Goal: Task Accomplishment & Management: Manage account settings

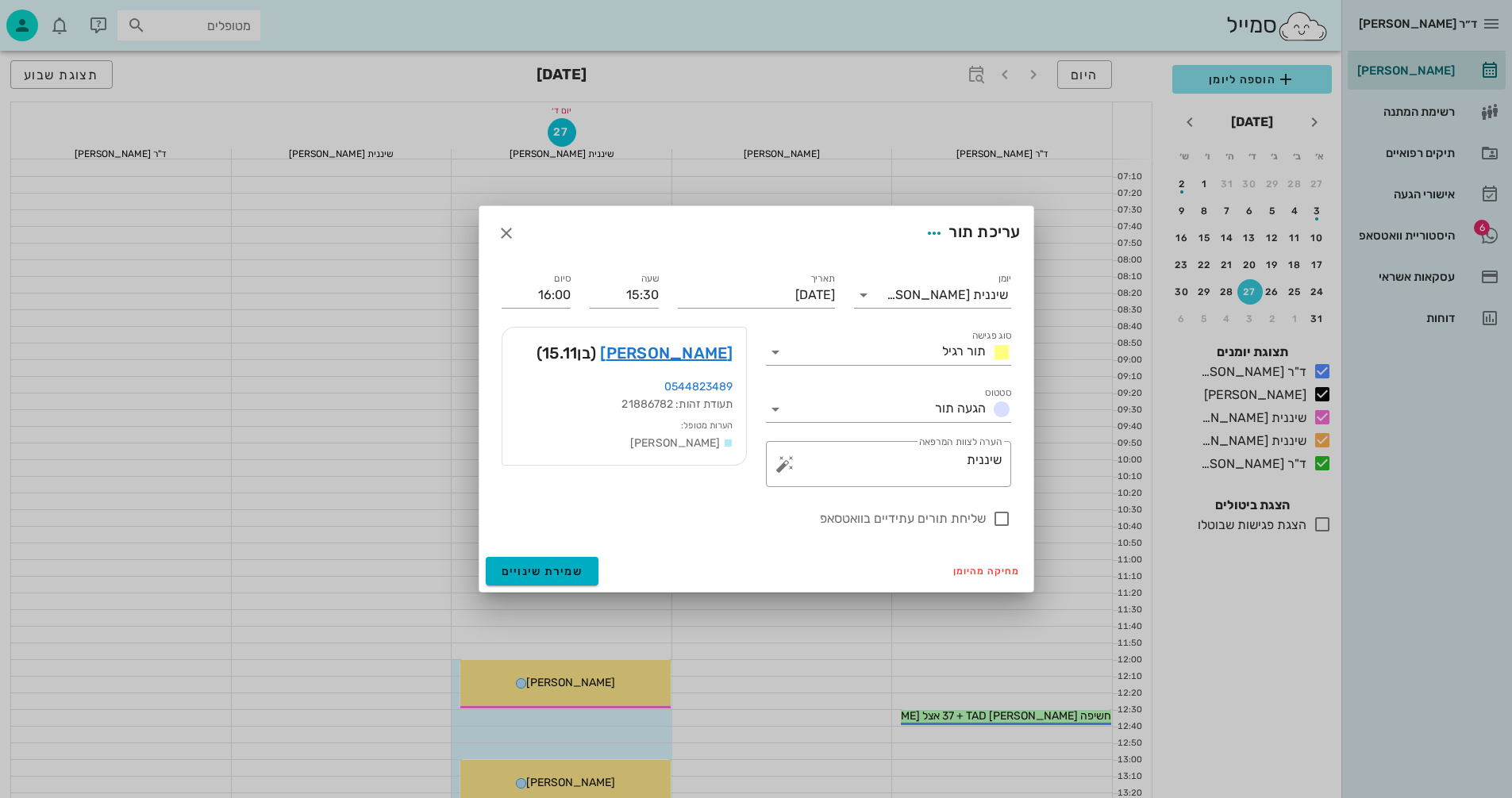
scroll to position [635, 0]
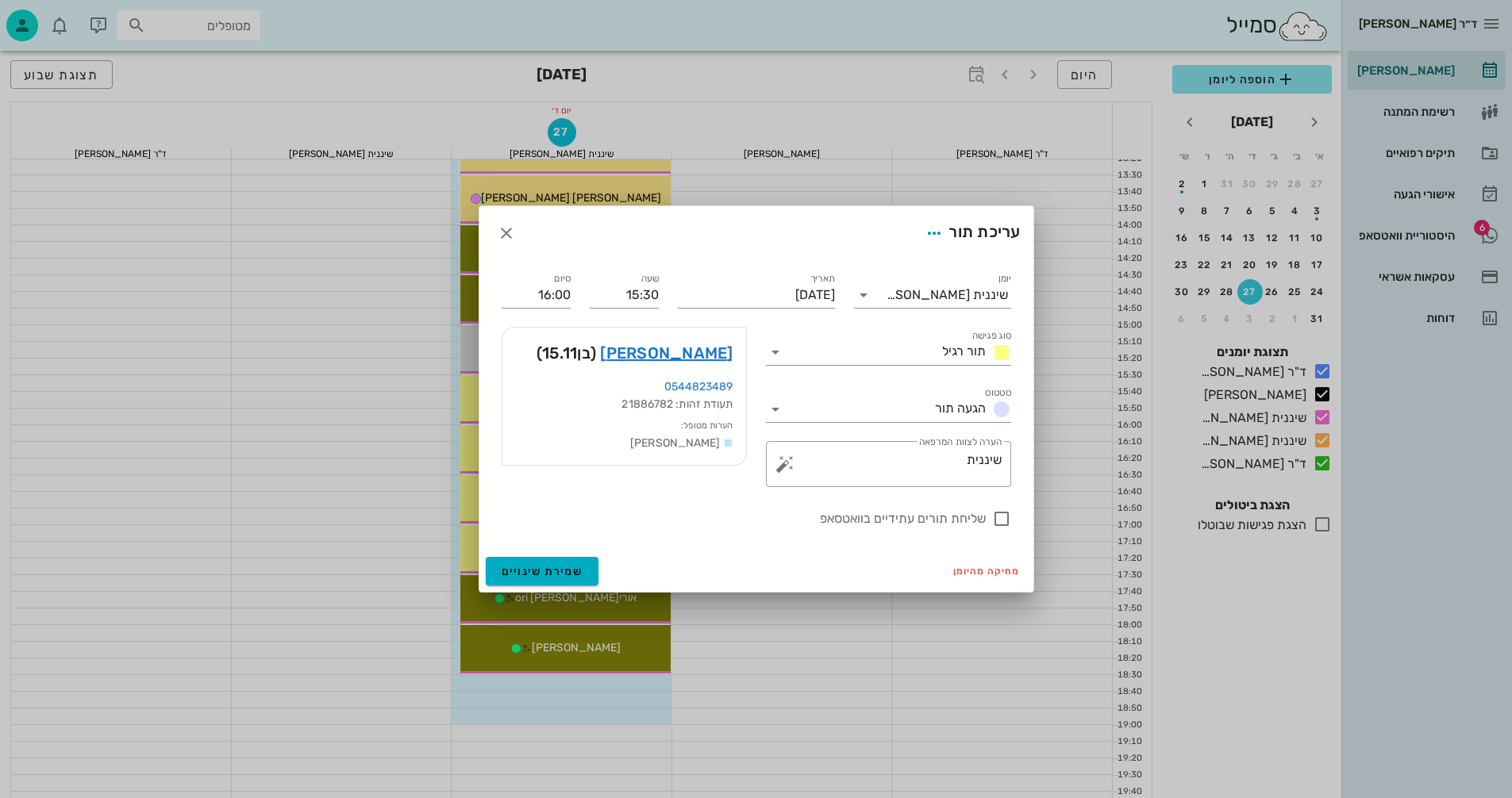
click at [729, 578] on div "מחיקה מהיומן שמירת שינויים" at bounding box center [756, 571] width 554 height 41
click at [503, 234] on icon "button" at bounding box center [507, 234] width 19 height 19
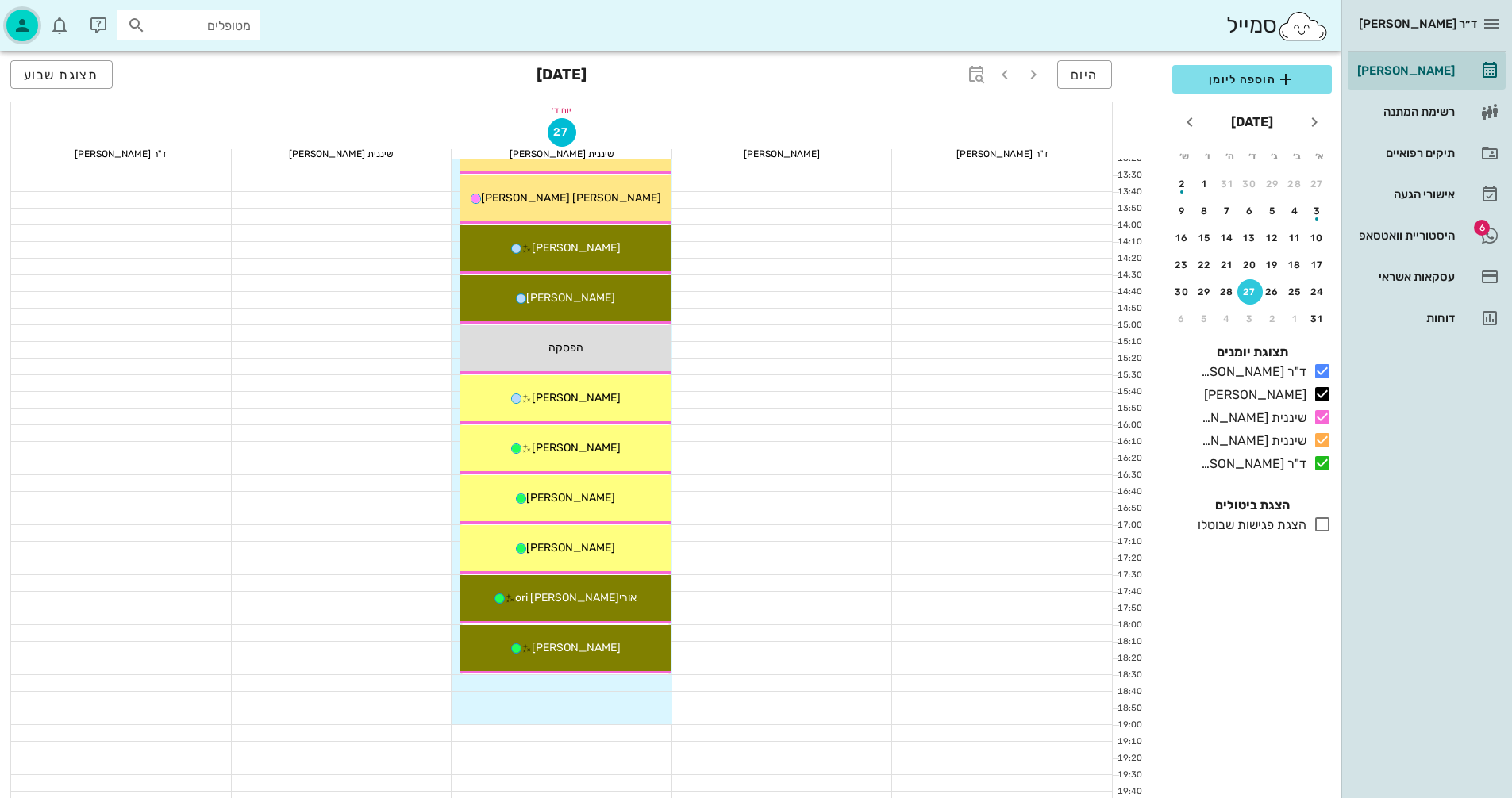
click at [18, 25] on icon "button" at bounding box center [22, 26] width 19 height 19
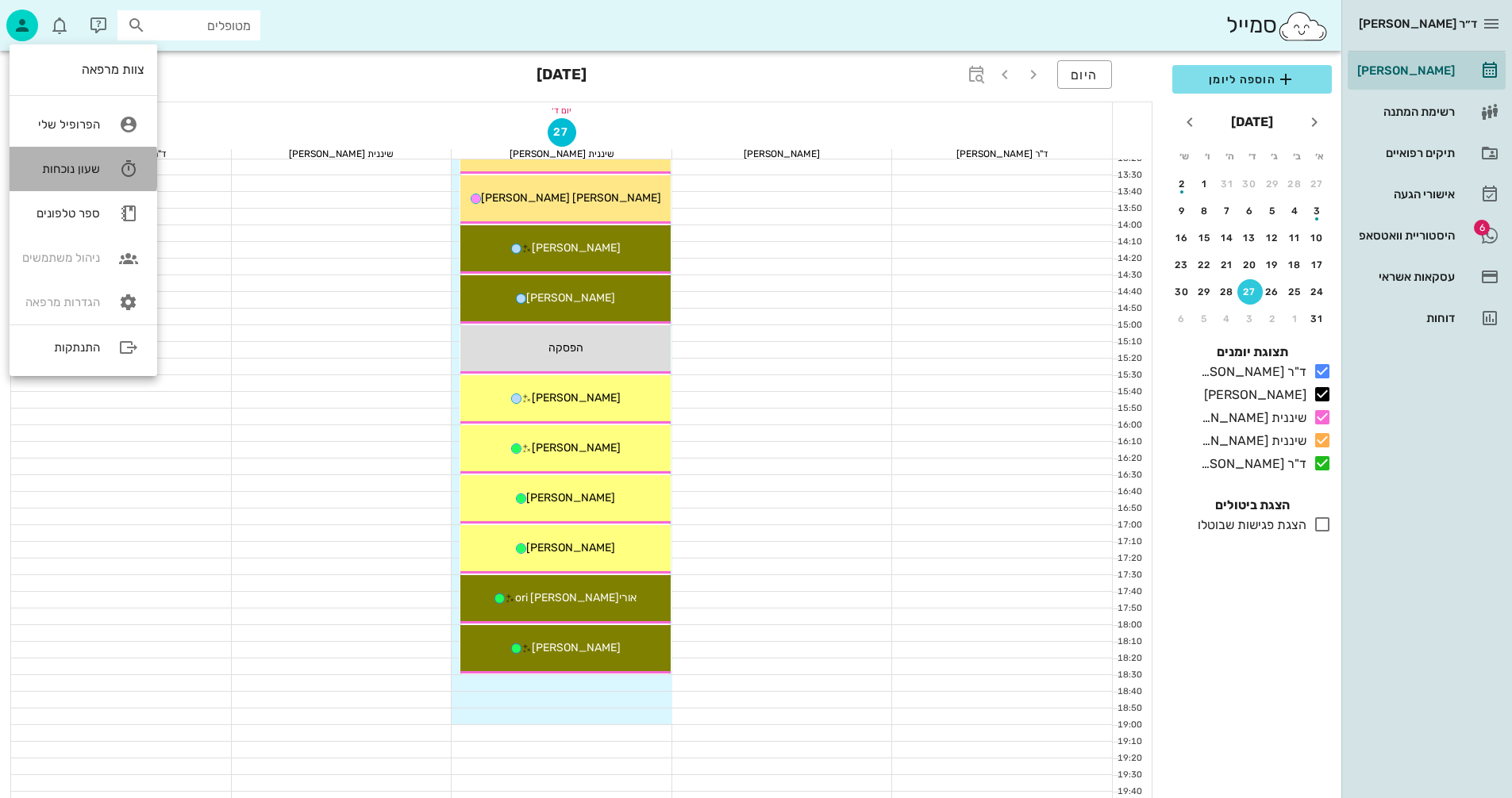
click at [56, 162] on div "שעון נוכחות" at bounding box center [60, 169] width 78 height 14
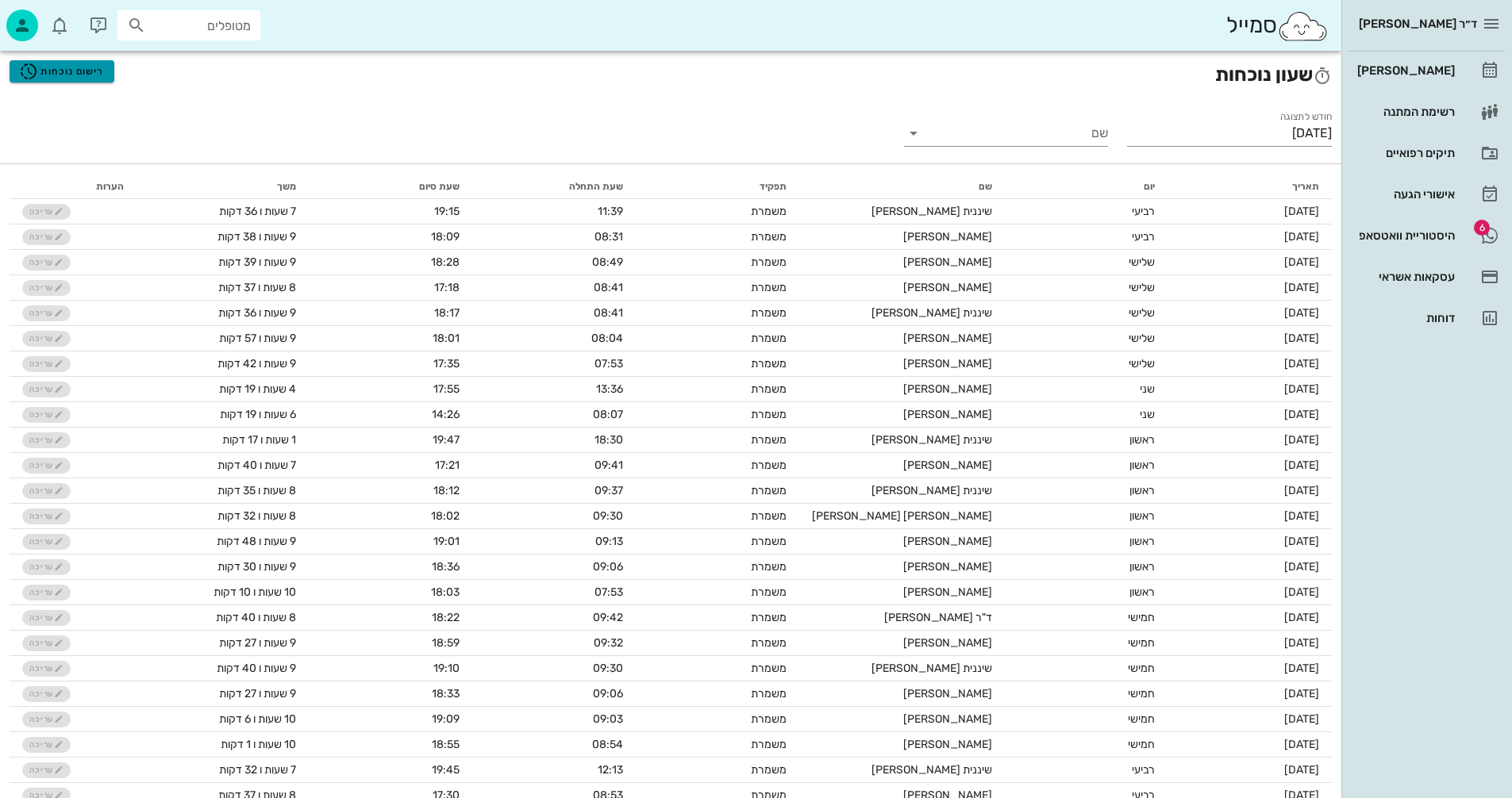
click at [54, 73] on span "רישום נוכחות" at bounding box center [61, 72] width 85 height 19
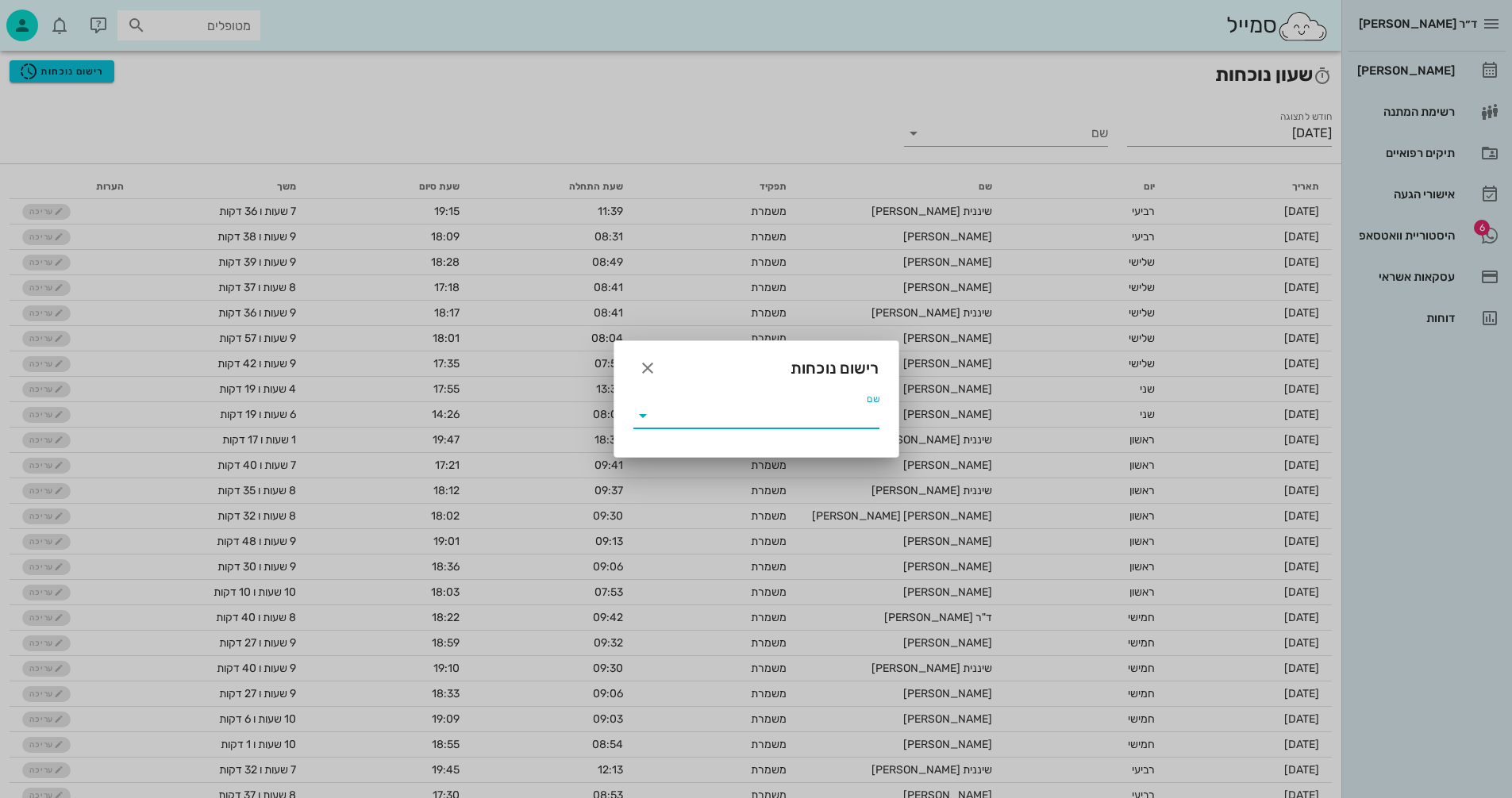
click at [683, 404] on input "שם" at bounding box center [767, 416] width 224 height 26
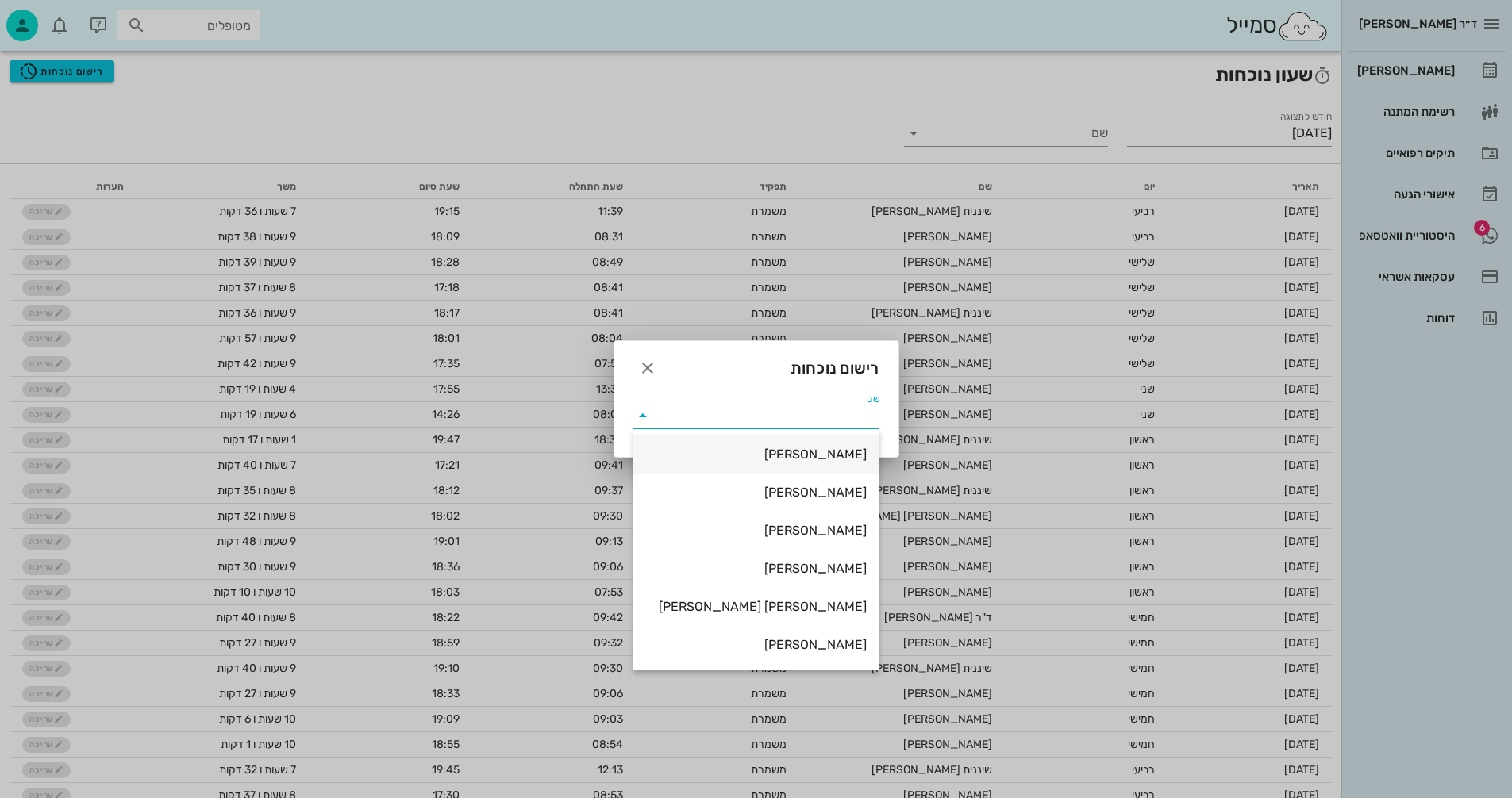
click at [801, 446] on div "[PERSON_NAME]" at bounding box center [756, 454] width 220 height 15
type input "[PERSON_NAME]"
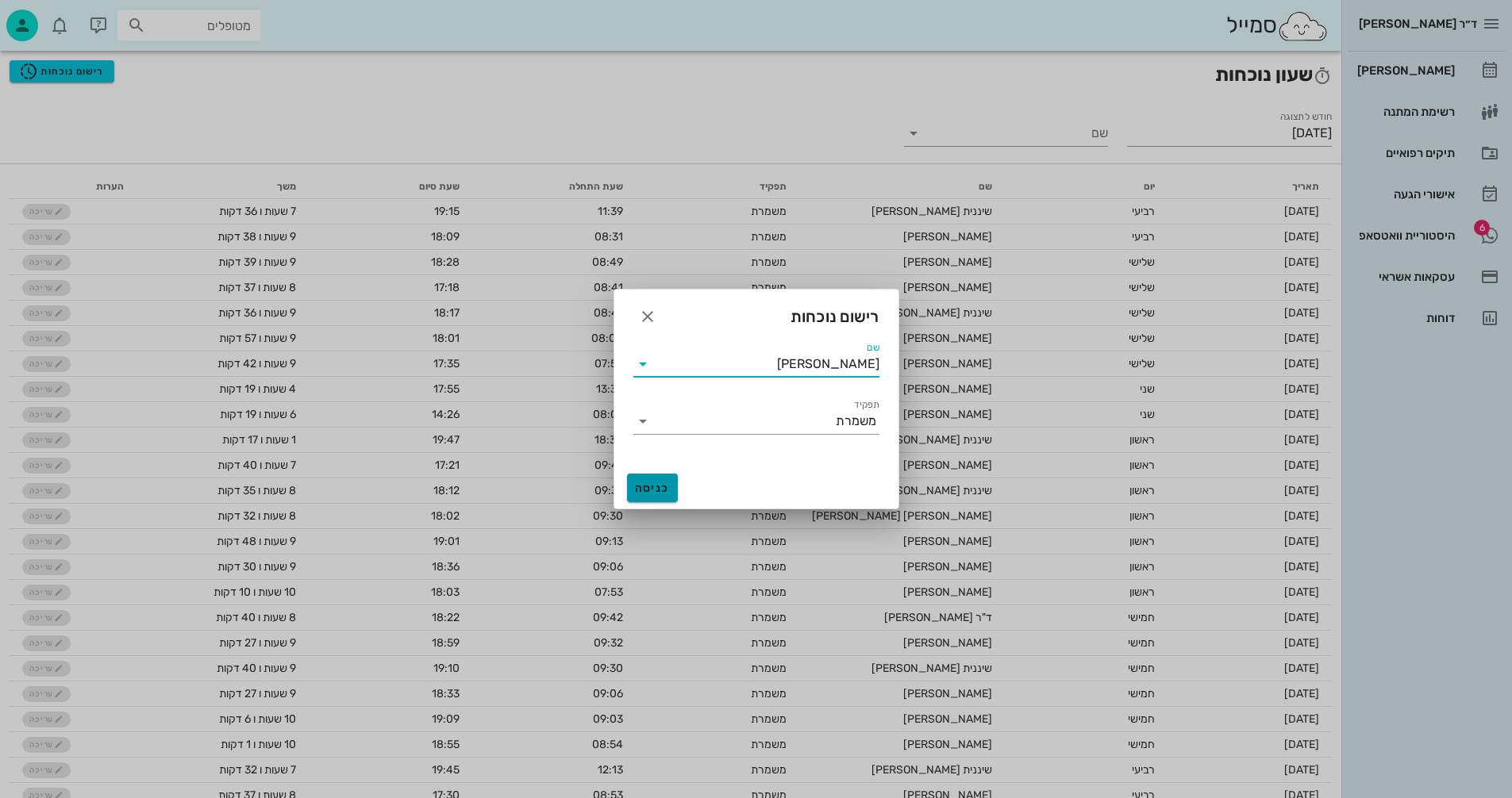
click at [649, 490] on span "כניסה" at bounding box center [653, 489] width 38 height 13
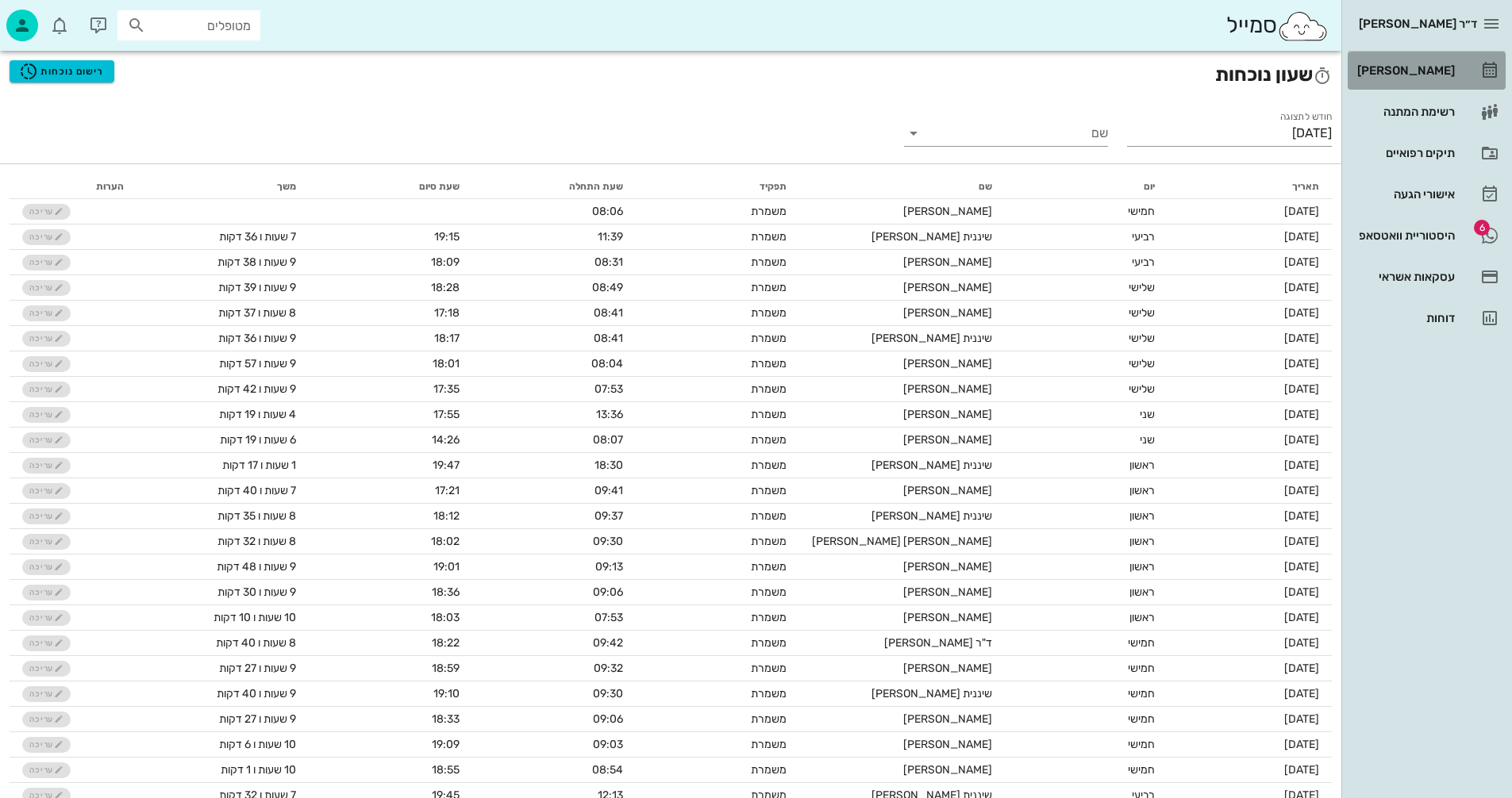
click at [1418, 68] on div "[PERSON_NAME]" at bounding box center [1404, 70] width 101 height 12
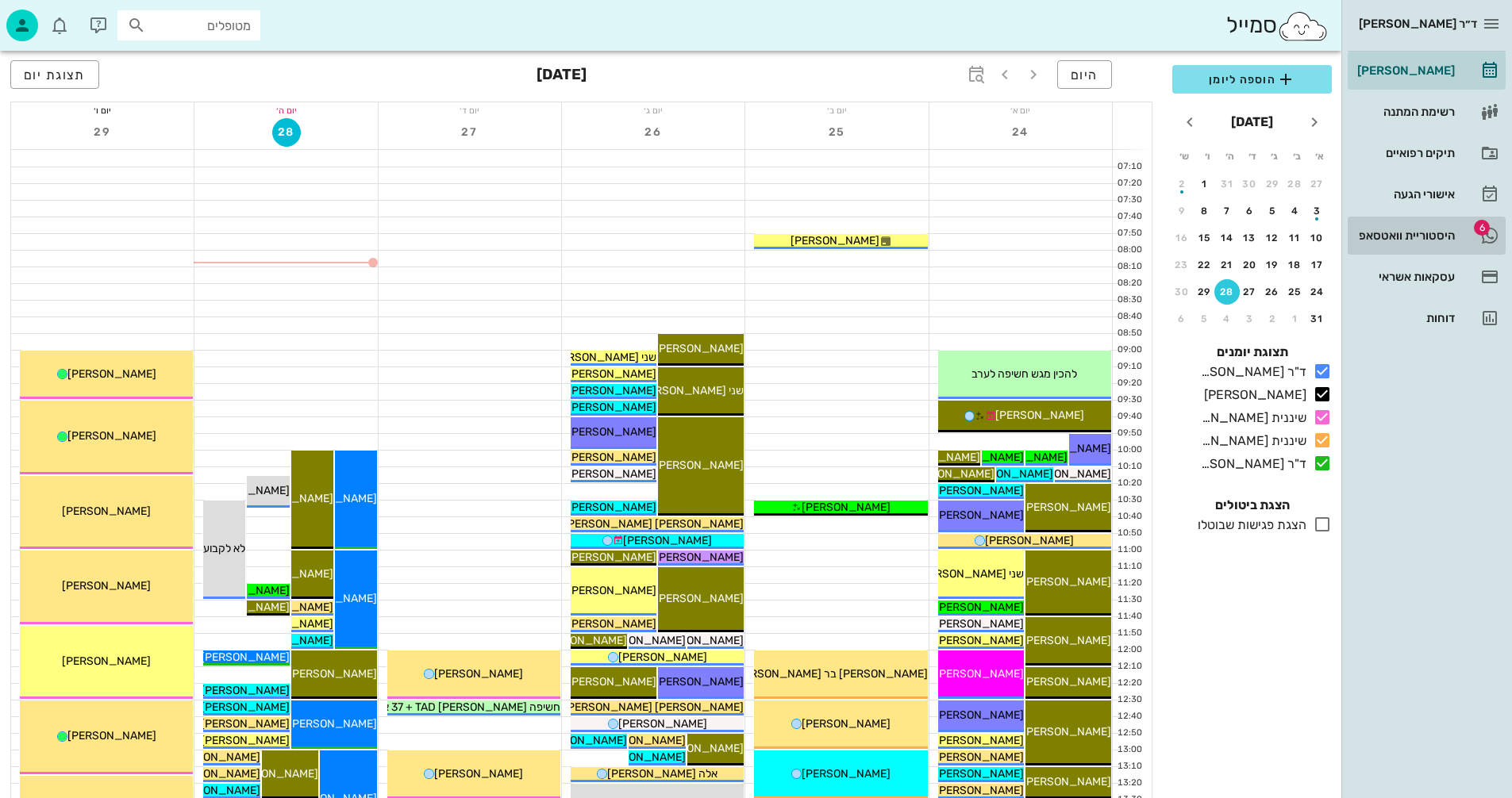
click at [1387, 234] on div "היסטוריית וואטסאפ" at bounding box center [1404, 235] width 101 height 12
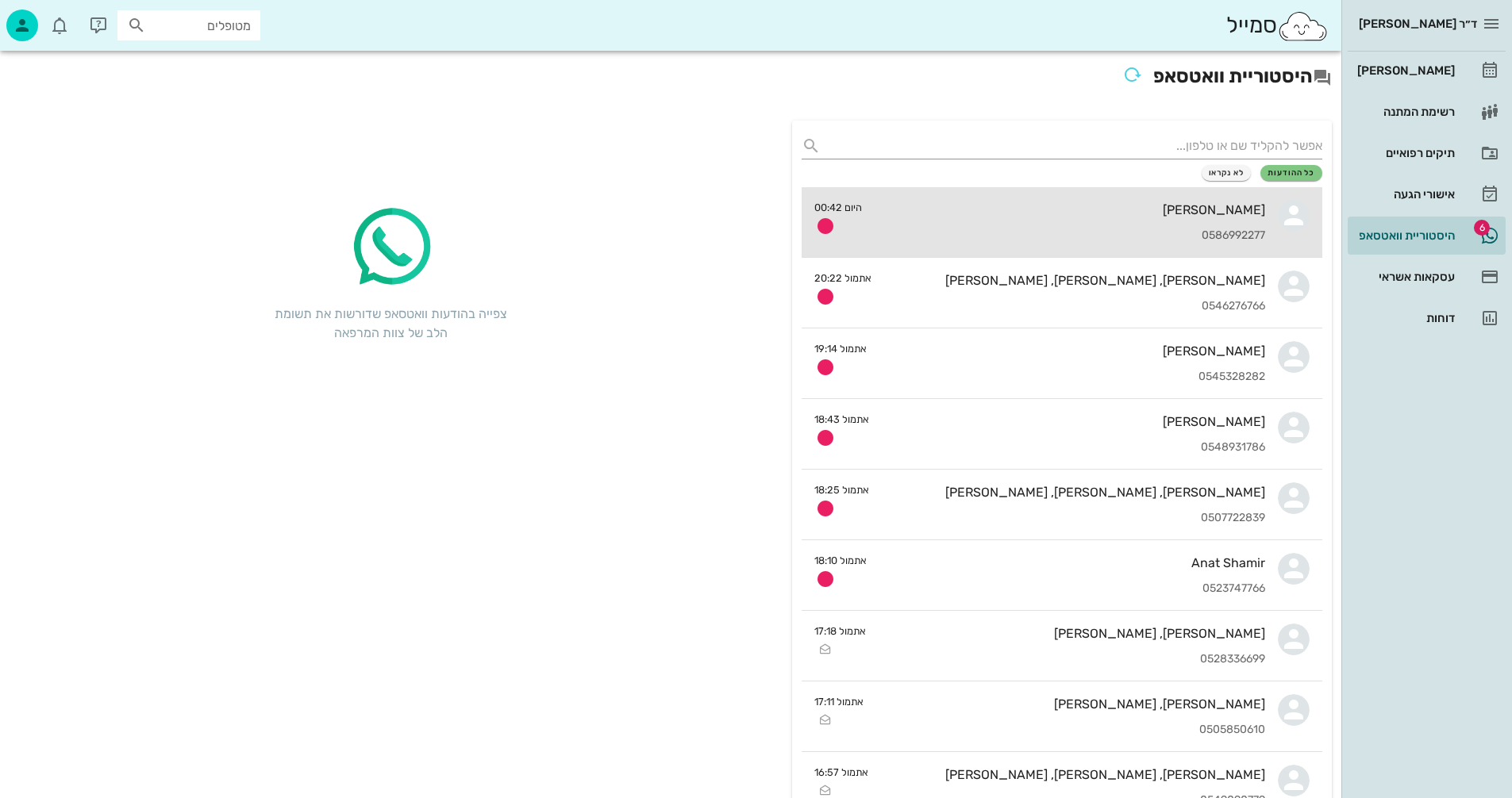
click at [1055, 218] on div "[PERSON_NAME] 0586992277" at bounding box center [1070, 221] width 391 height 70
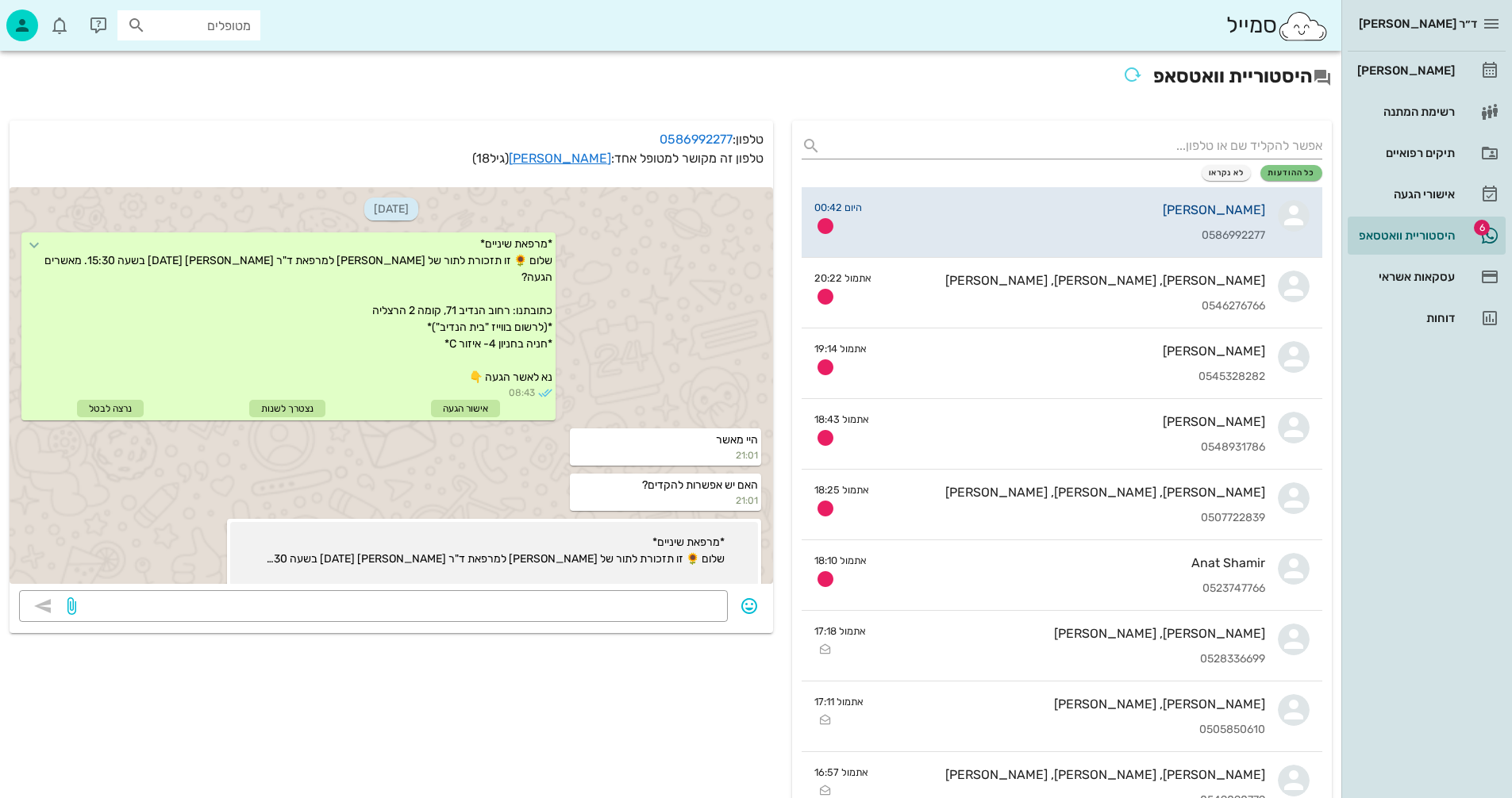
scroll to position [1214, 0]
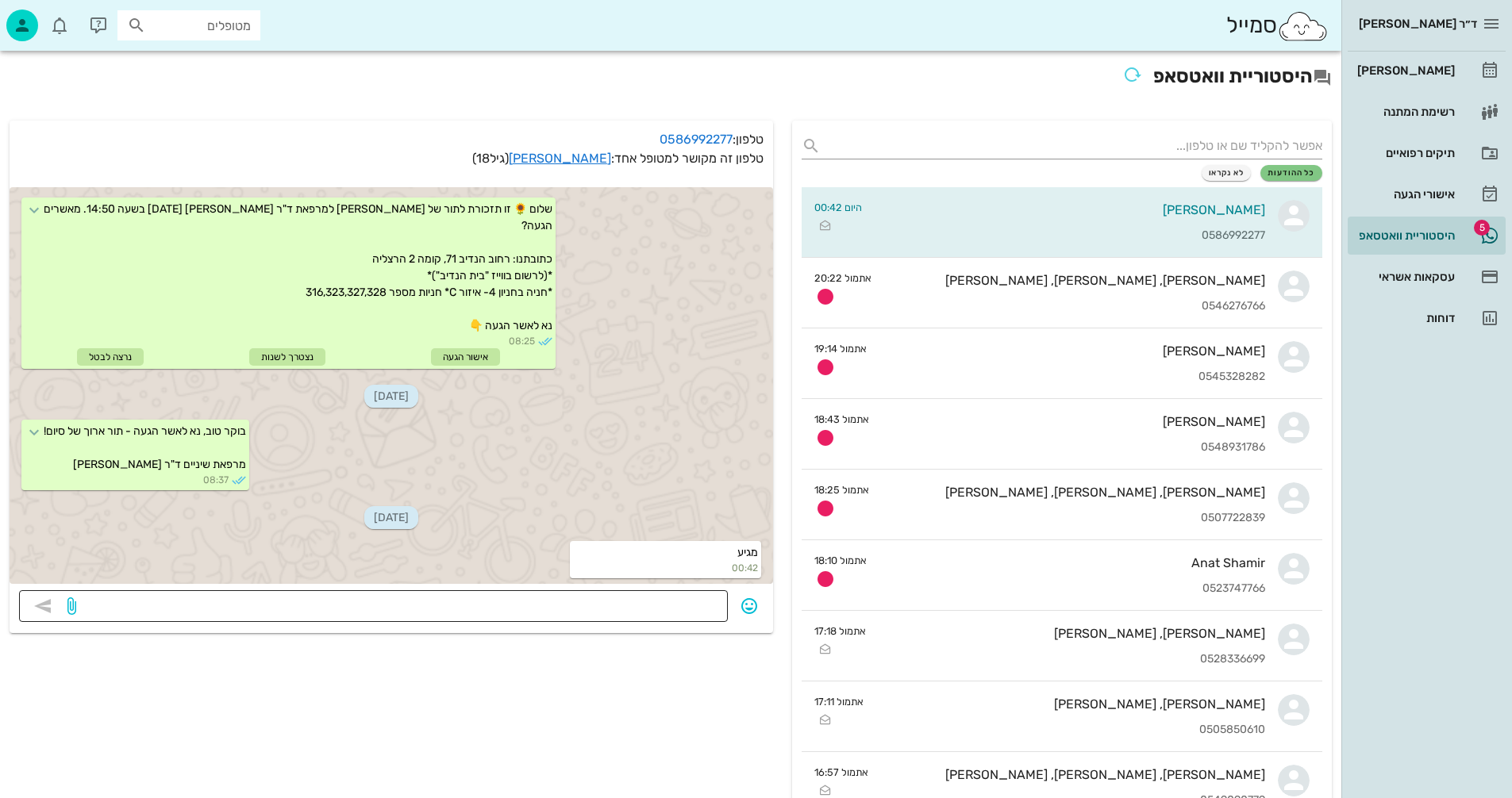
click at [650, 602] on textarea at bounding box center [399, 607] width 639 height 26
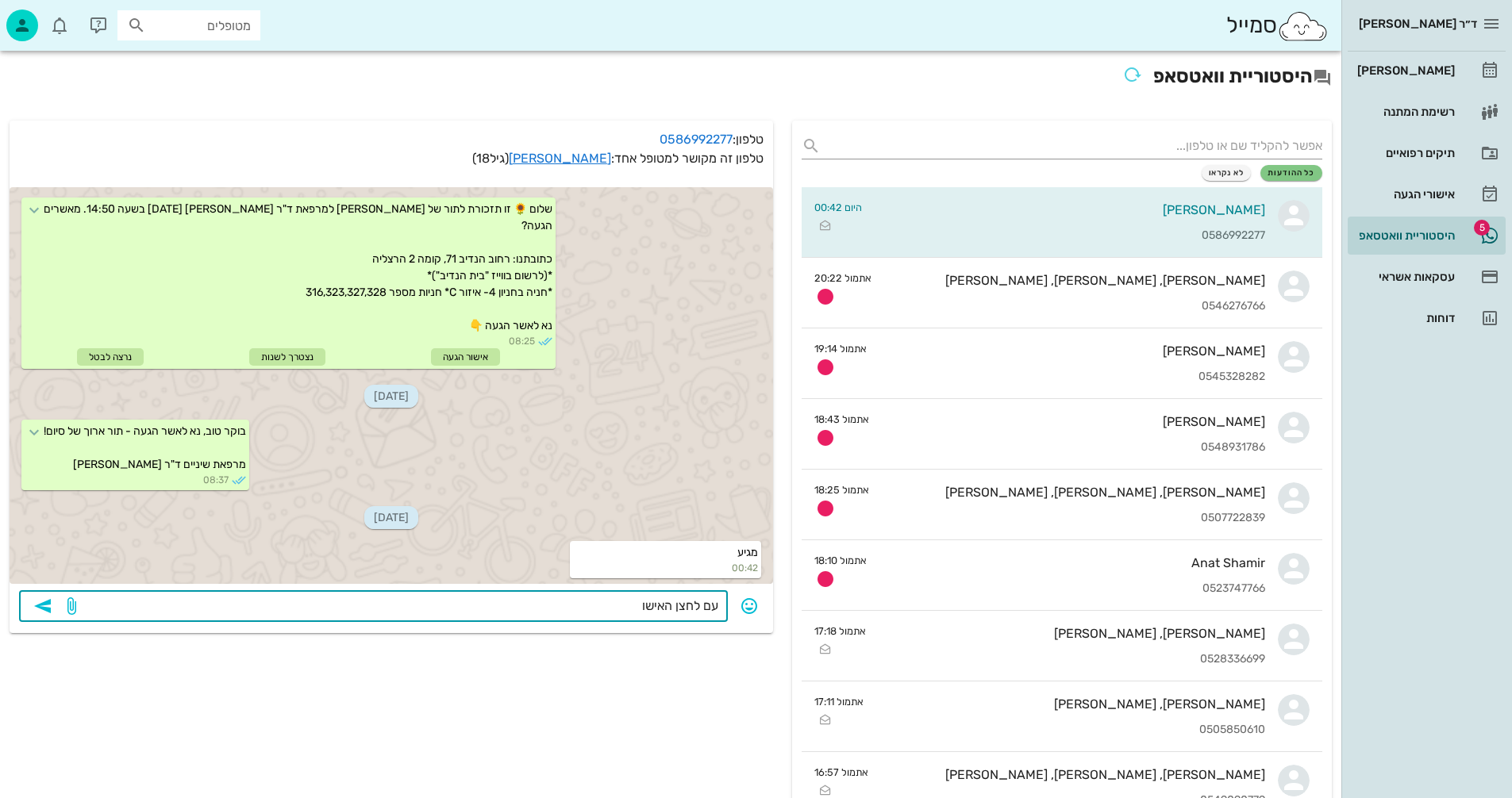
type textarea "עם לחצן האישור"
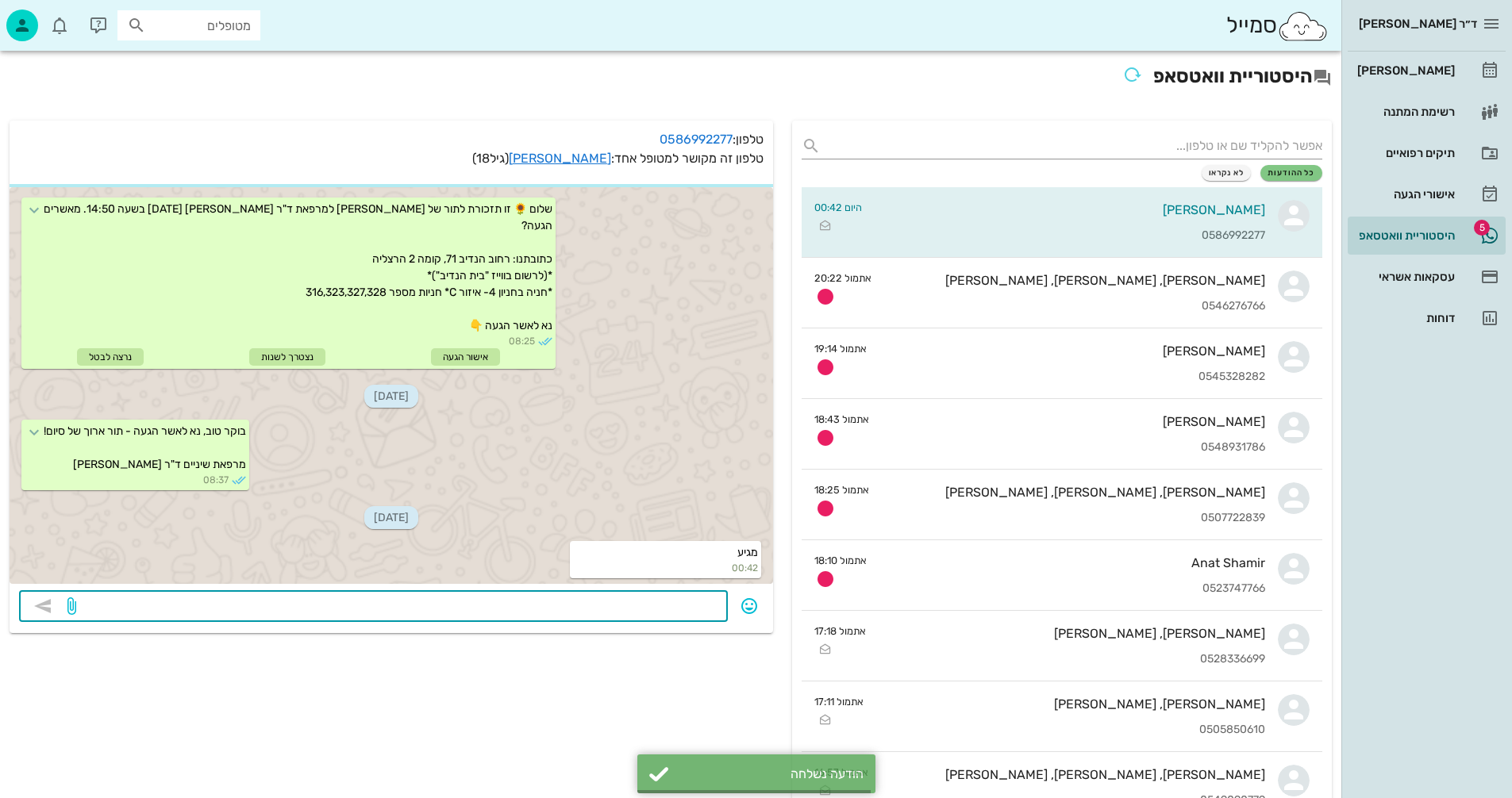
scroll to position [1259, 0]
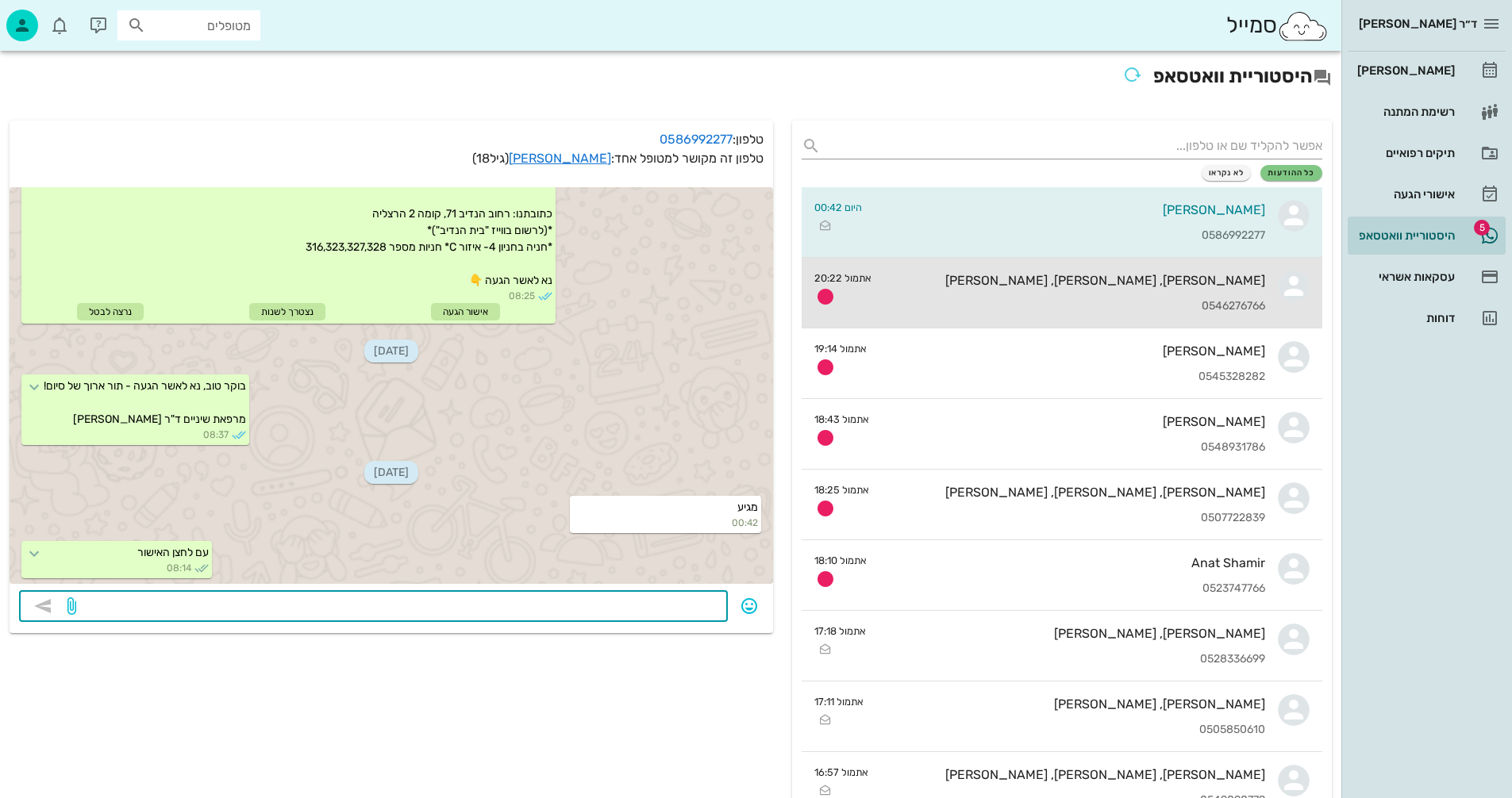
click at [1034, 294] on div "[PERSON_NAME], [PERSON_NAME], [PERSON_NAME] 0546276766" at bounding box center [1075, 292] width 381 height 70
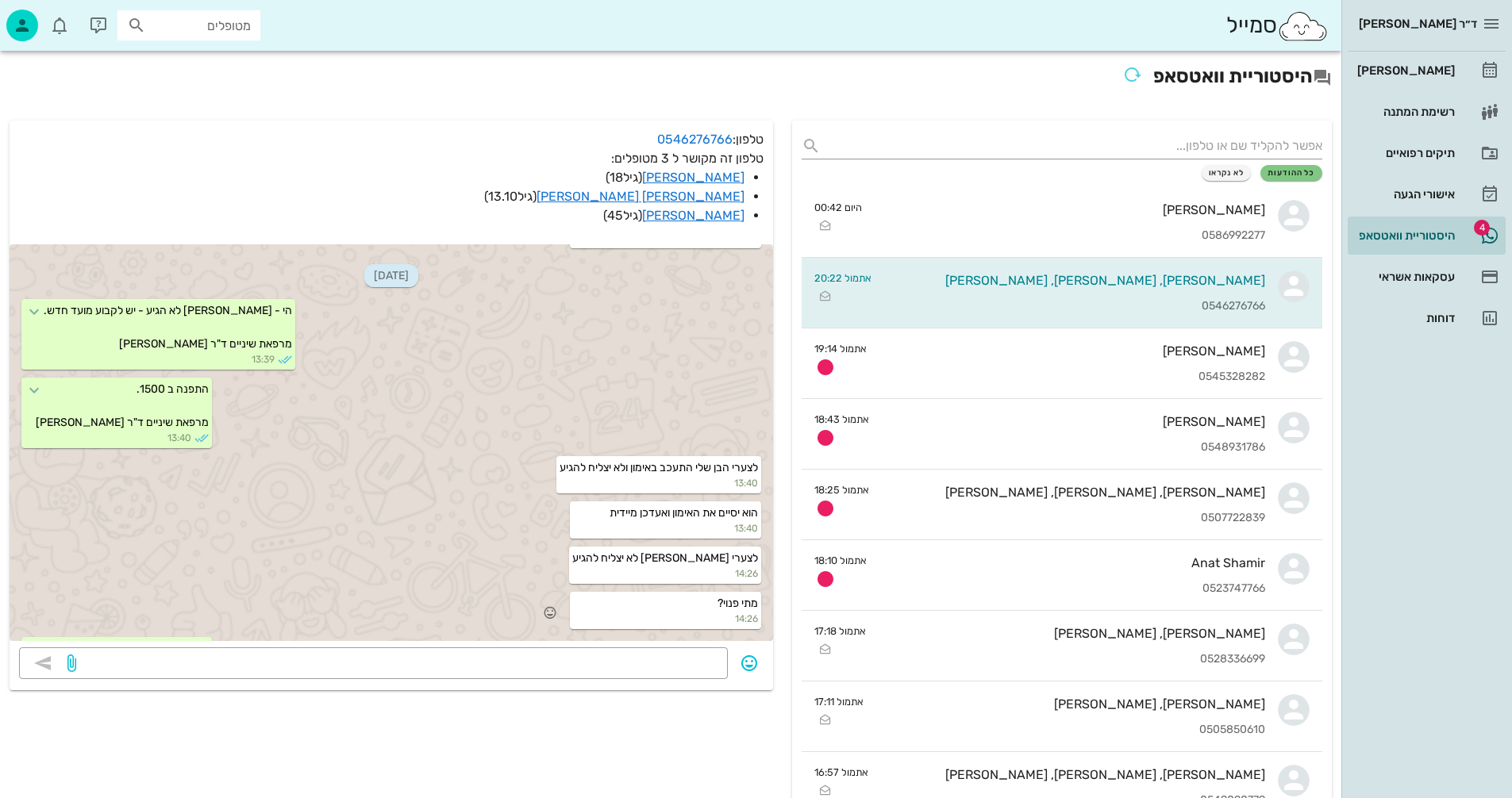
scroll to position [432, 0]
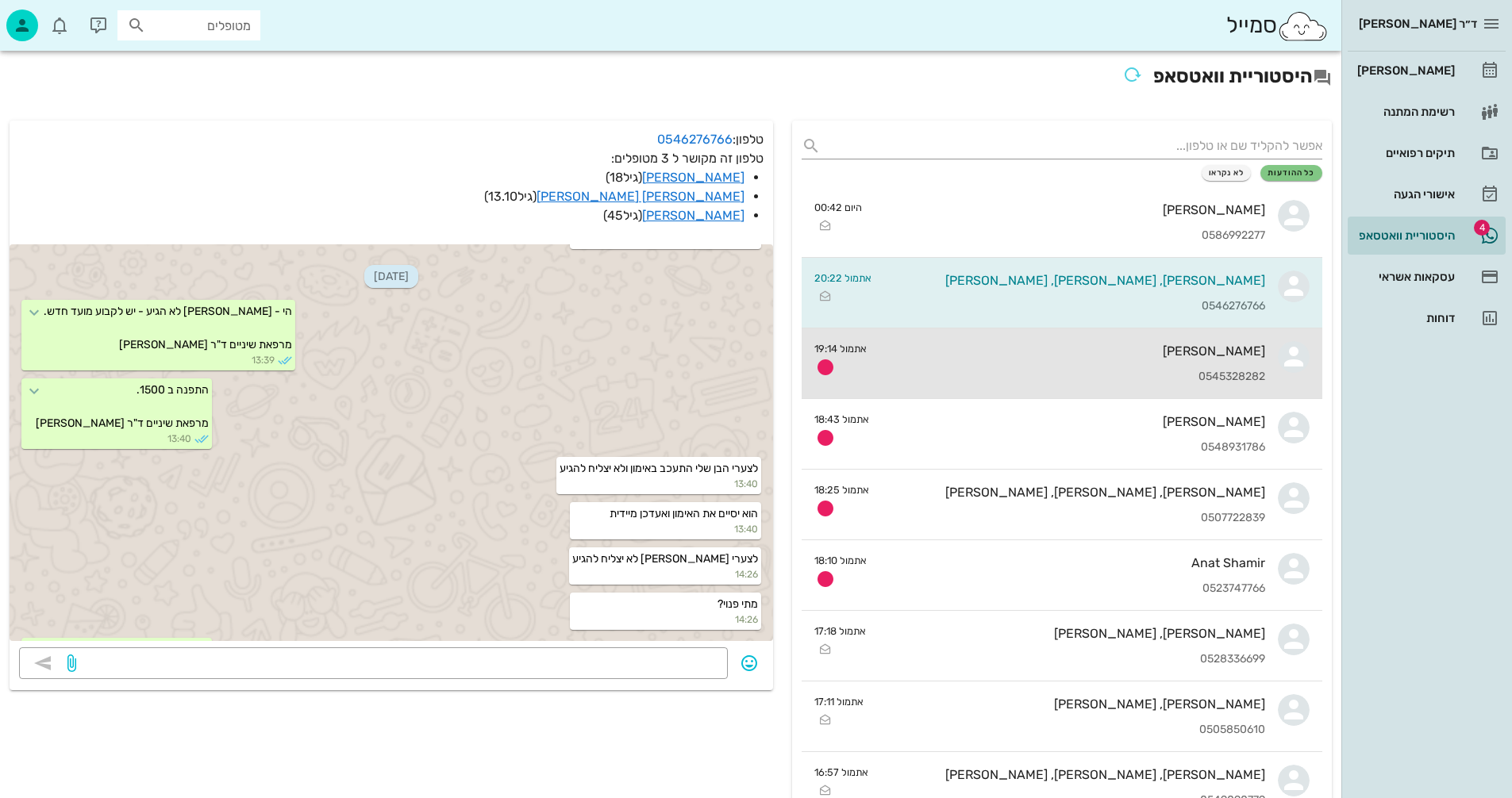
click at [1080, 372] on div "0545328282" at bounding box center [1072, 377] width 386 height 13
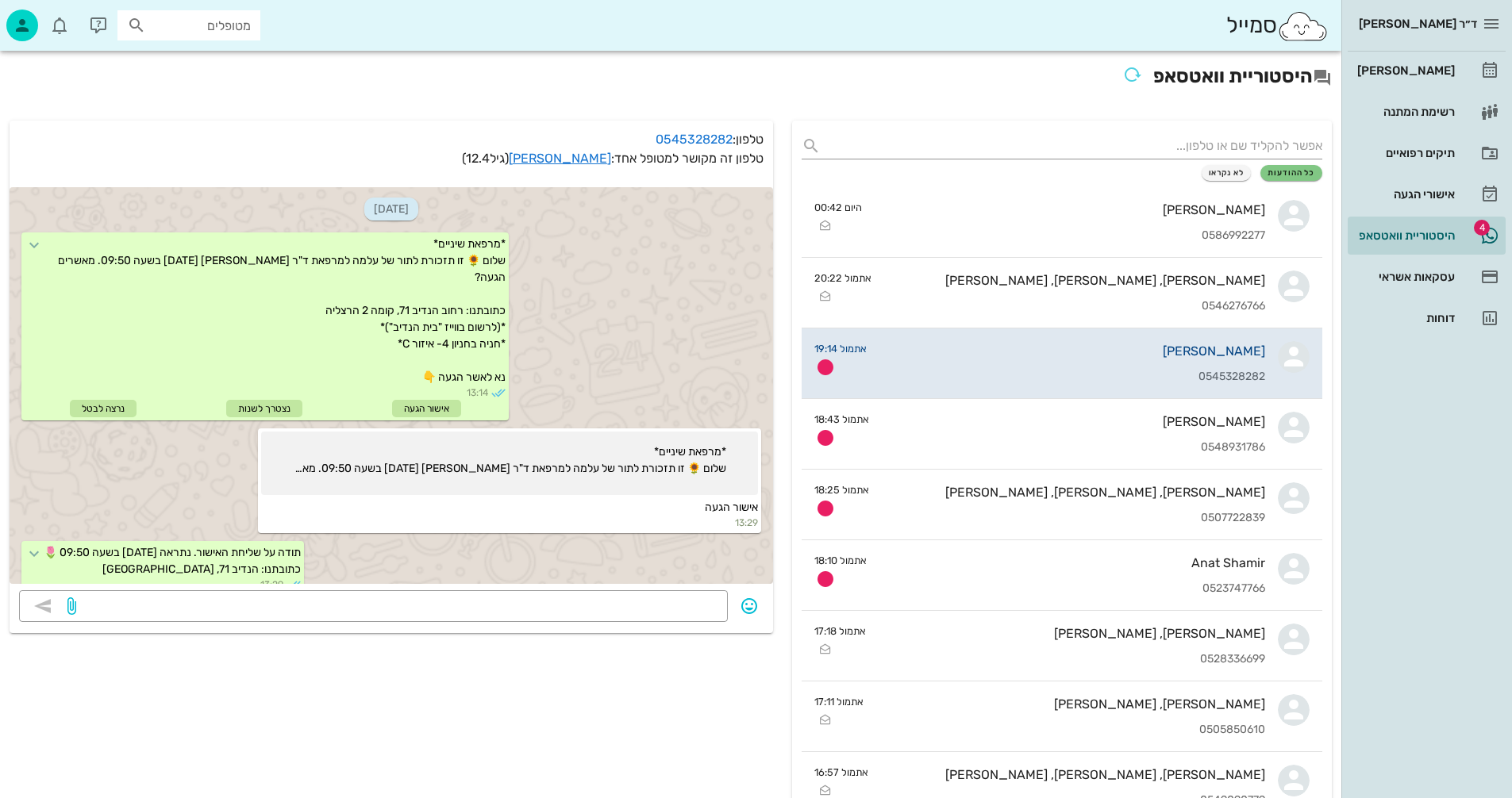
scroll to position [782, 0]
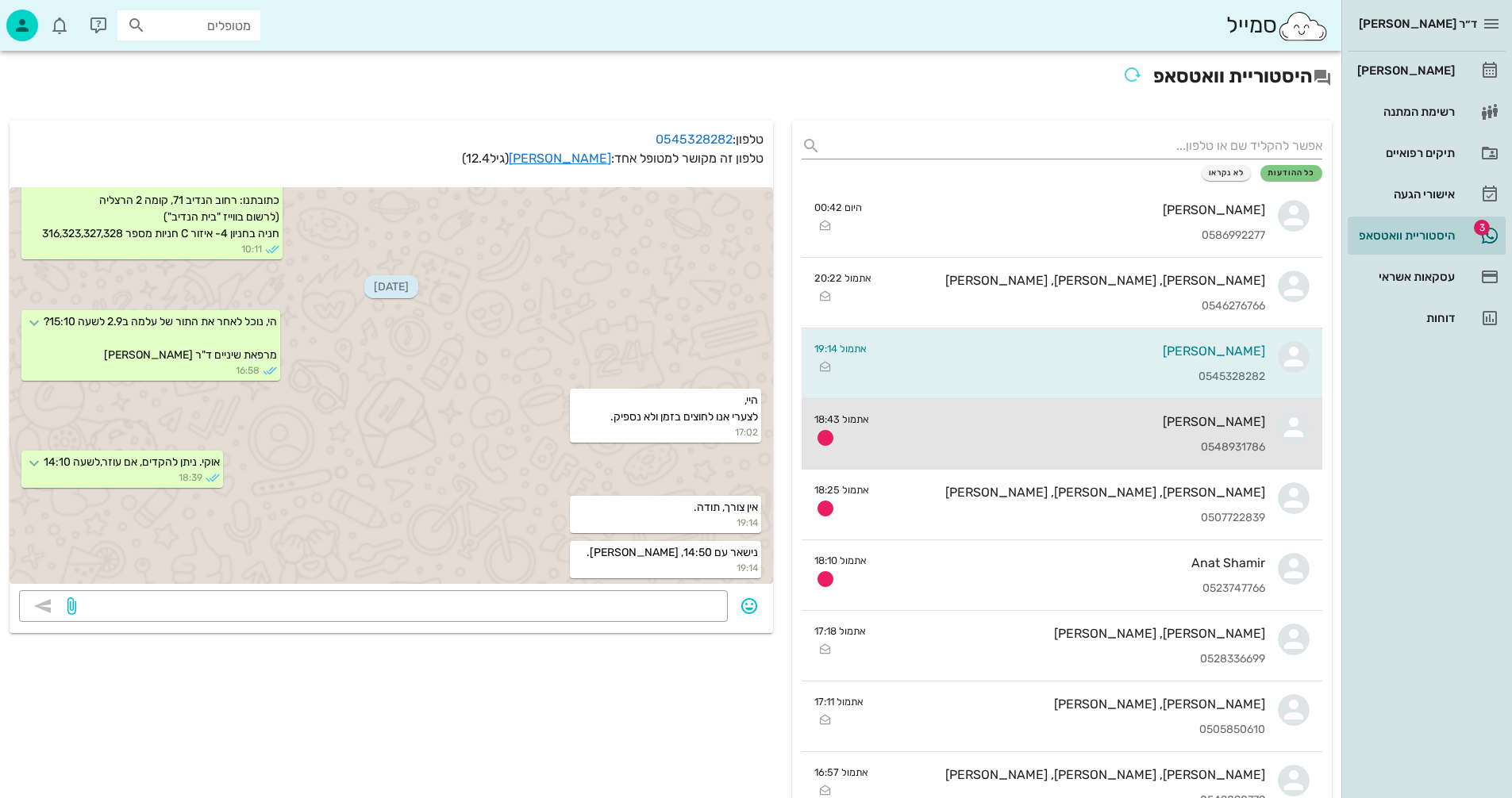
click at [941, 443] on div "0548931786" at bounding box center [1073, 448] width 383 height 13
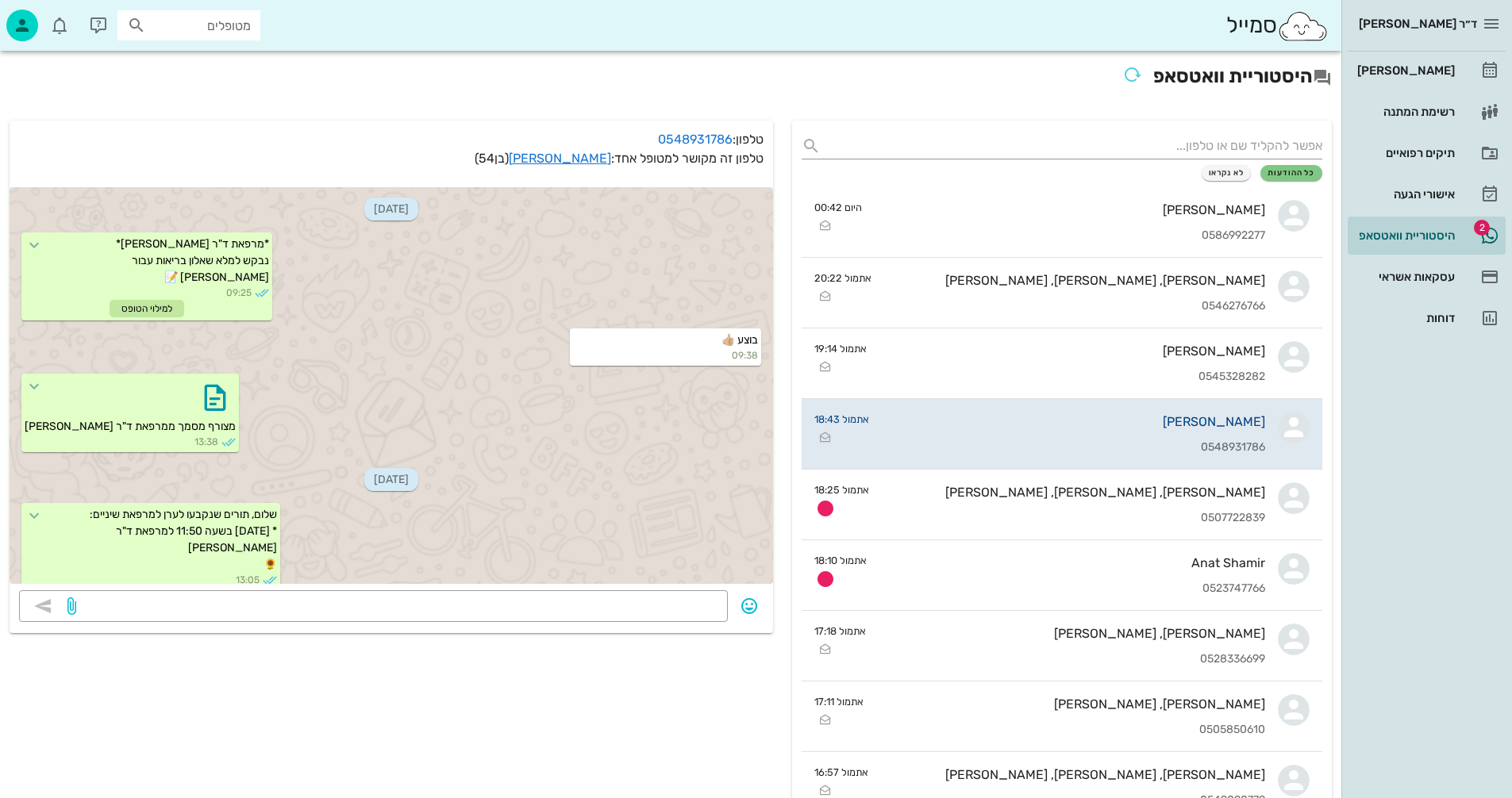
scroll to position [1083, 0]
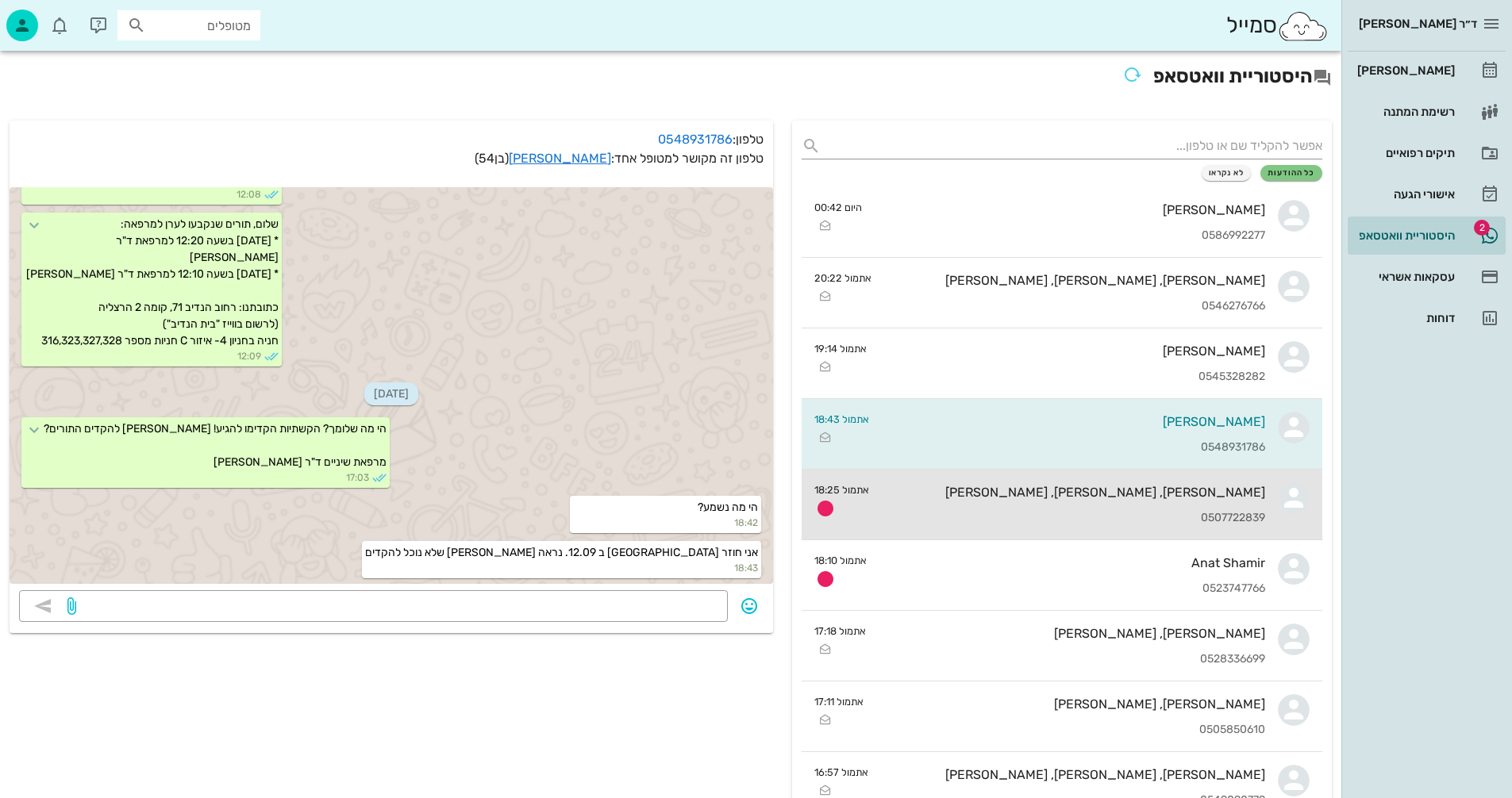
click at [1052, 494] on div "[PERSON_NAME], [PERSON_NAME], [PERSON_NAME]" at bounding box center [1073, 492] width 383 height 15
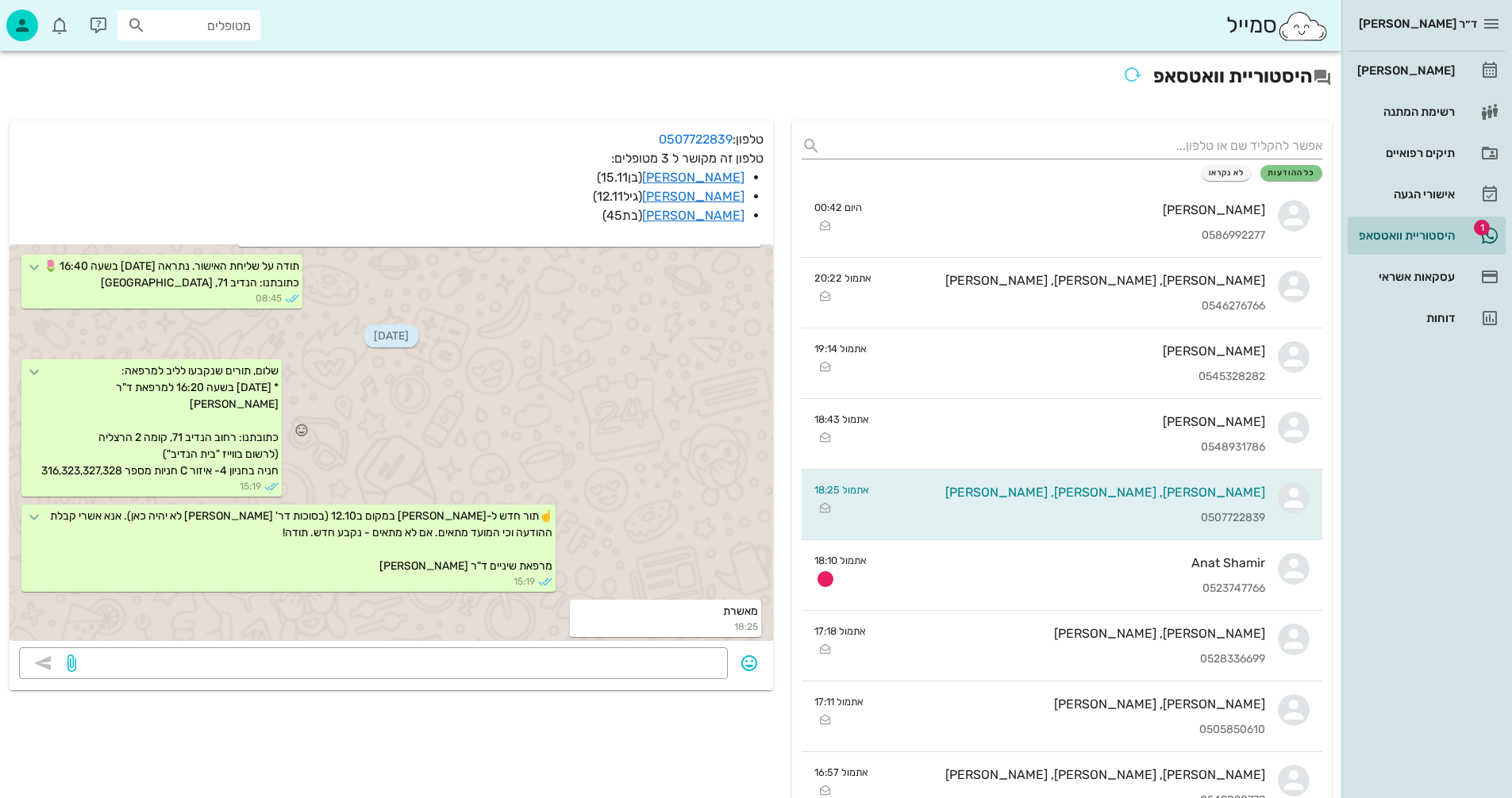
scroll to position [885, 0]
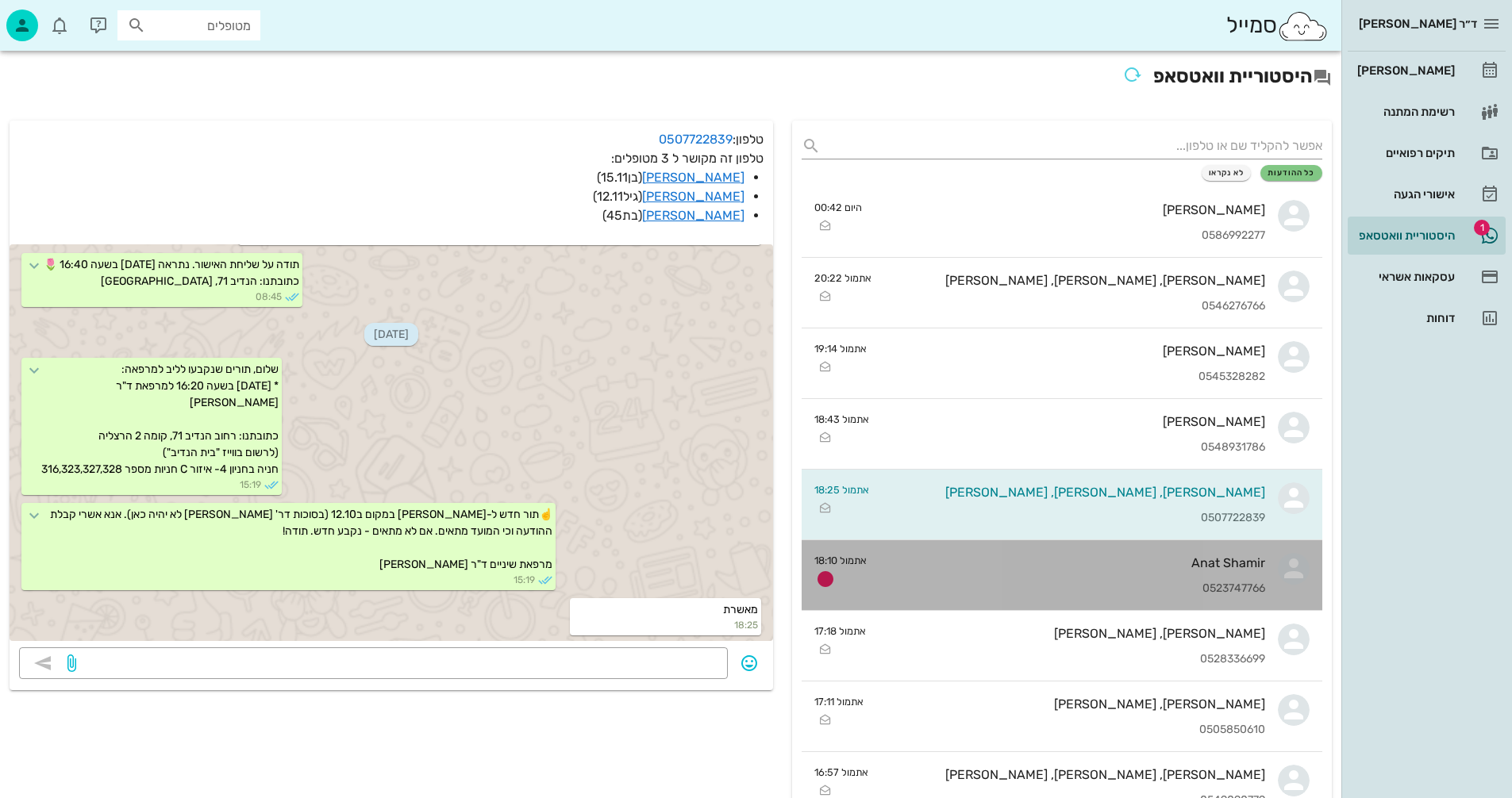
click at [1002, 581] on div "Anat Shamir 0523747766" at bounding box center [1072, 575] width 386 height 70
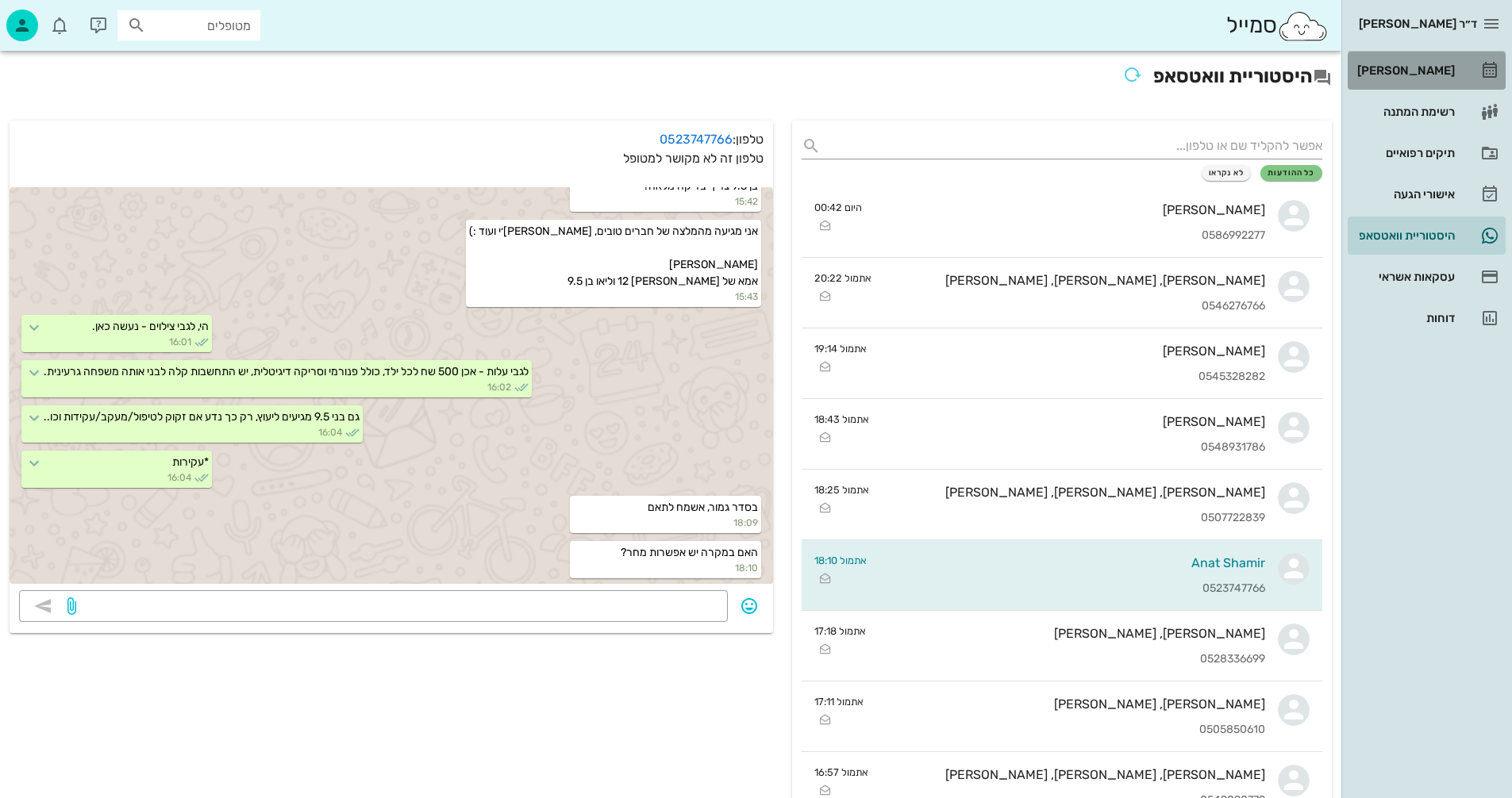
click at [1428, 72] on div "[PERSON_NAME]" at bounding box center [1404, 70] width 101 height 12
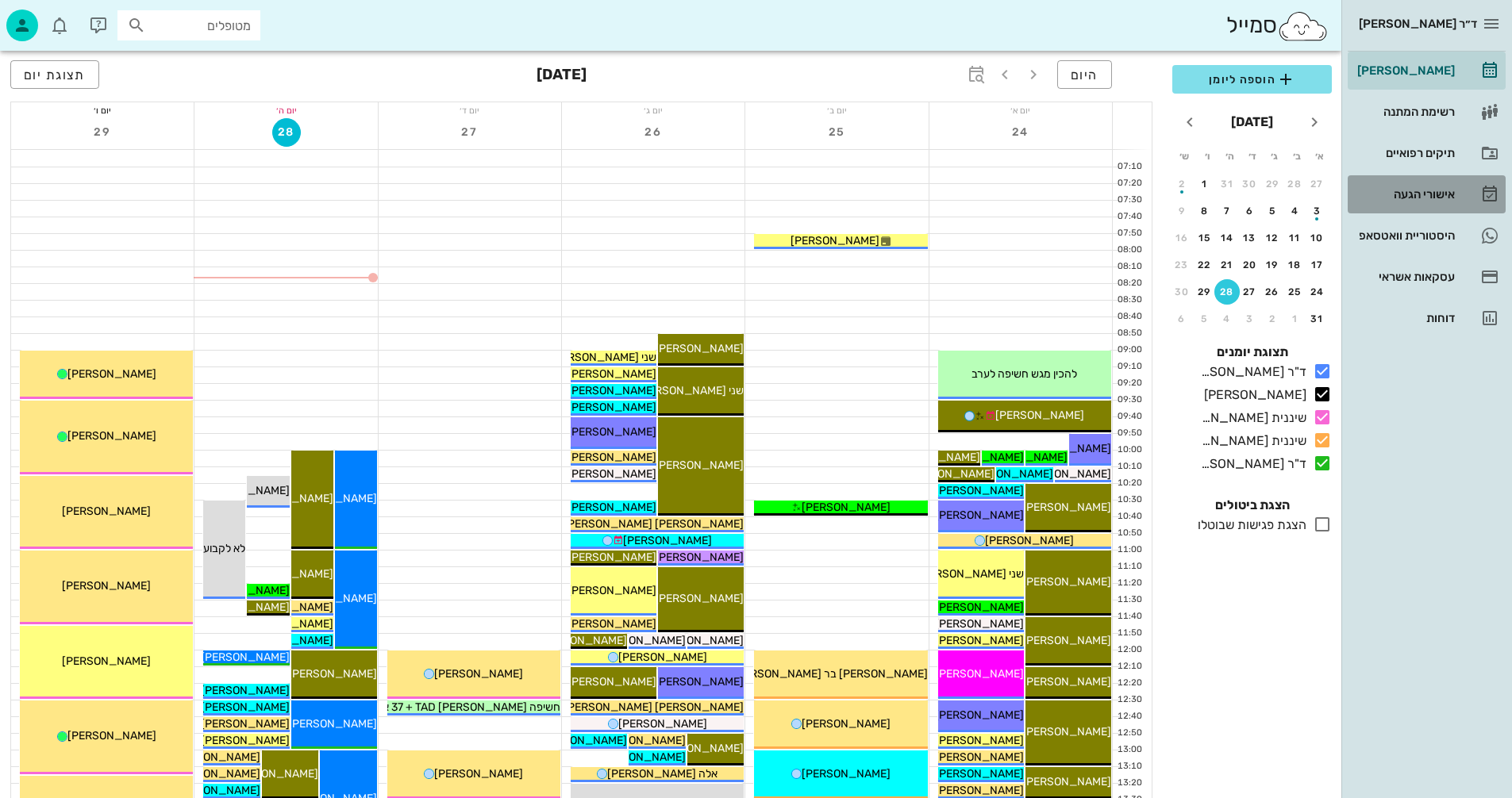
click at [1416, 190] on div "אישורי הגעה" at bounding box center [1404, 194] width 101 height 12
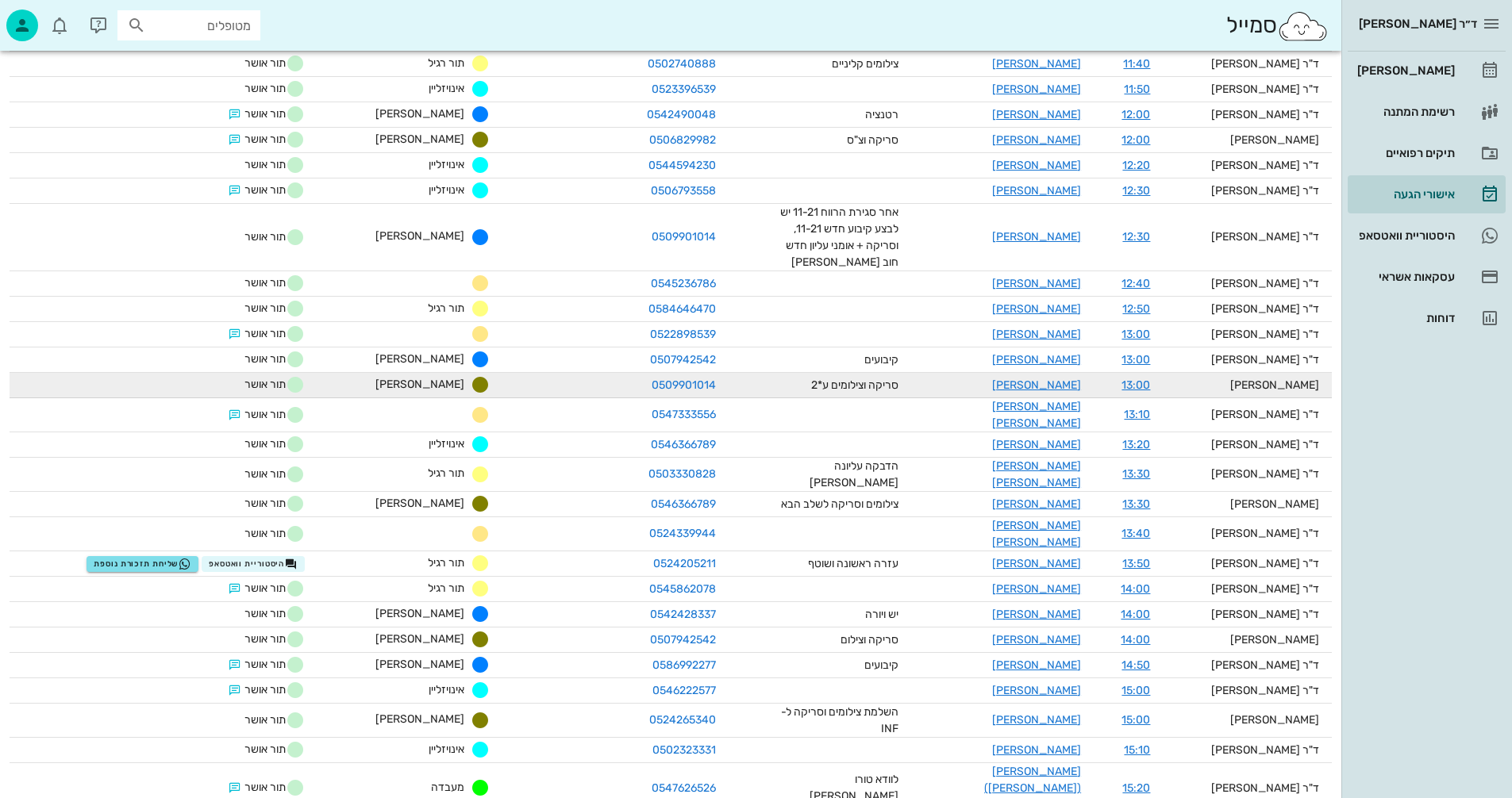
scroll to position [476, 0]
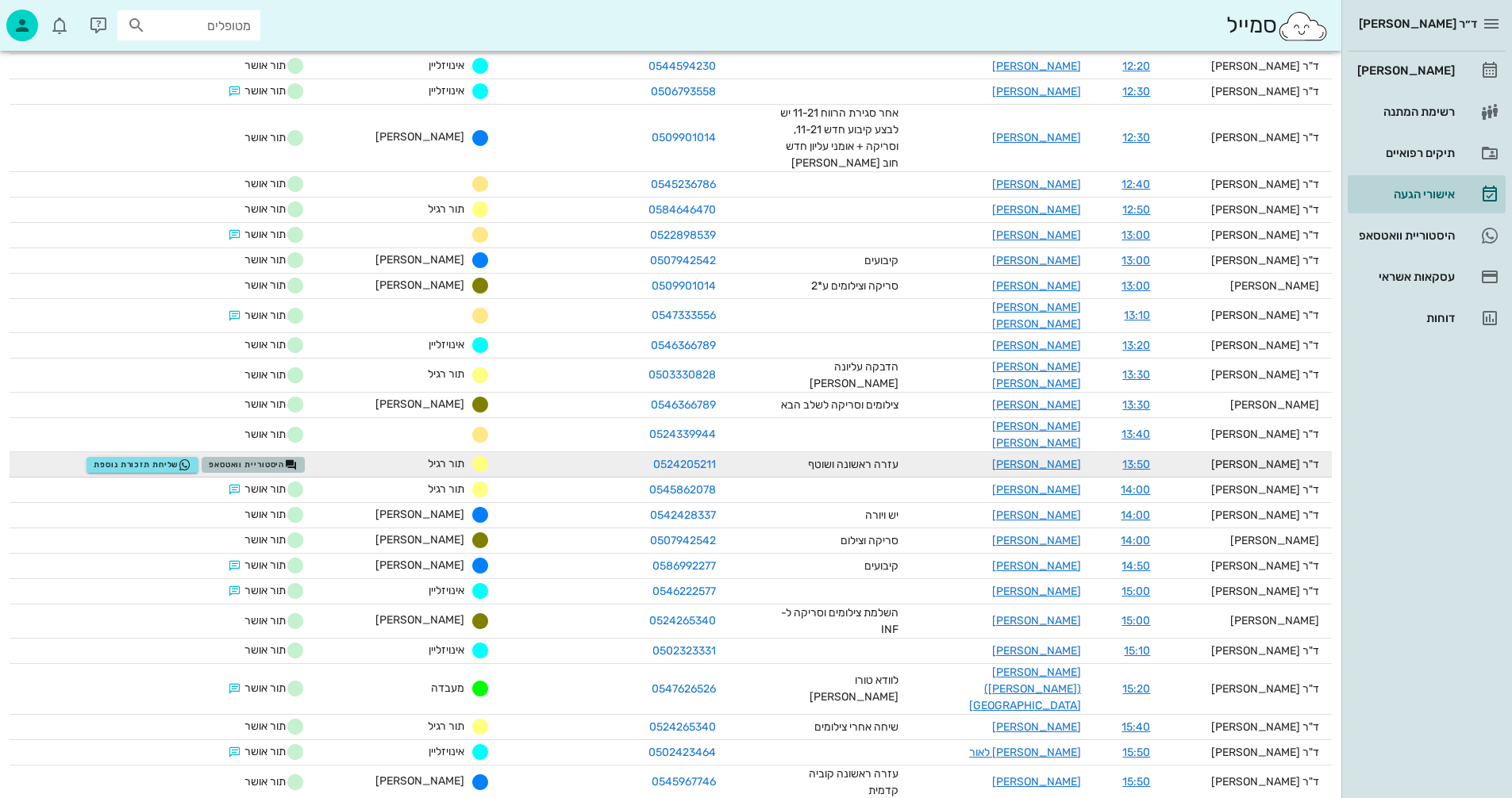
click at [298, 459] on span "היסטוריית וואטסאפ" at bounding box center [253, 465] width 89 height 12
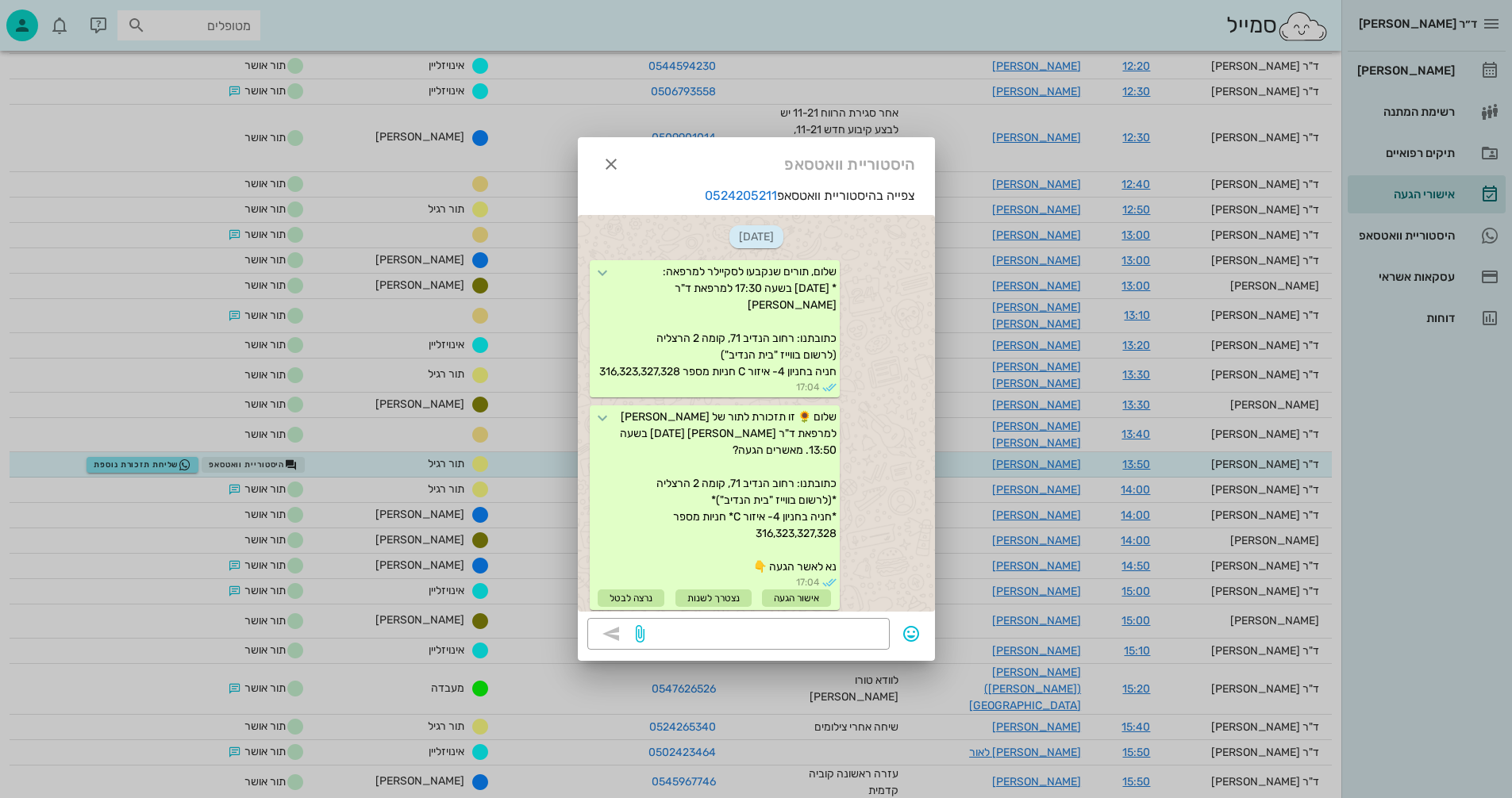
scroll to position [21, 0]
click at [617, 165] on icon "button" at bounding box center [611, 165] width 19 height 19
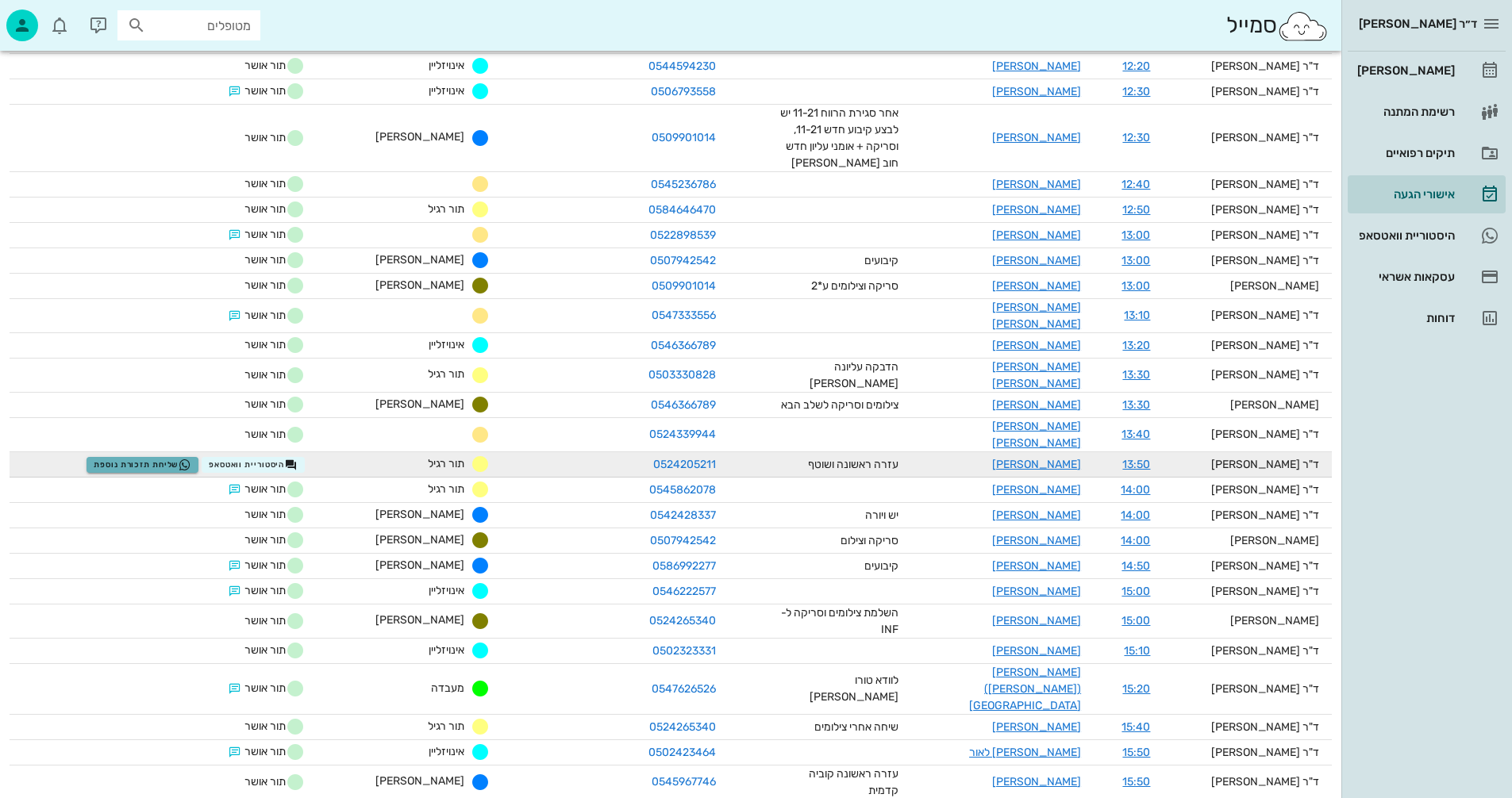
click at [192, 459] on span "שליחת תזכורת נוספת" at bounding box center [143, 465] width 98 height 12
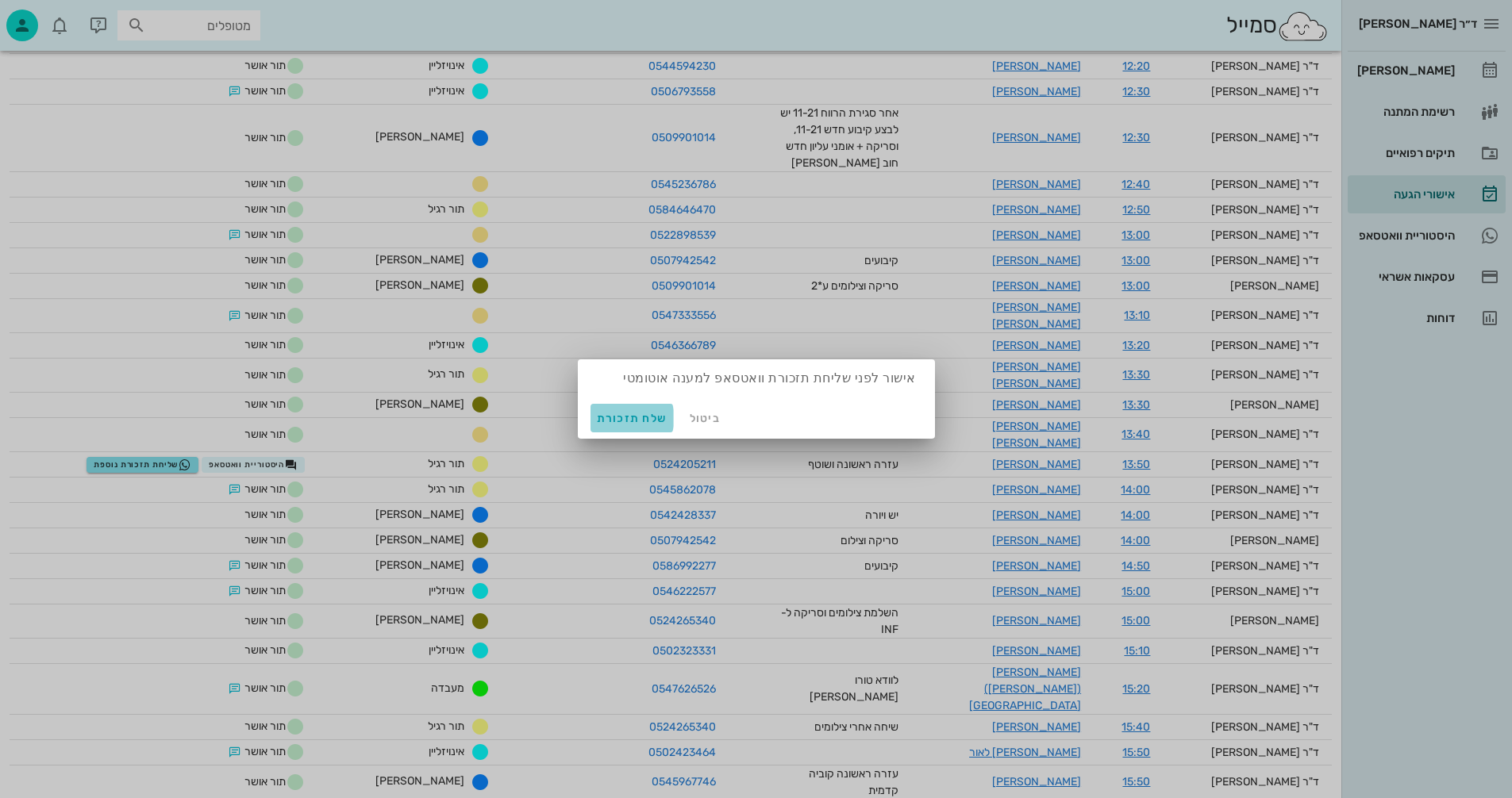
click at [638, 415] on span "שלח תזכורת" at bounding box center [632, 419] width 71 height 13
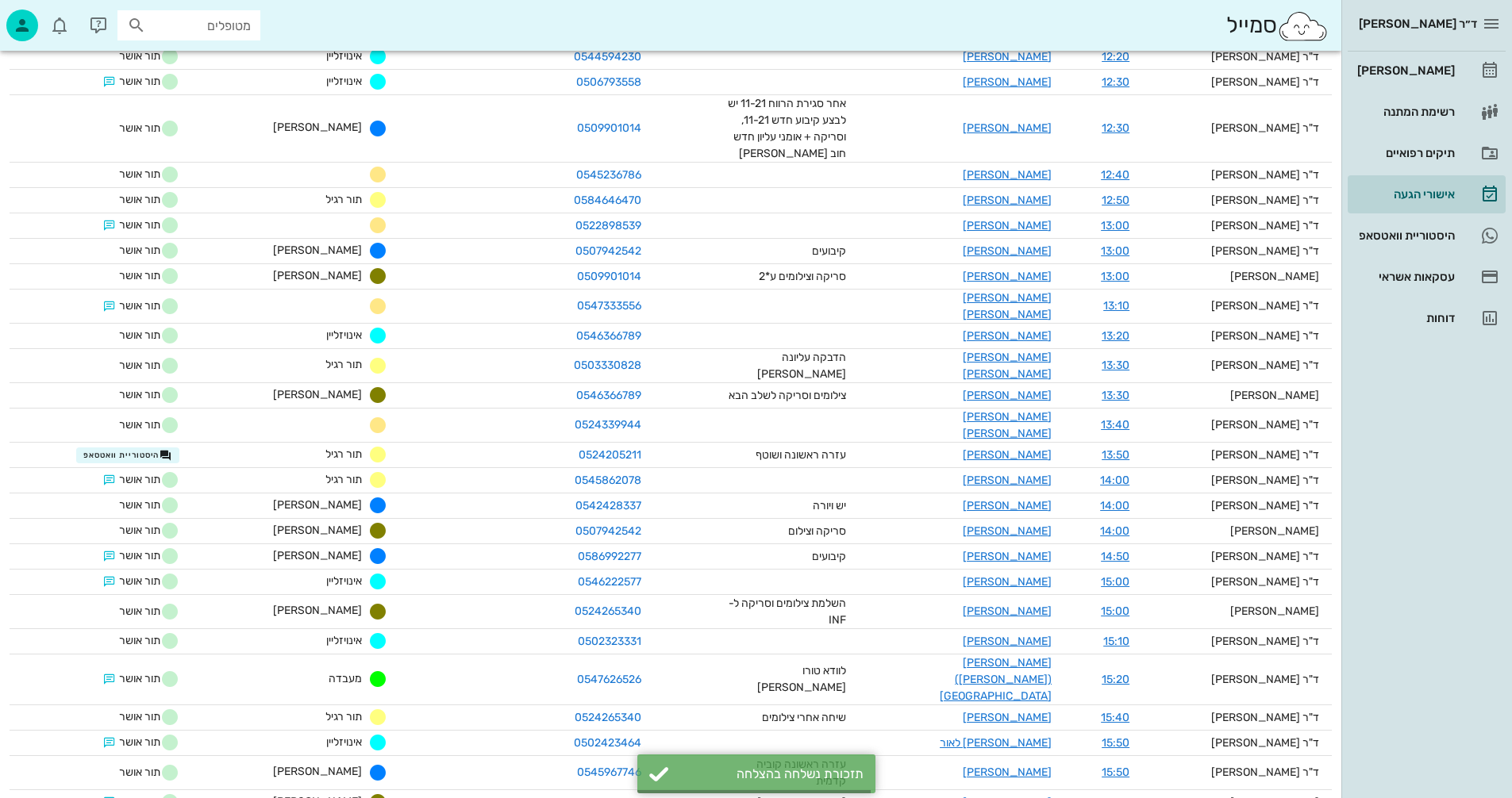
scroll to position [467, 0]
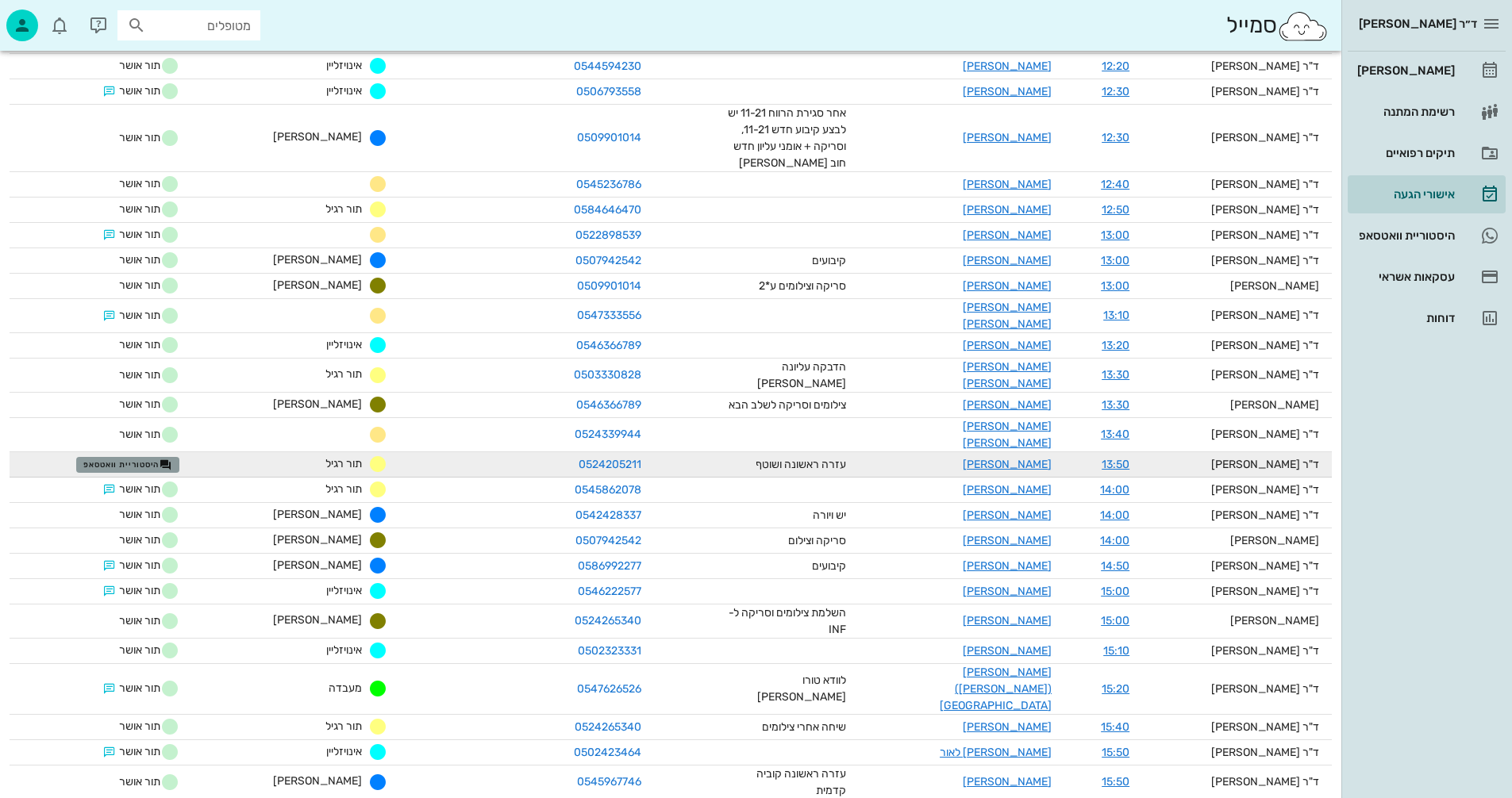
click at [155, 459] on span "היסטוריית וואטסאפ" at bounding box center [127, 465] width 89 height 12
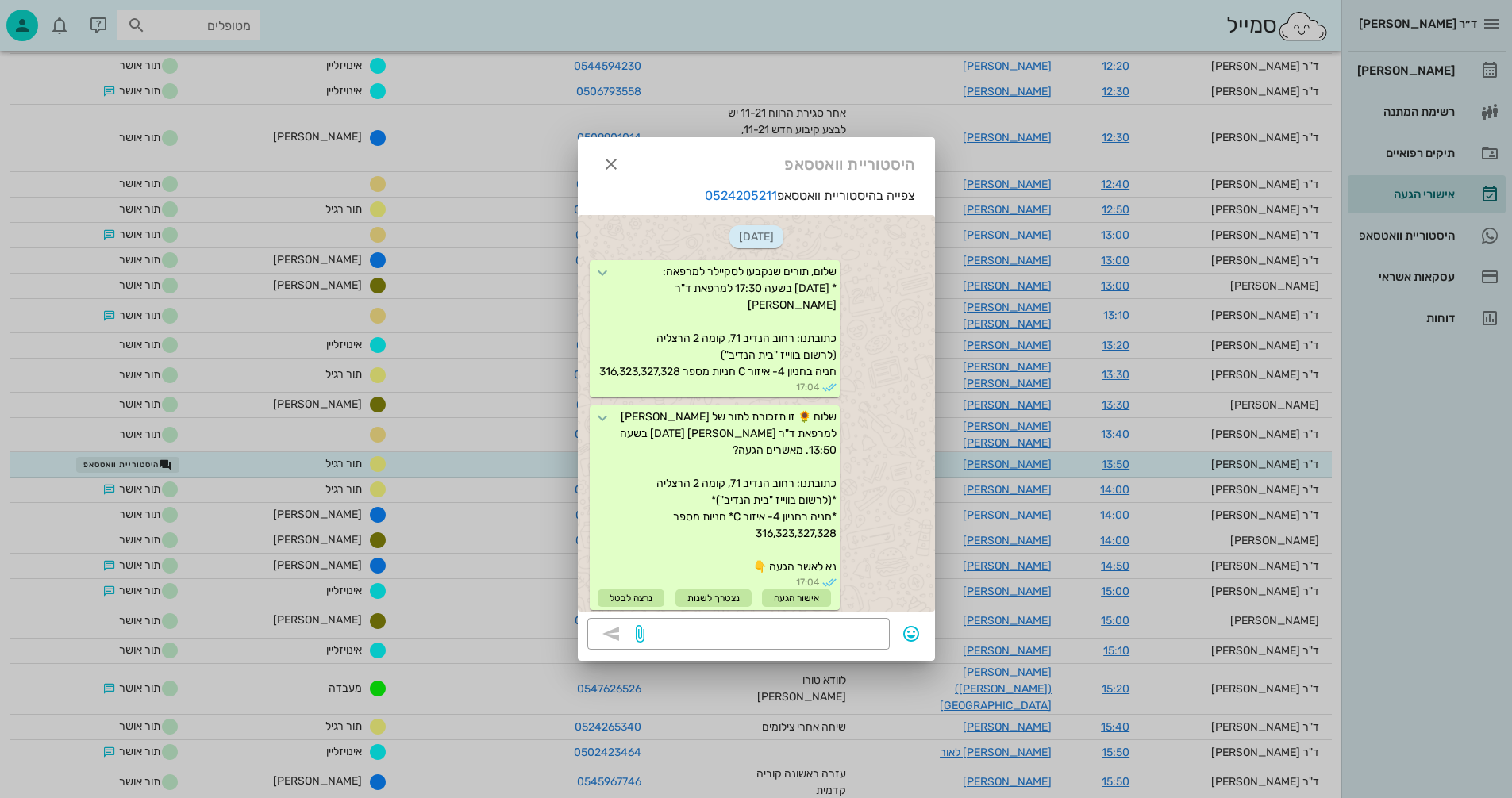
scroll to position [276, 0]
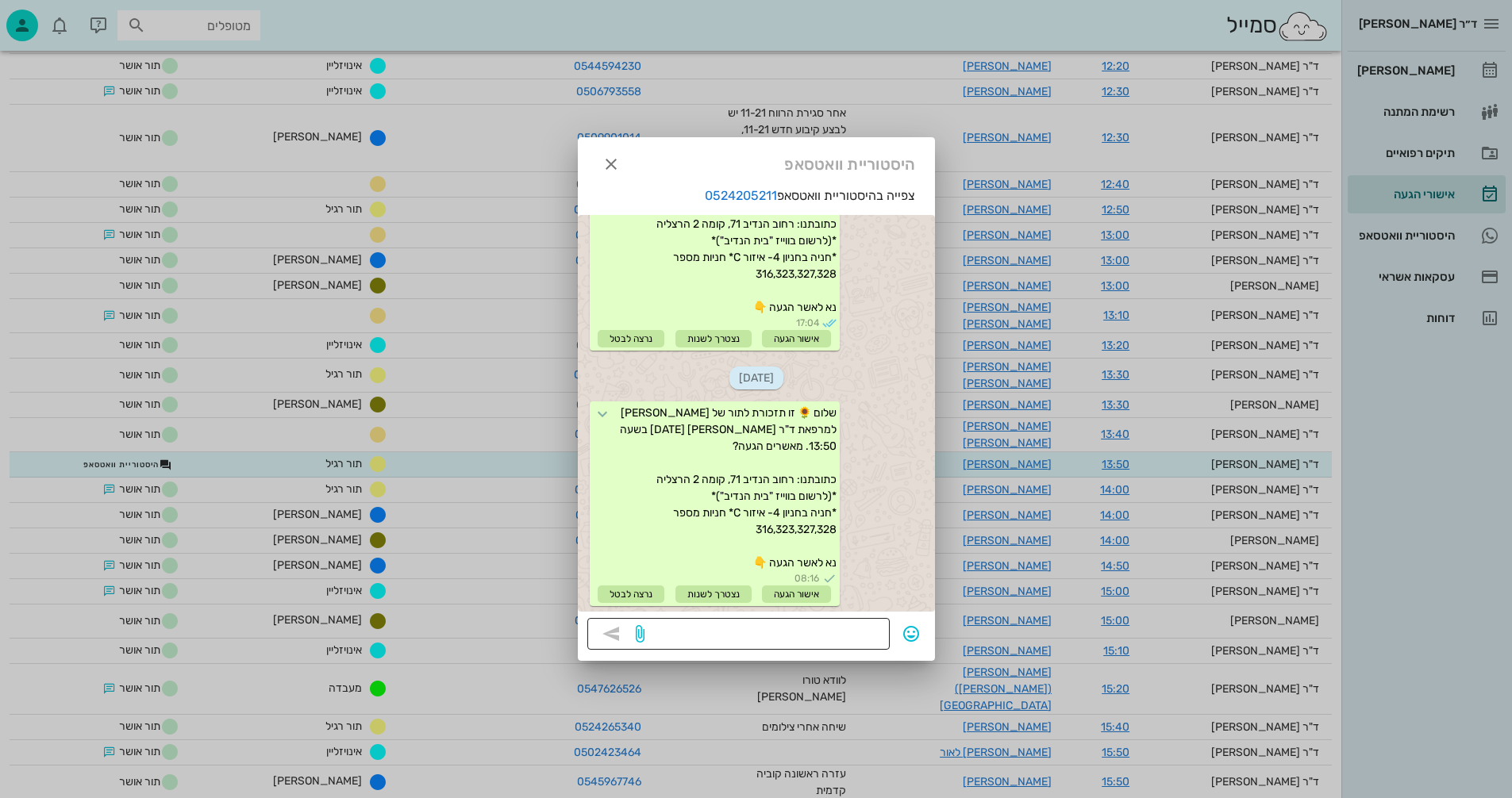
click at [821, 628] on textarea at bounding box center [764, 635] width 233 height 26
type textarea "במידה ולא נקבל אישור התור יבוטל"
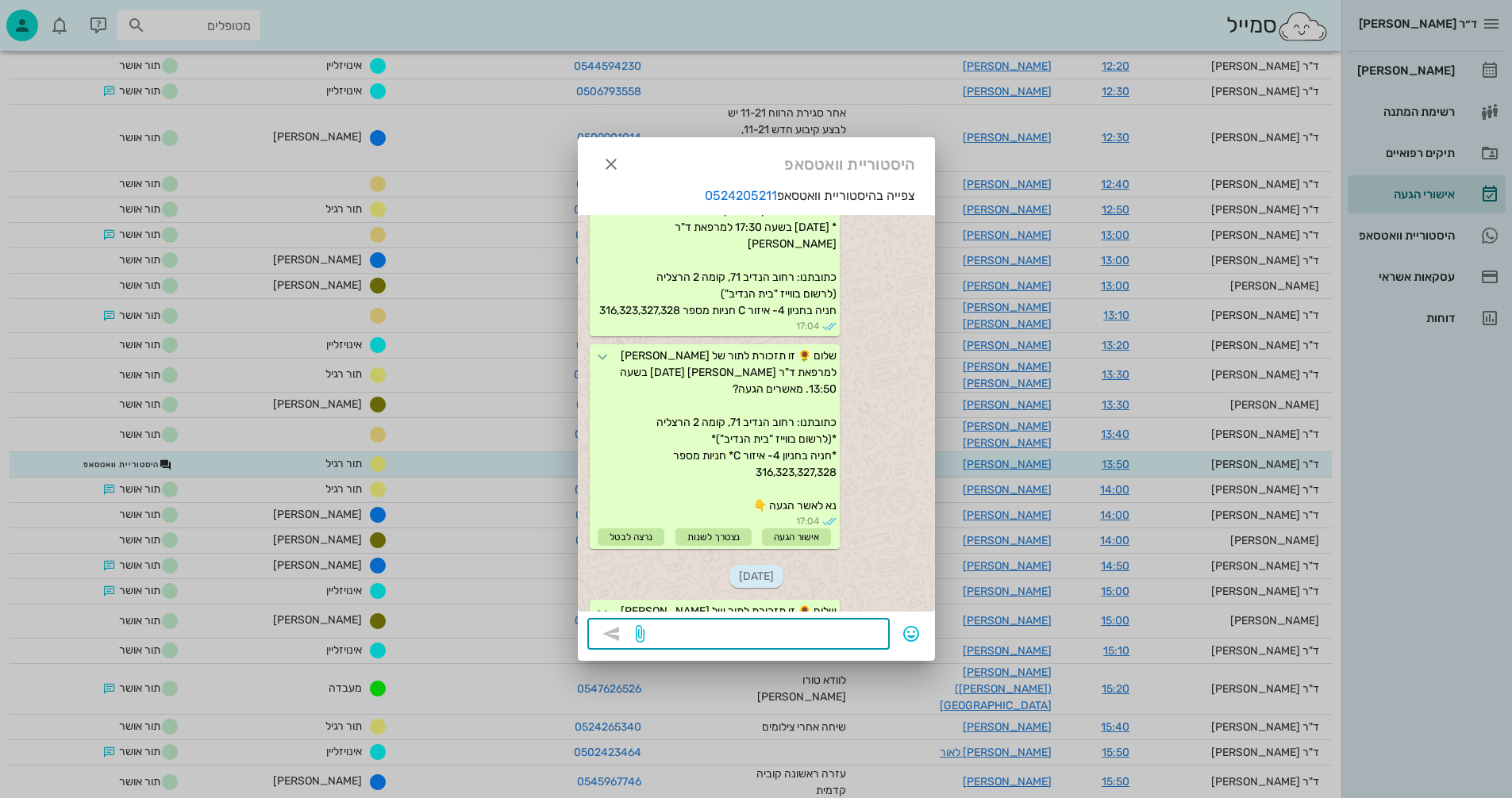
scroll to position [37, 0]
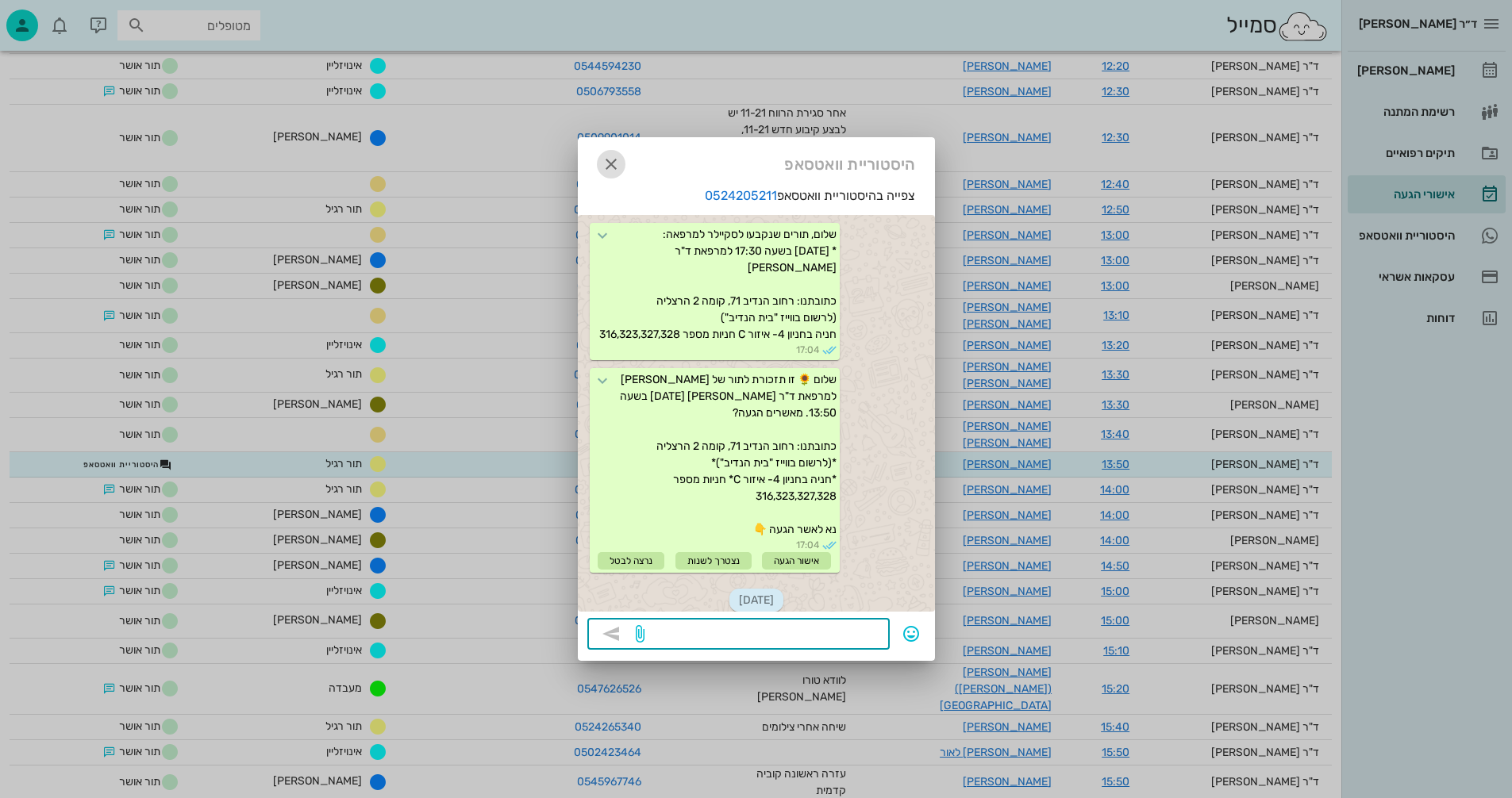
click at [613, 160] on icon "button" at bounding box center [611, 165] width 19 height 19
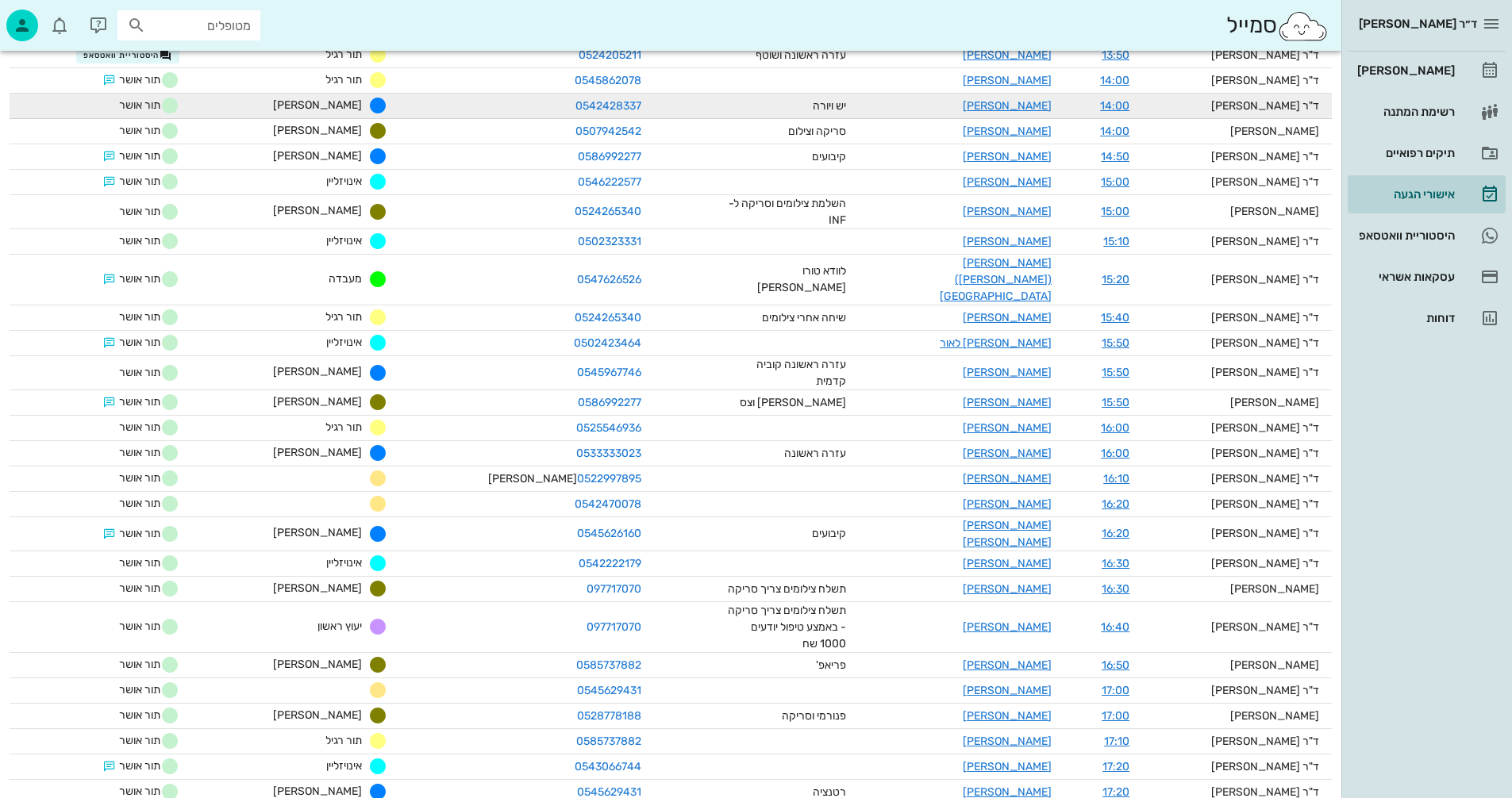
scroll to position [1170, 0]
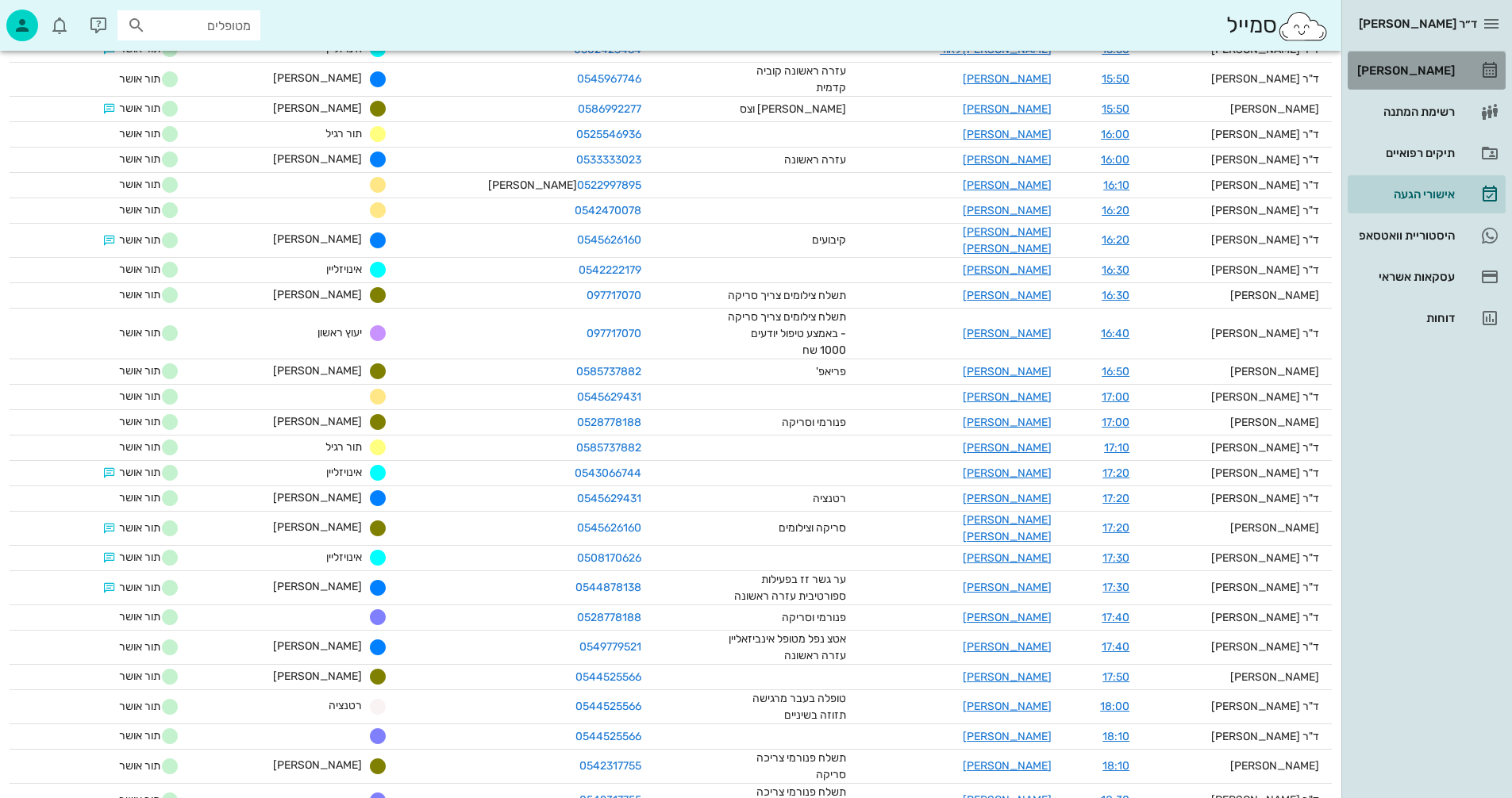
click at [1417, 69] on div "[PERSON_NAME]" at bounding box center [1404, 70] width 101 height 12
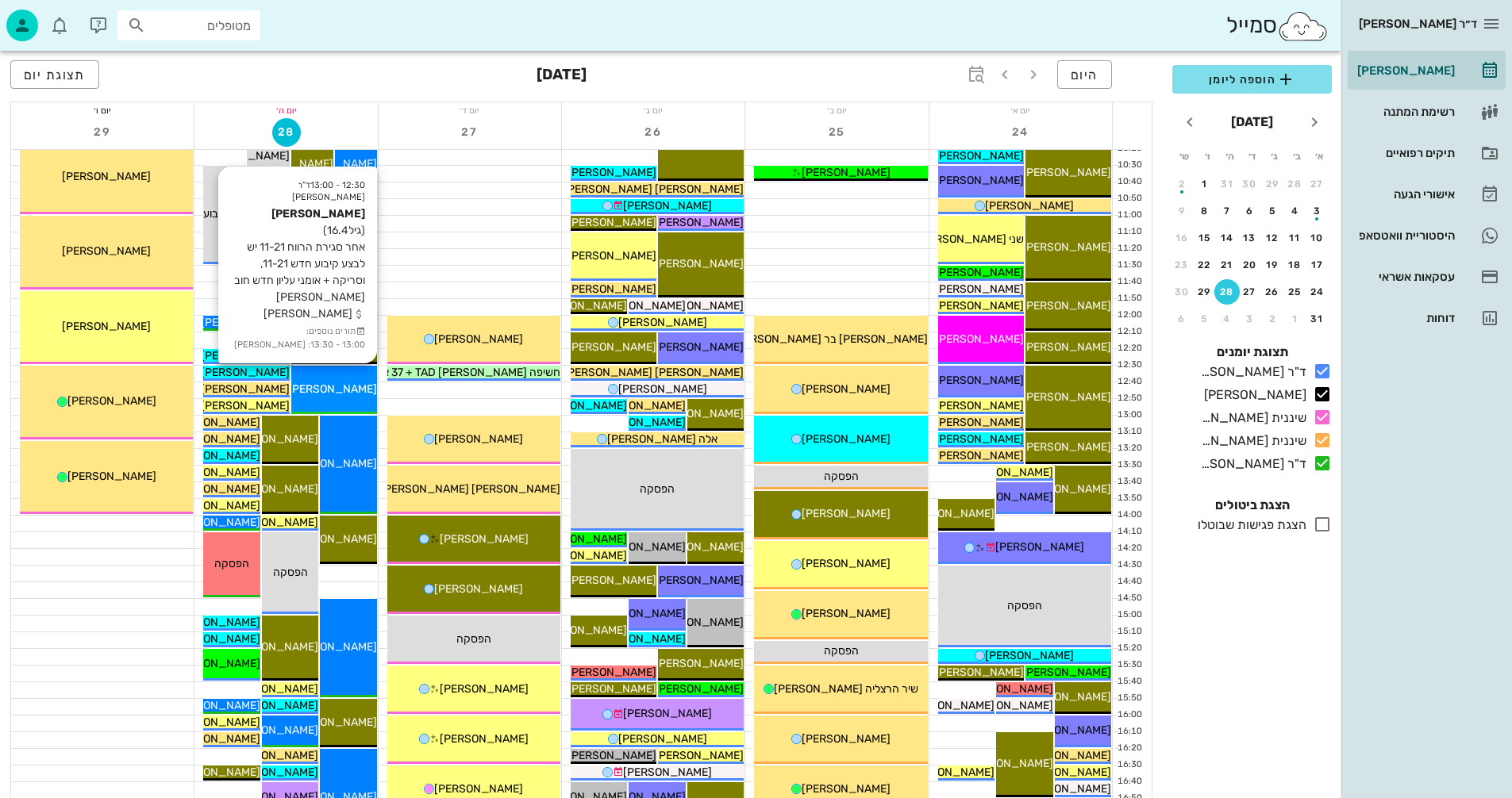
scroll to position [635, 0]
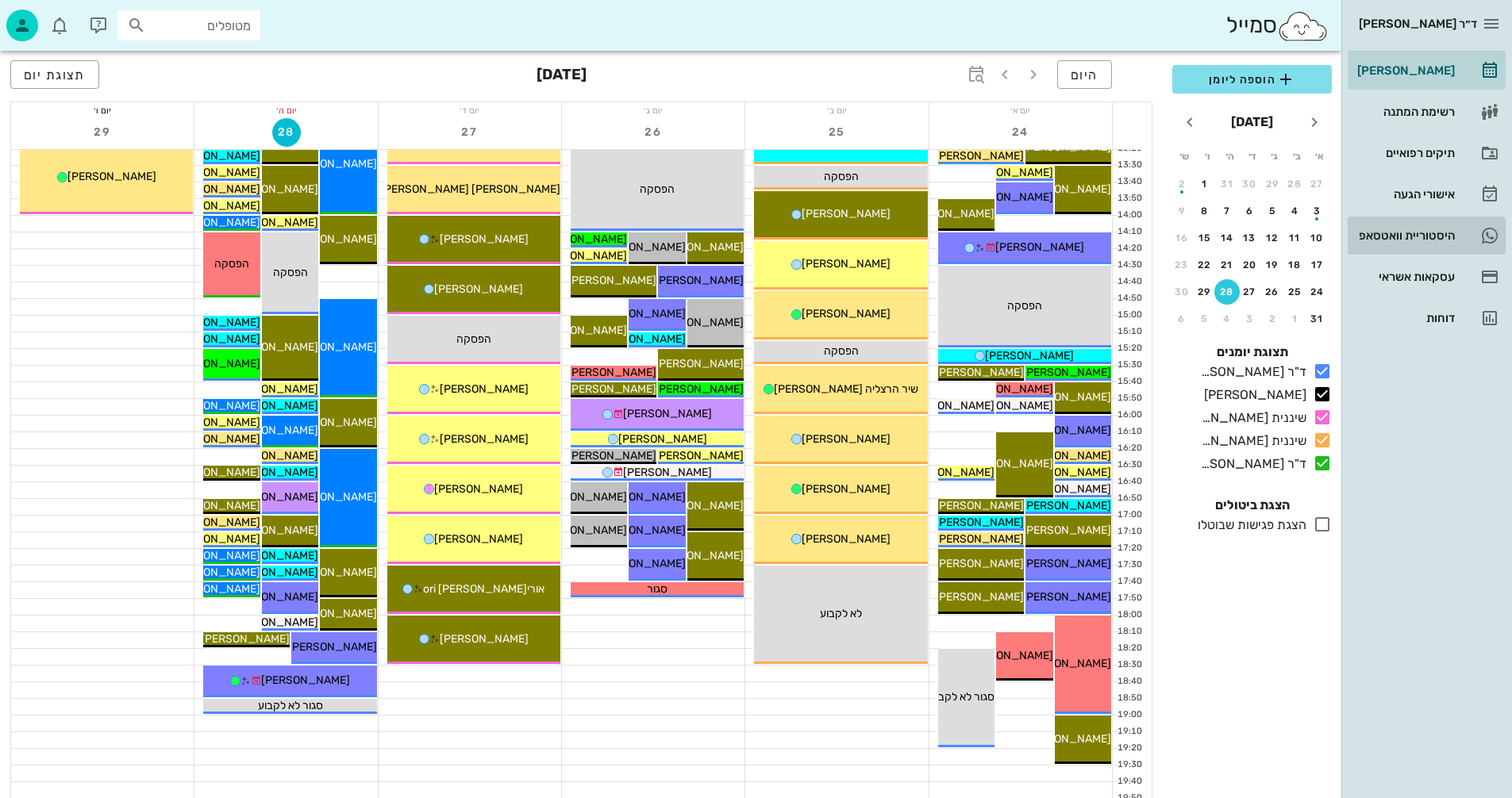
click at [1399, 234] on div "היסטוריית וואטסאפ" at bounding box center [1404, 235] width 101 height 12
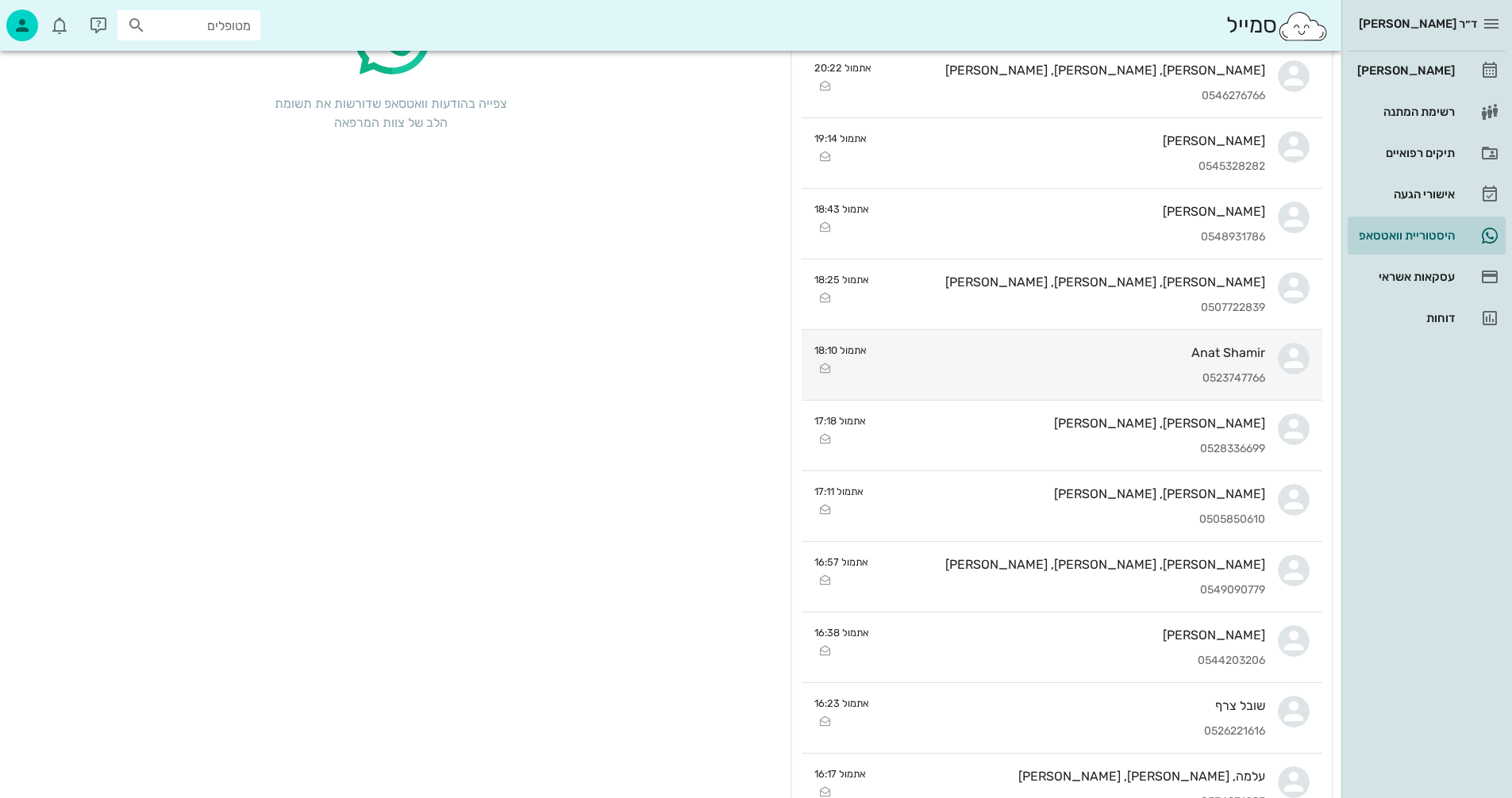
scroll to position [239, 0]
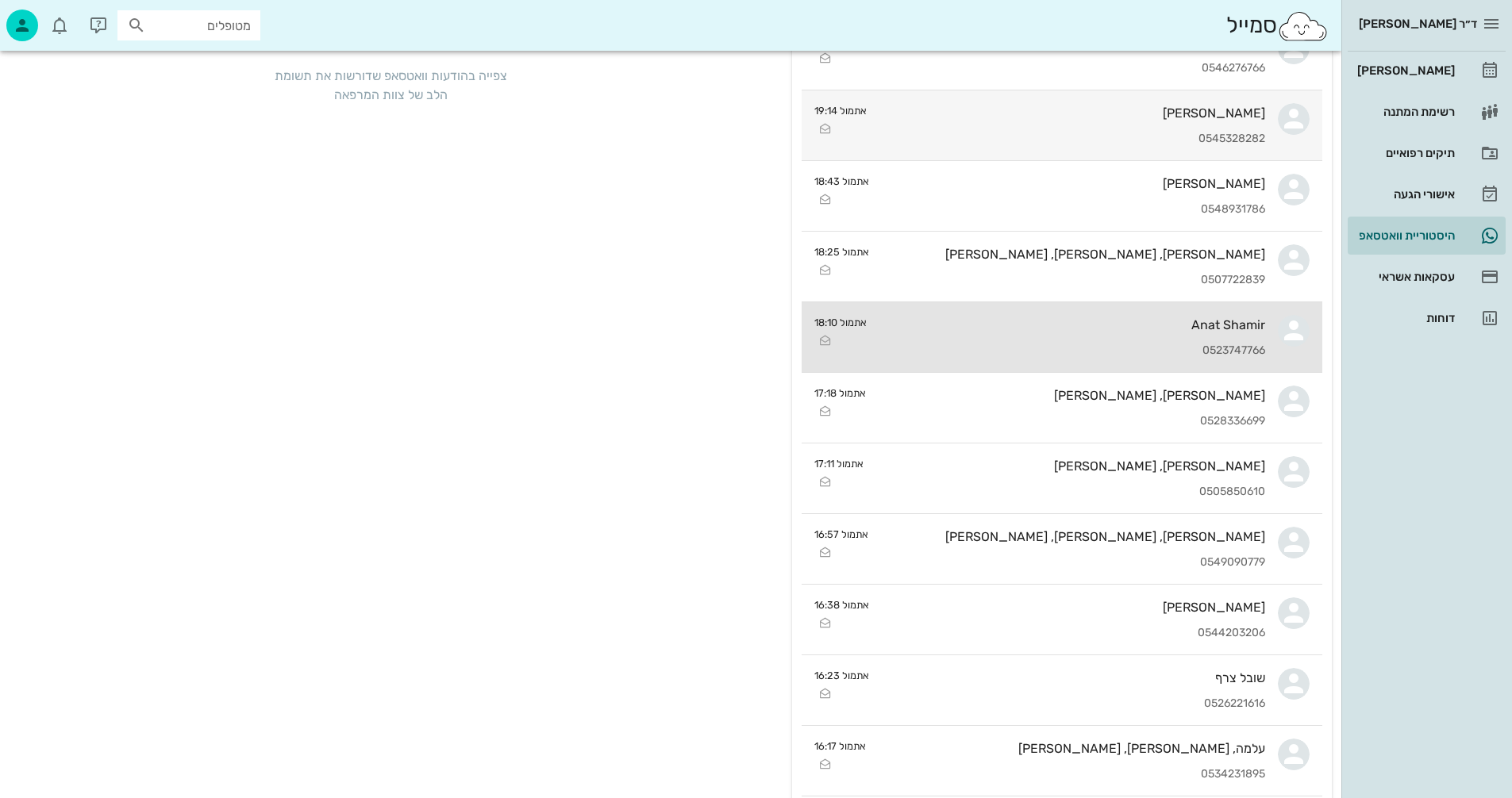
click at [979, 345] on div "0523747766" at bounding box center [1072, 352] width 386 height 13
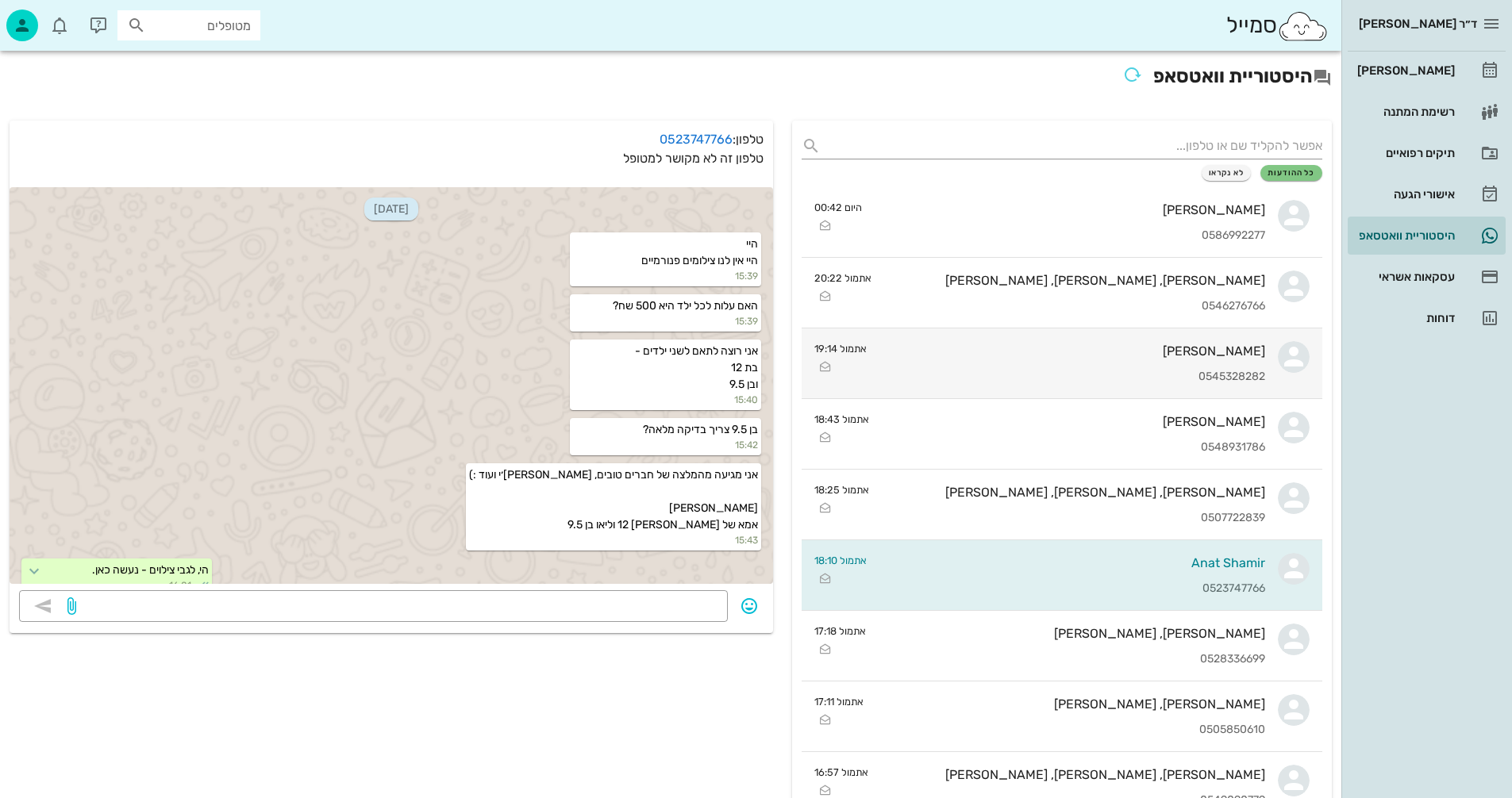
scroll to position [243, 0]
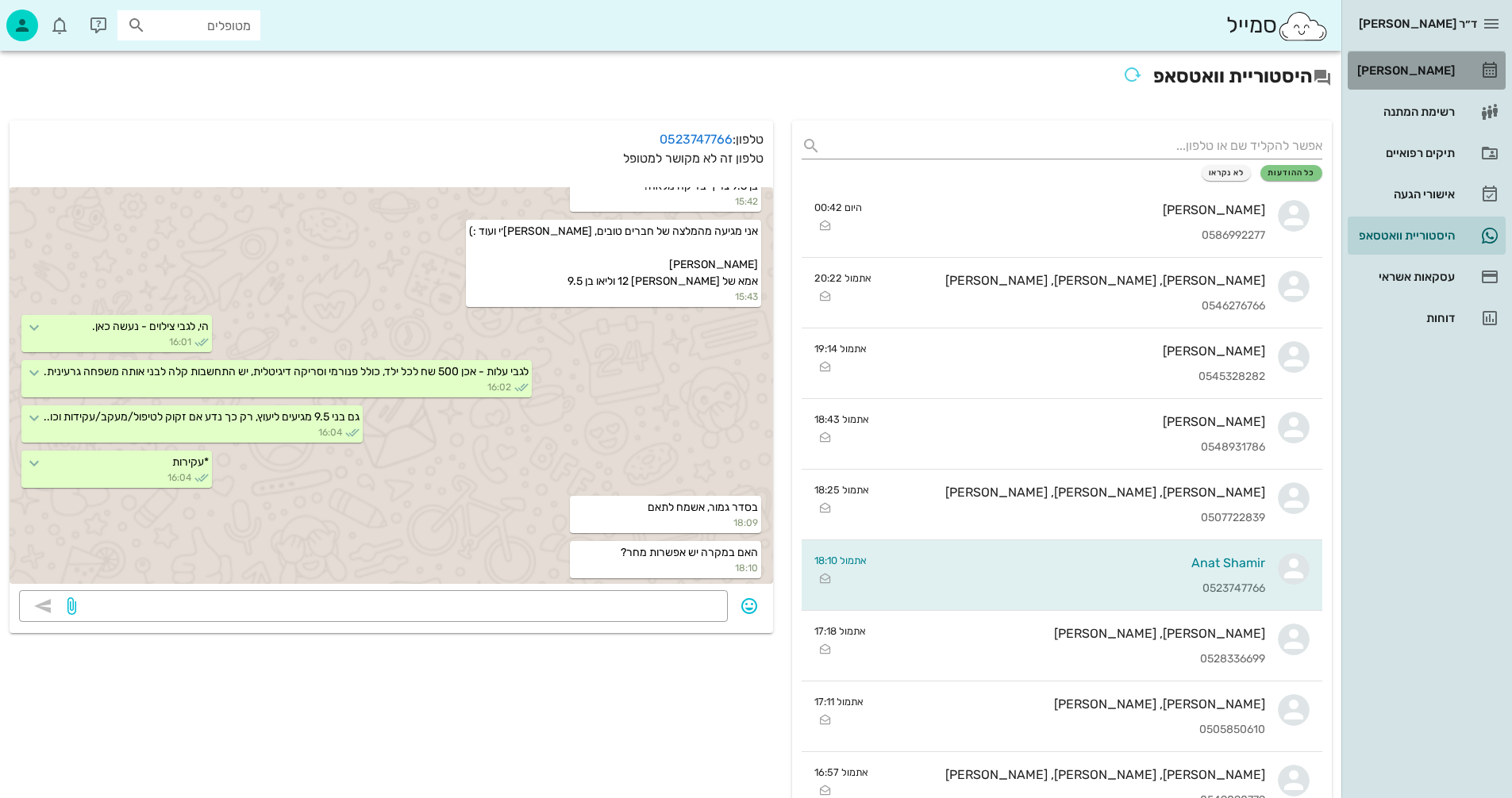
click at [1425, 68] on div "[PERSON_NAME]" at bounding box center [1404, 70] width 101 height 12
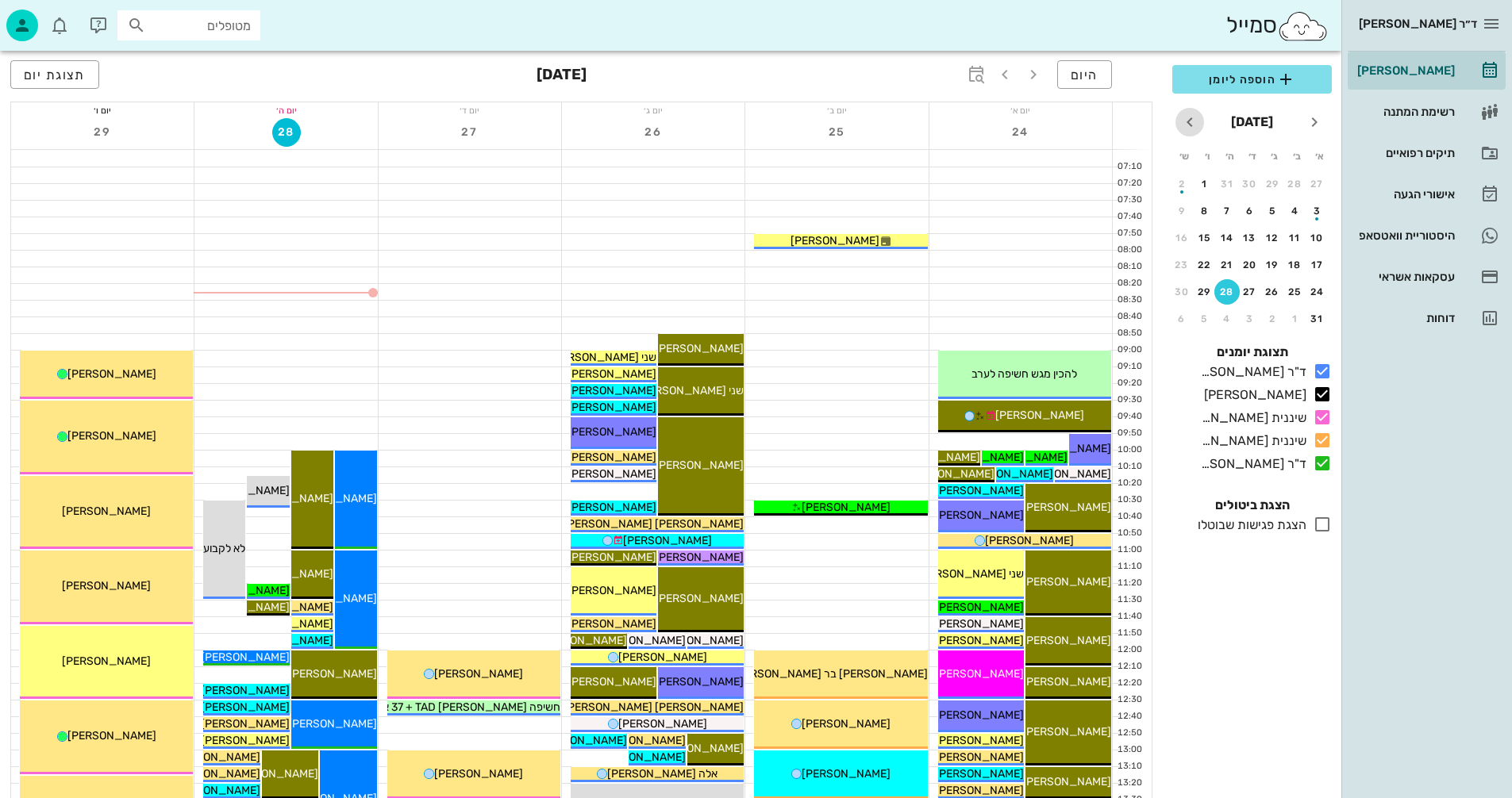
click at [1188, 121] on icon "חודש הבא" at bounding box center [1190, 123] width 19 height 19
click at [1313, 215] on div "5" at bounding box center [1317, 212] width 26 height 11
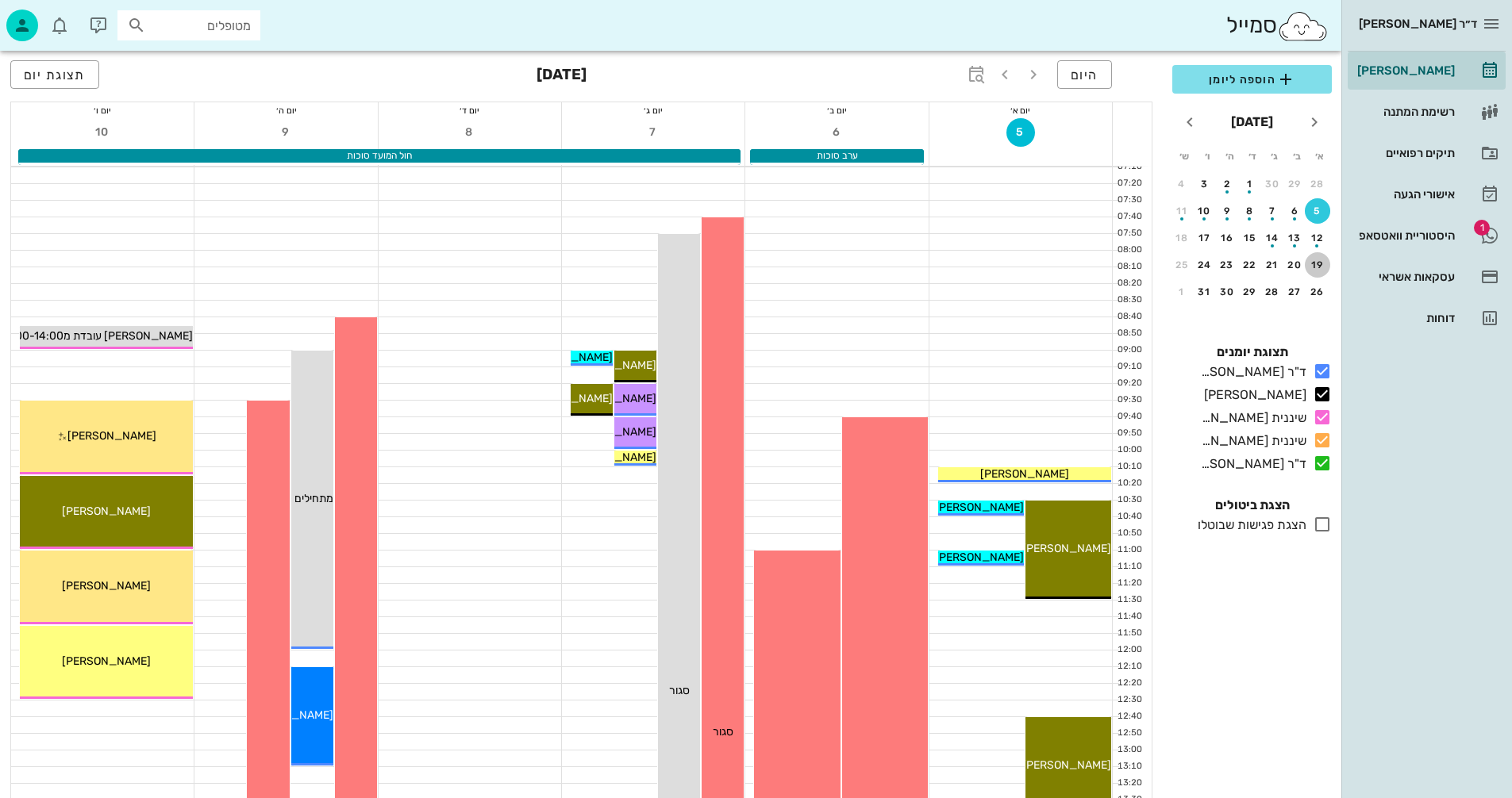
click at [1316, 262] on div "19" at bounding box center [1317, 265] width 26 height 11
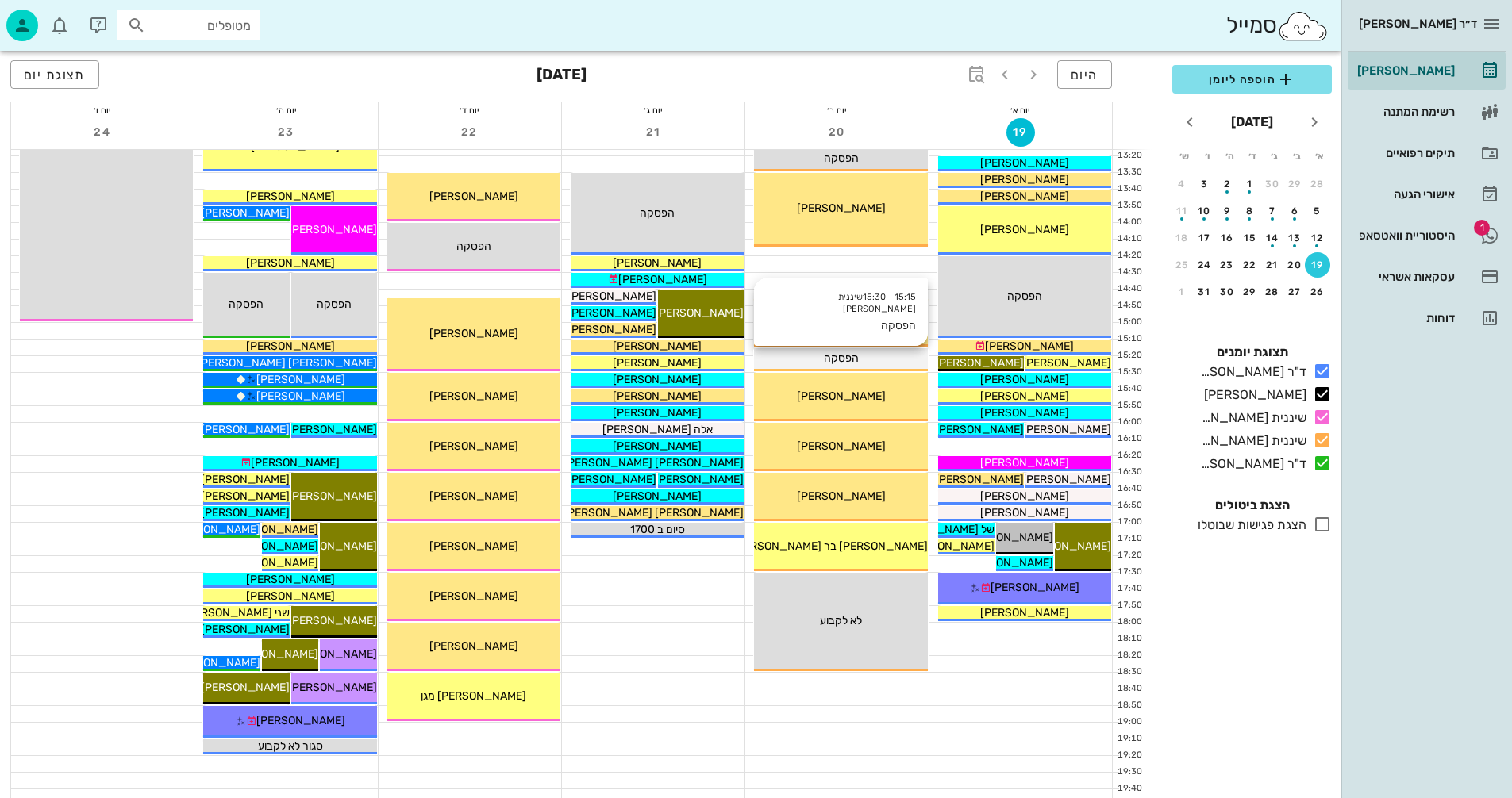
scroll to position [635, 0]
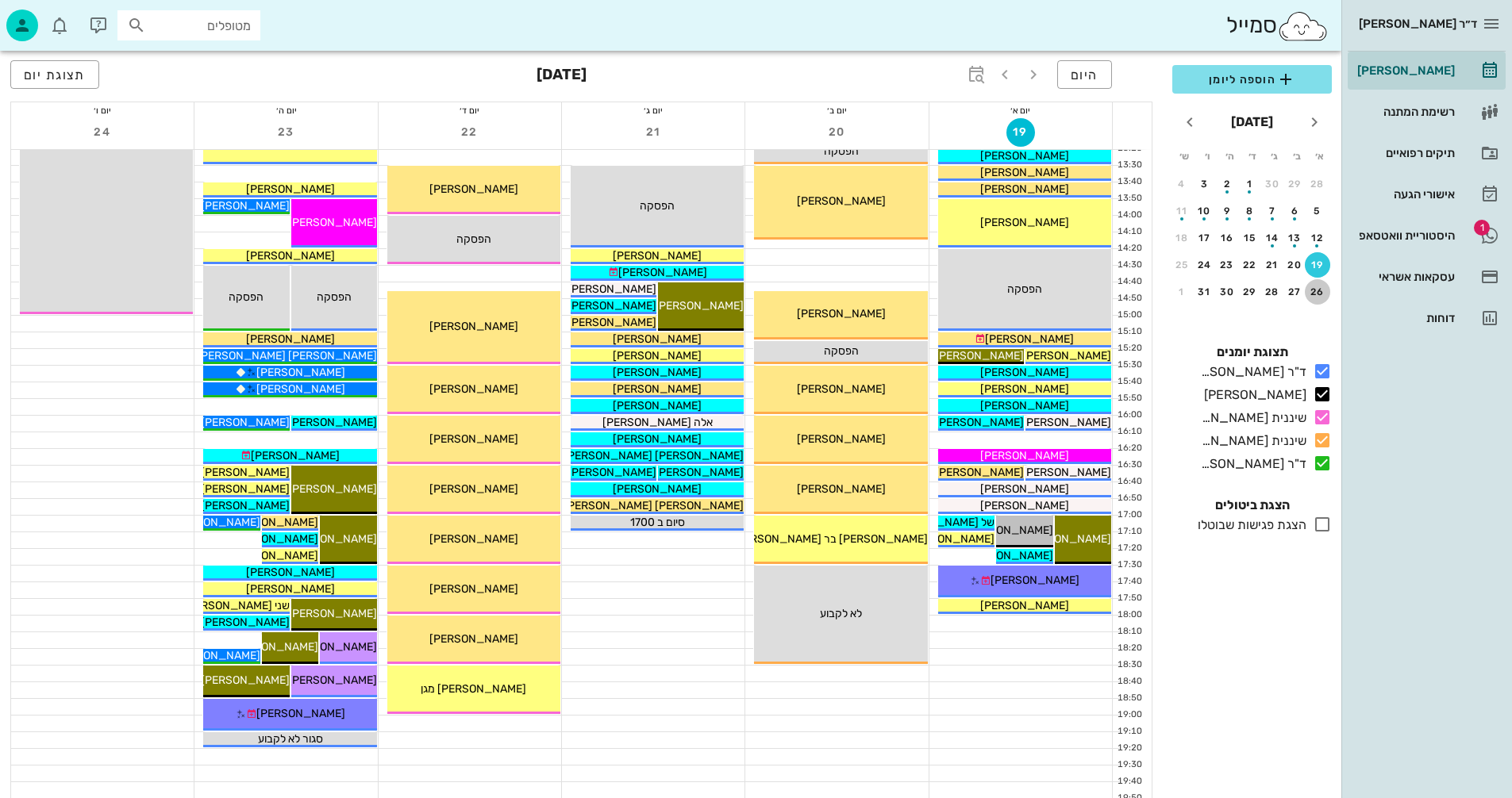
click at [1316, 288] on div "26" at bounding box center [1317, 292] width 26 height 11
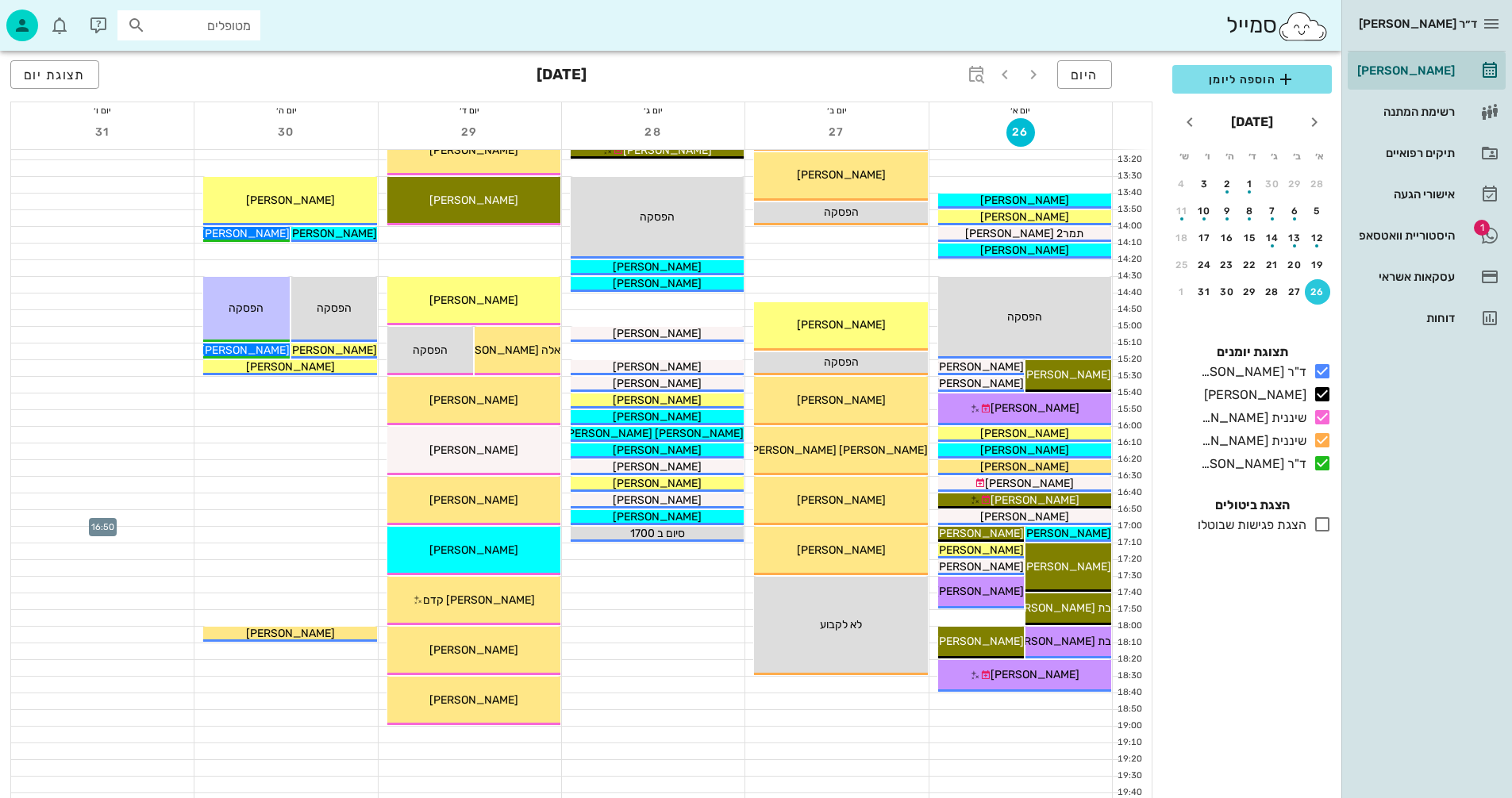
scroll to position [593, 0]
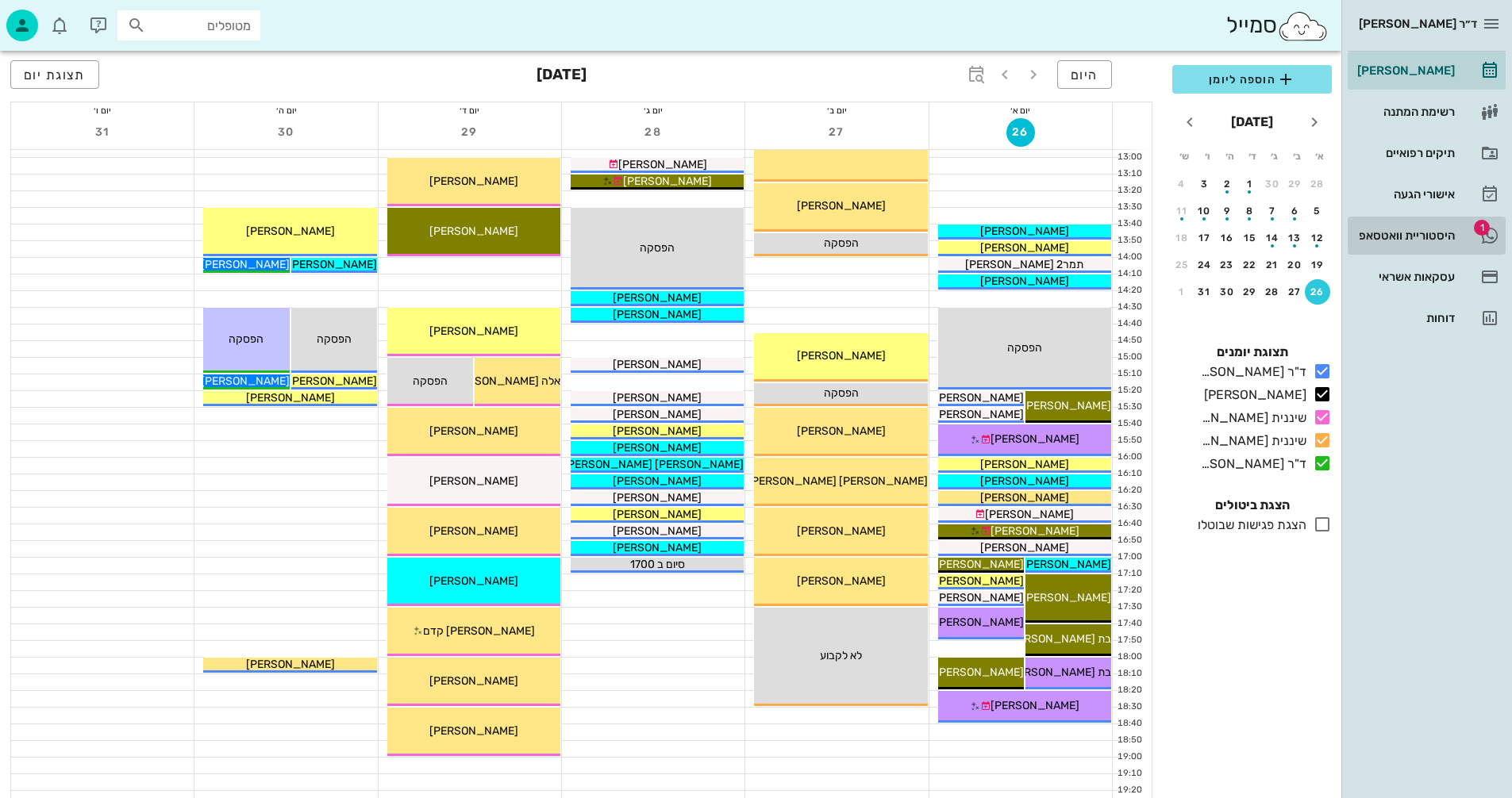
click at [1376, 233] on div "היסטוריית וואטסאפ" at bounding box center [1404, 235] width 101 height 12
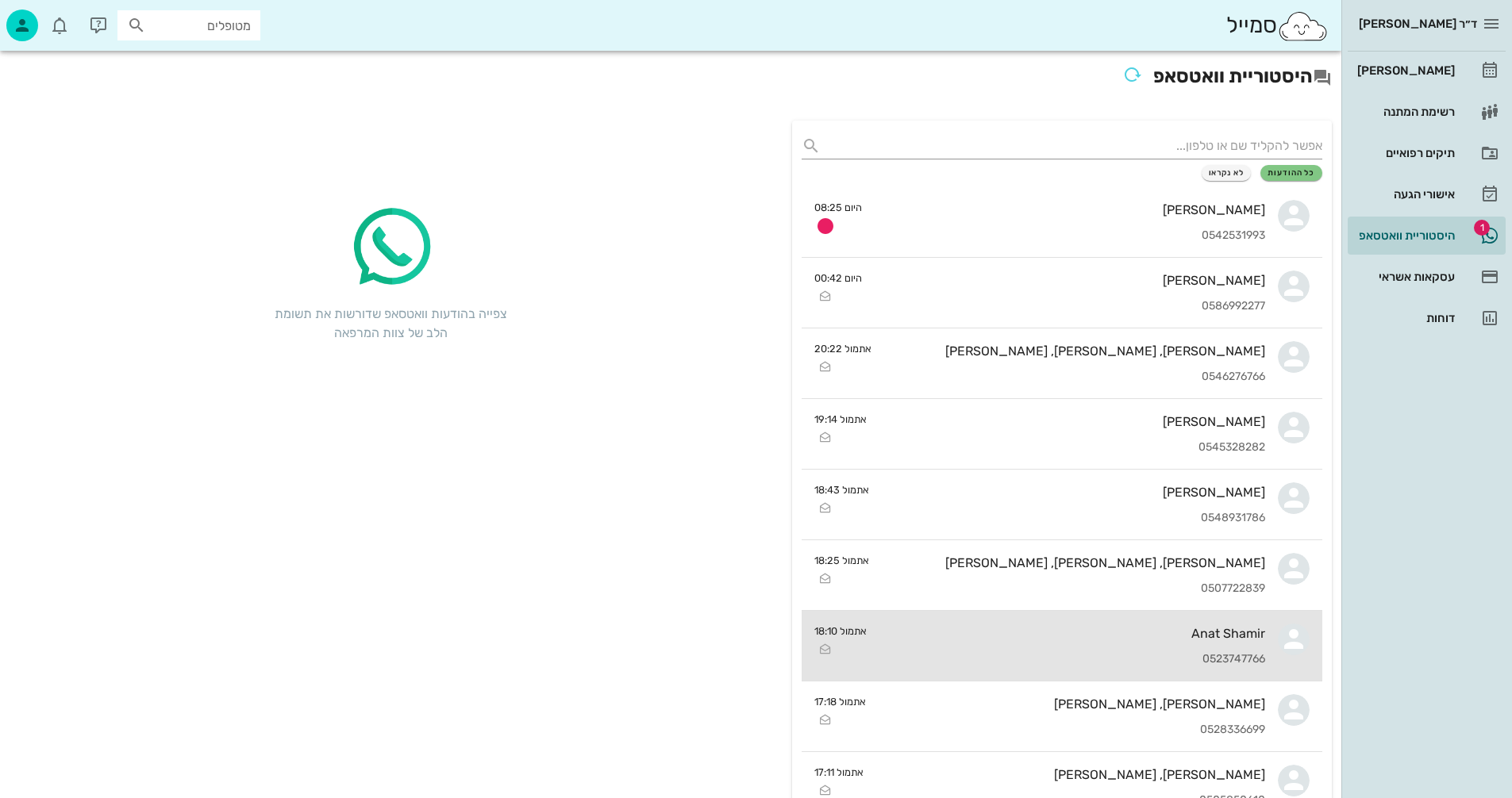
click at [1077, 641] on div "Anat Shamir 0523747766" at bounding box center [1072, 646] width 386 height 70
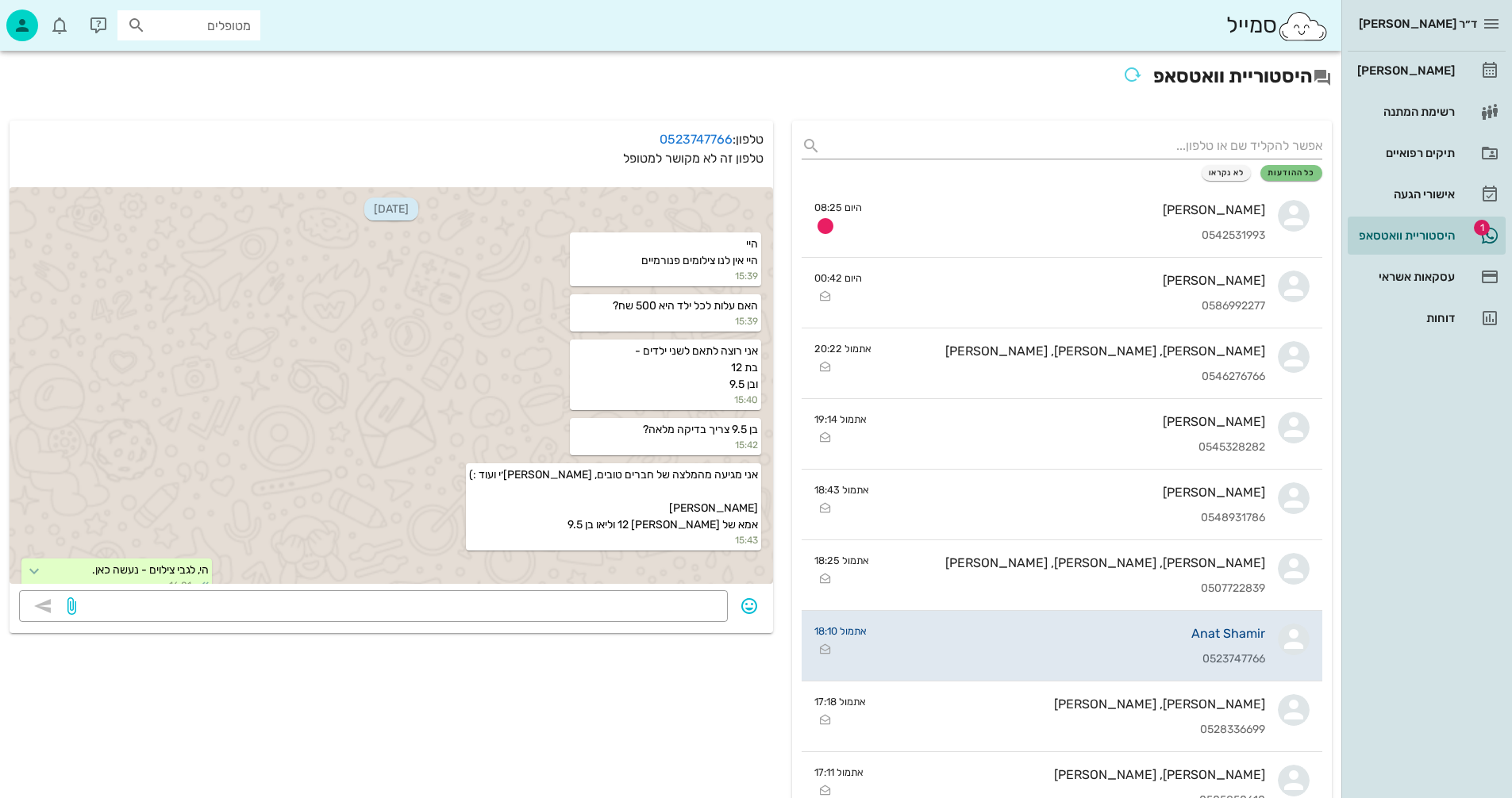
scroll to position [243, 0]
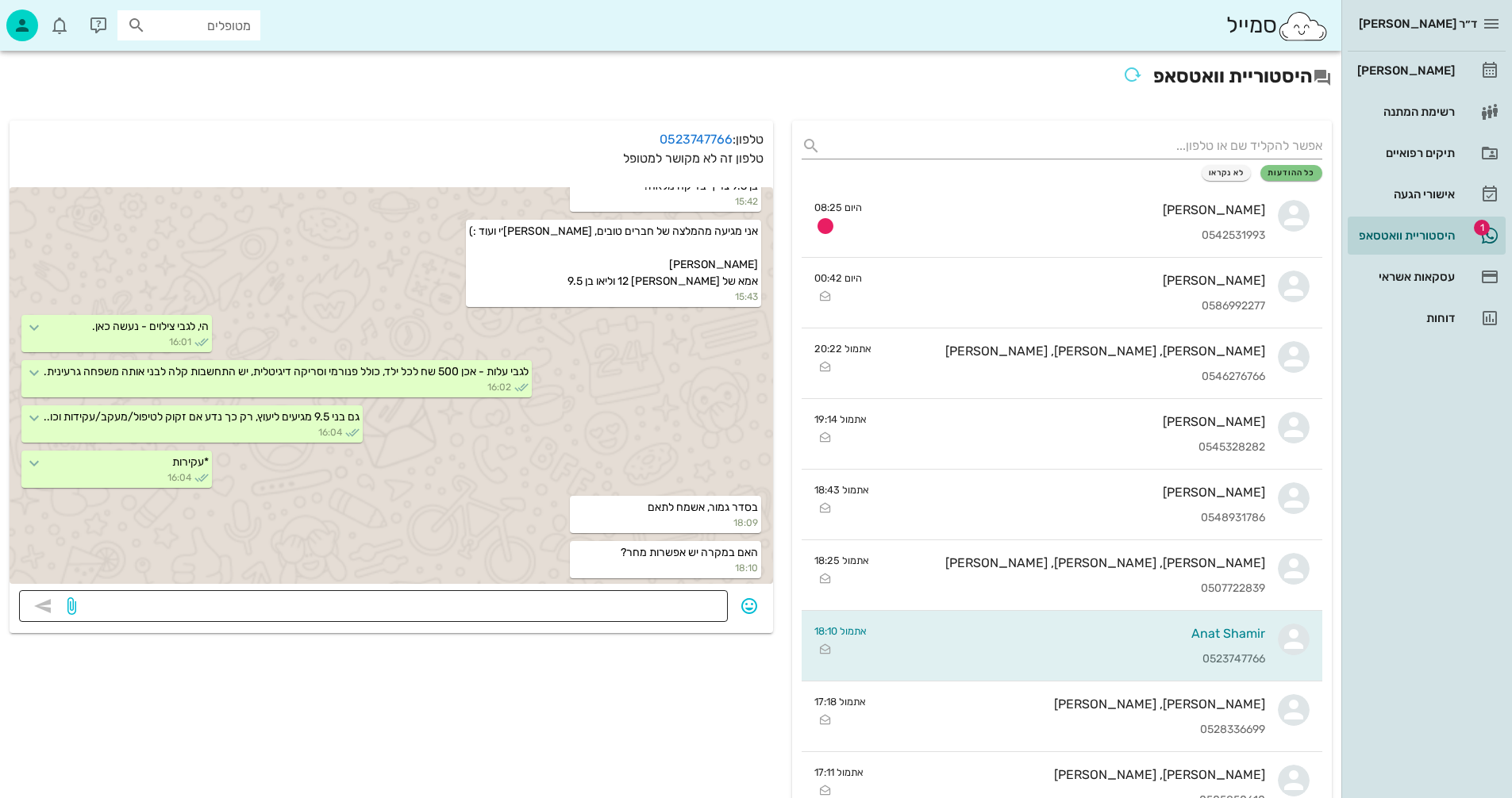
click at [633, 609] on textarea at bounding box center [399, 607] width 639 height 26
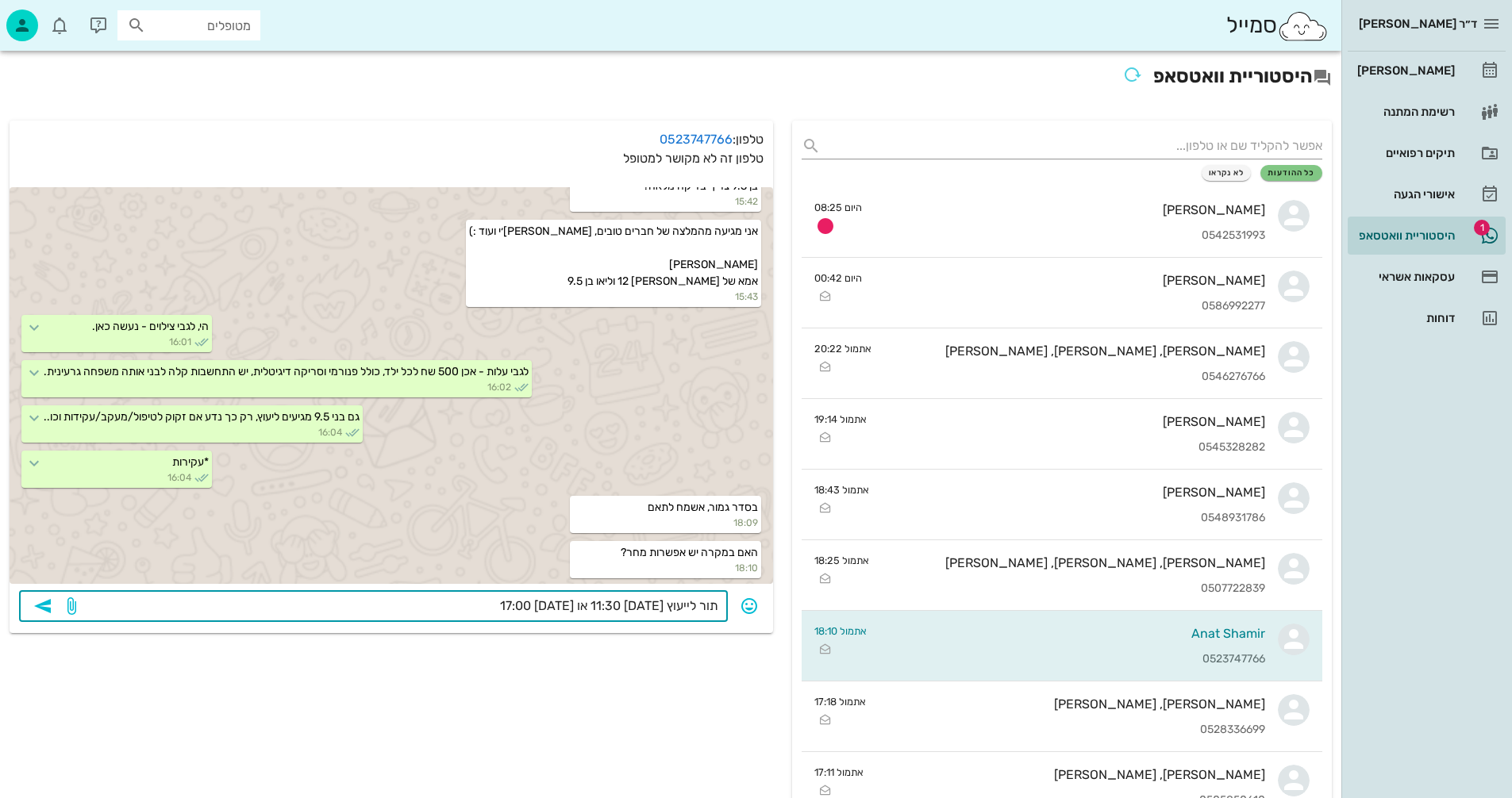
type textarea "תור לייעוץ [DATE] 11:30 או [DATE] 17:00?"
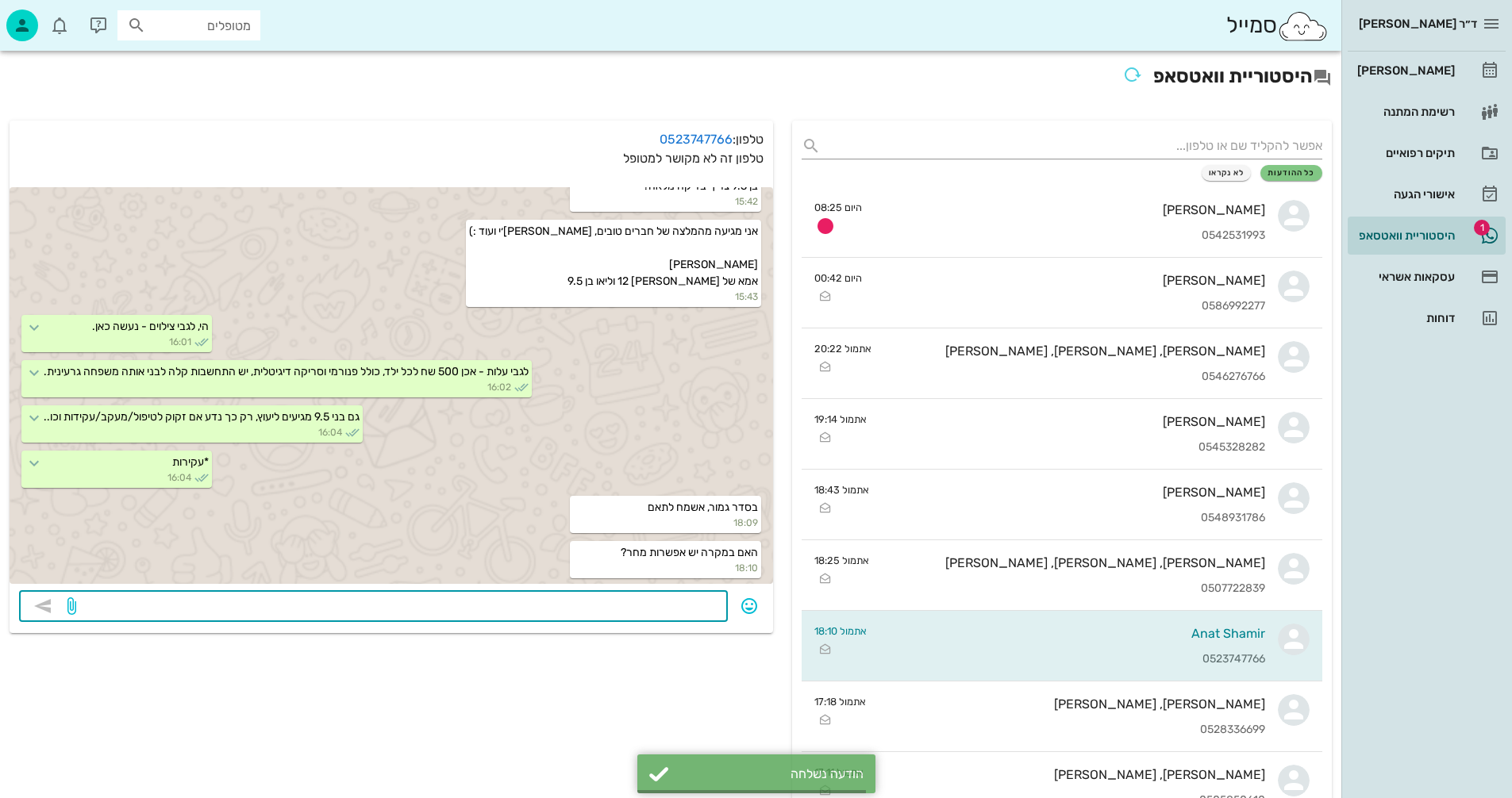
scroll to position [331, 0]
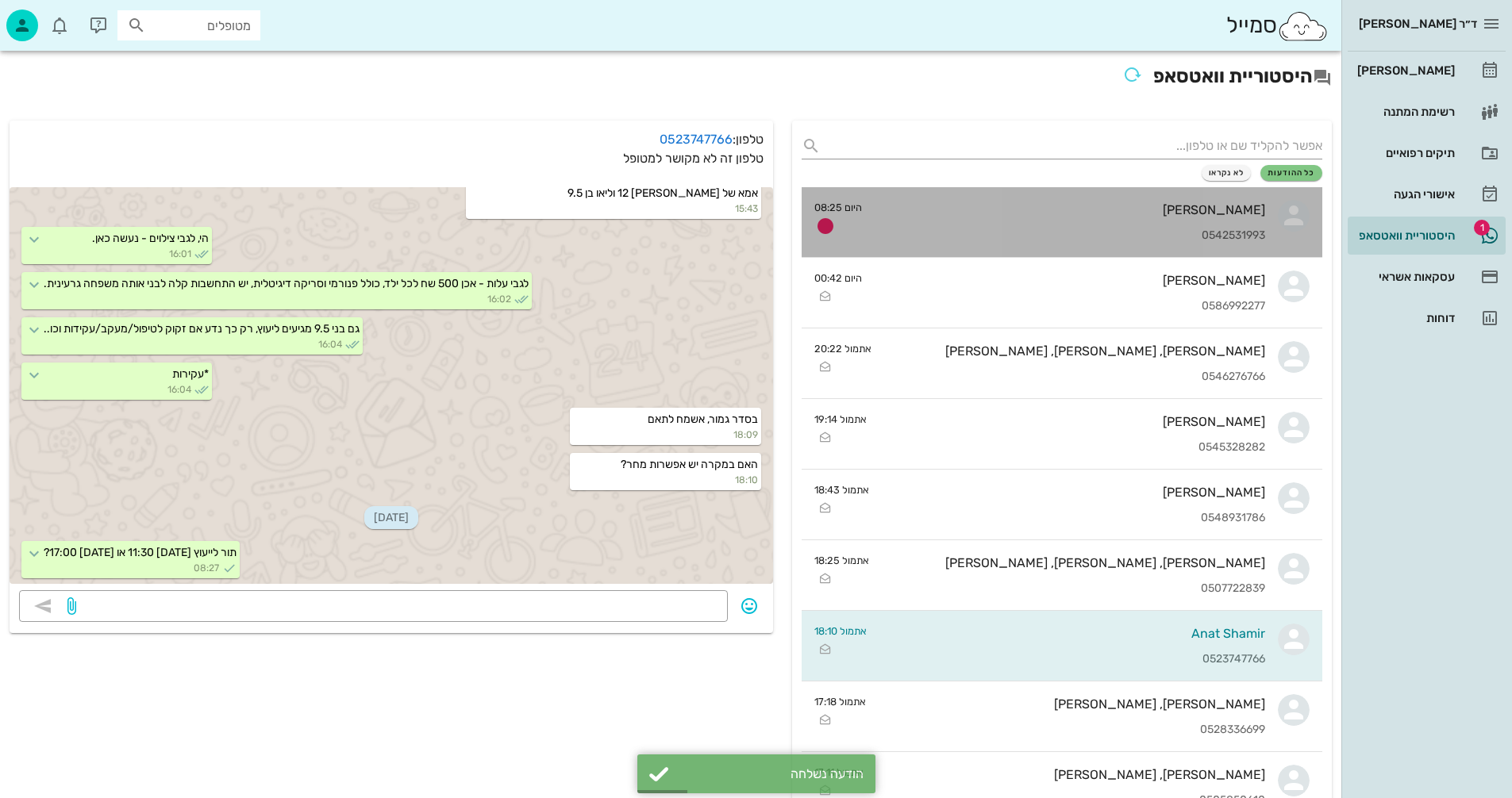
click at [1155, 217] on div "[PERSON_NAME] 0542531993" at bounding box center [1070, 221] width 391 height 70
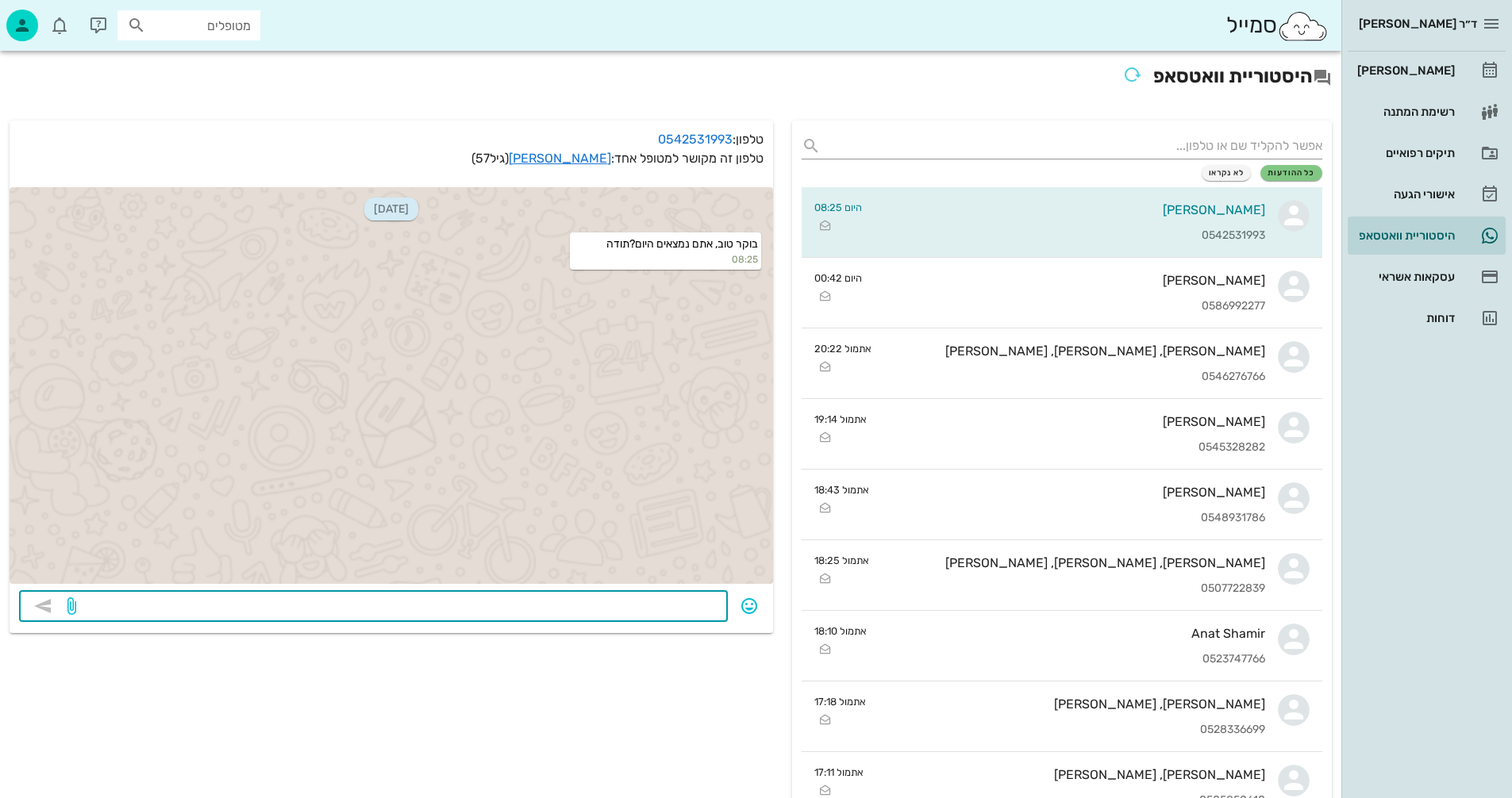
click at [619, 604] on textarea at bounding box center [399, 607] width 639 height 26
type textarea "בוקר טוב, נמצאים יש לתאם שעה"
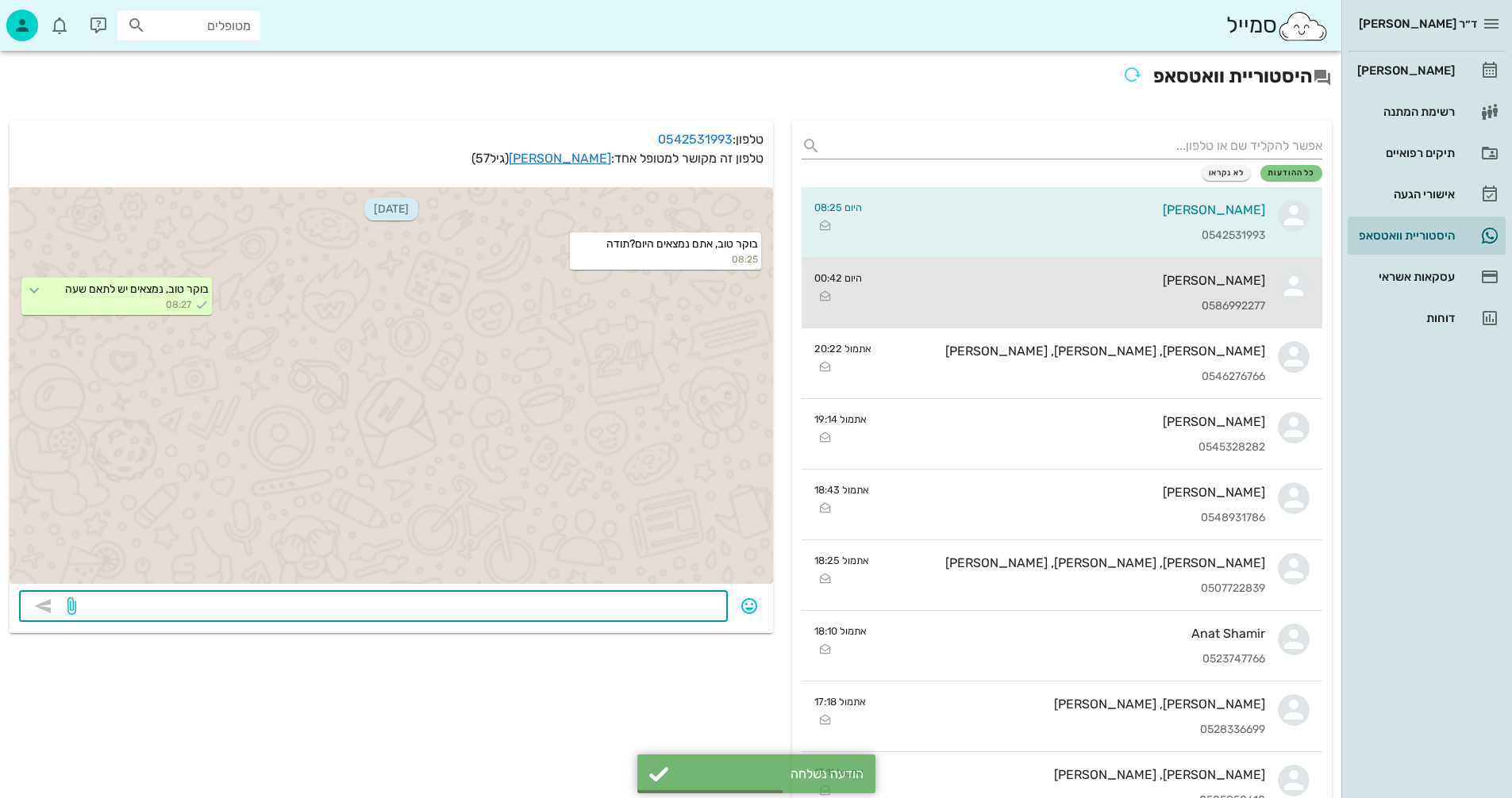
click at [1034, 298] on div "[PERSON_NAME] 0586992277" at bounding box center [1070, 292] width 391 height 70
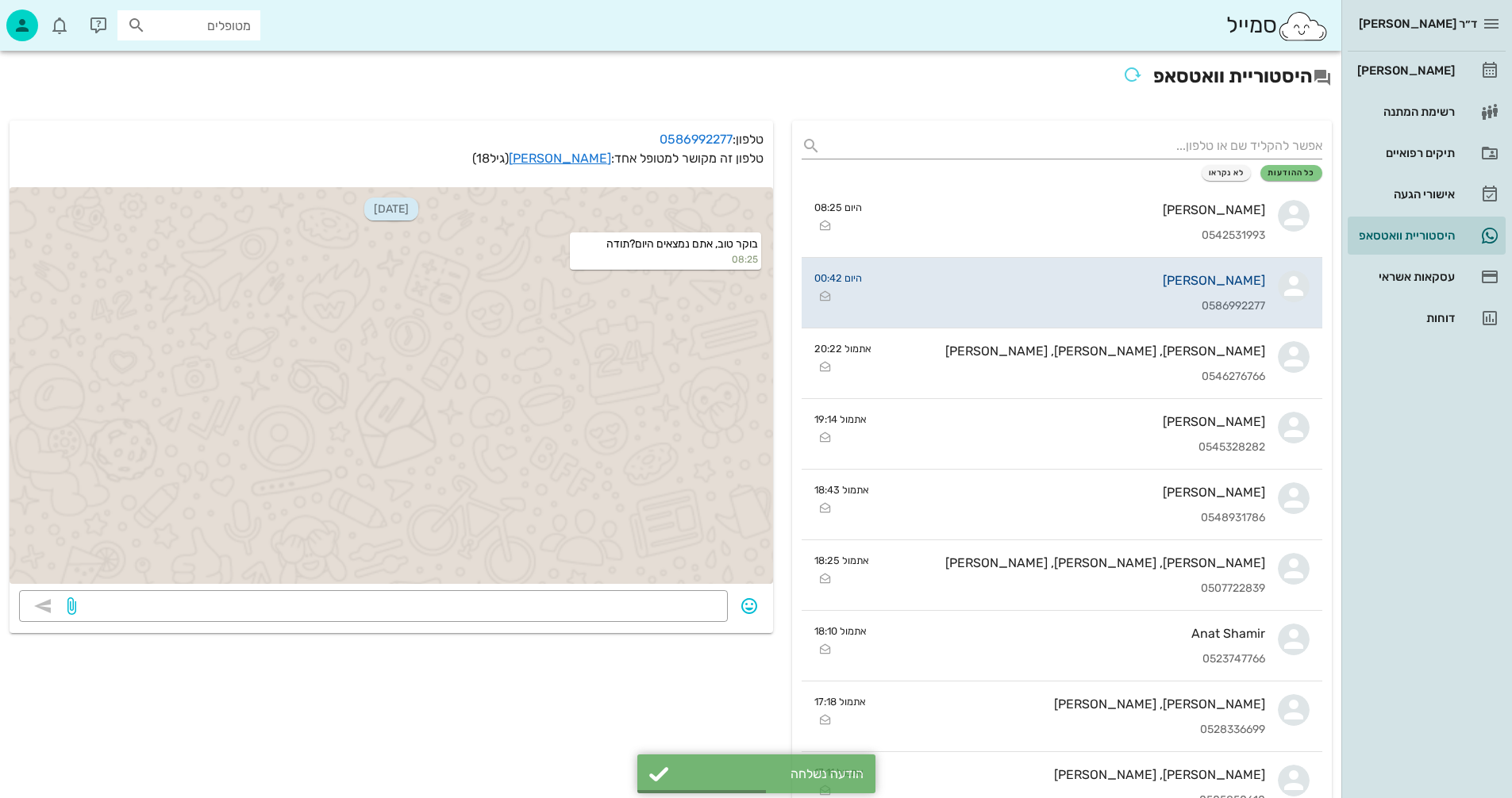
scroll to position [1259, 0]
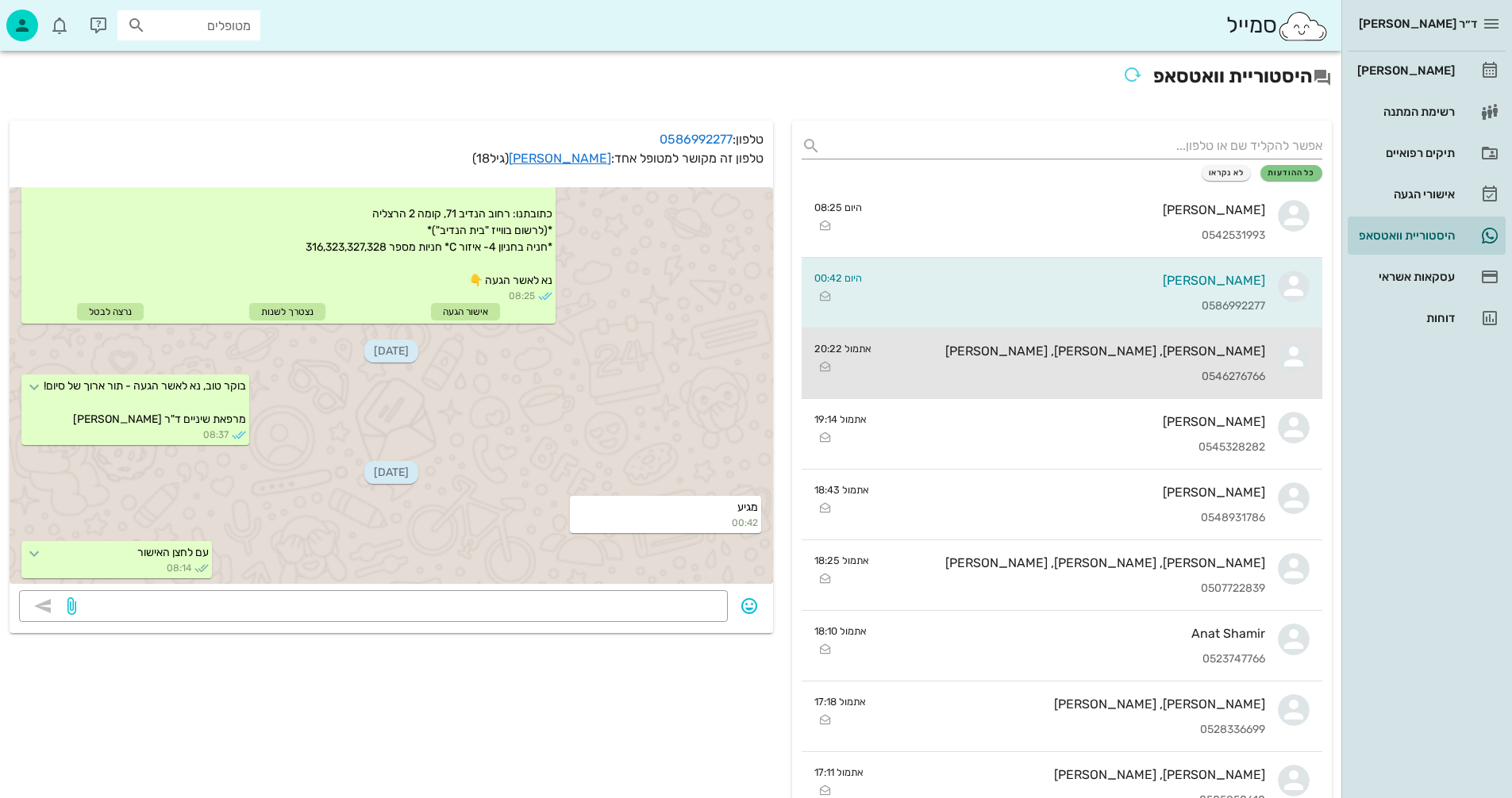
click at [1070, 362] on div "[PERSON_NAME], [PERSON_NAME], [PERSON_NAME] 0546276766" at bounding box center [1075, 363] width 381 height 70
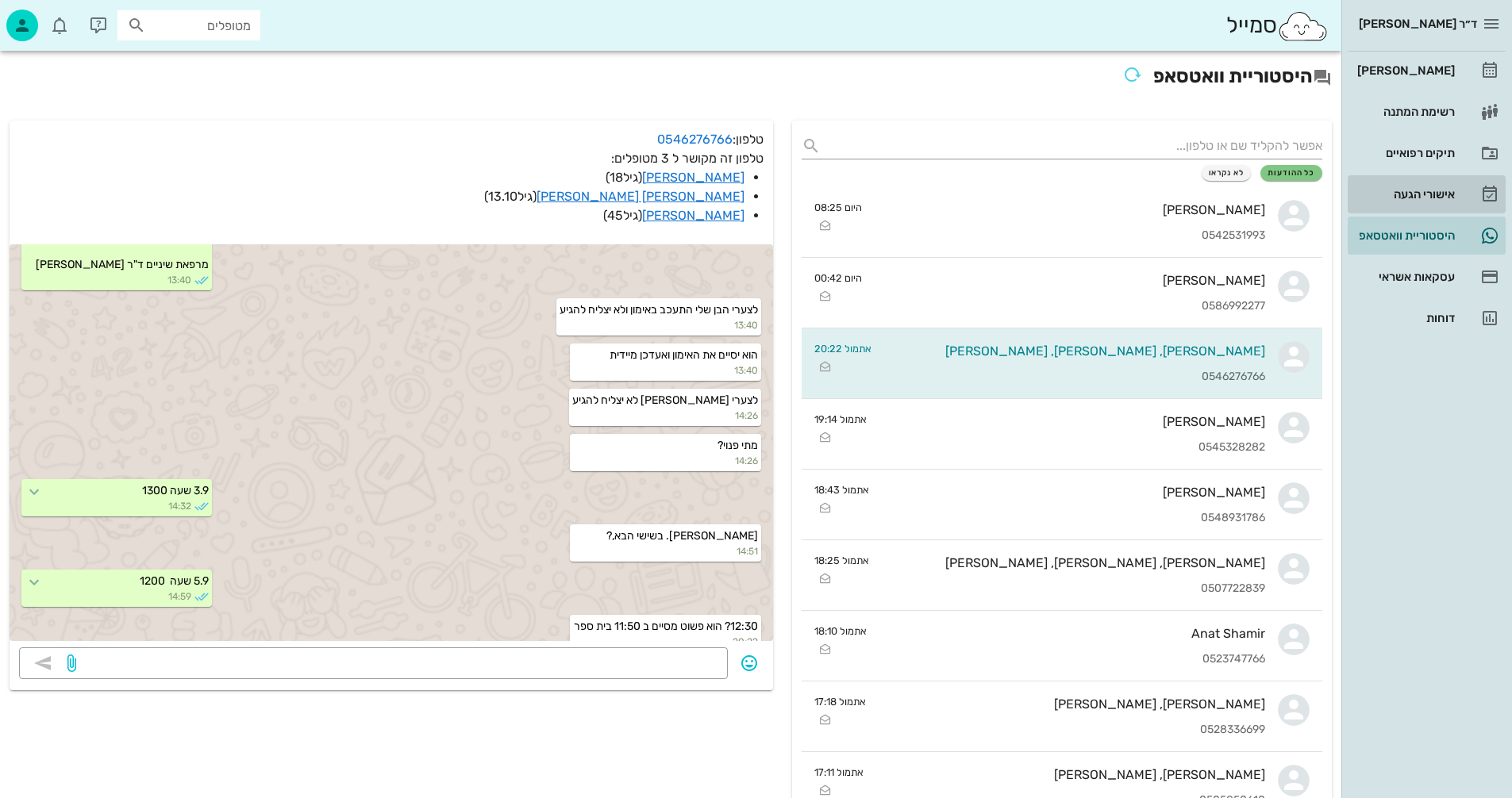
click at [1407, 192] on div "אישורי הגעה" at bounding box center [1404, 194] width 101 height 12
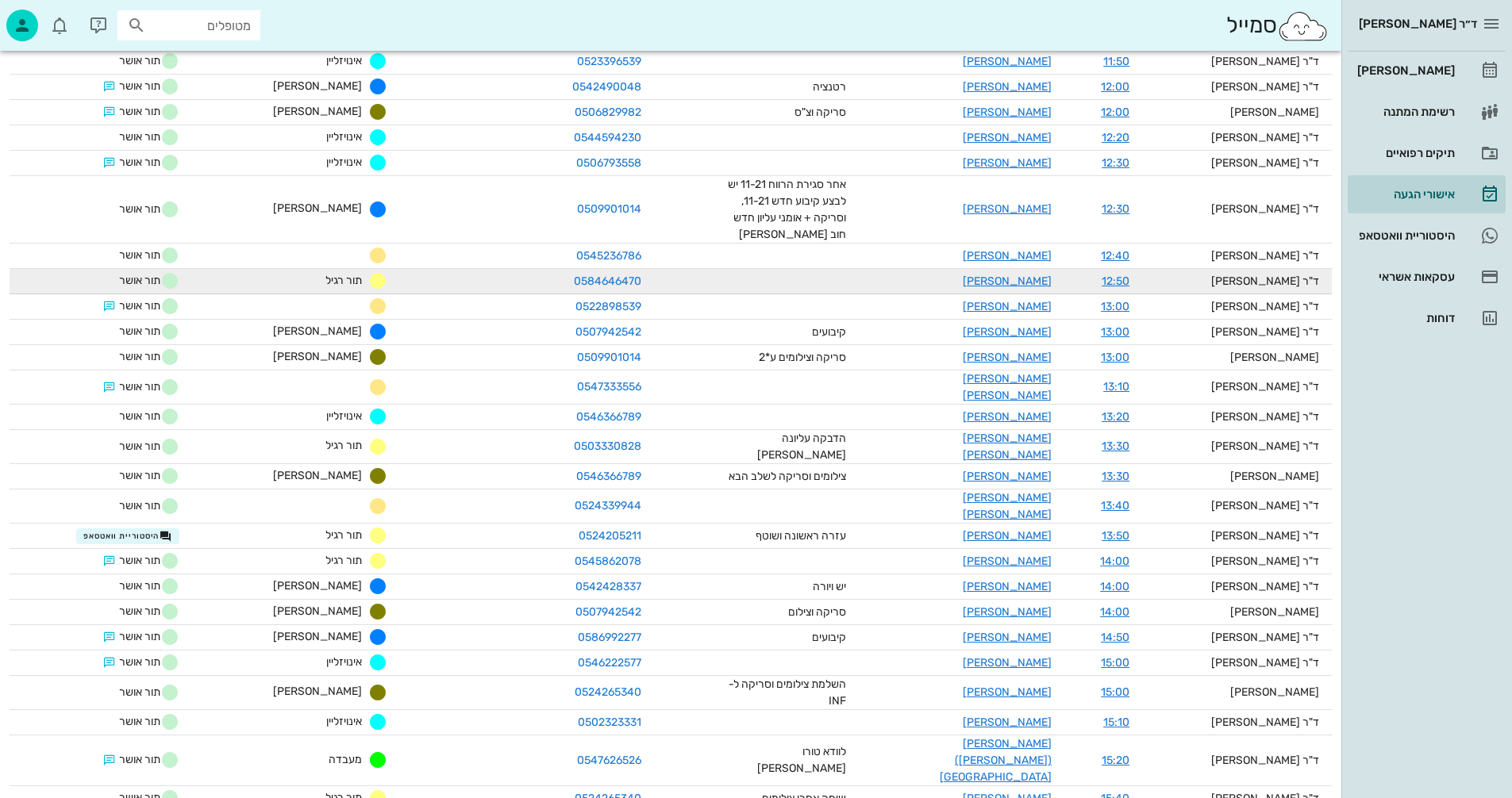
scroll to position [556, 0]
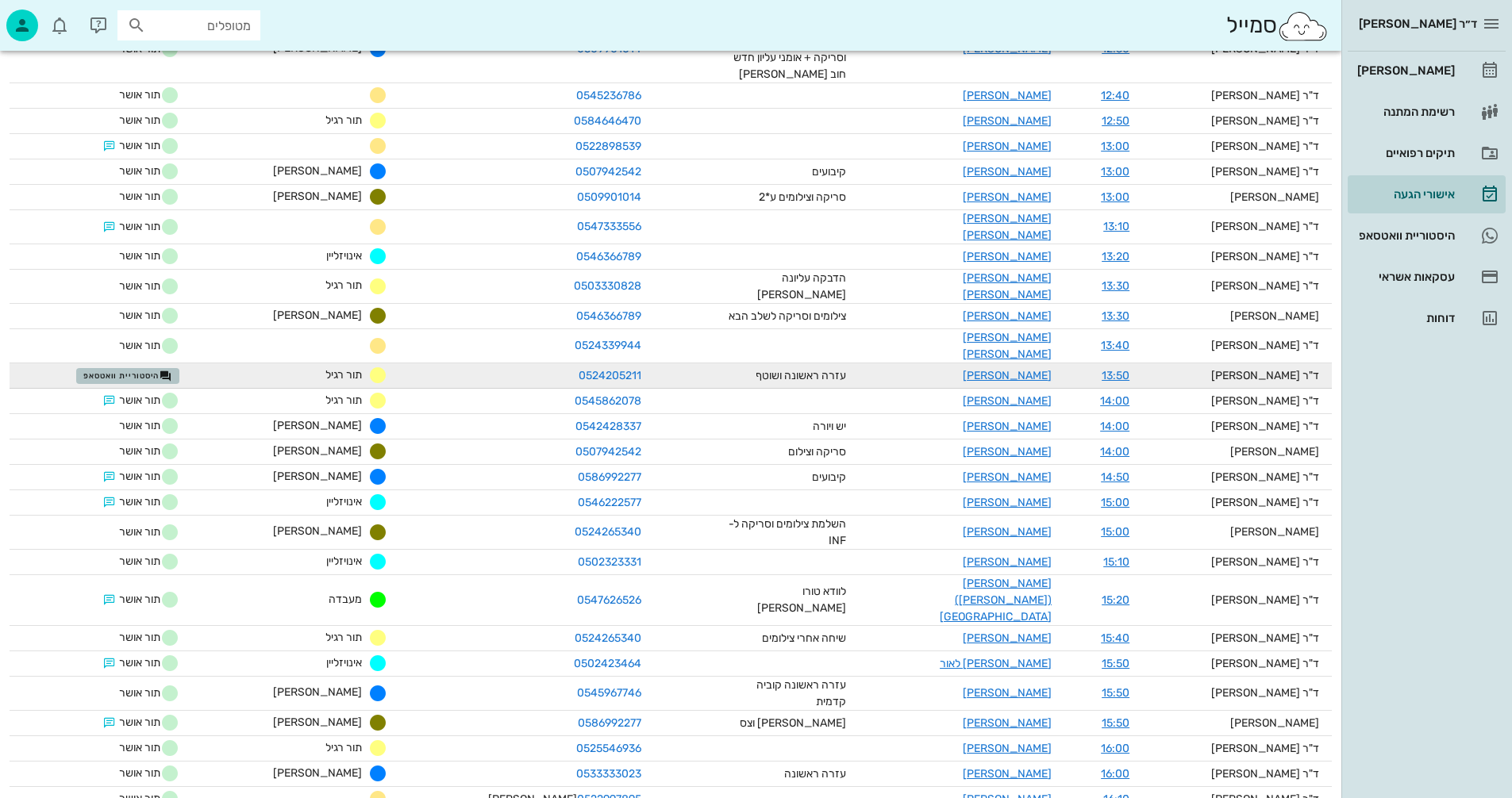
click at [148, 370] on span "היסטוריית וואטסאפ" at bounding box center [127, 376] width 89 height 12
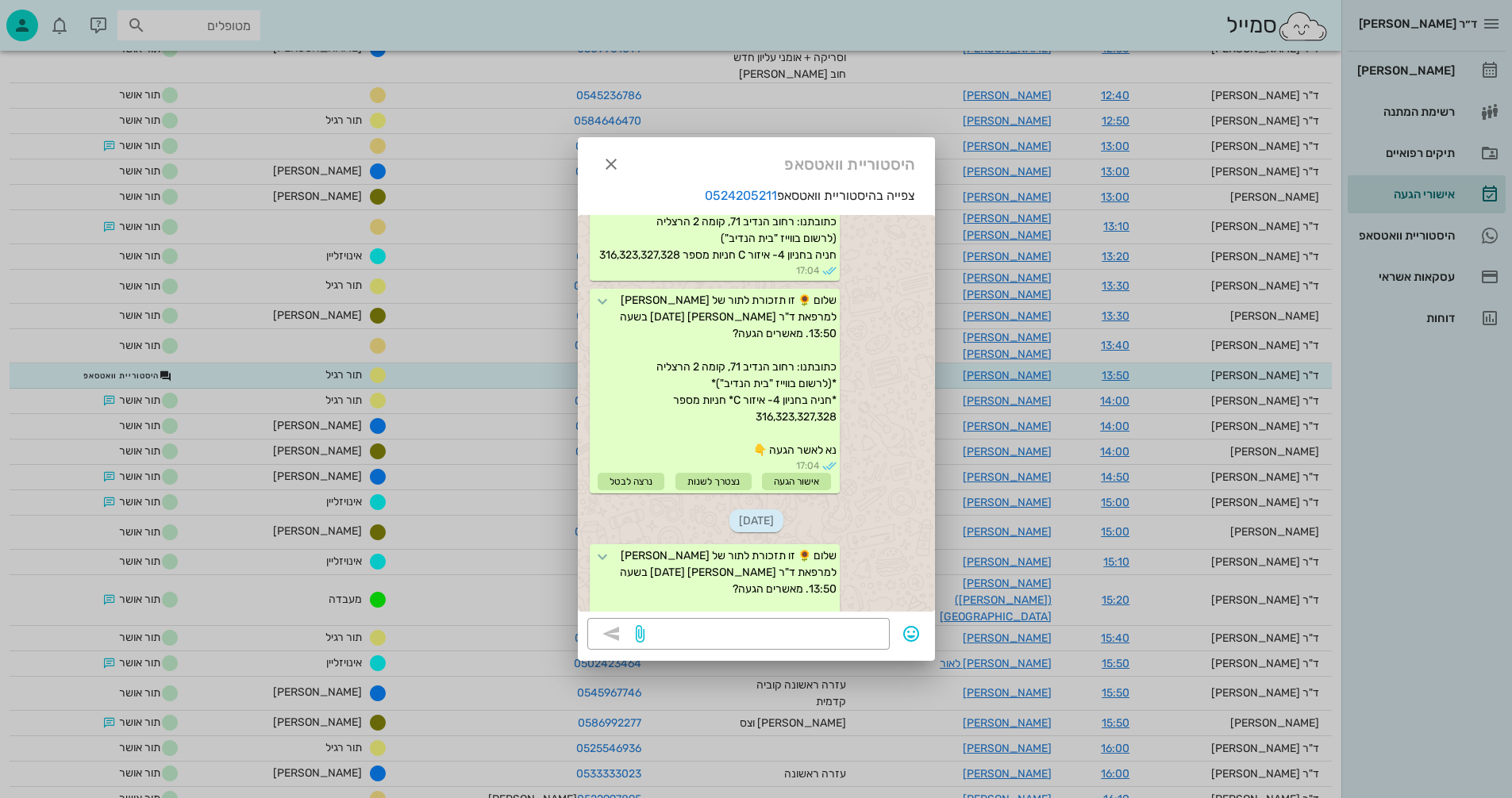
scroll to position [0, 0]
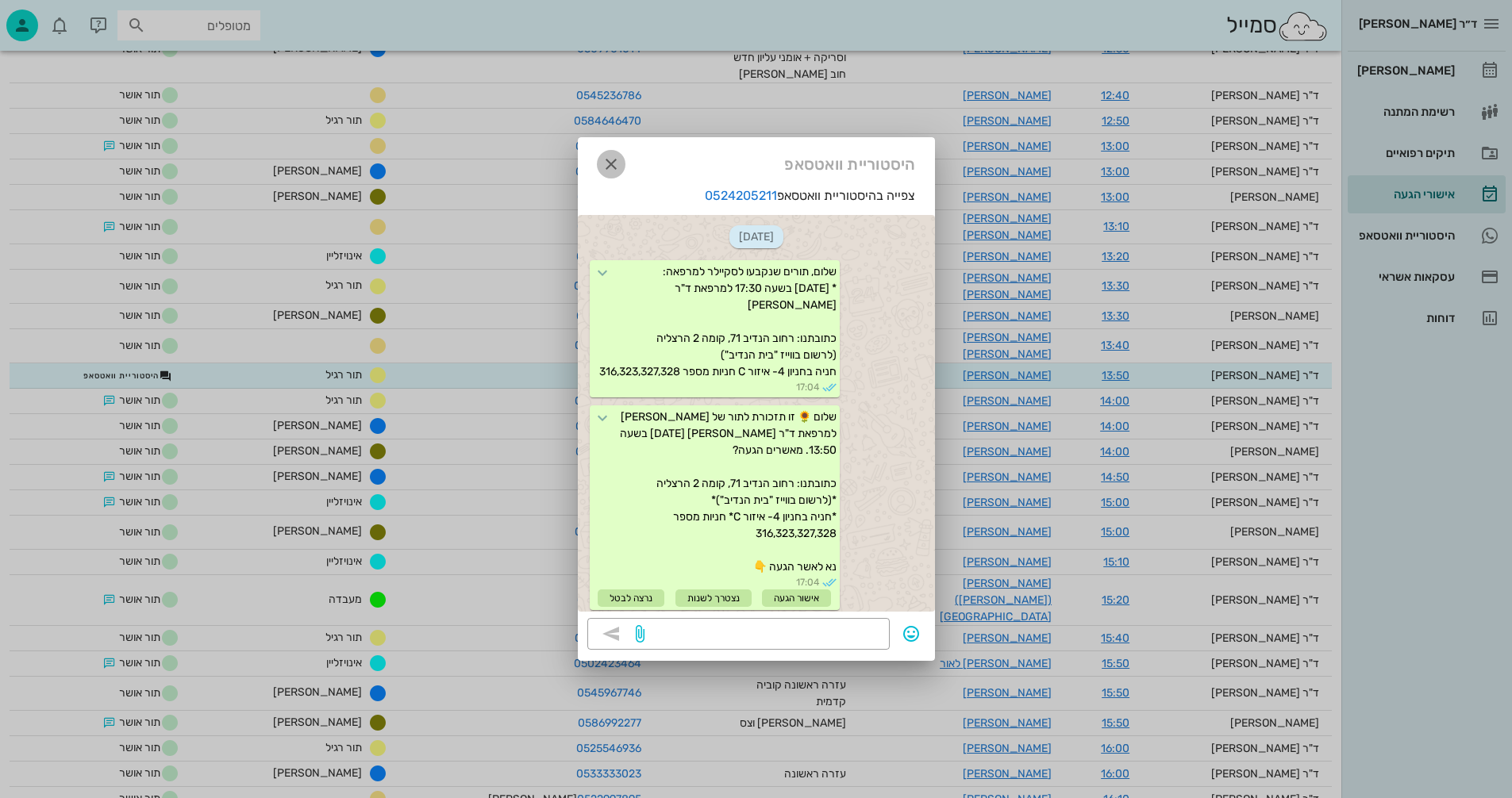
click at [612, 162] on icon "button" at bounding box center [611, 165] width 19 height 19
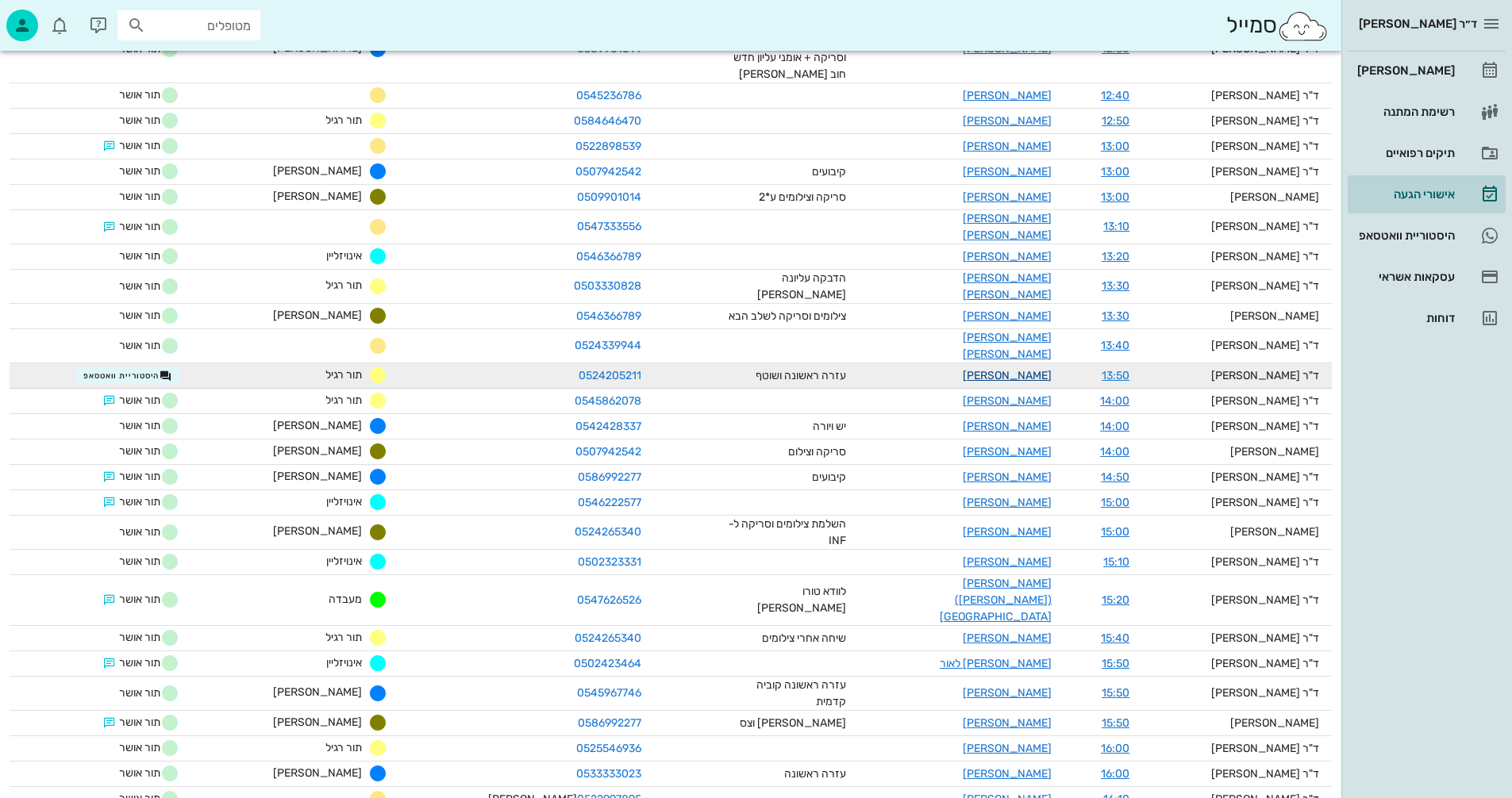
click at [1019, 369] on link "[PERSON_NAME]" at bounding box center [1007, 376] width 89 height 13
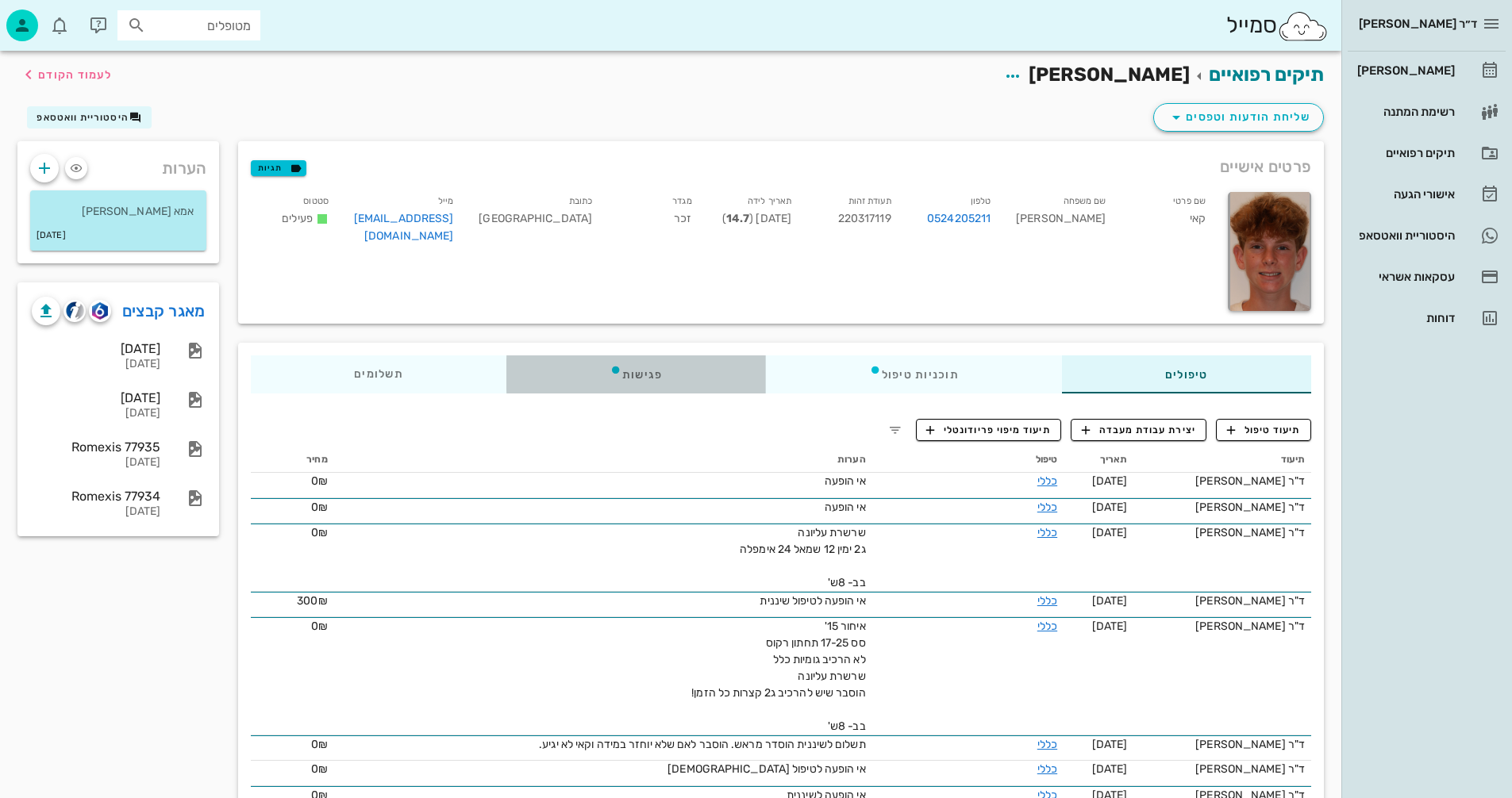
click at [636, 372] on div "פגישות" at bounding box center [636, 375] width 260 height 38
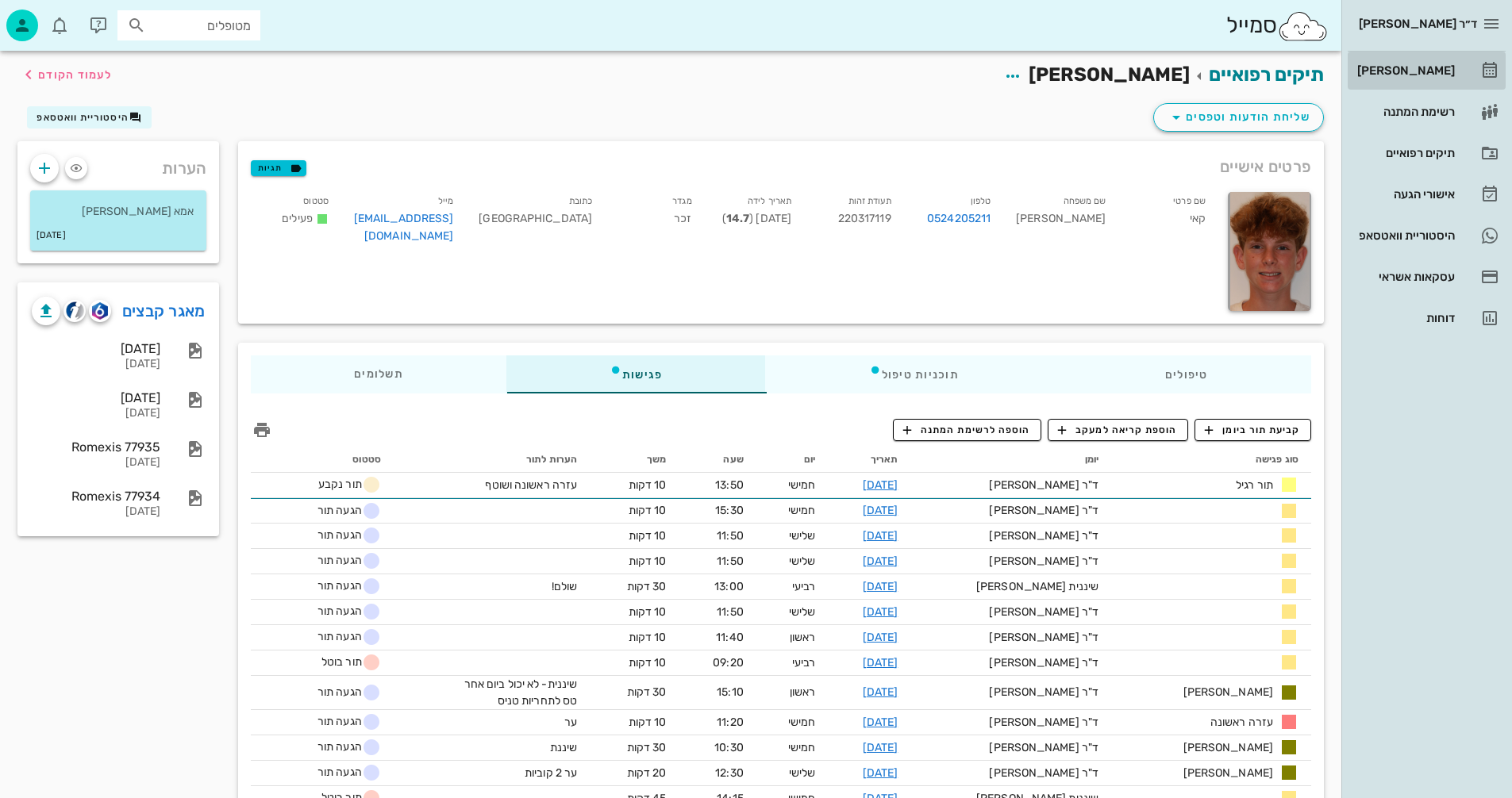
click at [1426, 67] on div "[PERSON_NAME]" at bounding box center [1404, 70] width 101 height 12
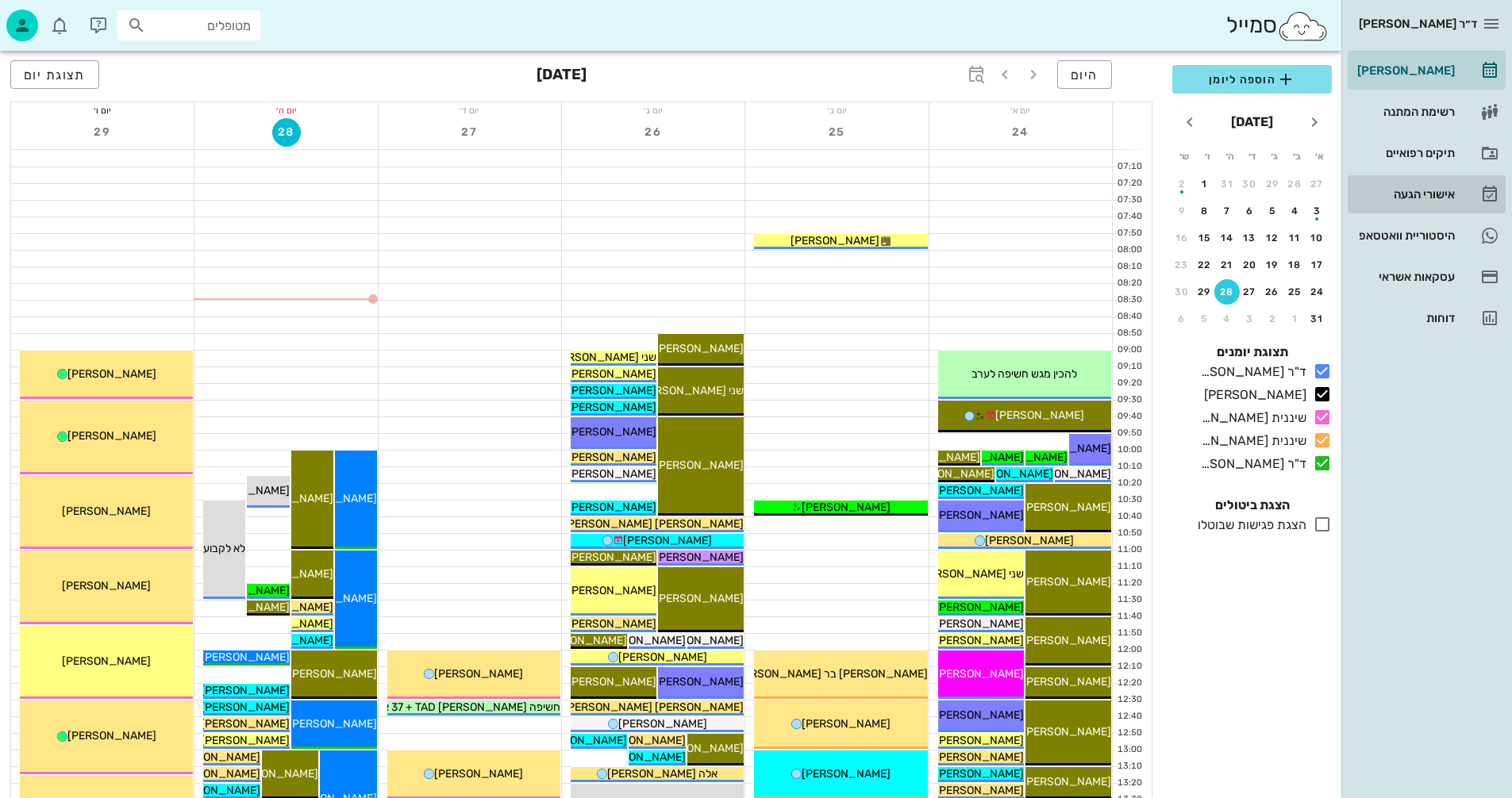
click at [1404, 192] on div "אישורי הגעה" at bounding box center [1404, 194] width 101 height 12
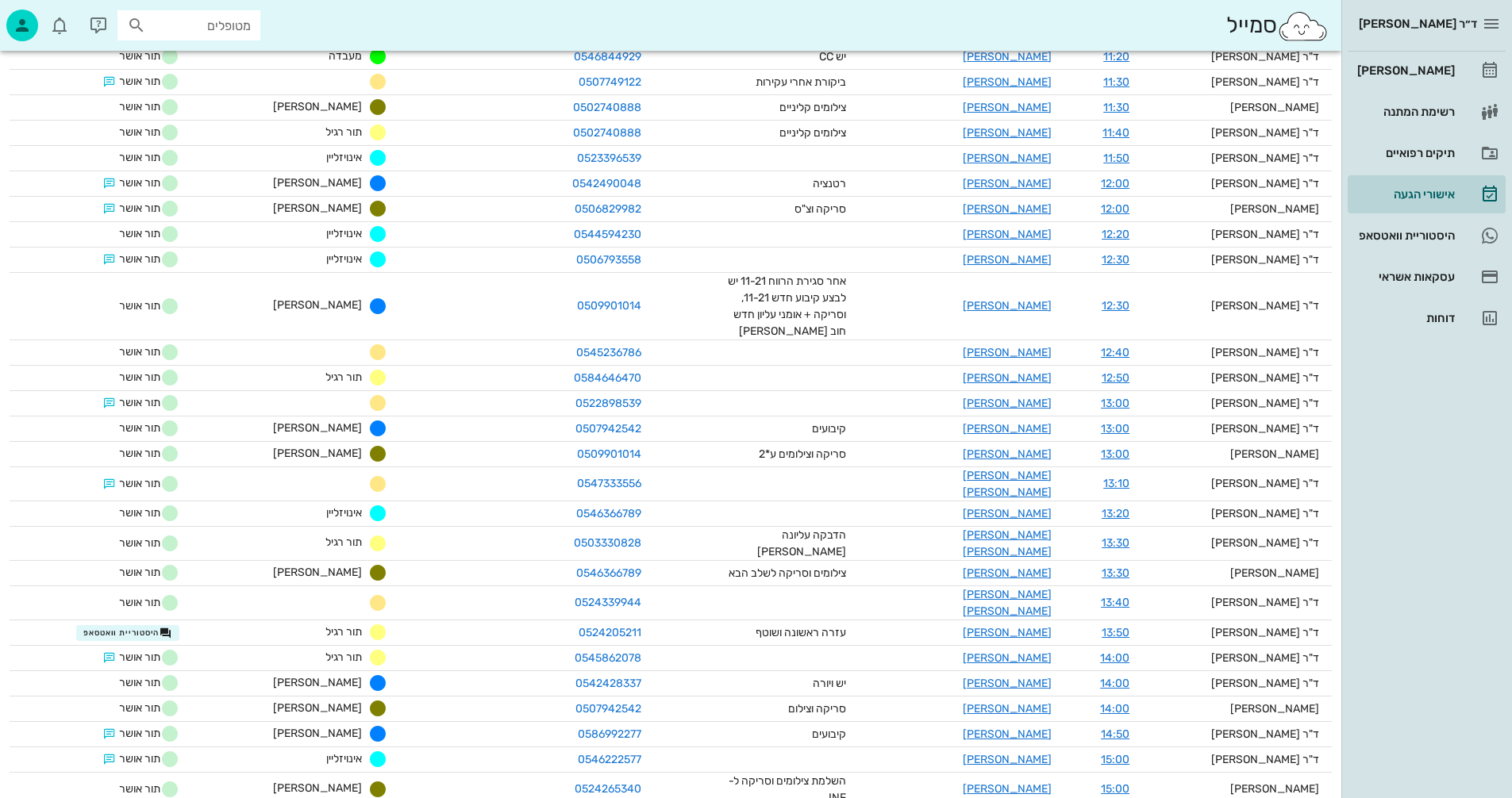
scroll to position [317, 0]
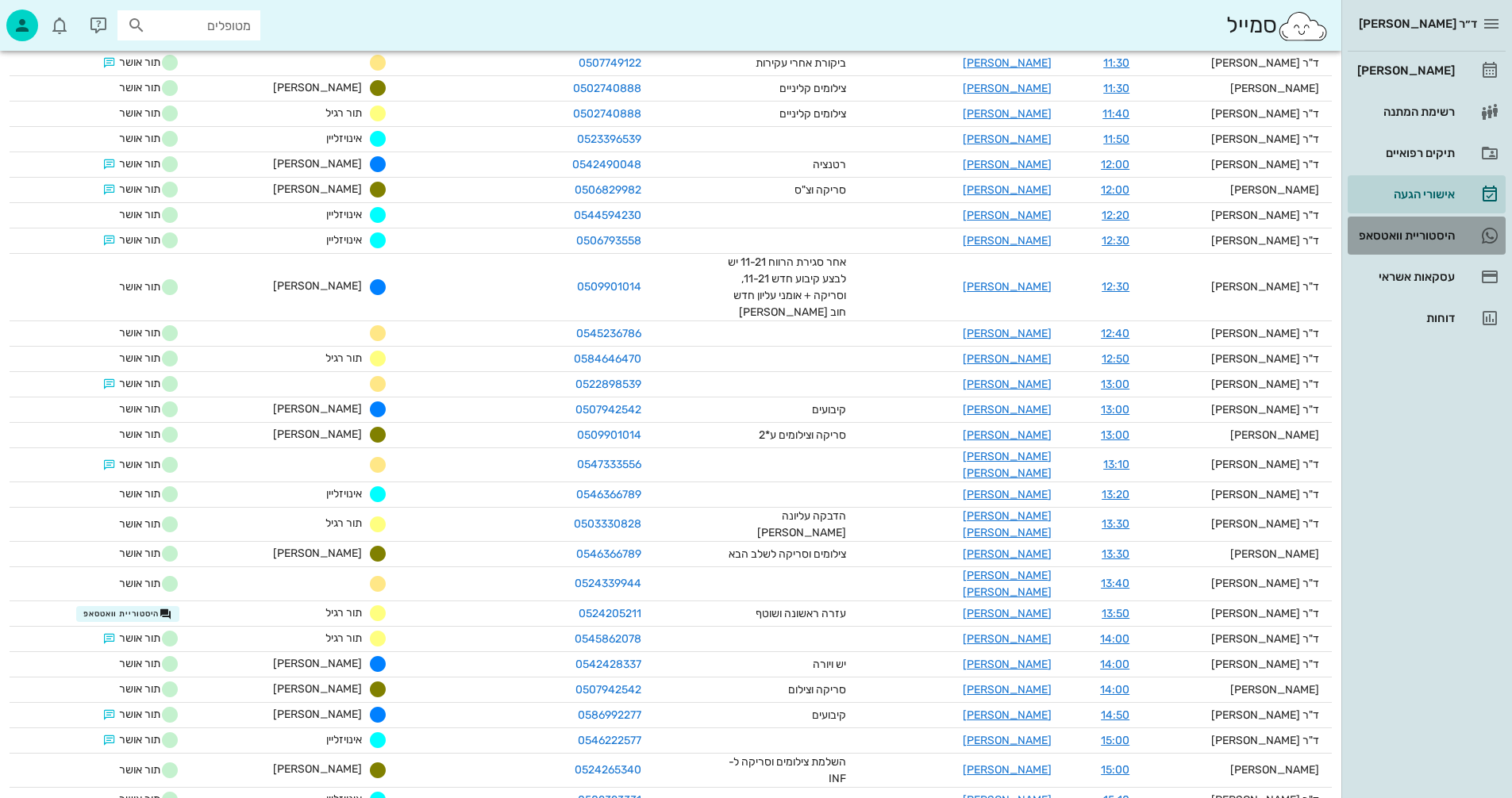
click at [1413, 234] on div "היסטוריית וואטסאפ" at bounding box center [1404, 235] width 101 height 12
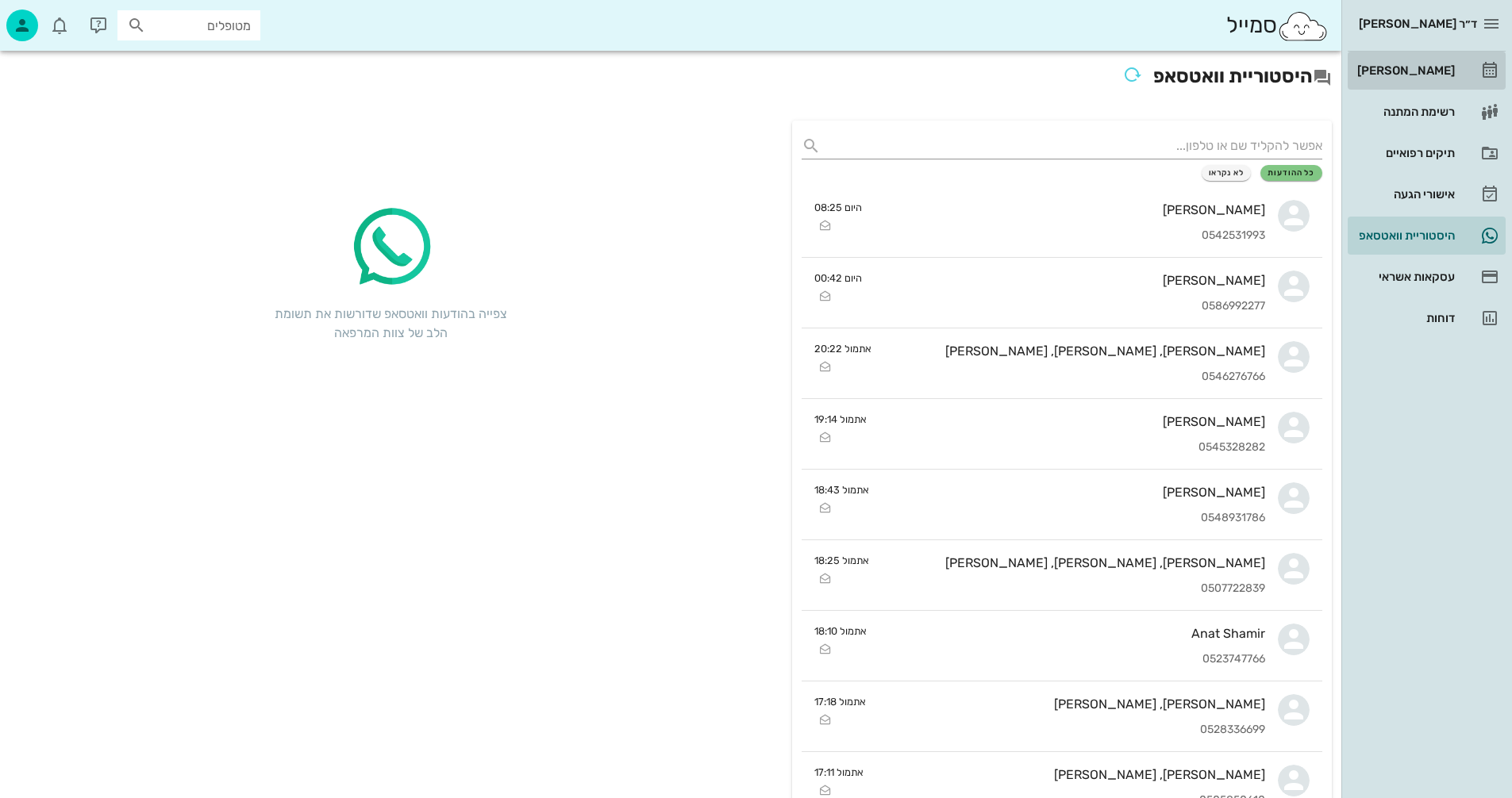
click at [1418, 62] on div "[PERSON_NAME]" at bounding box center [1404, 70] width 101 height 26
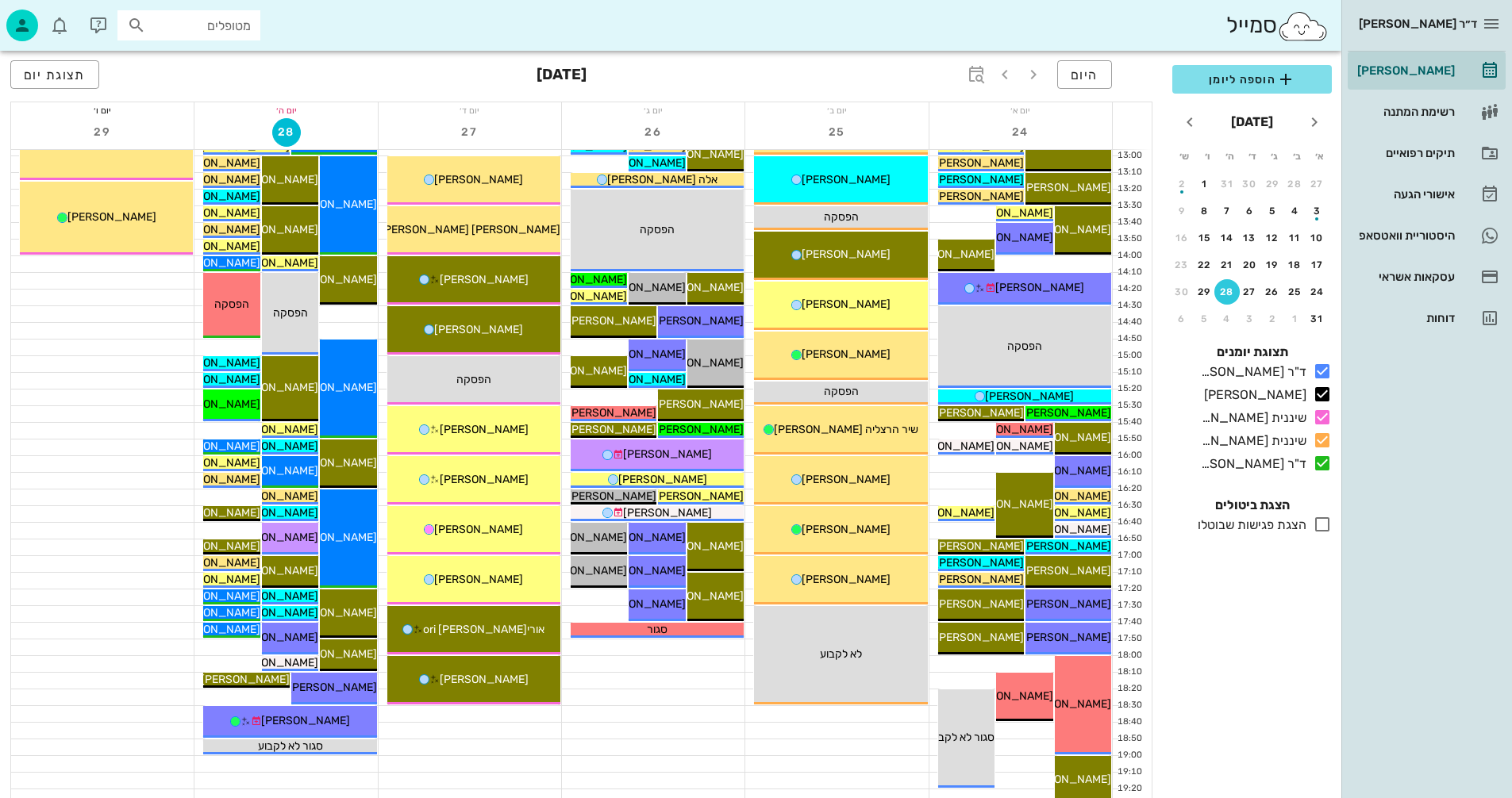
scroll to position [635, 0]
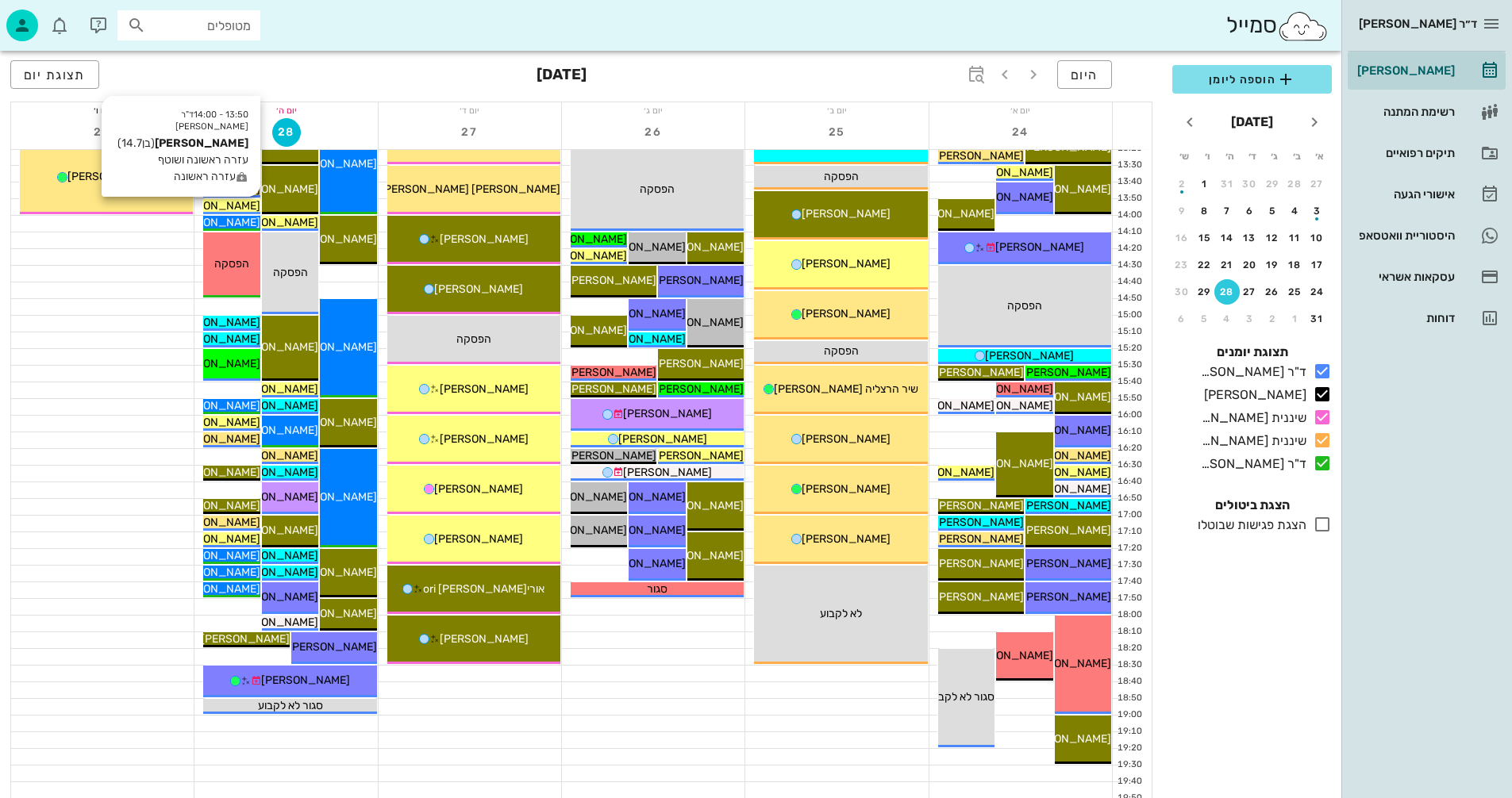
click at [230, 206] on span "[PERSON_NAME]" at bounding box center [216, 206] width 89 height 13
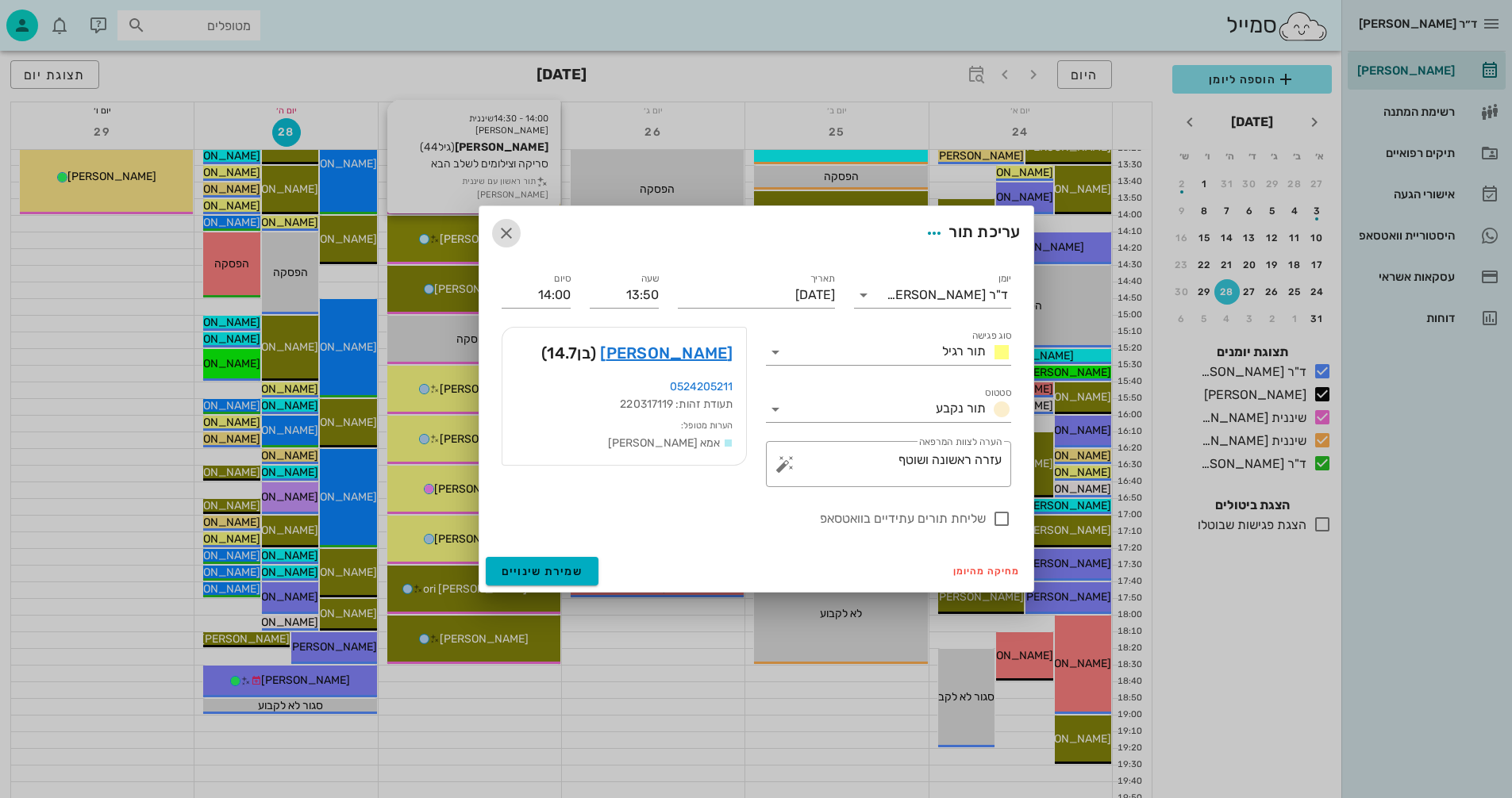
click at [504, 230] on icon "button" at bounding box center [507, 234] width 19 height 19
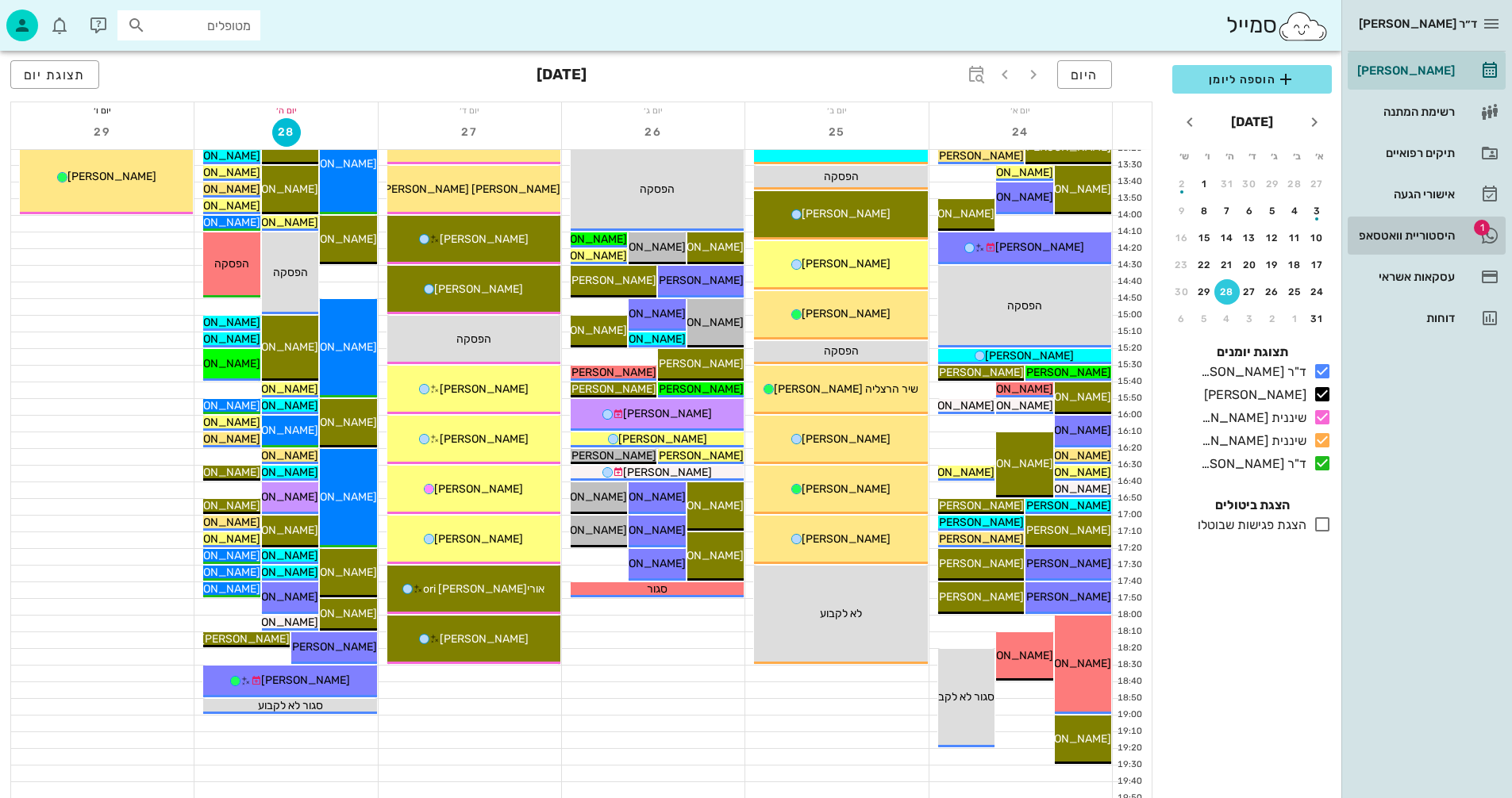
click at [1386, 229] on div "היסטוריית וואטסאפ" at bounding box center [1404, 235] width 101 height 12
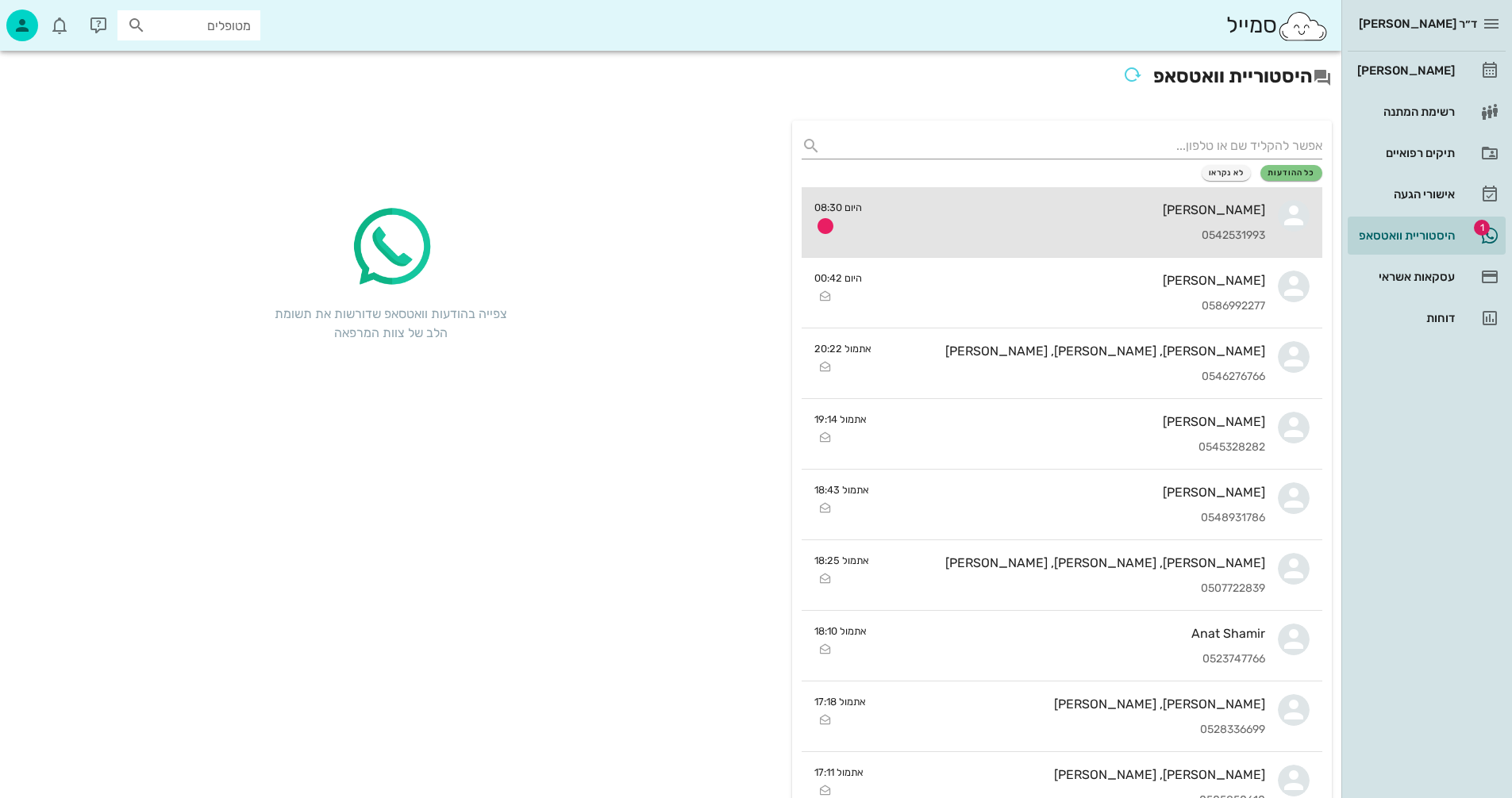
click at [989, 217] on div "[PERSON_NAME] 0542531993" at bounding box center [1070, 221] width 391 height 70
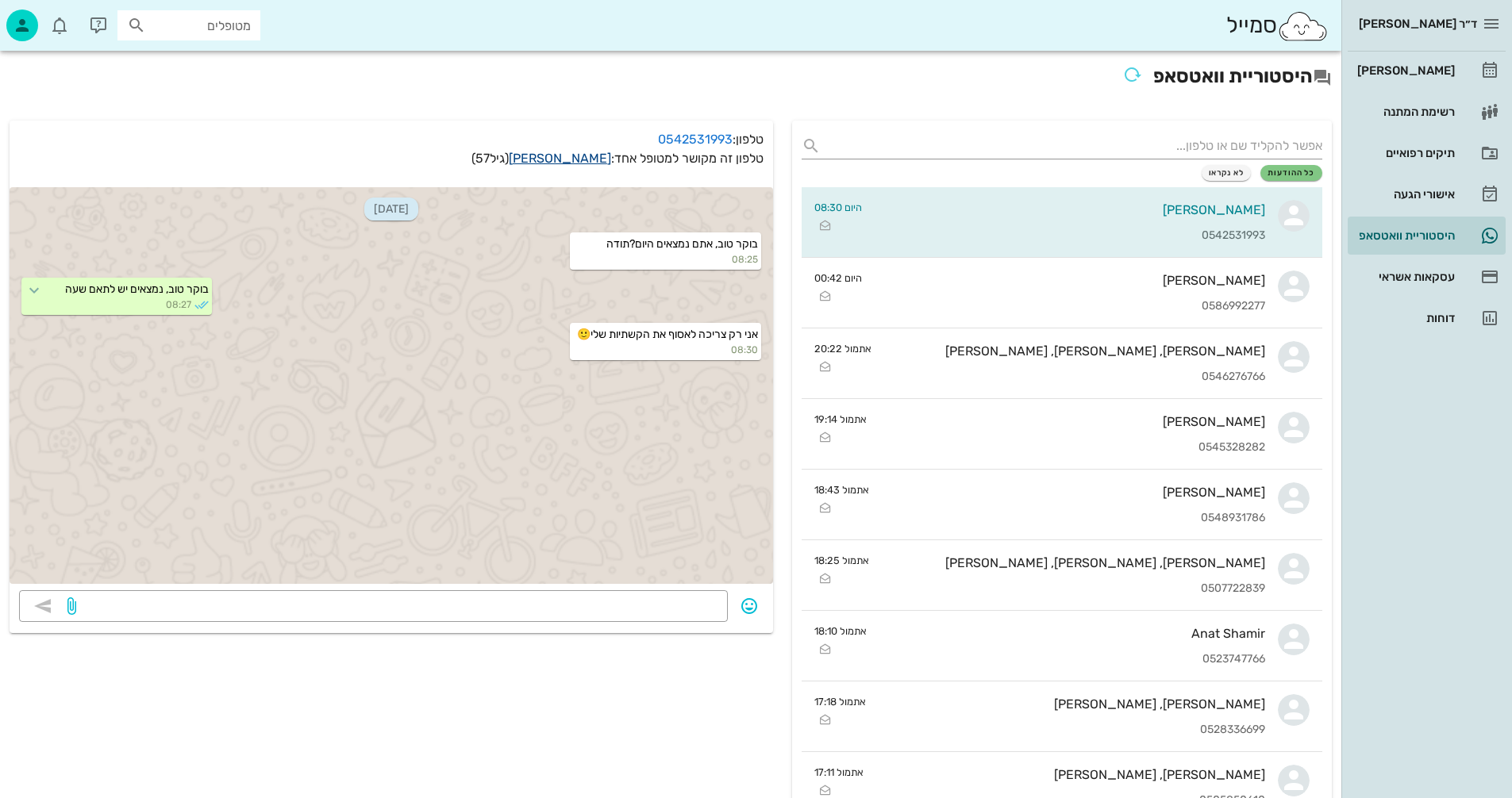
click at [581, 156] on link "[PERSON_NAME]" at bounding box center [560, 158] width 103 height 15
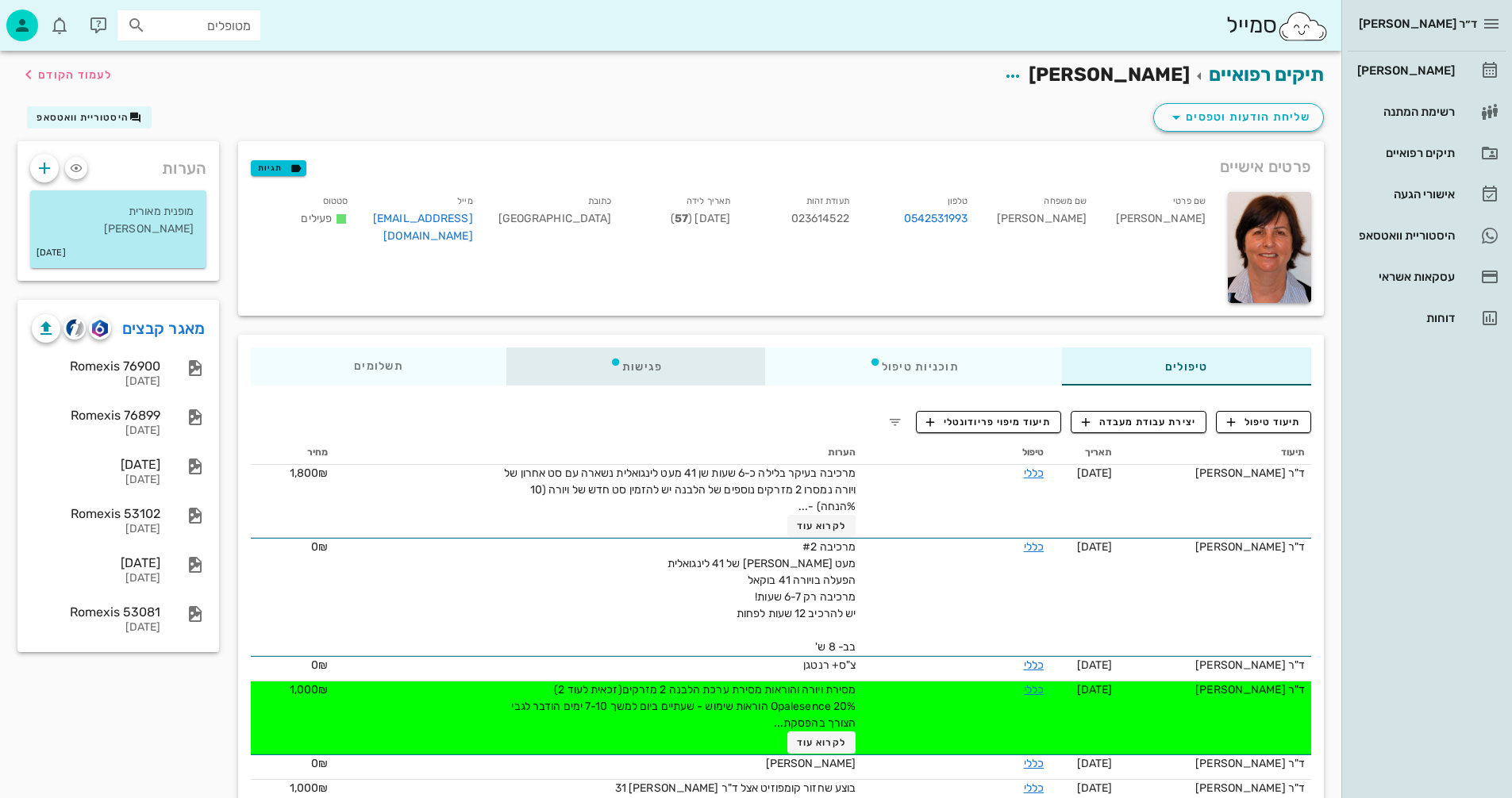
click at [639, 367] on div "פגישות" at bounding box center [636, 367] width 260 height 38
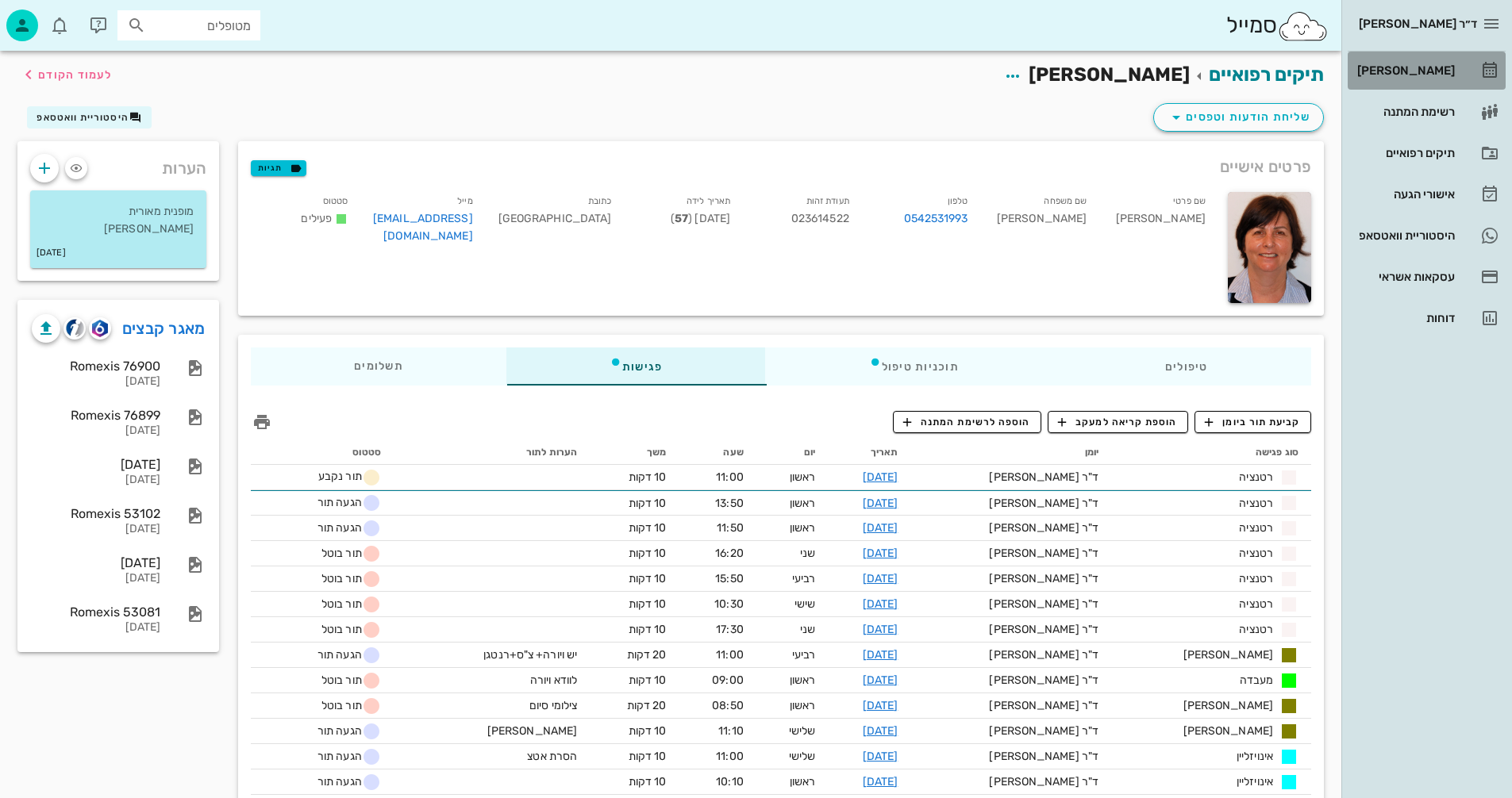
click at [1418, 65] on div "[PERSON_NAME]" at bounding box center [1404, 70] width 101 height 12
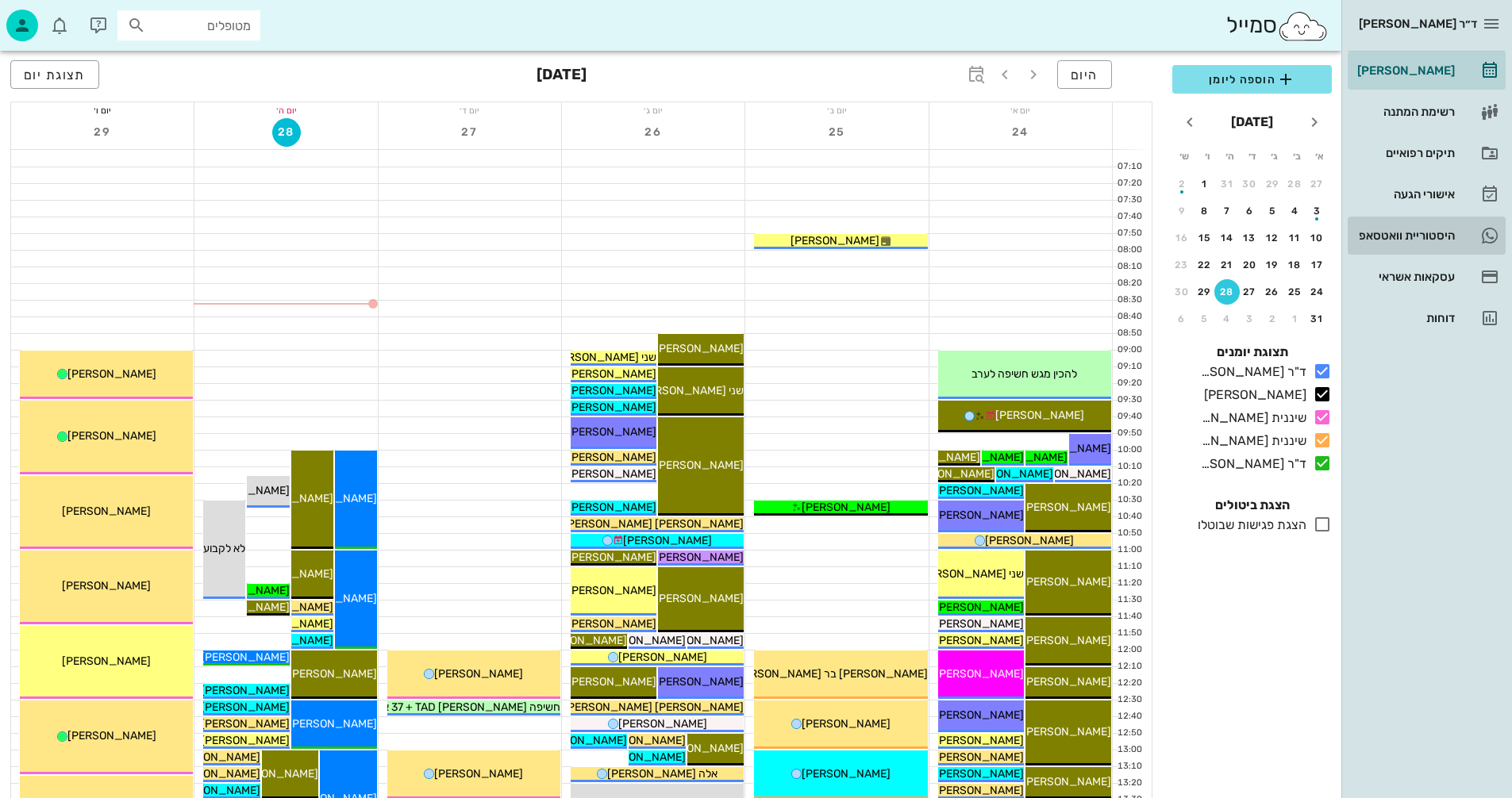
click at [1411, 232] on div "היסטוריית וואטסאפ" at bounding box center [1404, 235] width 101 height 12
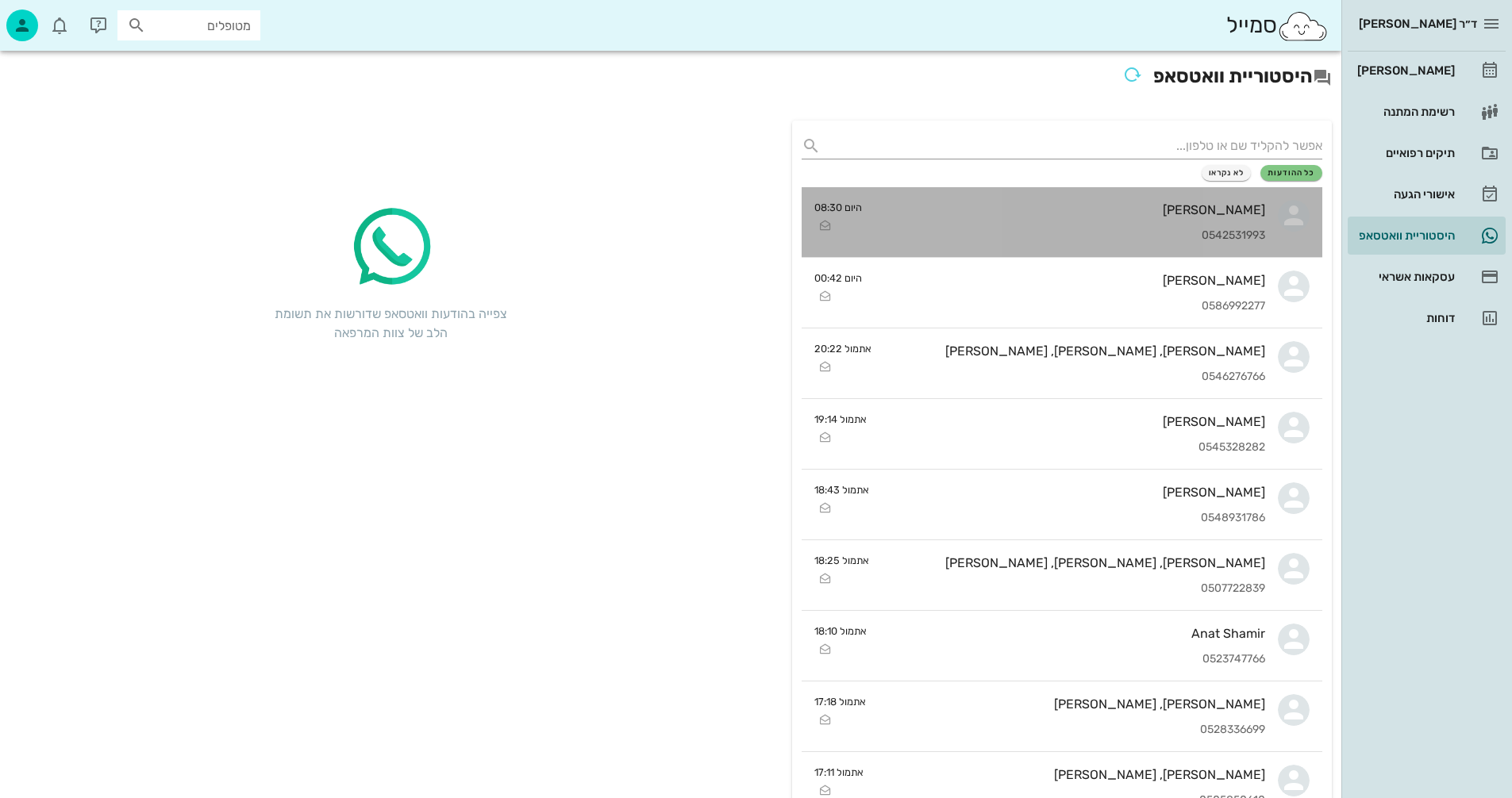
click at [1076, 242] on div "[PERSON_NAME] 0542531993" at bounding box center [1070, 221] width 391 height 70
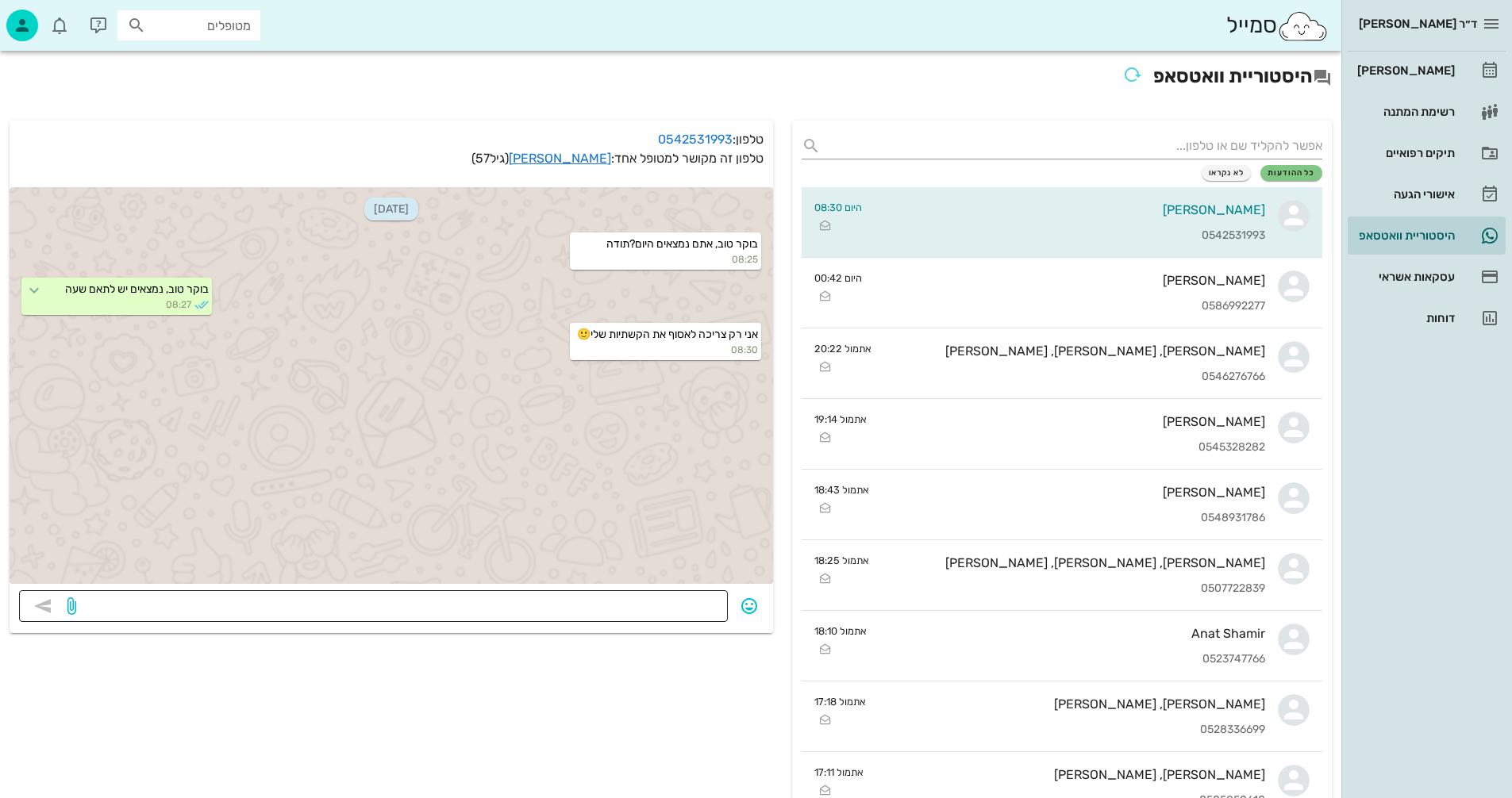
click at [681, 604] on textarea at bounding box center [399, 607] width 639 height 26
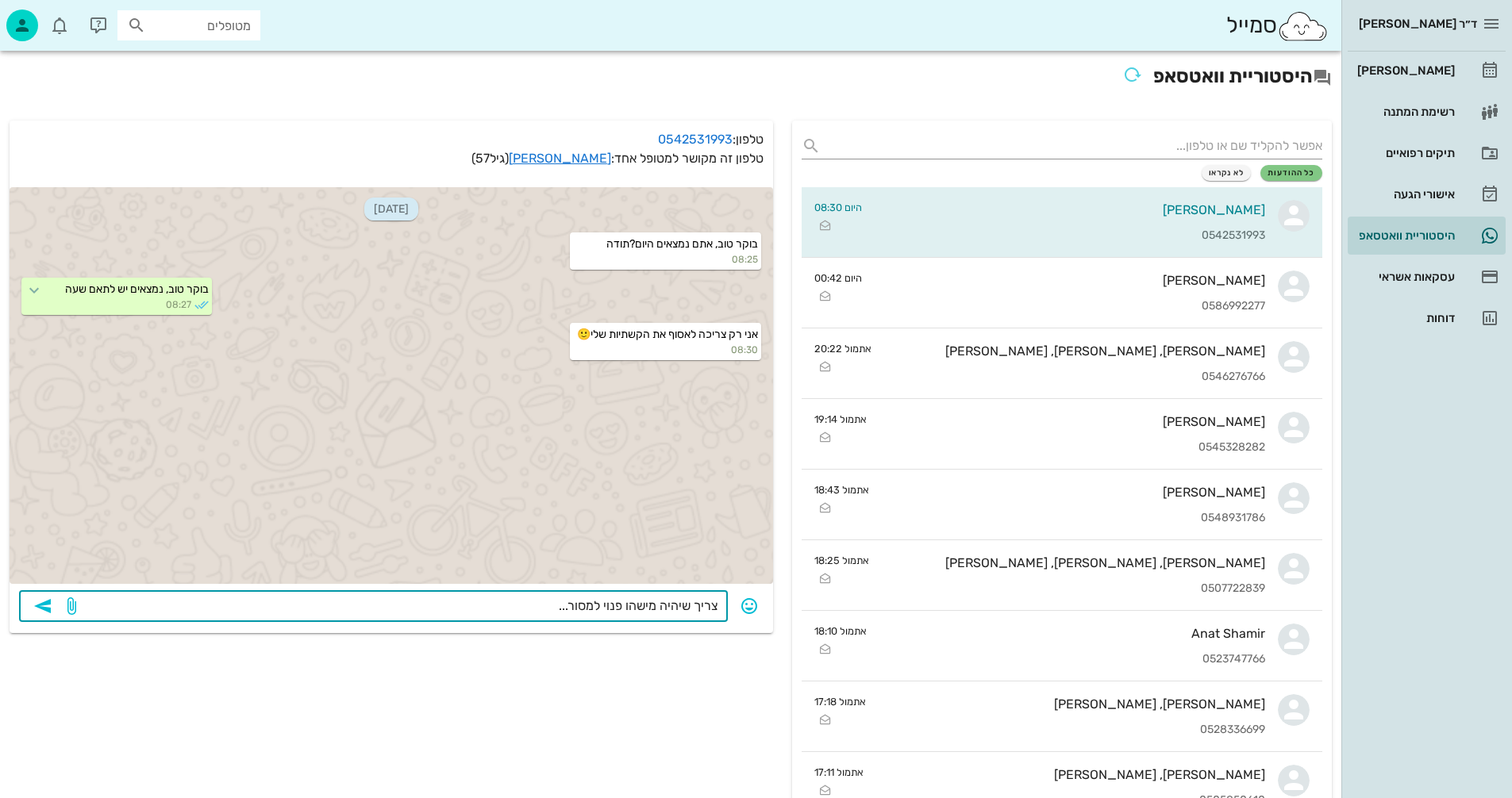
type textarea "צריך שיהיה מישהו פנוי למסור..."
click at [48, 606] on icon "button" at bounding box center [43, 606] width 19 height 19
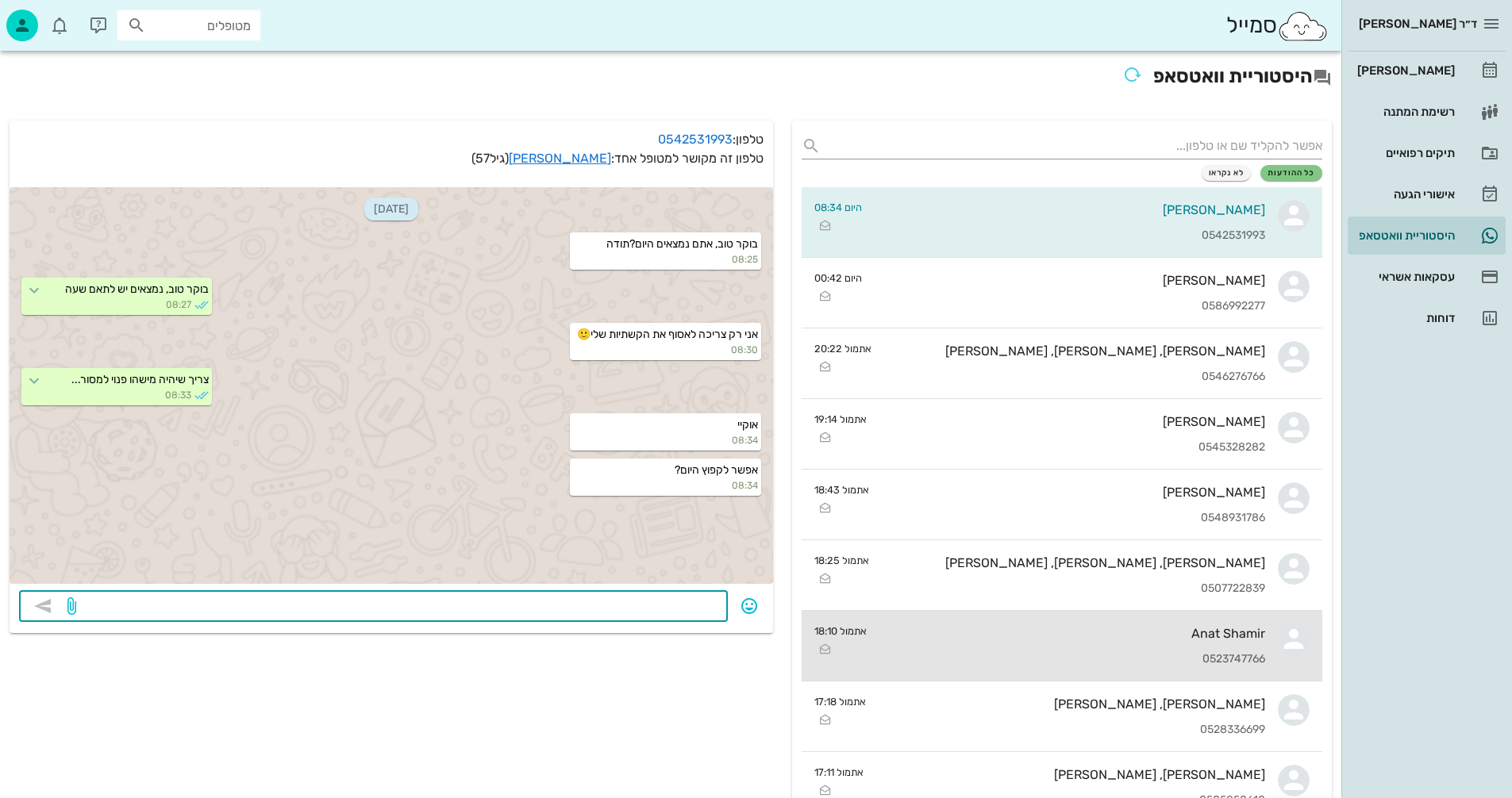
click at [1084, 637] on div "Anat Shamir" at bounding box center [1072, 634] width 386 height 15
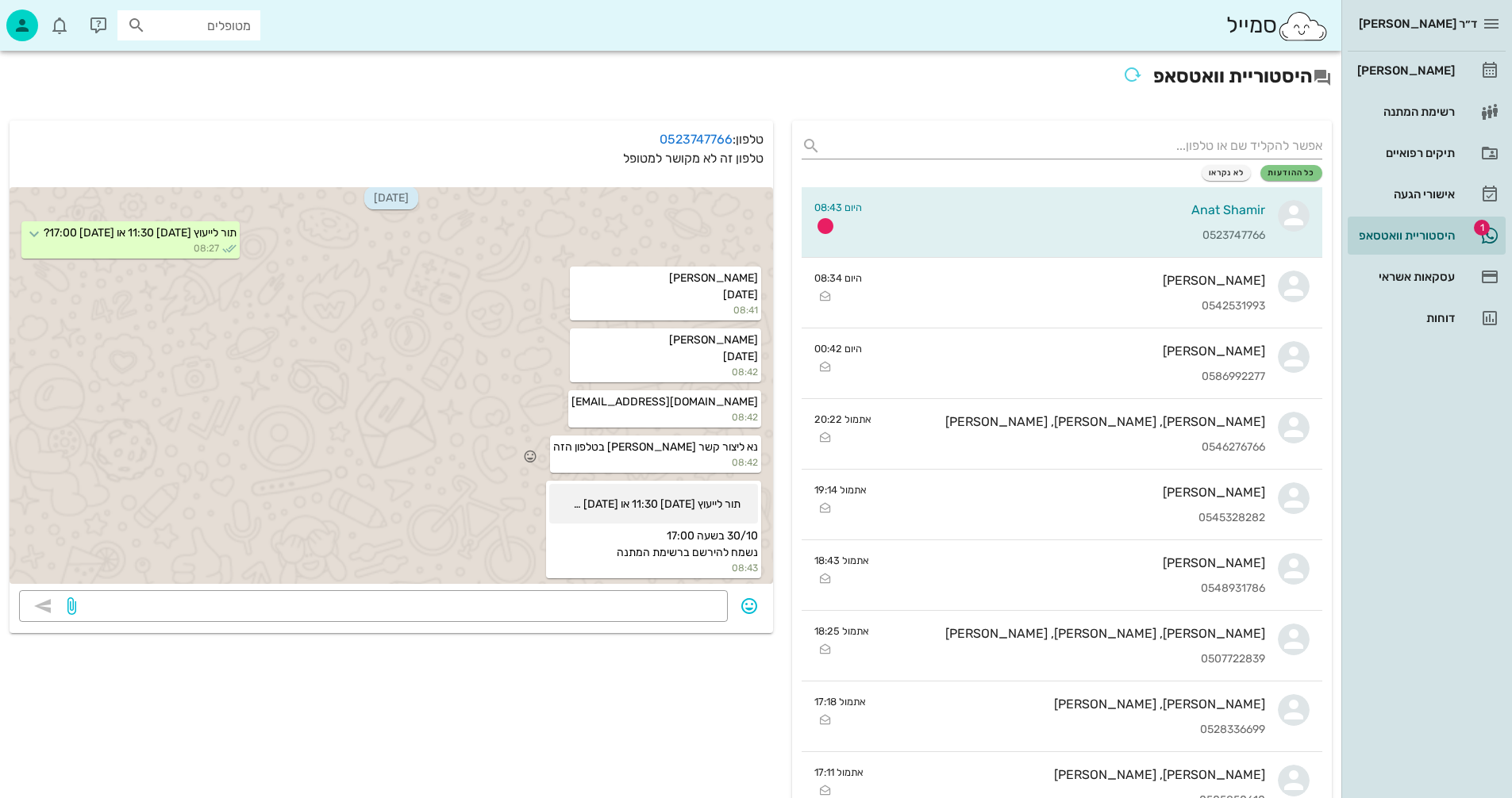
scroll to position [675, 0]
click at [603, 593] on div at bounding box center [399, 605] width 639 height 32
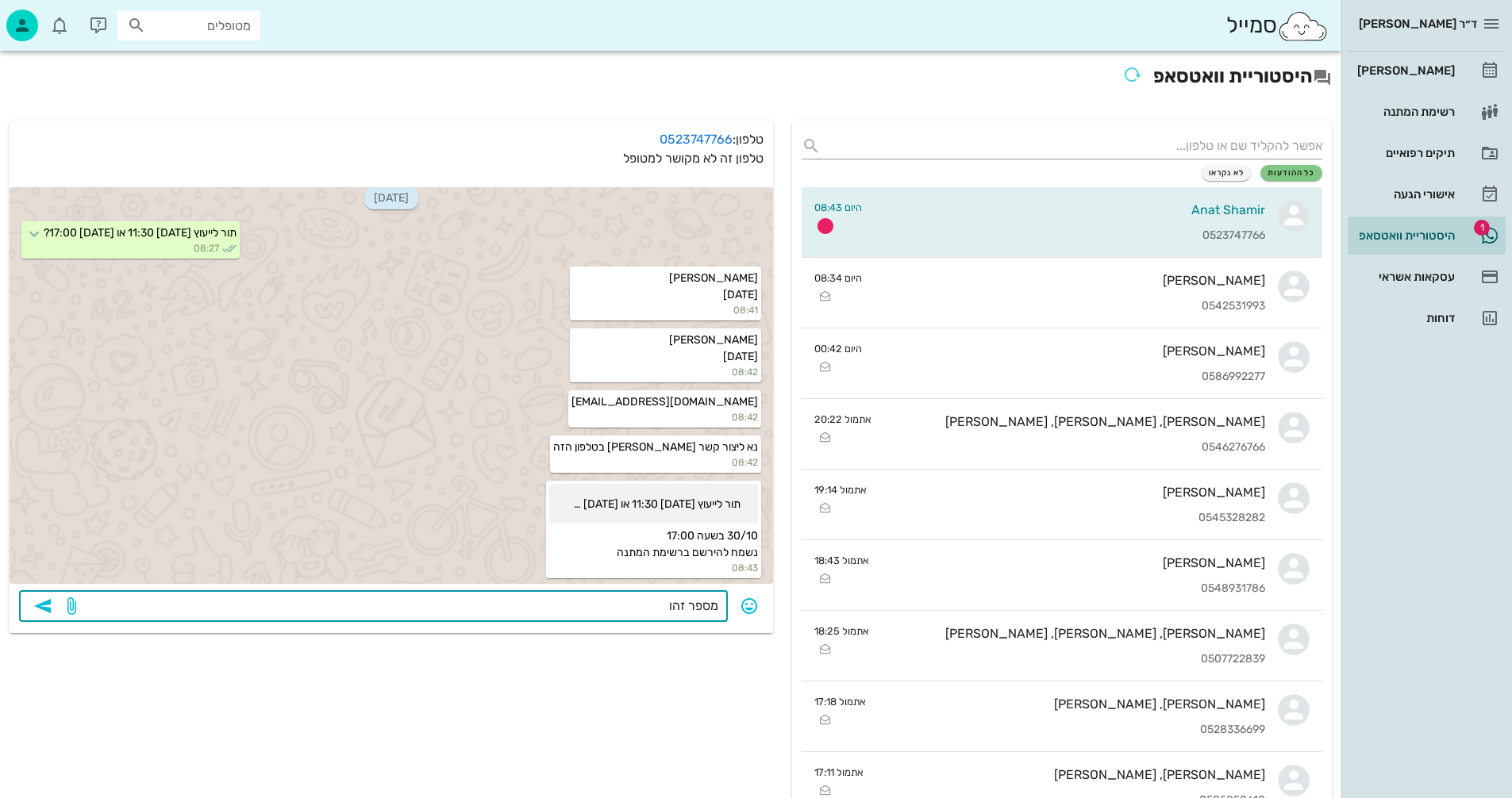
type textarea "מספר זהות"
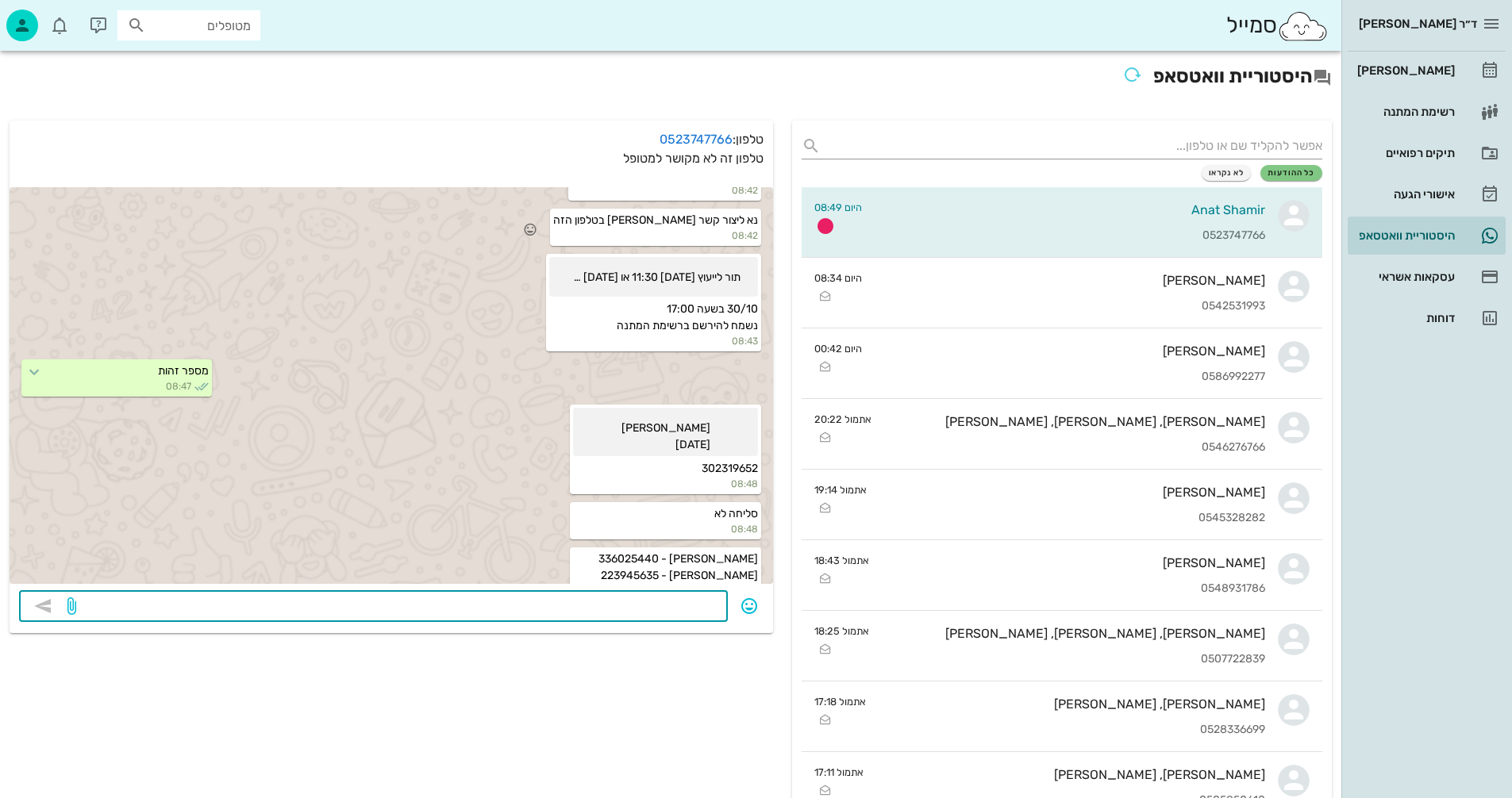
scroll to position [941, 0]
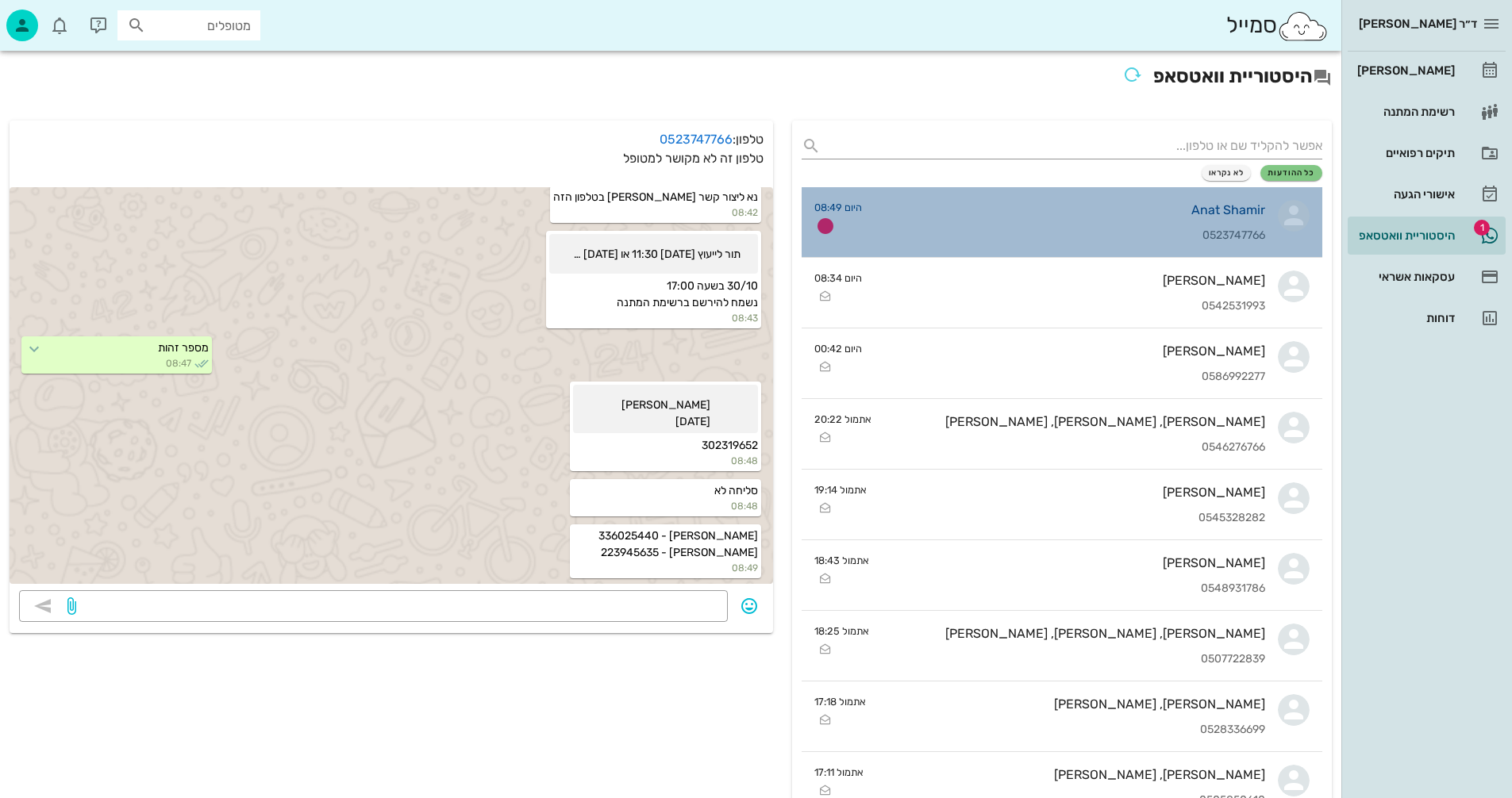
click at [974, 225] on div "Anat Shamir 0523747766" at bounding box center [1070, 221] width 391 height 70
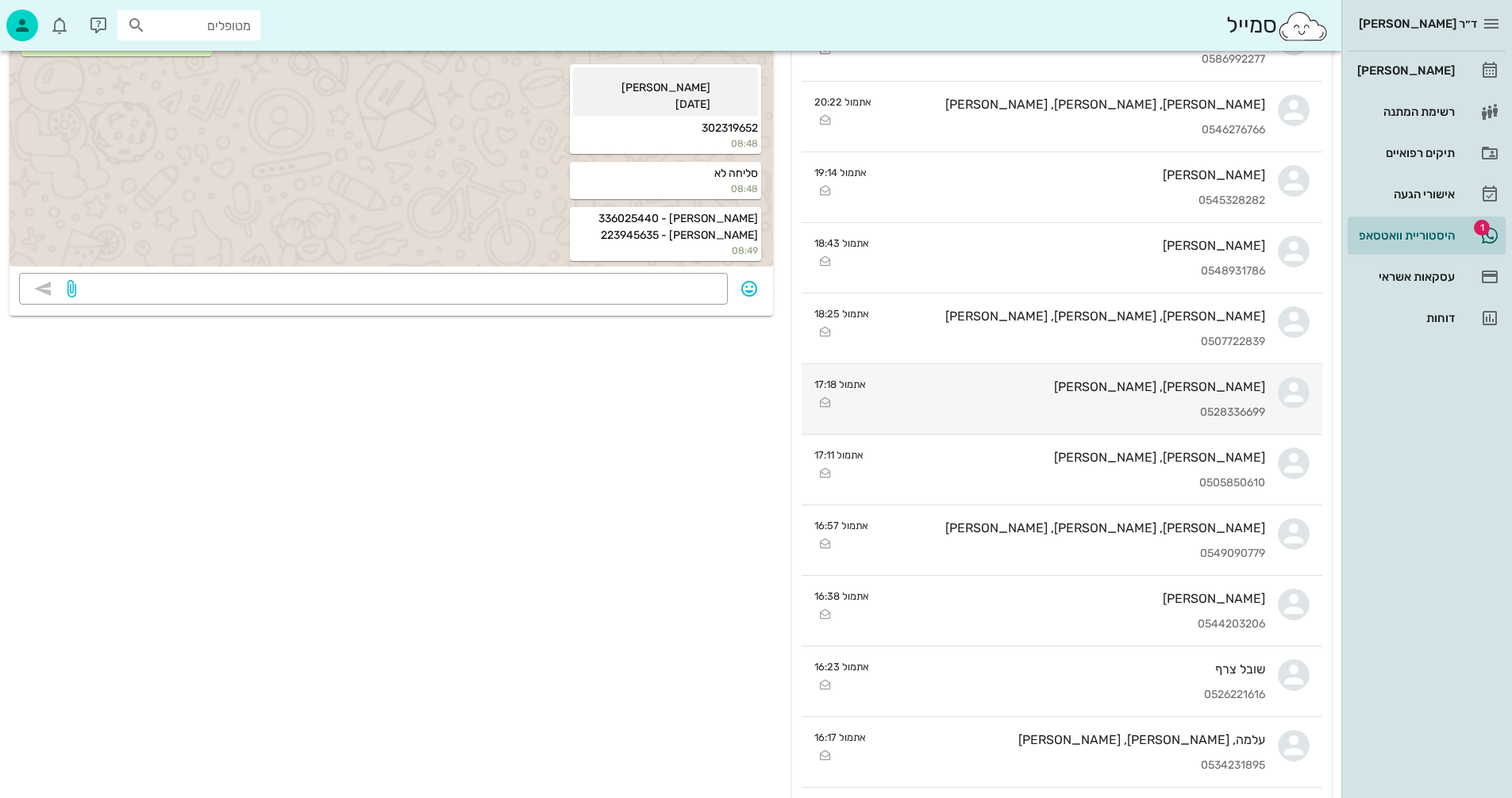
scroll to position [0, 0]
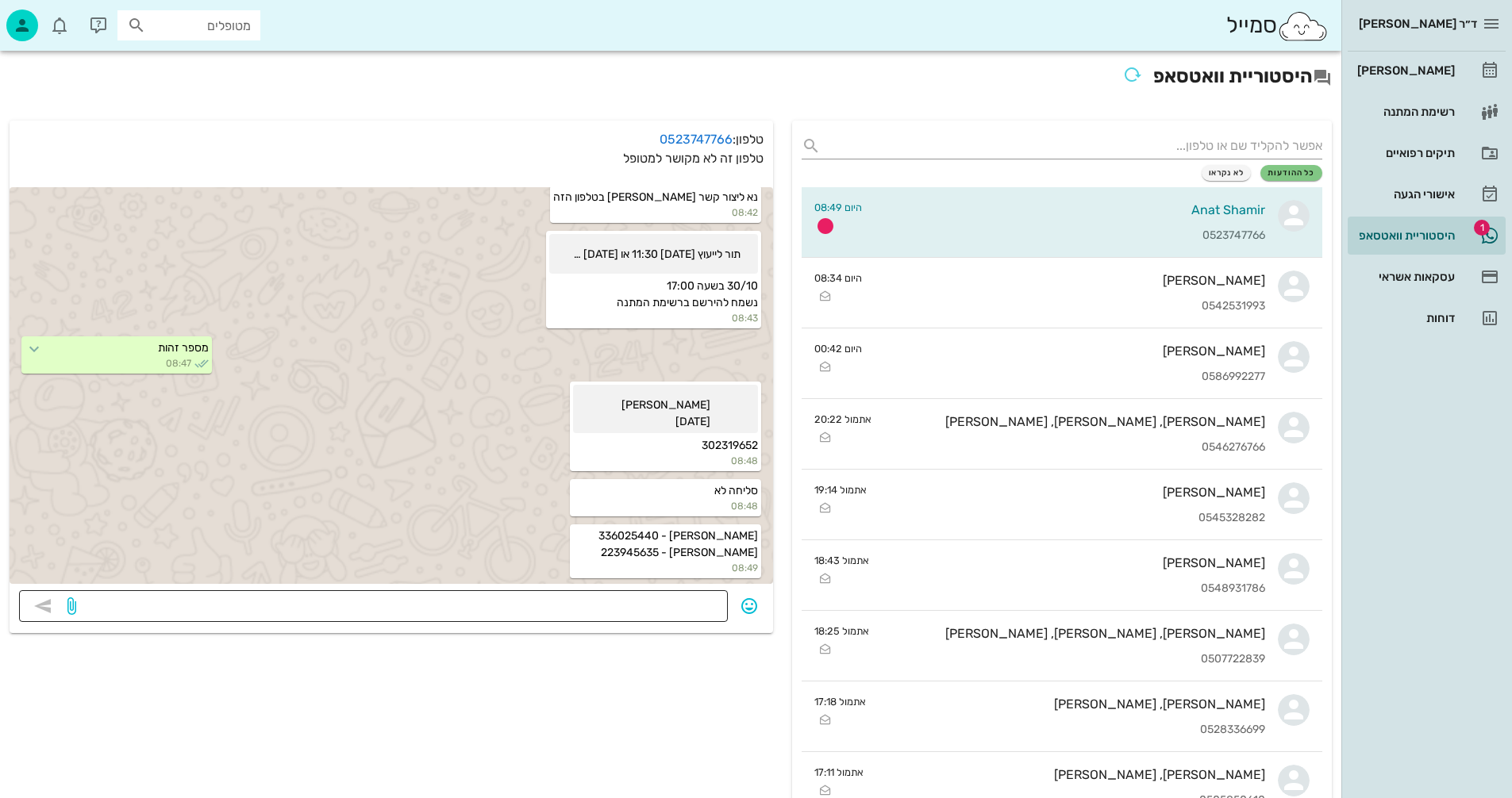
click at [598, 604] on textarea at bounding box center [399, 607] width 639 height 26
click at [1405, 64] on div "[PERSON_NAME]" at bounding box center [1404, 70] width 101 height 12
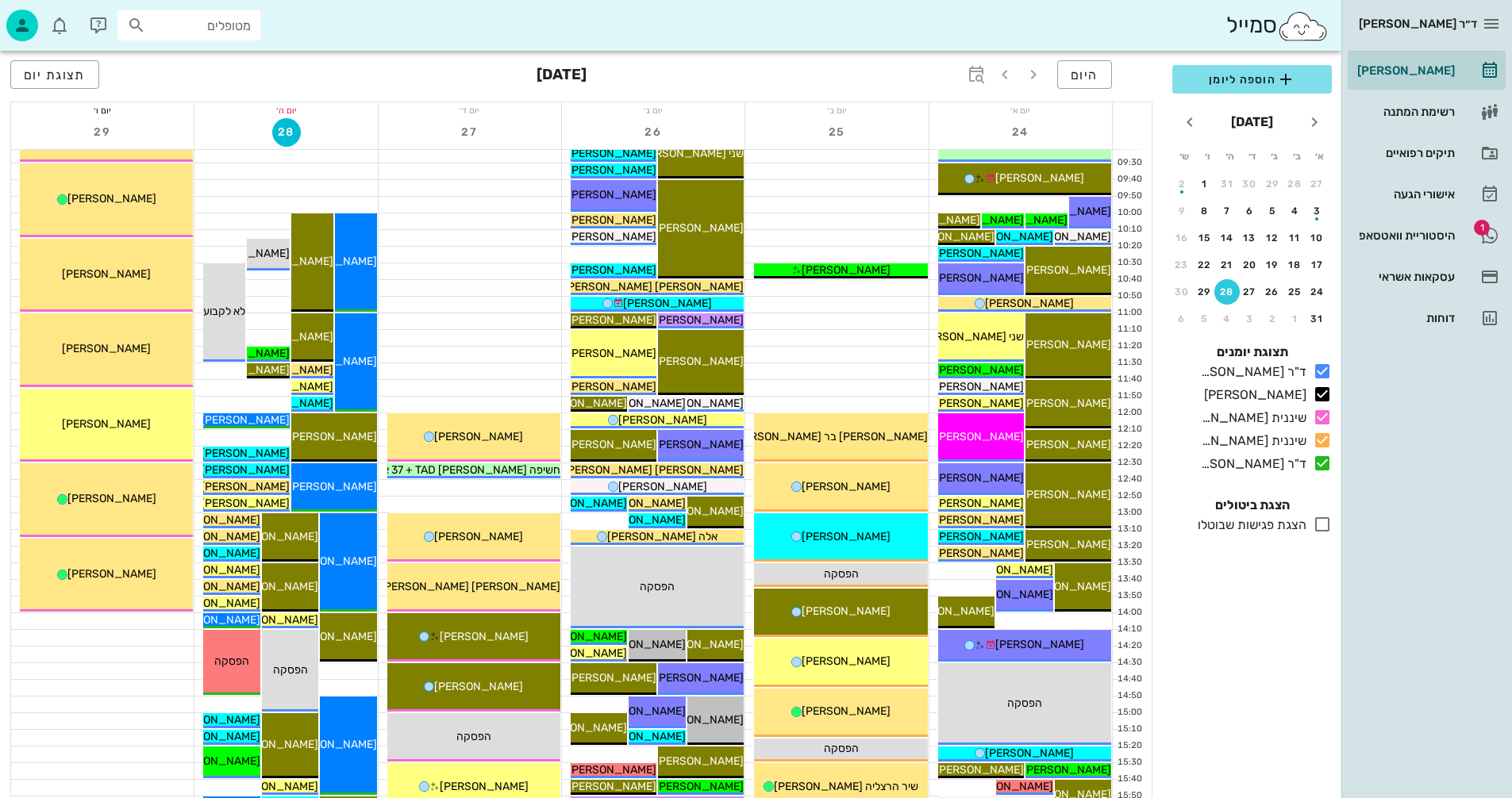
scroll to position [239, 0]
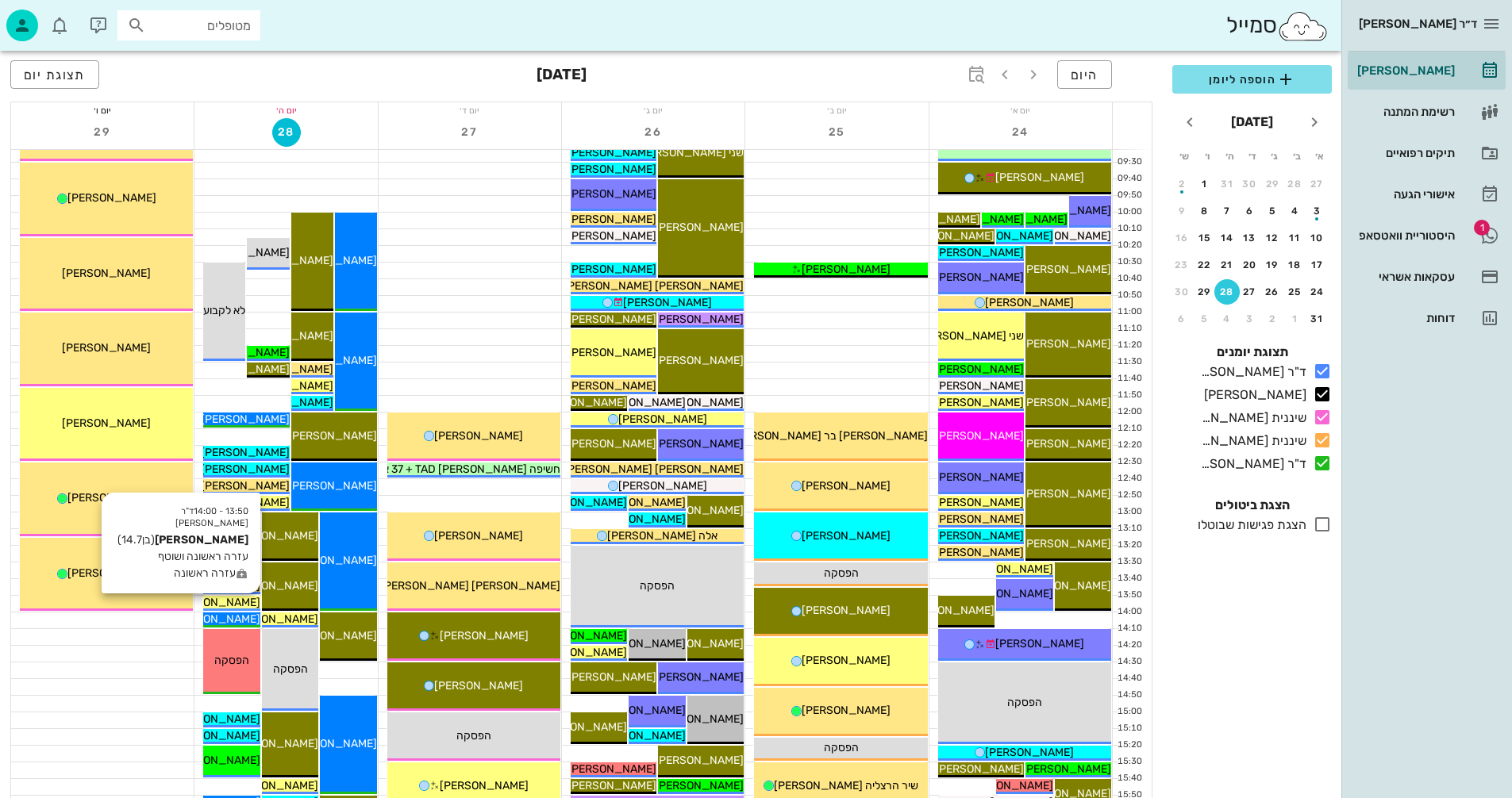
click at [242, 597] on span "[PERSON_NAME]" at bounding box center [216, 603] width 89 height 13
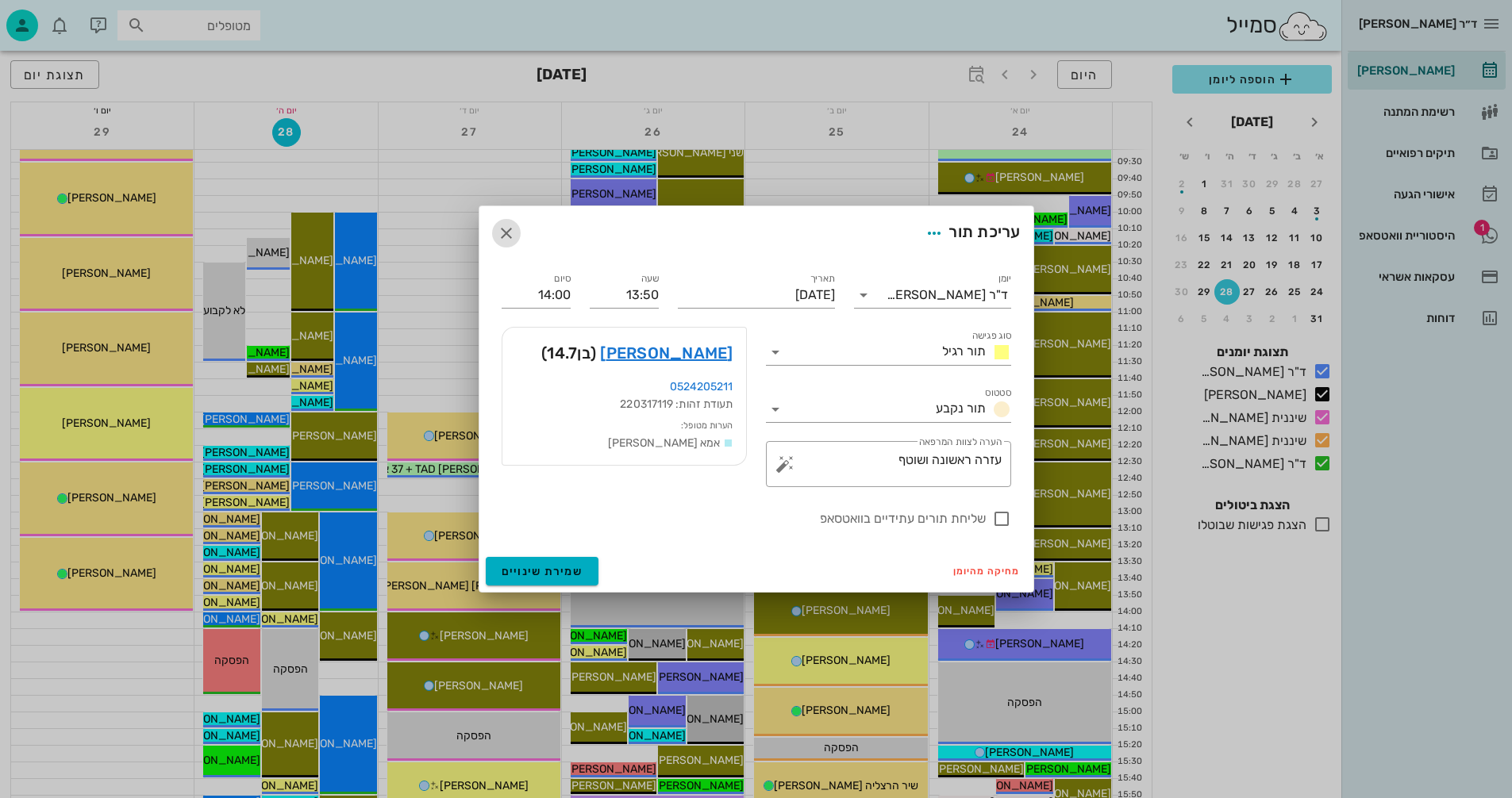
click at [505, 236] on icon "button" at bounding box center [507, 234] width 19 height 19
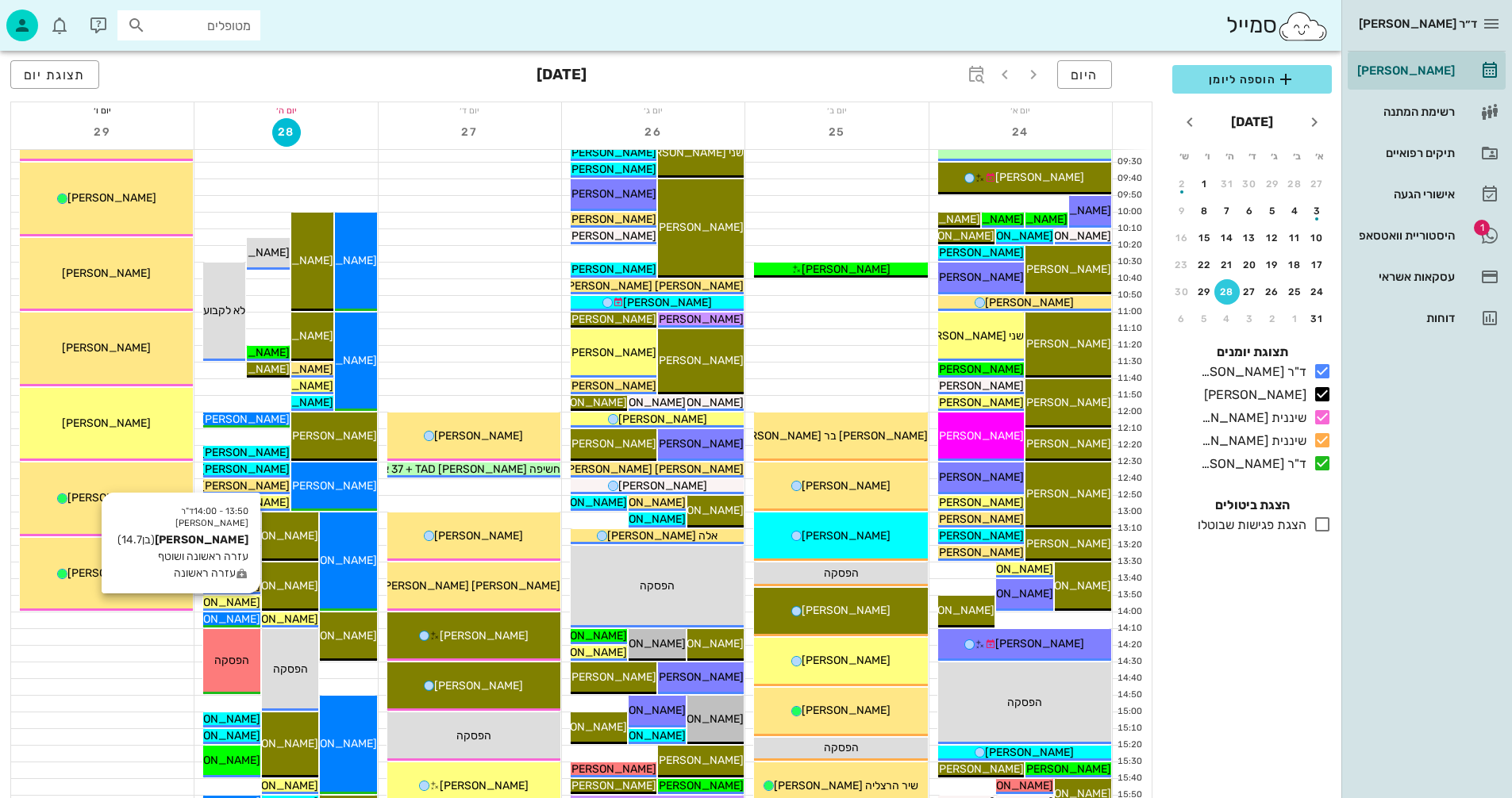
click at [236, 604] on span "[PERSON_NAME]" at bounding box center [216, 603] width 89 height 13
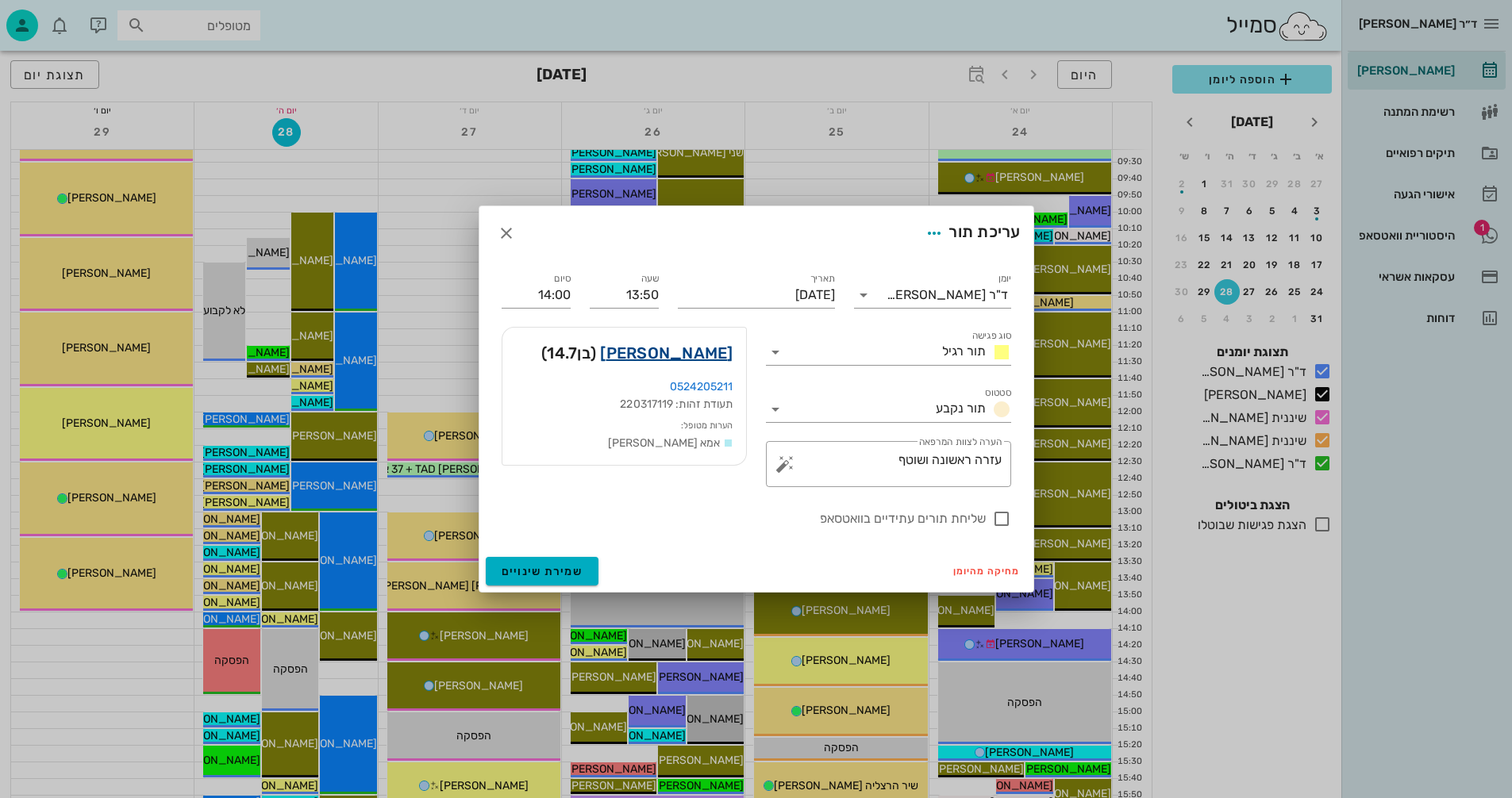
click at [708, 349] on link "[PERSON_NAME]" at bounding box center [666, 353] width 132 height 26
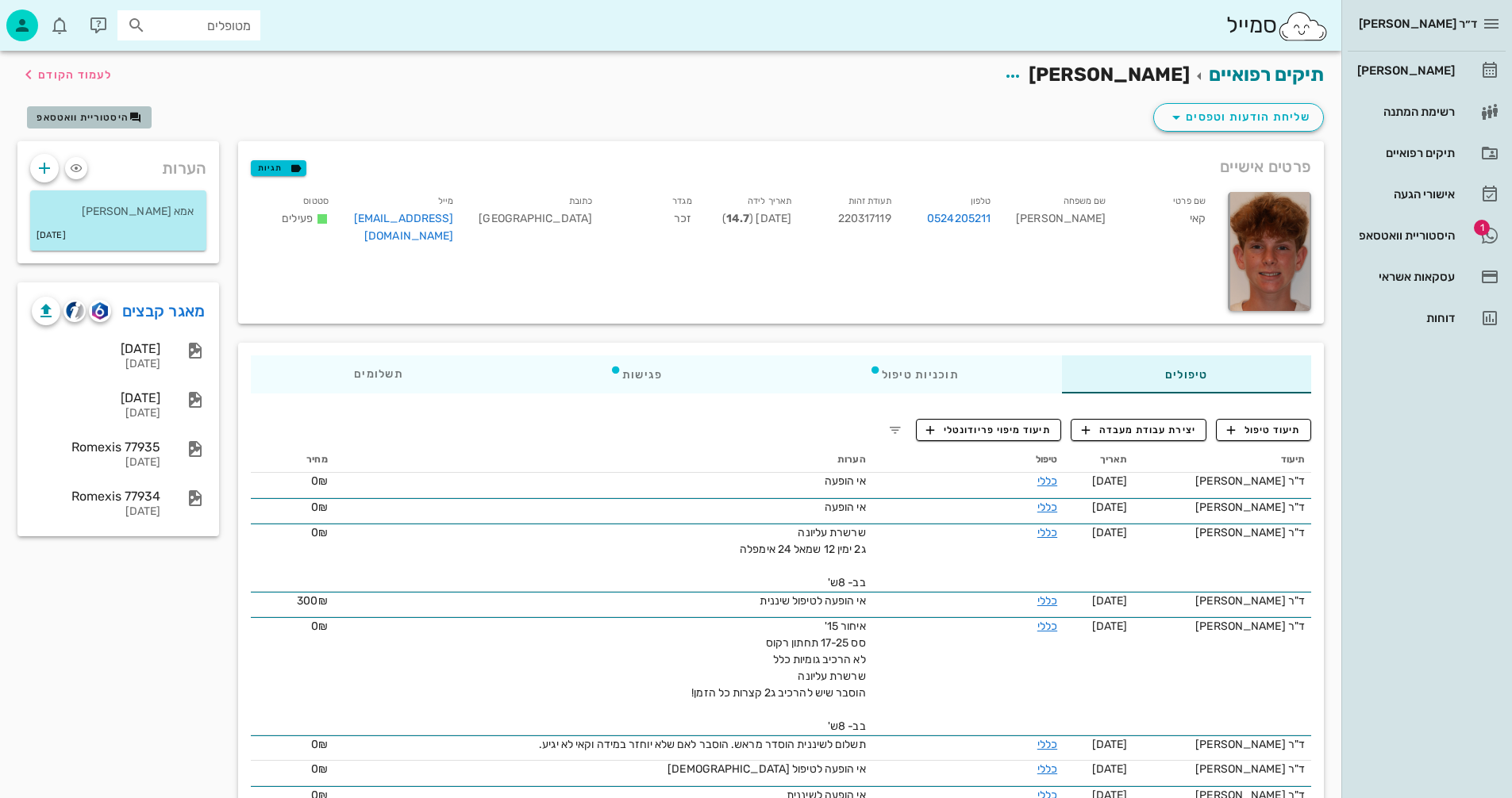
click at [94, 113] on span "היסטוריית וואטסאפ" at bounding box center [82, 118] width 92 height 11
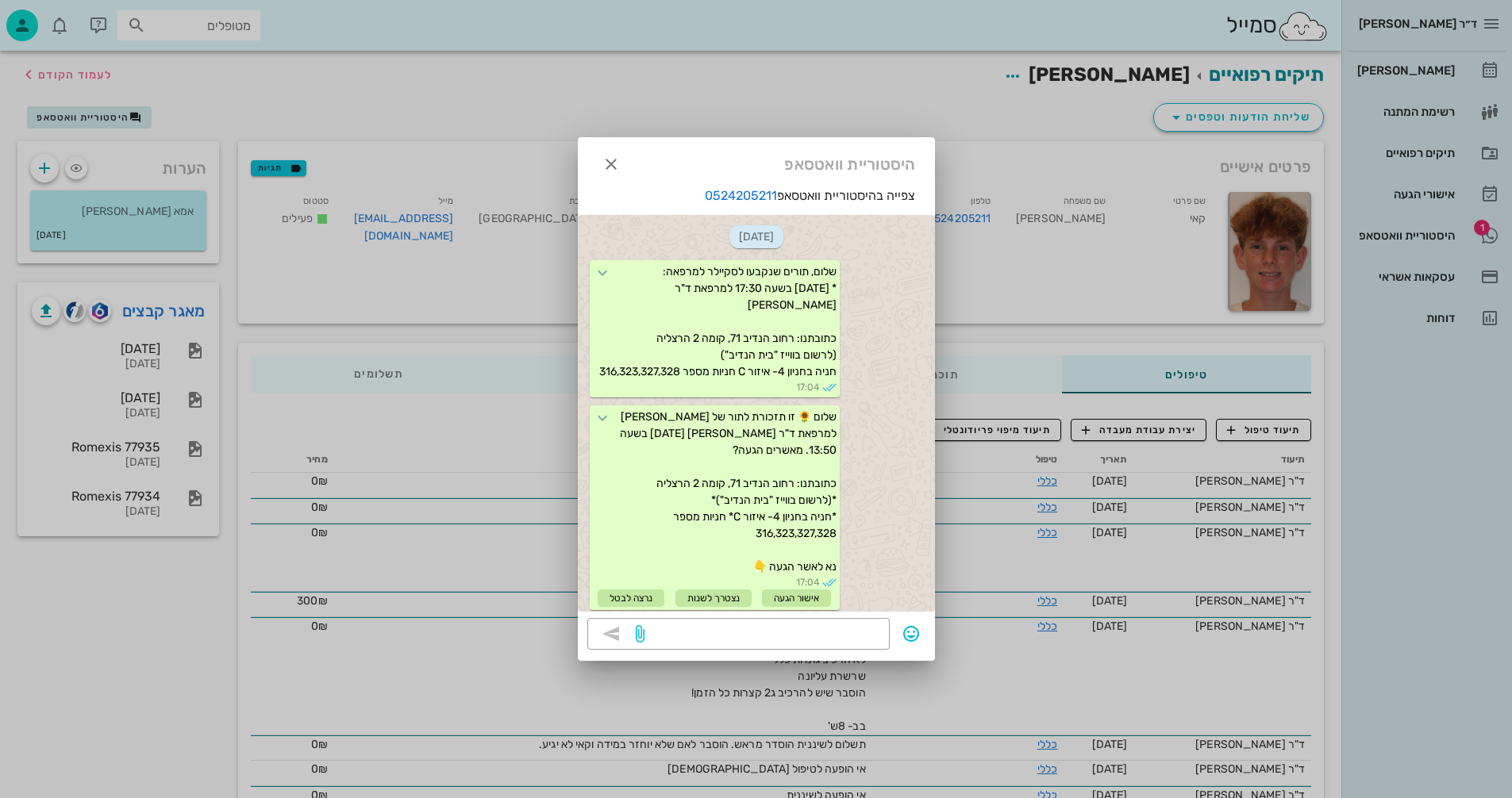
scroll to position [354, 0]
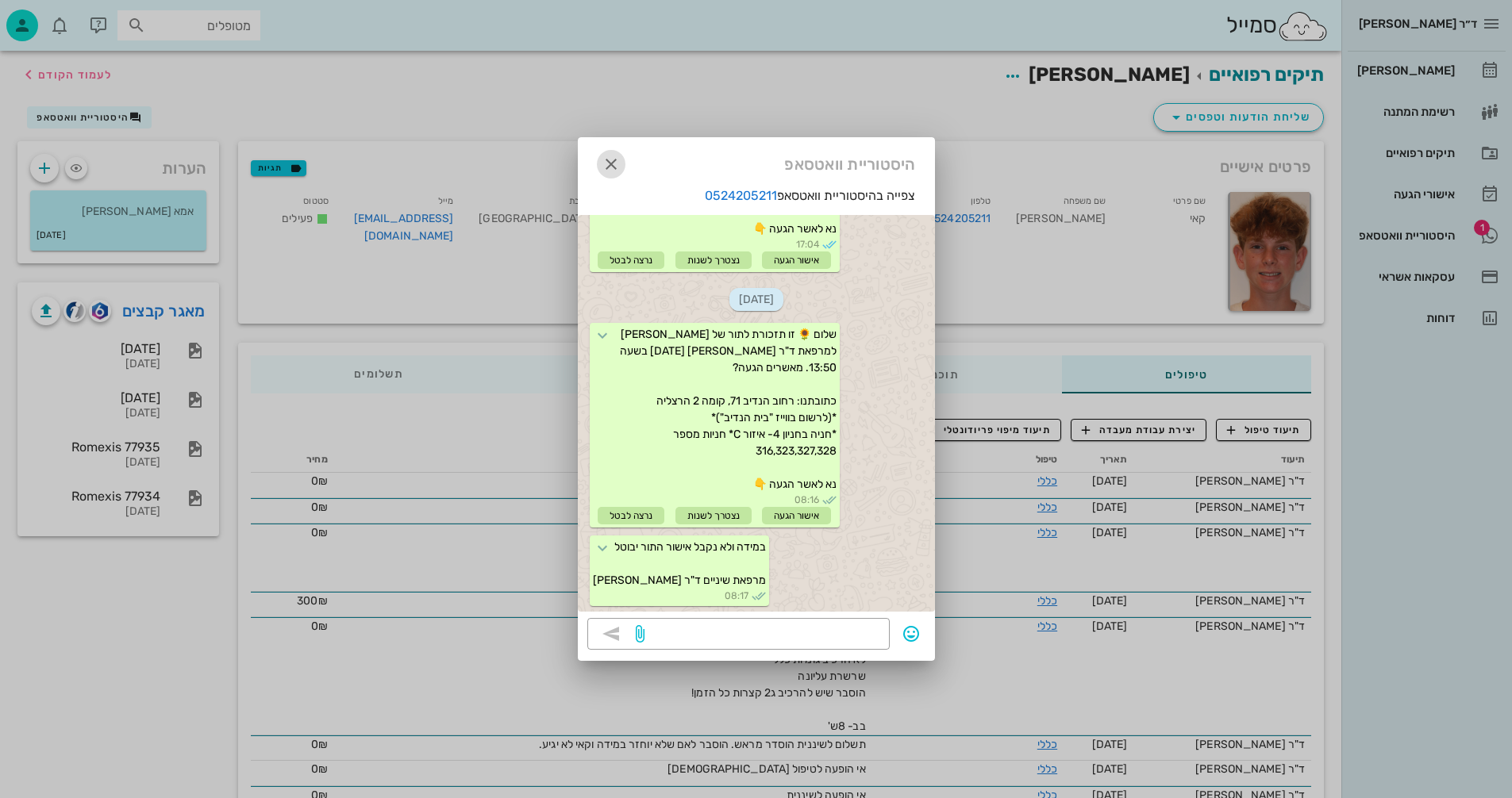
click at [609, 164] on icon "button" at bounding box center [611, 165] width 19 height 19
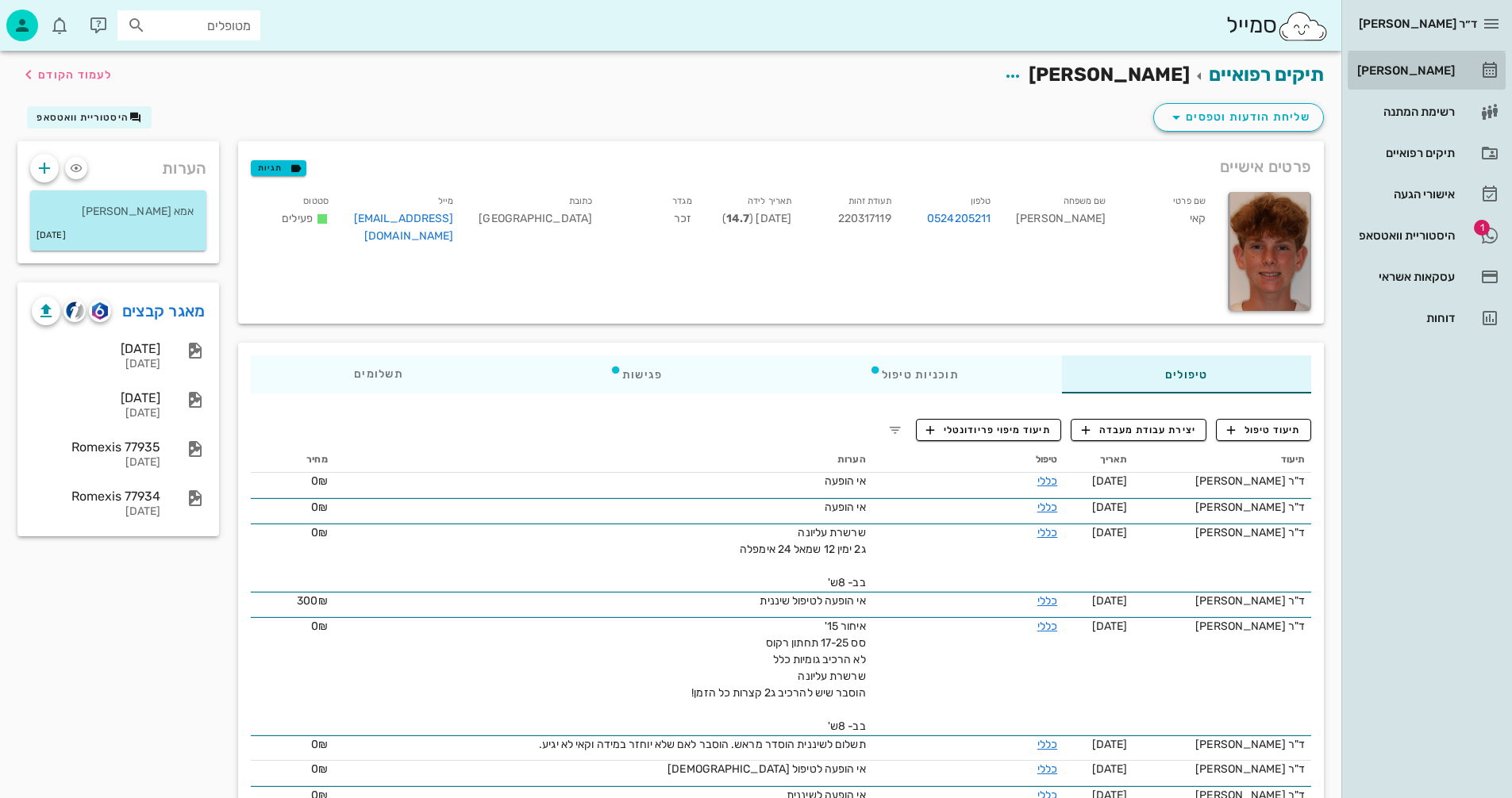
click at [1409, 72] on div "[PERSON_NAME]" at bounding box center [1404, 70] width 101 height 12
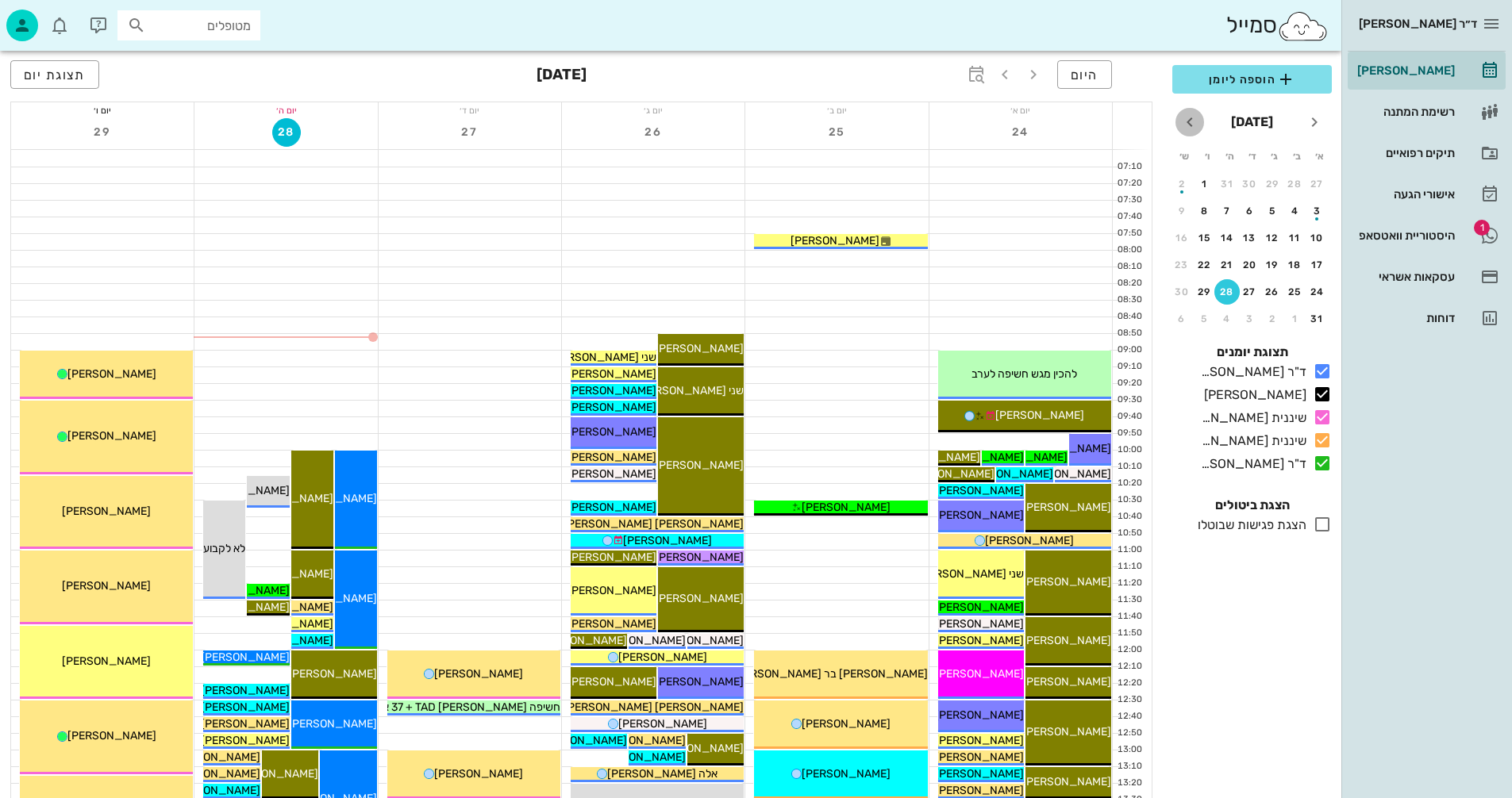
click at [1187, 119] on icon "חודש הבא" at bounding box center [1190, 123] width 19 height 19
click at [1221, 290] on div "30" at bounding box center [1226, 292] width 26 height 11
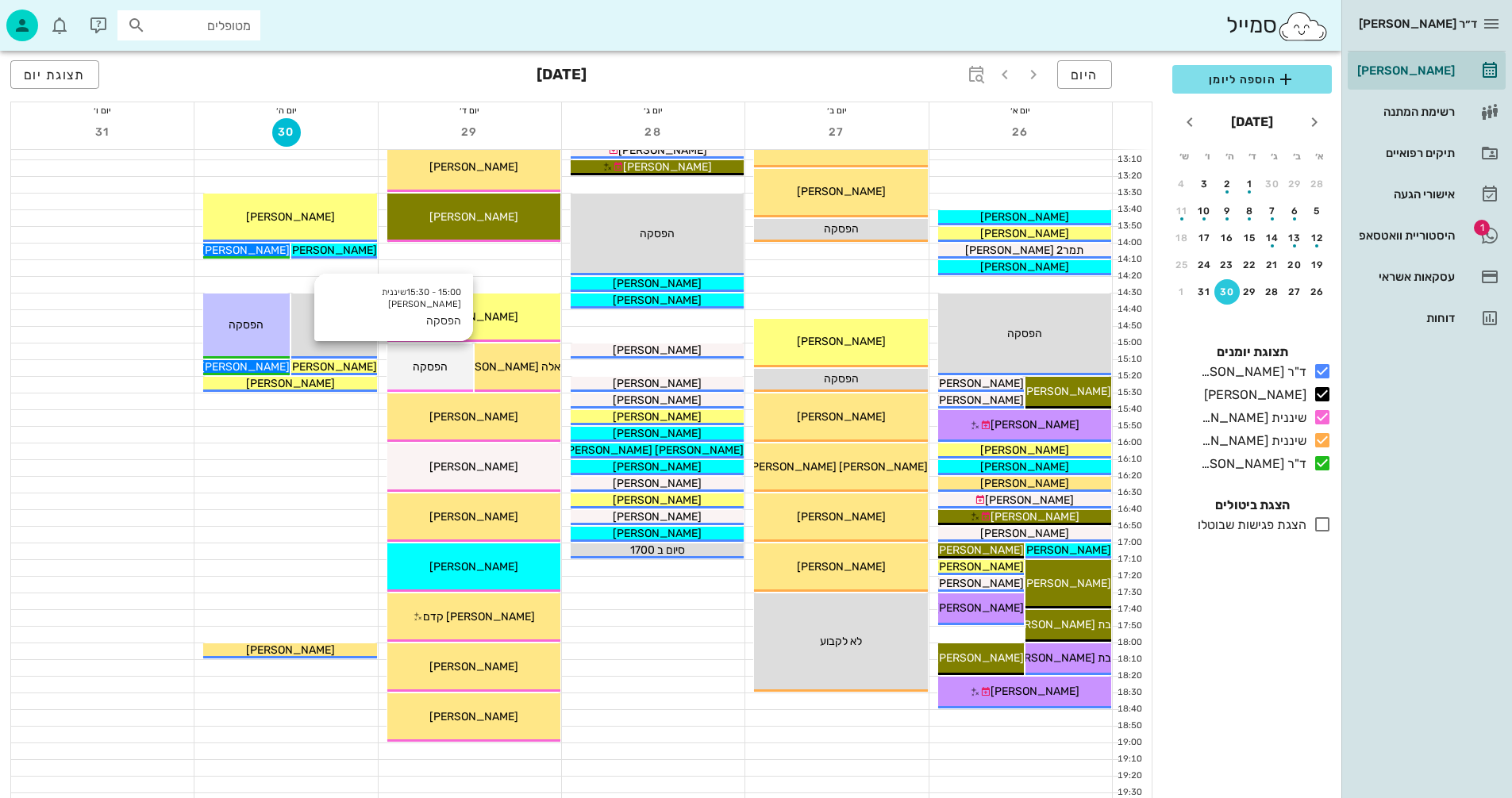
scroll to position [715, 0]
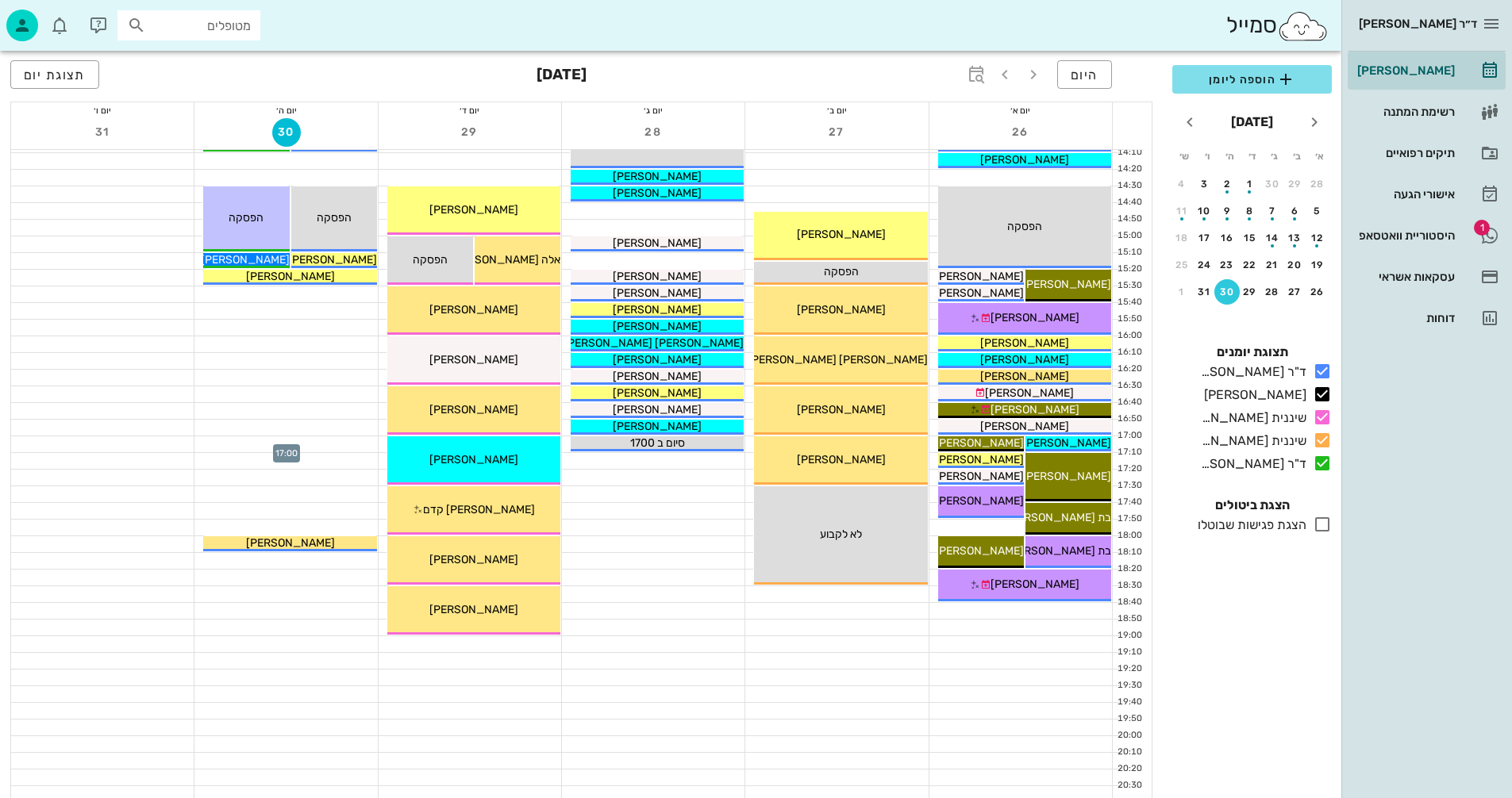
click at [241, 443] on div at bounding box center [286, 445] width 183 height 16
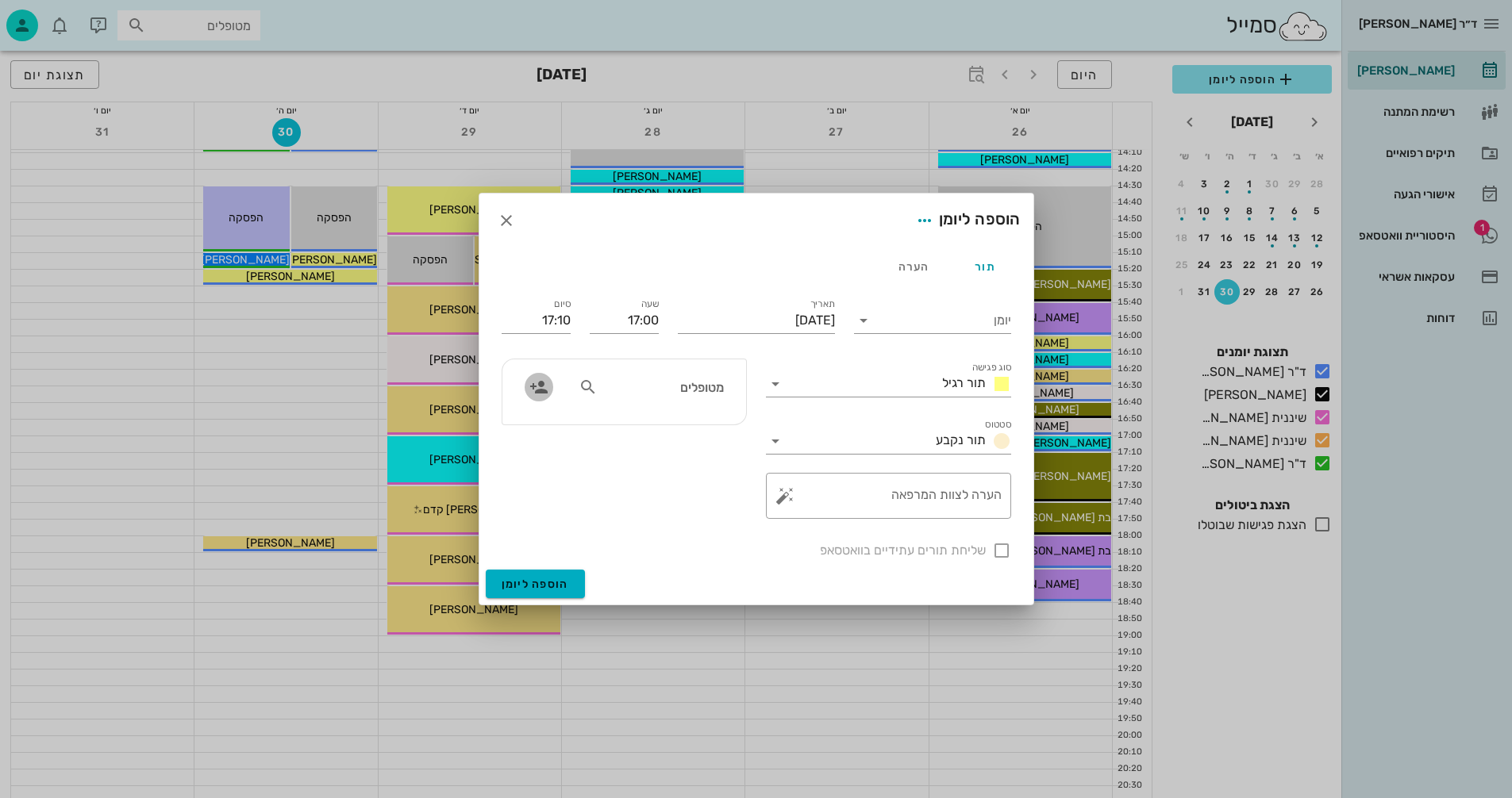
click at [536, 386] on icon "button" at bounding box center [539, 387] width 19 height 19
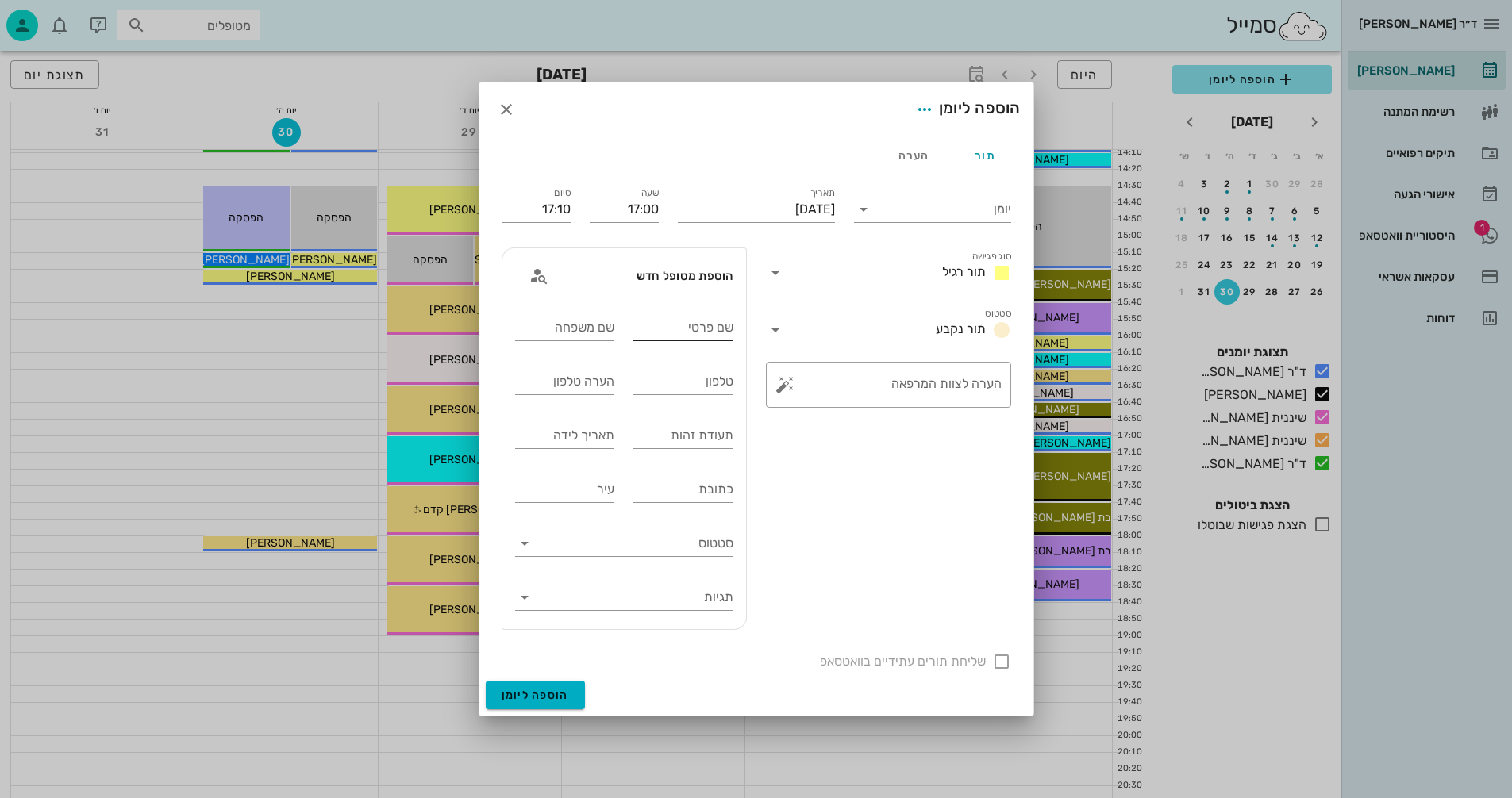
click at [692, 323] on input "שם פרטי" at bounding box center [683, 328] width 100 height 26
type input "[PERSON_NAME]"
click at [564, 329] on input "שם משפחה" at bounding box center [565, 328] width 100 height 26
type input "[PERSON_NAME]"
click at [675, 383] on input "טלפון" at bounding box center [683, 381] width 100 height 26
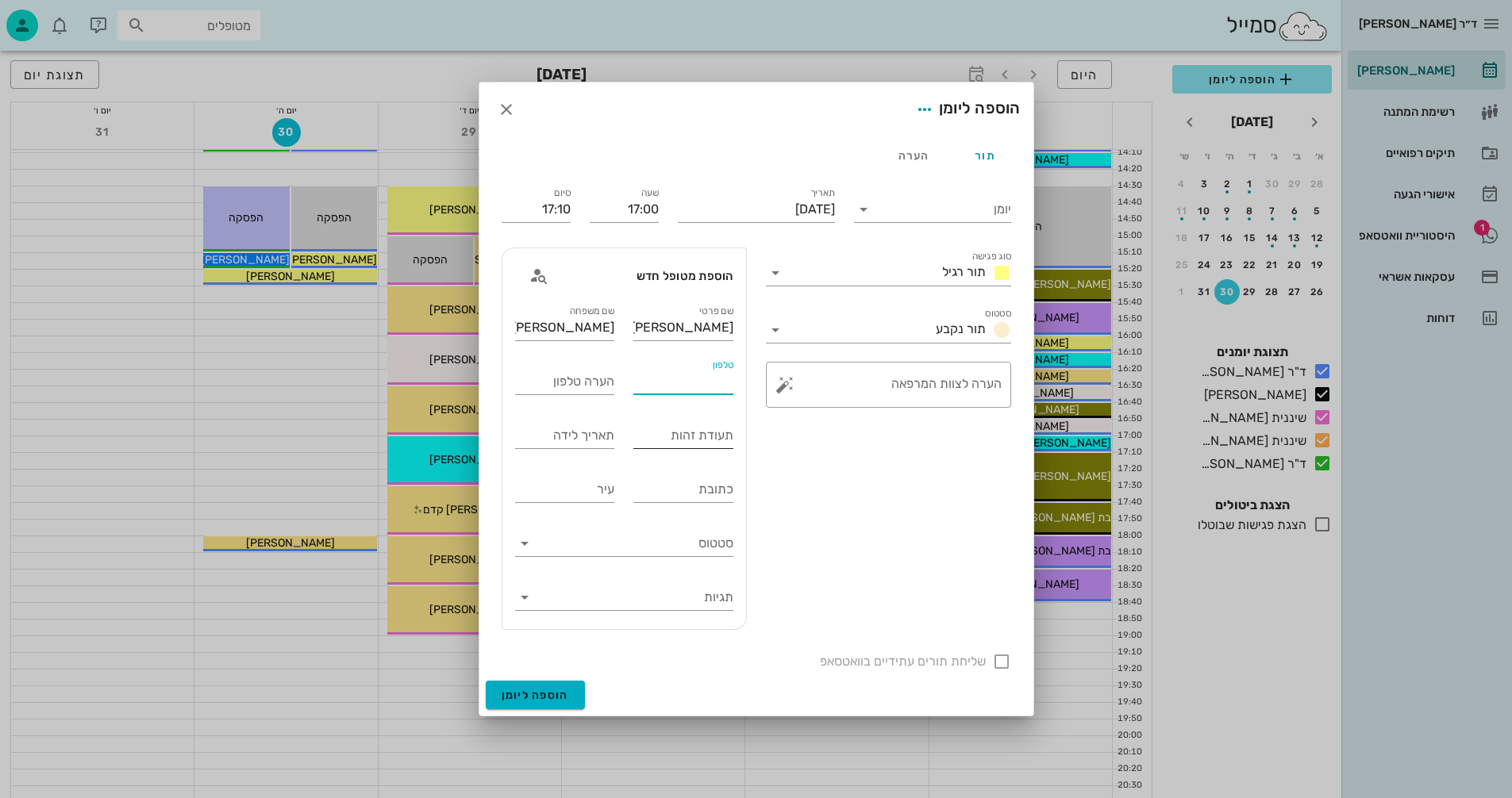
click at [660, 436] on input "תעודת זהות" at bounding box center [683, 436] width 100 height 26
type input "336025440"
click at [537, 443] on input "תאריך לידה" at bounding box center [565, 436] width 100 height 26
type input "[DATE]"
click at [863, 211] on icon at bounding box center [863, 210] width 19 height 19
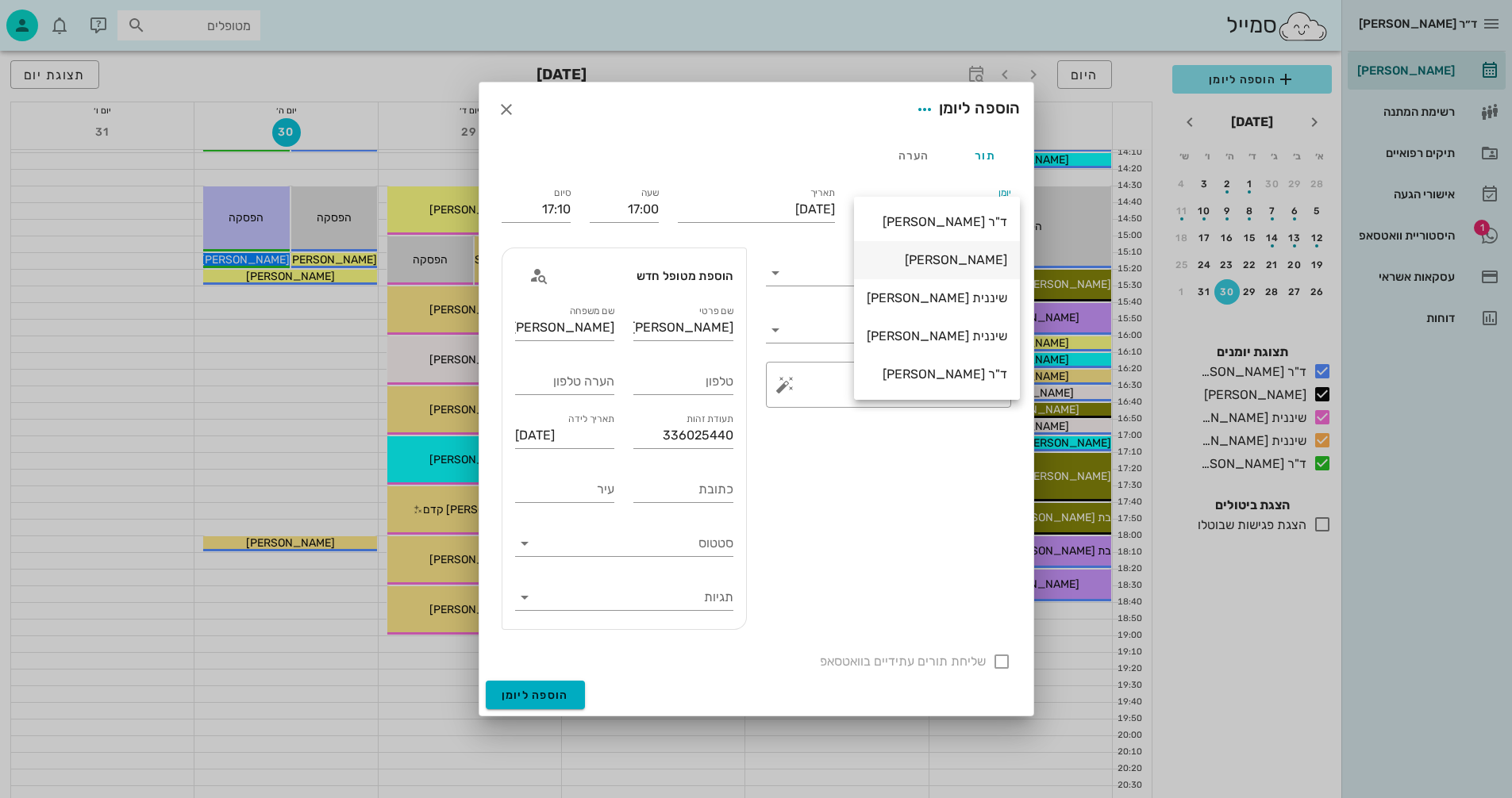
click at [951, 258] on div "[PERSON_NAME]" at bounding box center [937, 260] width 141 height 15
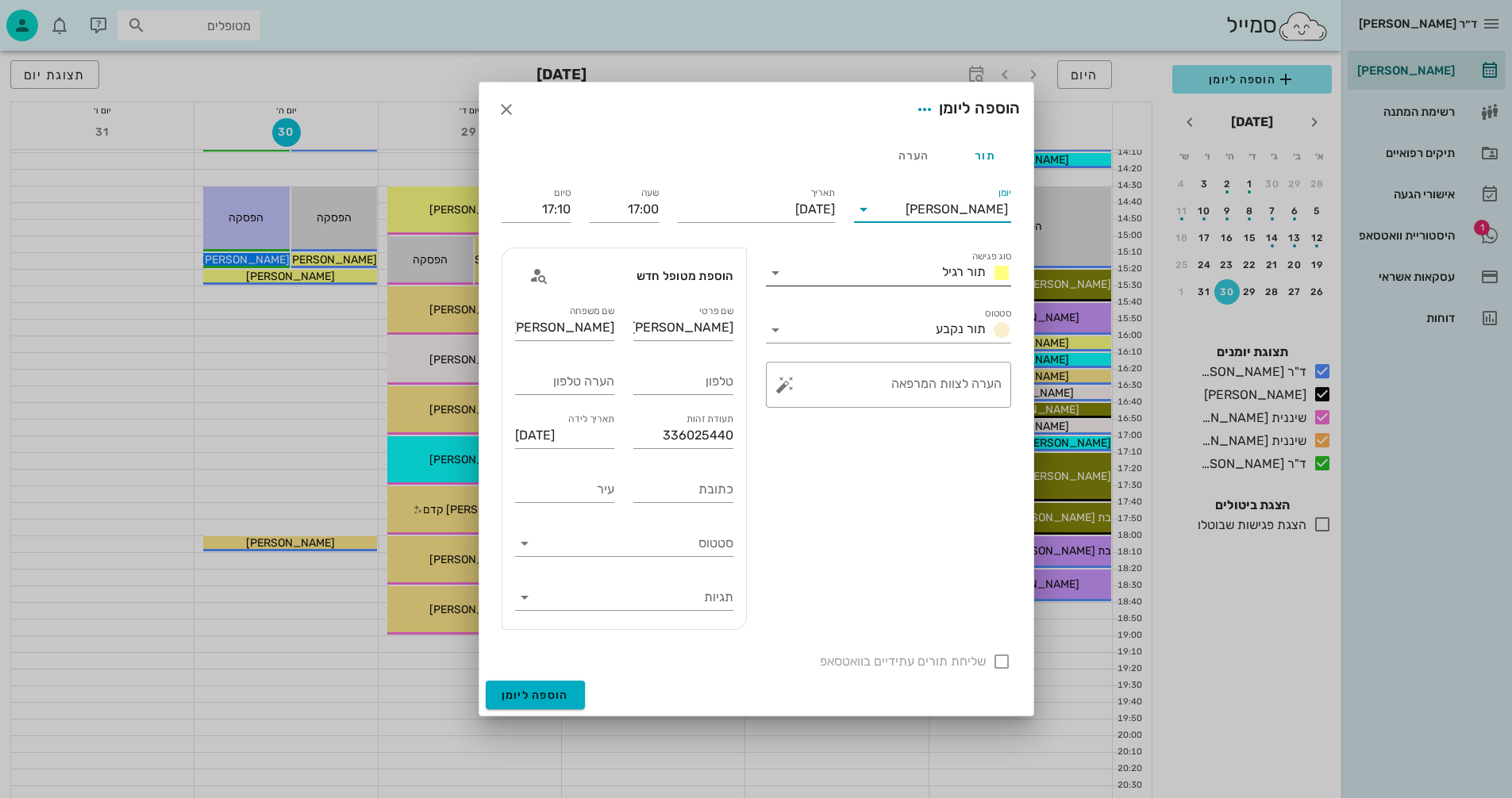
click at [771, 270] on icon at bounding box center [775, 273] width 19 height 19
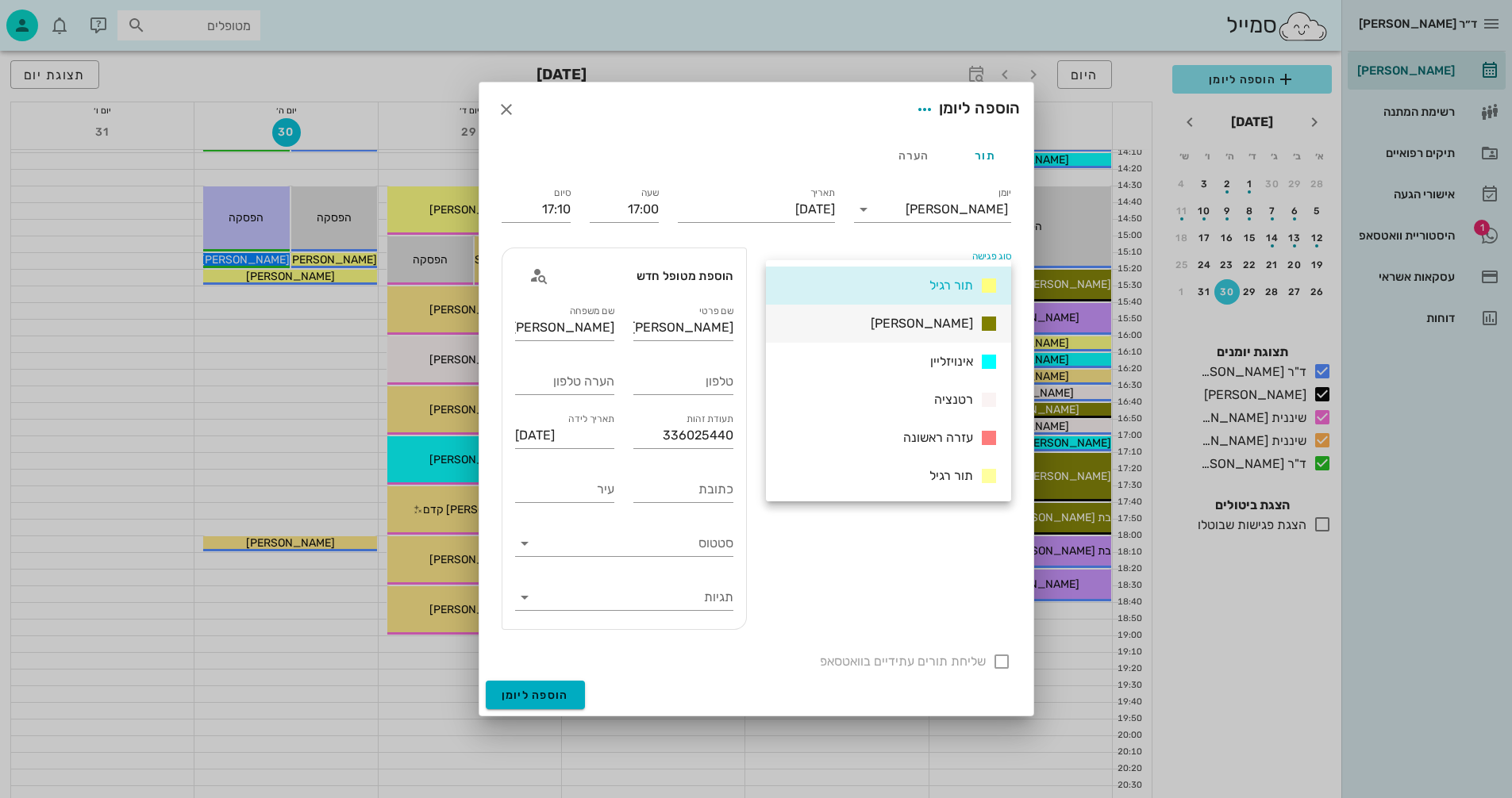
click at [921, 329] on div "[PERSON_NAME]" at bounding box center [931, 324] width 134 height 20
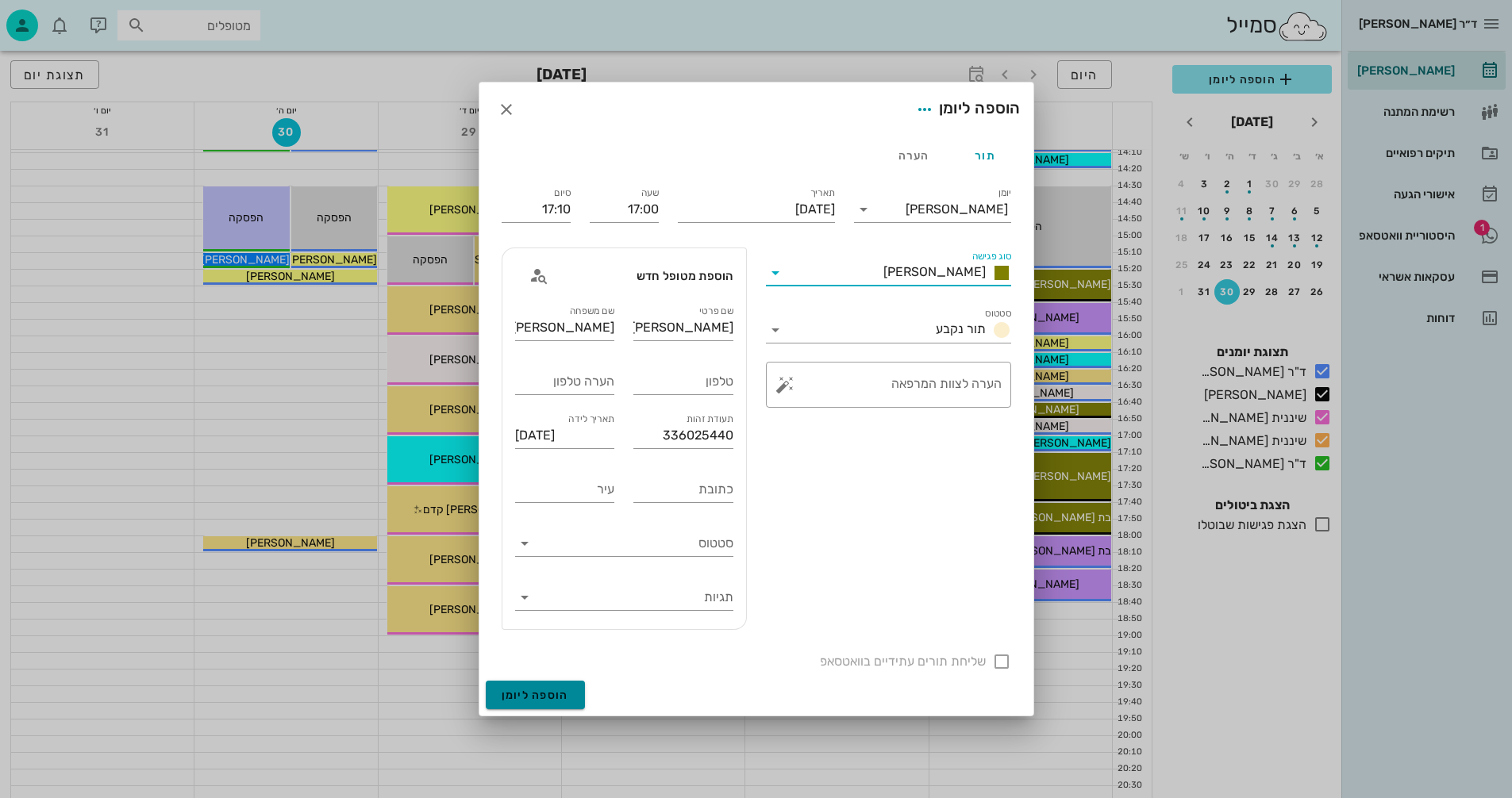
click at [533, 695] on span "הוספה ליומן" at bounding box center [536, 695] width 67 height 13
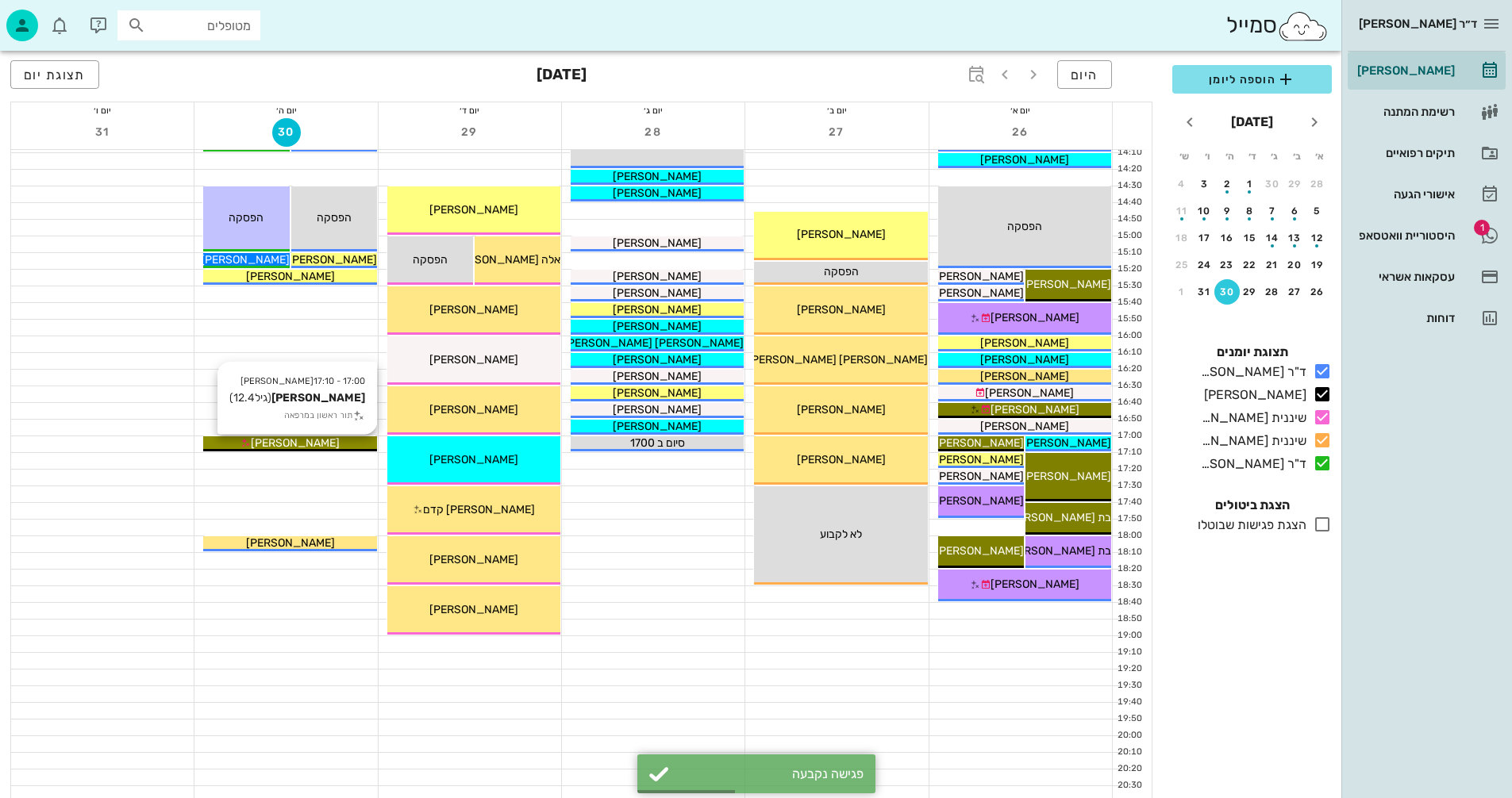
click at [319, 442] on span "[PERSON_NAME]" at bounding box center [295, 444] width 89 height 13
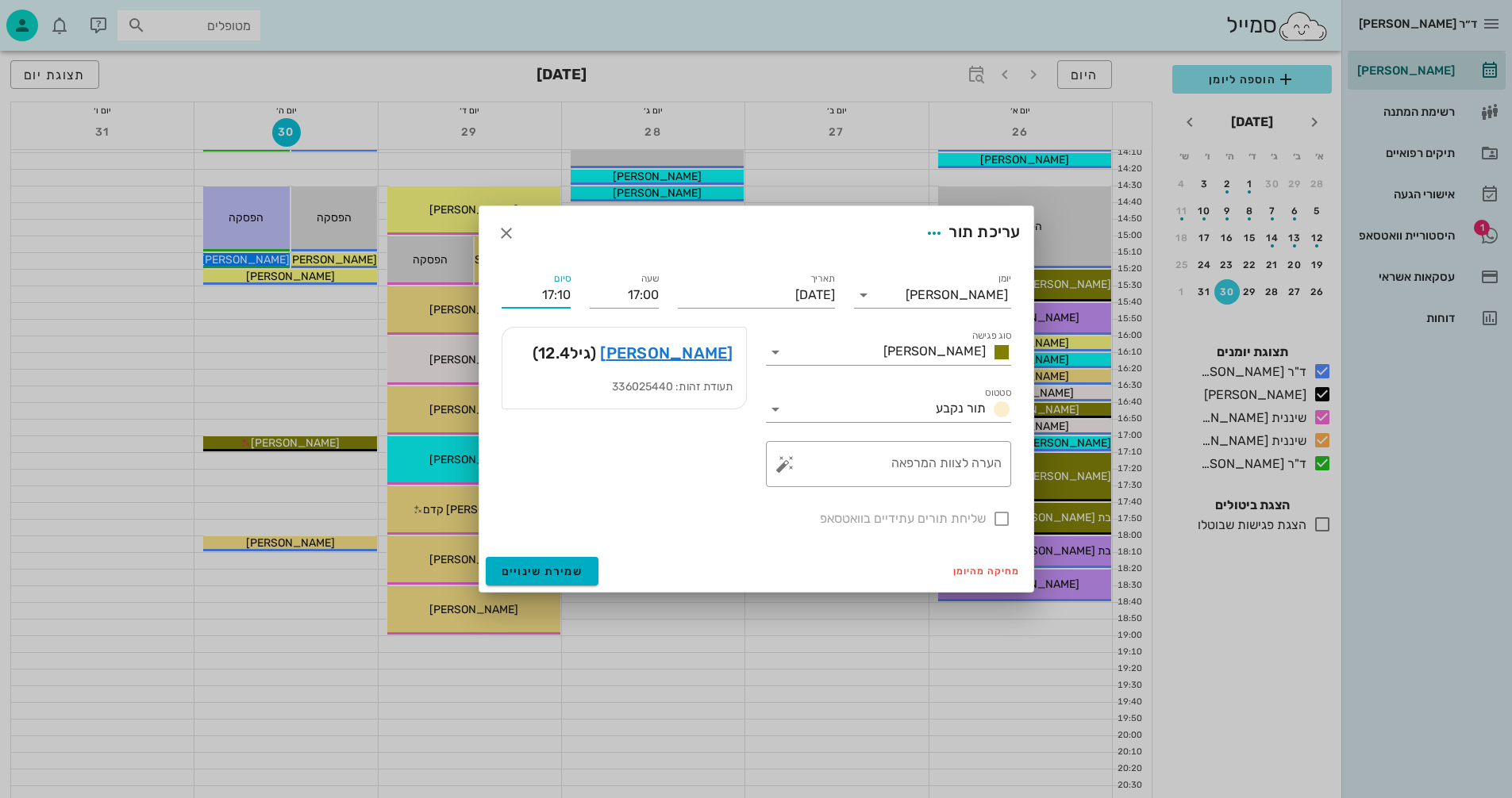
click at [561, 296] on input "17:10" at bounding box center [537, 295] width 69 height 26
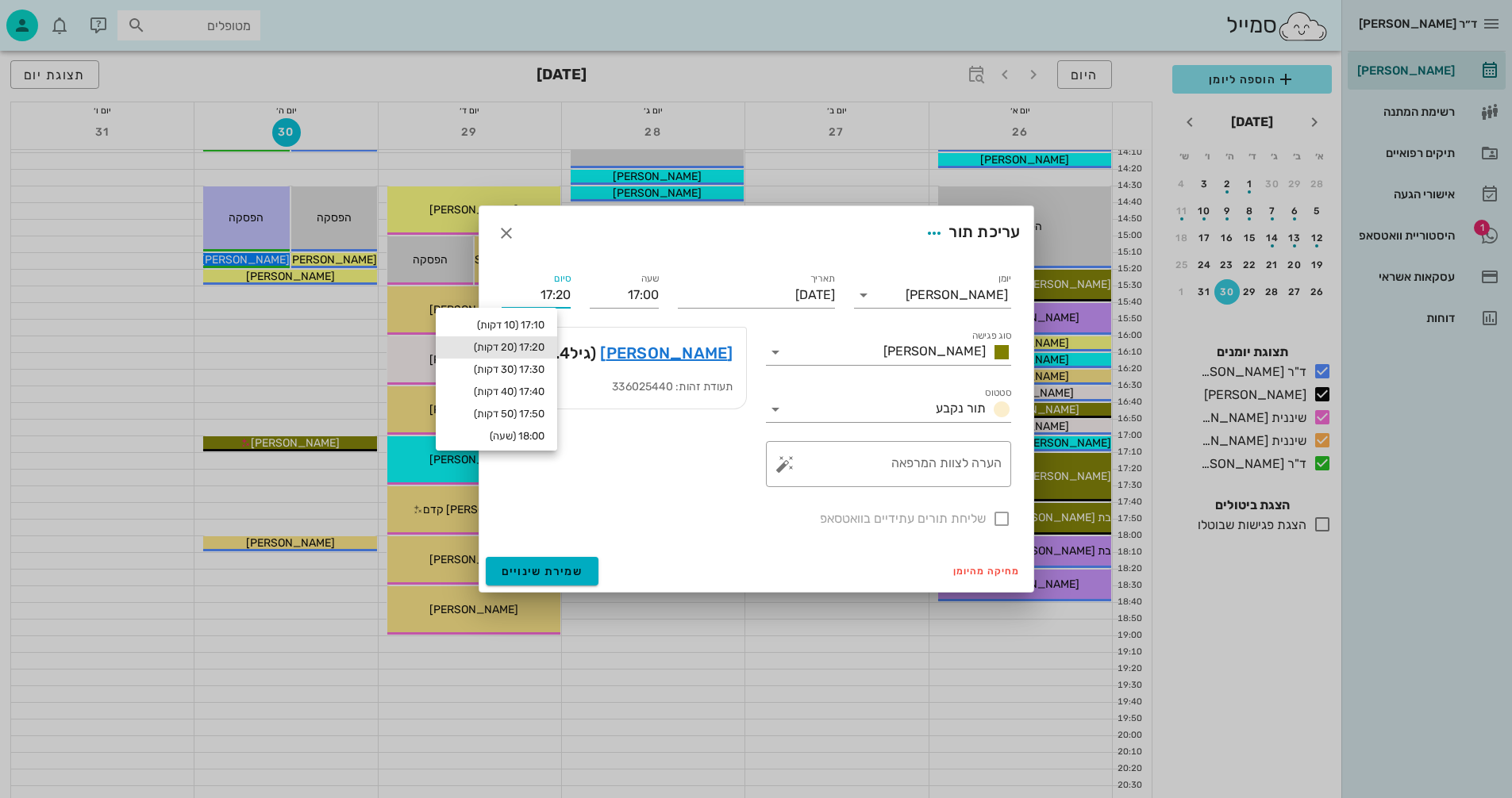
type input "17:20"
click at [504, 343] on div "17:20 (20 דקות)" at bounding box center [496, 347] width 96 height 12
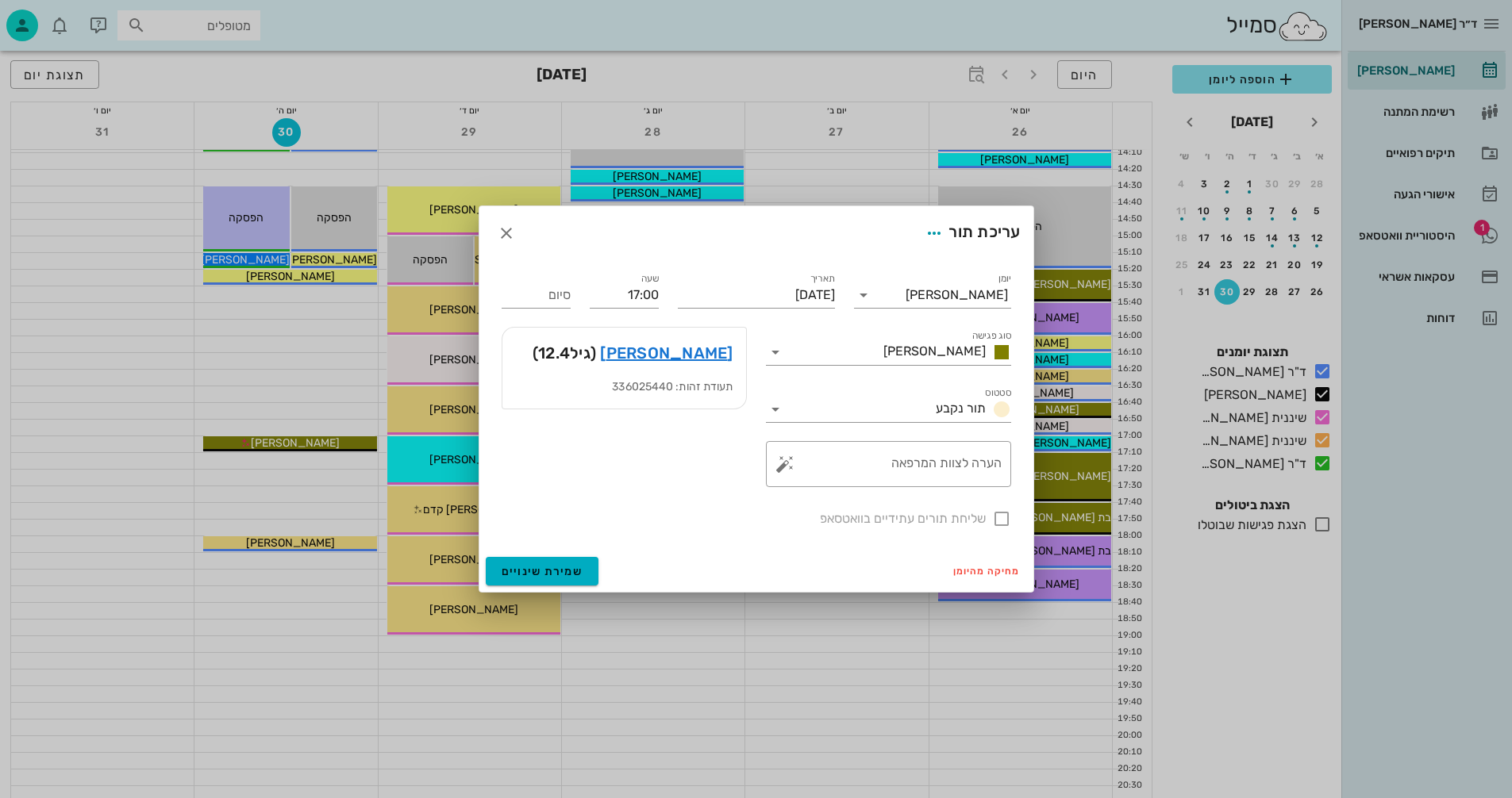
type input "17:20"
click at [509, 571] on span "שמירת שינויים" at bounding box center [542, 572] width 81 height 13
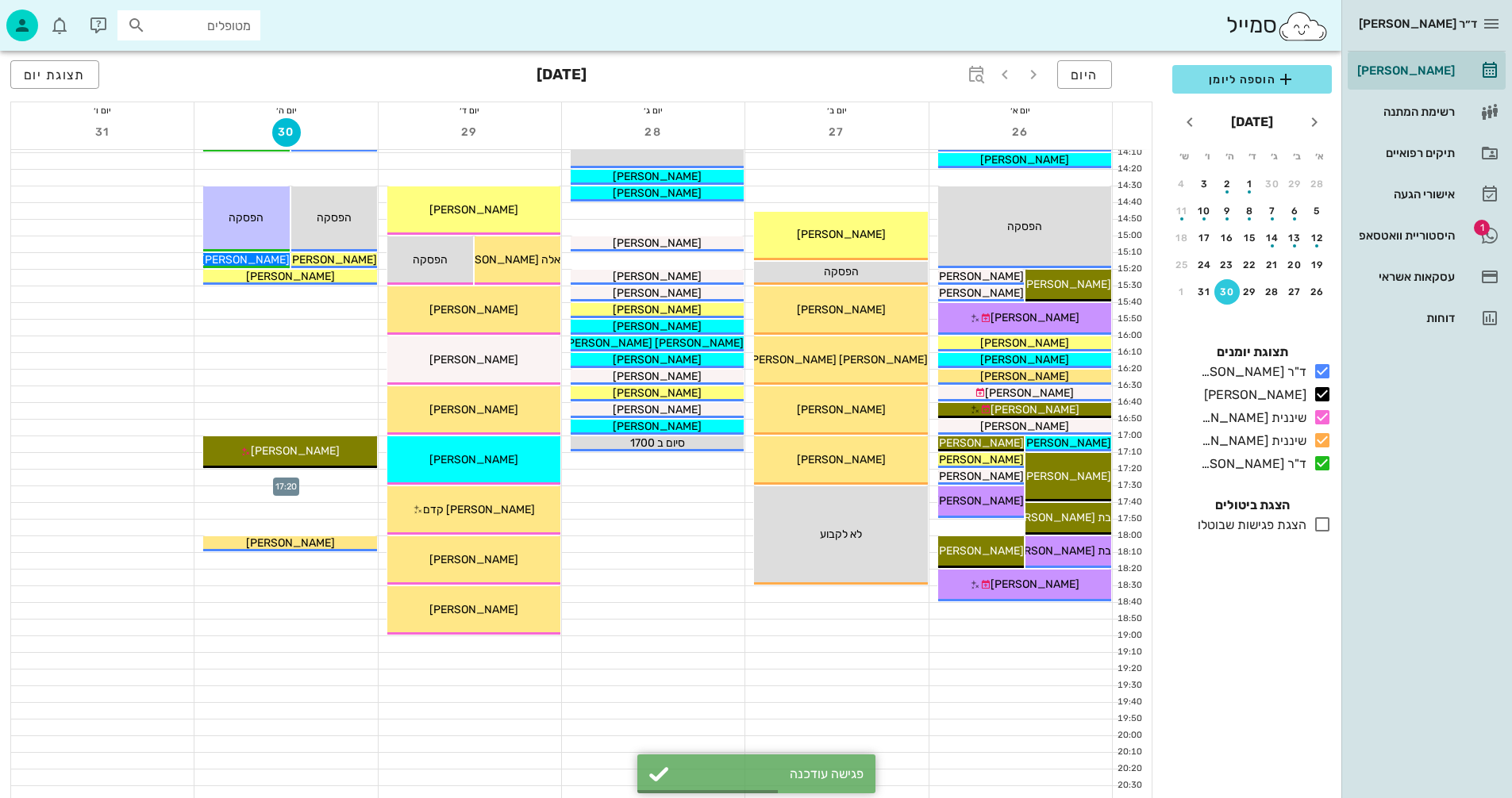
click at [317, 475] on div at bounding box center [286, 477] width 183 height 16
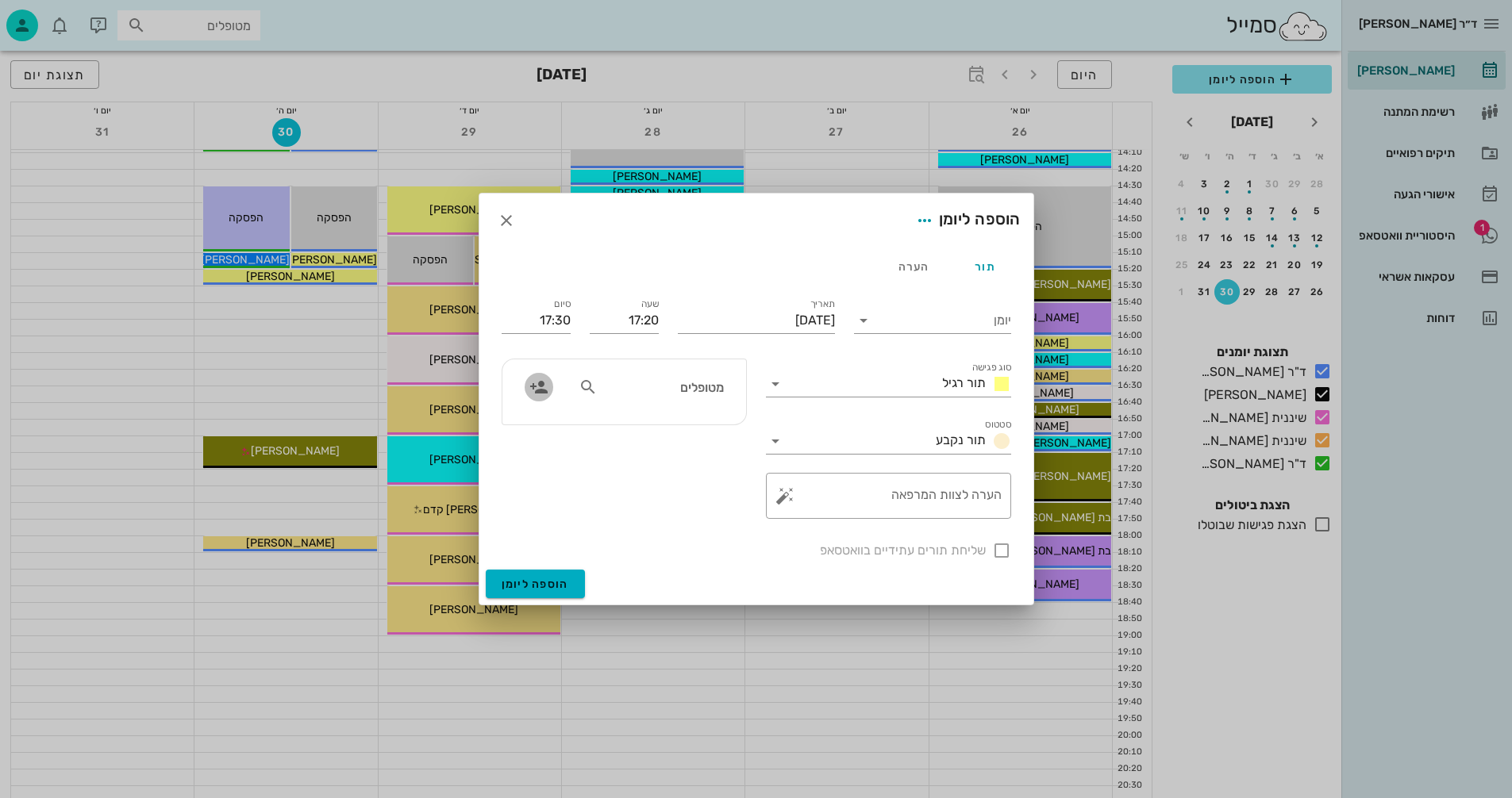
click at [536, 384] on icon "button" at bounding box center [539, 387] width 19 height 19
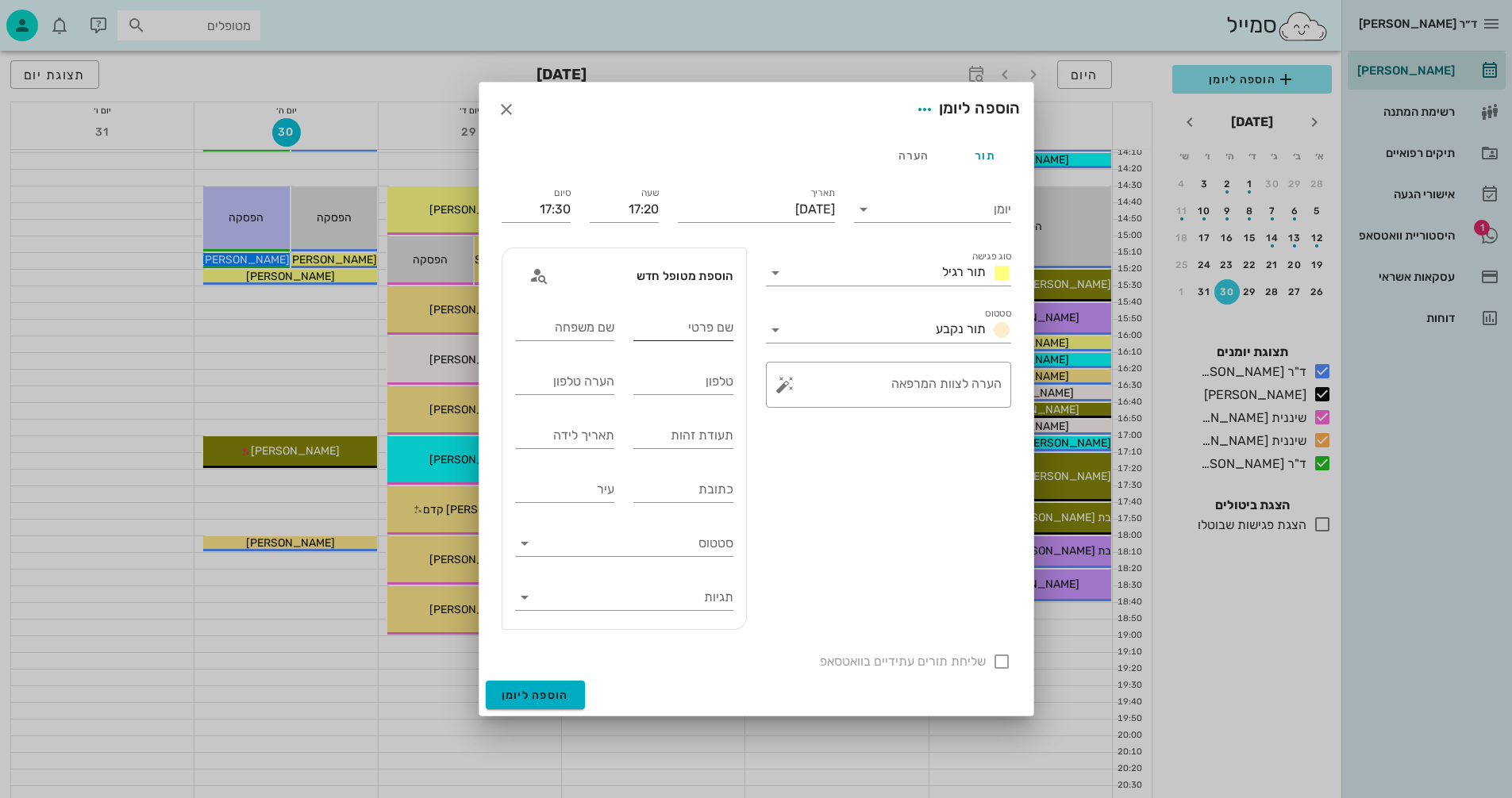
click at [687, 322] on input "שם פרטי" at bounding box center [683, 328] width 100 height 26
type input "[PERSON_NAME]"
click at [550, 328] on input "שם משפחה" at bounding box center [565, 328] width 100 height 26
type input "[PERSON_NAME]"
click at [674, 381] on input "טלפון" at bounding box center [683, 381] width 100 height 26
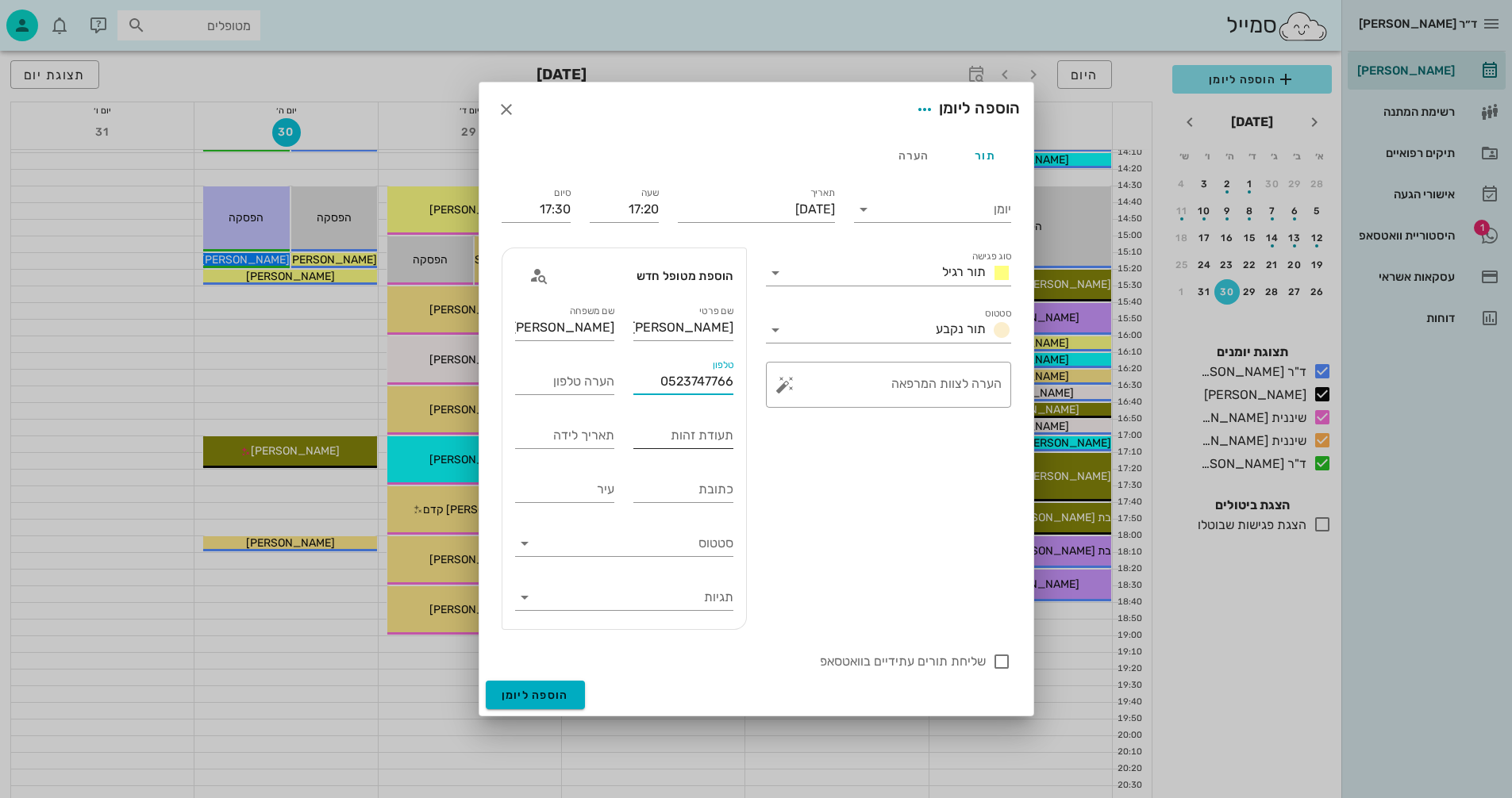
type input "0523747766"
click at [643, 442] on input "תעודת זהות" at bounding box center [683, 436] width 100 height 26
type input "223945635"
click at [550, 435] on input "תאריך לידה" at bounding box center [565, 436] width 100 height 26
type input "[DATE]"
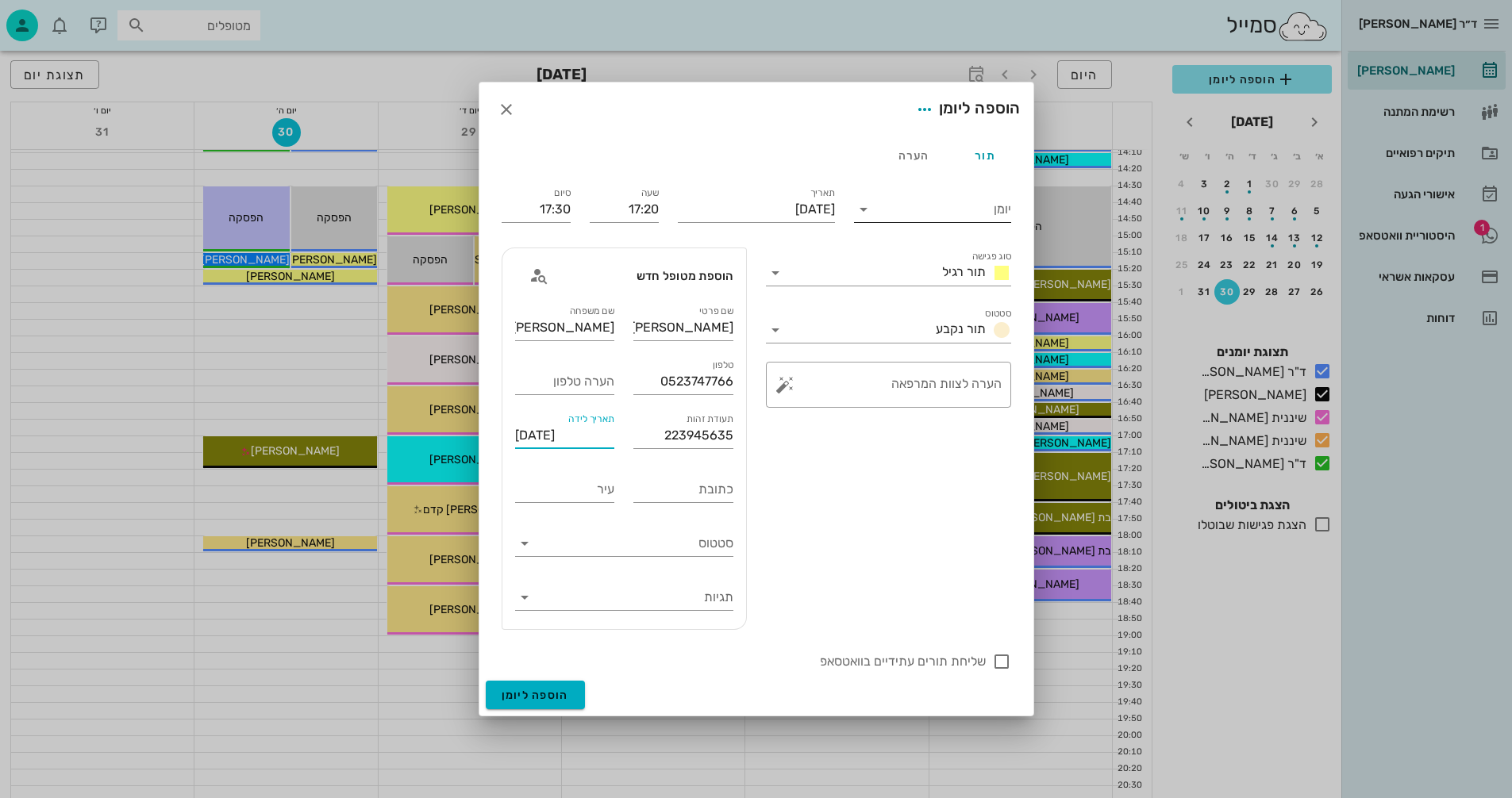
click at [862, 207] on icon at bounding box center [863, 210] width 19 height 19
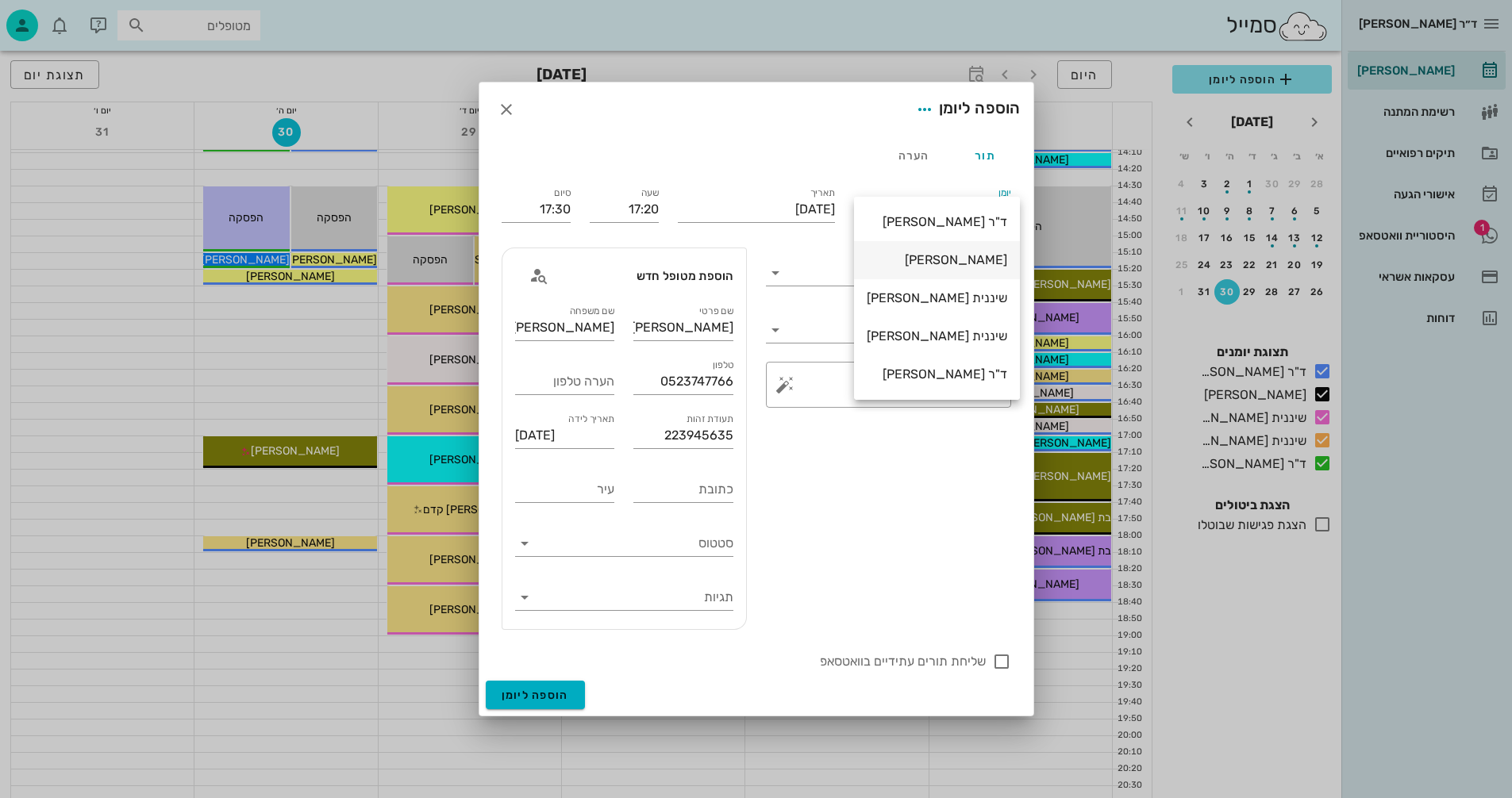
click at [944, 255] on div "[PERSON_NAME]" at bounding box center [937, 260] width 141 height 15
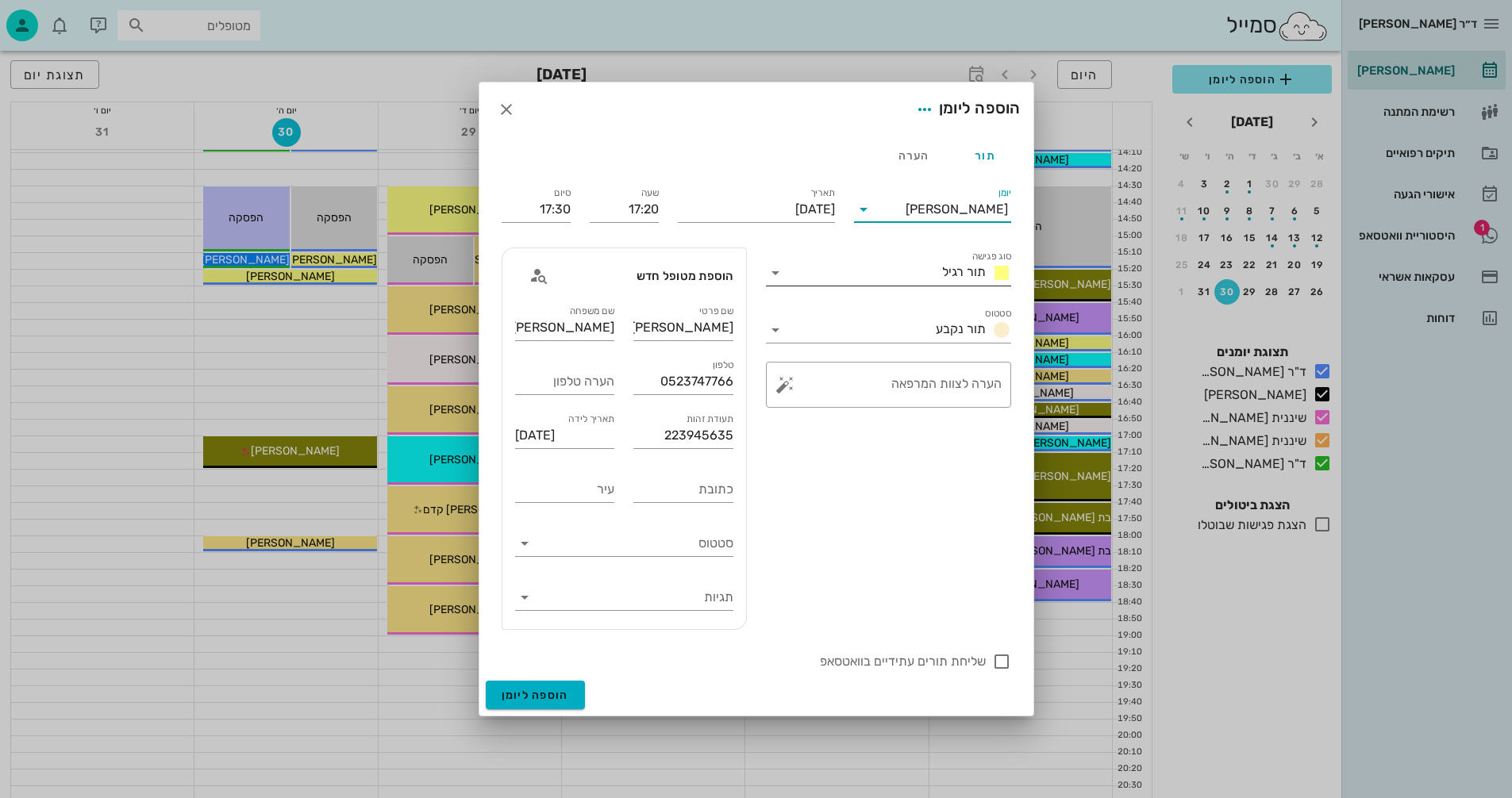
click at [778, 275] on icon at bounding box center [775, 273] width 19 height 19
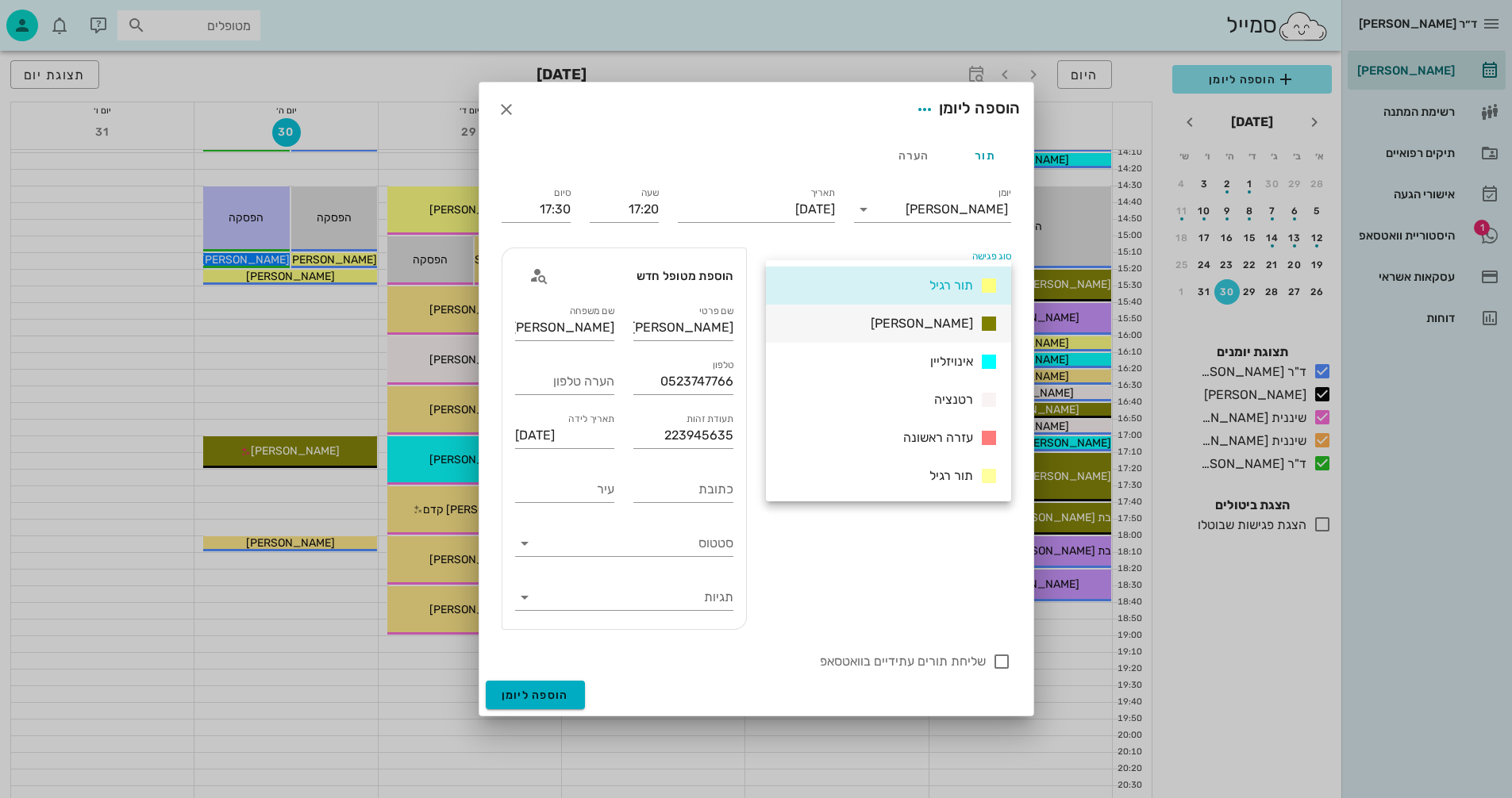
click at [945, 320] on span "[PERSON_NAME]" at bounding box center [922, 324] width 103 height 15
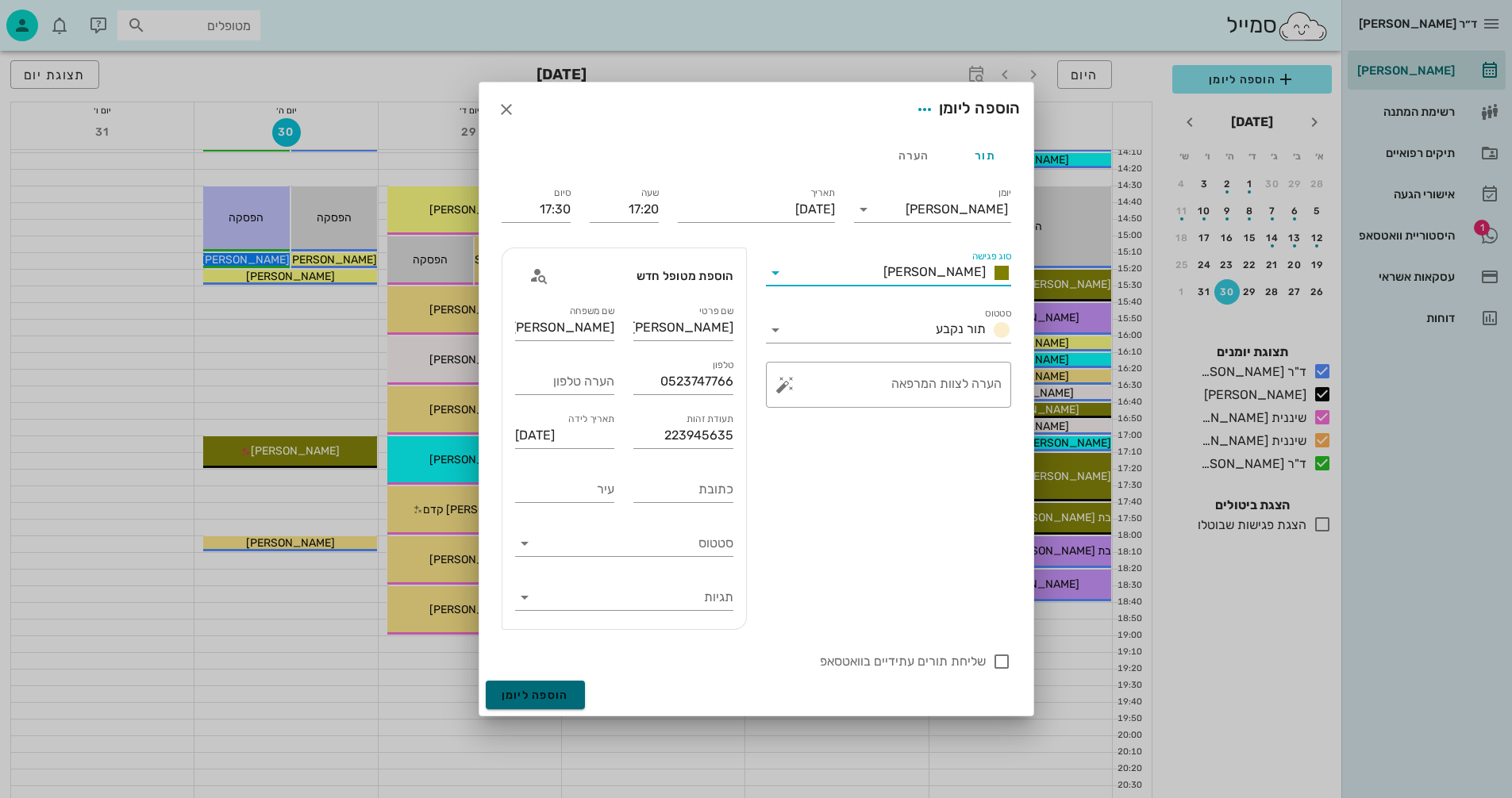
click at [524, 690] on span "הוספה ליומן" at bounding box center [536, 695] width 67 height 13
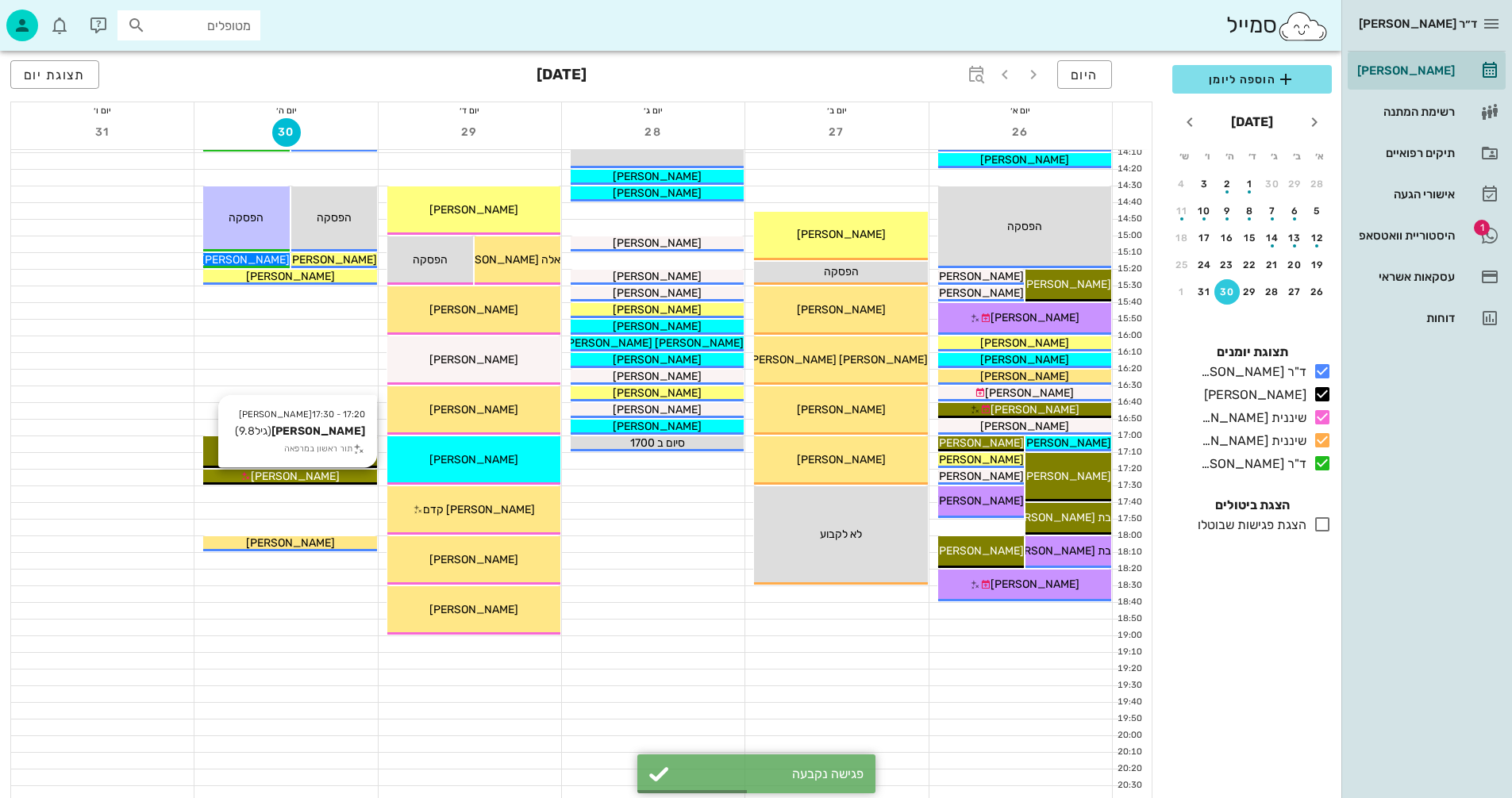
click at [352, 477] on div "[PERSON_NAME]" at bounding box center [289, 476] width 173 height 16
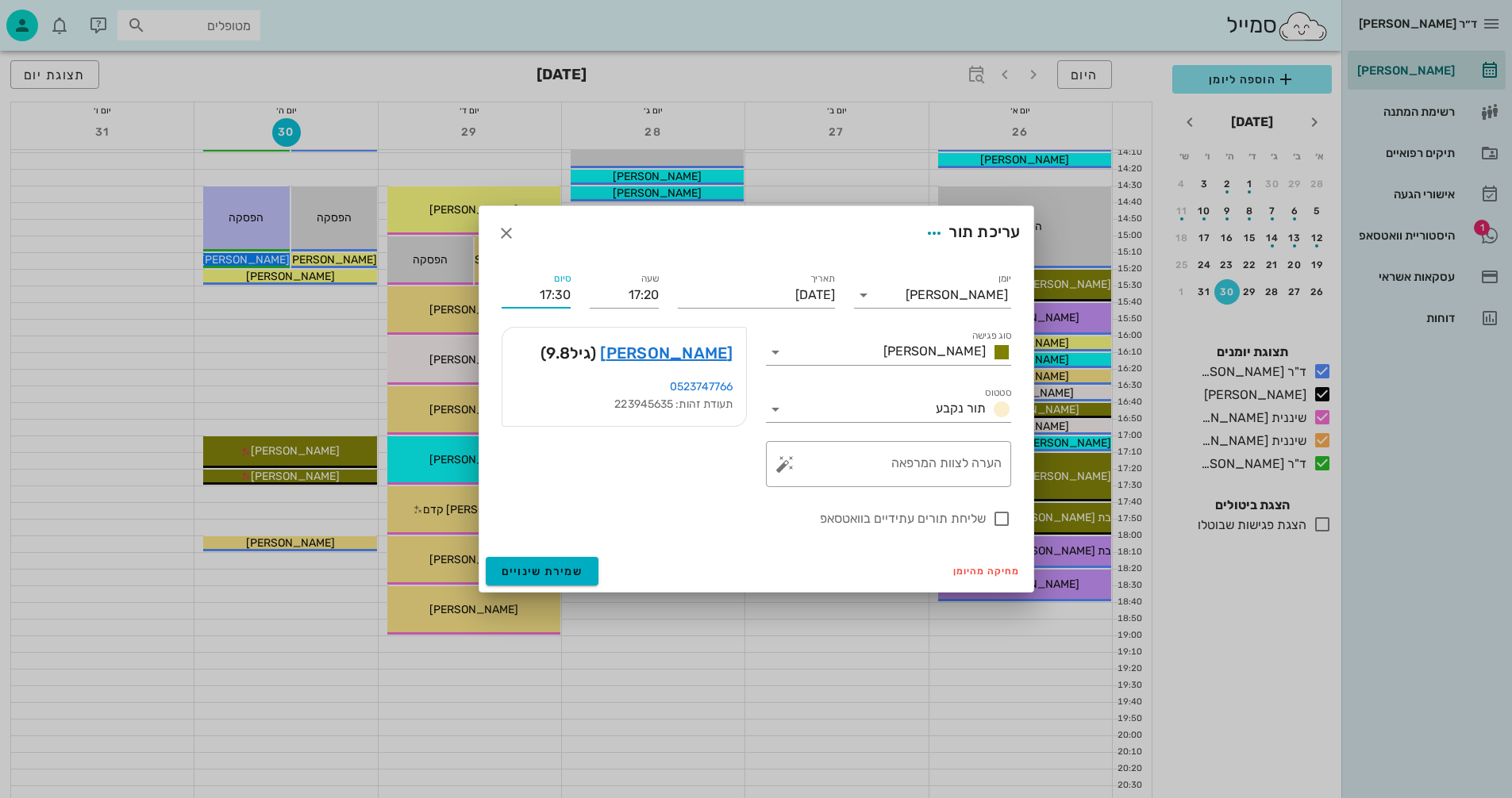
click at [561, 291] on input "17:30" at bounding box center [537, 295] width 69 height 26
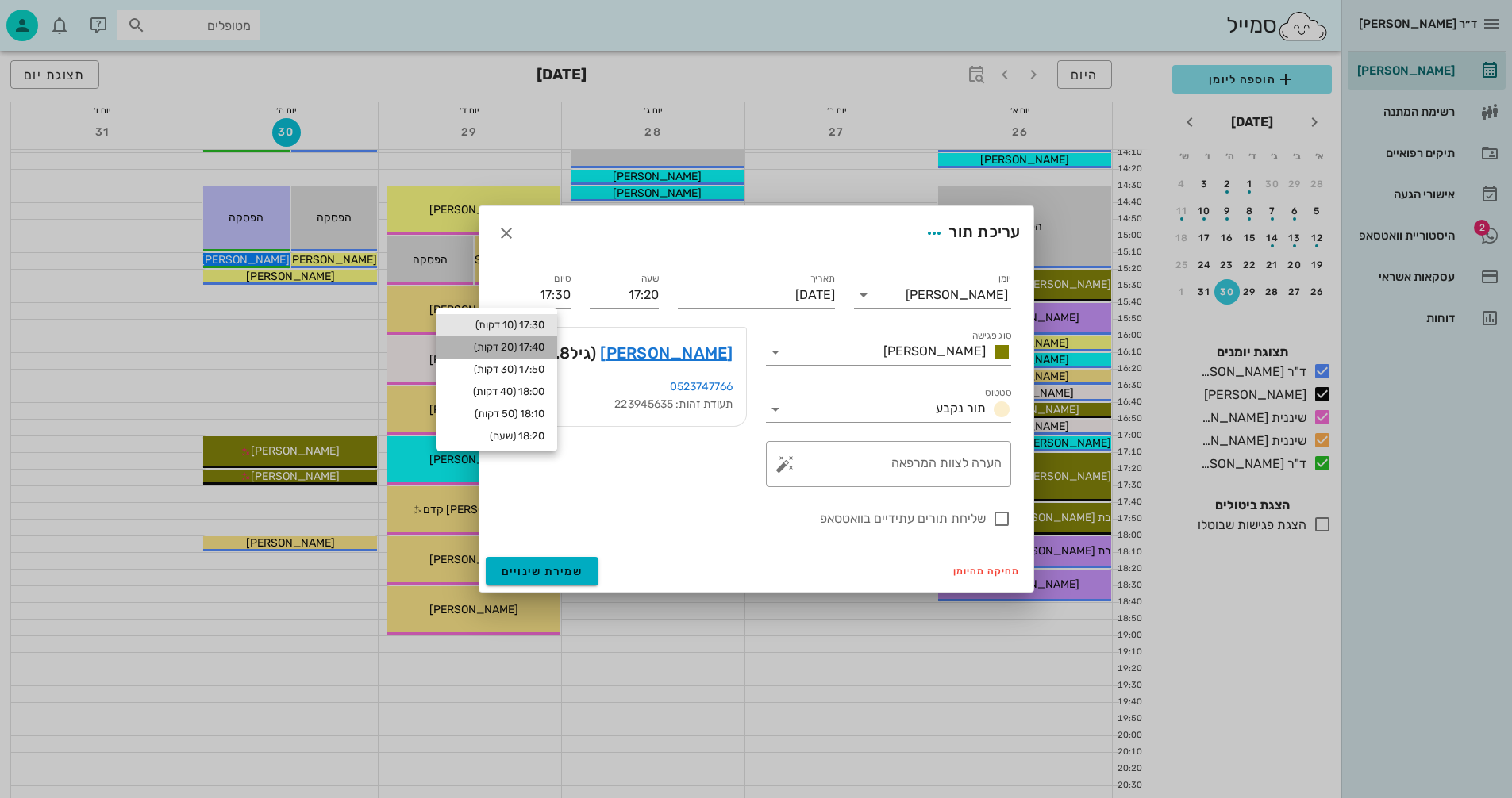
click at [504, 347] on div "17:40 (20 דקות)" at bounding box center [496, 347] width 96 height 12
type input "17:40"
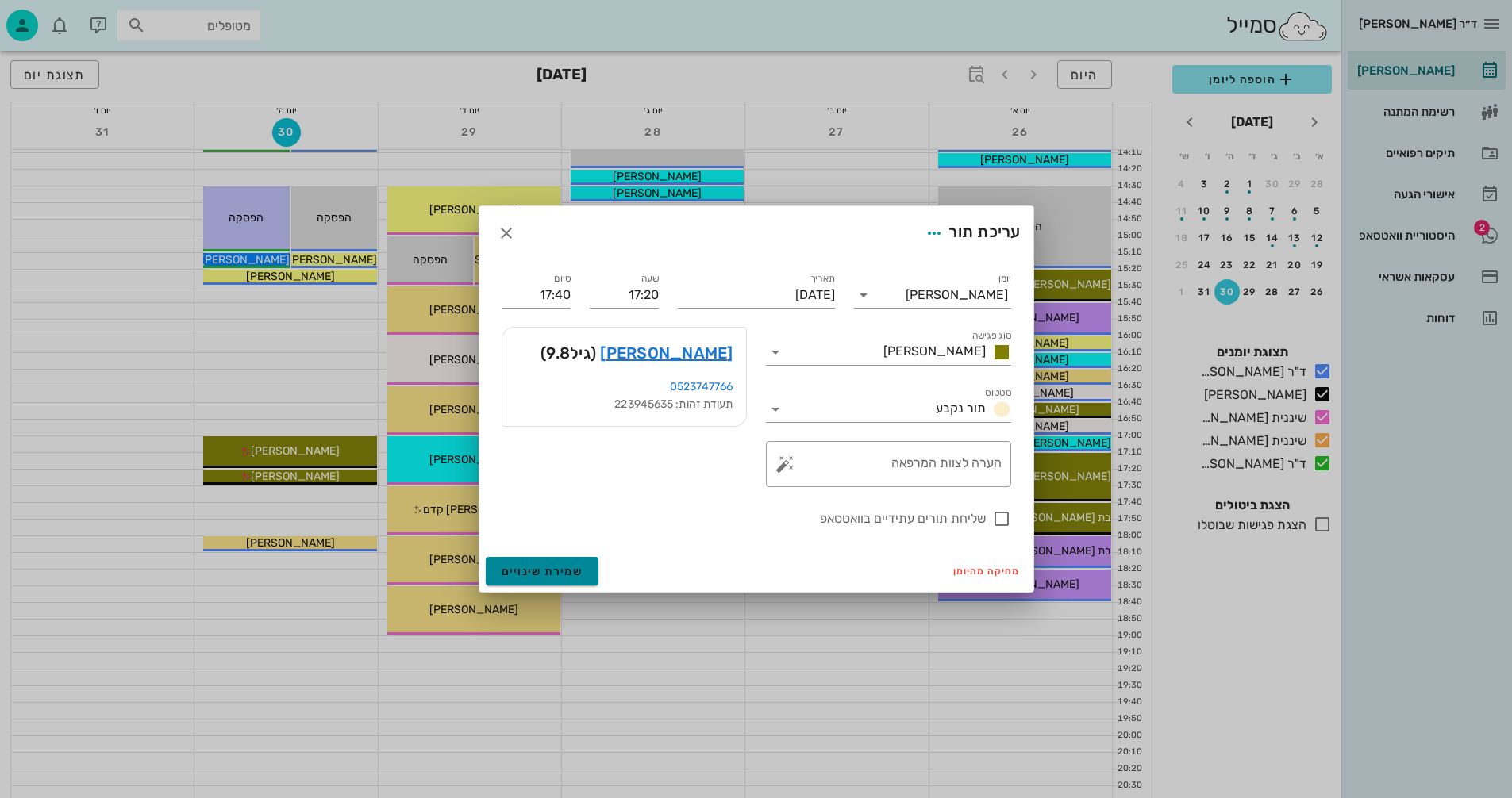
click at [535, 574] on span "שמירת שינויים" at bounding box center [542, 572] width 81 height 13
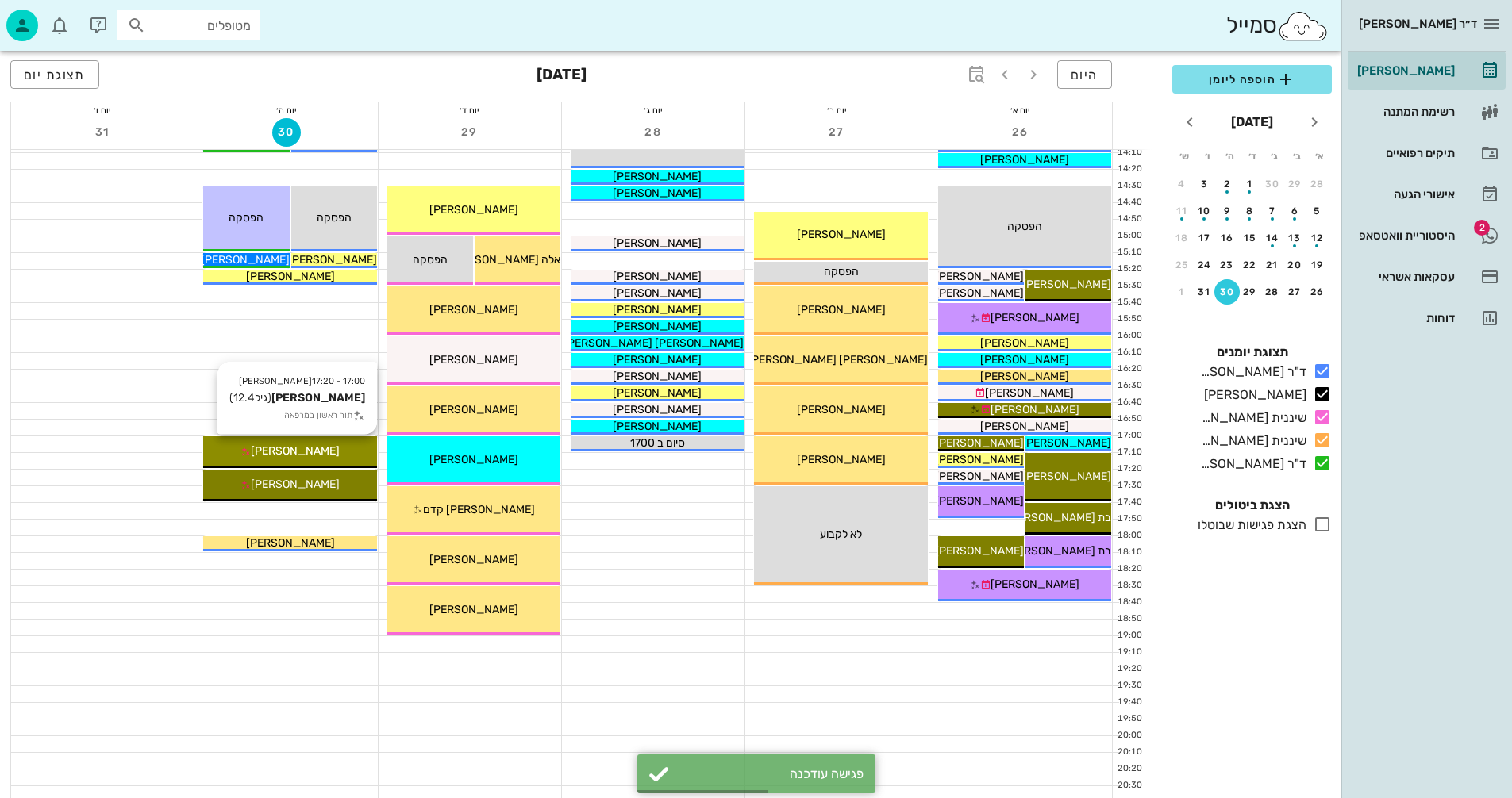
click at [337, 447] on div "[PERSON_NAME]" at bounding box center [289, 450] width 173 height 16
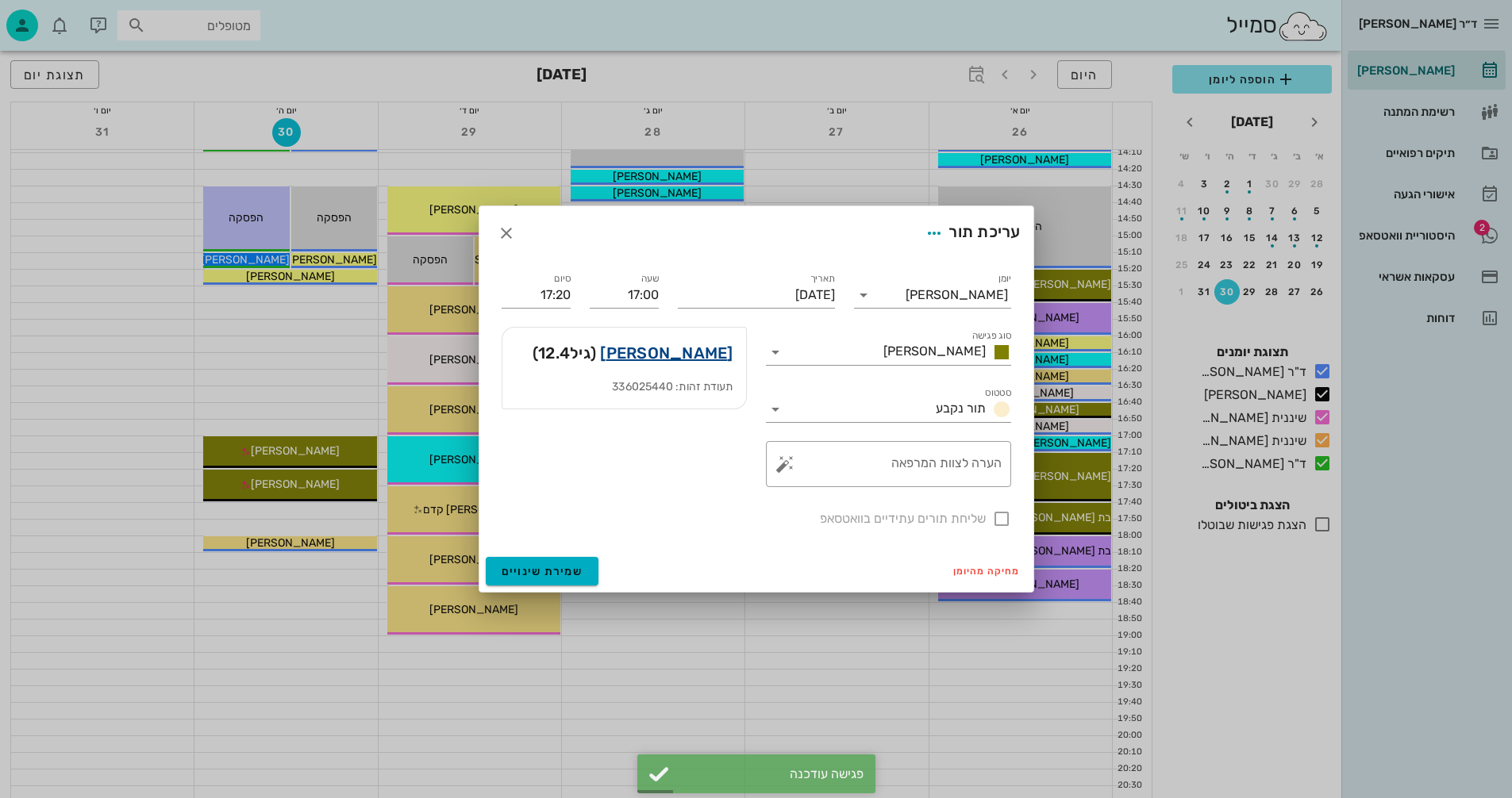
click at [705, 352] on link "[PERSON_NAME]" at bounding box center [666, 353] width 132 height 26
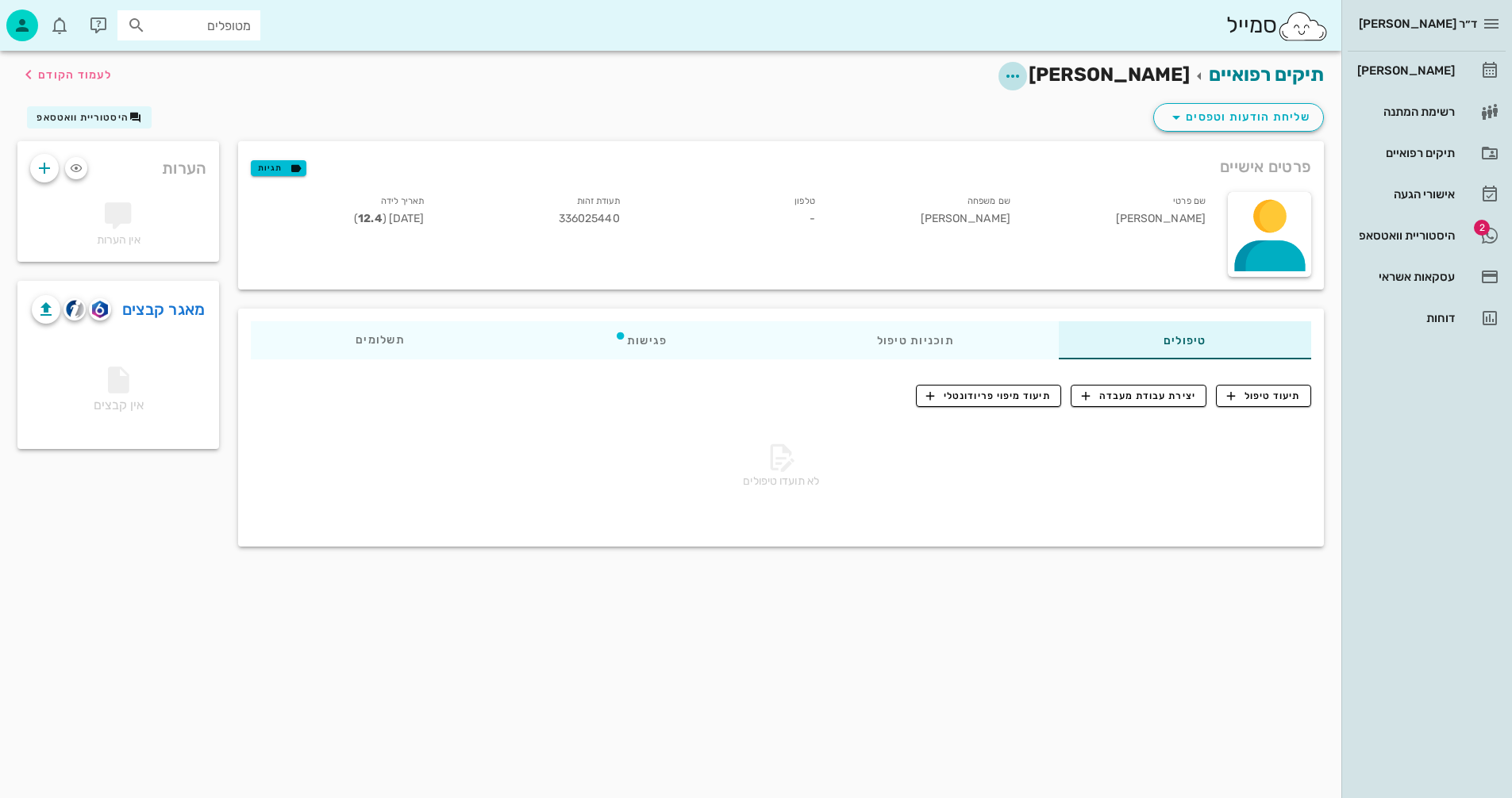
click at [1022, 76] on icon "button" at bounding box center [1013, 77] width 19 height 19
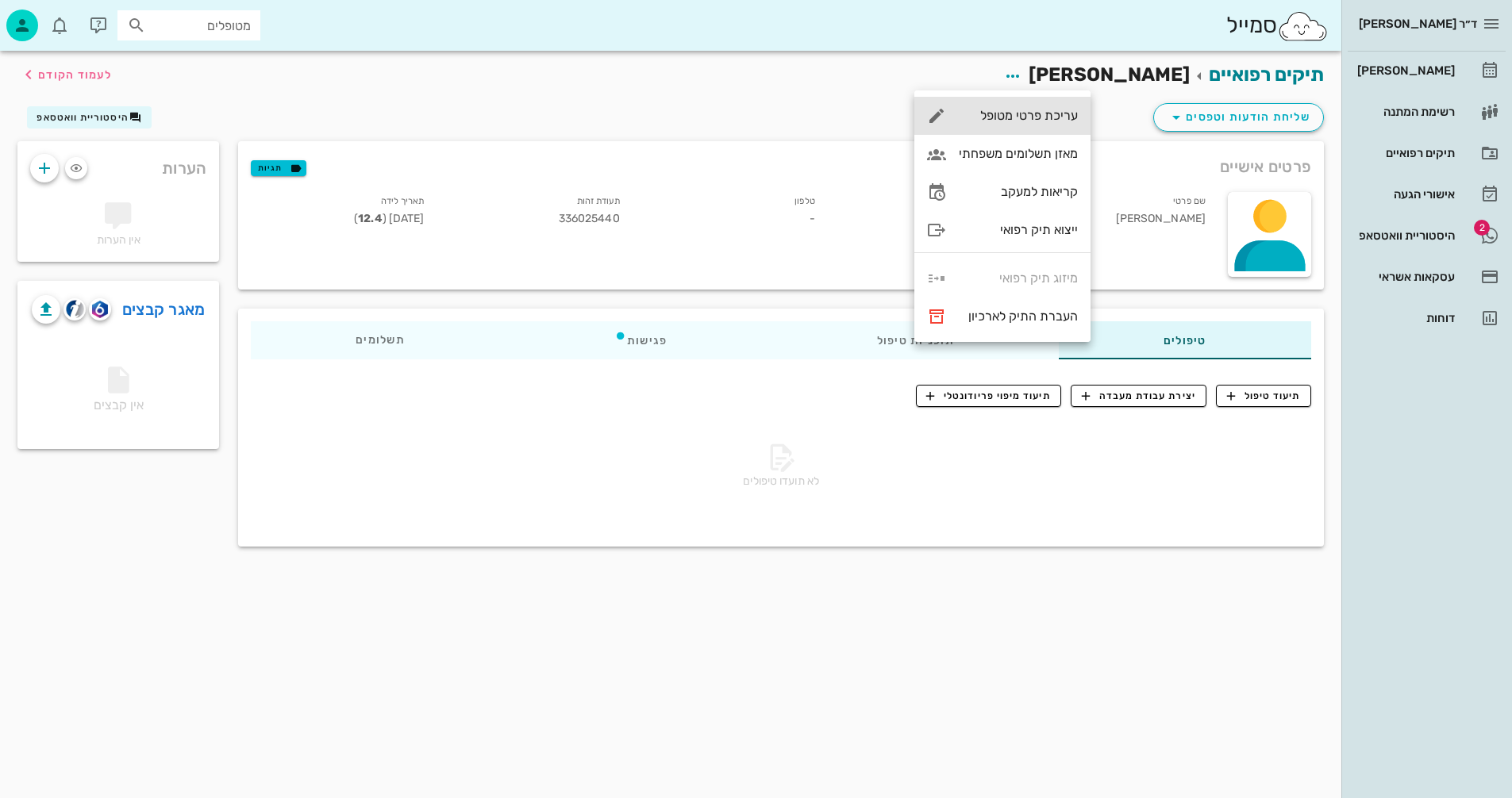
click at [1008, 116] on div "עריכת פרטי מטופל" at bounding box center [1019, 116] width 119 height 15
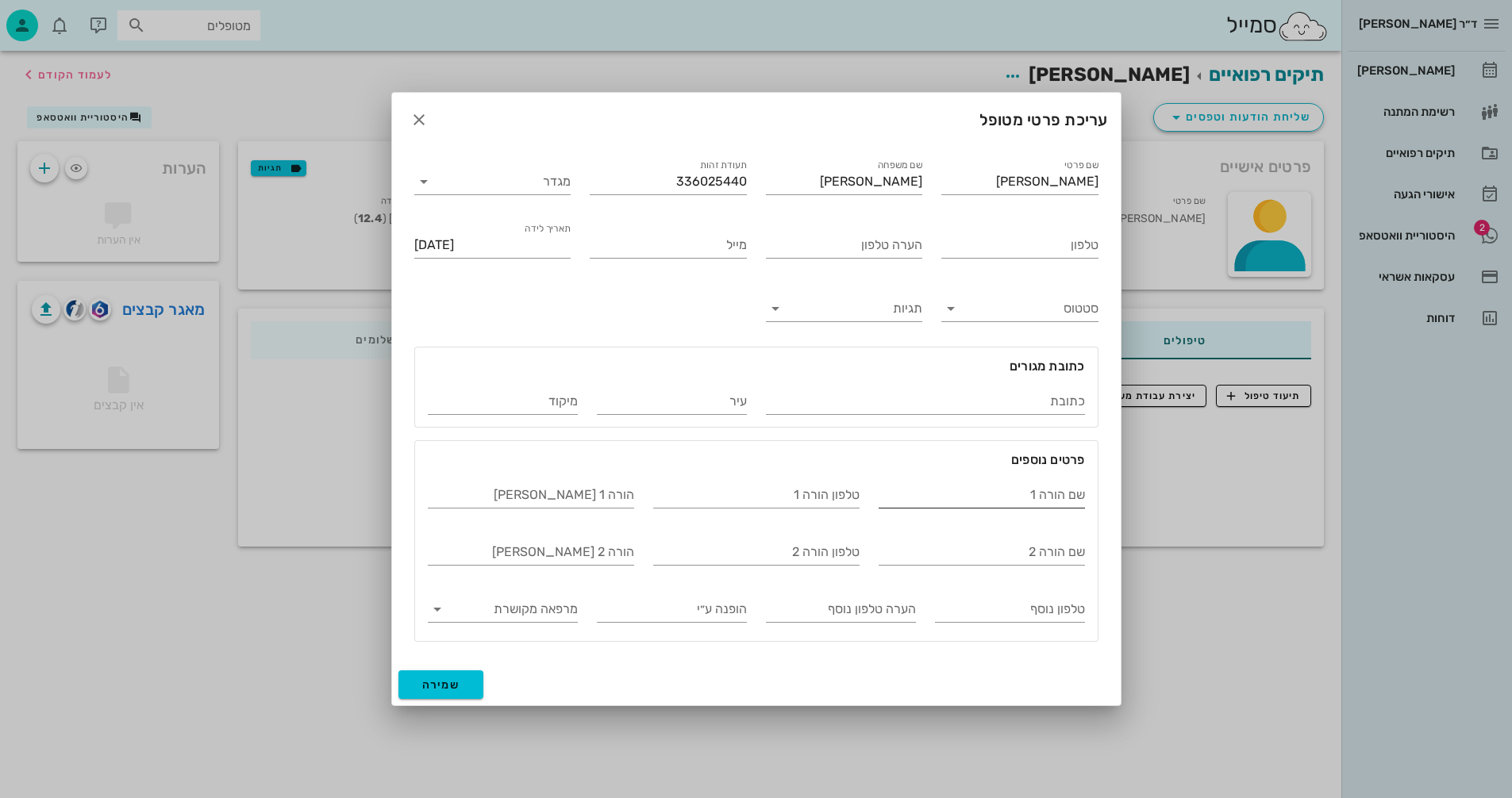
click at [929, 490] on input "שם הורה 1" at bounding box center [981, 495] width 206 height 26
type input "[PERSON_NAME]"
click at [974, 239] on input "טלפון" at bounding box center [1019, 245] width 157 height 26
type input "0523747766"
click at [448, 687] on span "שמירה" at bounding box center [442, 685] width 38 height 13
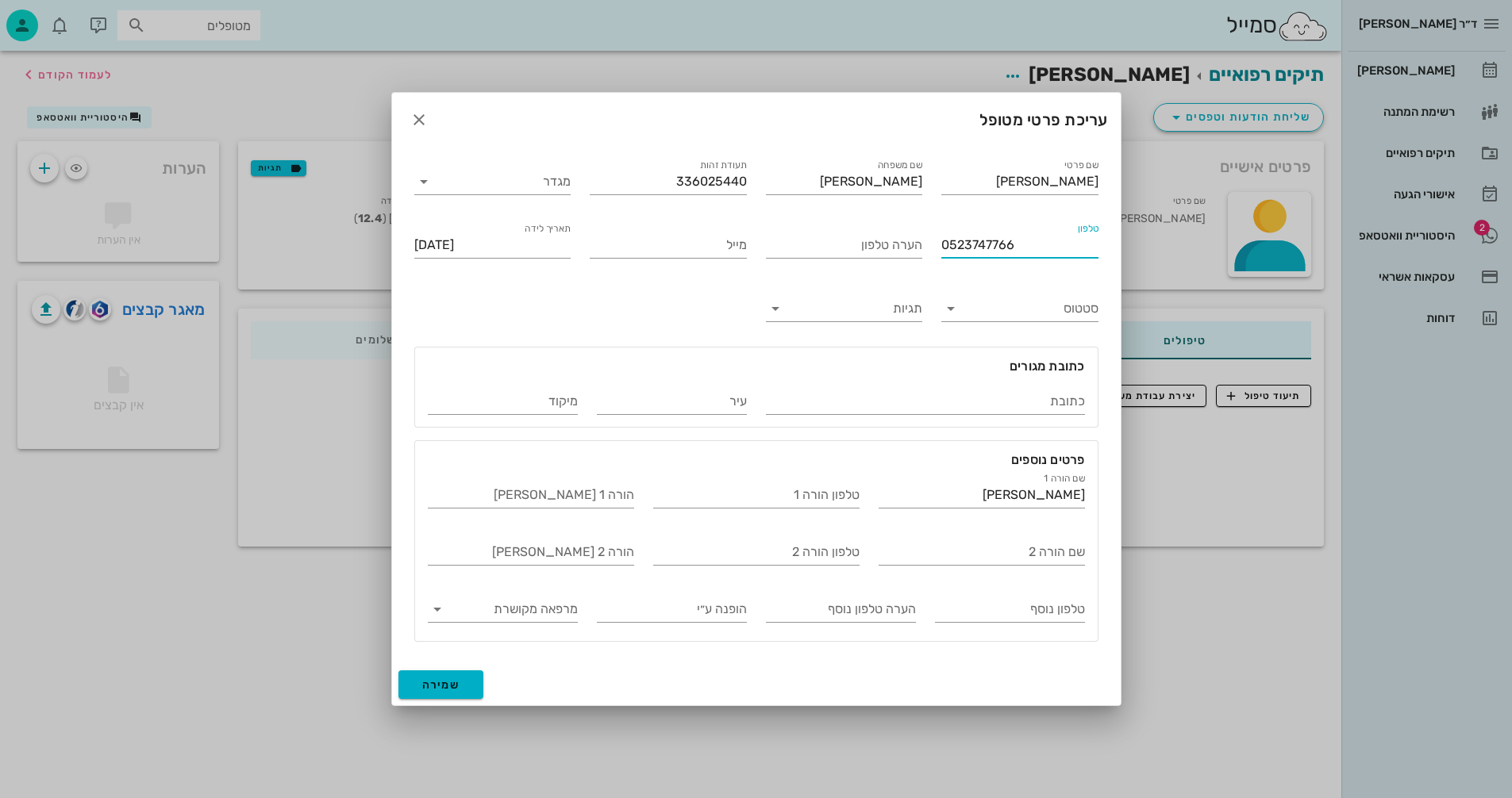
type input "[DATE]"
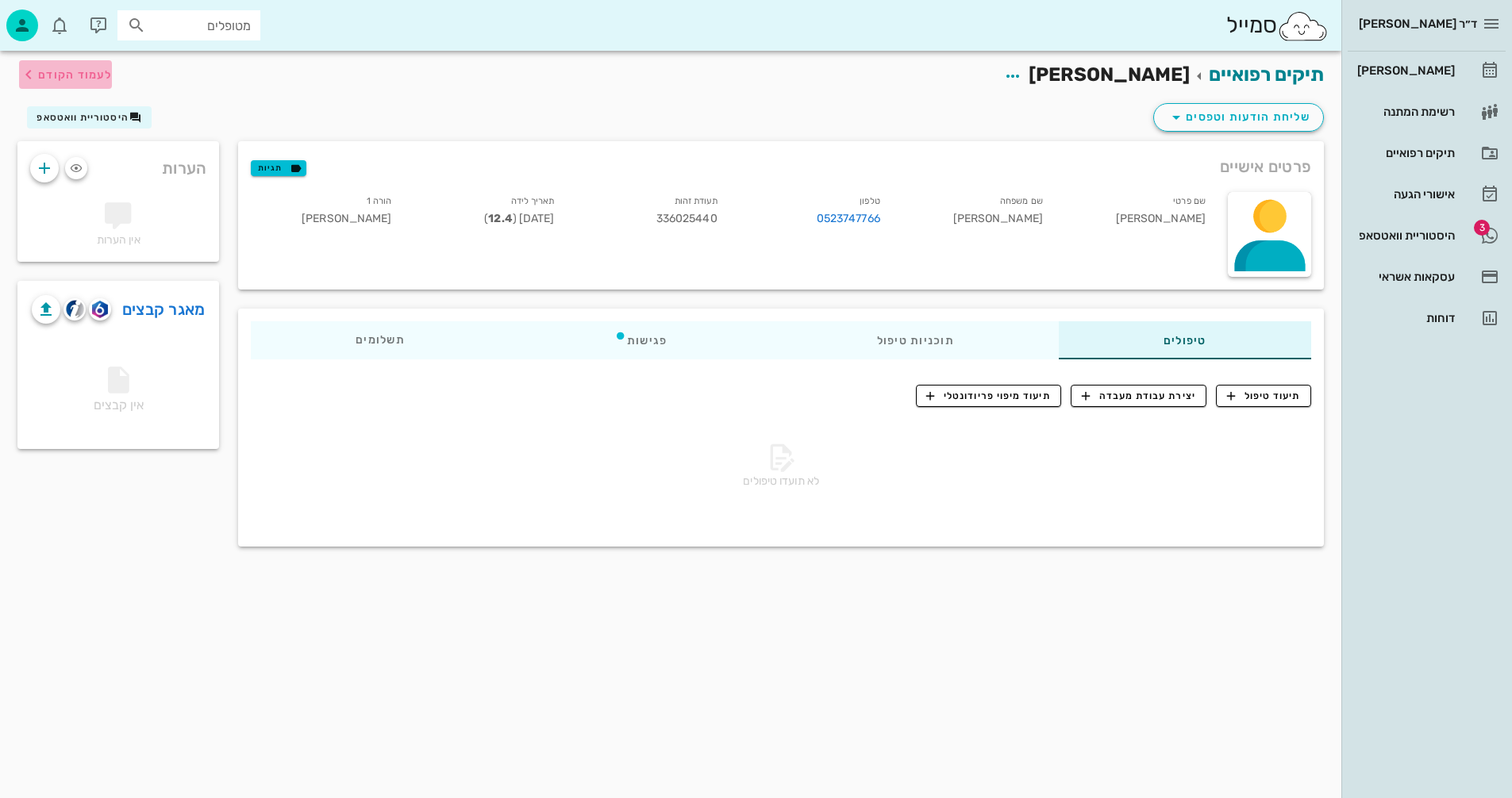
click at [64, 70] on span "לעמוד הקודם" at bounding box center [75, 75] width 74 height 13
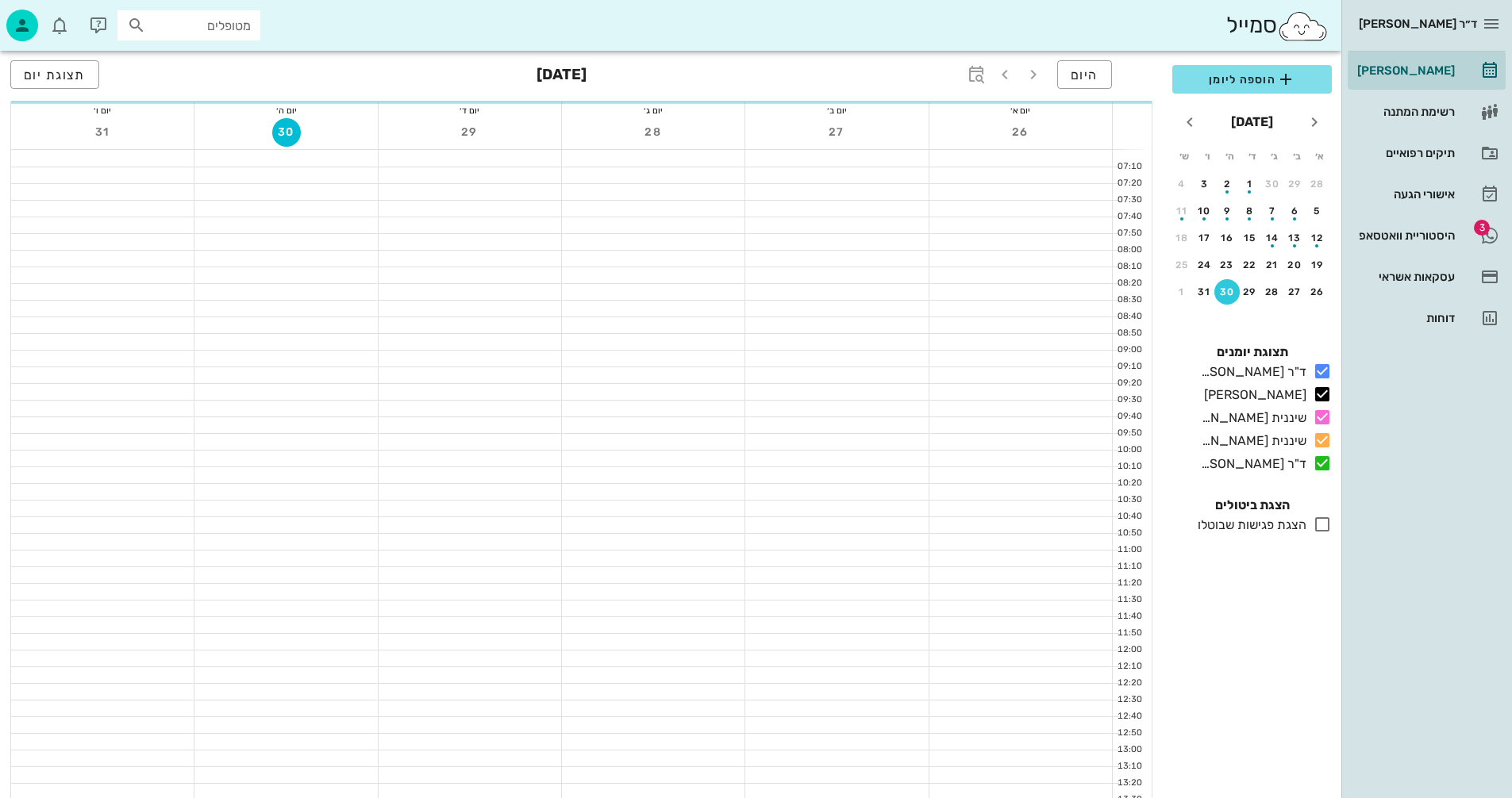
scroll to position [715, 0]
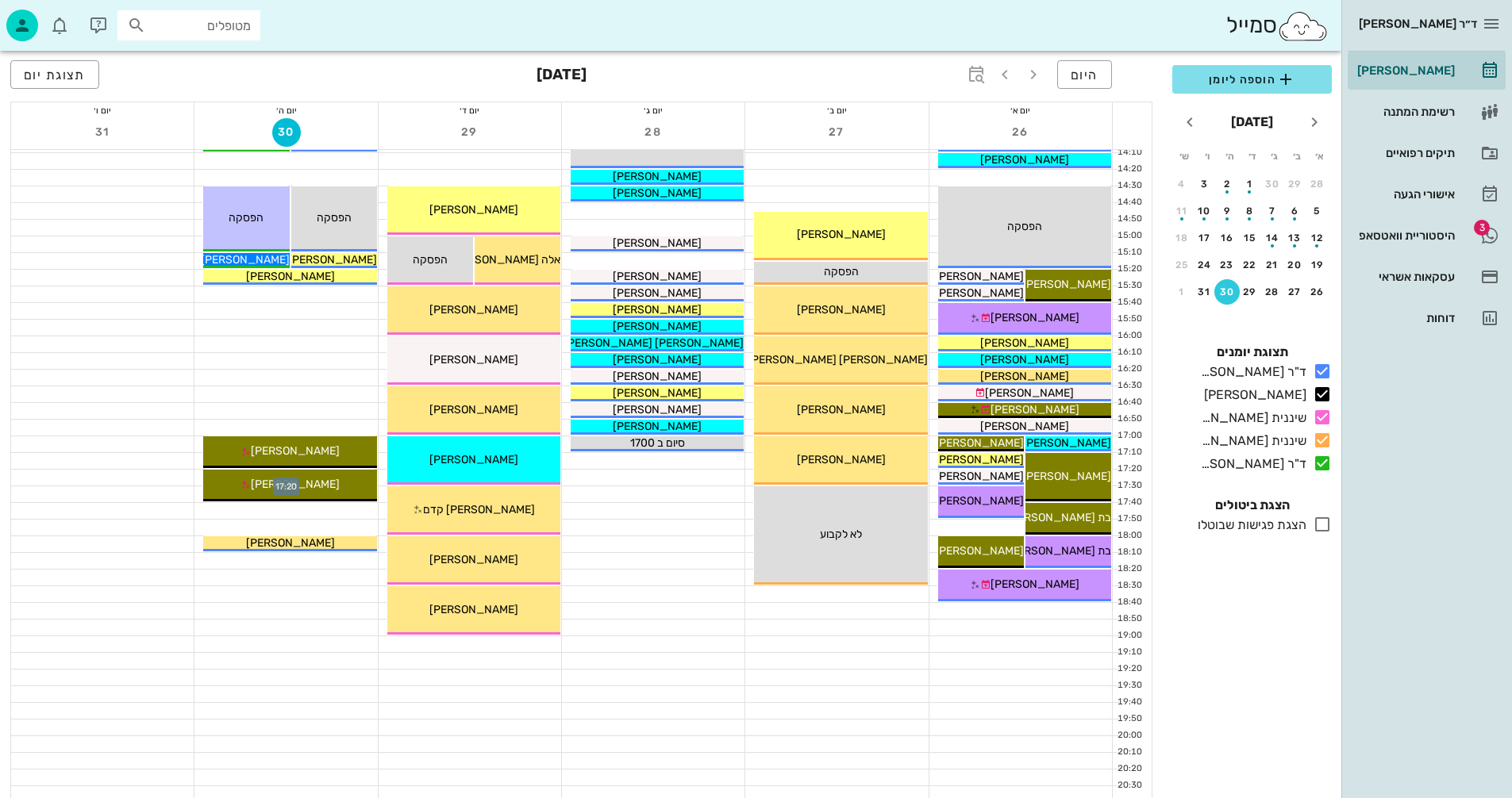
click at [196, 476] on div at bounding box center [286, 477] width 183 height 16
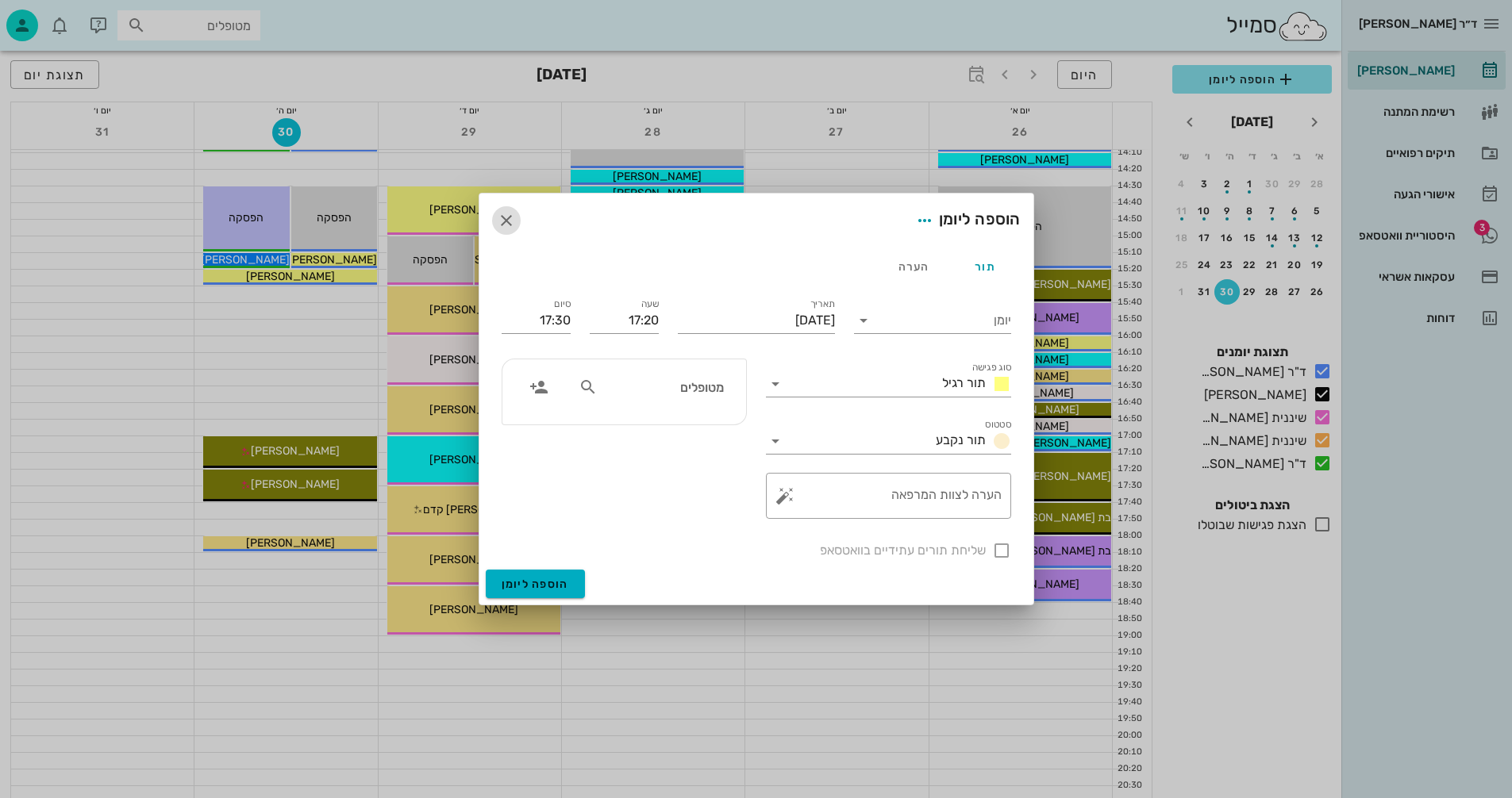
click at [503, 222] on icon "button" at bounding box center [507, 220] width 19 height 19
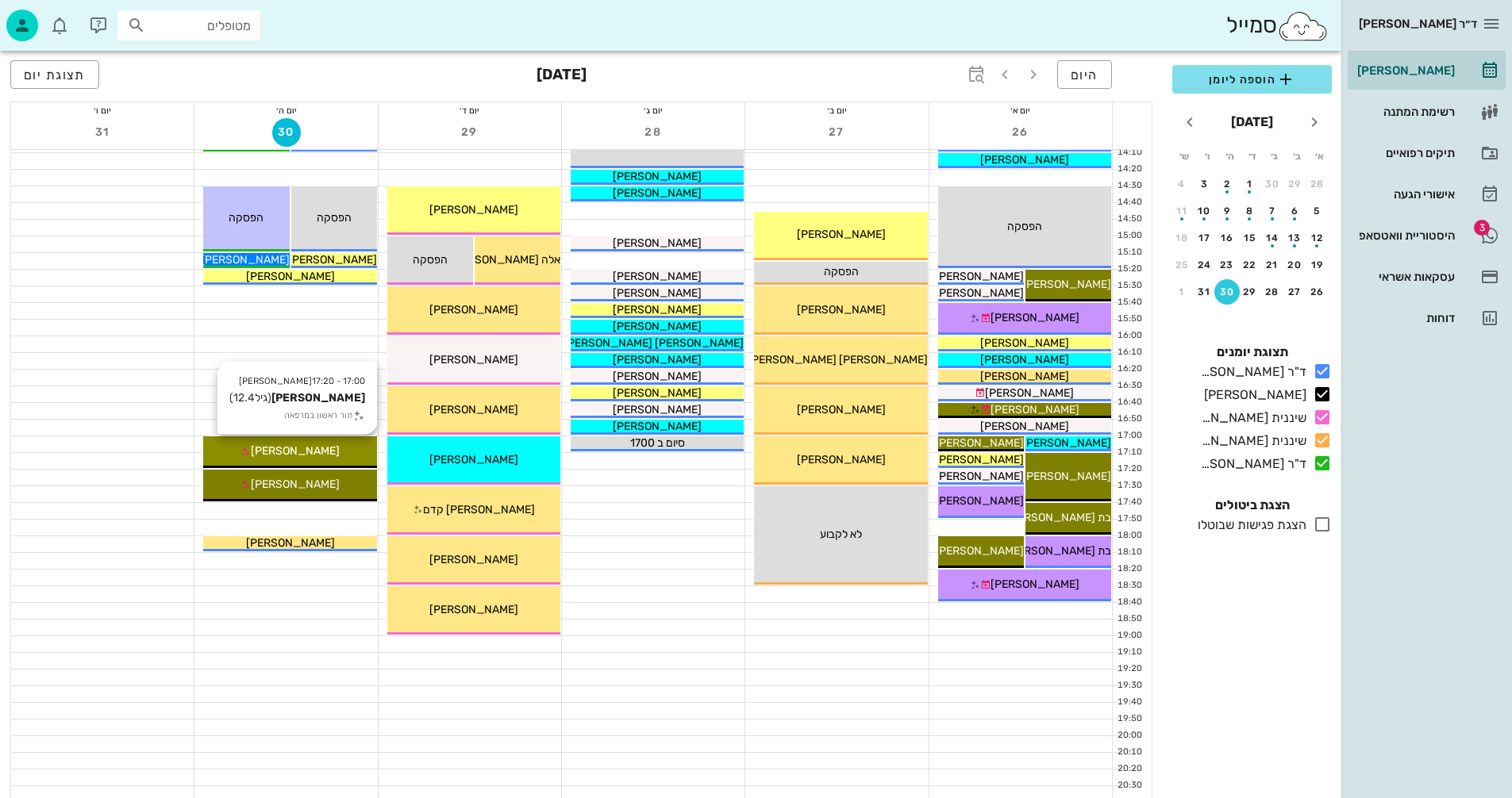
click at [303, 451] on span "[PERSON_NAME]" at bounding box center [295, 451] width 89 height 13
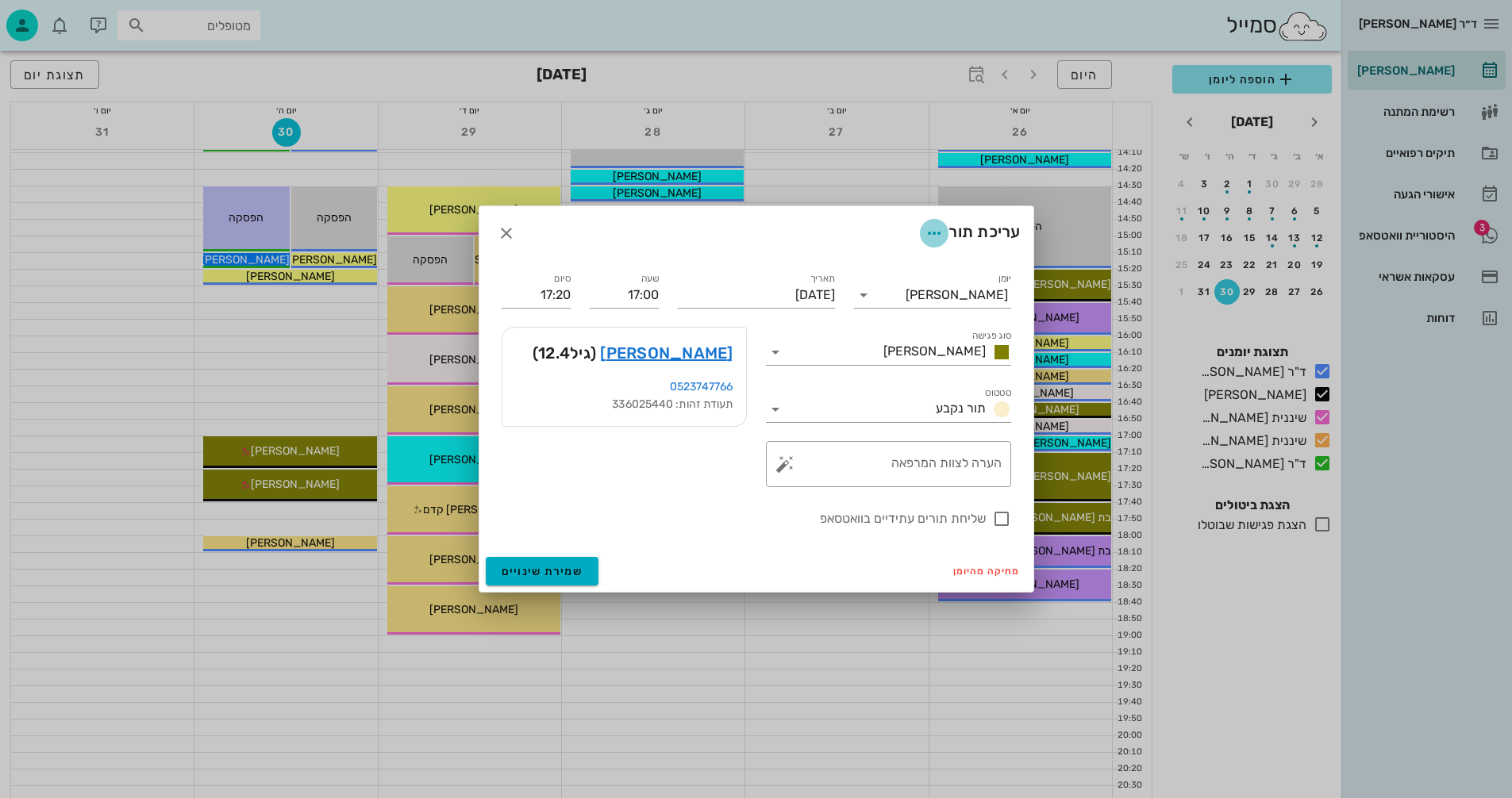
click at [928, 232] on icon "button" at bounding box center [934, 234] width 19 height 19
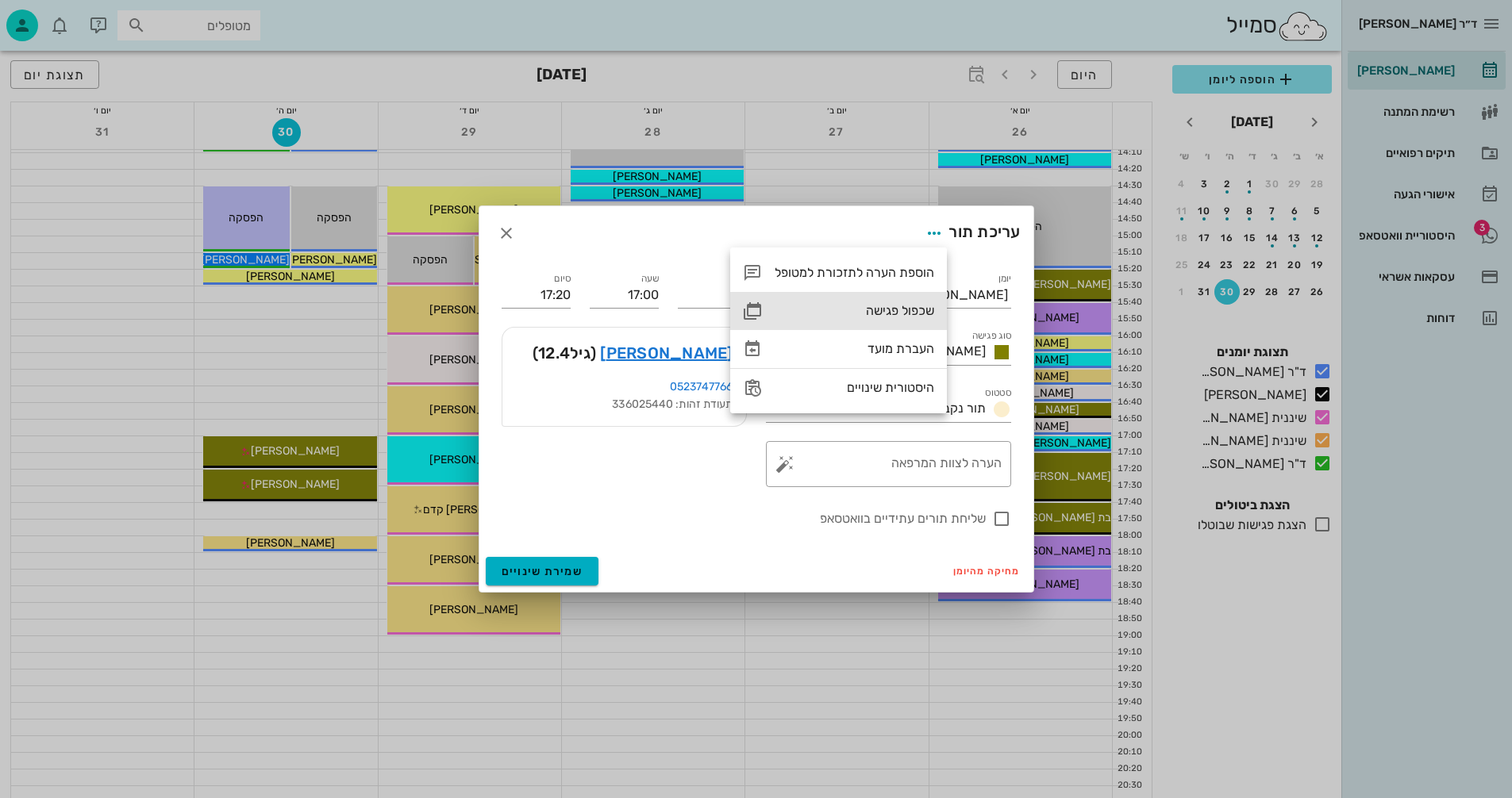
click at [877, 307] on div "שכפול פגישה" at bounding box center [855, 310] width 160 height 15
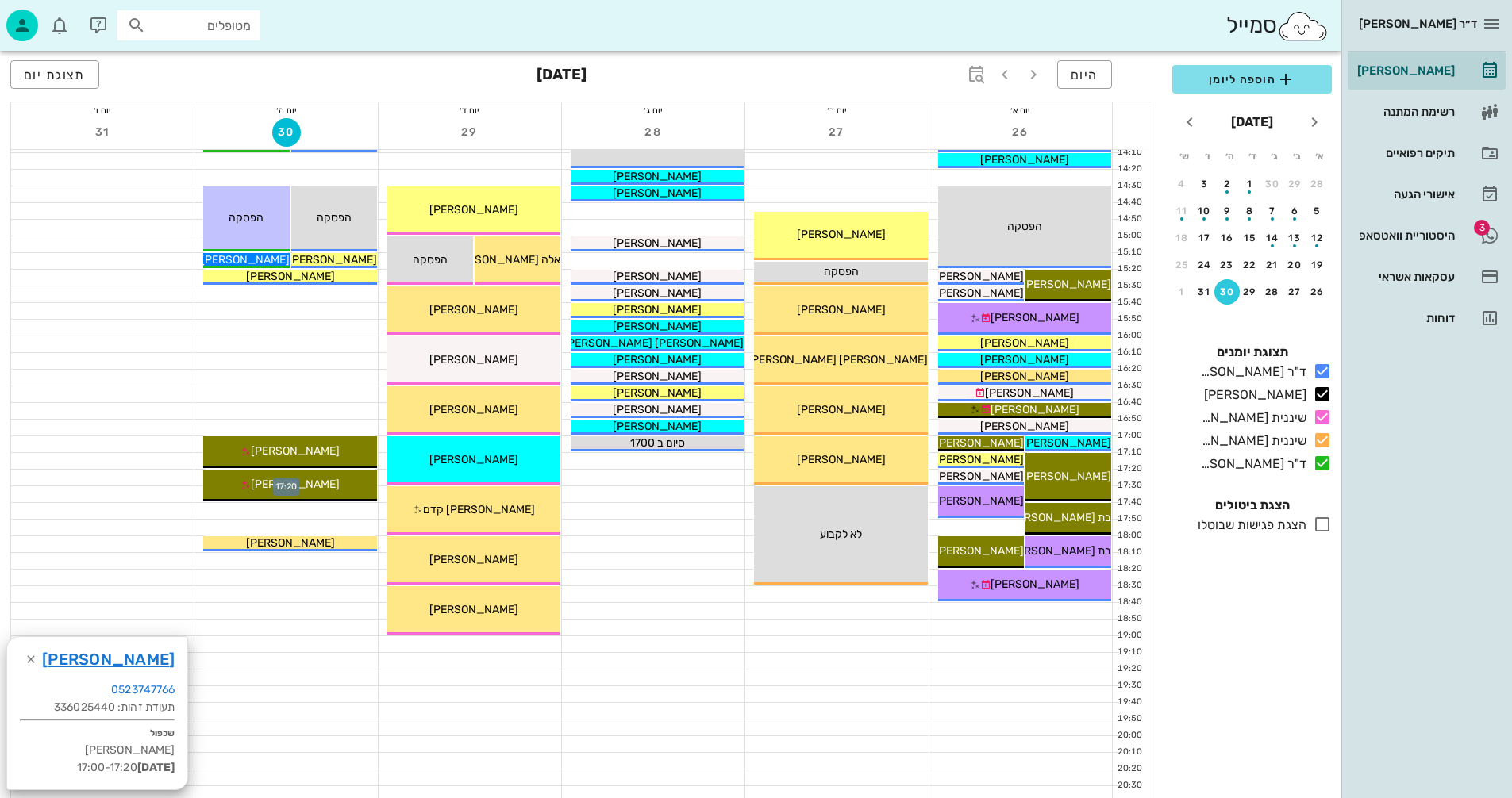
click at [198, 478] on div at bounding box center [286, 477] width 183 height 16
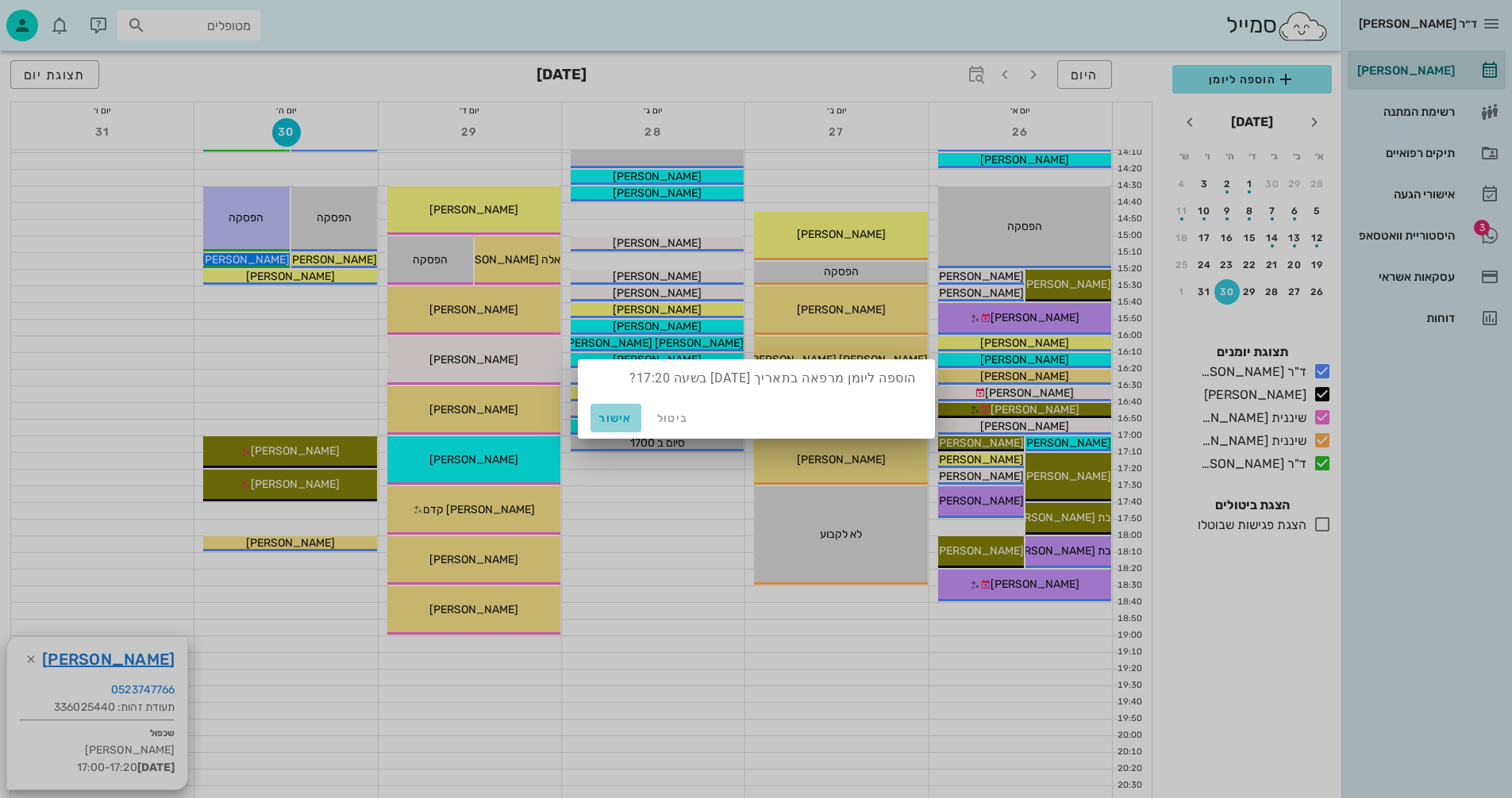
click at [611, 416] on span "אישור" at bounding box center [616, 419] width 38 height 13
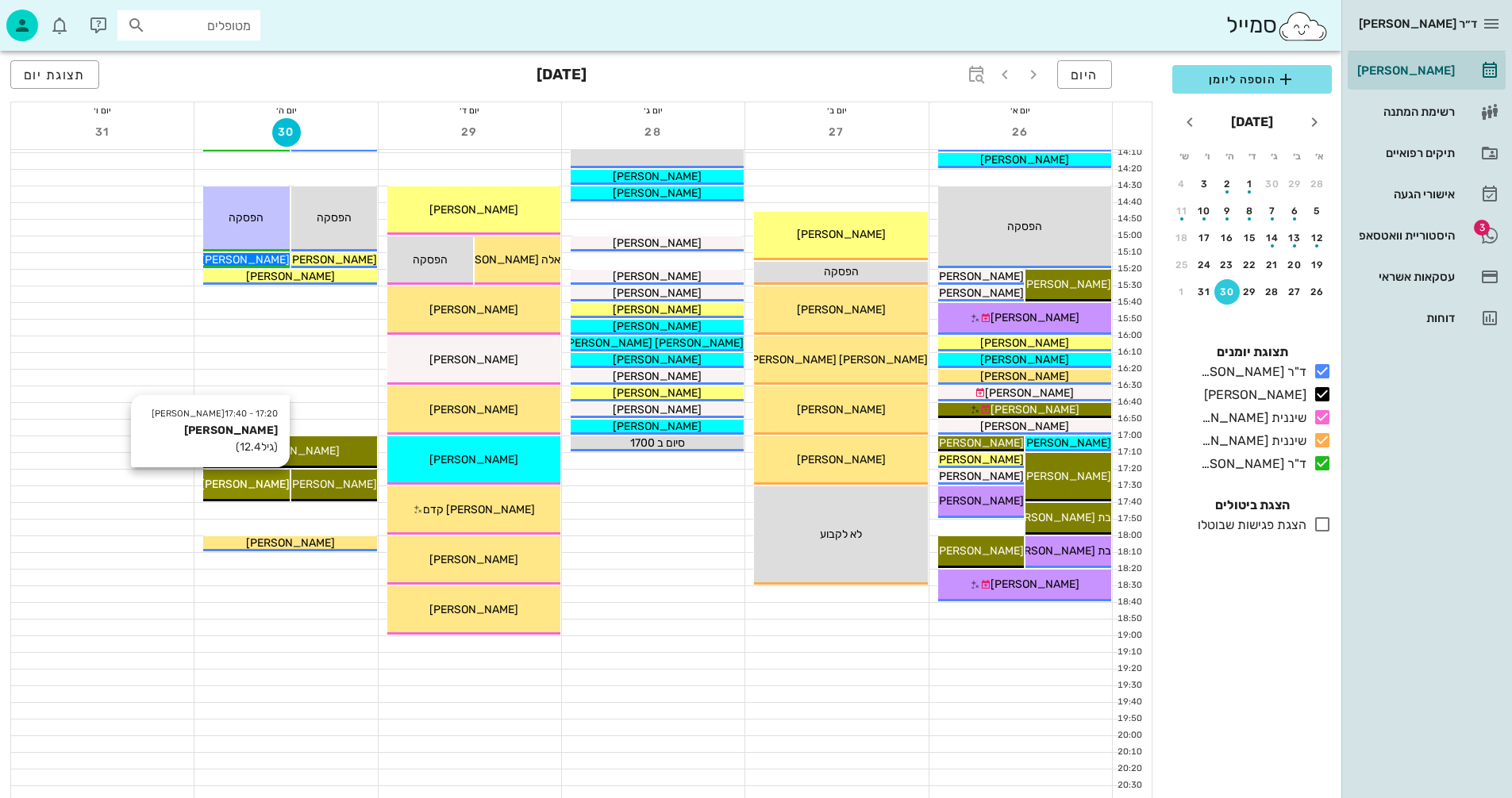
click at [239, 483] on span "[PERSON_NAME]" at bounding box center [245, 485] width 89 height 13
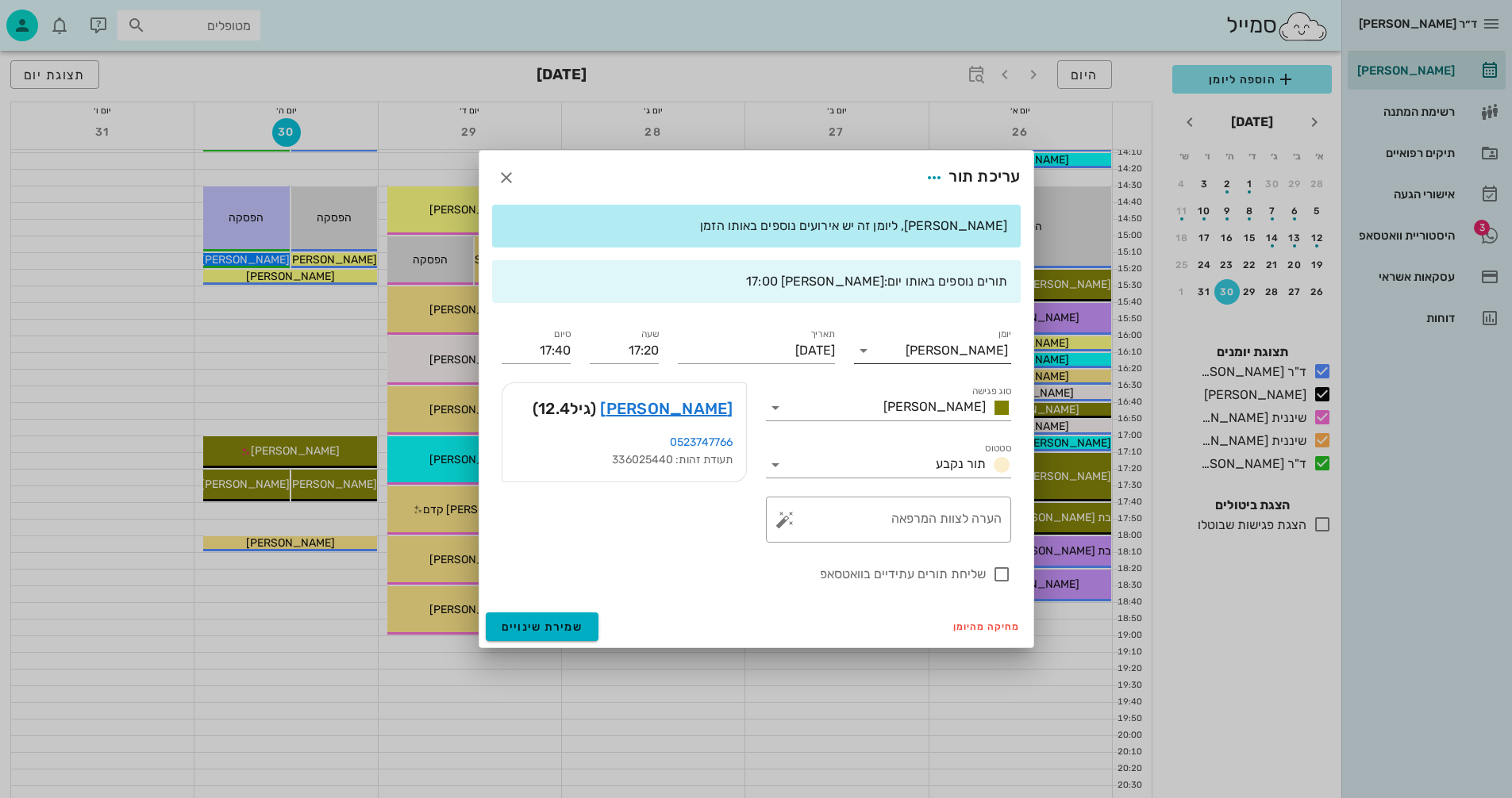
click at [862, 353] on icon at bounding box center [863, 351] width 19 height 19
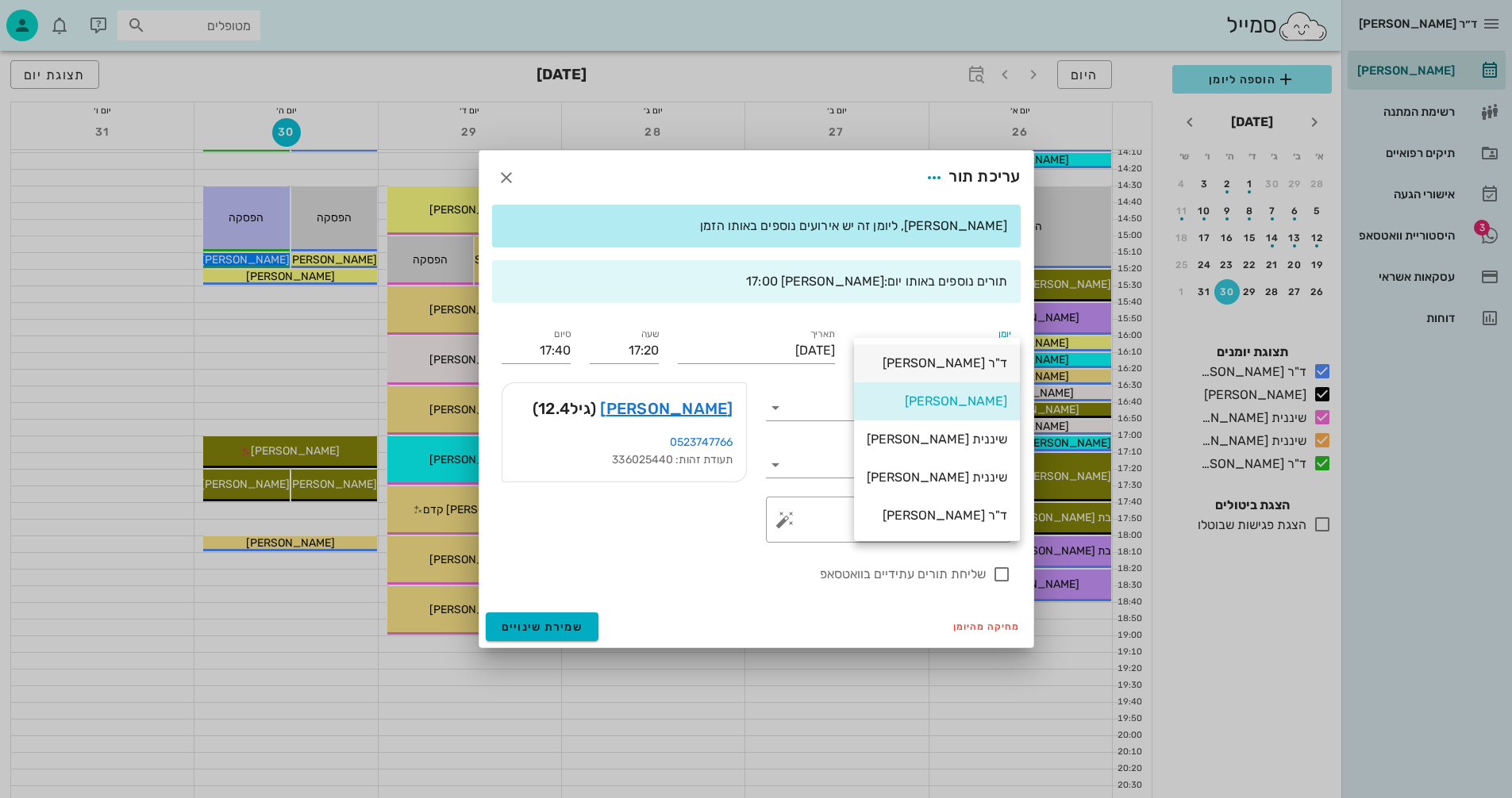
click at [969, 357] on div "ד"ר [PERSON_NAME]" at bounding box center [937, 363] width 141 height 15
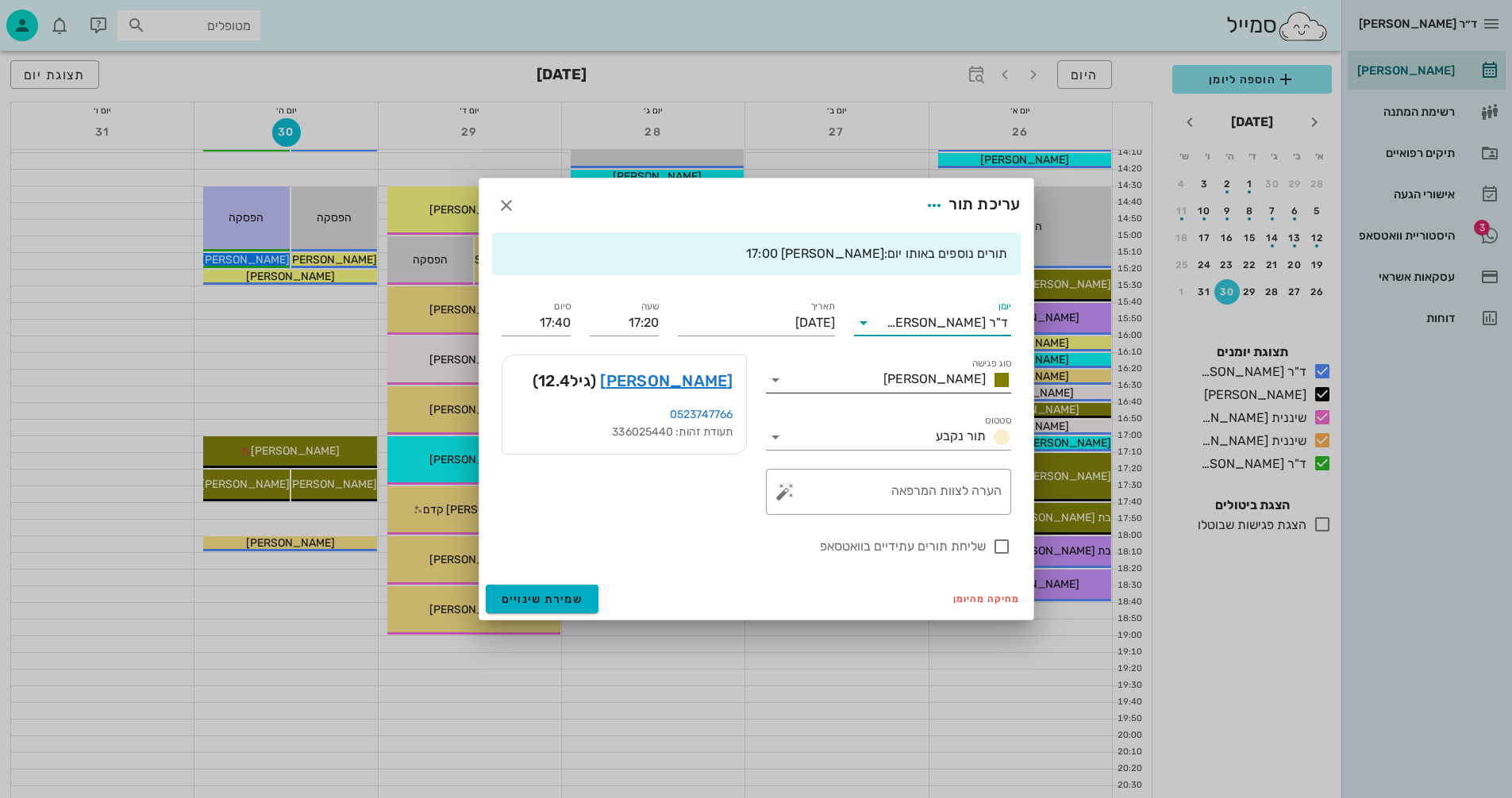
click at [775, 377] on icon at bounding box center [775, 380] width 19 height 19
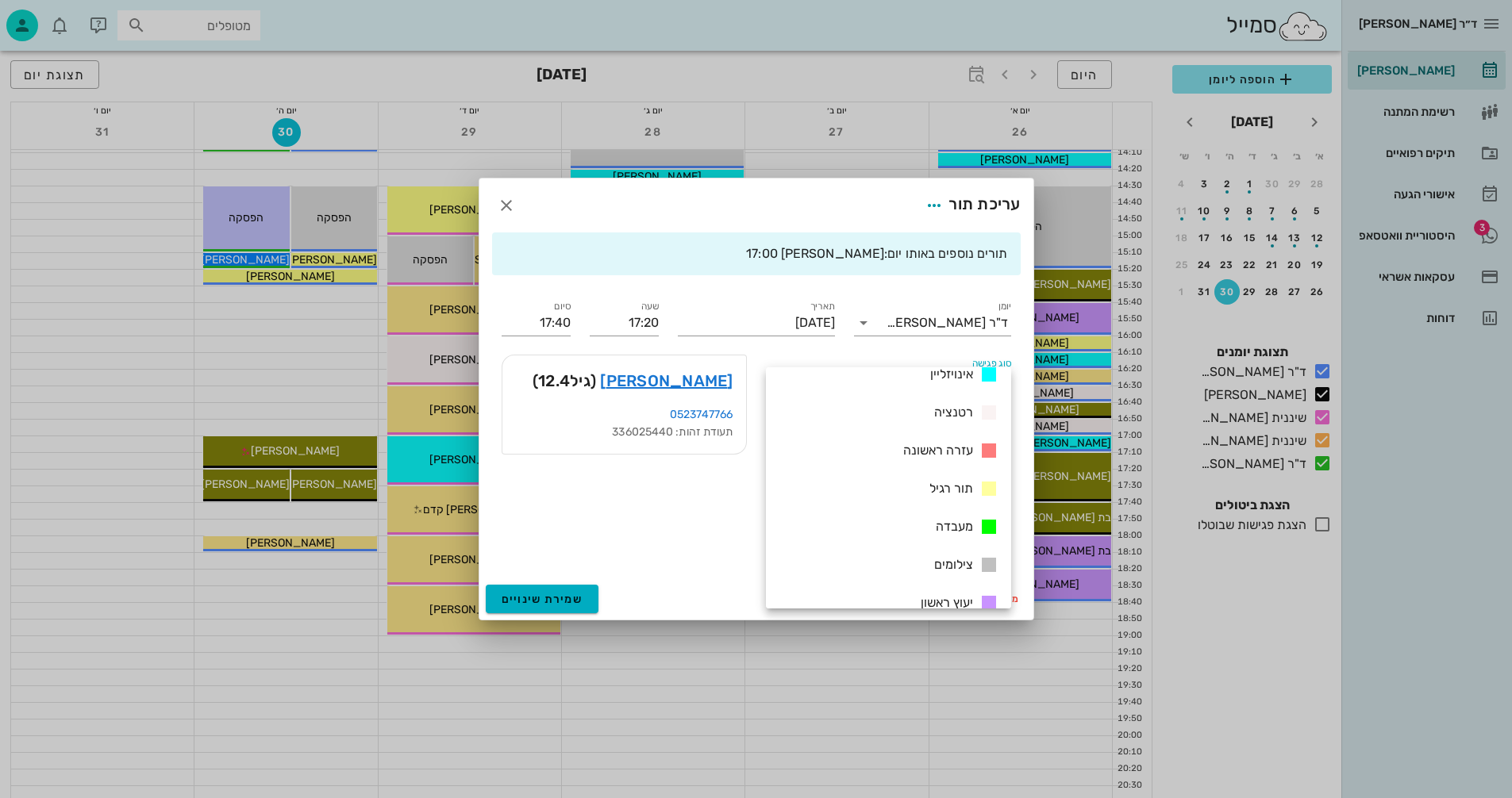
scroll to position [229, 0]
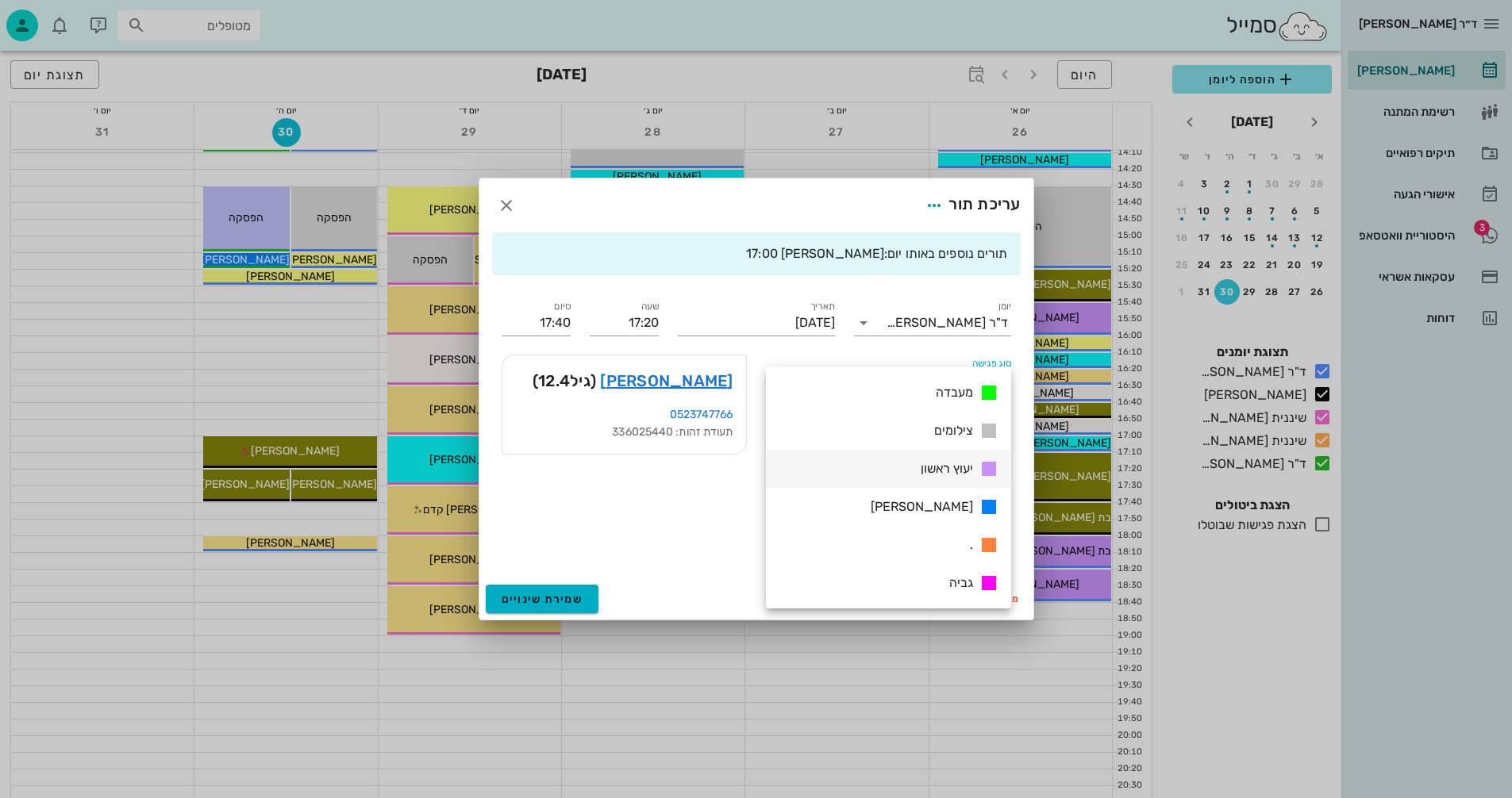
click at [925, 463] on span "יעוץ ראשון" at bounding box center [947, 468] width 53 height 15
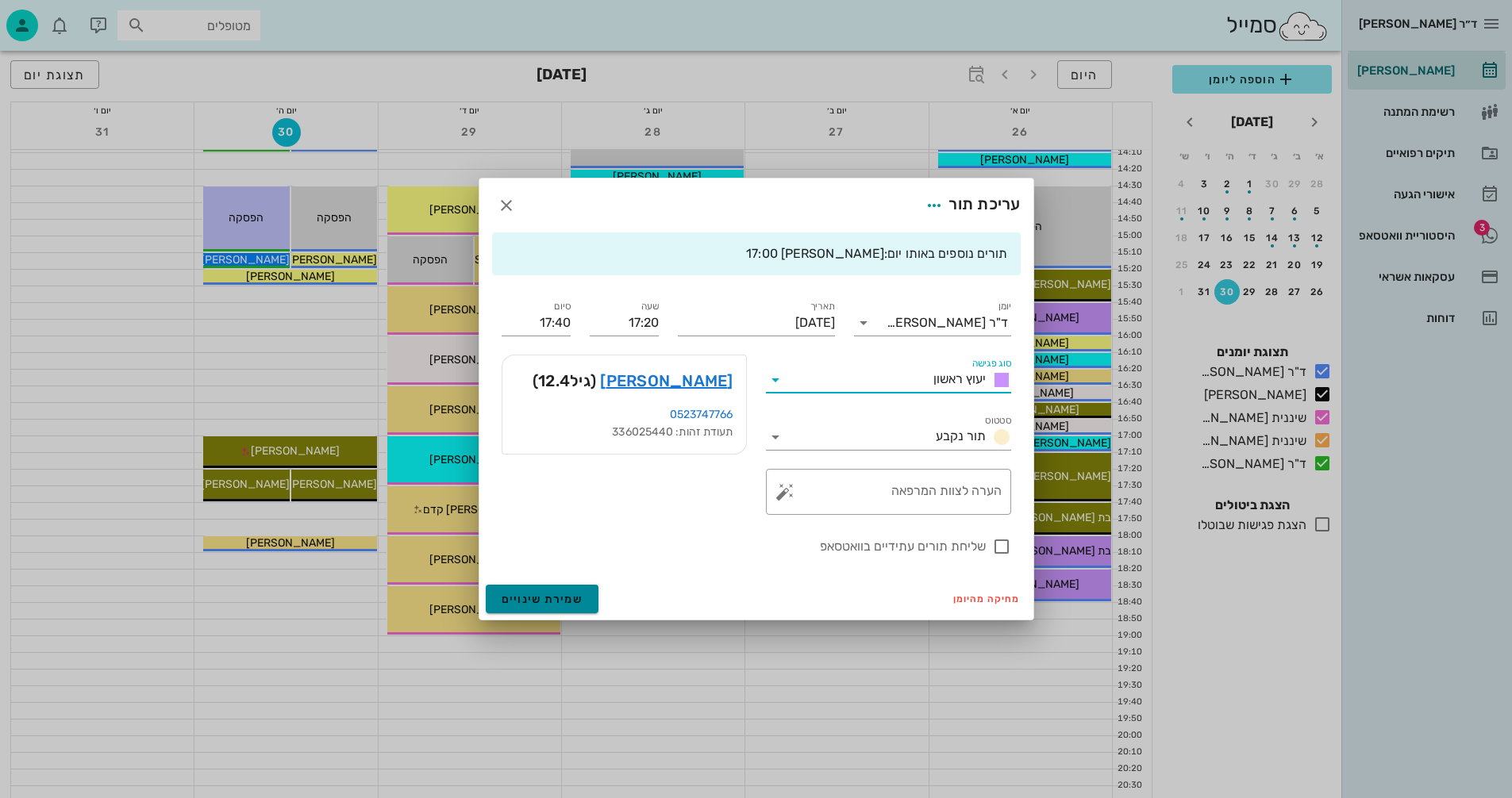
click at [557, 596] on span "שמירת שינויים" at bounding box center [542, 600] width 81 height 13
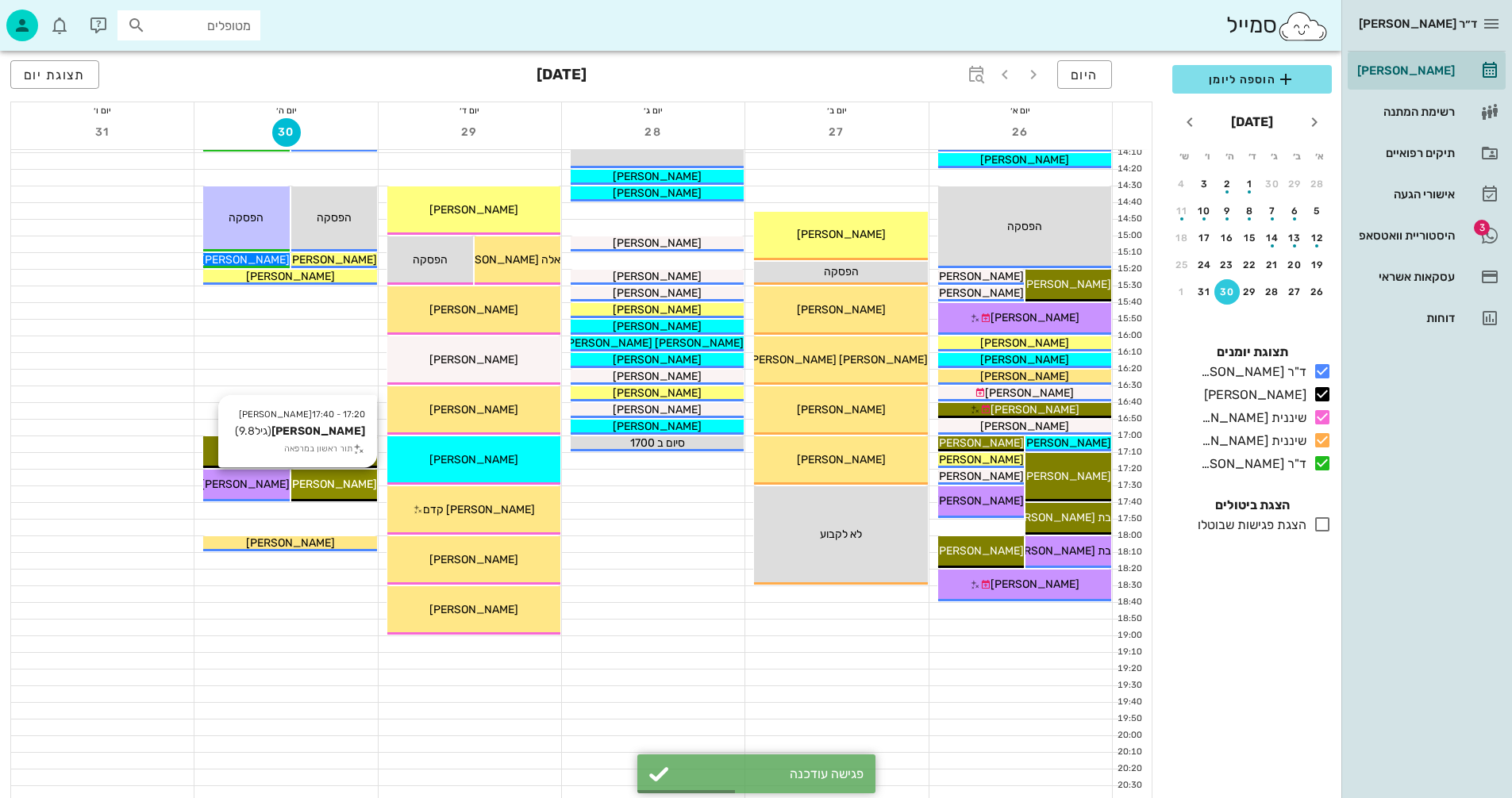
click at [331, 482] on span "[PERSON_NAME]" at bounding box center [332, 485] width 89 height 13
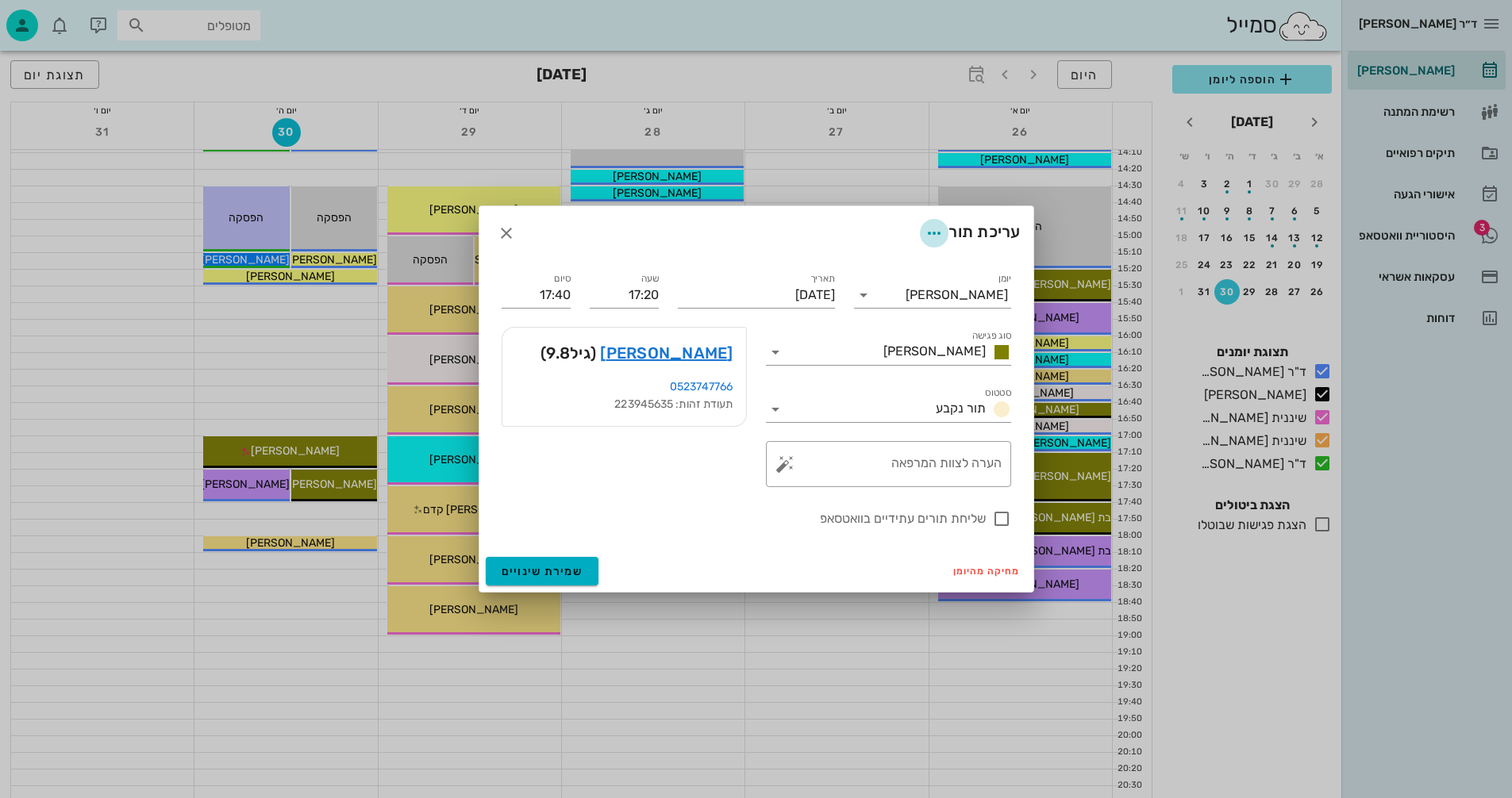
click at [928, 234] on icon "button" at bounding box center [934, 234] width 19 height 19
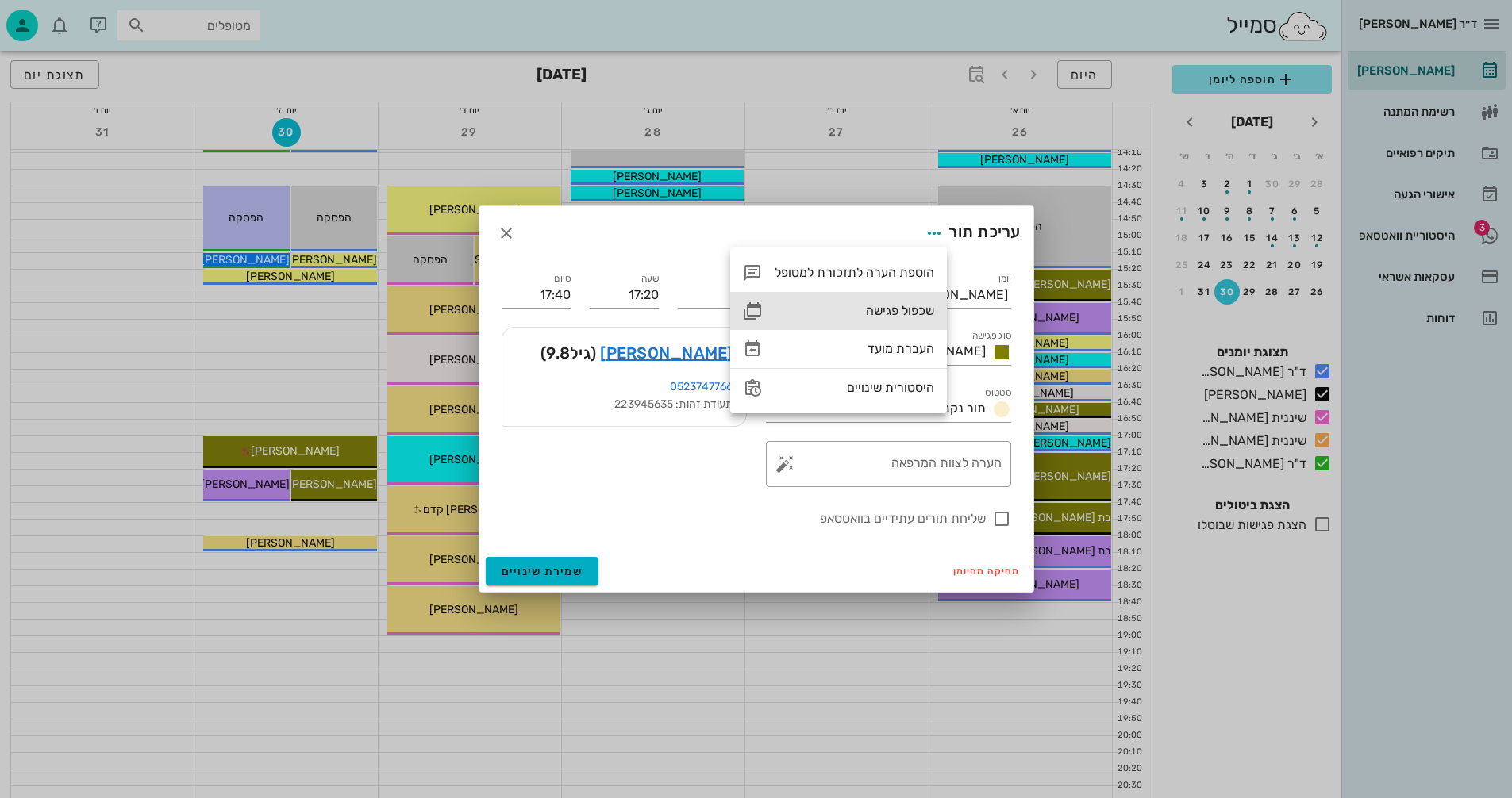
click at [871, 307] on div "שכפול פגישה" at bounding box center [855, 310] width 160 height 15
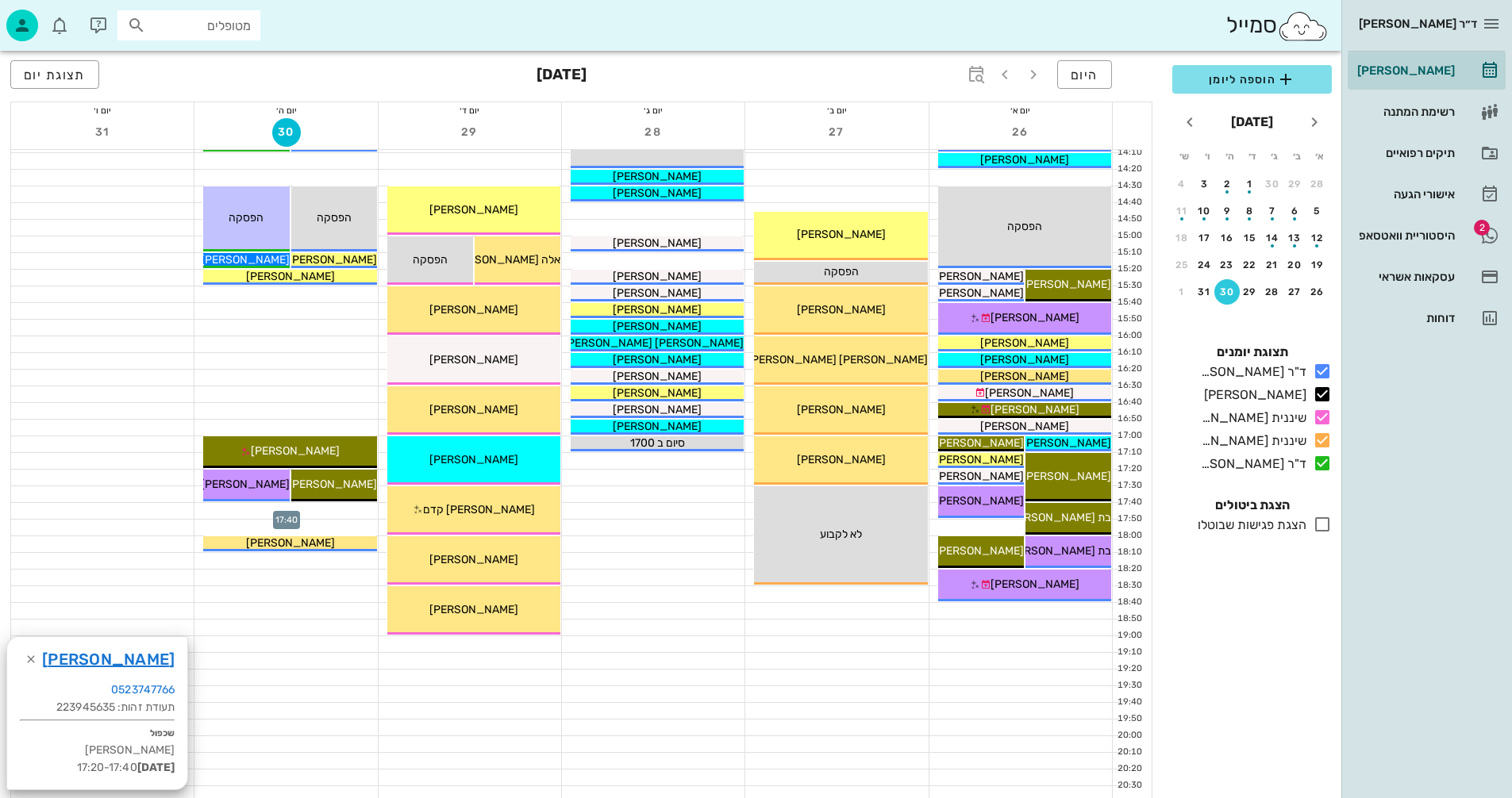
click at [256, 513] on div at bounding box center [286, 511] width 183 height 16
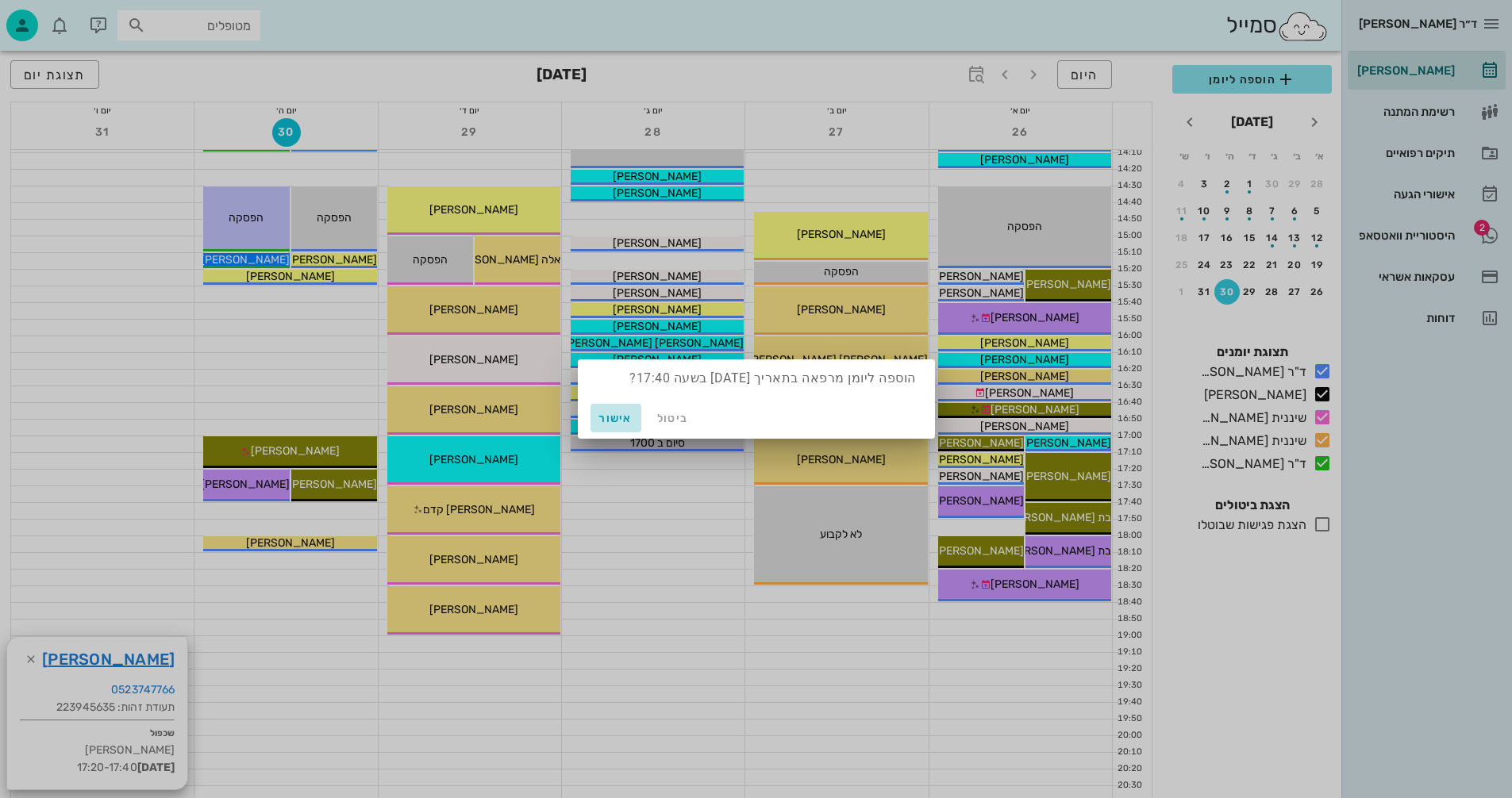
click at [614, 416] on span "אישור" at bounding box center [616, 419] width 38 height 13
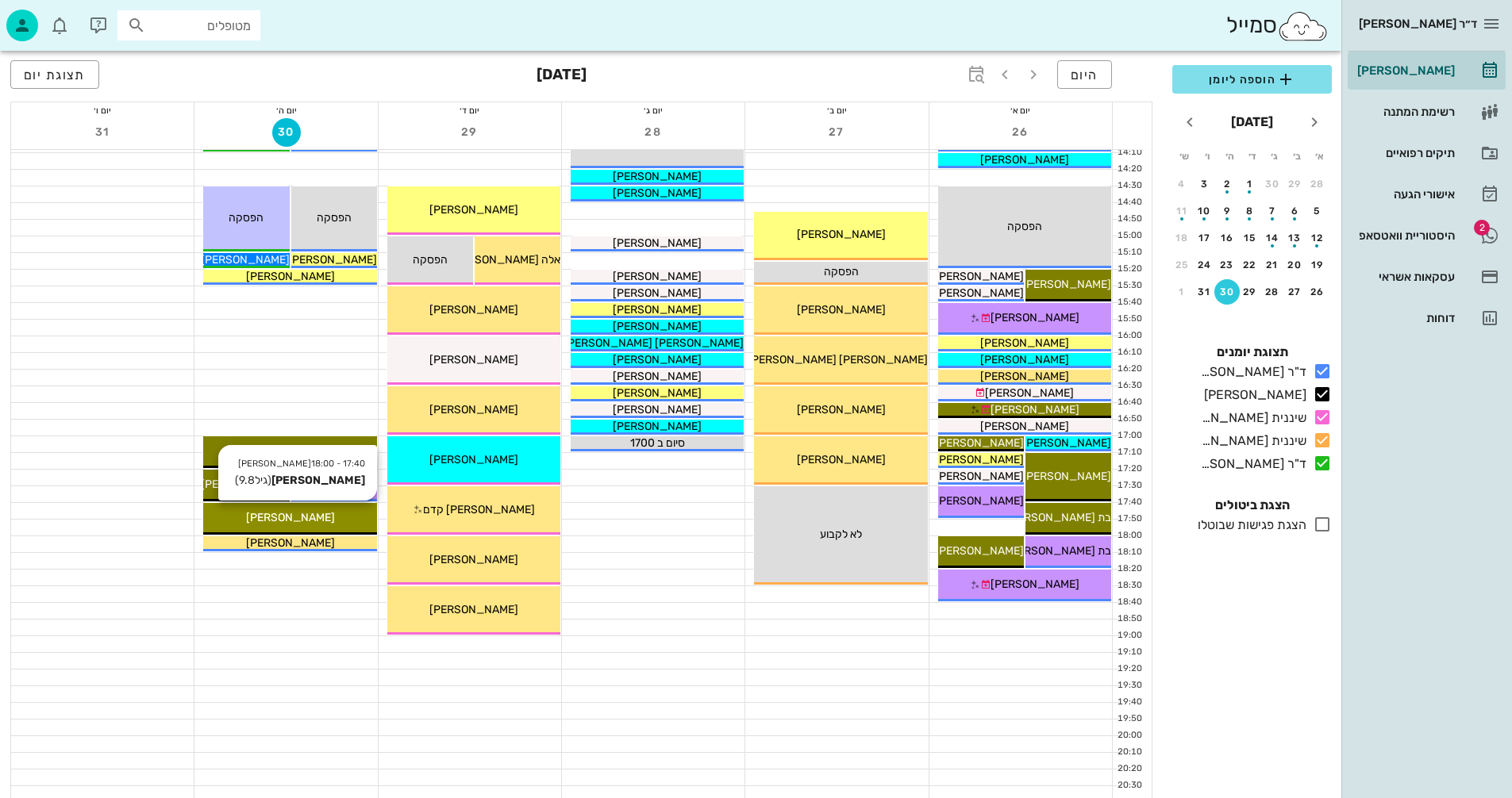
click at [312, 515] on div "[PERSON_NAME]" at bounding box center [289, 517] width 173 height 16
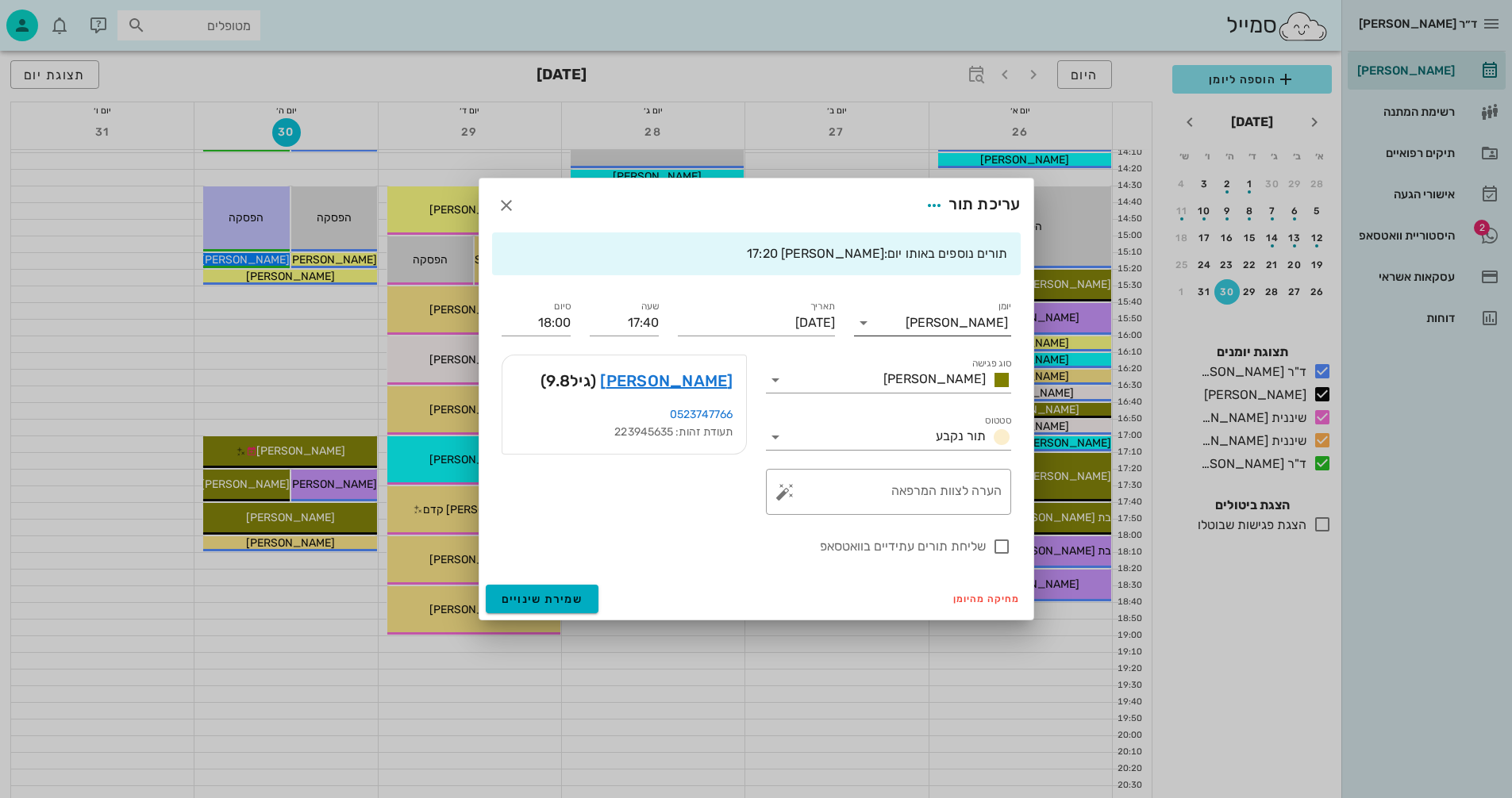
click at [861, 321] on icon at bounding box center [863, 323] width 19 height 19
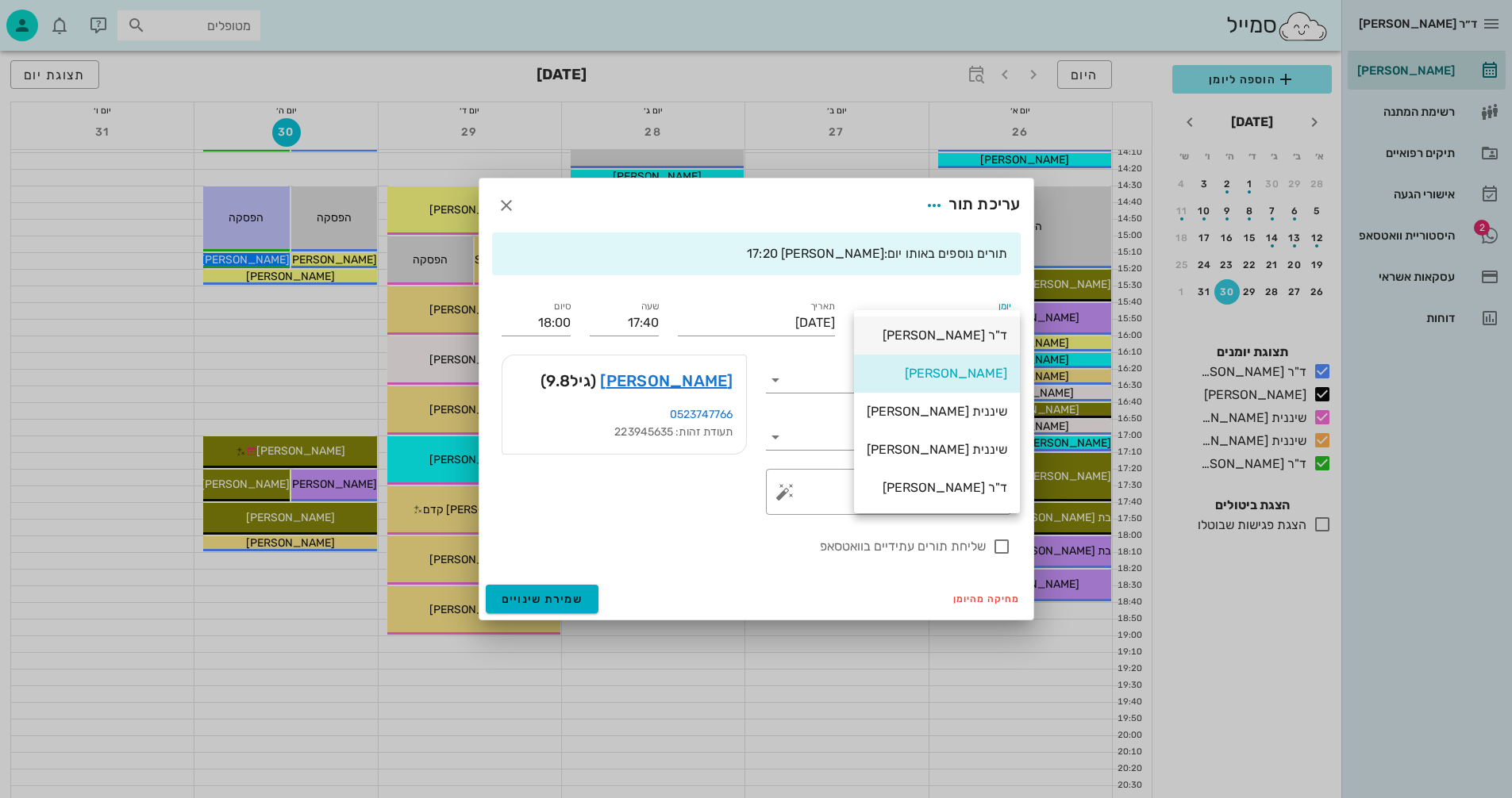
click at [933, 334] on div "ד"ר [PERSON_NAME]" at bounding box center [937, 335] width 141 height 15
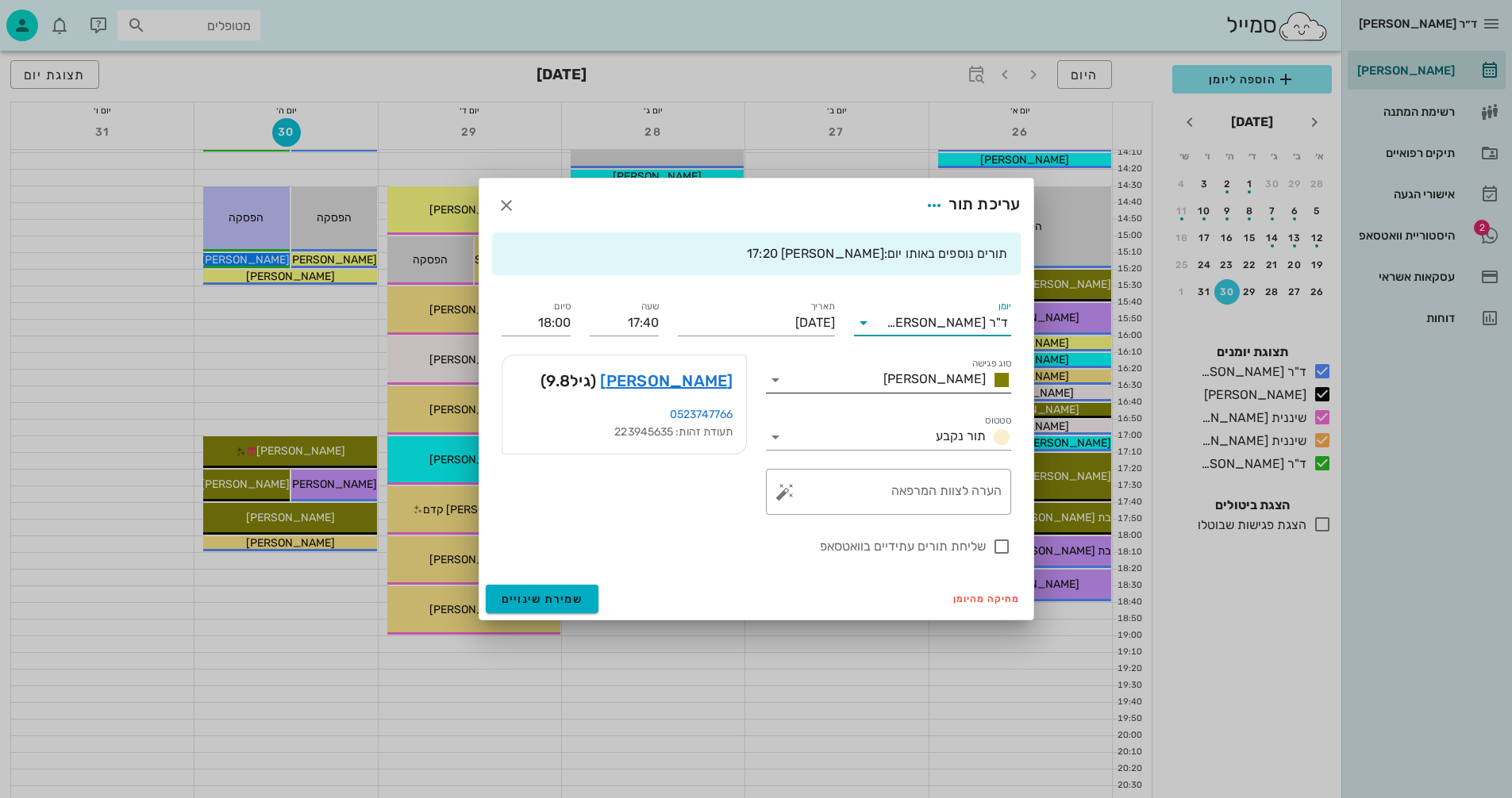
click at [771, 384] on icon at bounding box center [775, 380] width 19 height 19
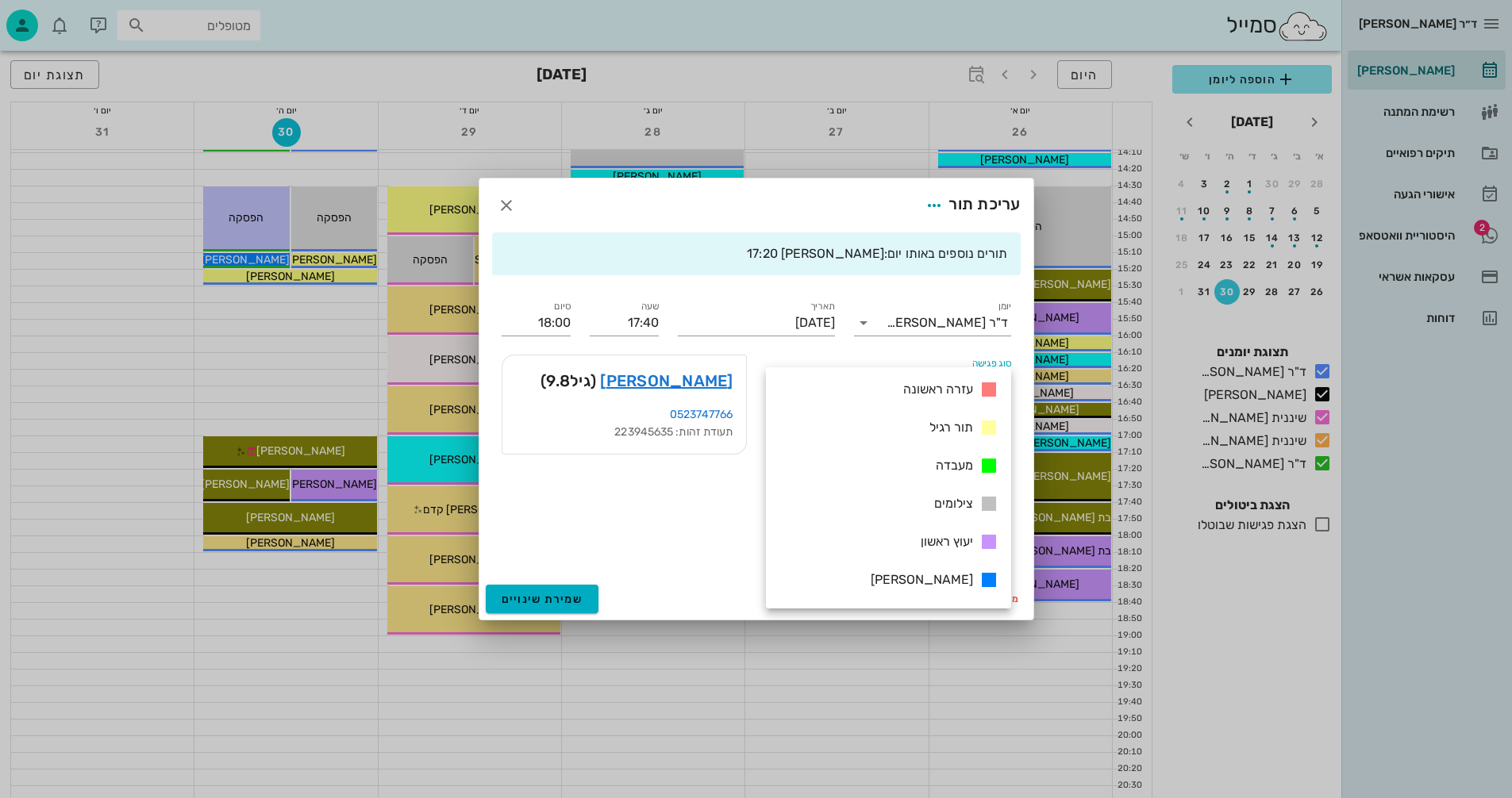
scroll to position [229, 0]
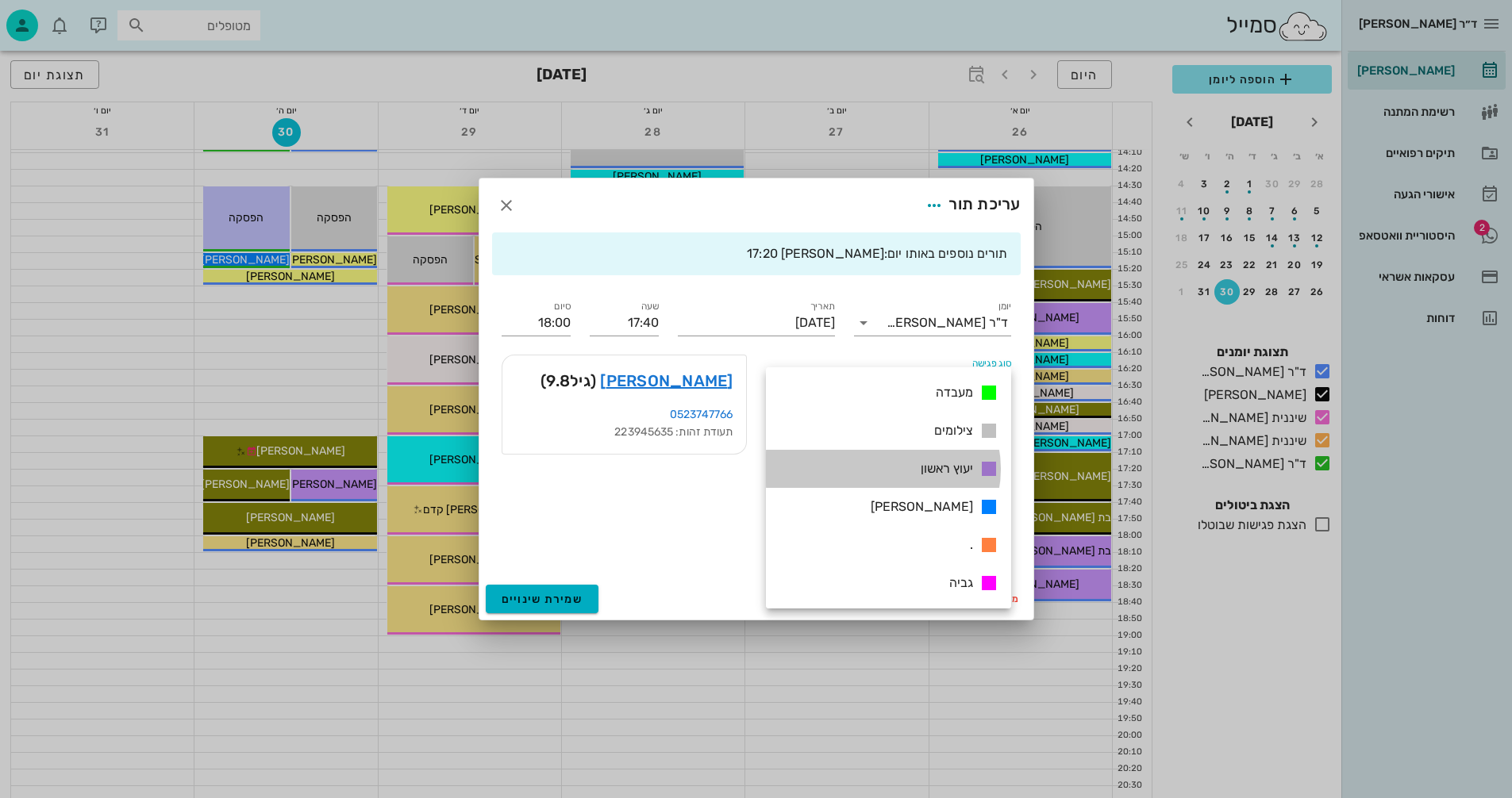
drag, startPoint x: 932, startPoint y: 472, endPoint x: 938, endPoint y: 459, distance: 14.3
click at [937, 460] on div "יעוץ ראשון" at bounding box center [956, 469] width 84 height 20
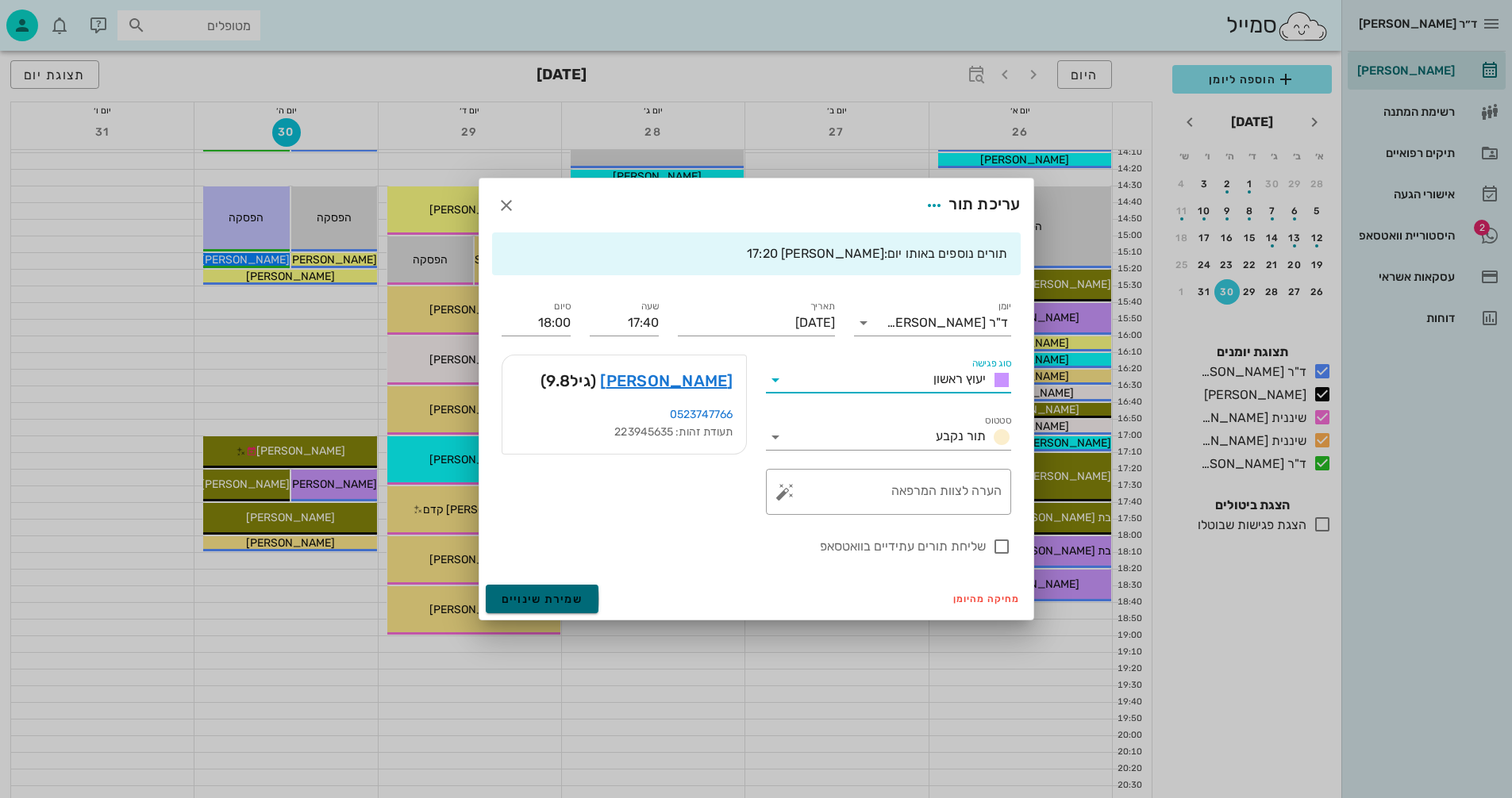
click at [557, 603] on span "שמירת שינויים" at bounding box center [542, 600] width 81 height 13
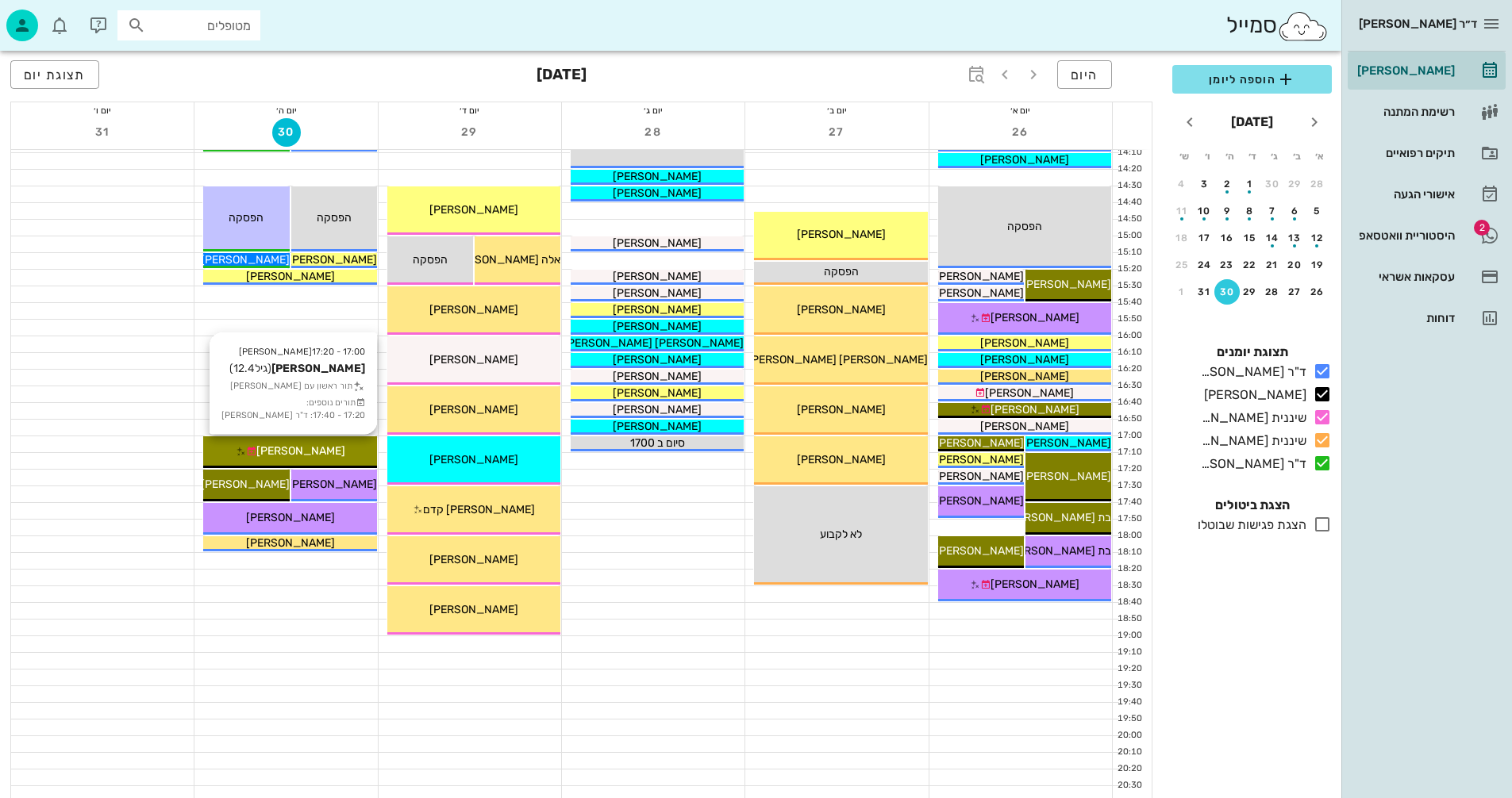
click at [331, 451] on div "[PERSON_NAME]" at bounding box center [289, 450] width 173 height 16
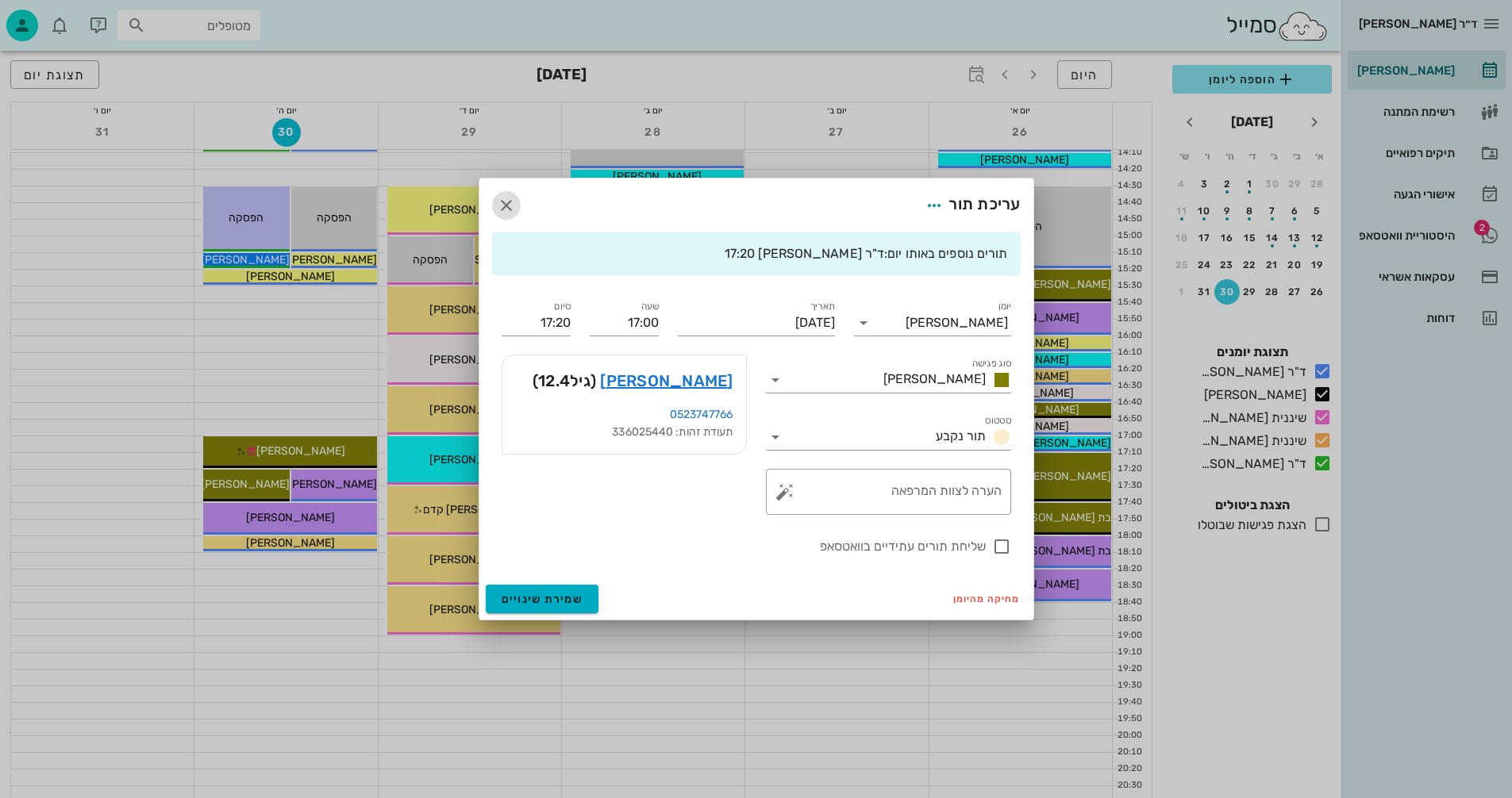
click at [501, 202] on icon "button" at bounding box center [507, 206] width 19 height 19
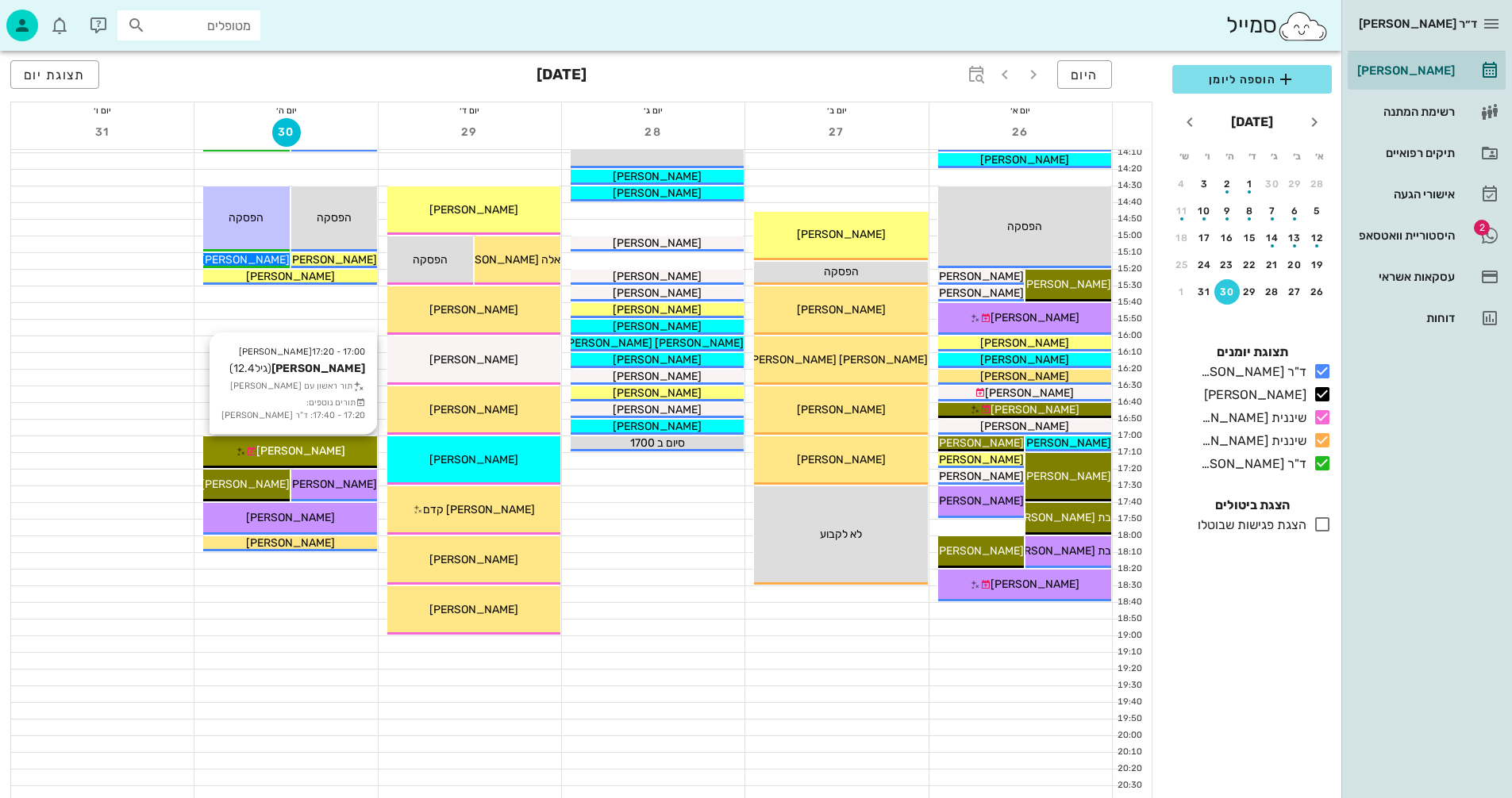
click at [330, 449] on div "[PERSON_NAME]" at bounding box center [289, 450] width 173 height 16
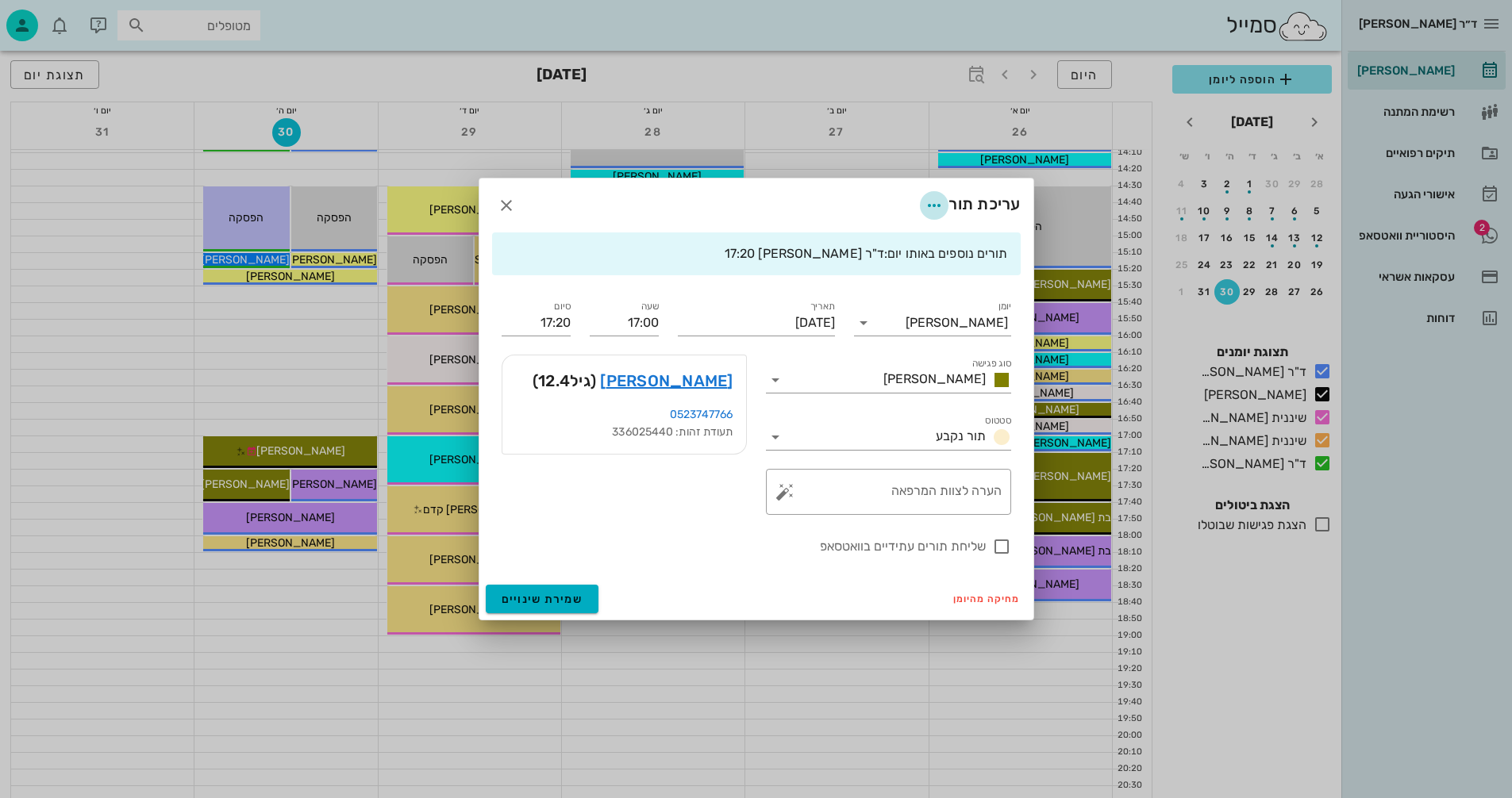
click at [933, 204] on icon "button" at bounding box center [934, 206] width 19 height 19
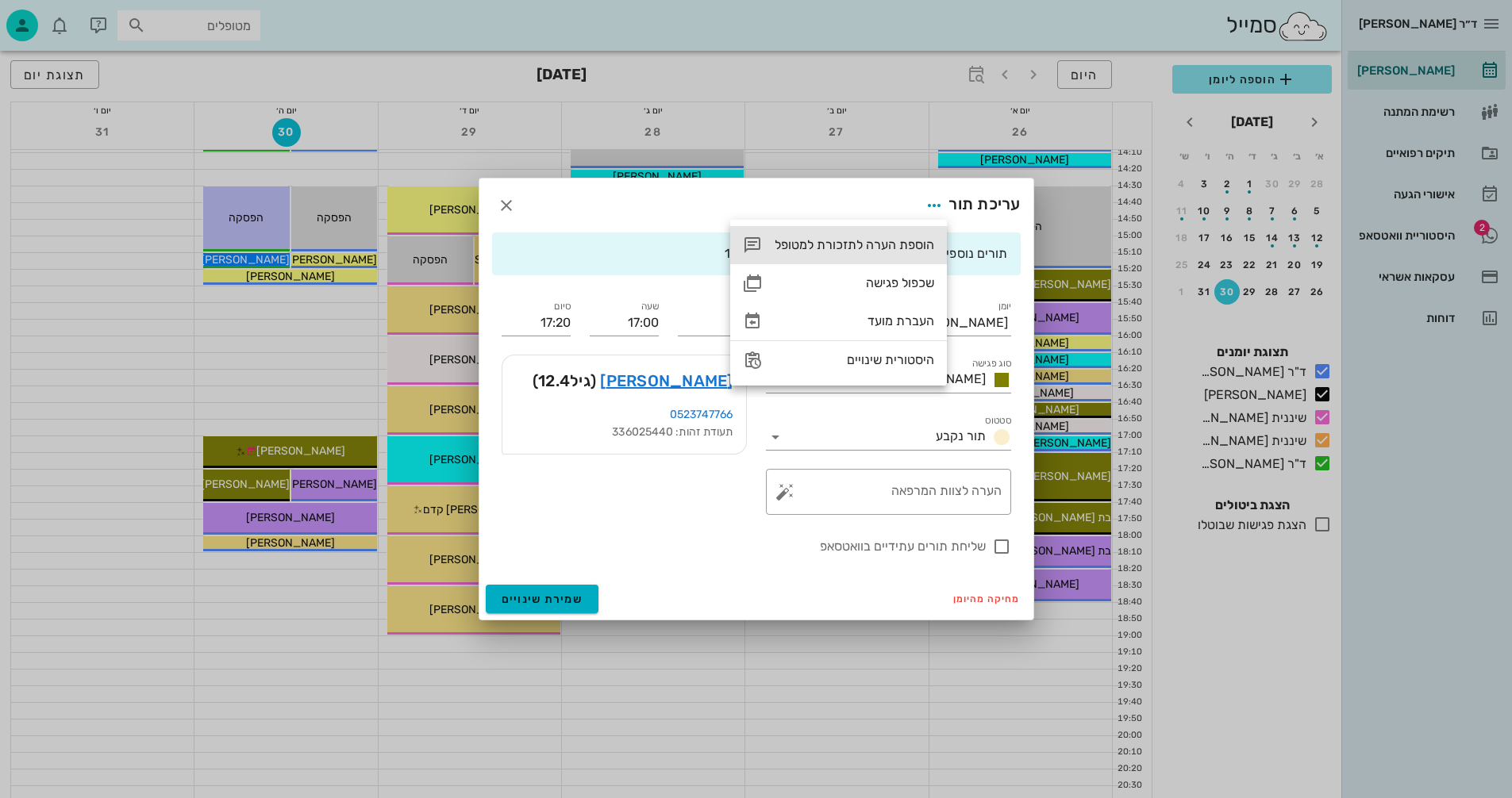
click at [851, 242] on div "הוספת הערה לתזכורת למטופל" at bounding box center [855, 245] width 160 height 15
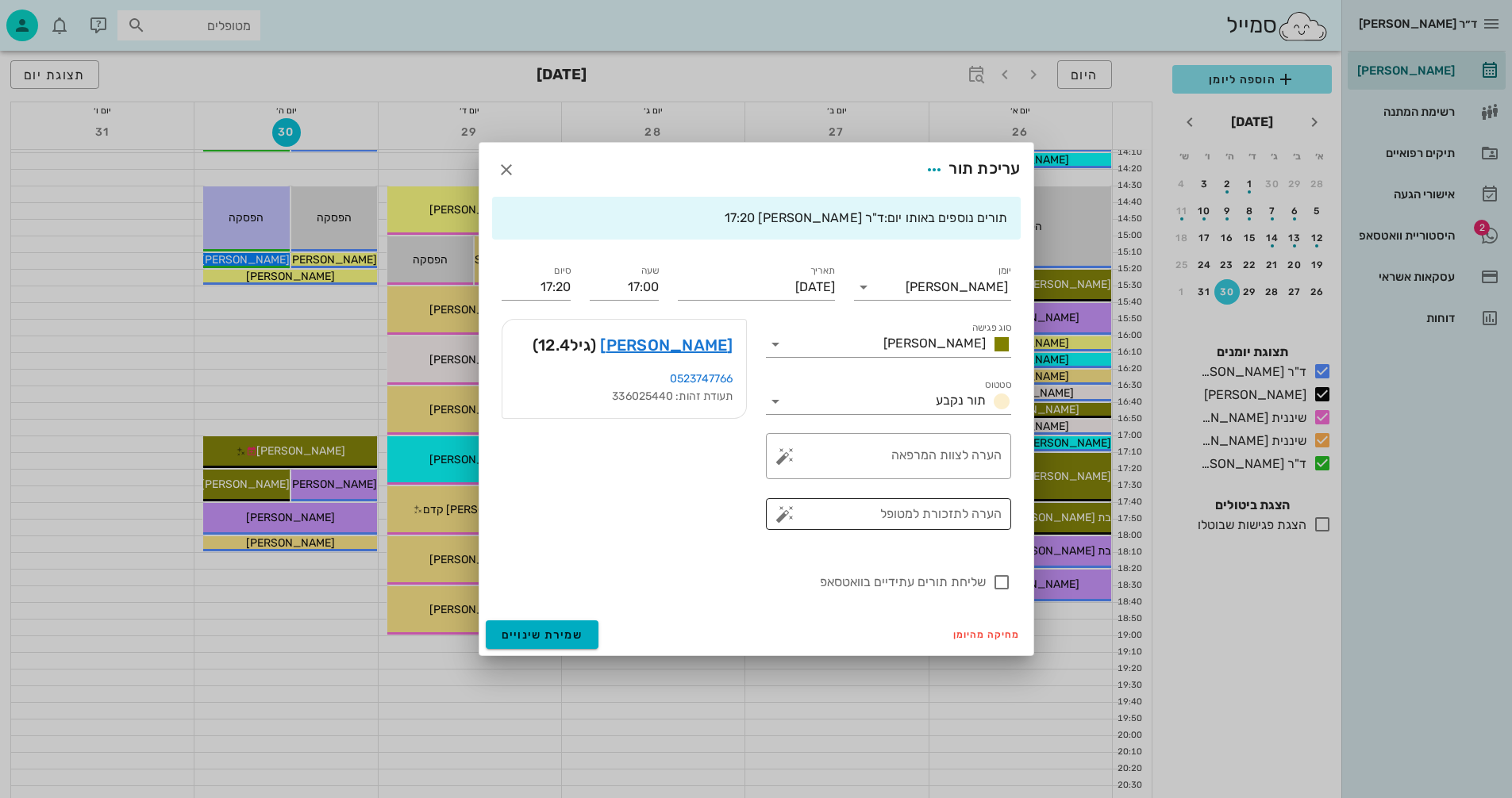
click at [789, 517] on button "button" at bounding box center [785, 514] width 19 height 19
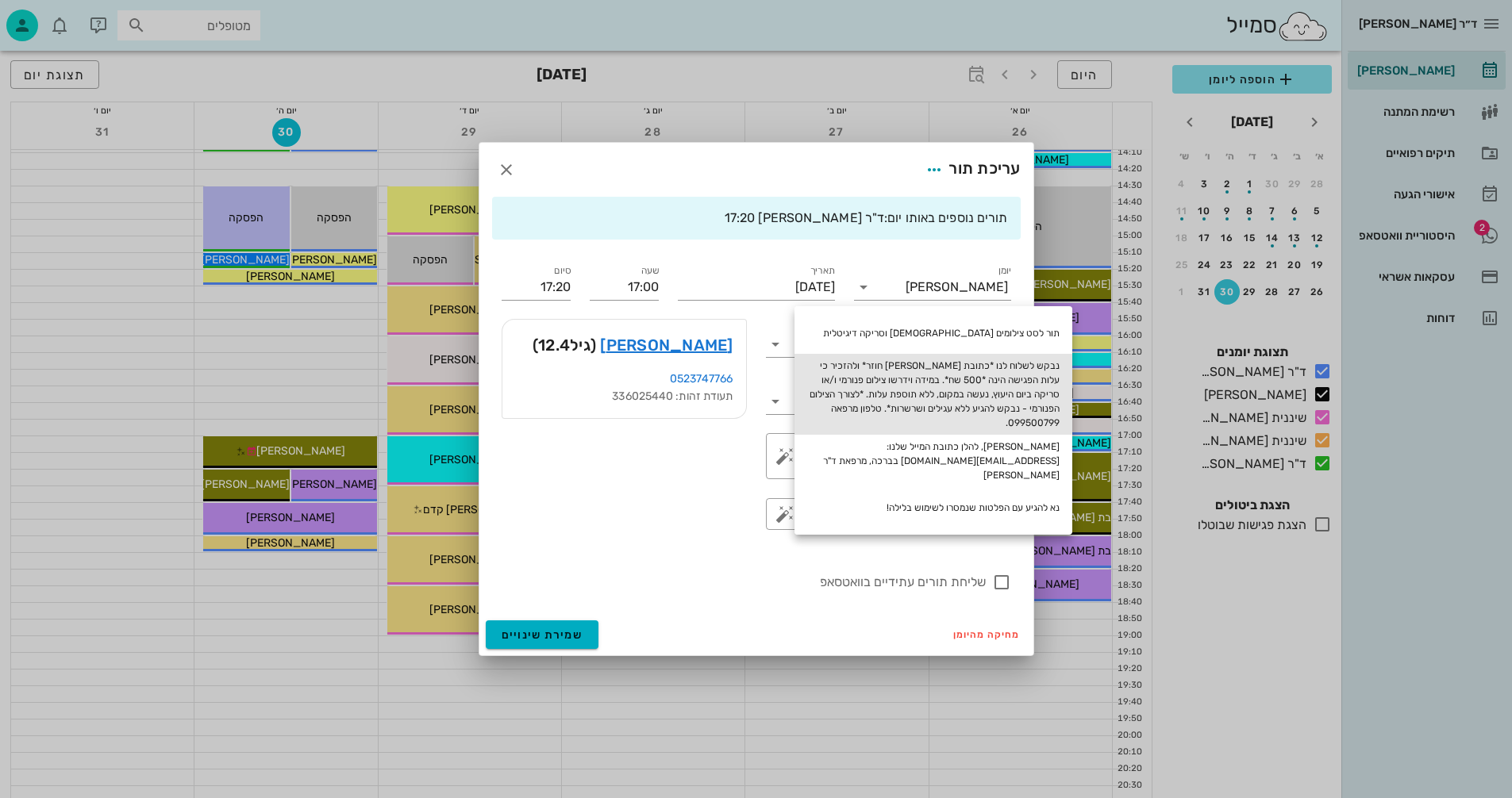
click at [946, 391] on div "נבקש לשלוח לנו *כתובת [PERSON_NAME] חוזר* ולהזכיר כי עלות הפגישה הינה *500 שח*.…" at bounding box center [933, 394] width 278 height 80
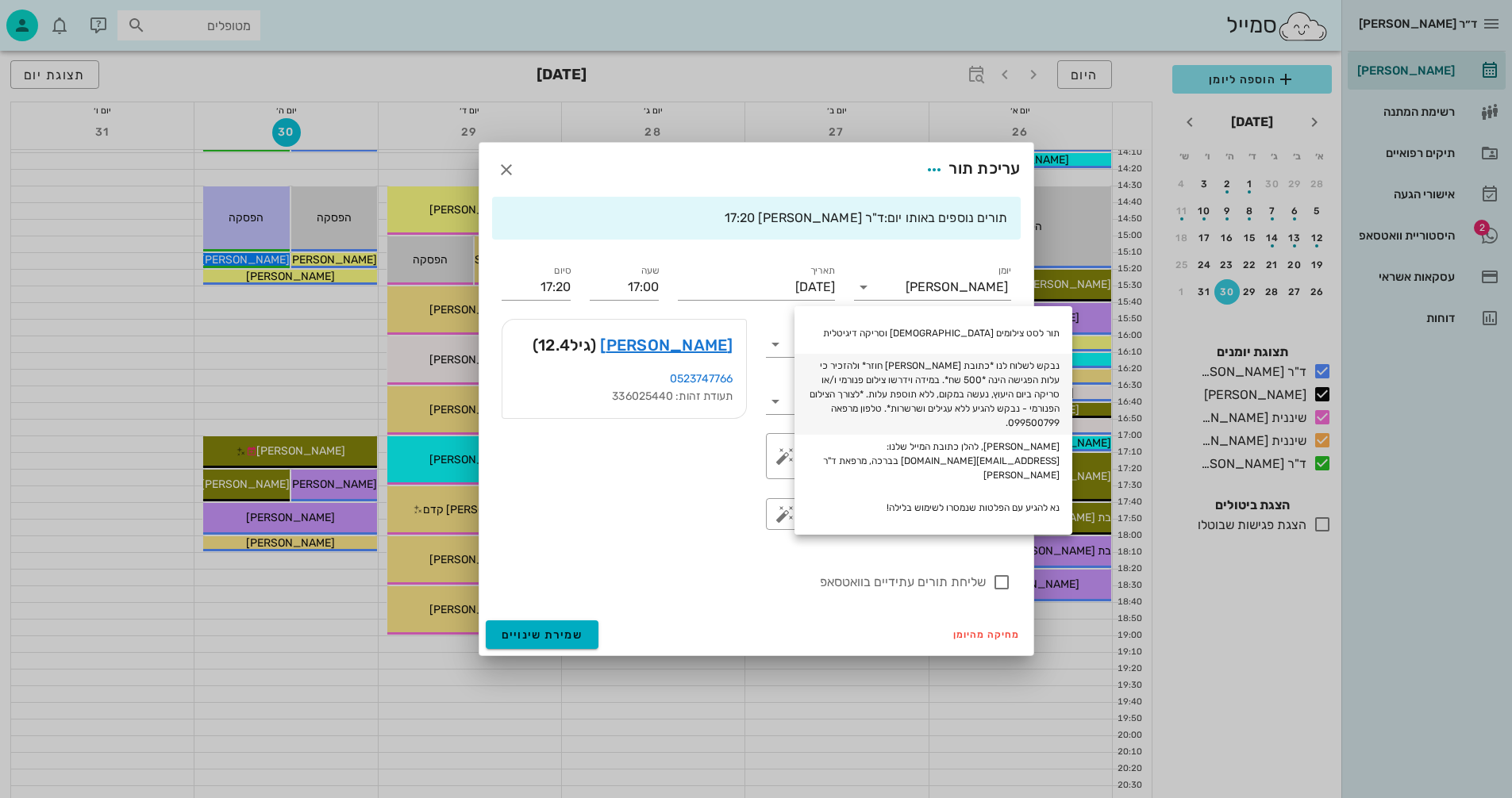
type textarea "נבקש לשלוח לנו *כתובת [PERSON_NAME] חוזר* ולהזכיר כי עלות הפגישה הינה *500 שח*.…"
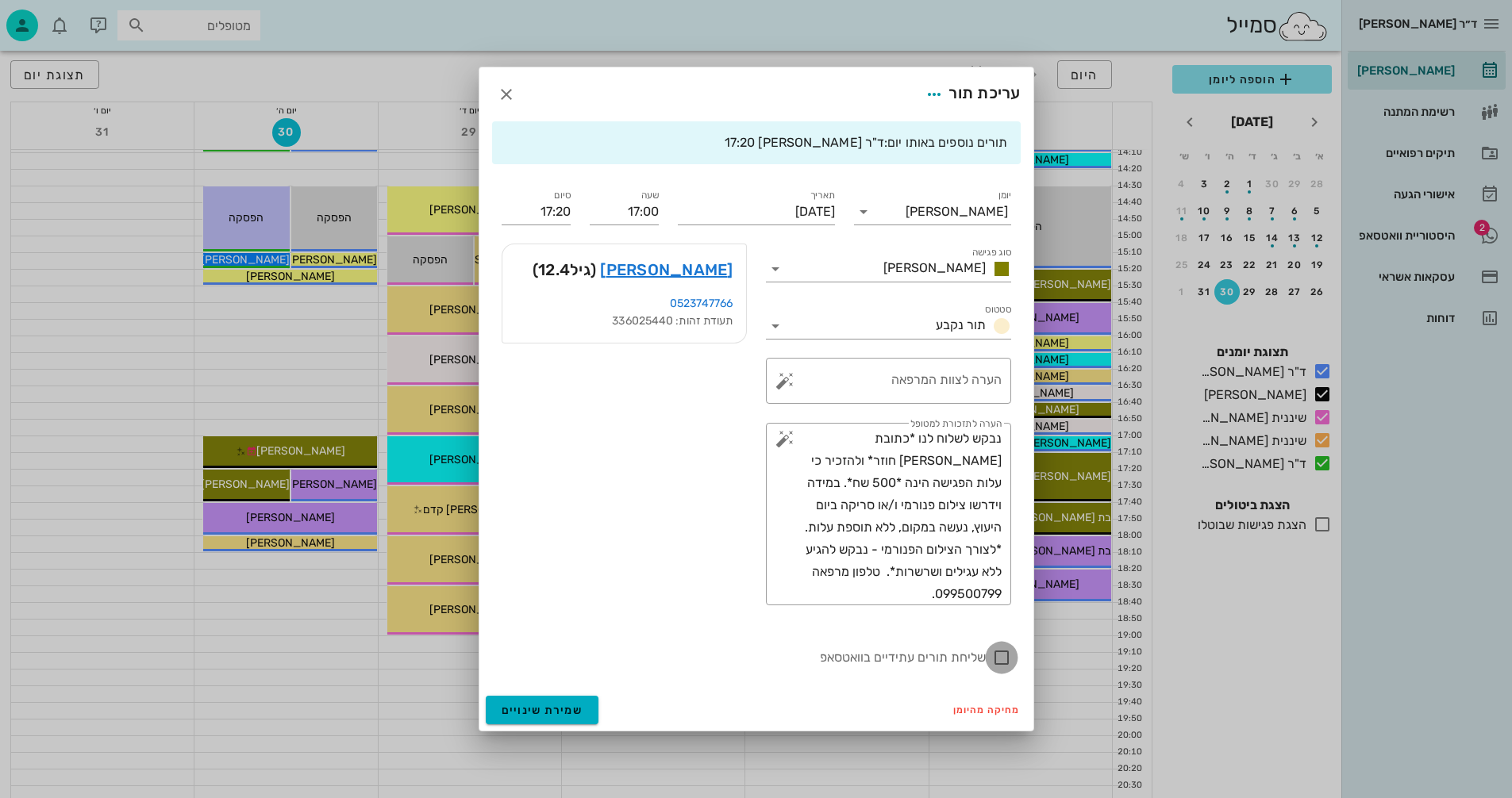
click at [1003, 657] on div at bounding box center [1001, 658] width 27 height 27
checkbox input "true"
click at [570, 711] on span "שמירת שינויים" at bounding box center [542, 711] width 81 height 13
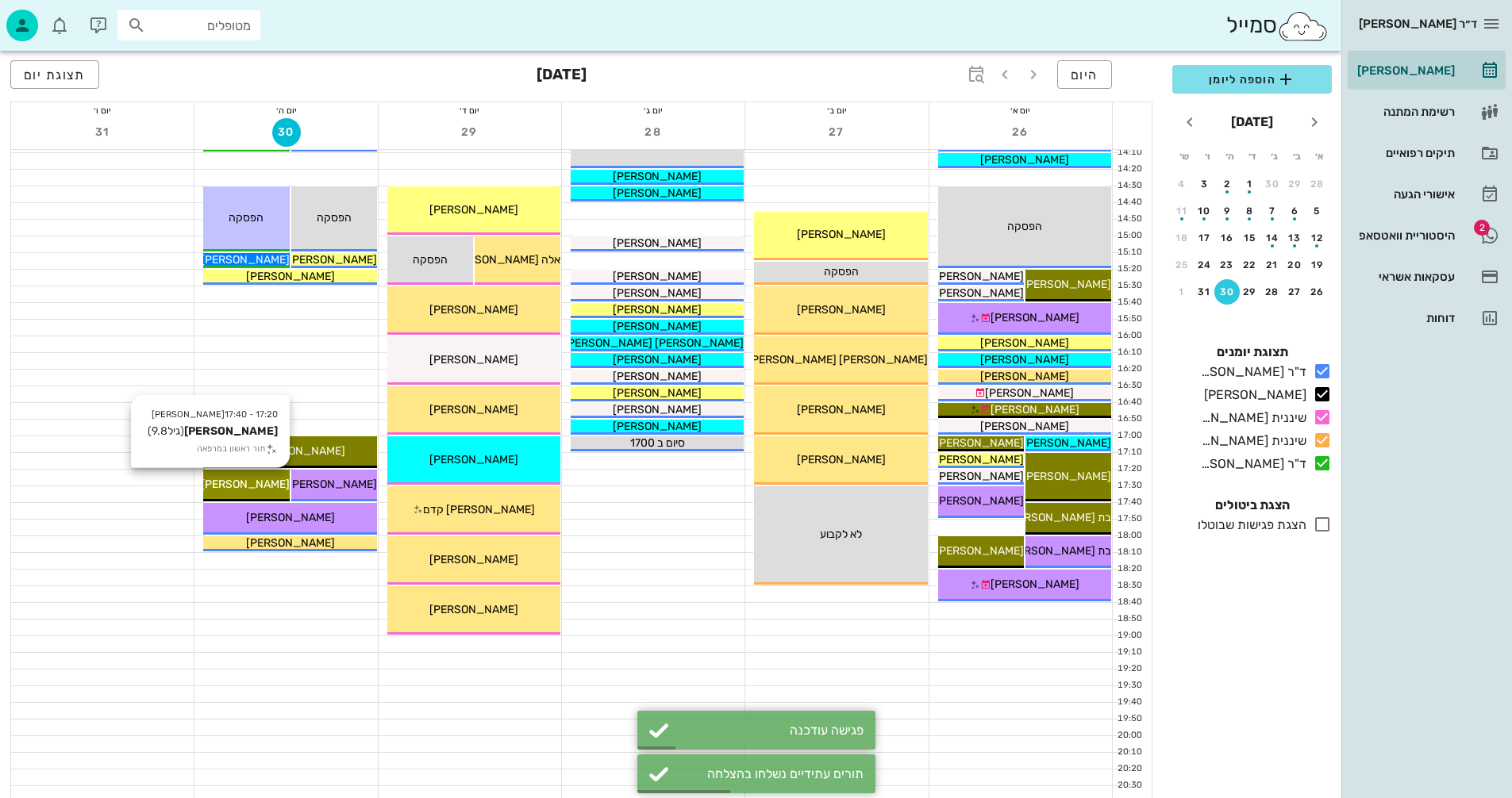
click at [254, 485] on span "[PERSON_NAME]" at bounding box center [245, 485] width 89 height 13
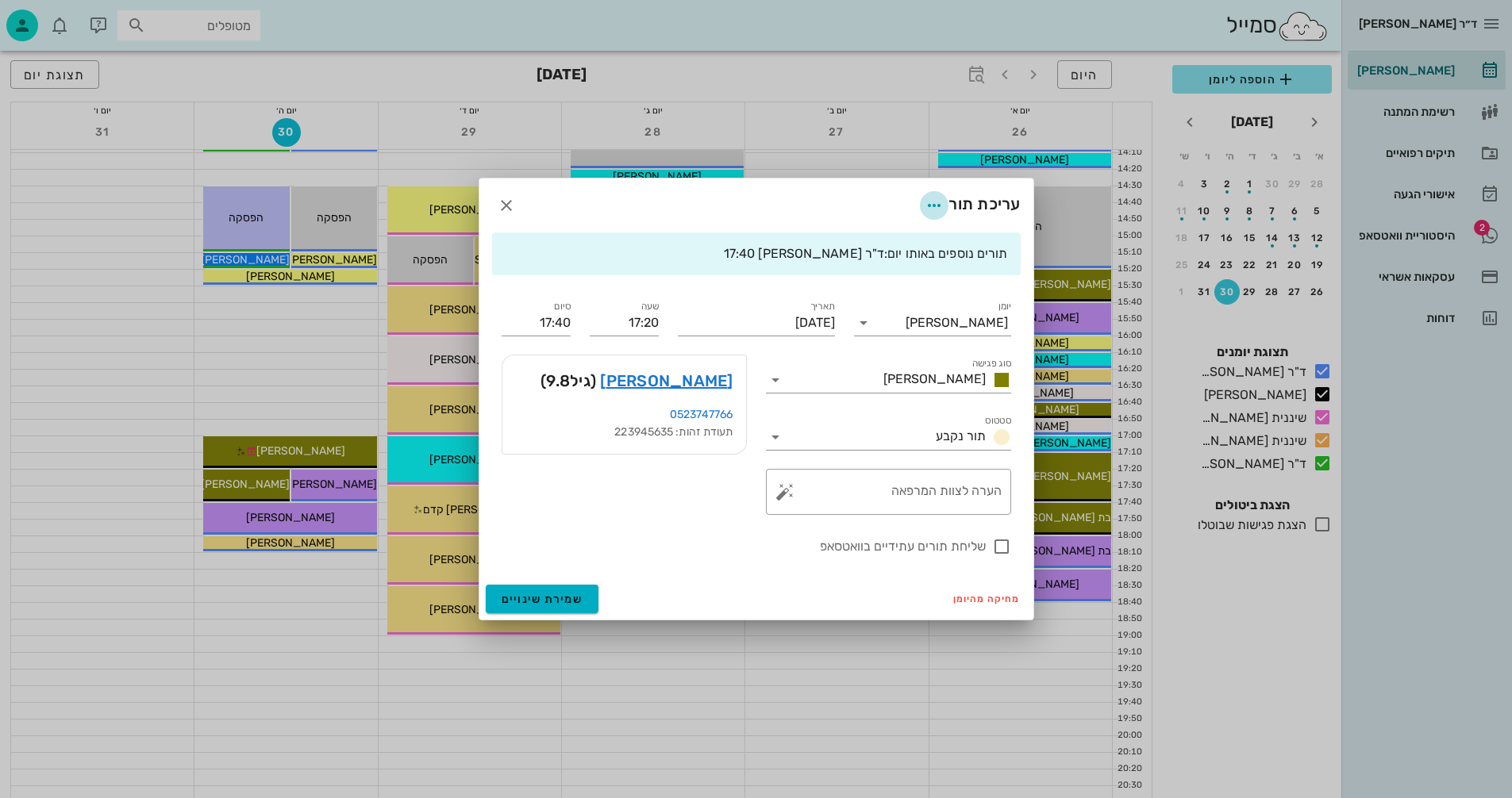
click at [932, 205] on icon "button" at bounding box center [934, 206] width 19 height 19
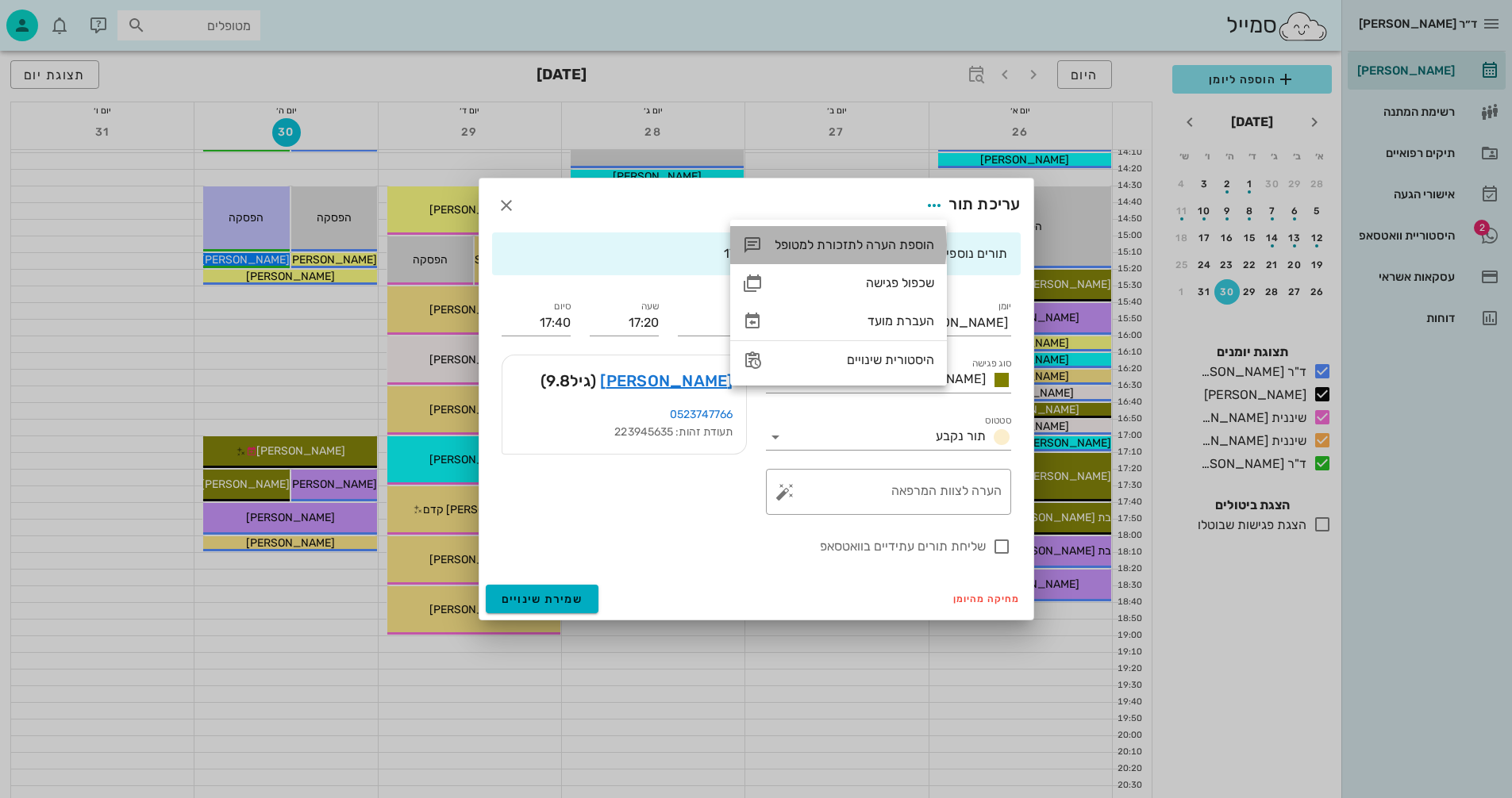
click at [859, 243] on div "הוספת הערה לתזכורת למטופל" at bounding box center [855, 245] width 160 height 15
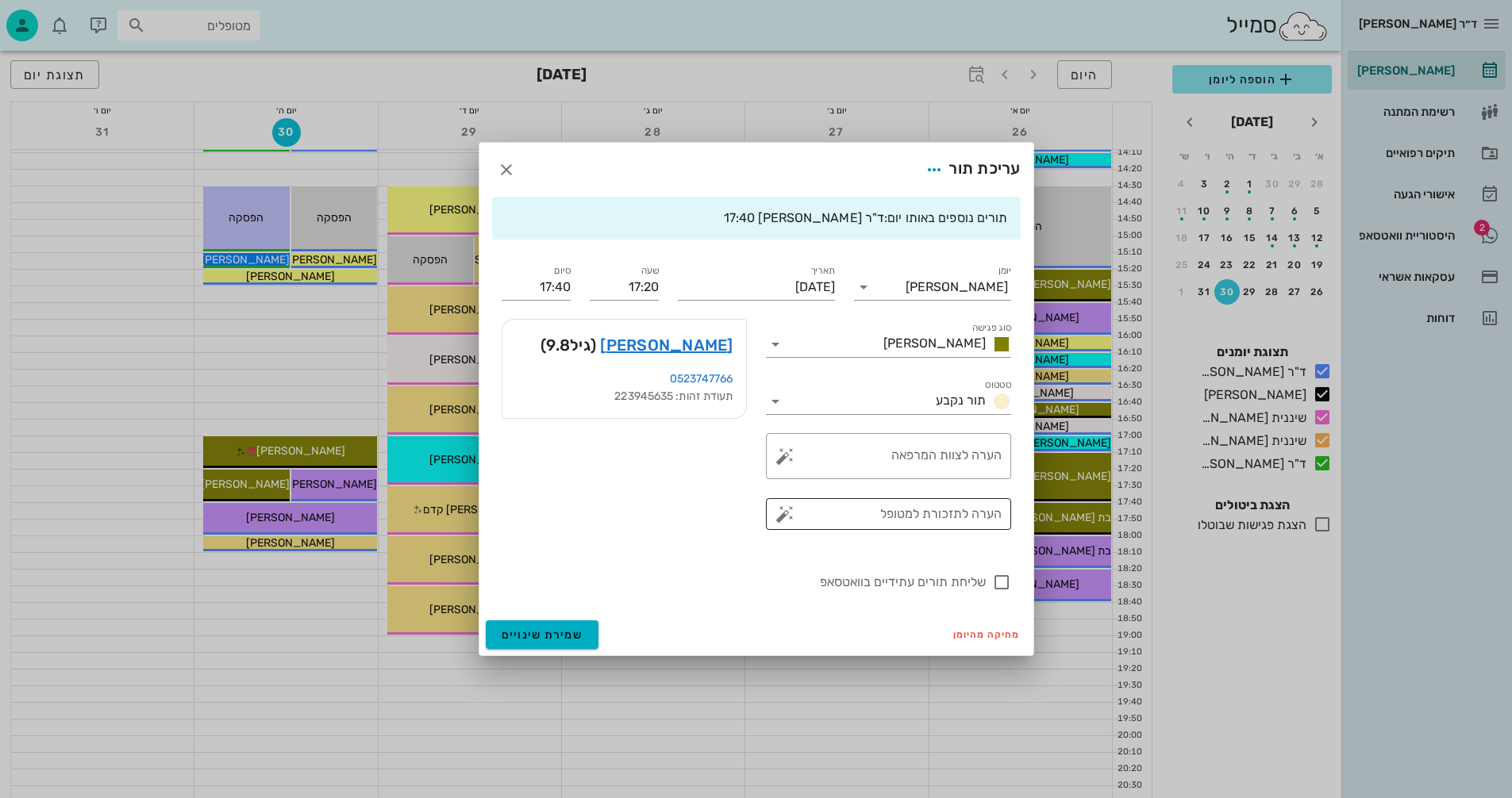
click at [784, 513] on button "button" at bounding box center [785, 514] width 19 height 19
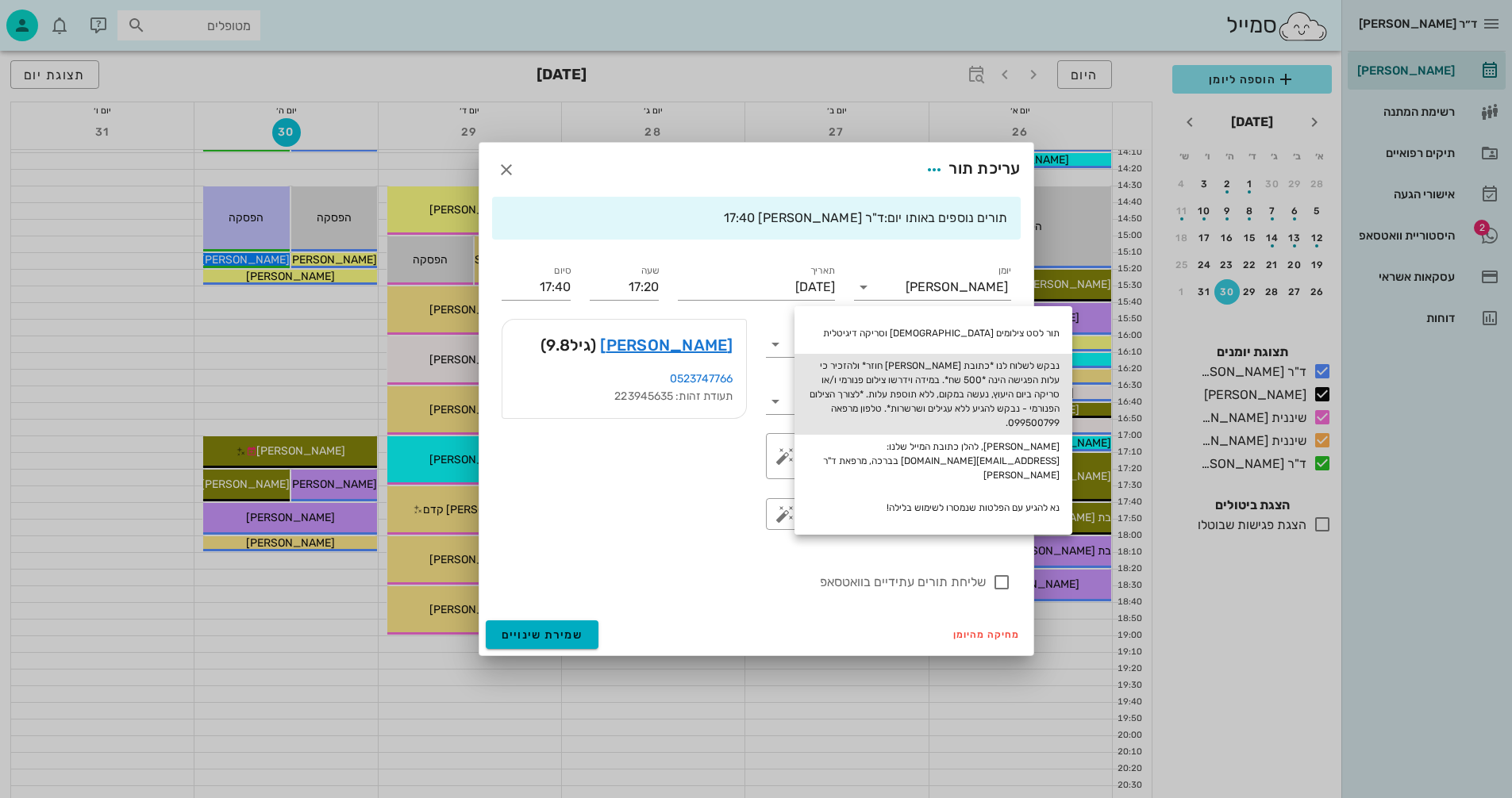
click at [923, 386] on div "נבקש לשלוח לנו *כתובת [PERSON_NAME] חוזר* ולהזכיר כי עלות הפגישה הינה *500 שח*.…" at bounding box center [933, 394] width 278 height 80
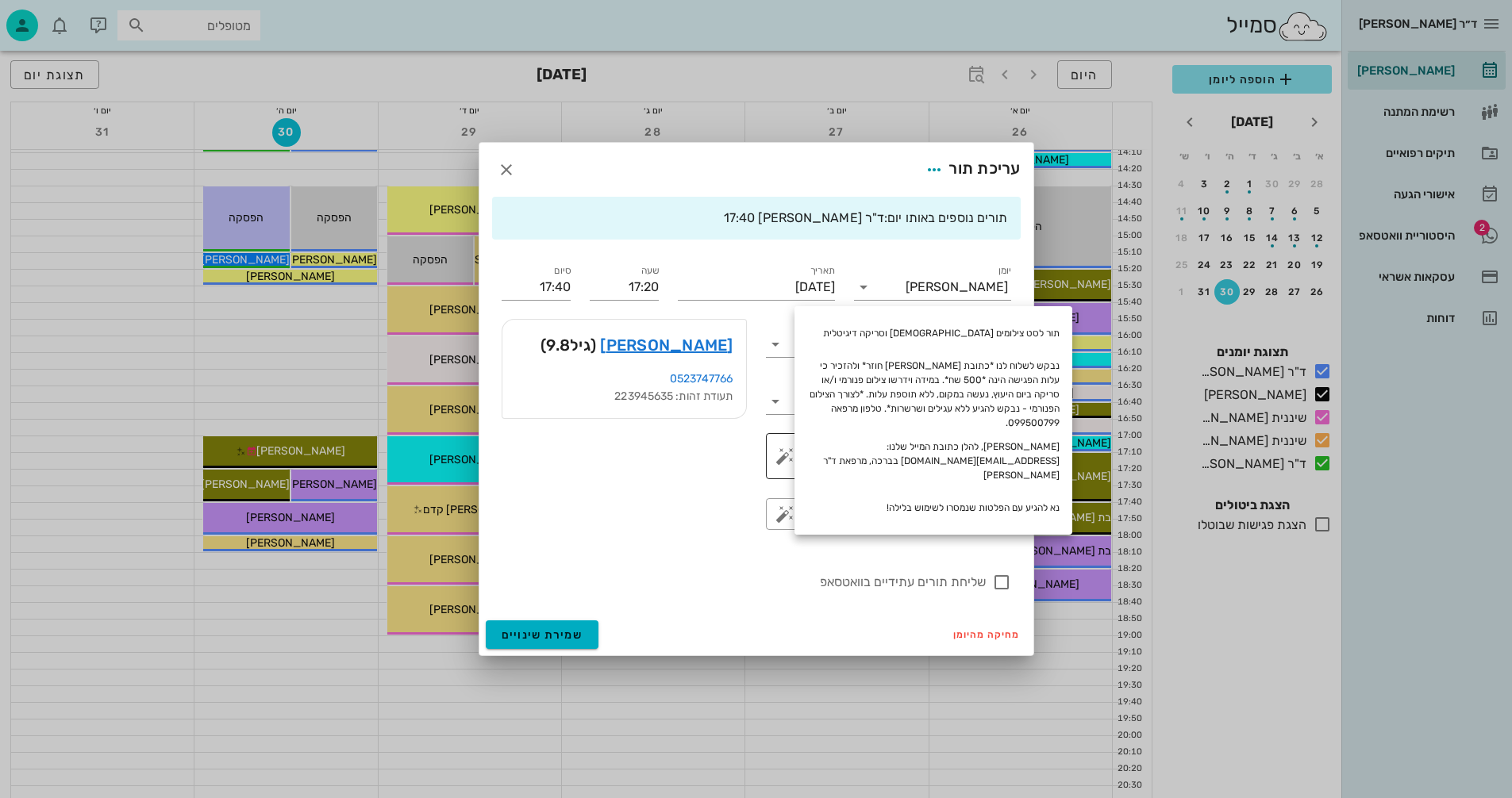
type textarea "נבקש לשלוח לנו *כתובת [PERSON_NAME] חוזר* ולהזכיר כי עלות הפגישה הינה *500 שח*.…"
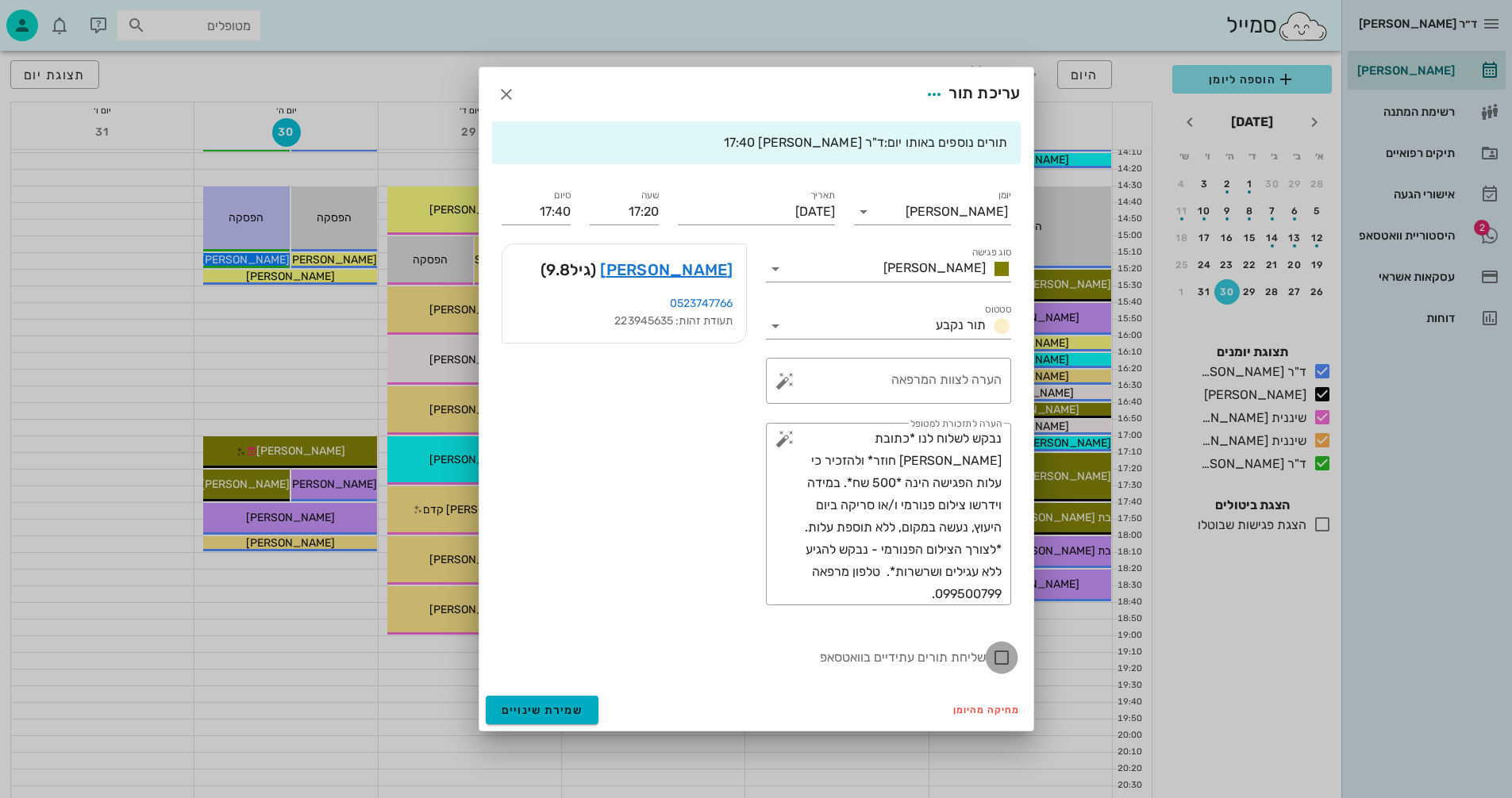
click at [998, 659] on div at bounding box center [1001, 658] width 27 height 27
checkbox input "true"
click at [539, 709] on span "שמירת שינויים" at bounding box center [542, 711] width 81 height 13
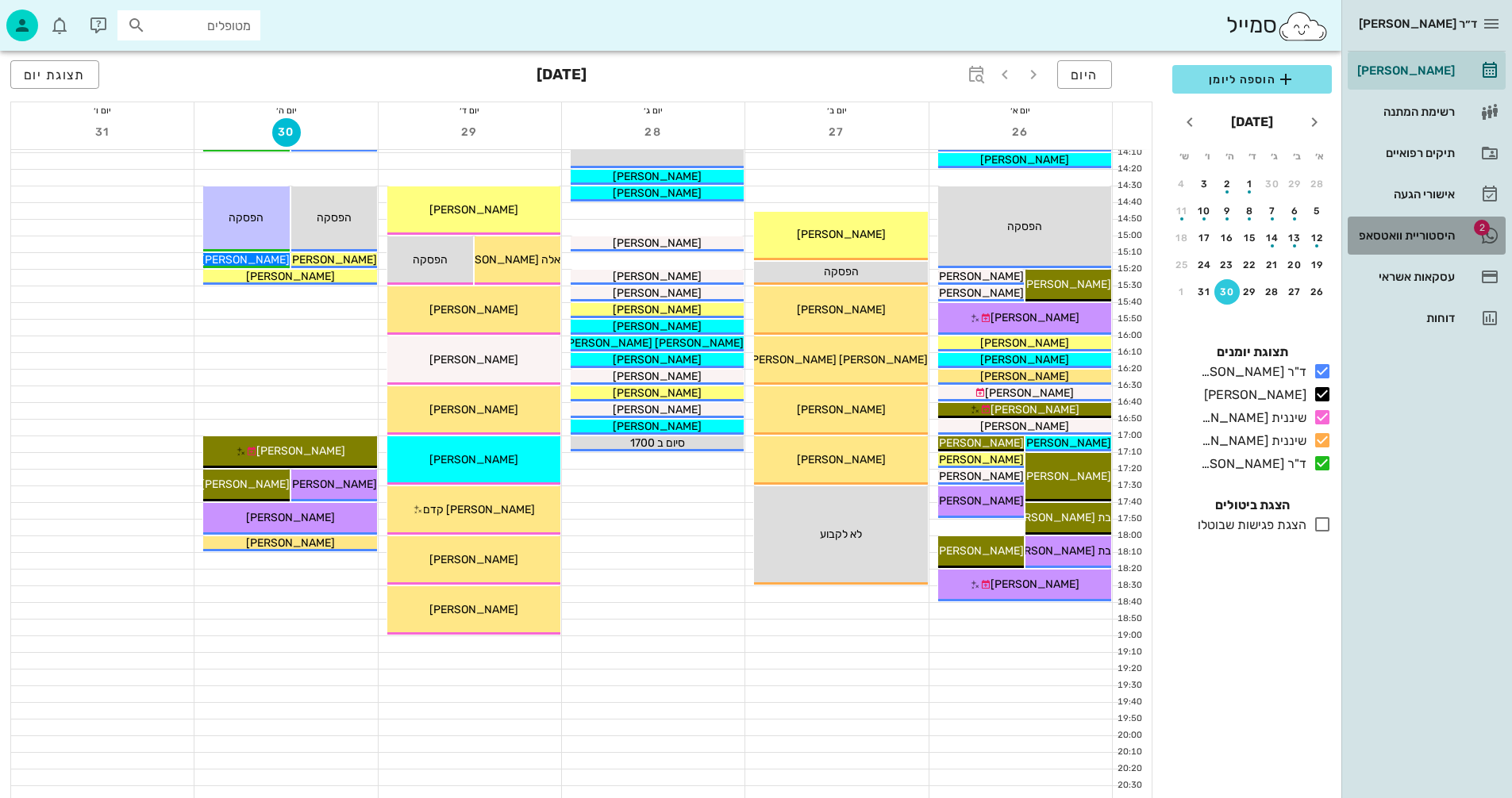
click at [1381, 234] on div "היסטוריית וואטסאפ" at bounding box center [1404, 235] width 101 height 12
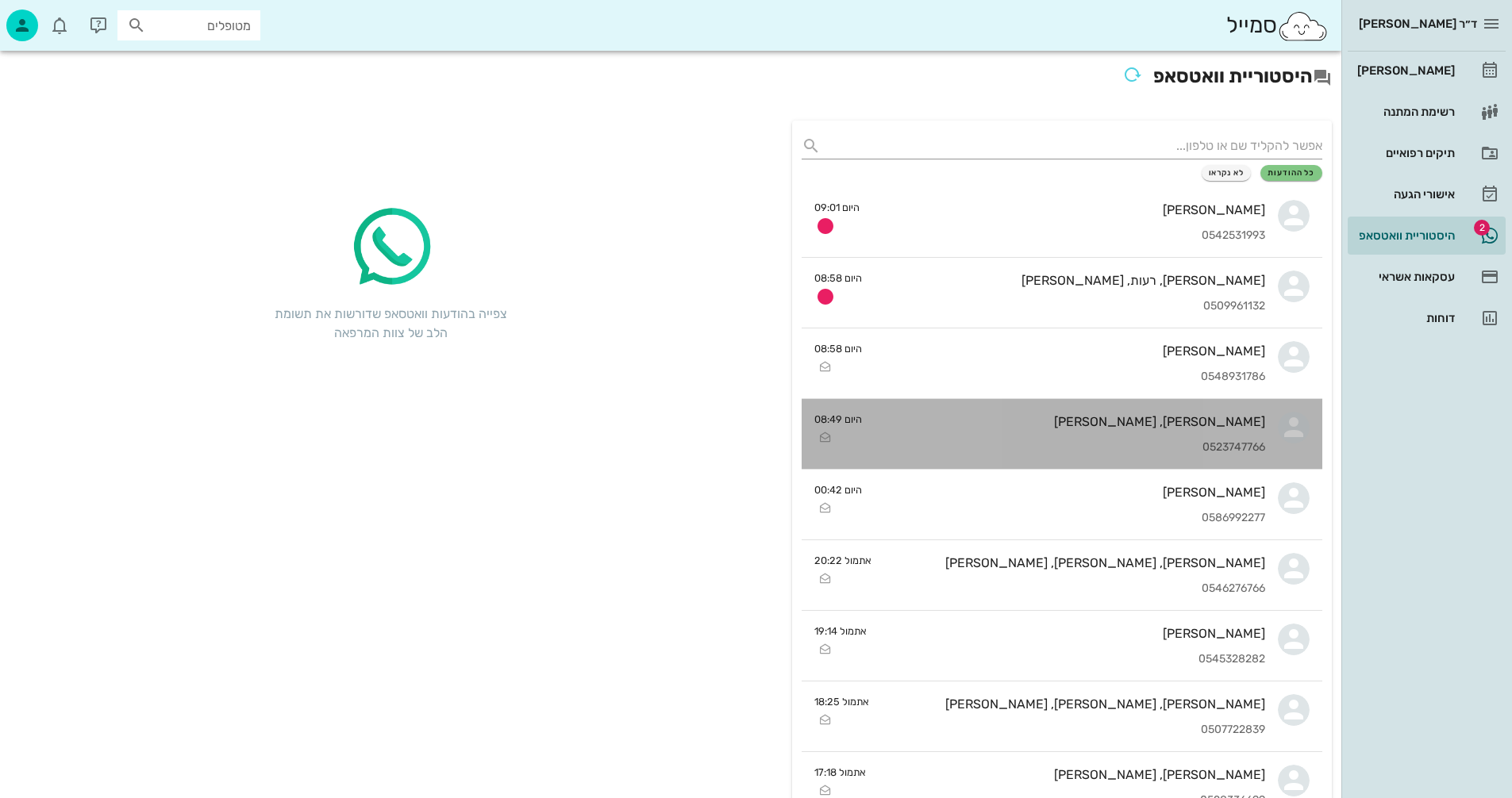
click at [1034, 444] on div "0523747766" at bounding box center [1070, 448] width 391 height 13
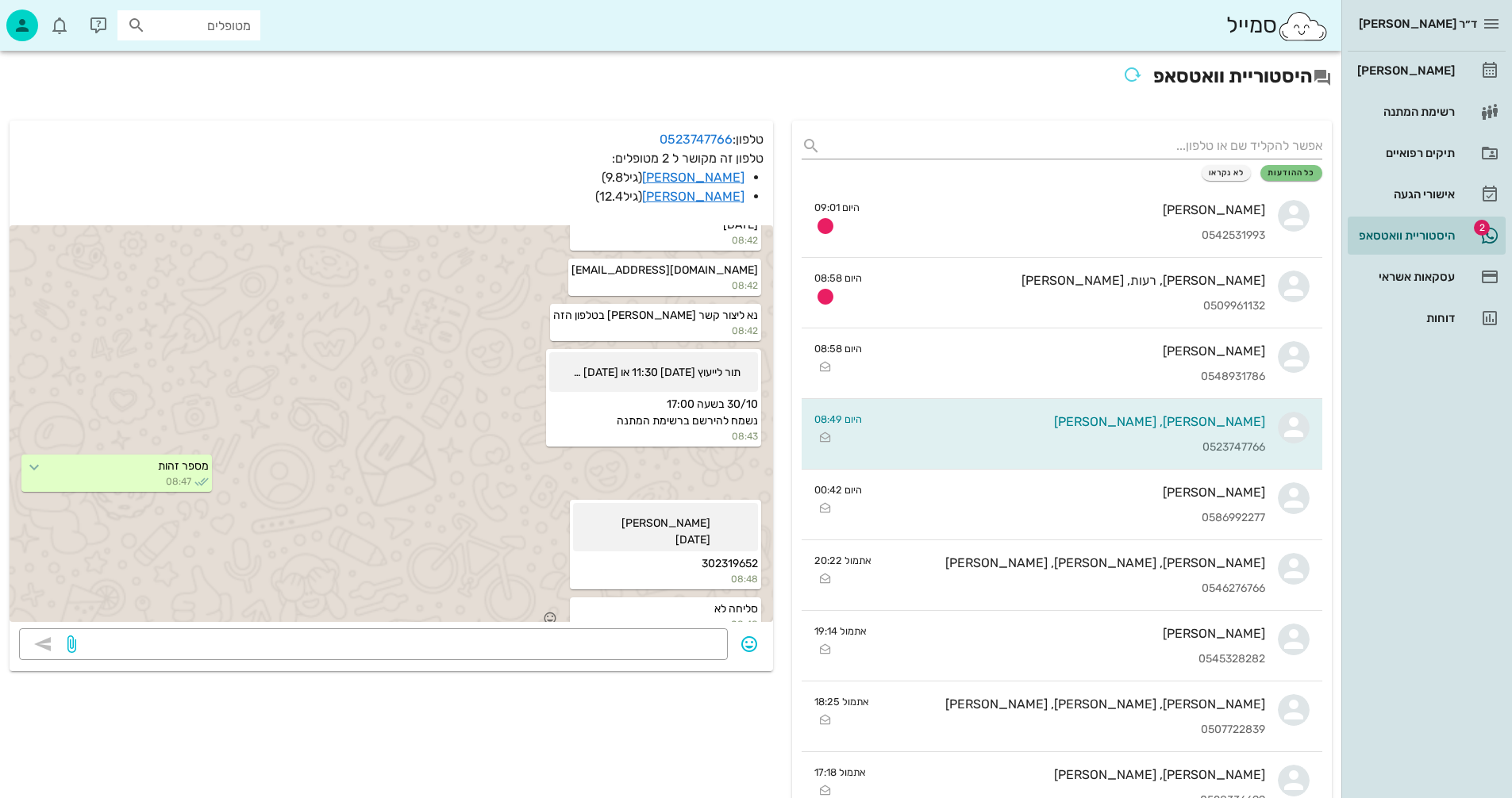
scroll to position [788, 0]
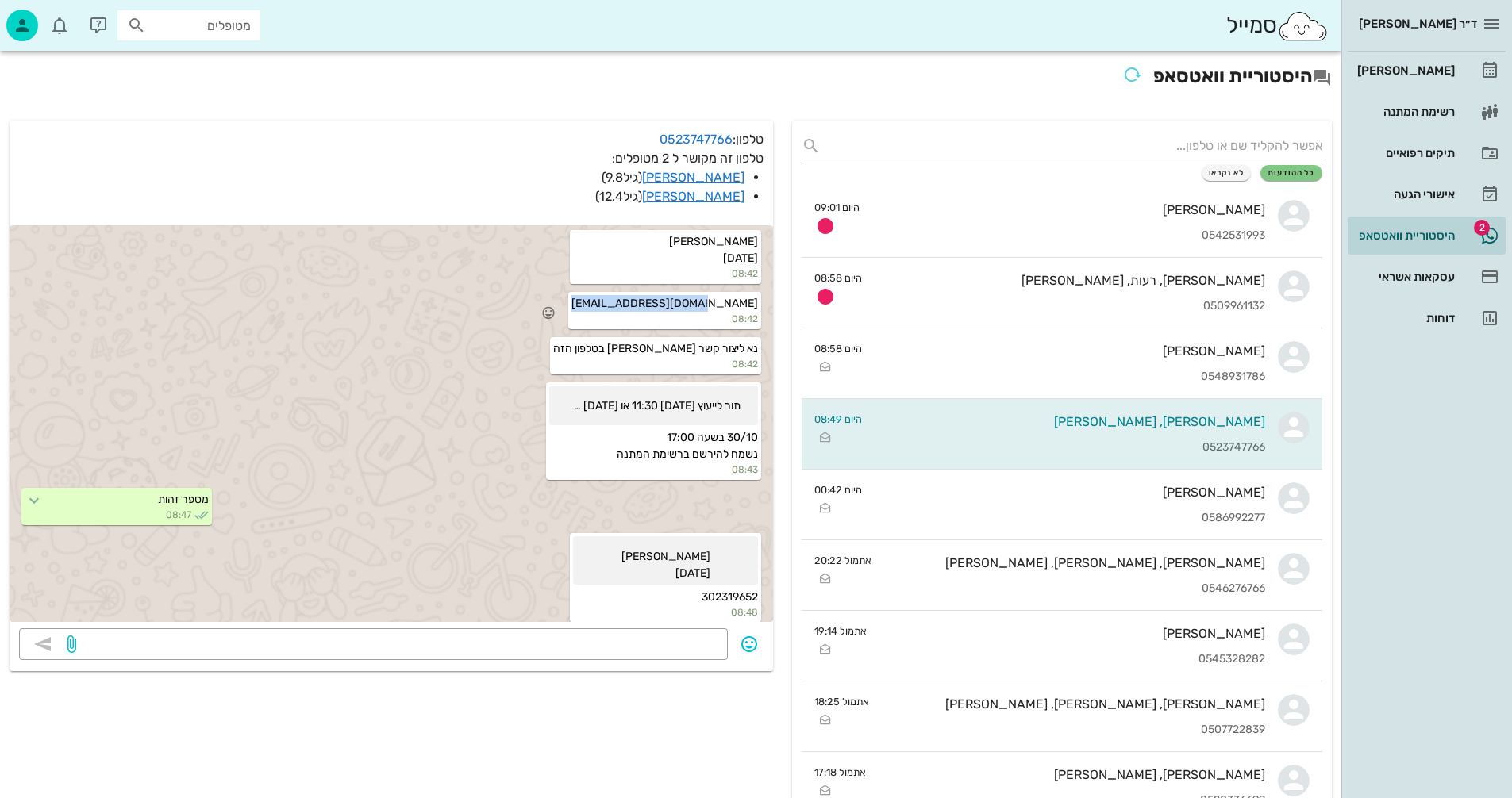
drag, startPoint x: 630, startPoint y: 304, endPoint x: 759, endPoint y: 304, distance: 129.0
click at [759, 304] on div "[EMAIL_ADDRESS][DOMAIN_NAME] 08:42" at bounding box center [664, 310] width 193 height 37
copy span "[EMAIL_ADDRESS][DOMAIN_NAME]"
click at [727, 173] on link "[PERSON_NAME]" at bounding box center [693, 177] width 103 height 15
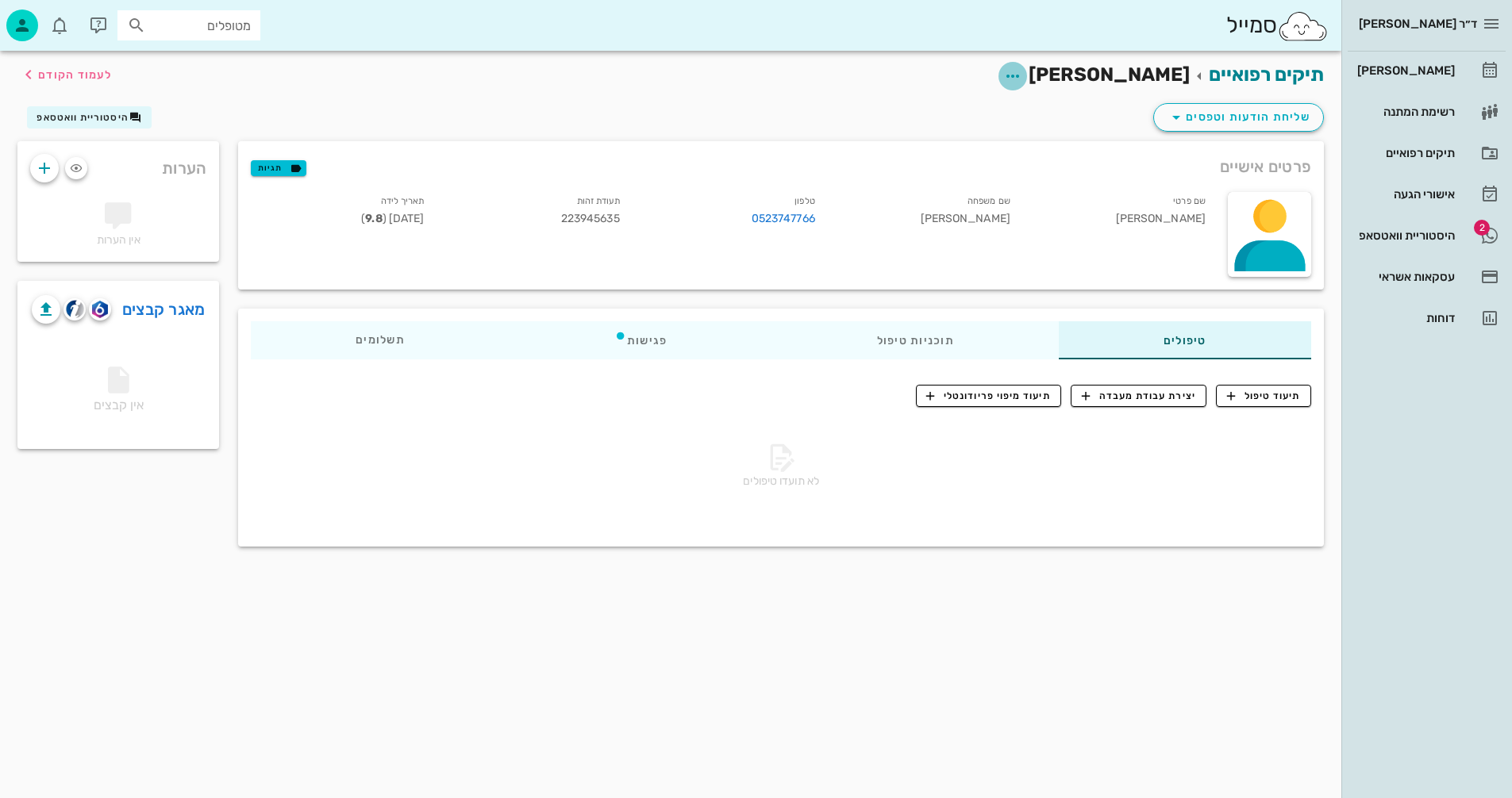
click at [1022, 76] on icon "button" at bounding box center [1013, 77] width 19 height 19
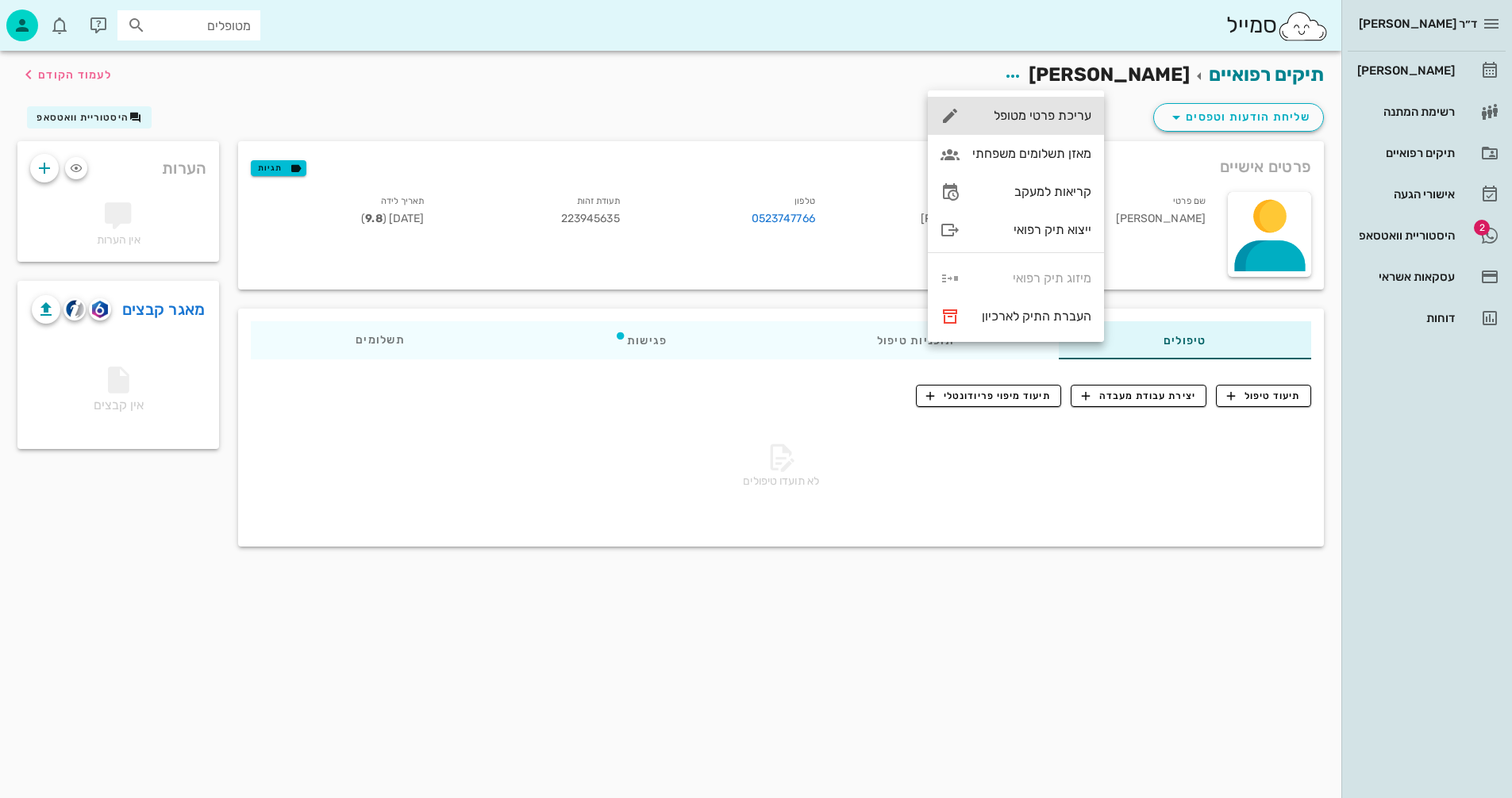
click at [1003, 110] on div "עריכת פרטי מטופל" at bounding box center [1032, 116] width 119 height 15
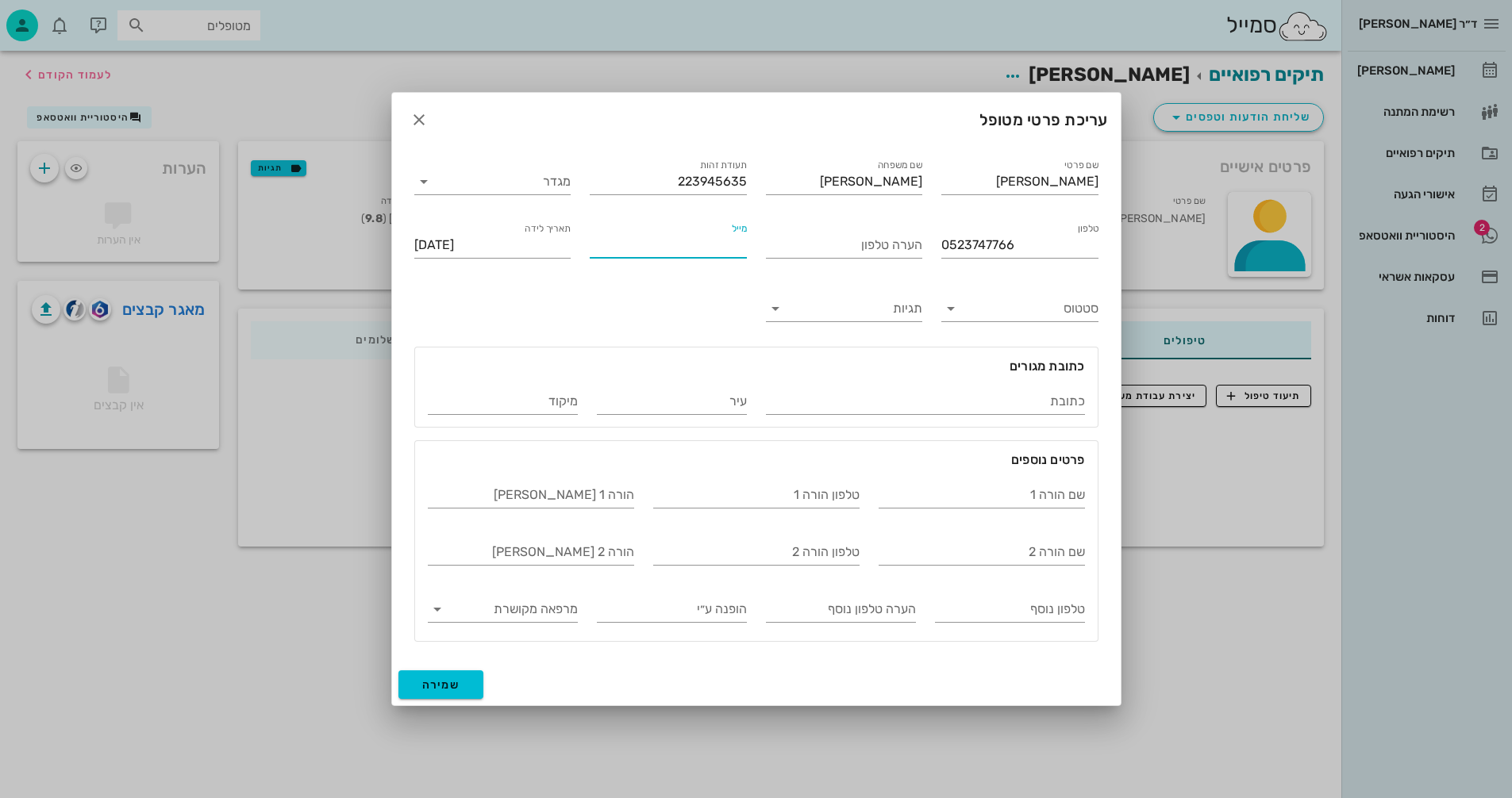
paste input "[EMAIL_ADDRESS][DOMAIN_NAME]"
type input "[EMAIL_ADDRESS][DOMAIN_NAME]"
click at [432, 684] on span "שמירה" at bounding box center [442, 685] width 38 height 13
type input "[DATE]"
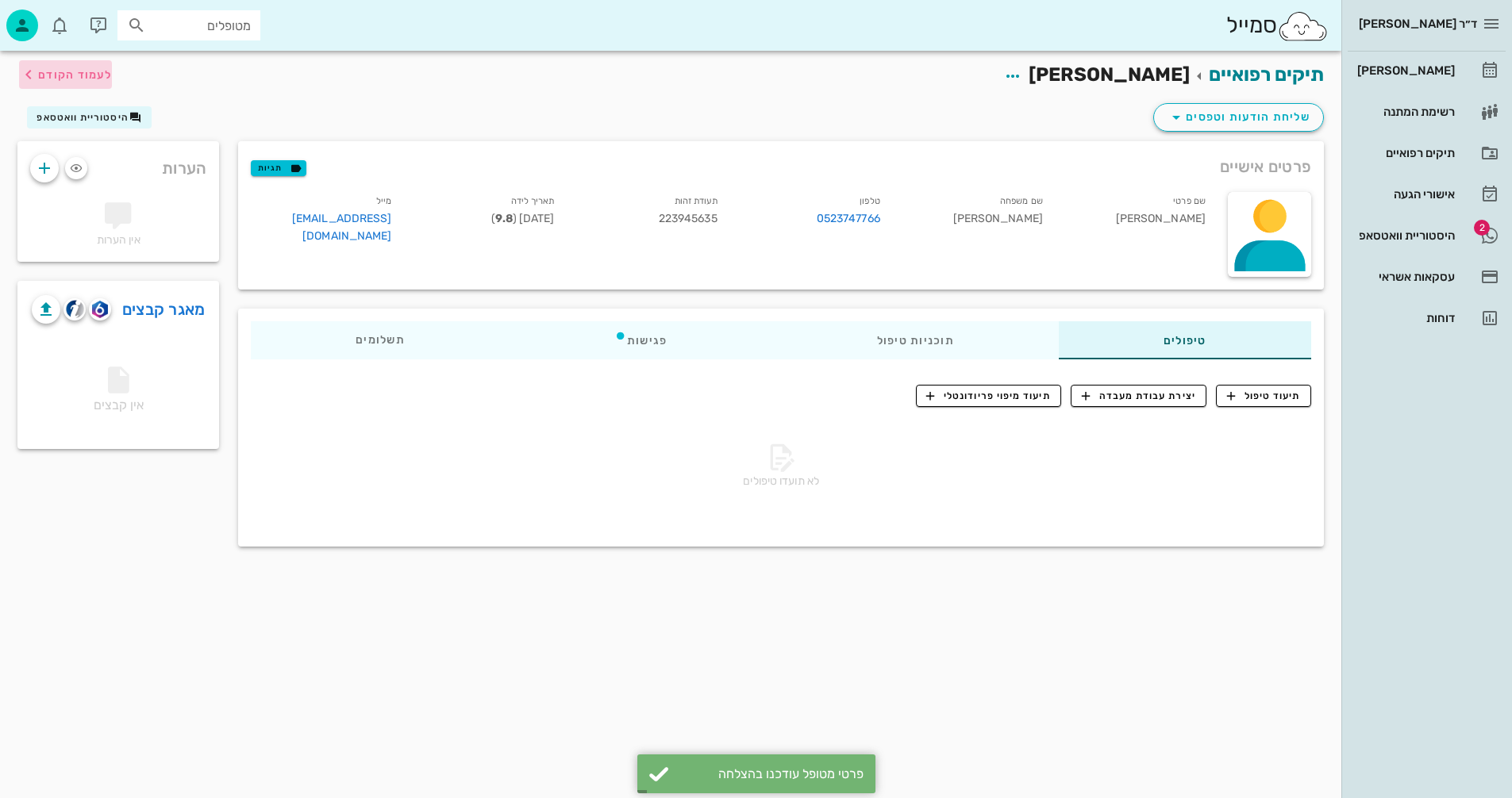
click at [71, 72] on span "לעמוד הקודם" at bounding box center [75, 75] width 74 height 13
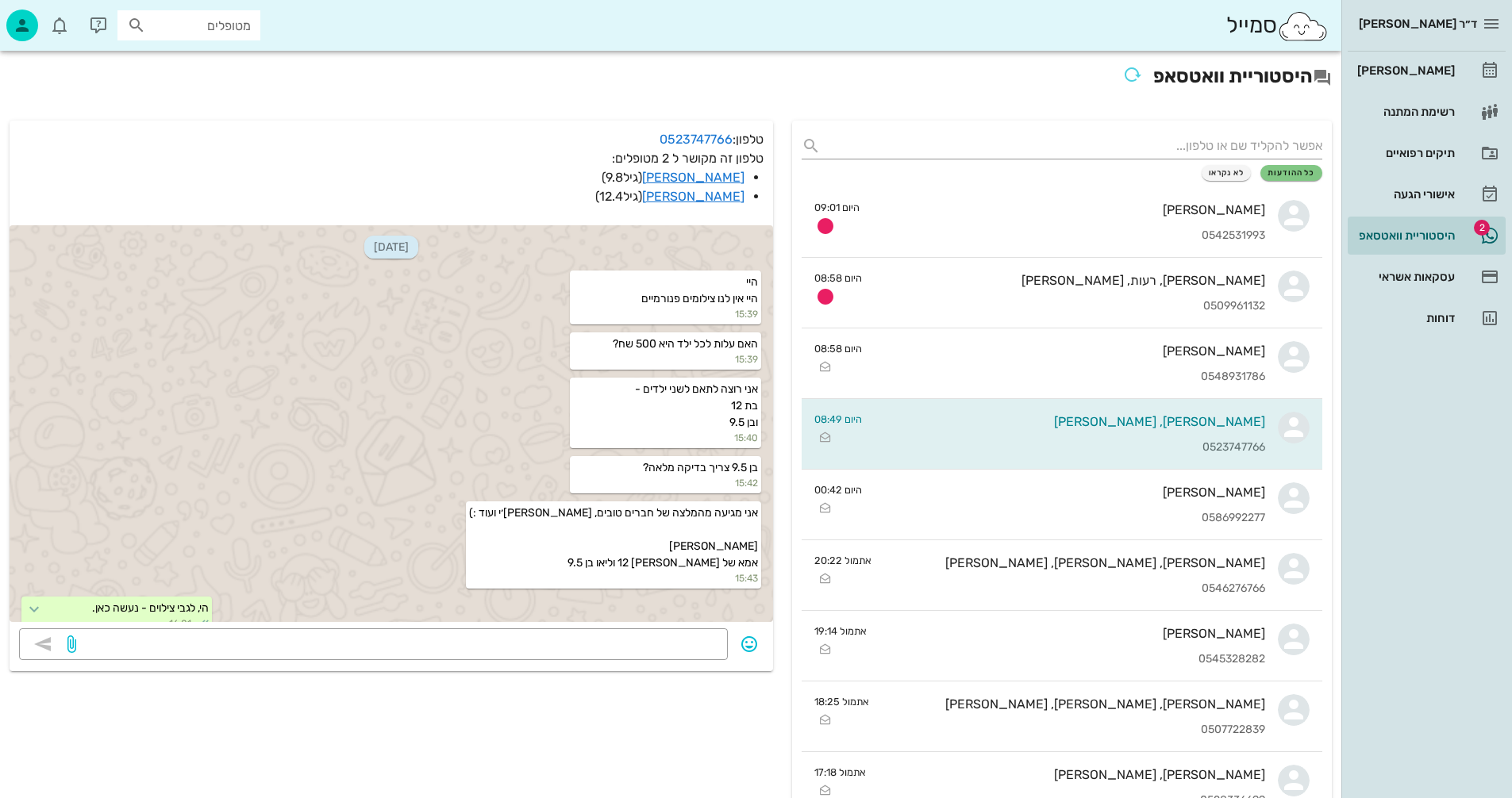
scroll to position [1265, 0]
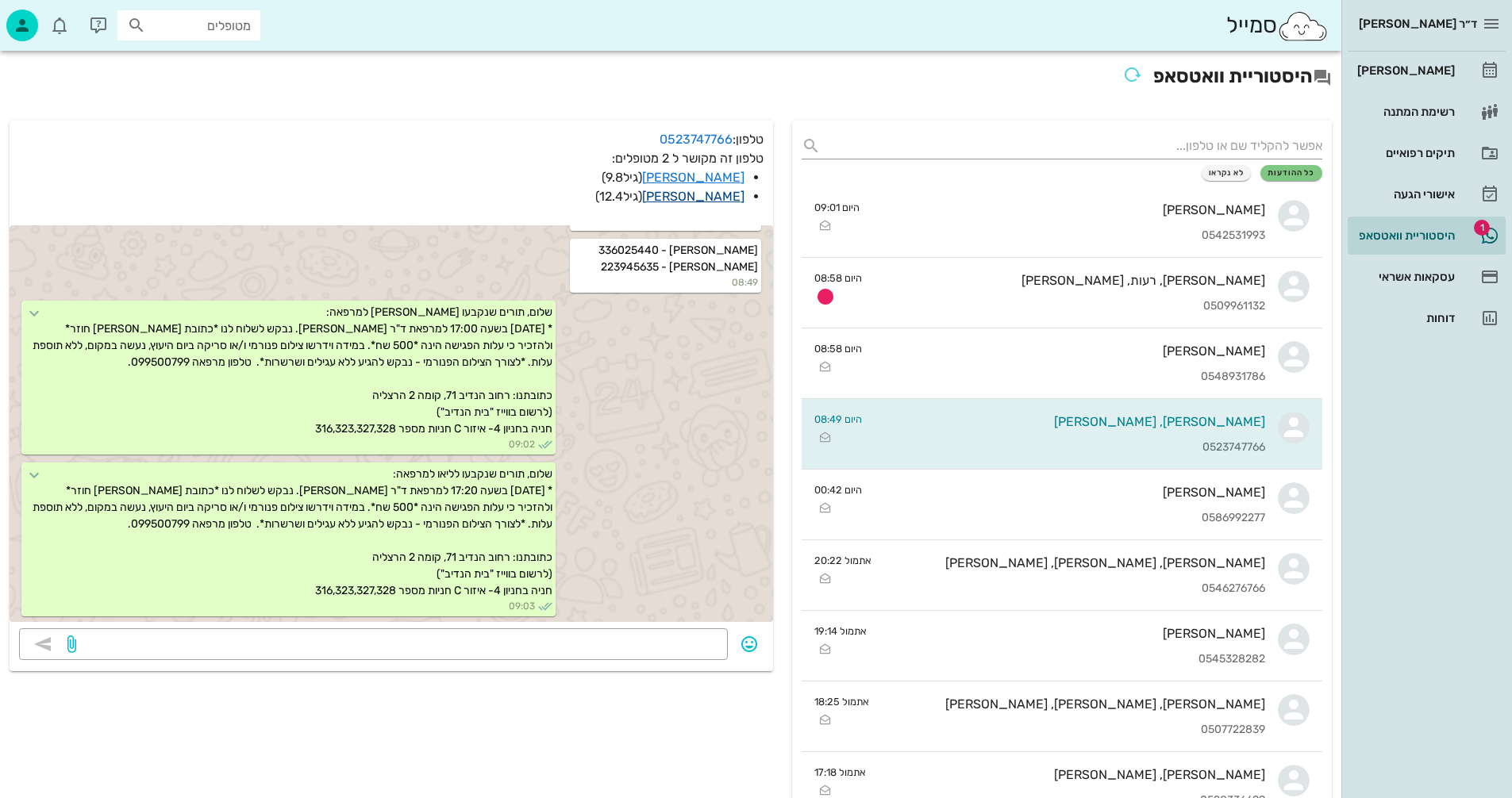
click at [723, 197] on link "[PERSON_NAME]" at bounding box center [693, 196] width 103 height 15
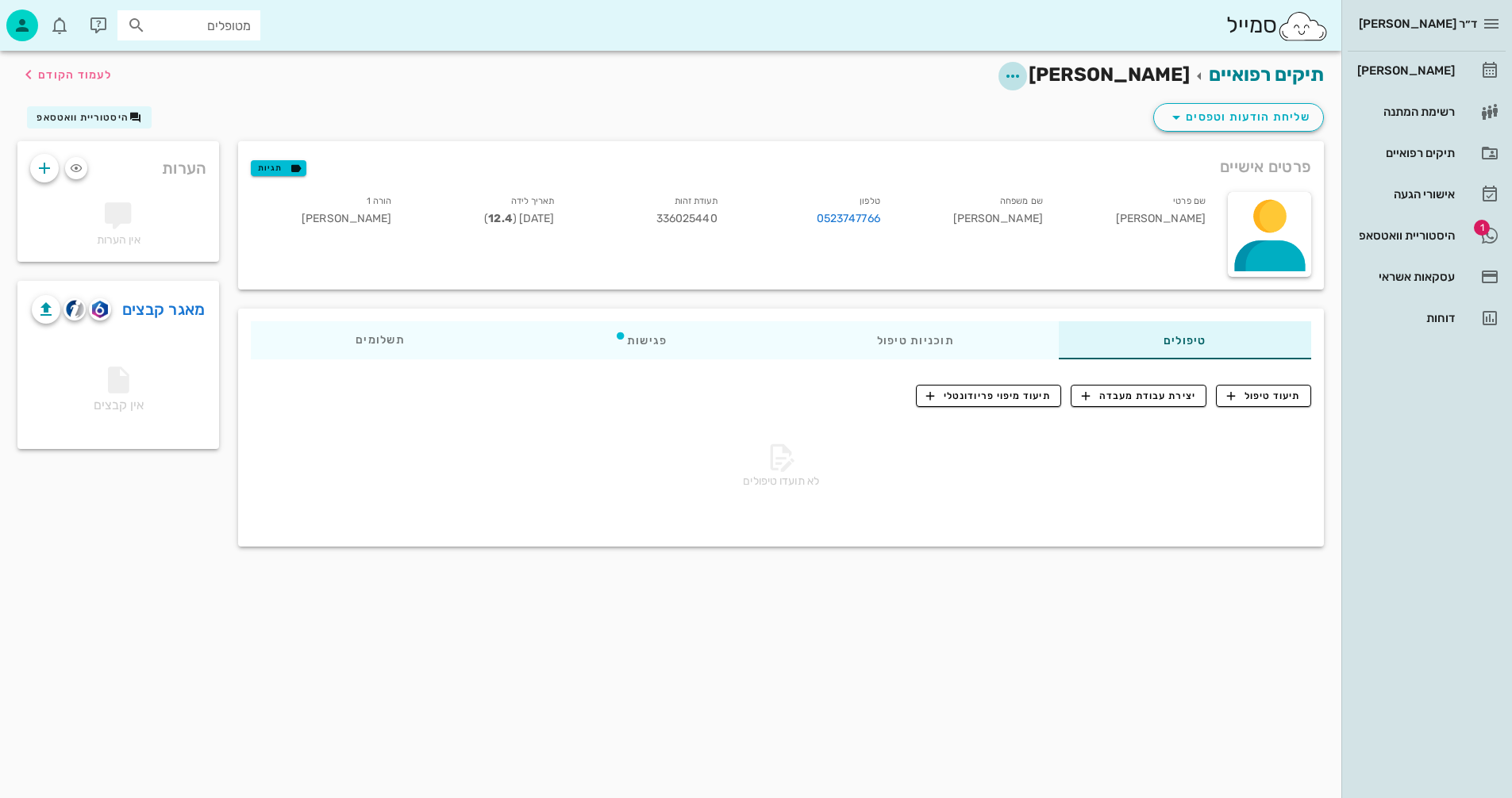
click at [1022, 75] on icon "button" at bounding box center [1013, 77] width 19 height 19
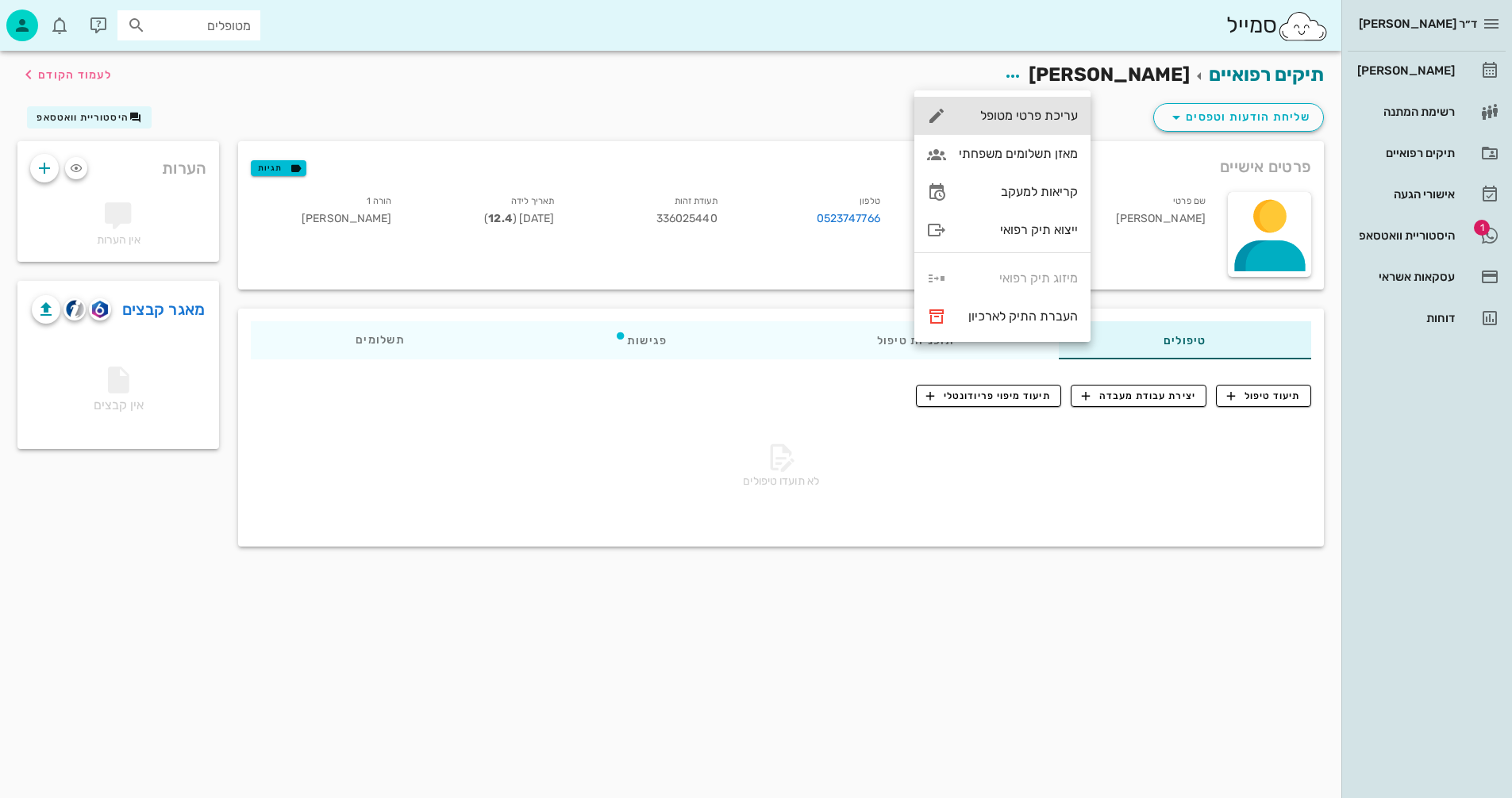
click at [1000, 116] on div "עריכת פרטי מטופל" at bounding box center [1019, 116] width 119 height 15
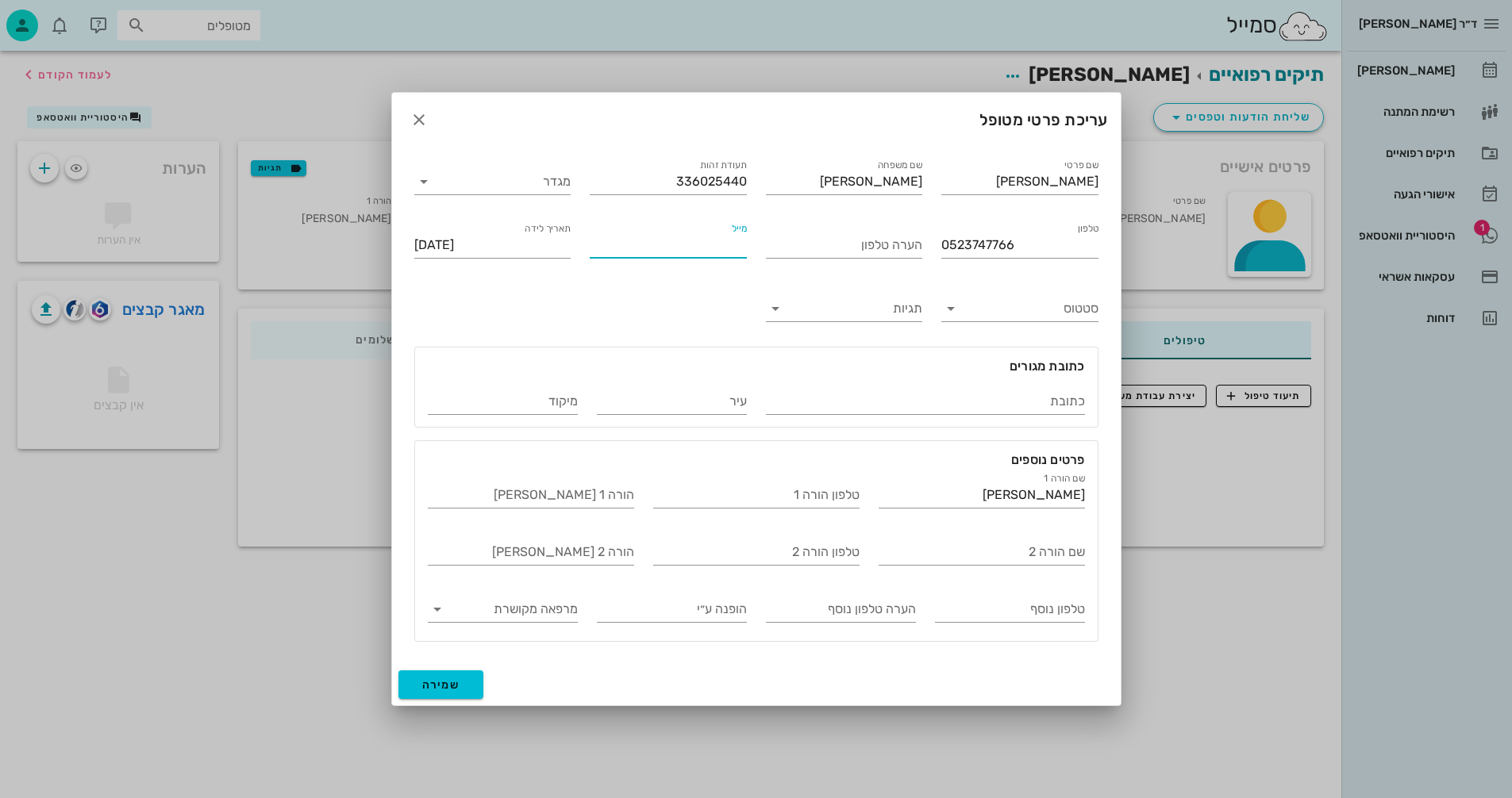
paste input "[EMAIL_ADDRESS][DOMAIN_NAME]"
type input "[EMAIL_ADDRESS][DOMAIN_NAME]"
click at [450, 678] on span "שמירה" at bounding box center [442, 685] width 38 height 13
type input "[DATE]"
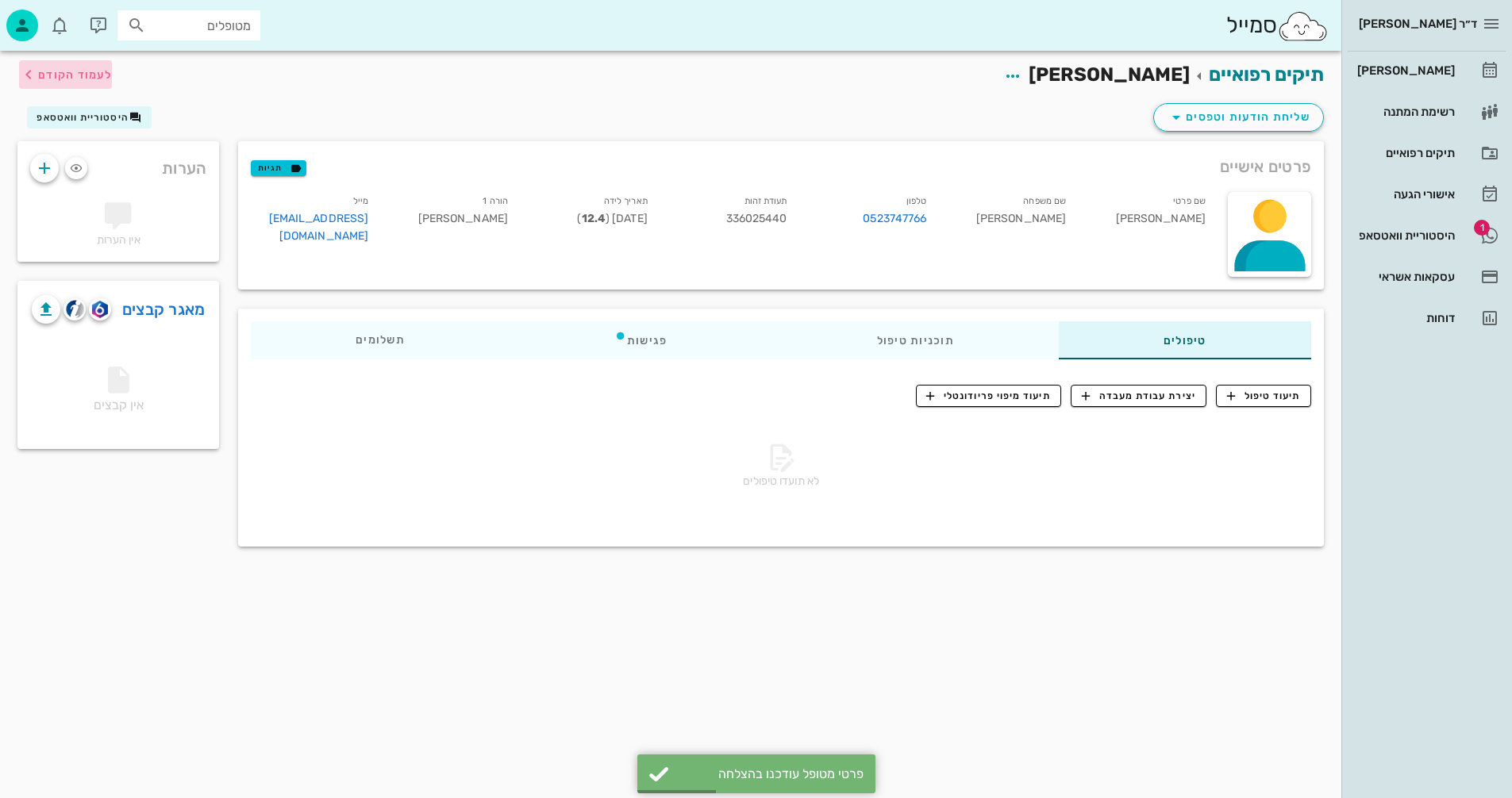
click at [71, 72] on span "לעמוד הקודם" at bounding box center [75, 75] width 74 height 13
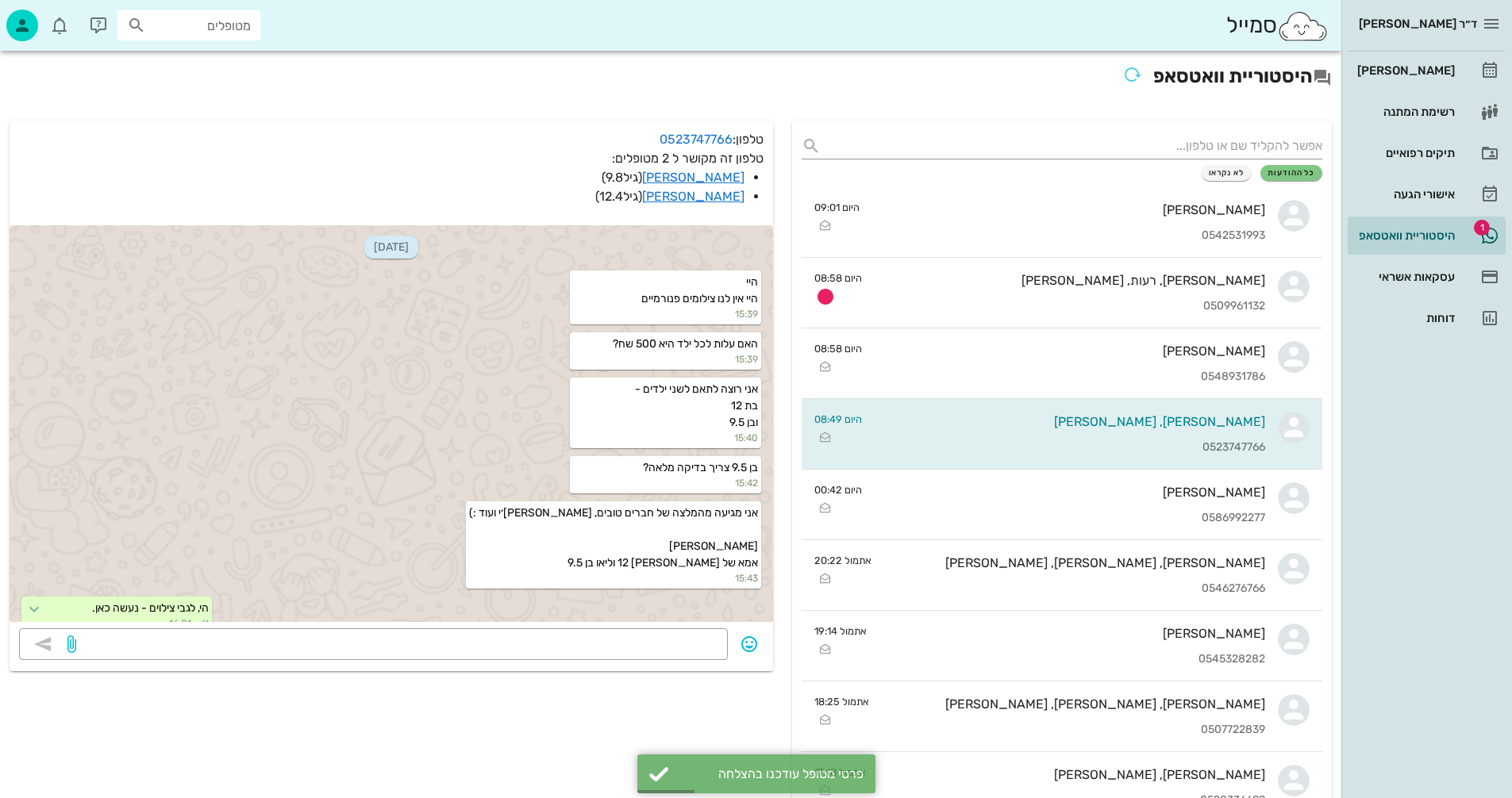
scroll to position [1265, 0]
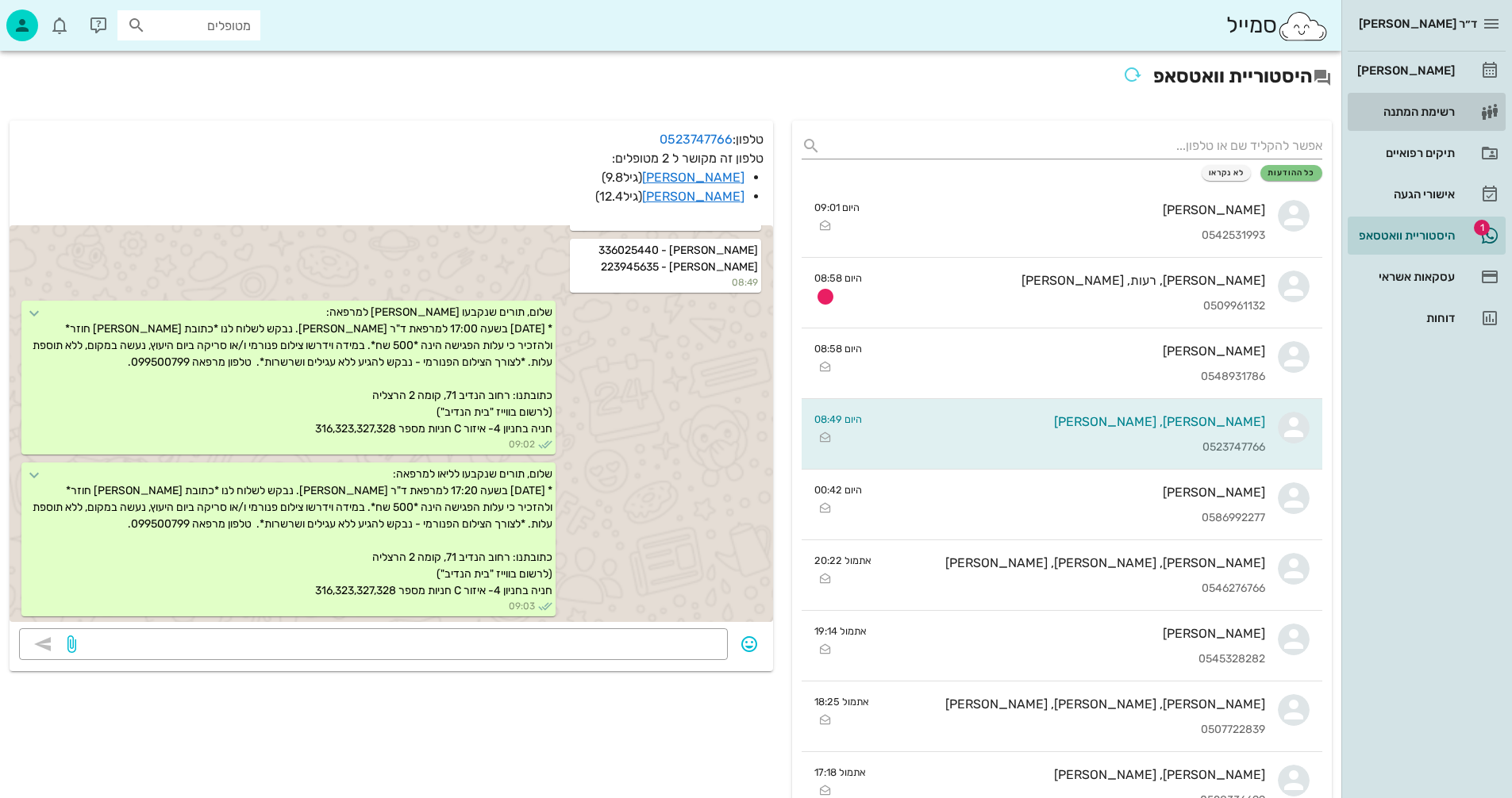
click at [1421, 111] on div "רשימת המתנה" at bounding box center [1404, 111] width 101 height 12
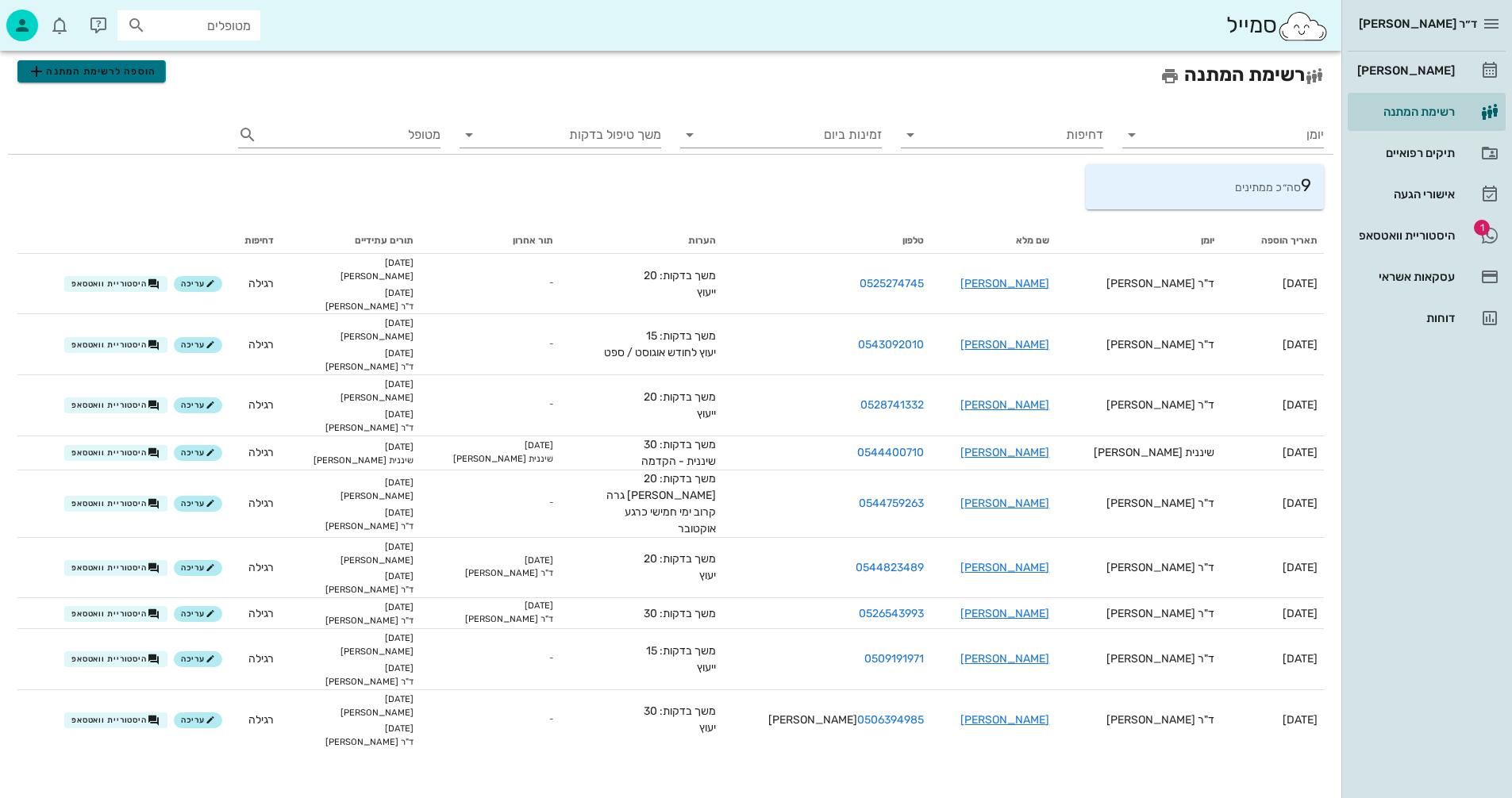
click at [99, 71] on span "הוספה לרשימת המתנה" at bounding box center [91, 72] width 128 height 19
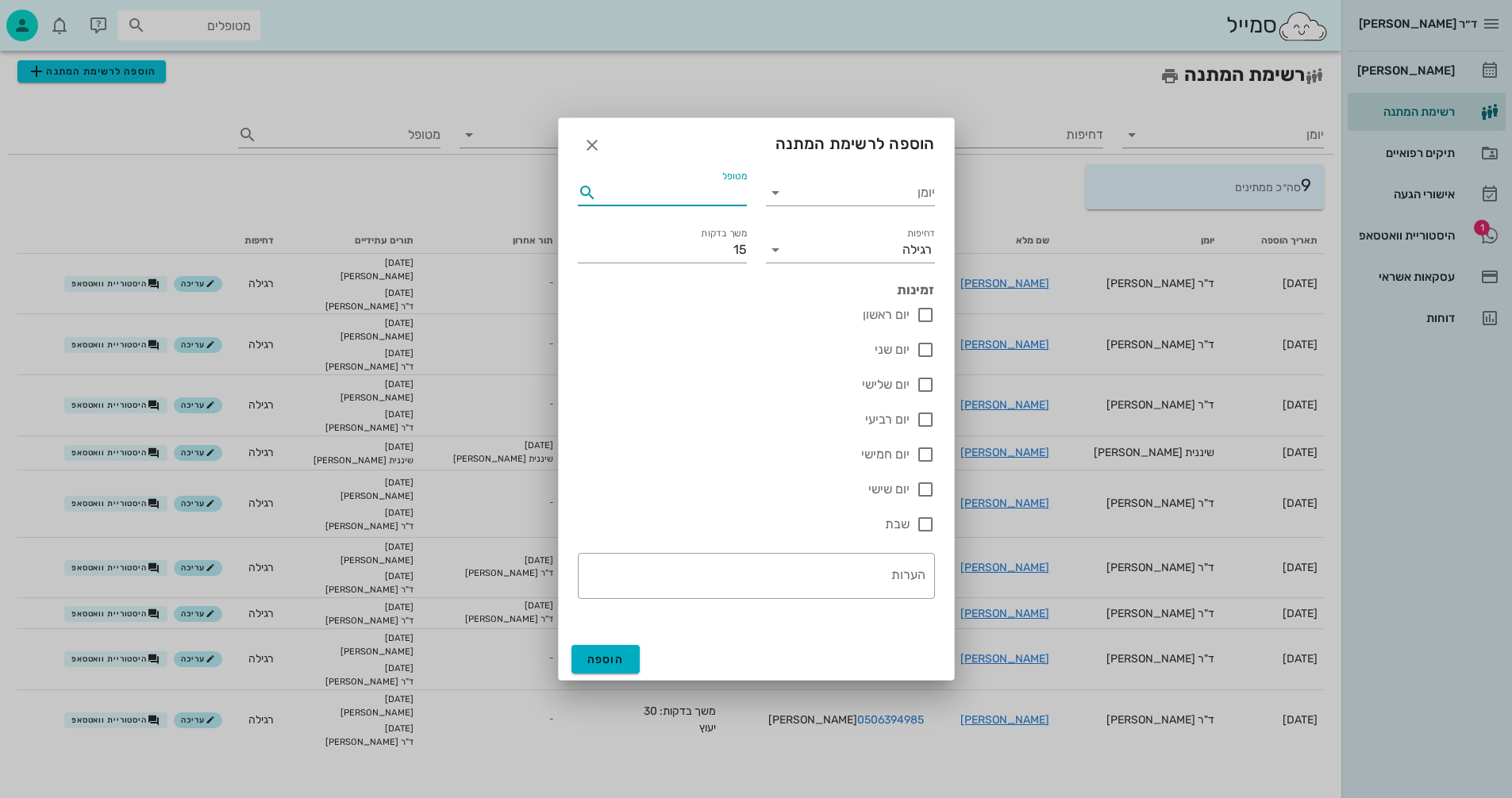
click at [689, 192] on input "מטופל" at bounding box center [673, 193] width 147 height 26
type input "[PERSON_NAME]"
click at [676, 231] on div "[PERSON_NAME] 336025440" at bounding box center [647, 230] width 174 height 15
click at [779, 195] on icon at bounding box center [775, 193] width 19 height 19
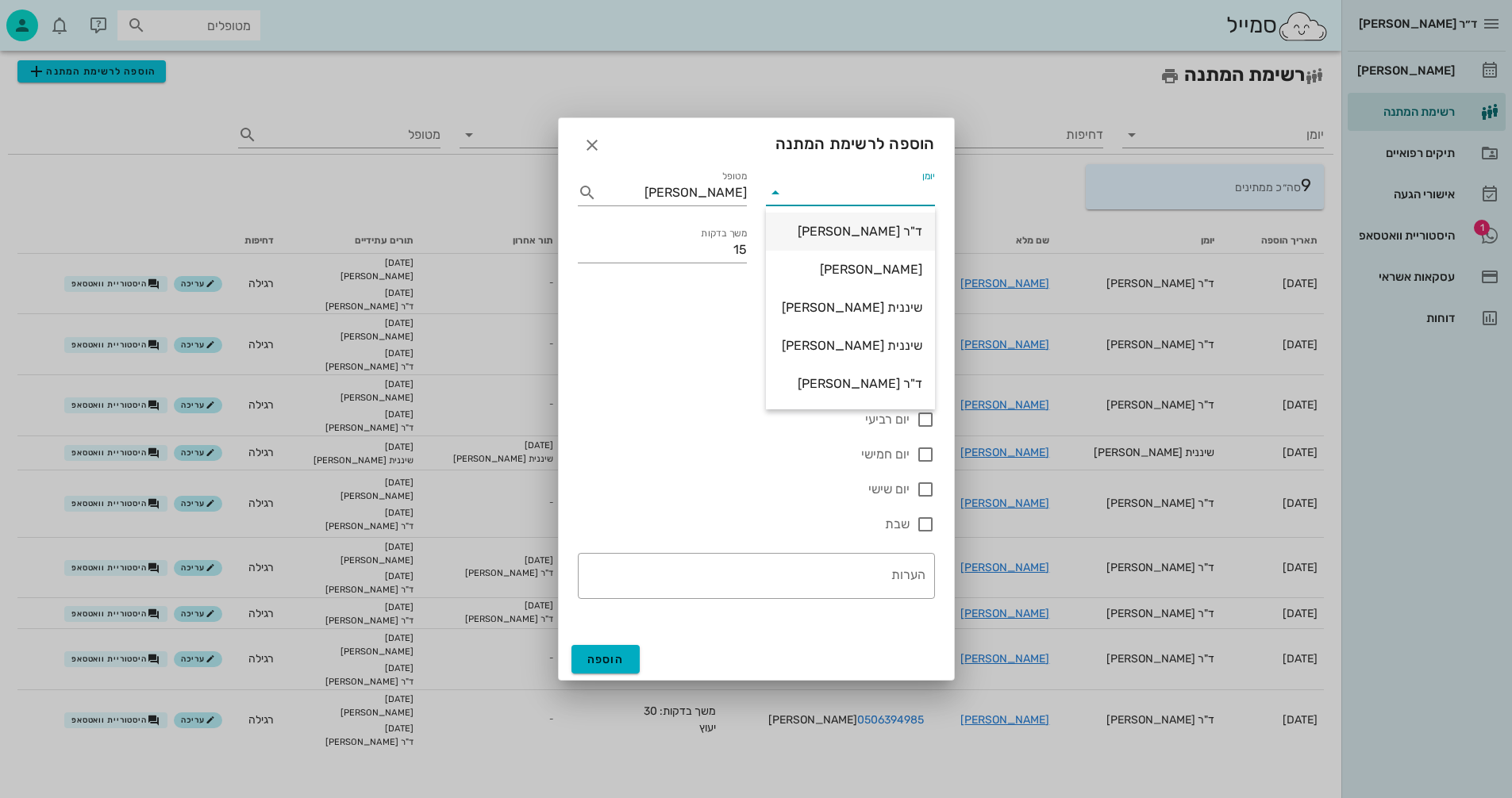
click at [875, 230] on div "ד"ר [PERSON_NAME]" at bounding box center [851, 232] width 144 height 15
type input "ד"ר [PERSON_NAME]"
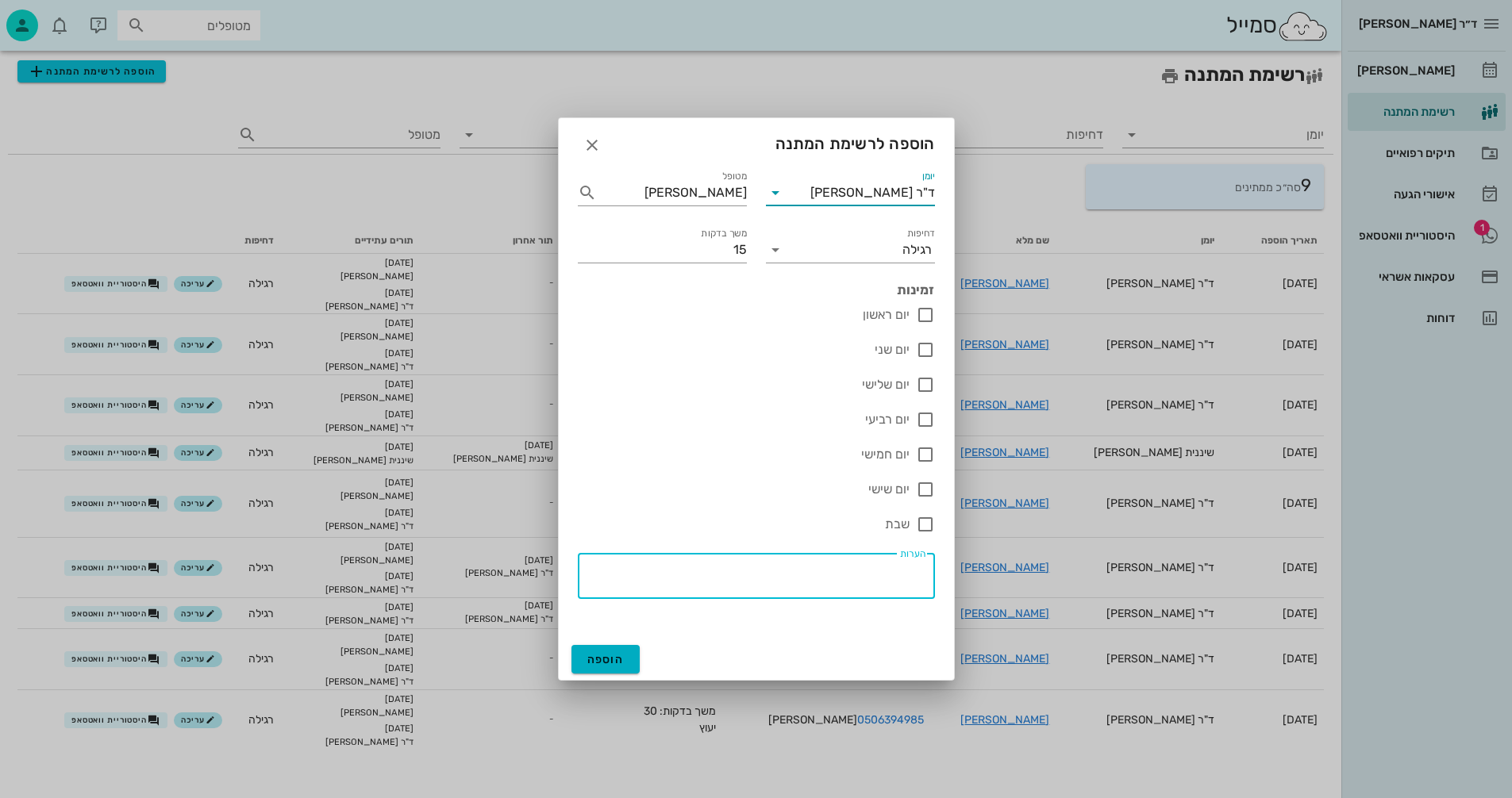
click at [830, 570] on textarea "הערות" at bounding box center [751, 581] width 348 height 38
type textarea "ייעוץ"
click at [600, 656] on span "הוספה" at bounding box center [606, 660] width 37 height 13
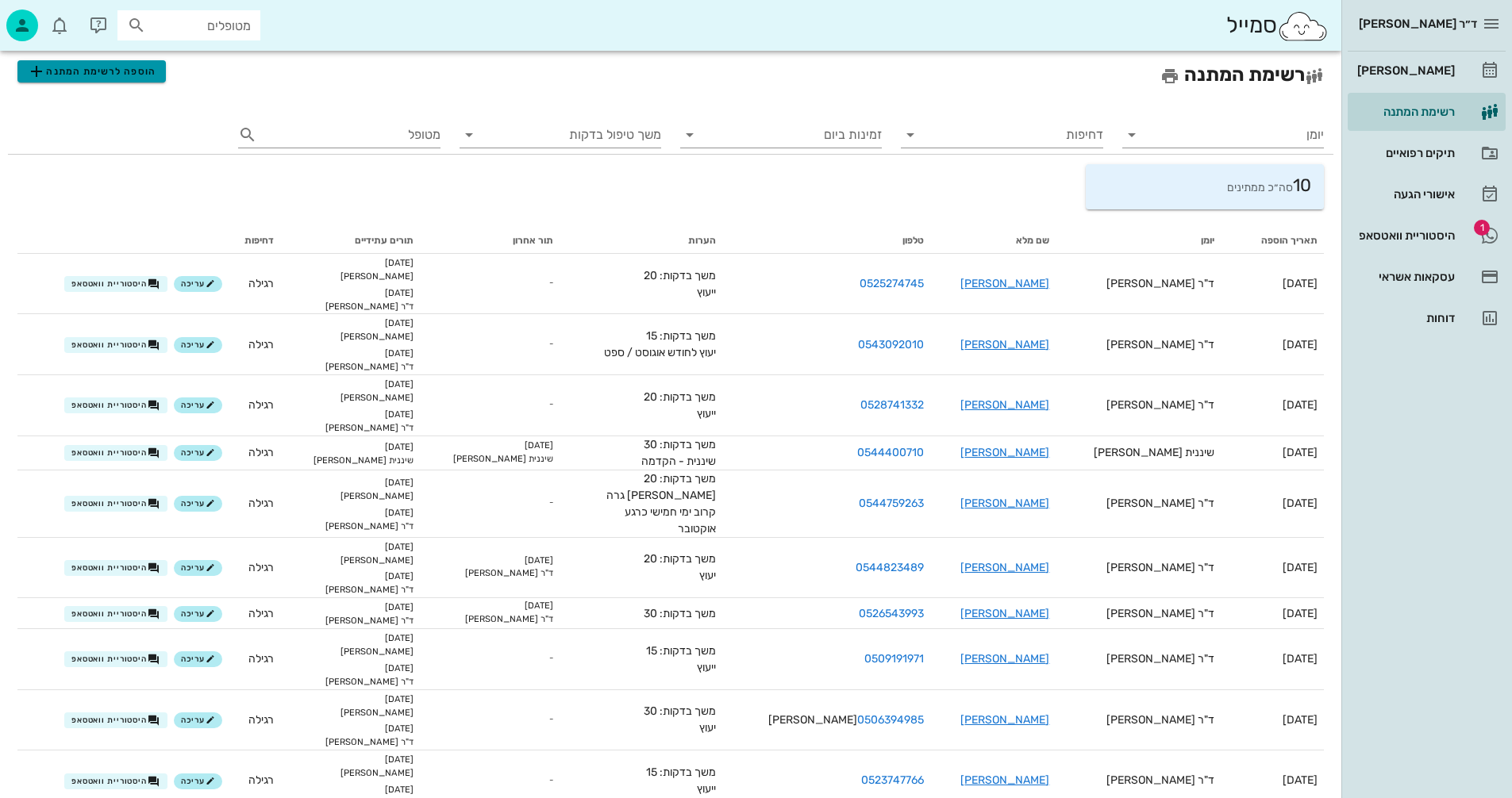
click at [106, 69] on span "הוספה לרשימת המתנה" at bounding box center [91, 72] width 128 height 19
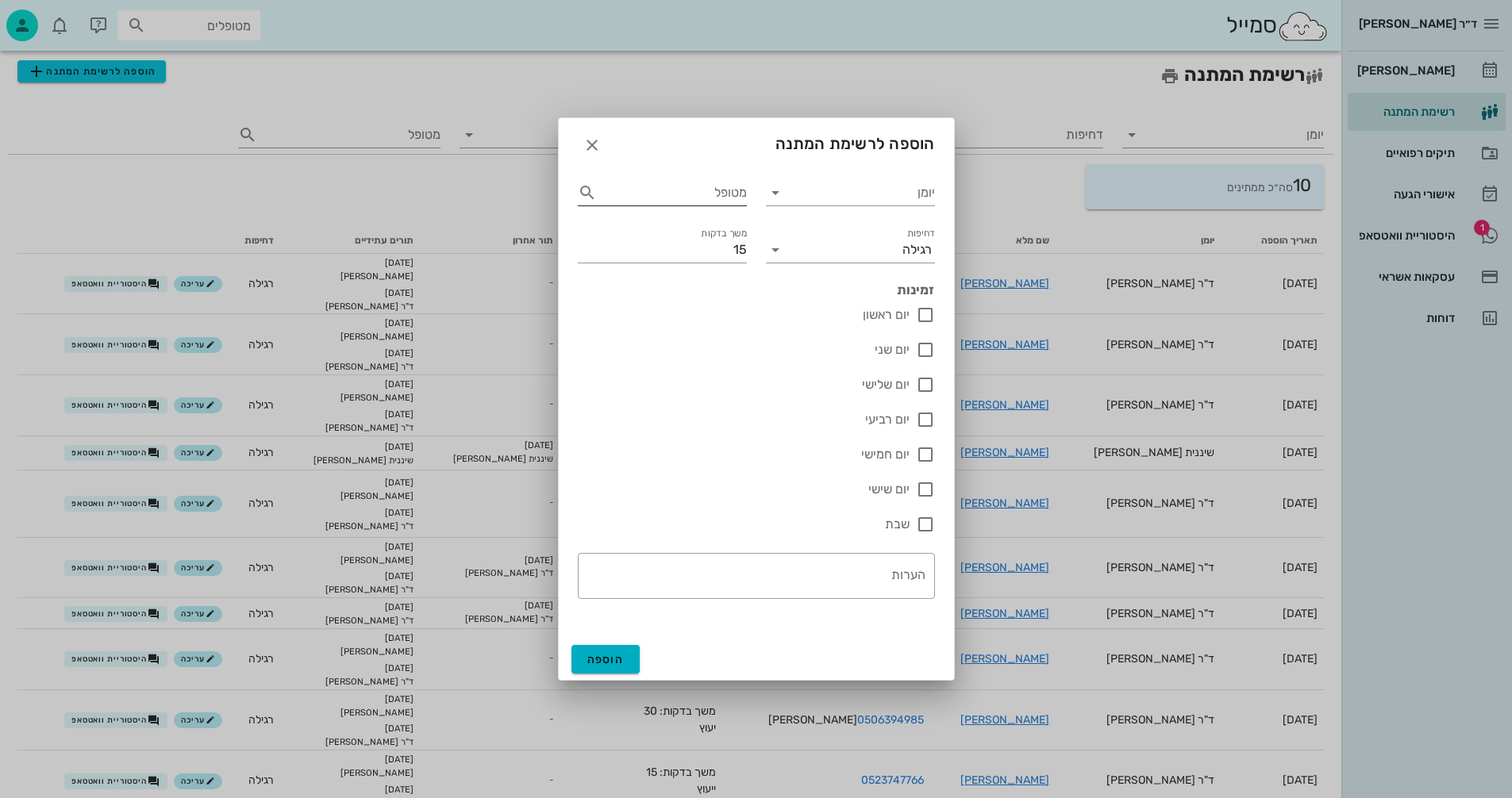
click at [715, 187] on input "מטופל" at bounding box center [673, 193] width 147 height 26
type input "[PERSON_NAME]"
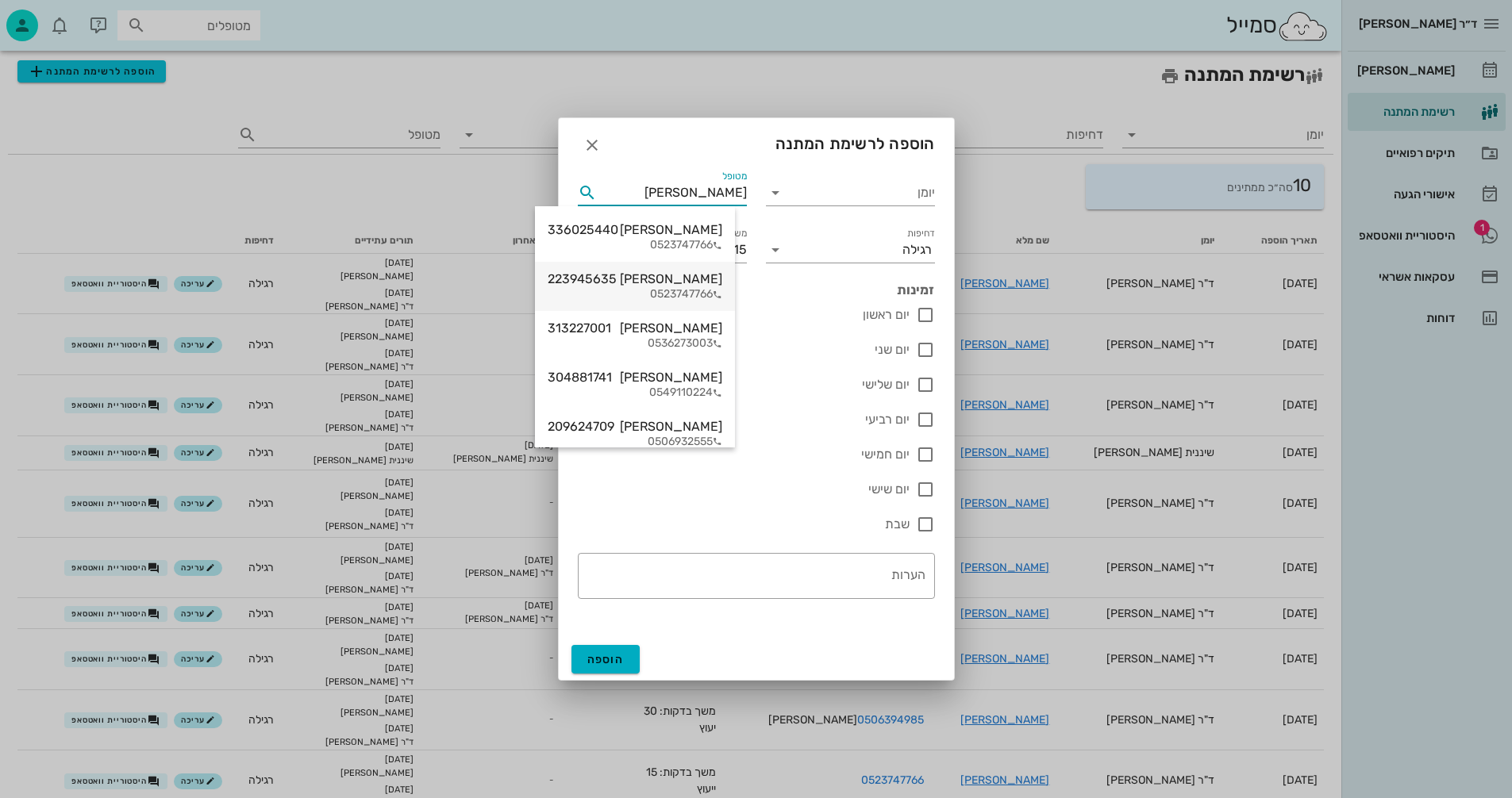
click at [669, 278] on div "[PERSON_NAME] 223945635" at bounding box center [635, 279] width 174 height 15
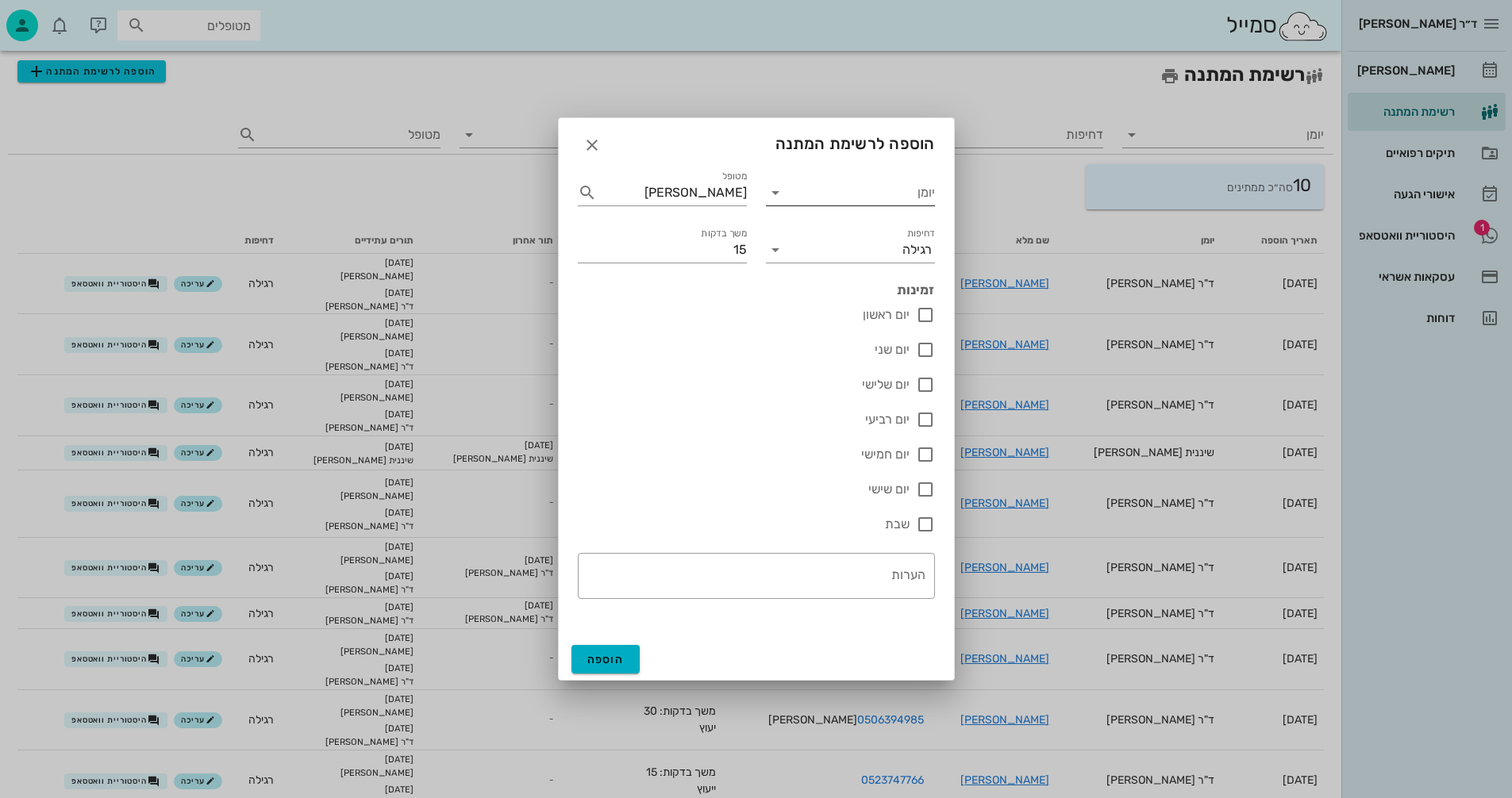
click at [791, 187] on input "יומן" at bounding box center [861, 193] width 147 height 26
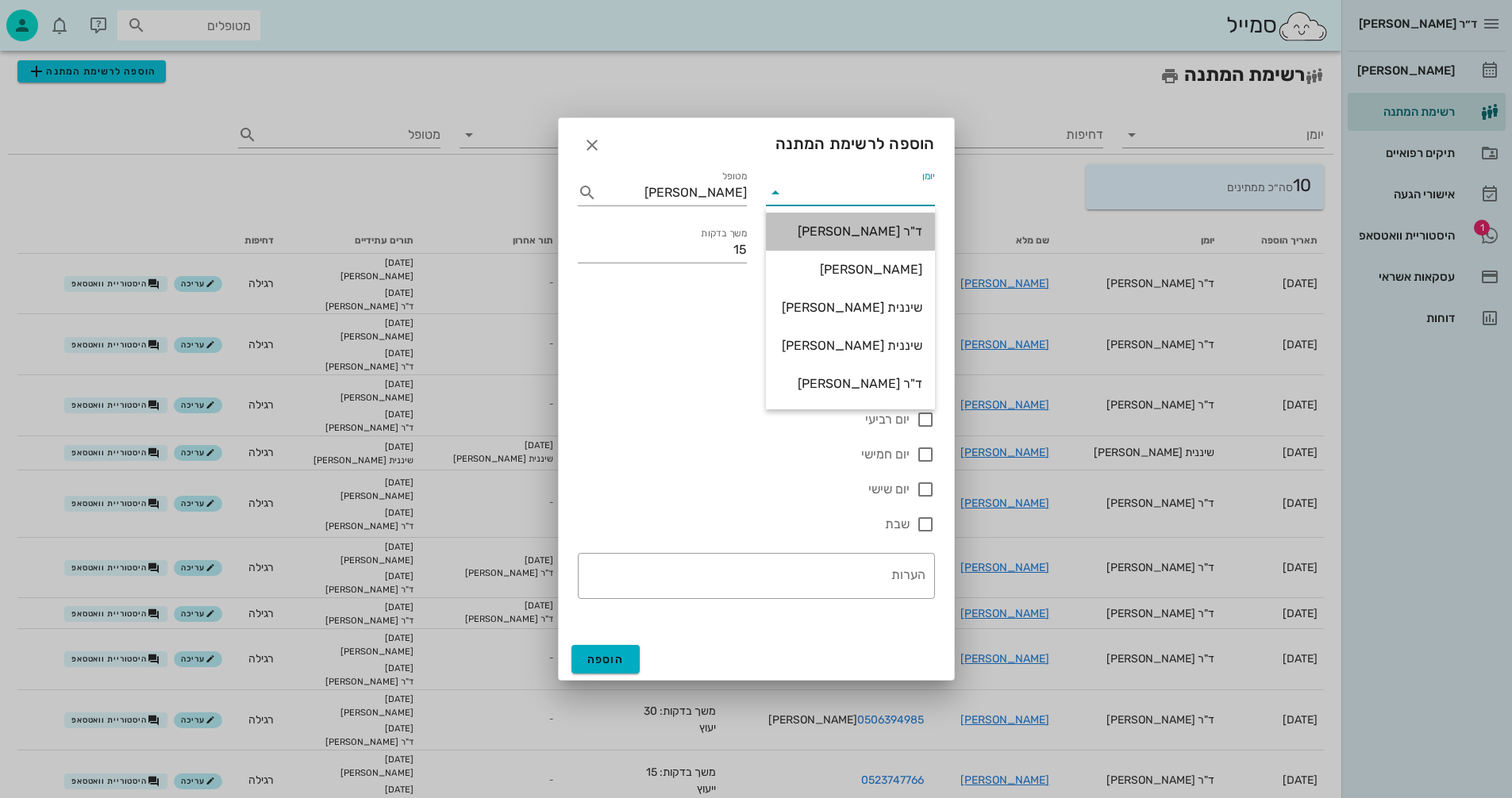
click at [835, 224] on div "ד"ר [PERSON_NAME]" at bounding box center [851, 232] width 144 height 15
type input "ד"ר [PERSON_NAME]"
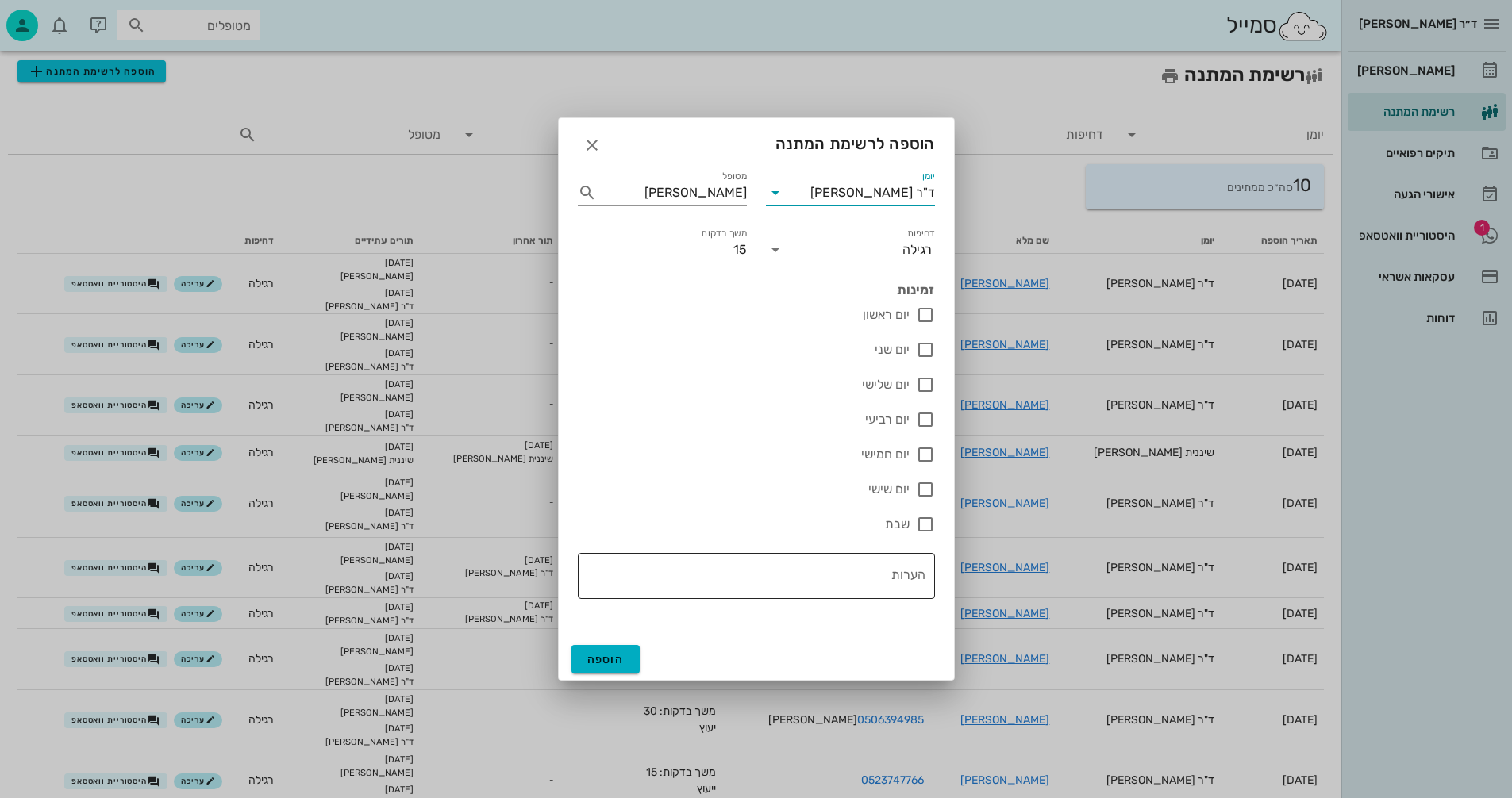
click at [869, 576] on textarea "הערות" at bounding box center [751, 581] width 348 height 38
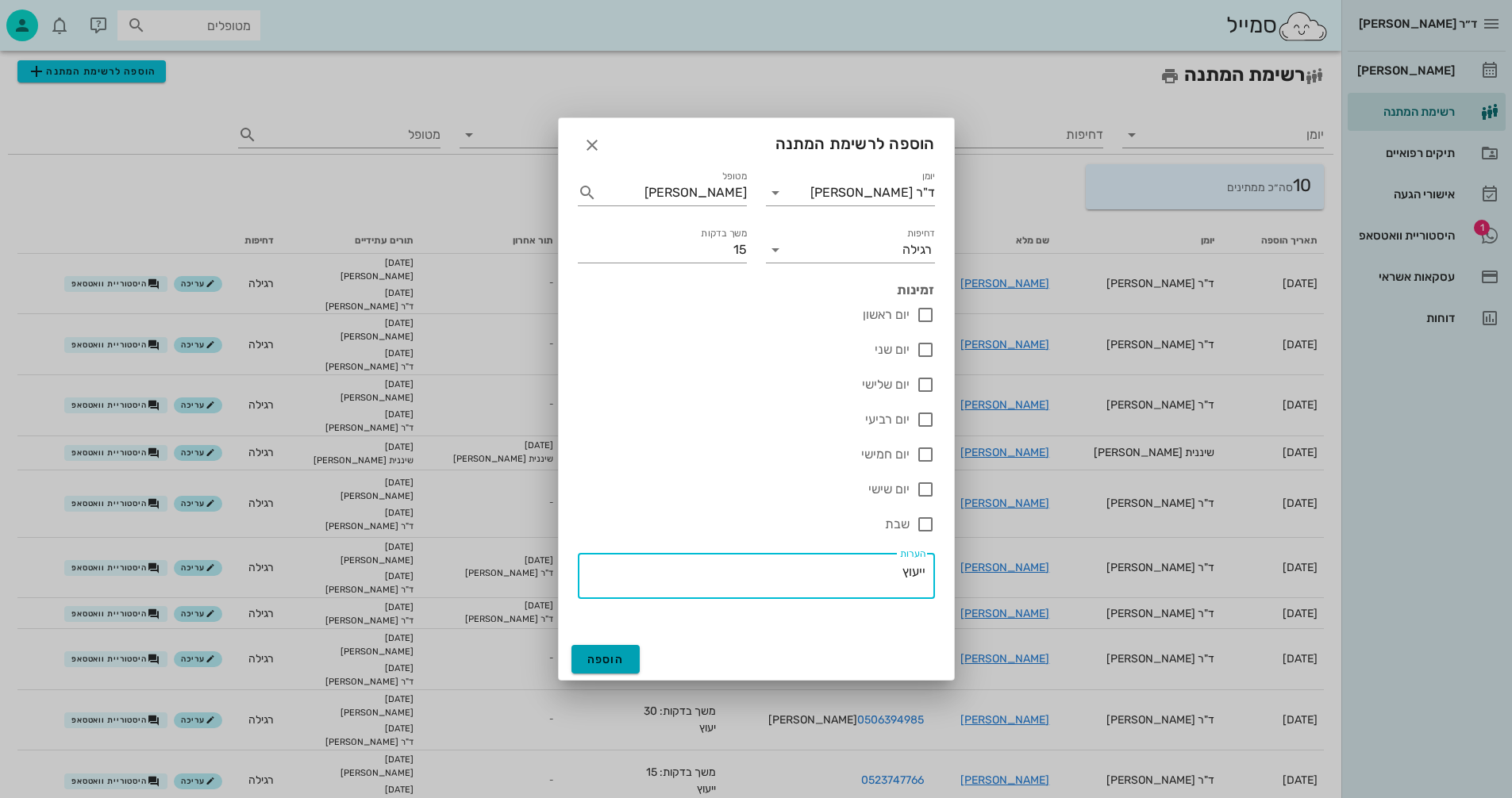
type textarea "ייעוץ"
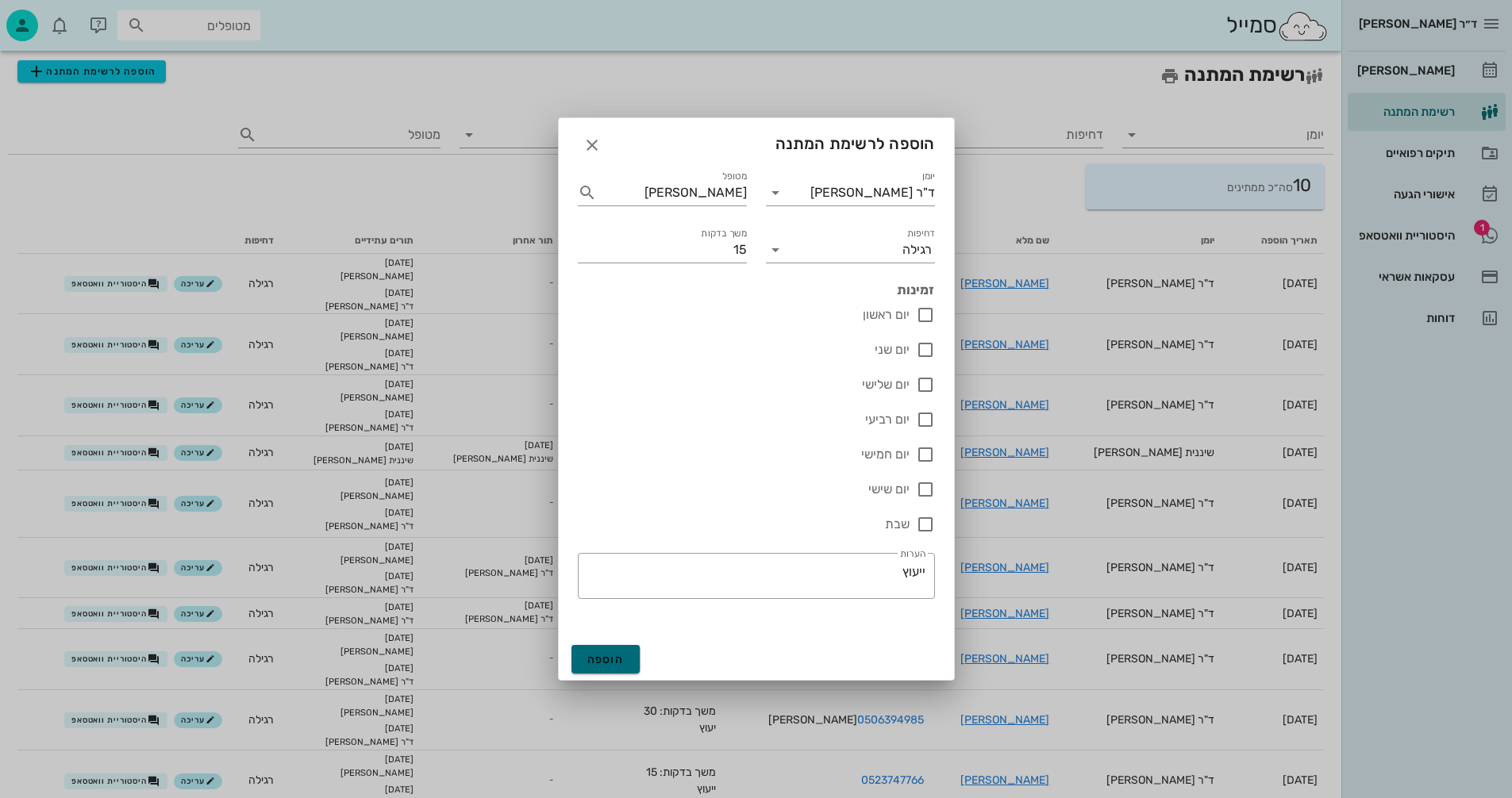
click at [596, 655] on span "הוספה" at bounding box center [606, 660] width 37 height 13
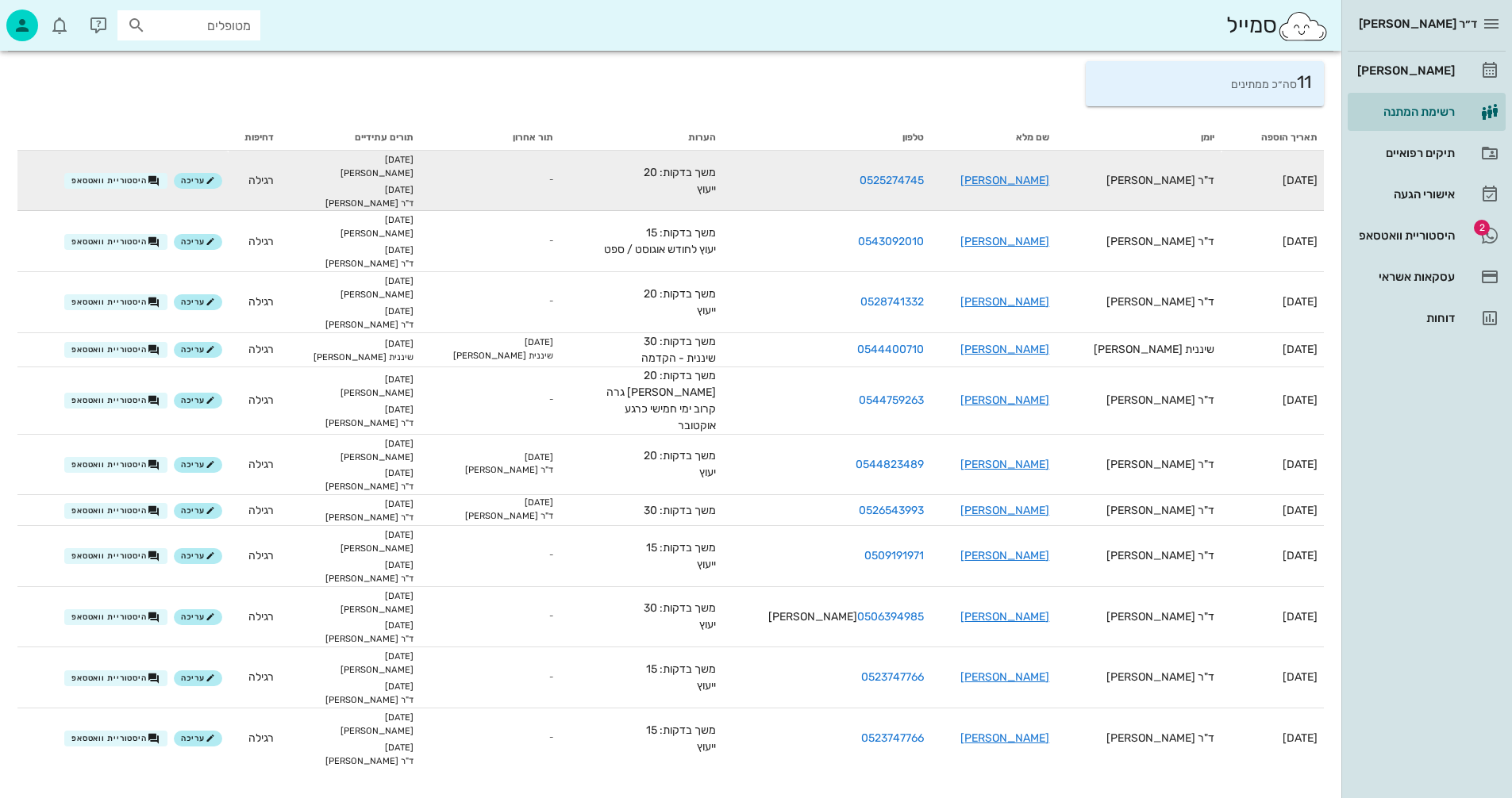
scroll to position [104, 0]
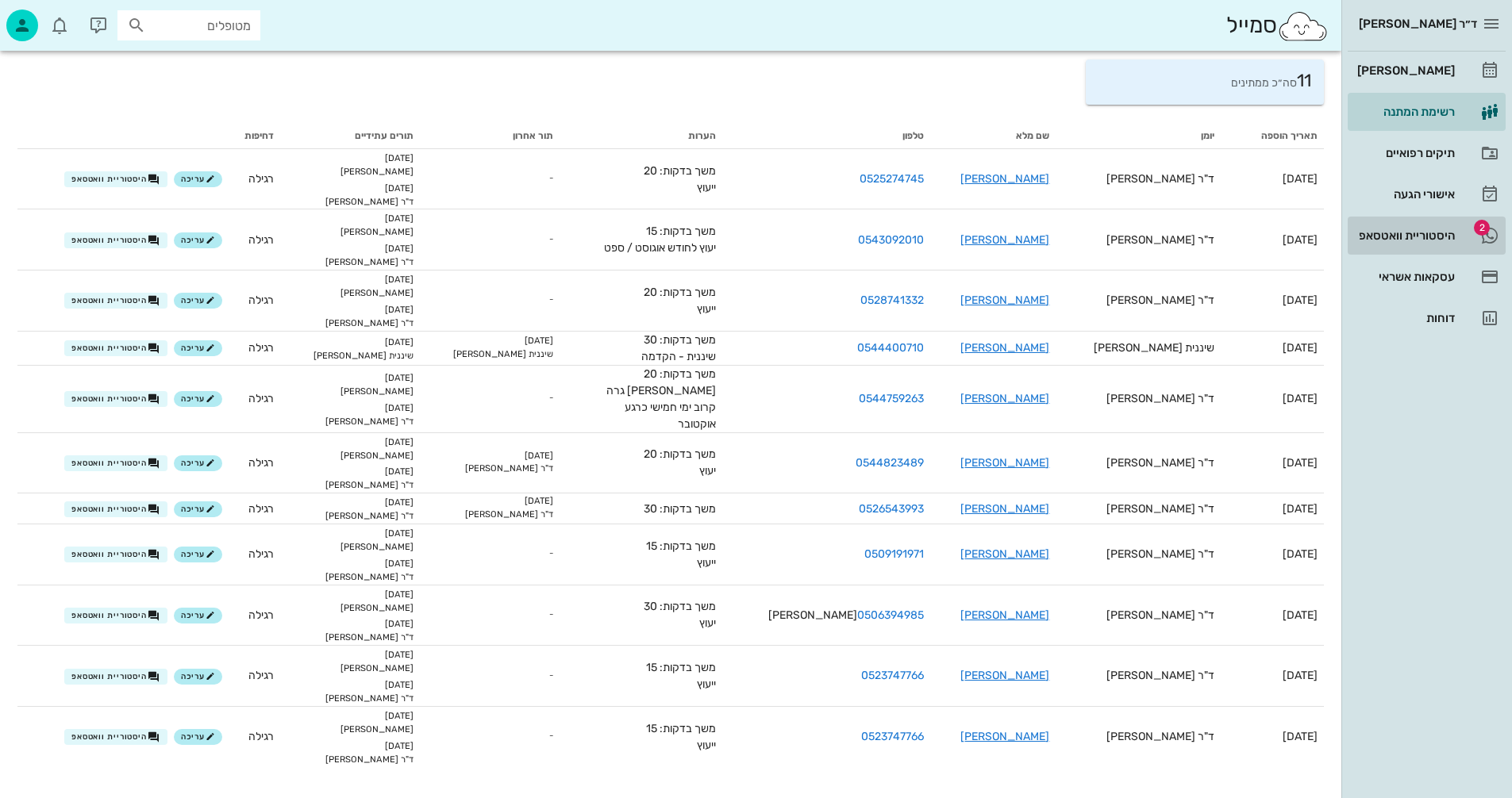
click at [1389, 230] on div "היסטוריית וואטסאפ" at bounding box center [1404, 235] width 101 height 12
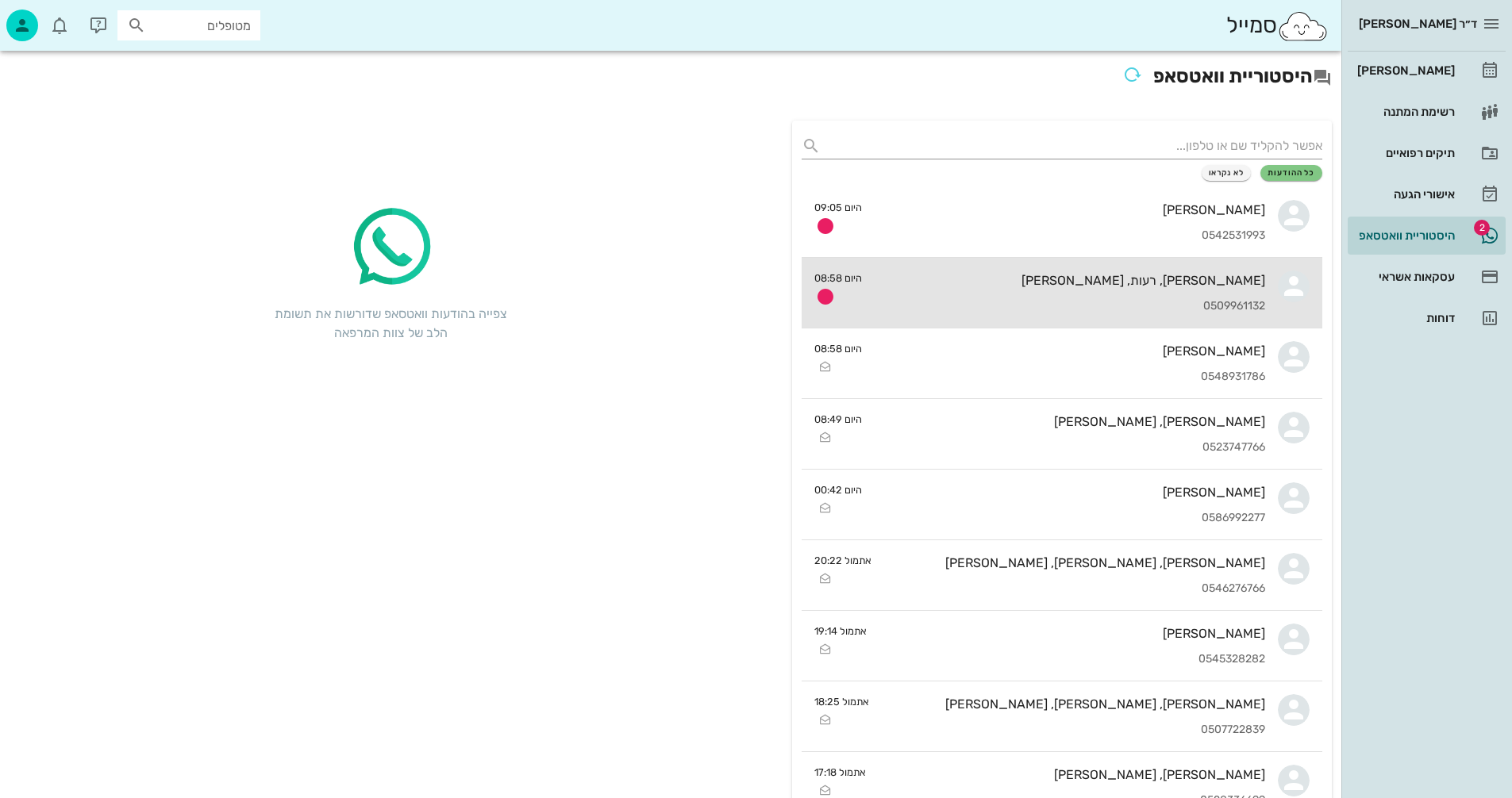
click at [1025, 285] on div "[PERSON_NAME], רעות, [PERSON_NAME]" at bounding box center [1070, 281] width 391 height 15
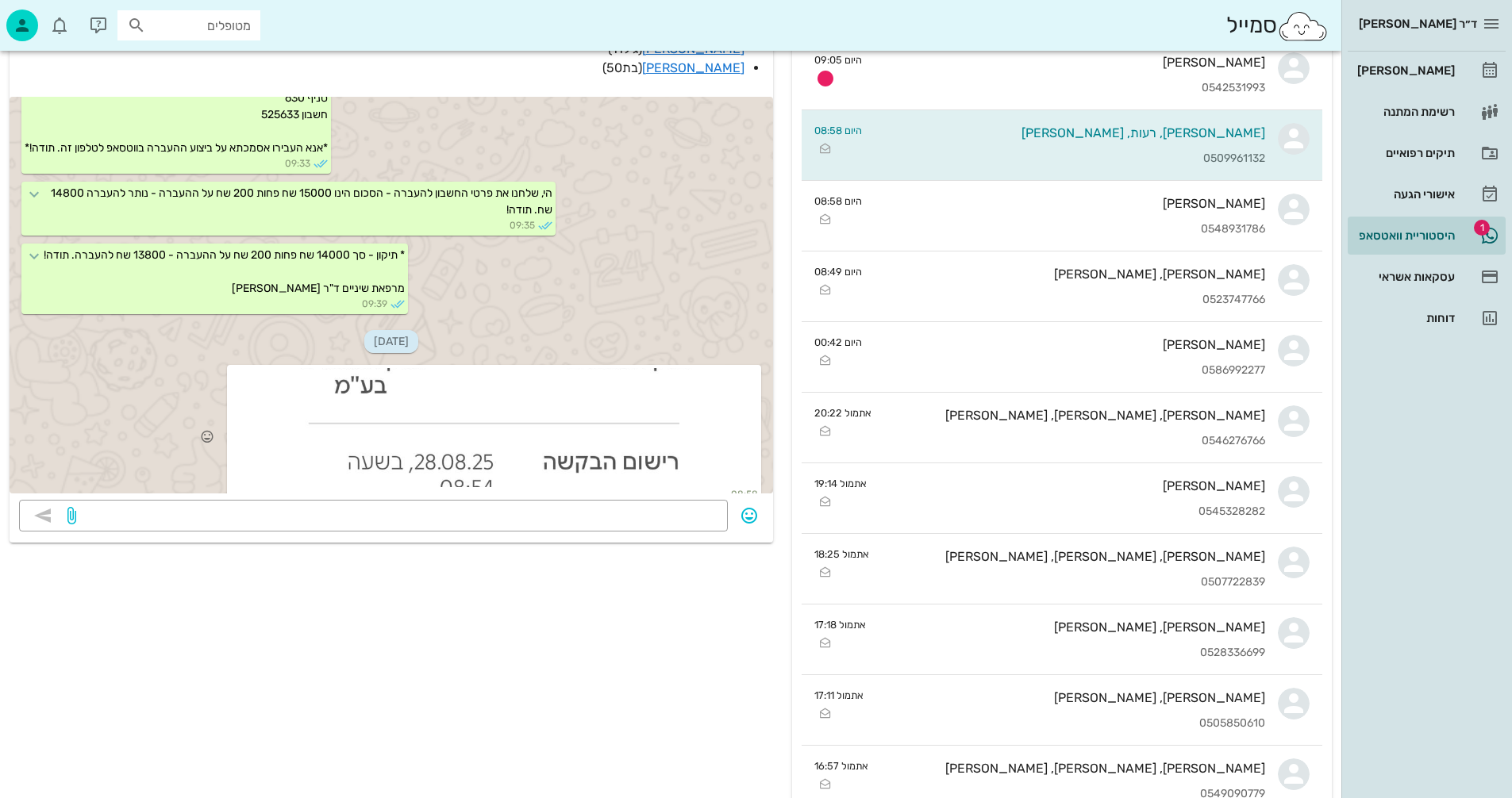
scroll to position [159, 0]
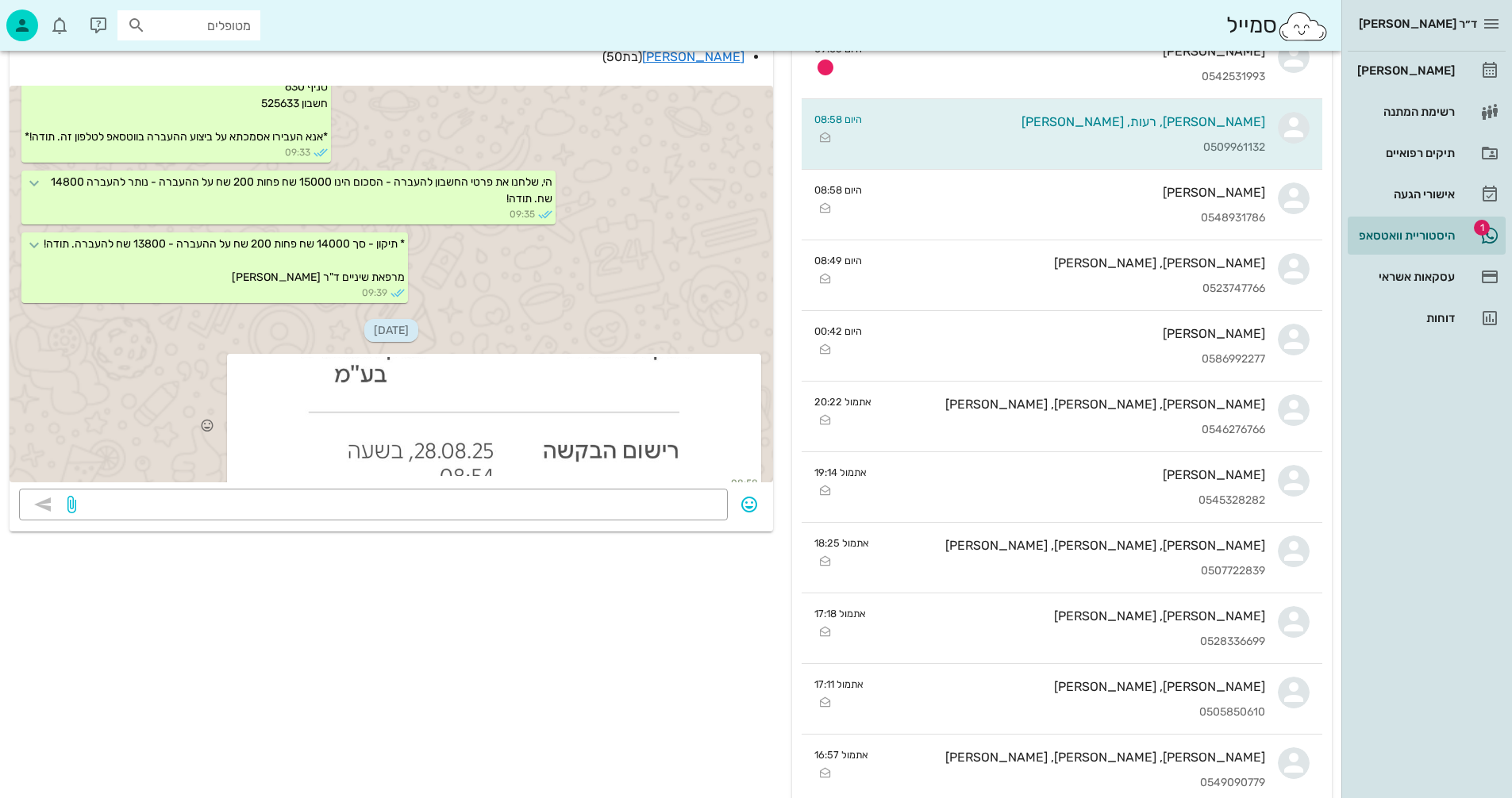
click at [502, 401] on div at bounding box center [493, 417] width 528 height 119
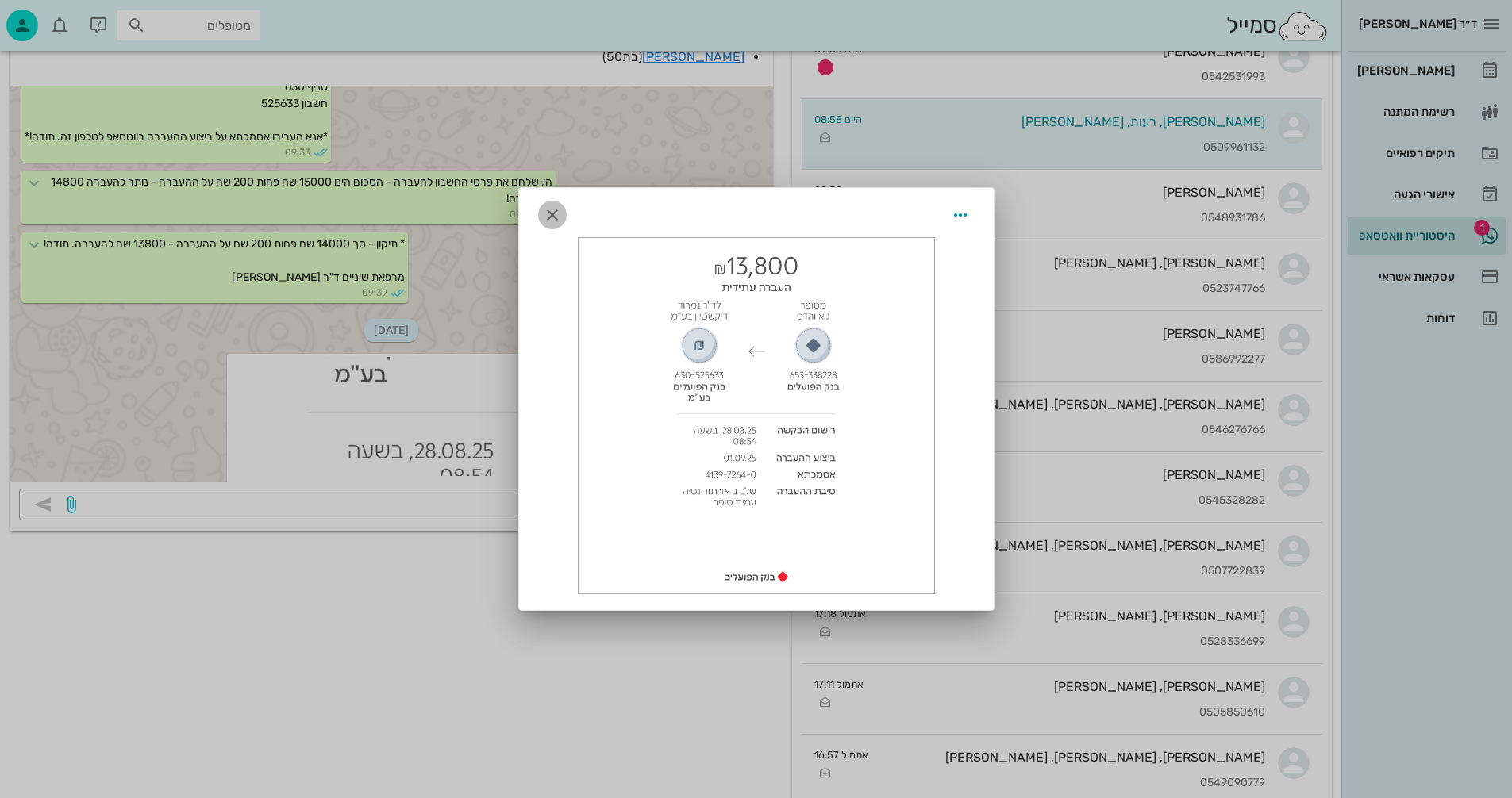
click at [544, 215] on icon "button" at bounding box center [553, 216] width 19 height 19
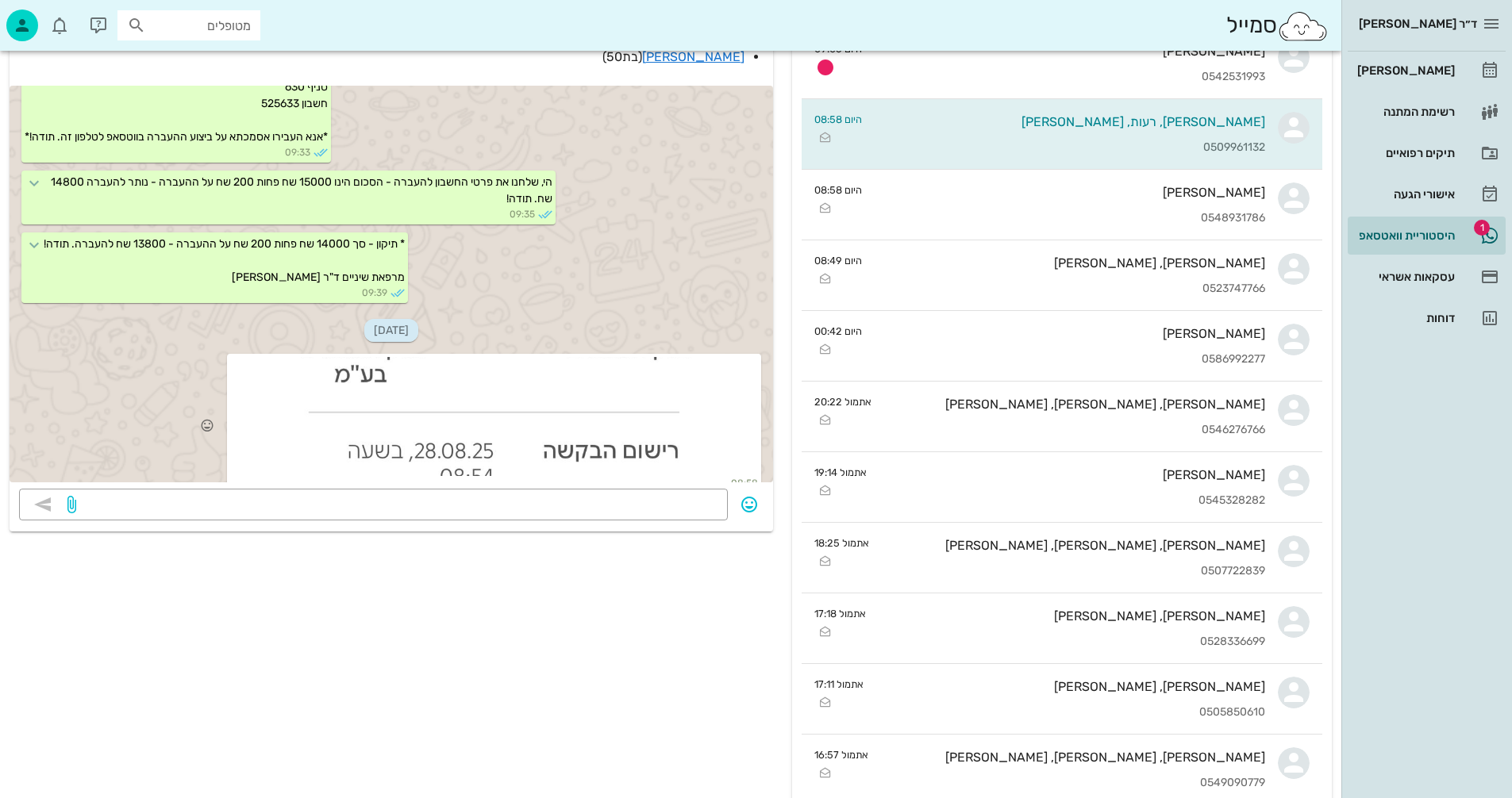
click at [516, 395] on div at bounding box center [493, 417] width 528 height 119
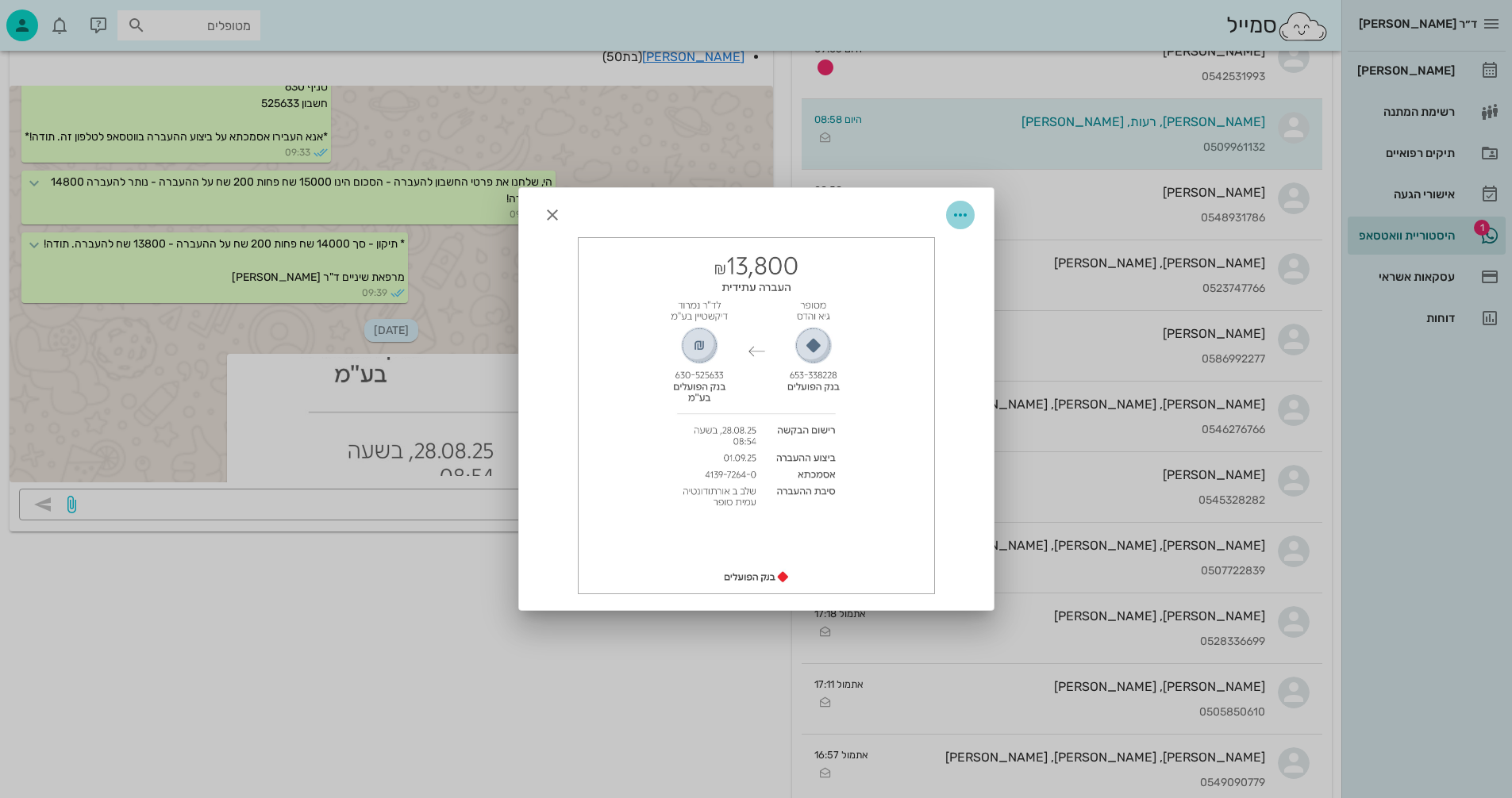
click at [962, 213] on icon "button" at bounding box center [960, 216] width 19 height 19
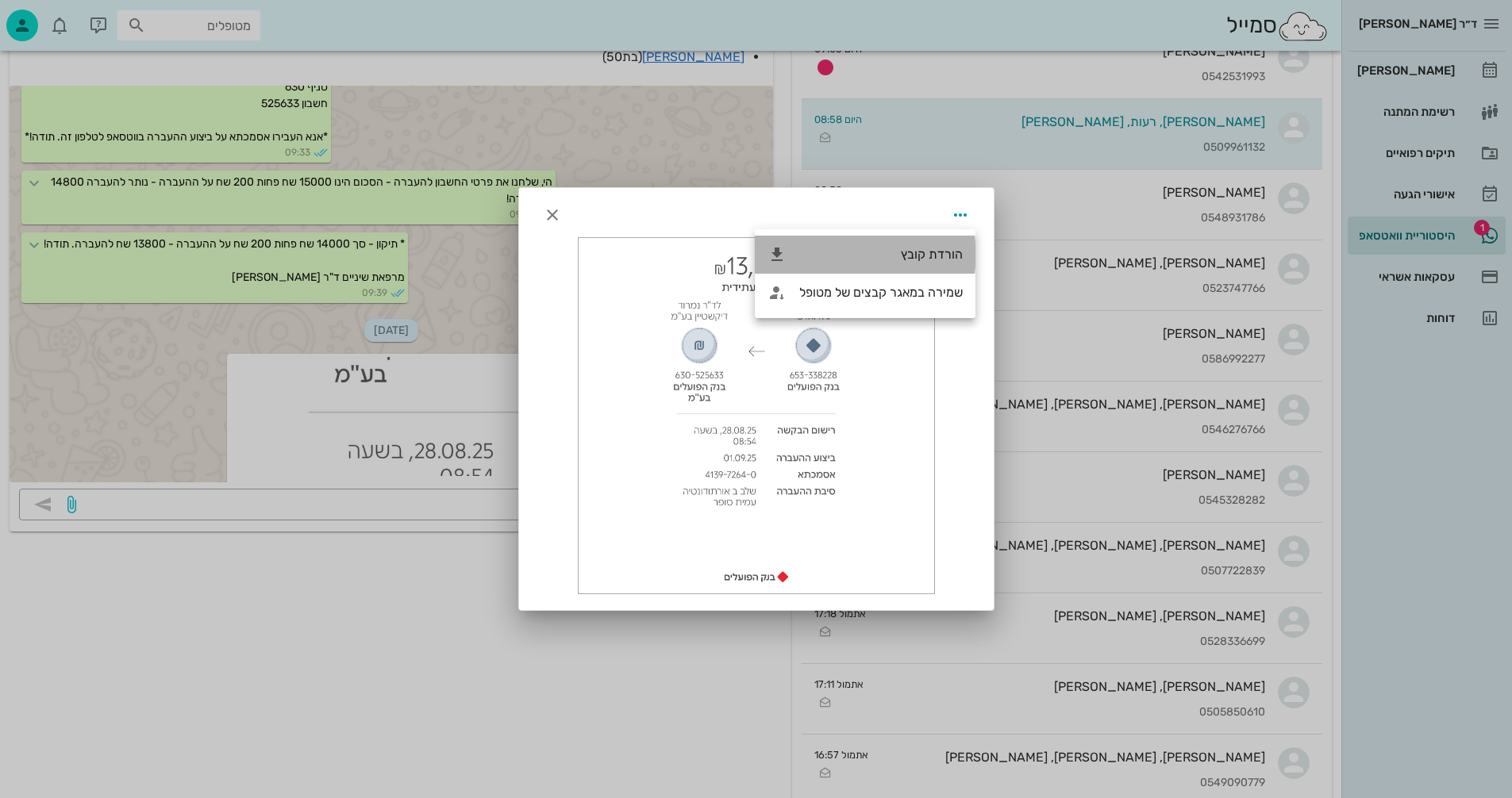
click at [924, 251] on div "הורדת קובץ" at bounding box center [881, 255] width 164 height 15
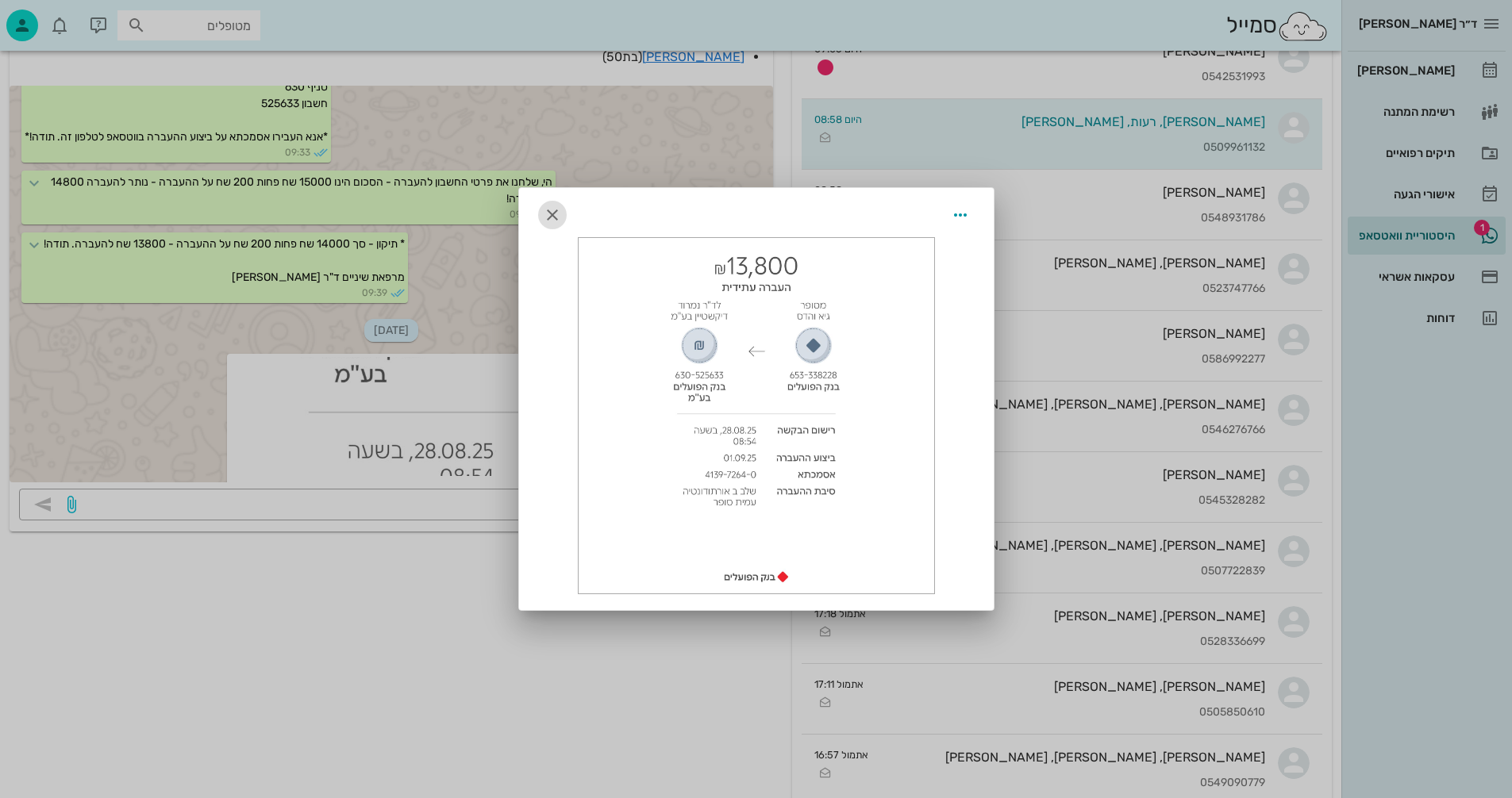
click at [551, 217] on icon "button" at bounding box center [553, 216] width 19 height 19
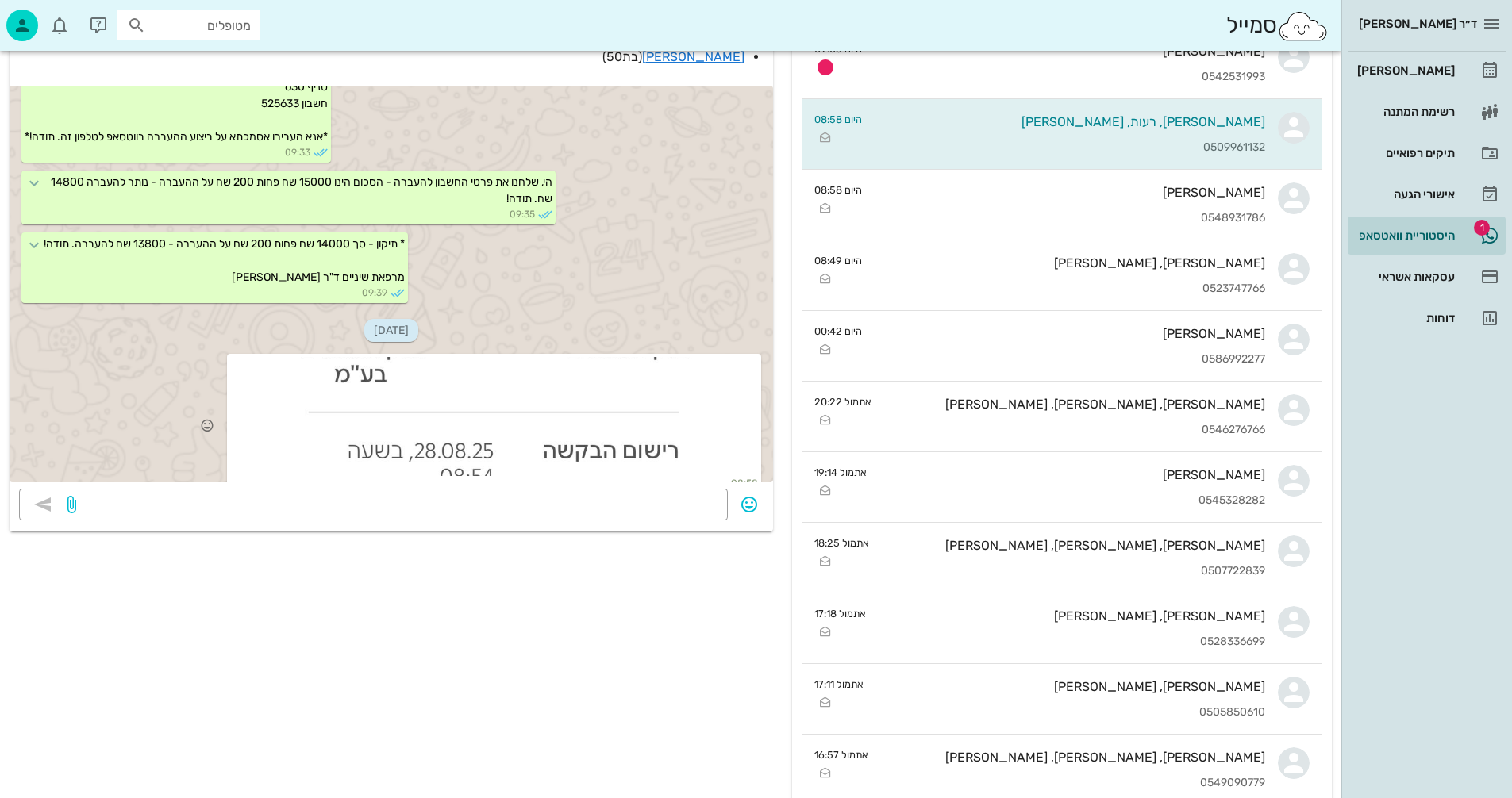
click at [536, 417] on div at bounding box center [493, 417] width 528 height 119
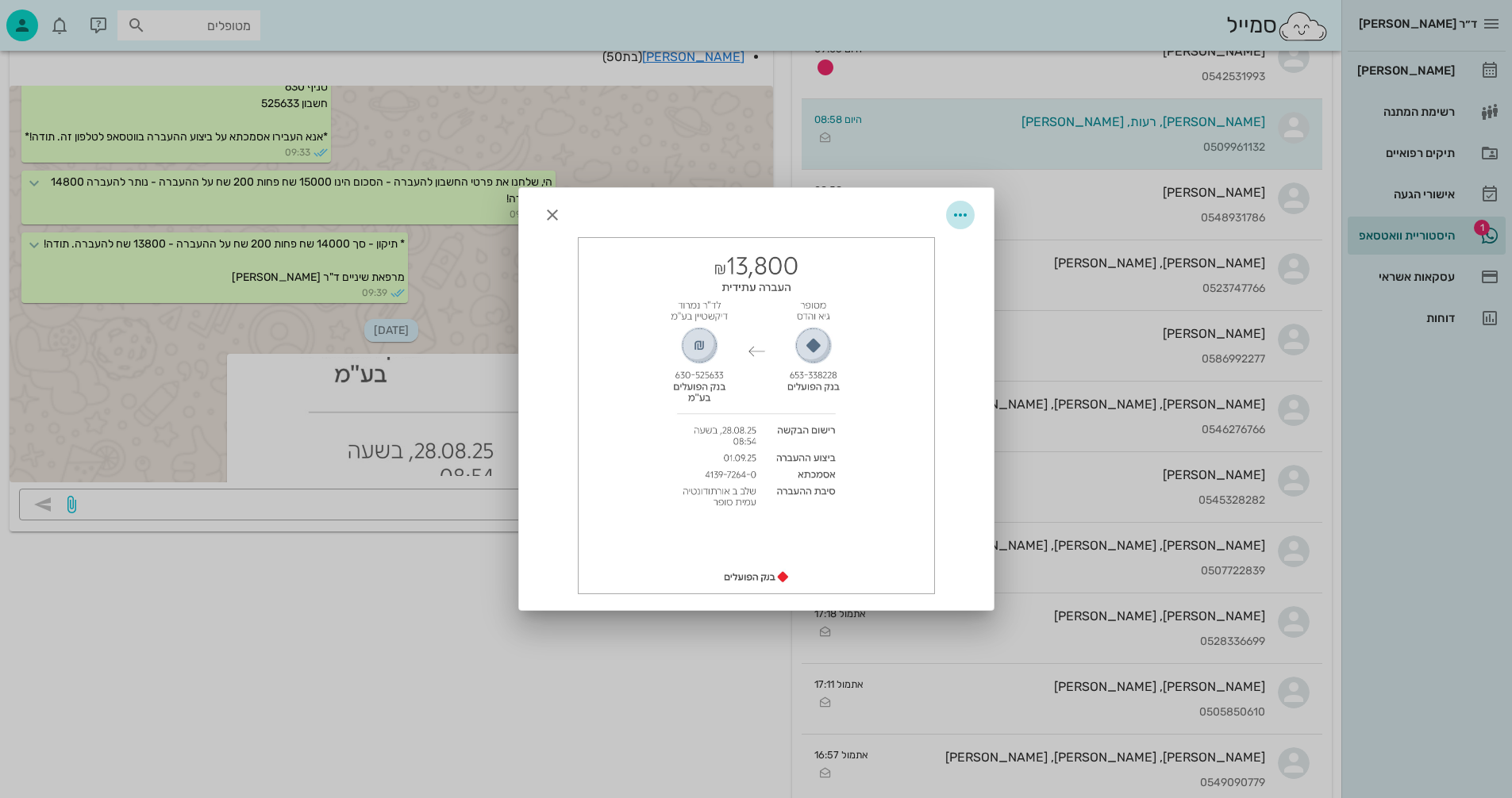
click at [966, 215] on icon "button" at bounding box center [960, 216] width 19 height 19
click at [837, 291] on div "שמירה במאגר קבצים של מטופל" at bounding box center [881, 292] width 164 height 15
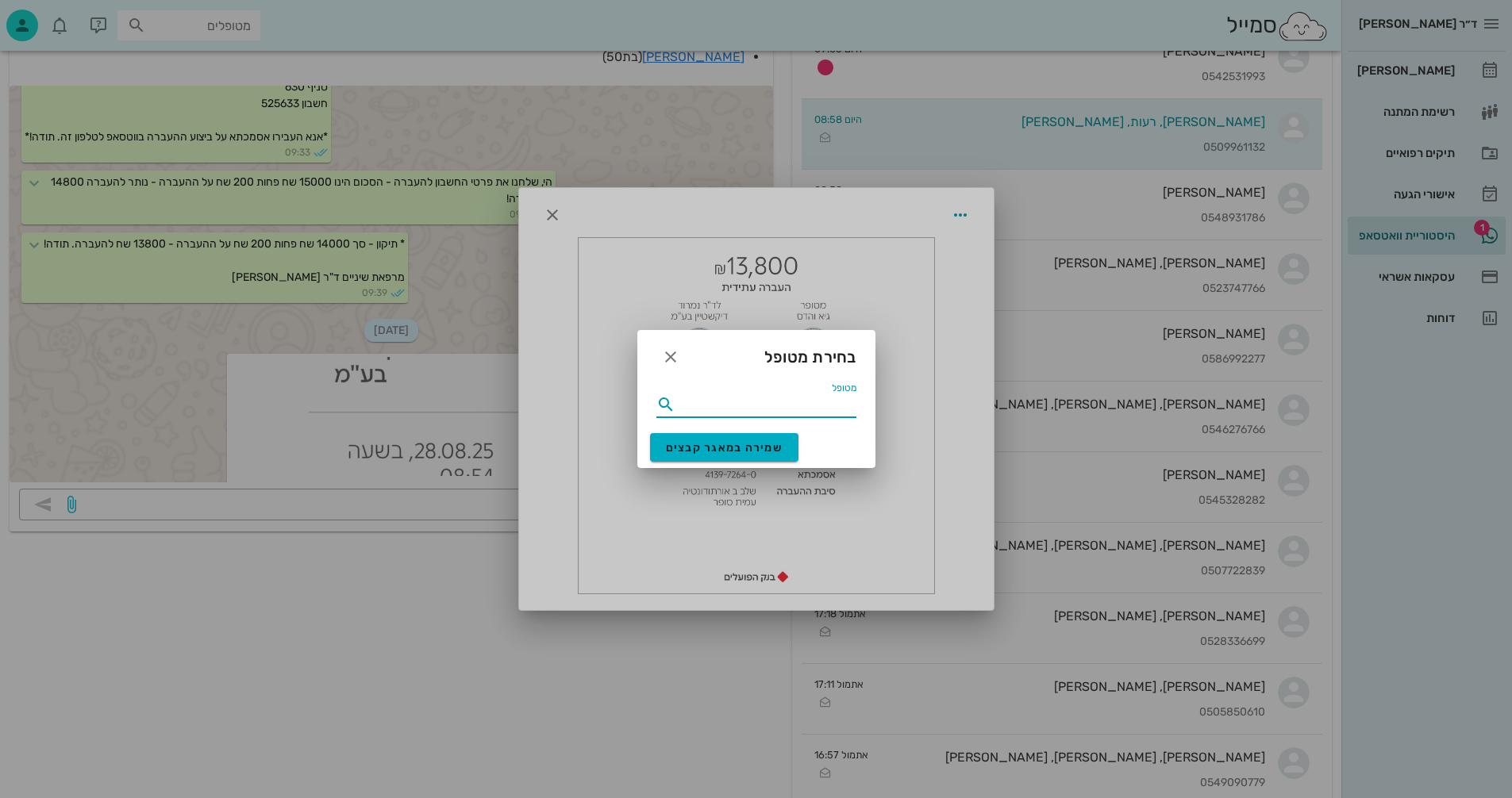
click at [733, 403] on input "מטופל" at bounding box center [767, 404] width 178 height 26
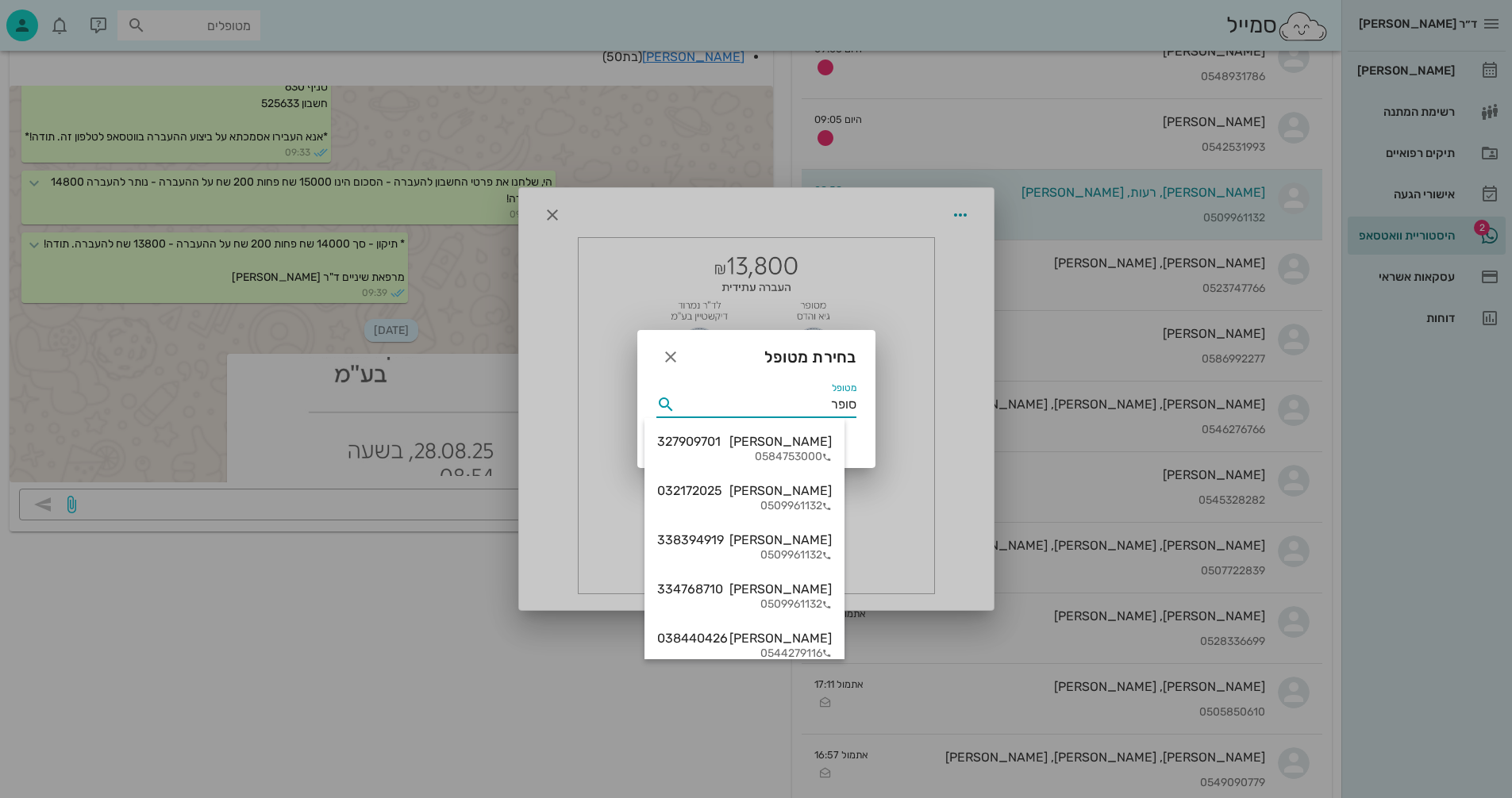
type input "סופר"
click at [800, 591] on div "[PERSON_NAME] סופר 334768710" at bounding box center [745, 589] width 174 height 15
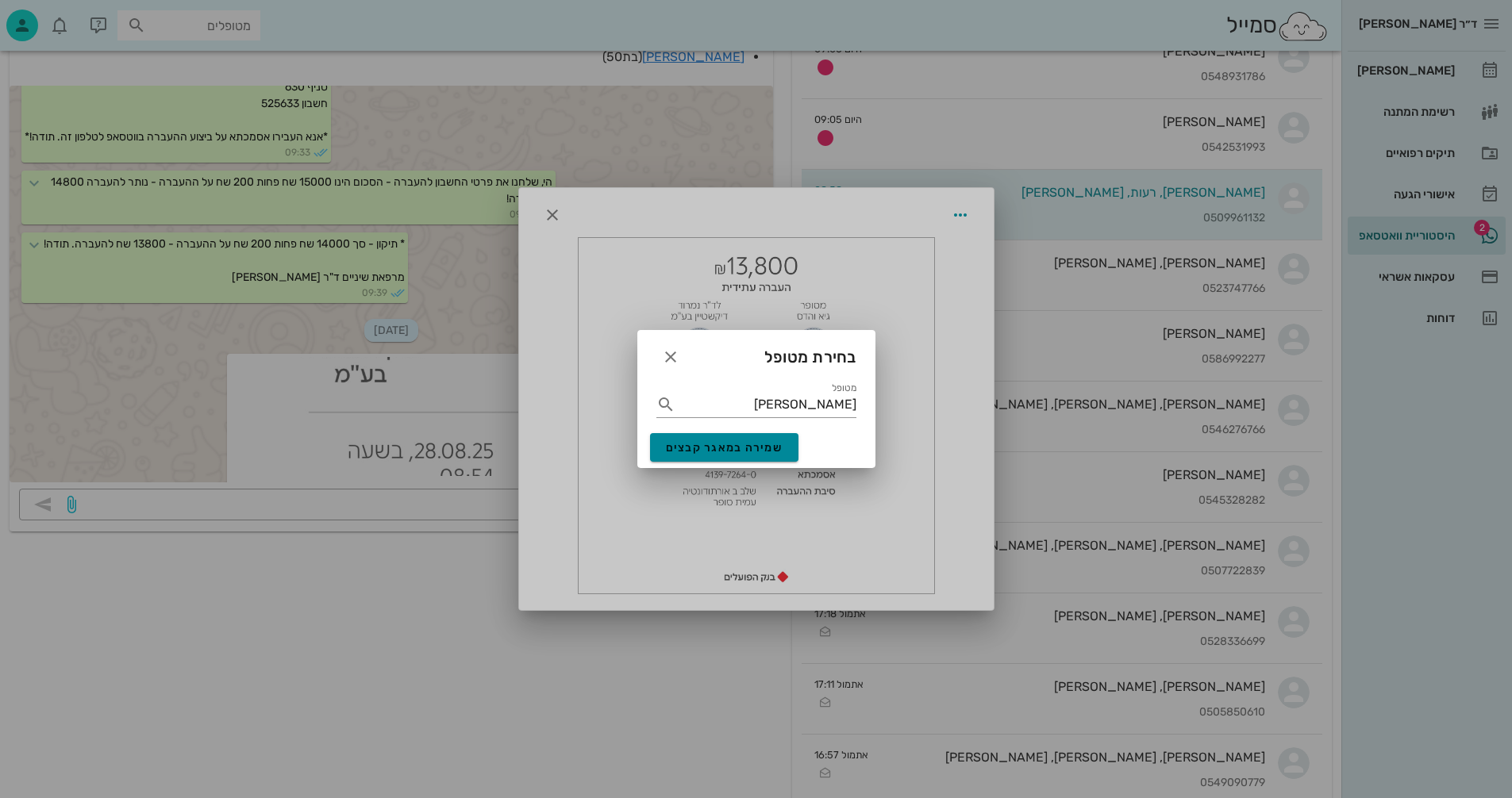
click at [720, 444] on span "שמירה במאגר קבצים" at bounding box center [724, 448] width 118 height 13
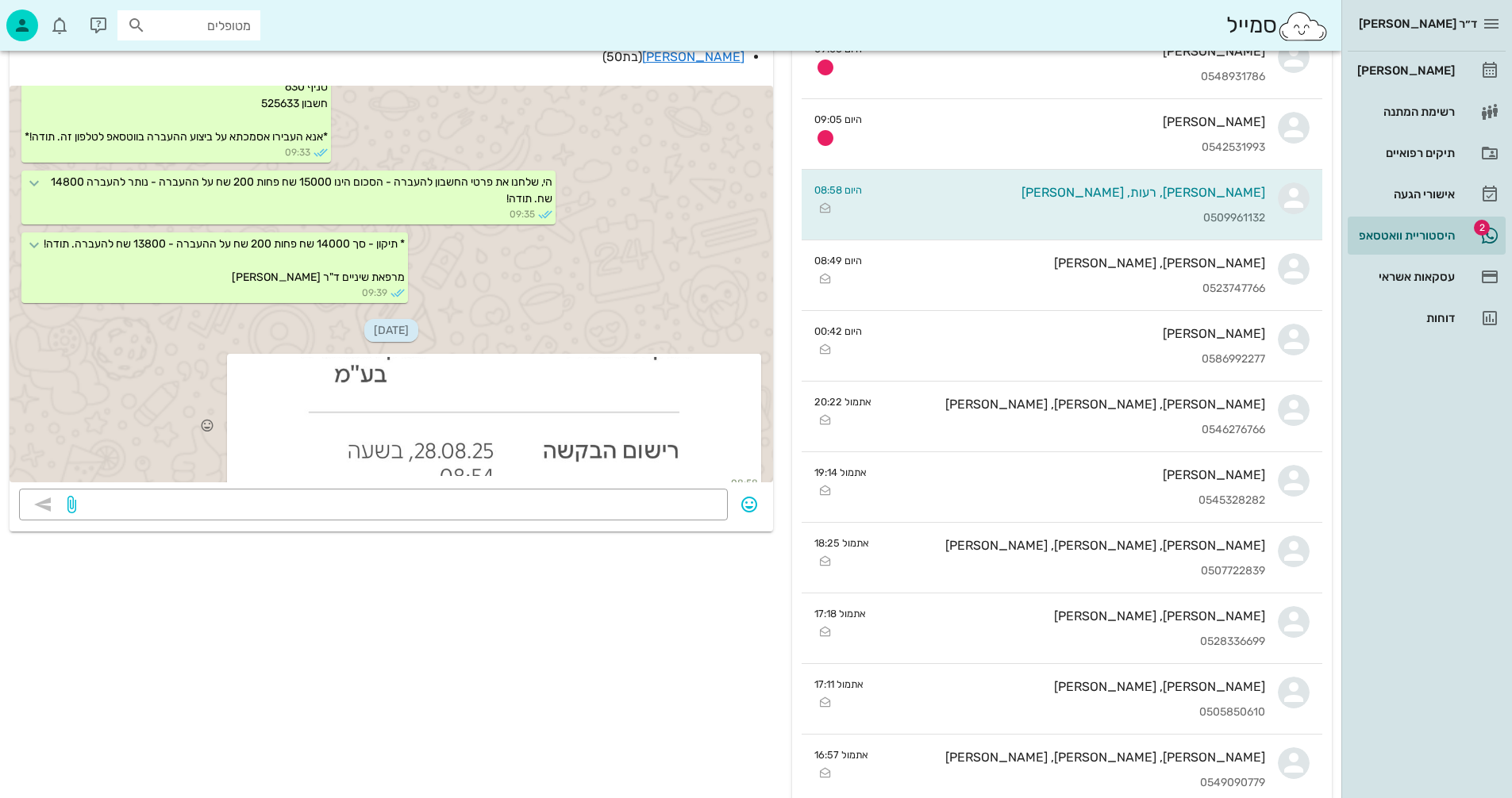
click at [594, 393] on div at bounding box center [493, 417] width 528 height 119
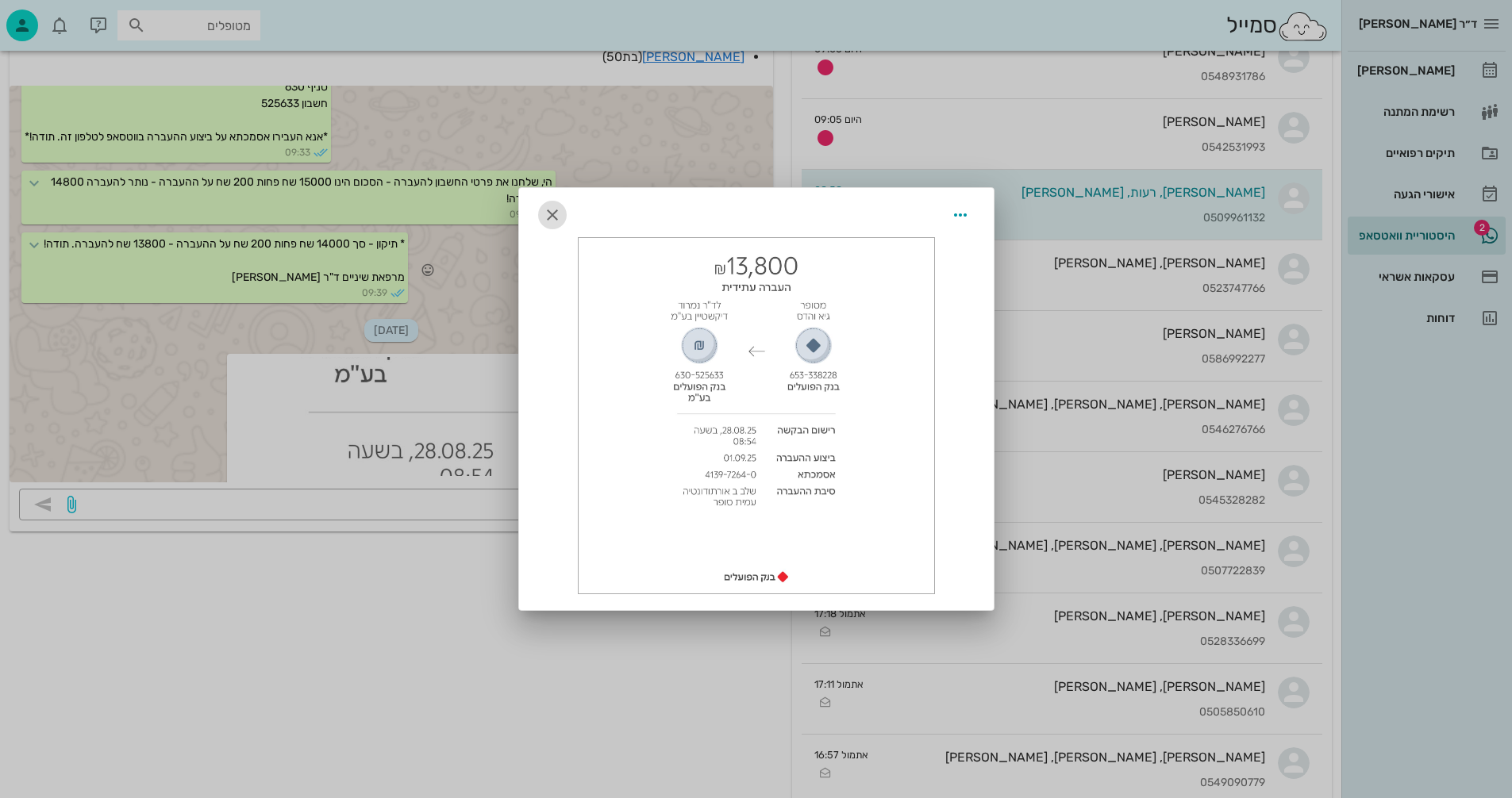
click at [558, 217] on icon "button" at bounding box center [553, 216] width 19 height 19
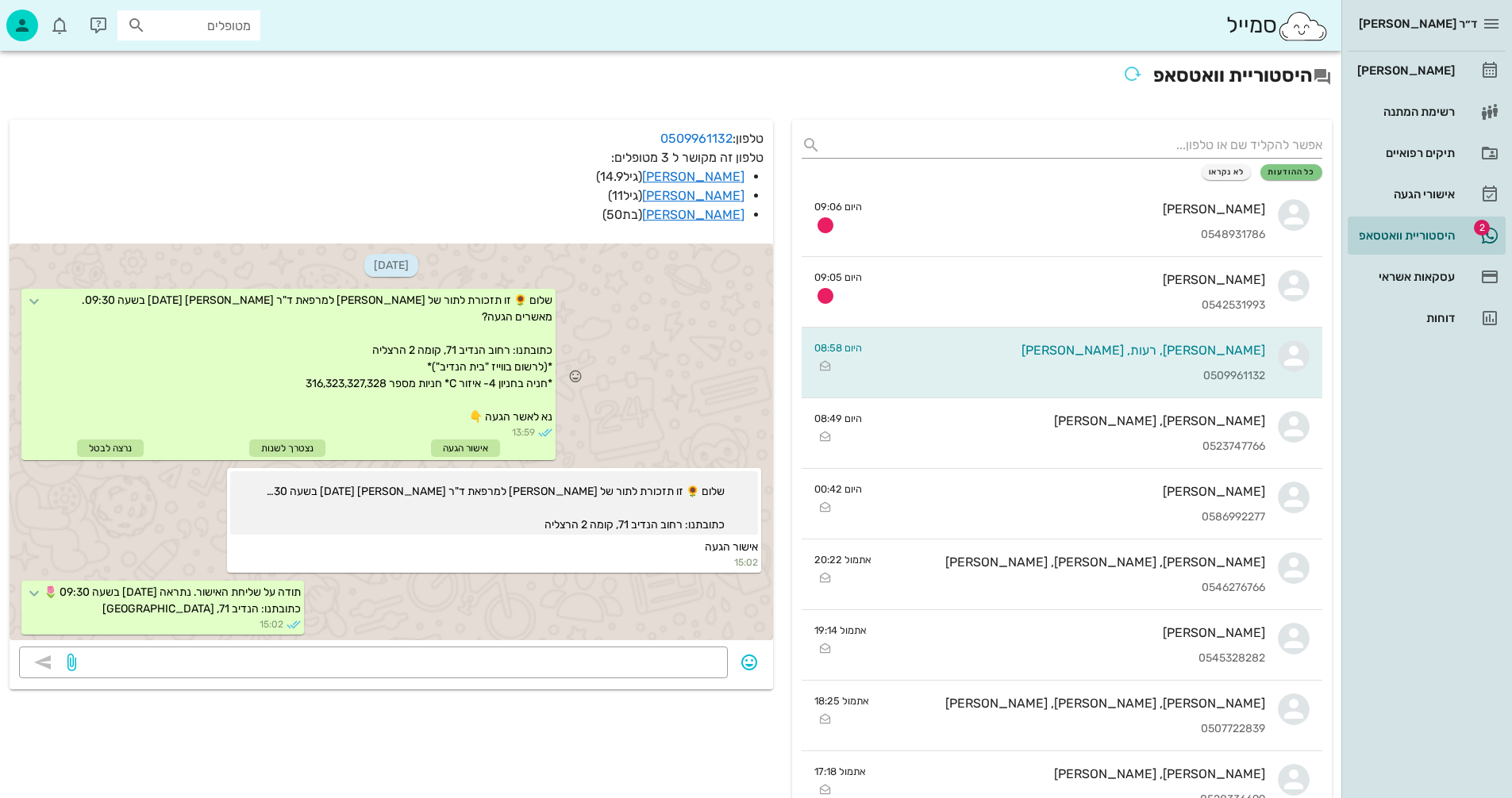
scroll to position [0, 0]
click at [722, 177] on link "[PERSON_NAME]" at bounding box center [693, 177] width 103 height 15
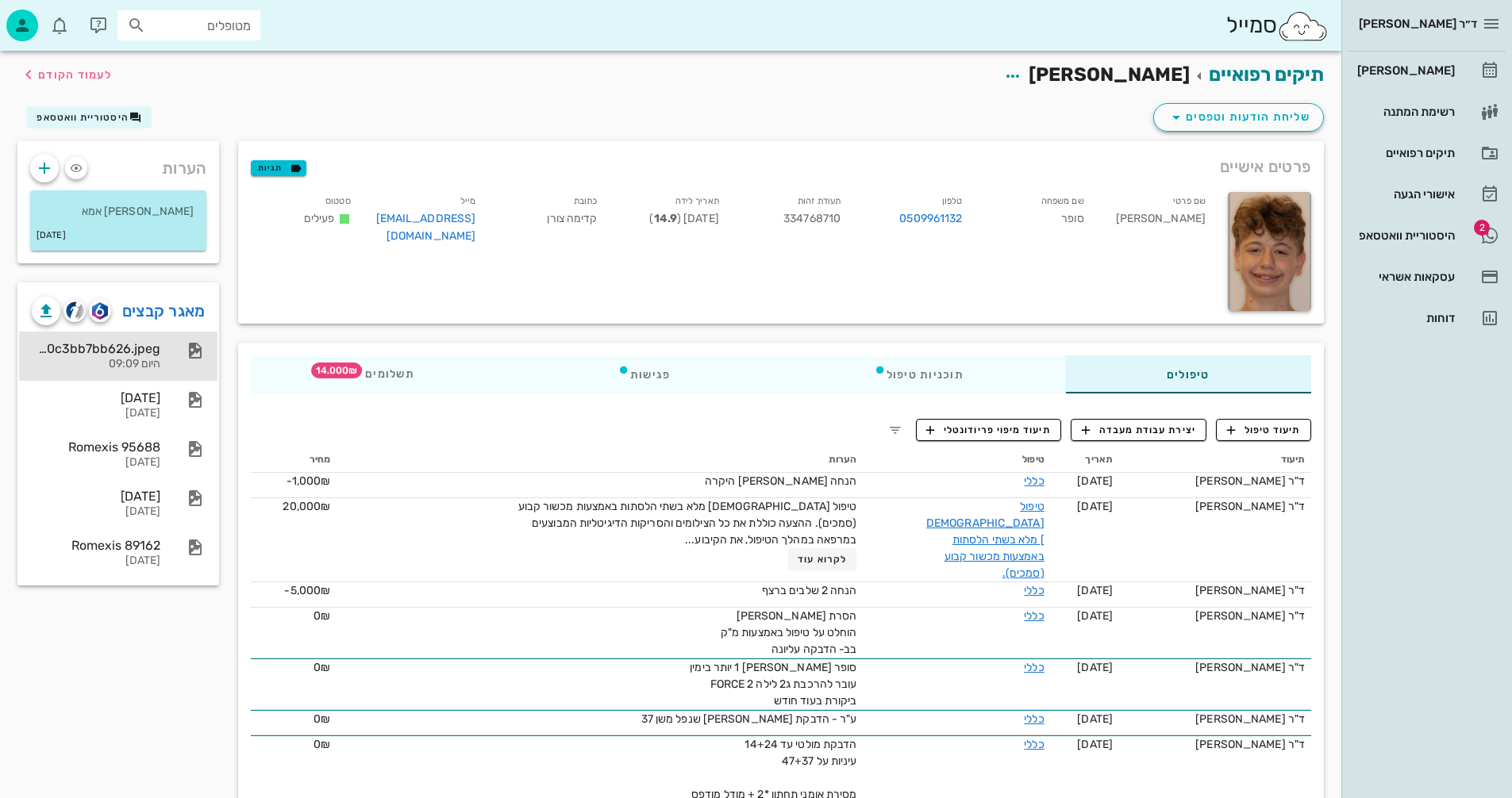
click at [124, 356] on div "39201f54-d4f1-4668-944e-40c3bb7bb626.jpeg" at bounding box center [96, 349] width 128 height 15
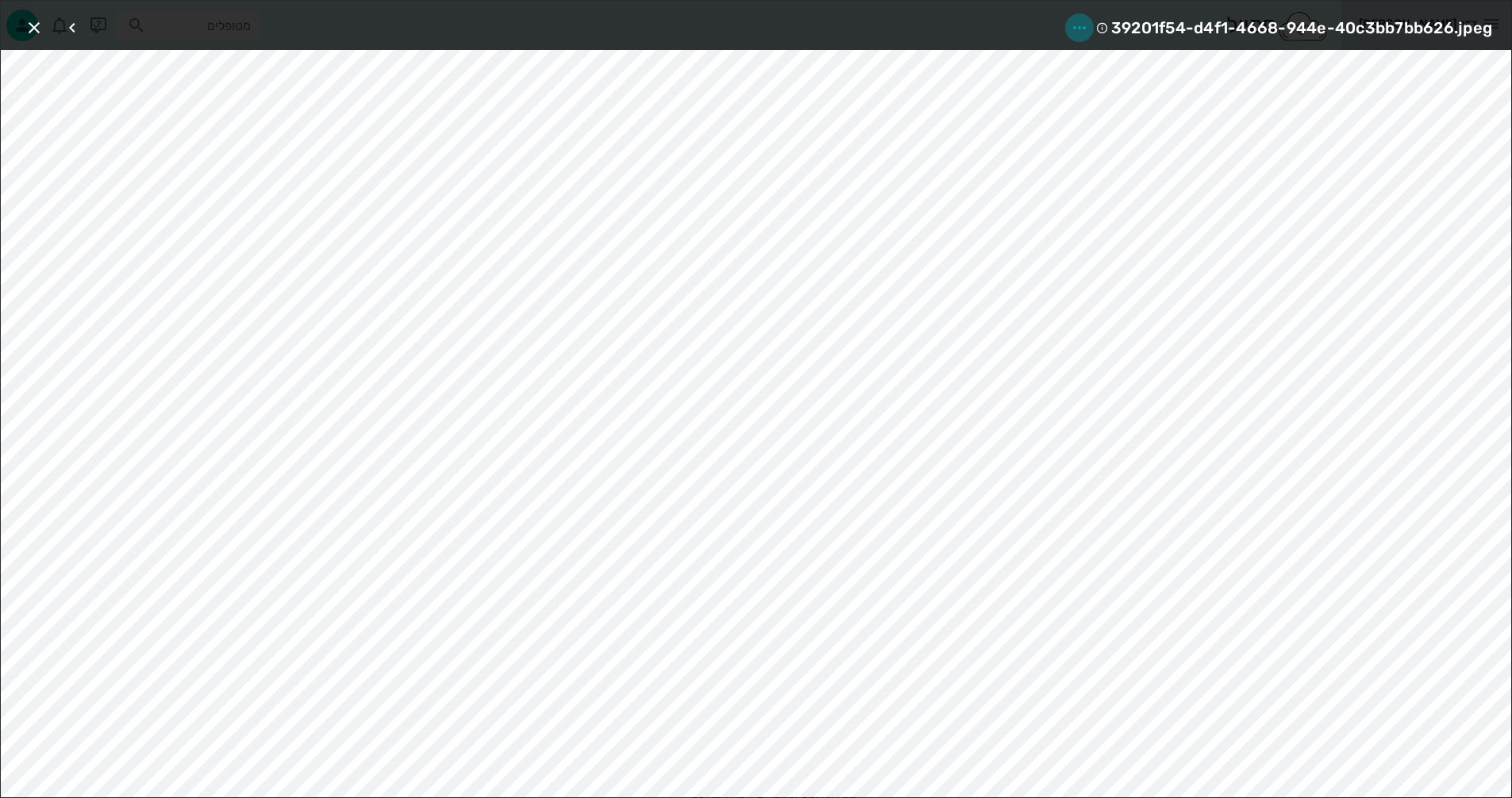
click at [1075, 26] on icon "button" at bounding box center [1080, 28] width 19 height 19
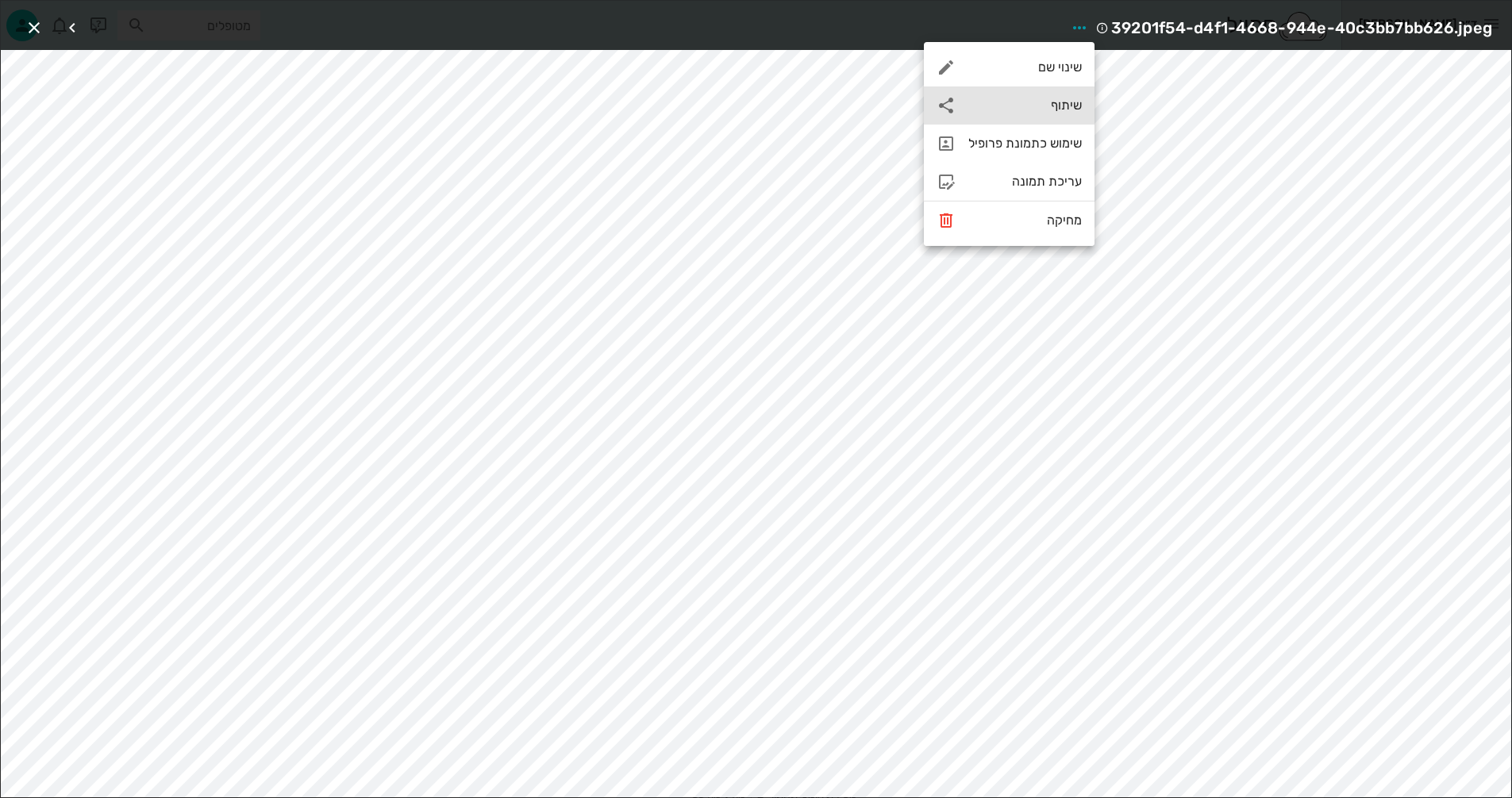
click at [1067, 107] on div "שיתוף" at bounding box center [1025, 105] width 113 height 15
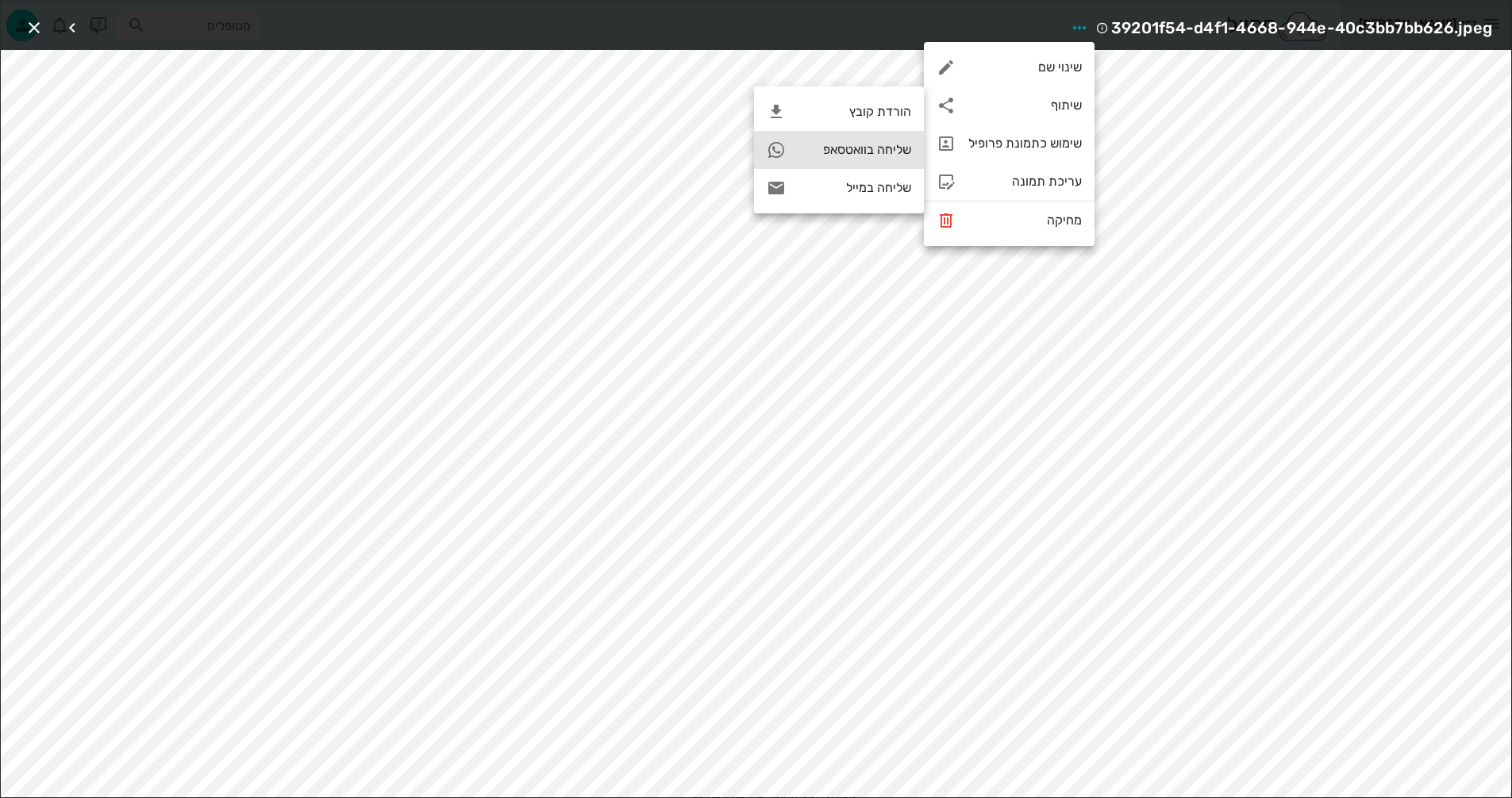
click at [849, 144] on div "שליחה בוואטסאפ" at bounding box center [855, 149] width 113 height 15
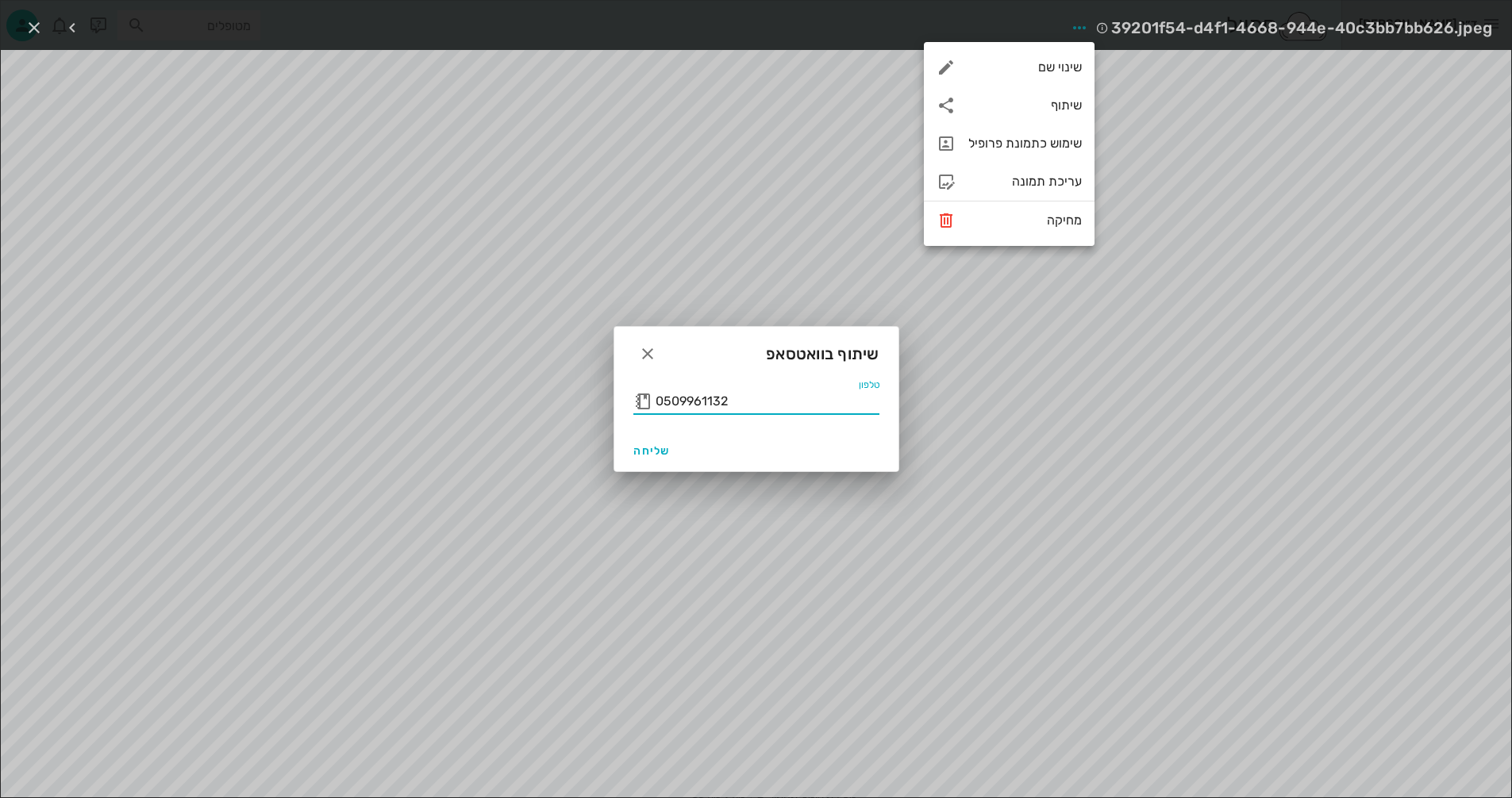
drag, startPoint x: 734, startPoint y: 398, endPoint x: 649, endPoint y: 396, distance: 85.0
click at [649, 396] on div "טלפון 0509961132" at bounding box center [756, 401] width 246 height 26
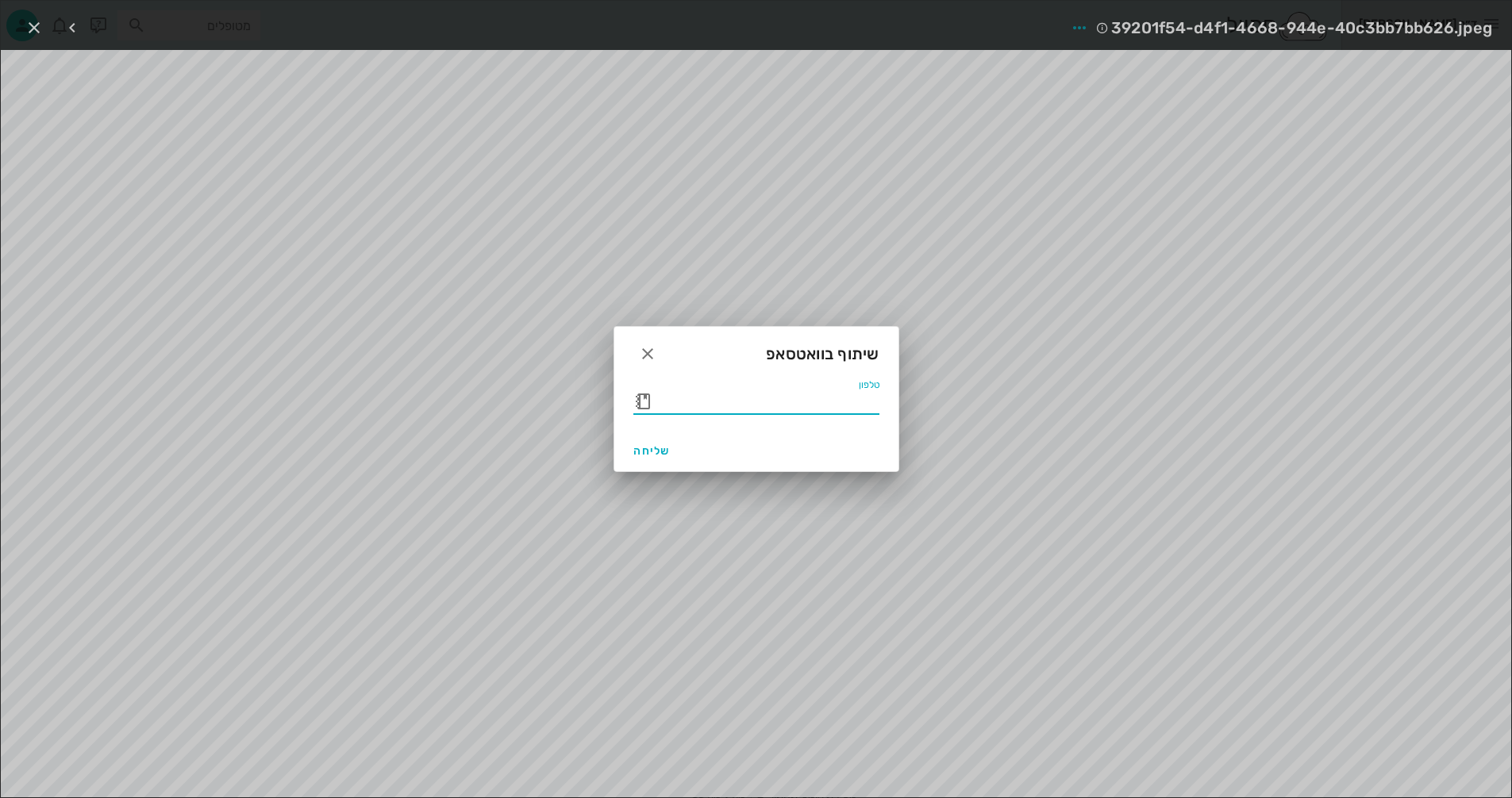
click at [644, 403] on button "button" at bounding box center [643, 401] width 19 height 19
click at [649, 399] on icon at bounding box center [643, 401] width 19 height 19
type input "נ"
type input "ג"
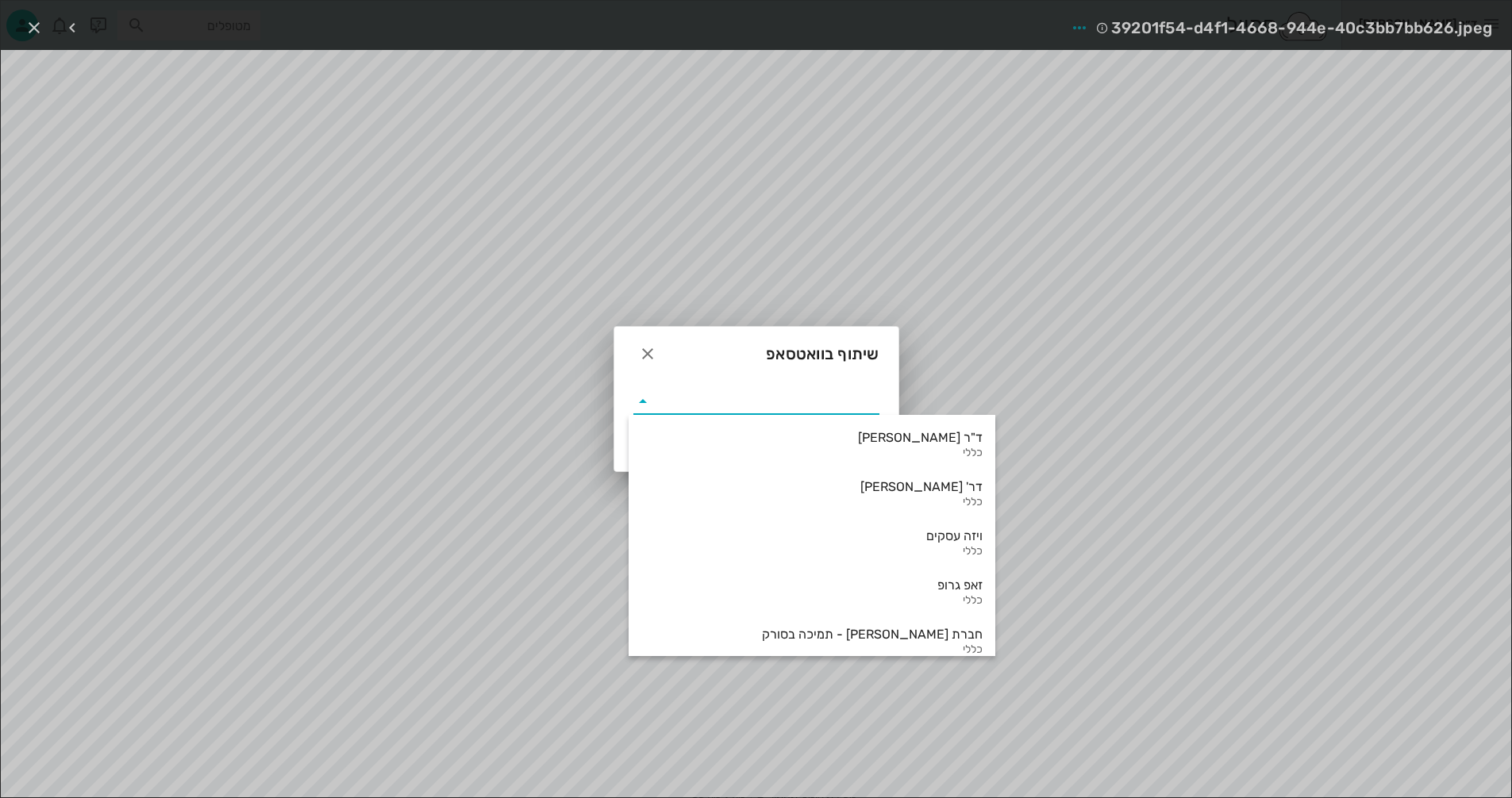
scroll to position [3706, 0]
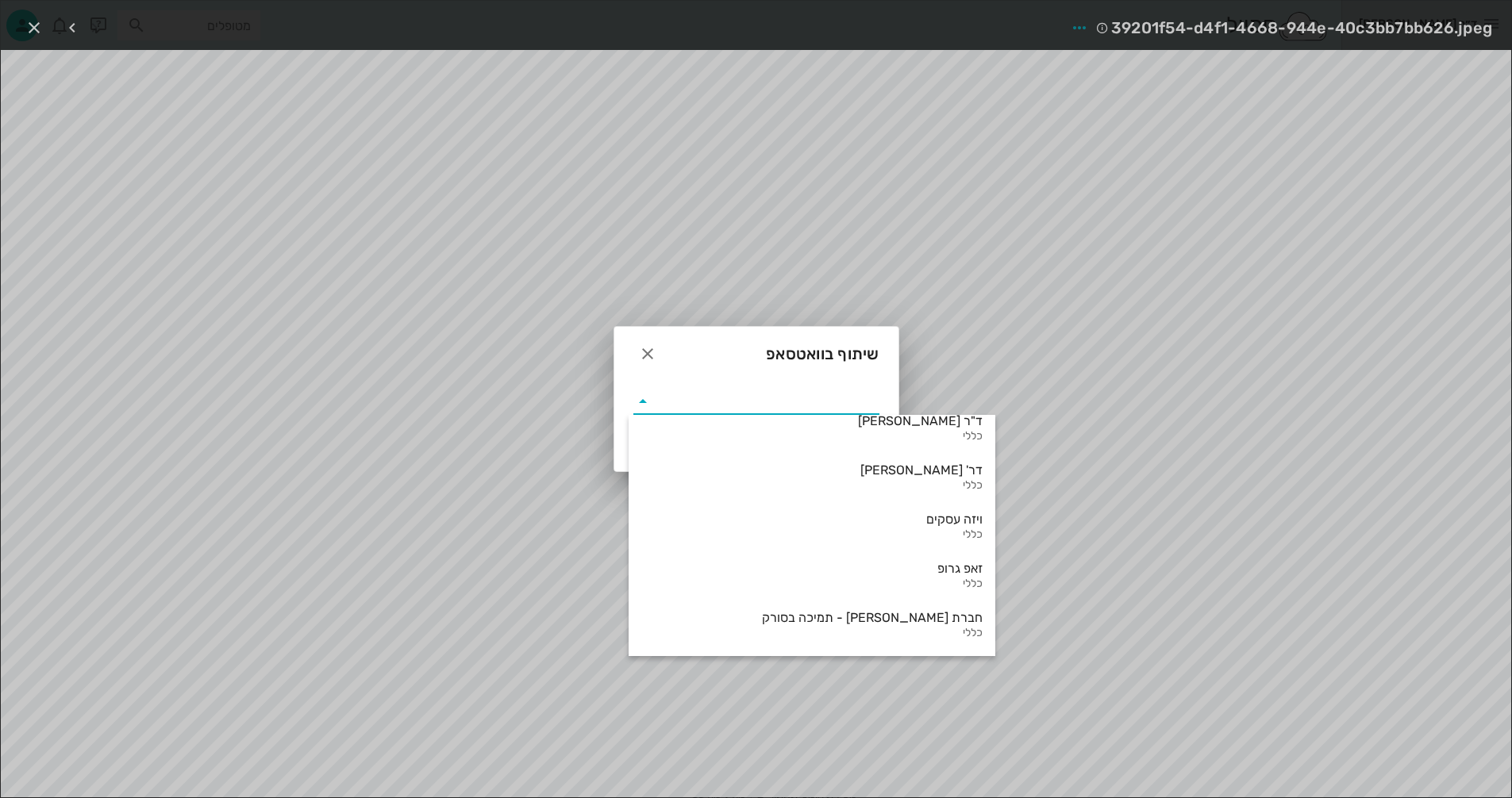
click at [761, 390] on input "text" at bounding box center [767, 401] width 224 height 26
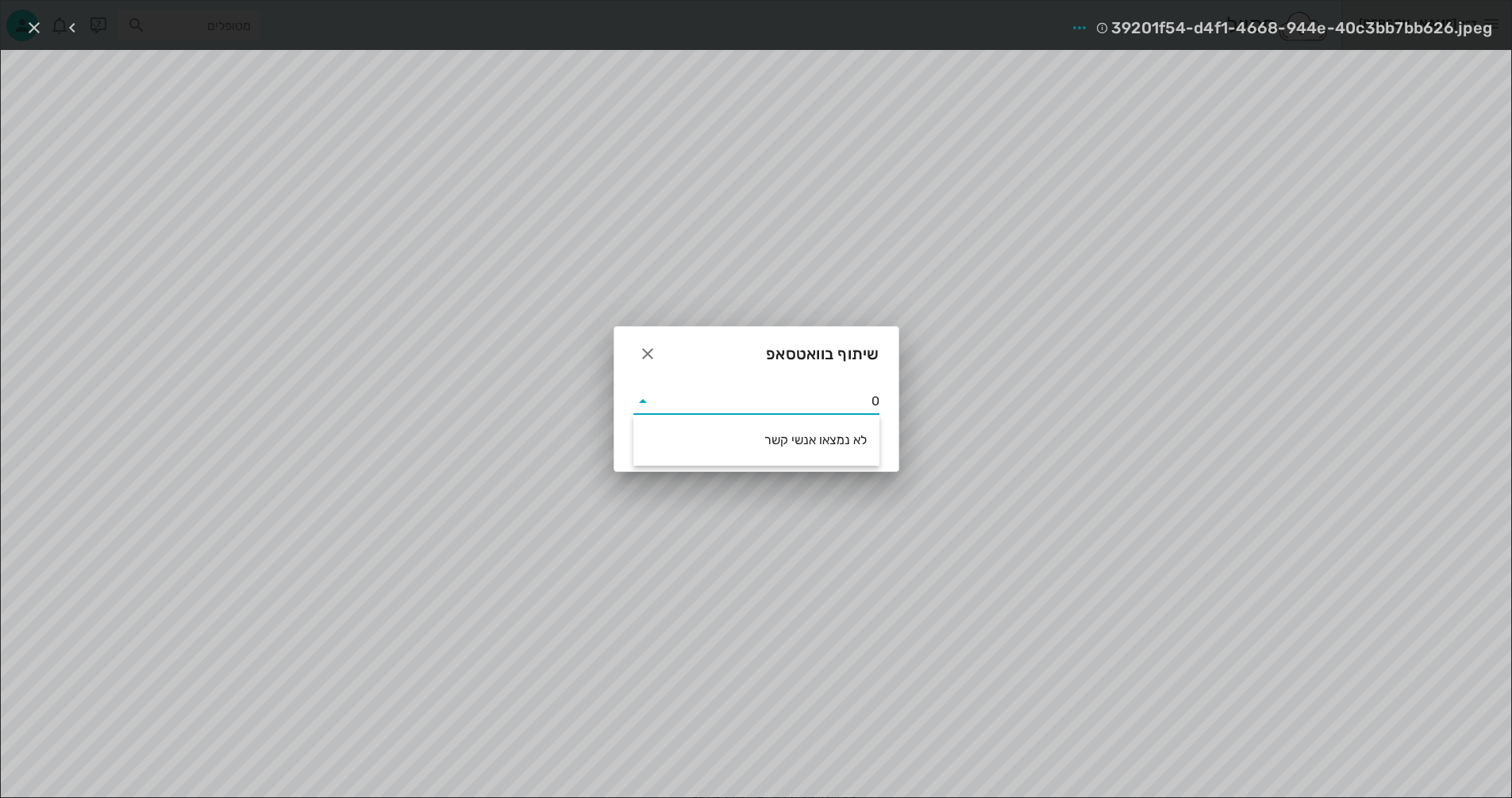
scroll to position [0, 0]
click at [759, 399] on input "0524442033" at bounding box center [767, 401] width 224 height 26
type input "0524442033"
click at [675, 383] on div "0524442033" at bounding box center [756, 397] width 246 height 34
drag, startPoint x: 801, startPoint y: 399, endPoint x: 913, endPoint y: 396, distance: 112.0
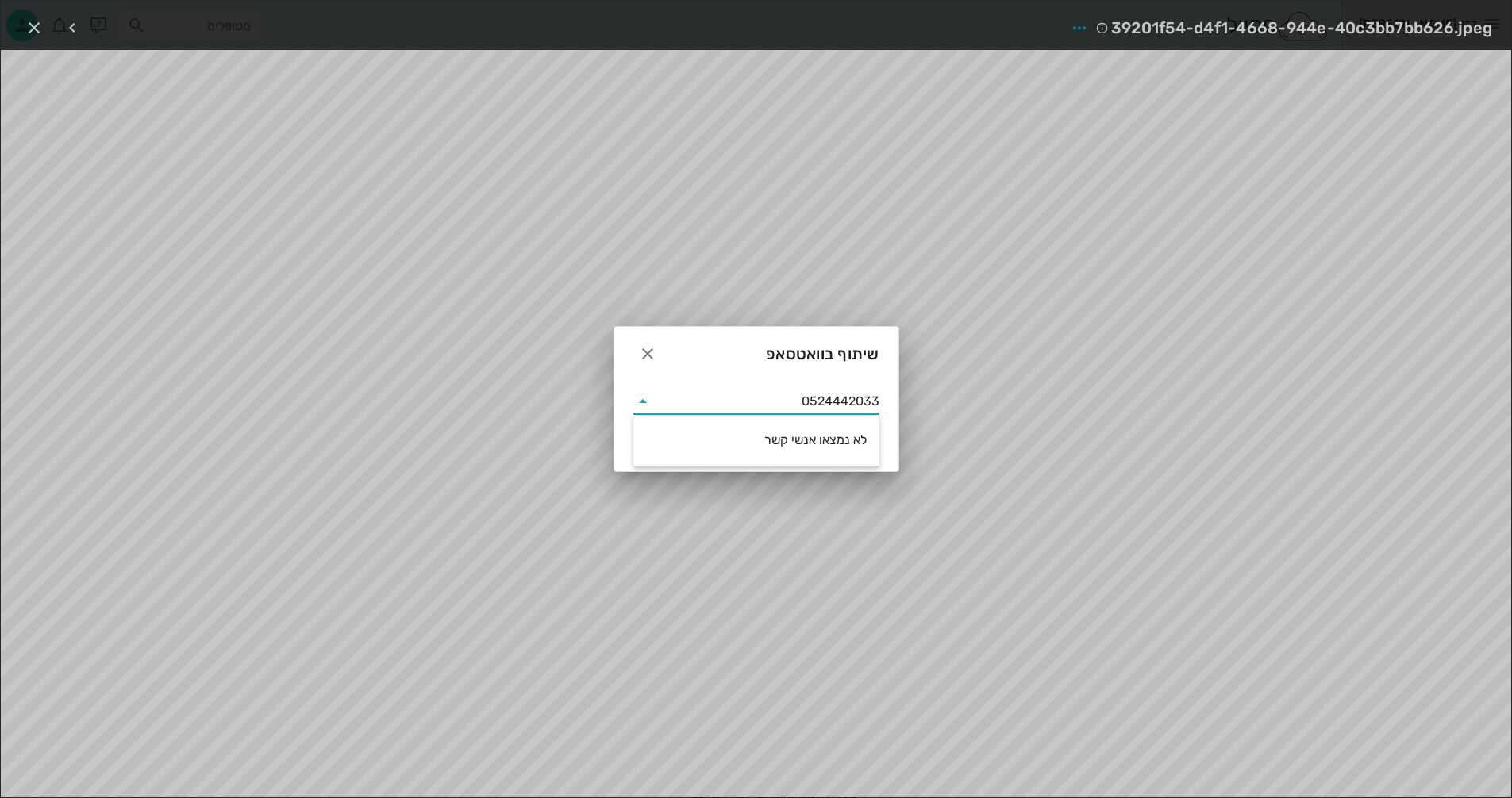
click at [913, 396] on div "ד״ר [PERSON_NAME] [PERSON_NAME] רשימת המתנה תיקים רפואיים אישורי הגעה 2 היסטורי…" at bounding box center [756, 718] width 1512 height 1438
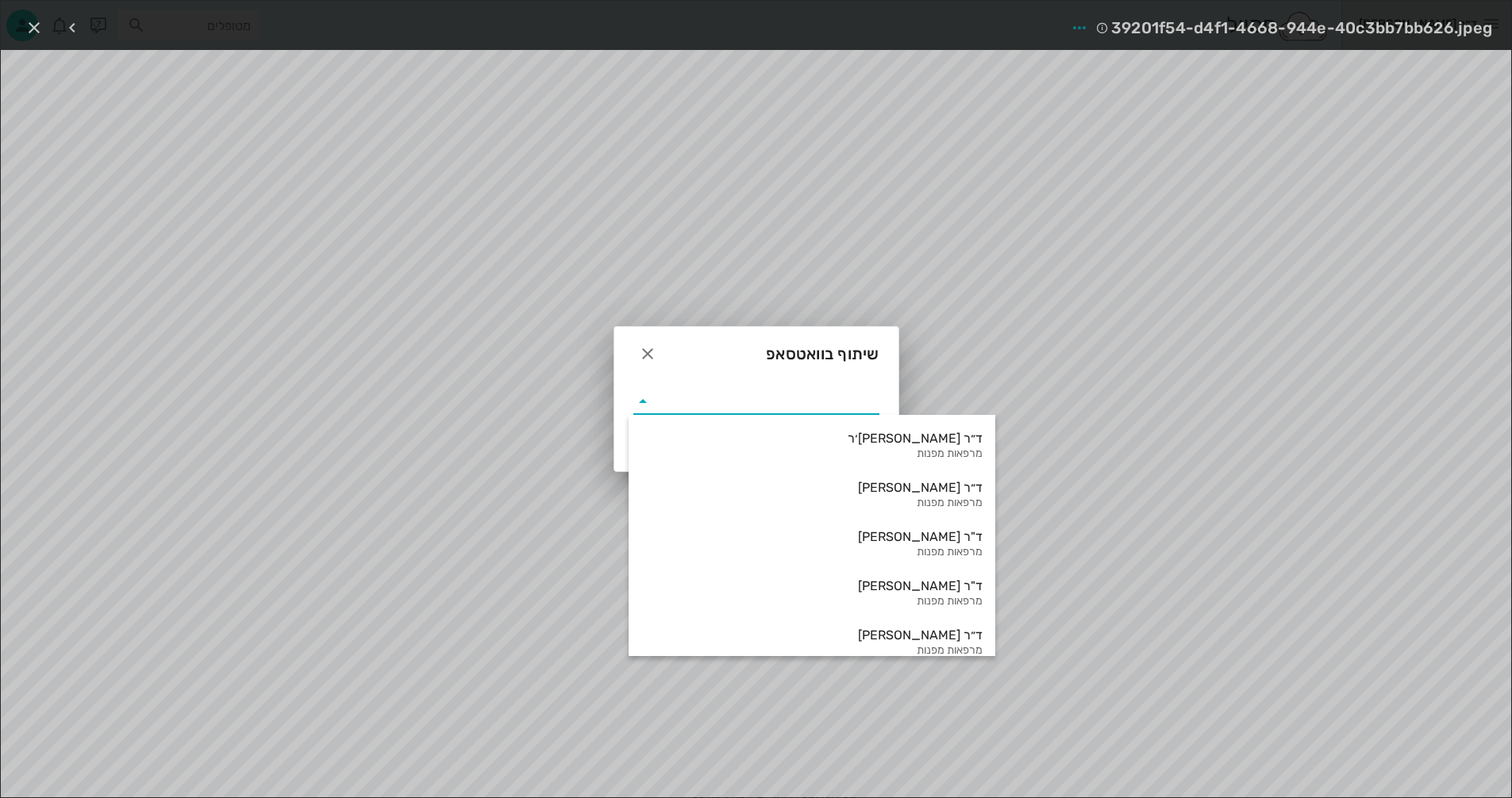
click at [677, 388] on div at bounding box center [756, 397] width 246 height 34
click at [645, 350] on icon "button" at bounding box center [648, 354] width 19 height 19
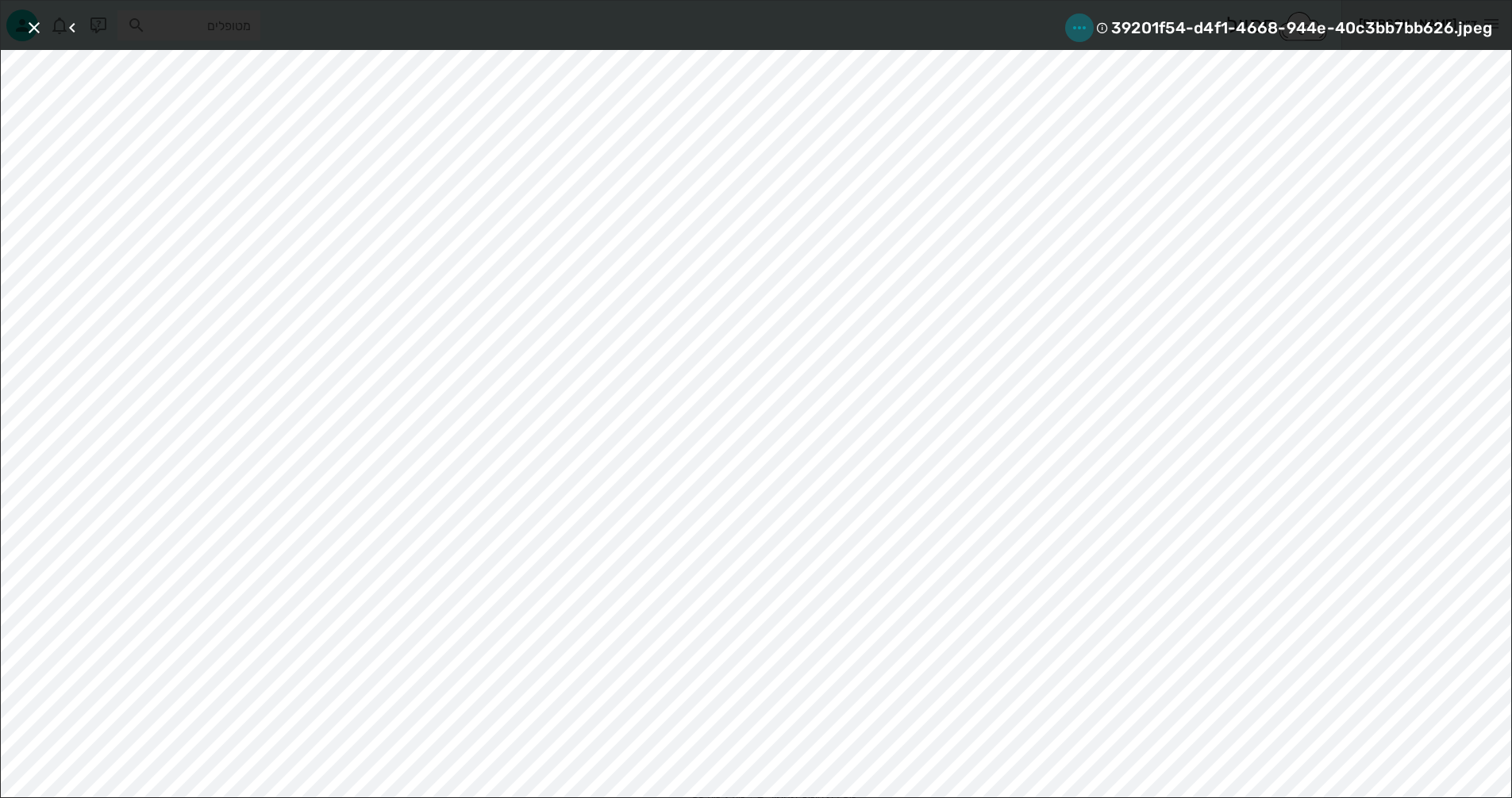
click at [1076, 28] on icon "button" at bounding box center [1080, 28] width 19 height 19
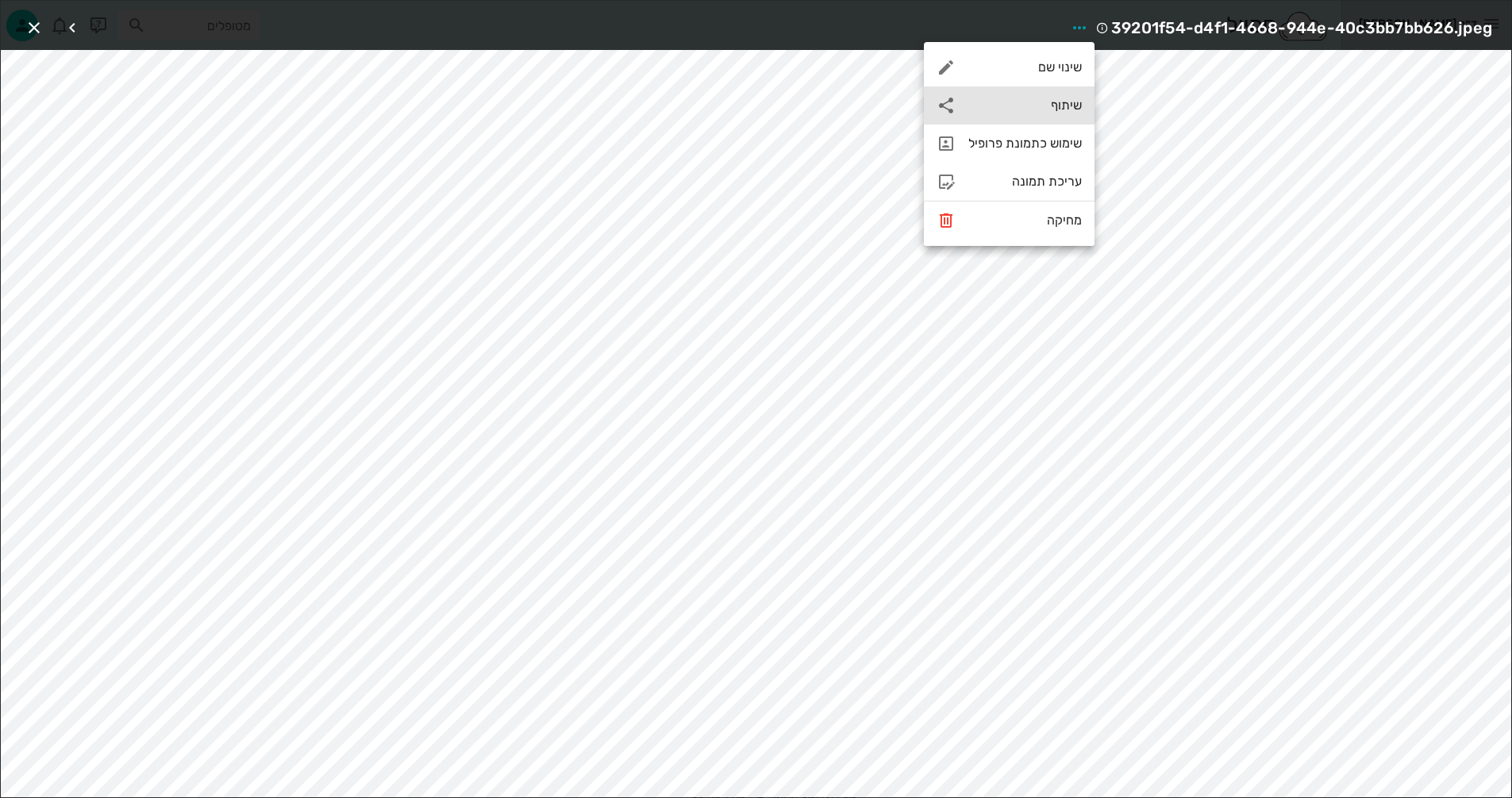
click at [997, 96] on div "שיתוף" at bounding box center [1009, 105] width 171 height 38
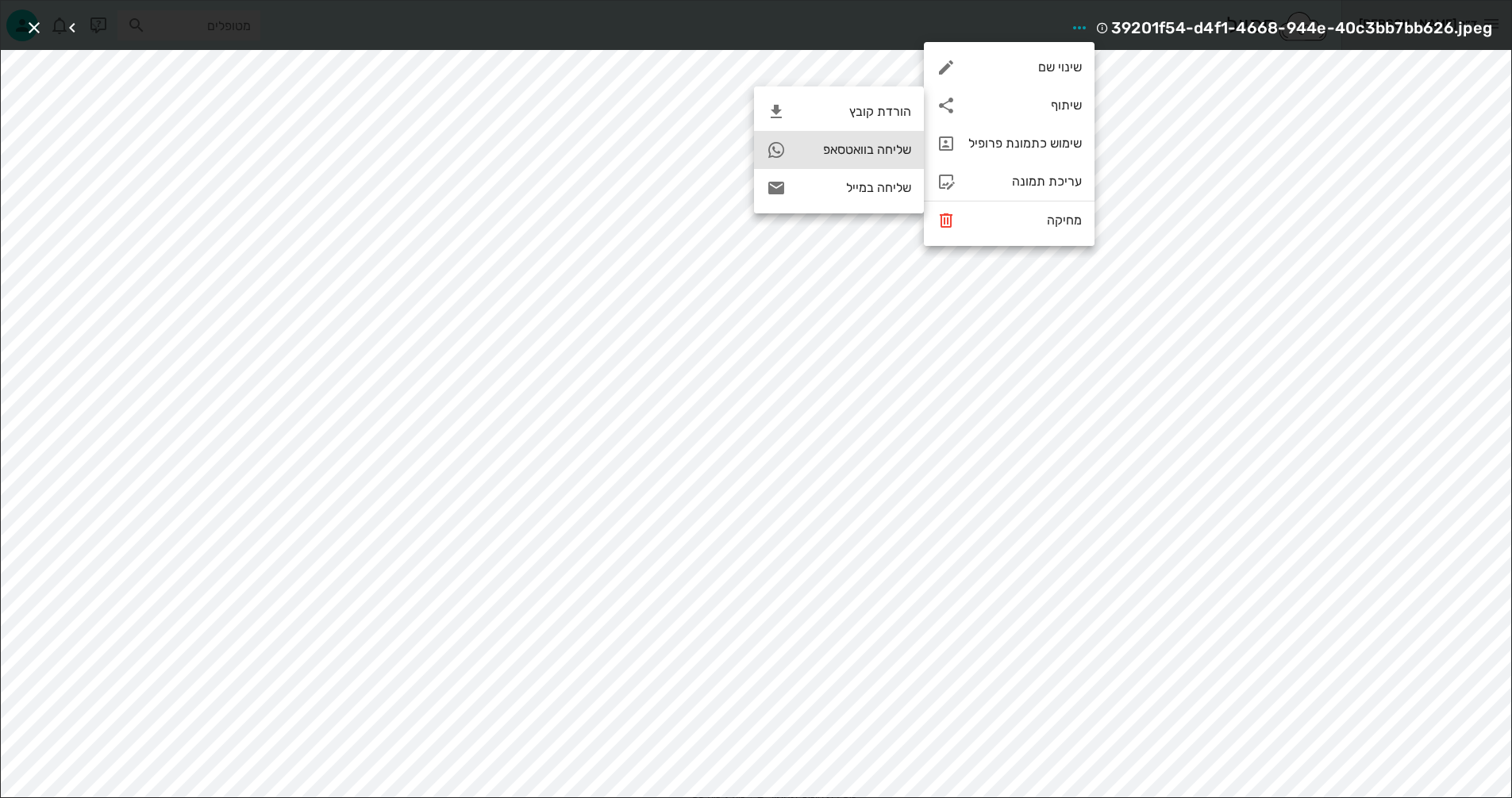
click at [849, 146] on div "שליחה בוואטסאפ" at bounding box center [855, 149] width 113 height 15
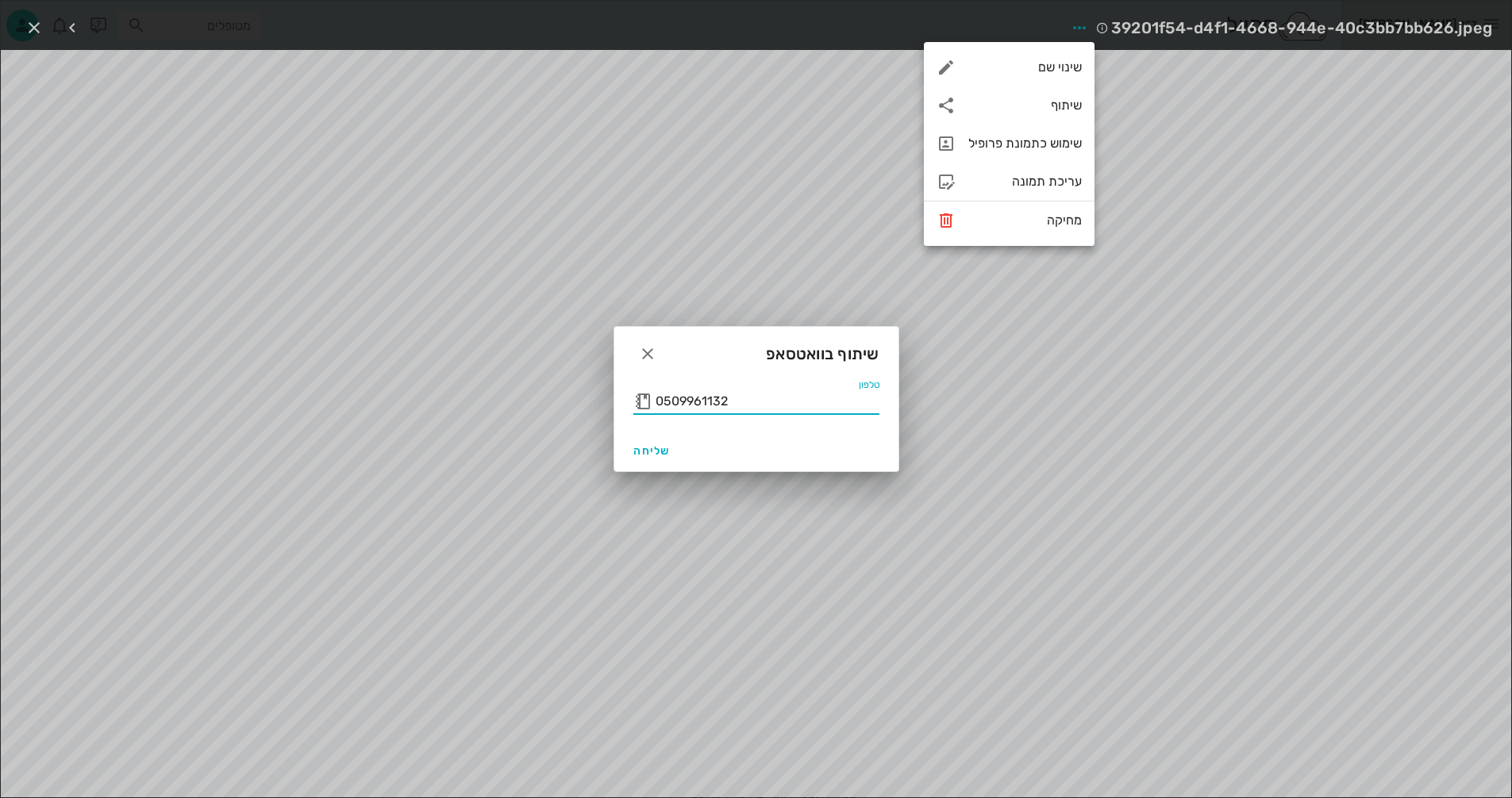
drag, startPoint x: 656, startPoint y: 400, endPoint x: 764, endPoint y: 400, distance: 108.0
click at [764, 400] on input "0509961132" at bounding box center [767, 401] width 224 height 26
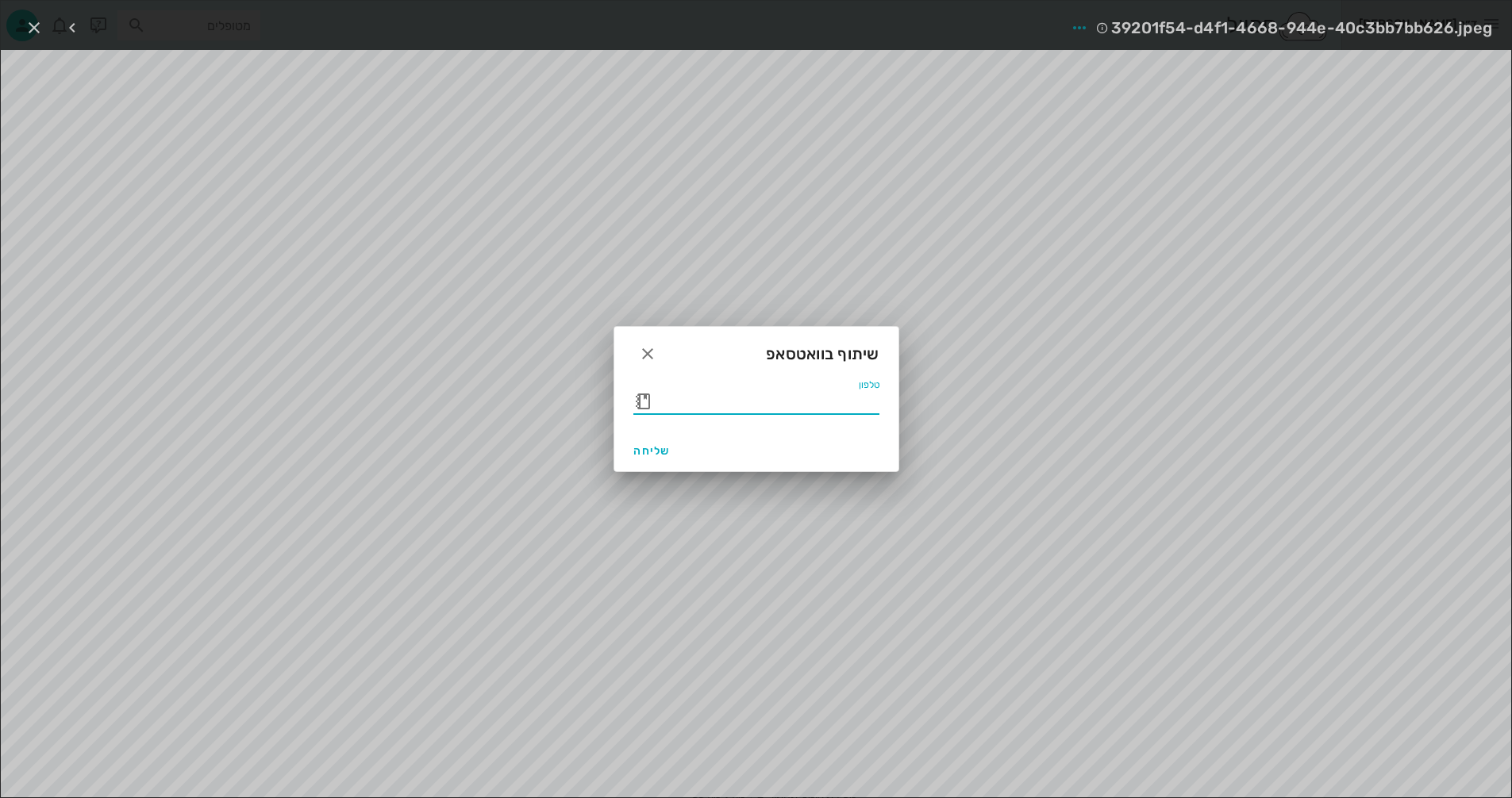
paste input "0524442033"
type input "0524442033"
click at [652, 451] on span "שליחה" at bounding box center [653, 451] width 38 height 13
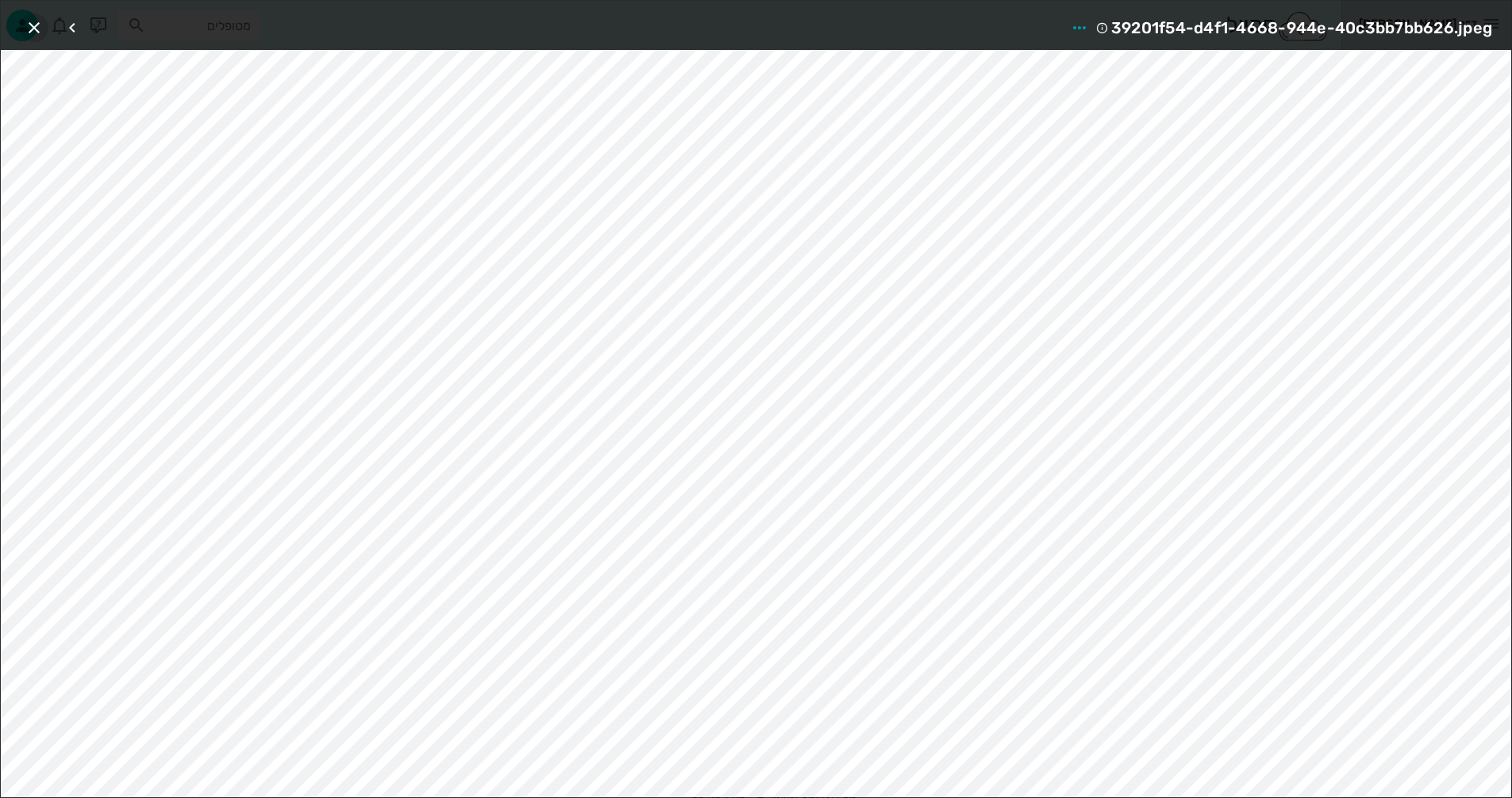
click at [32, 25] on icon "button" at bounding box center [34, 28] width 19 height 19
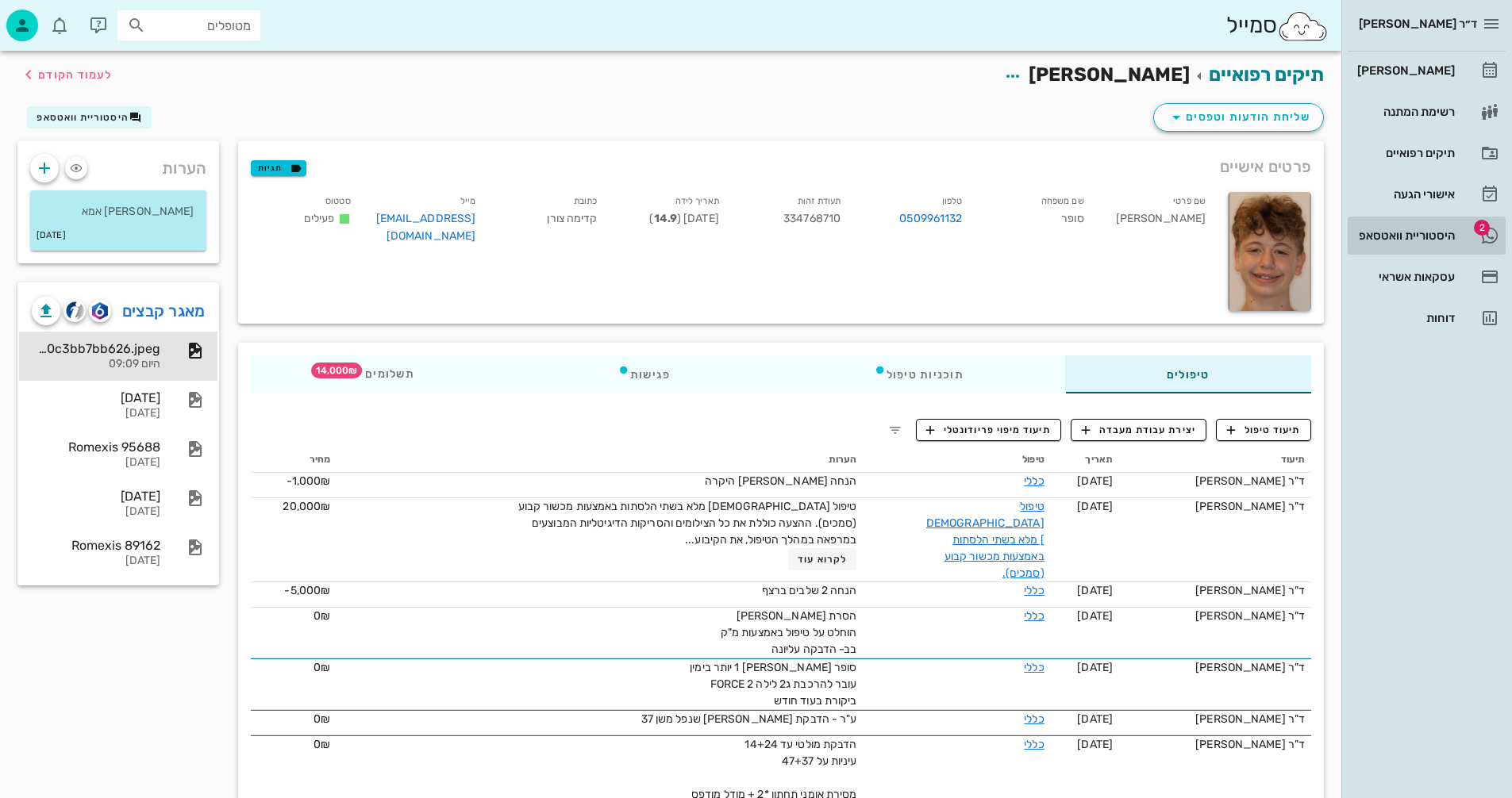
click at [1390, 232] on div "היסטוריית וואטסאפ" at bounding box center [1404, 235] width 101 height 12
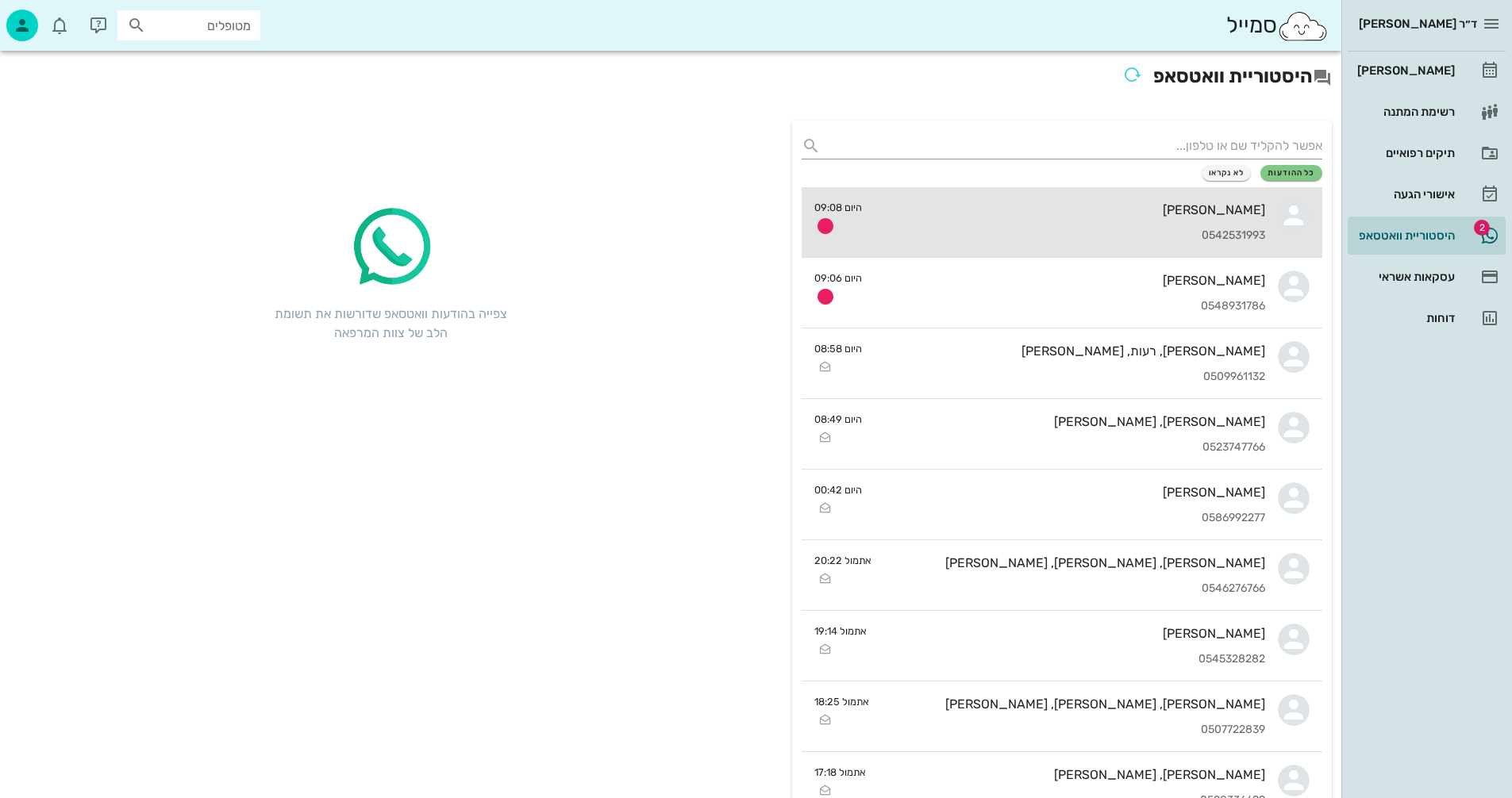
click at [1042, 219] on div "[PERSON_NAME] 0542531993" at bounding box center [1070, 221] width 391 height 70
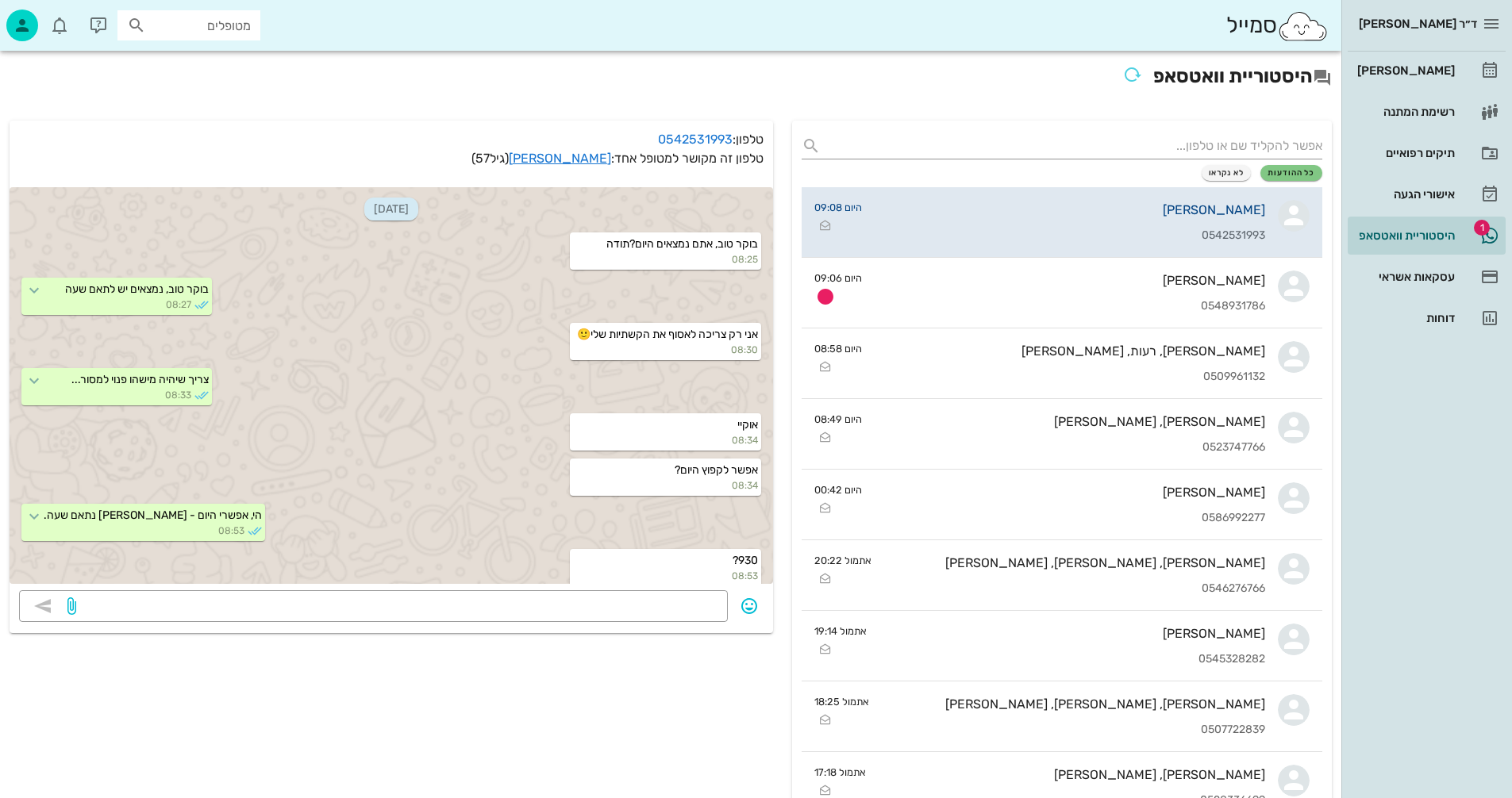
scroll to position [424, 0]
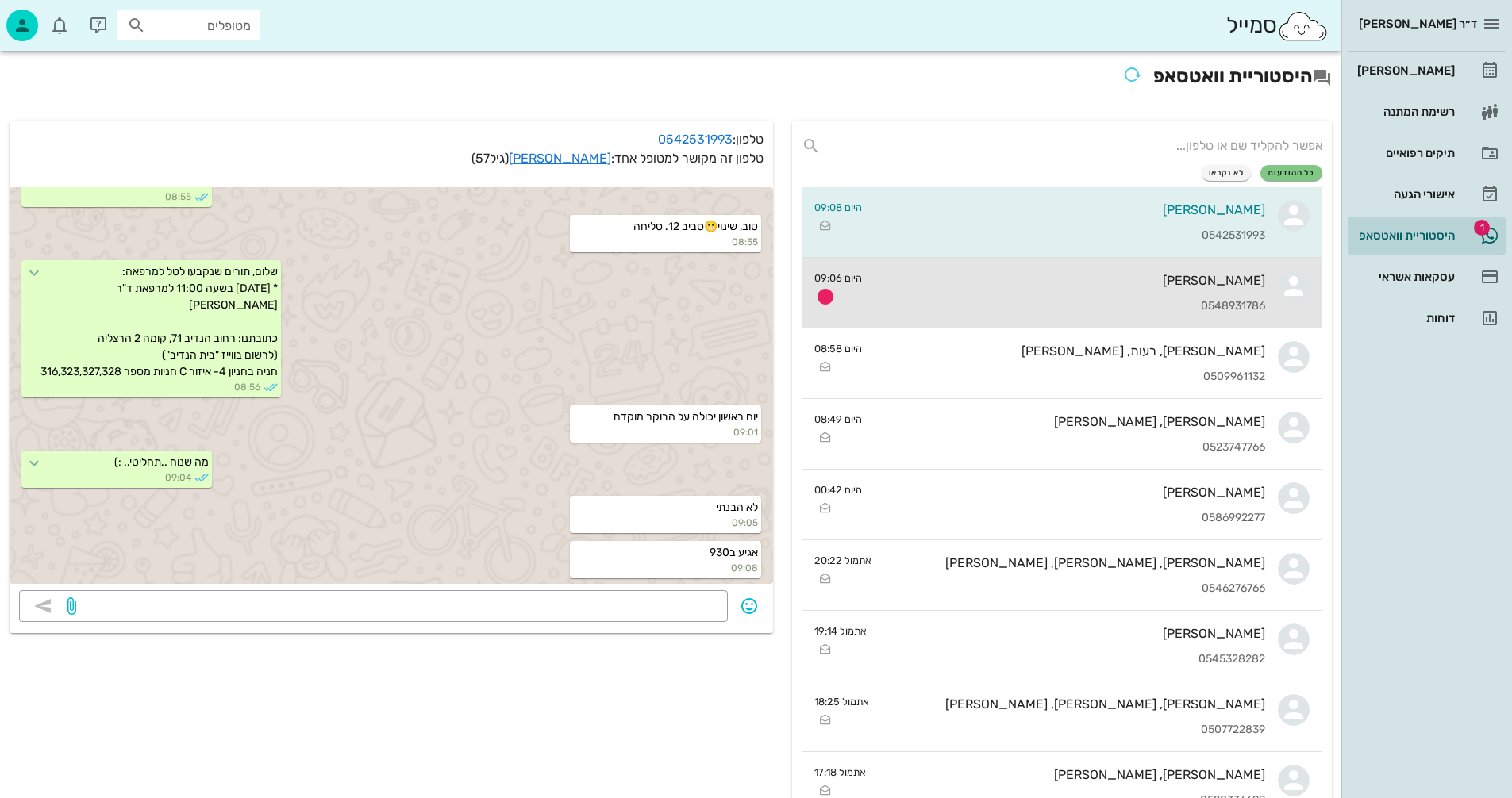
click at [1096, 290] on div "[PERSON_NAME] 0548931786" at bounding box center [1070, 292] width 391 height 70
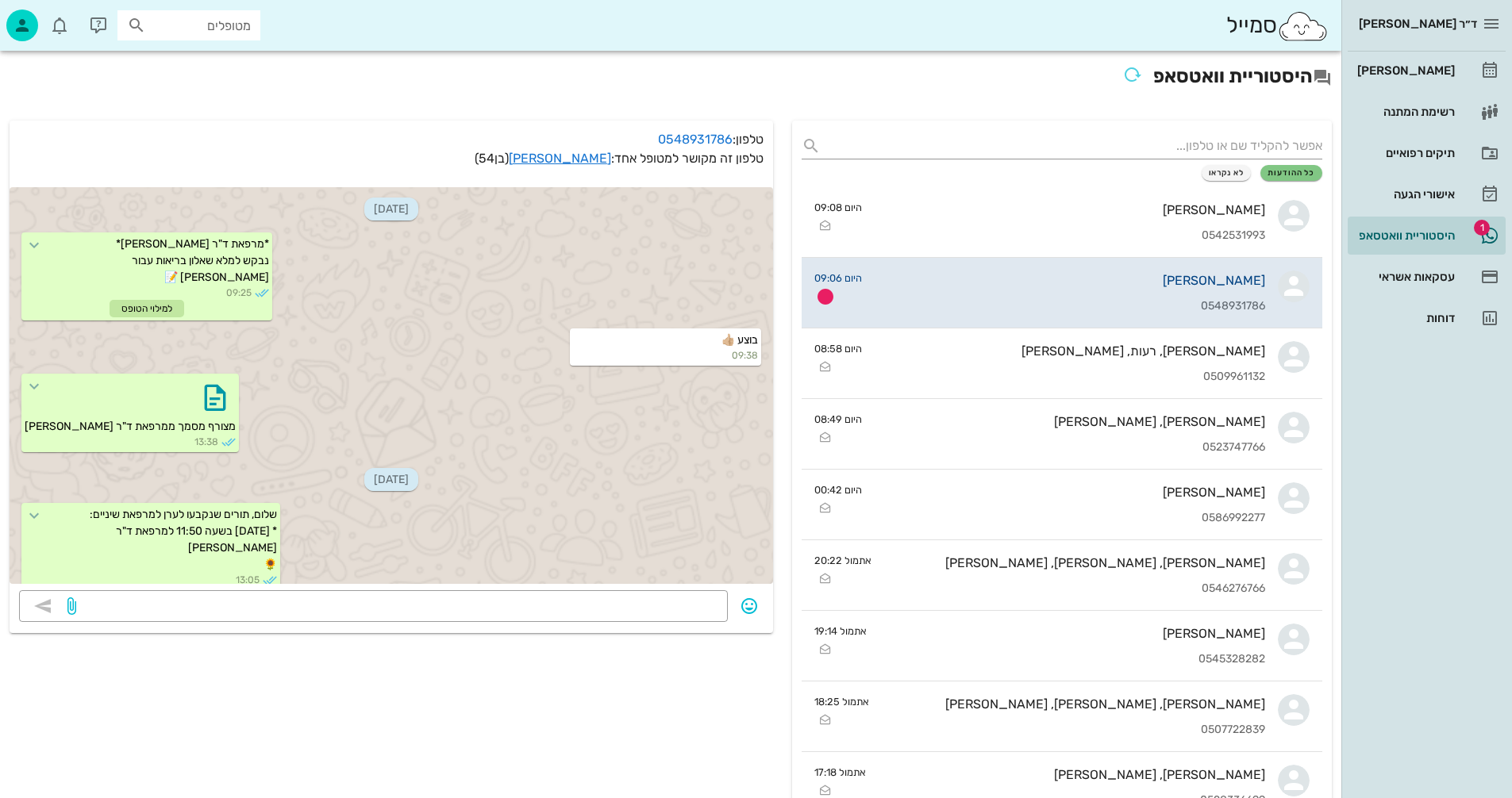
scroll to position [1353, 0]
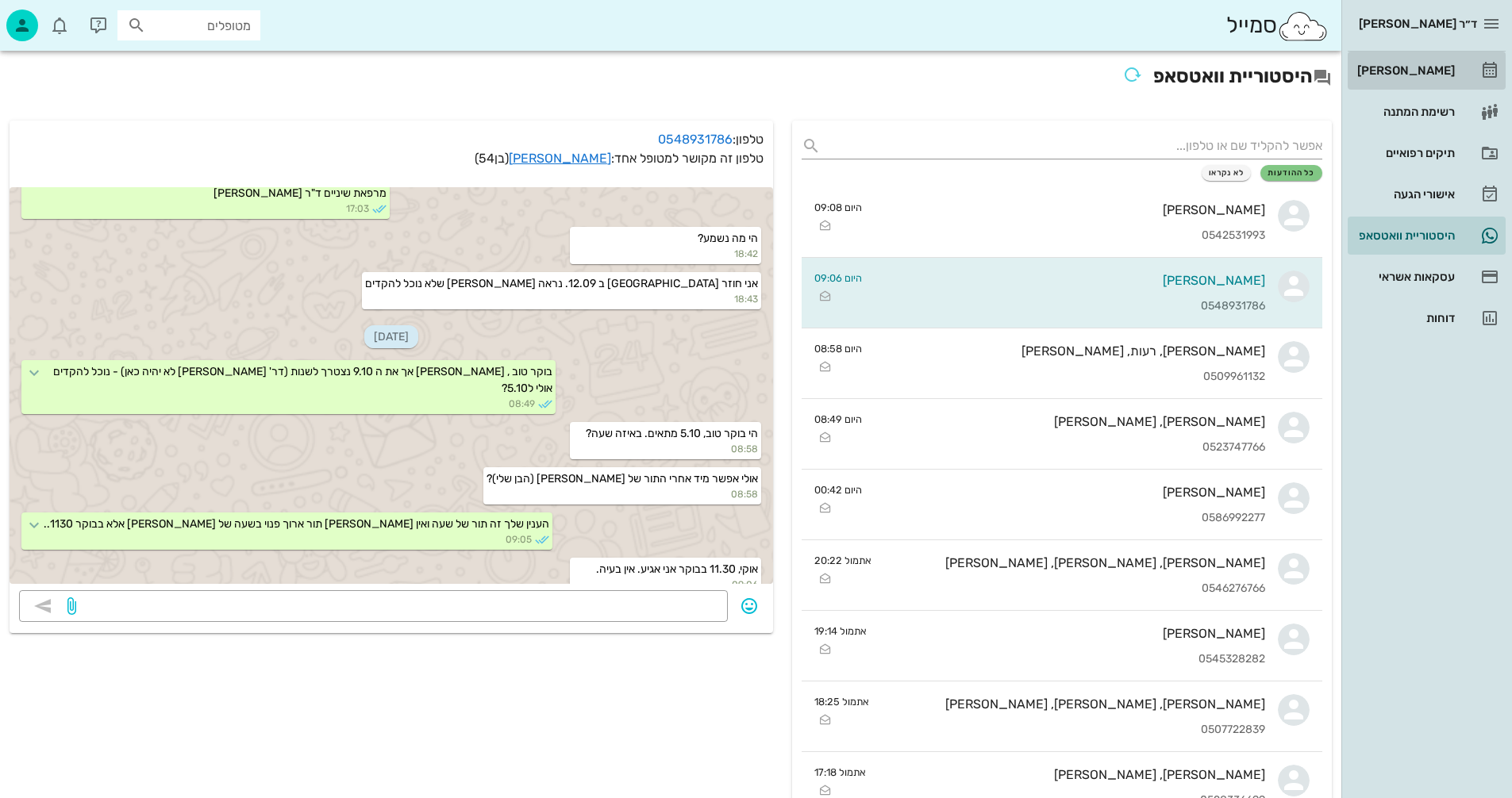
click at [1427, 65] on div "[PERSON_NAME]" at bounding box center [1404, 70] width 101 height 12
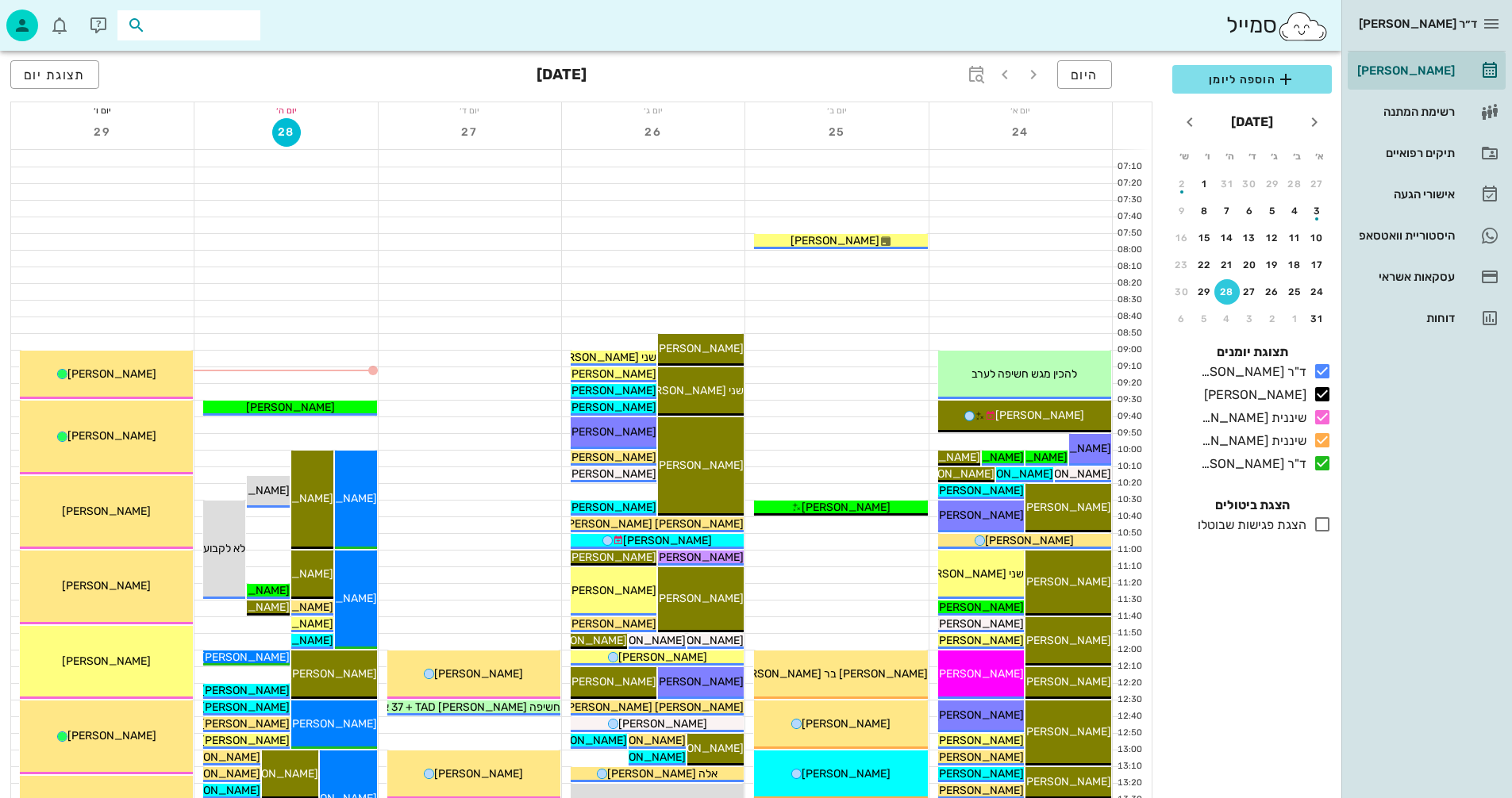
click at [205, 26] on input "text" at bounding box center [200, 26] width 102 height 21
type input "[PERSON_NAME]"
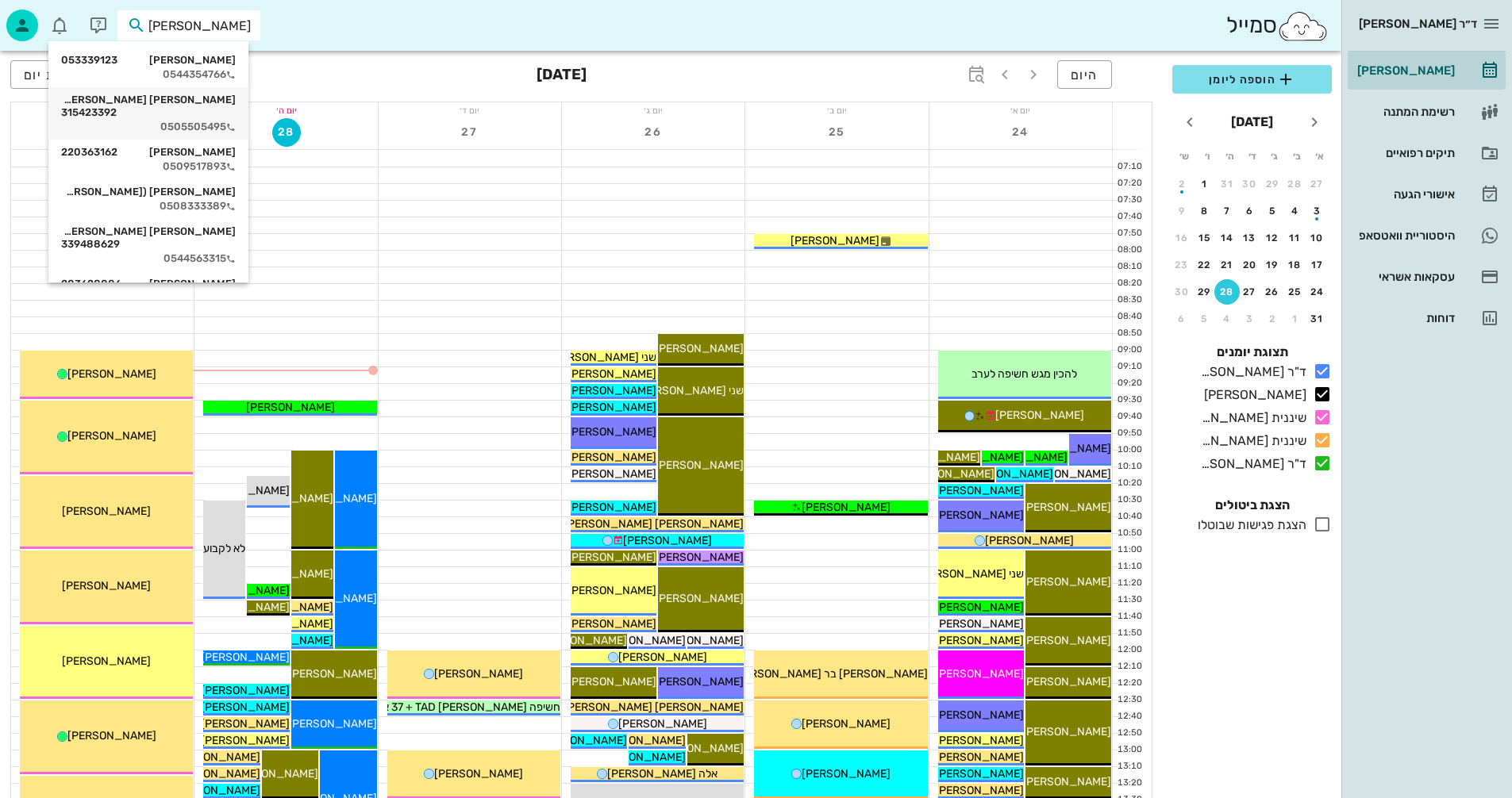
click at [201, 121] on div "0505505495" at bounding box center [149, 126] width 174 height 12
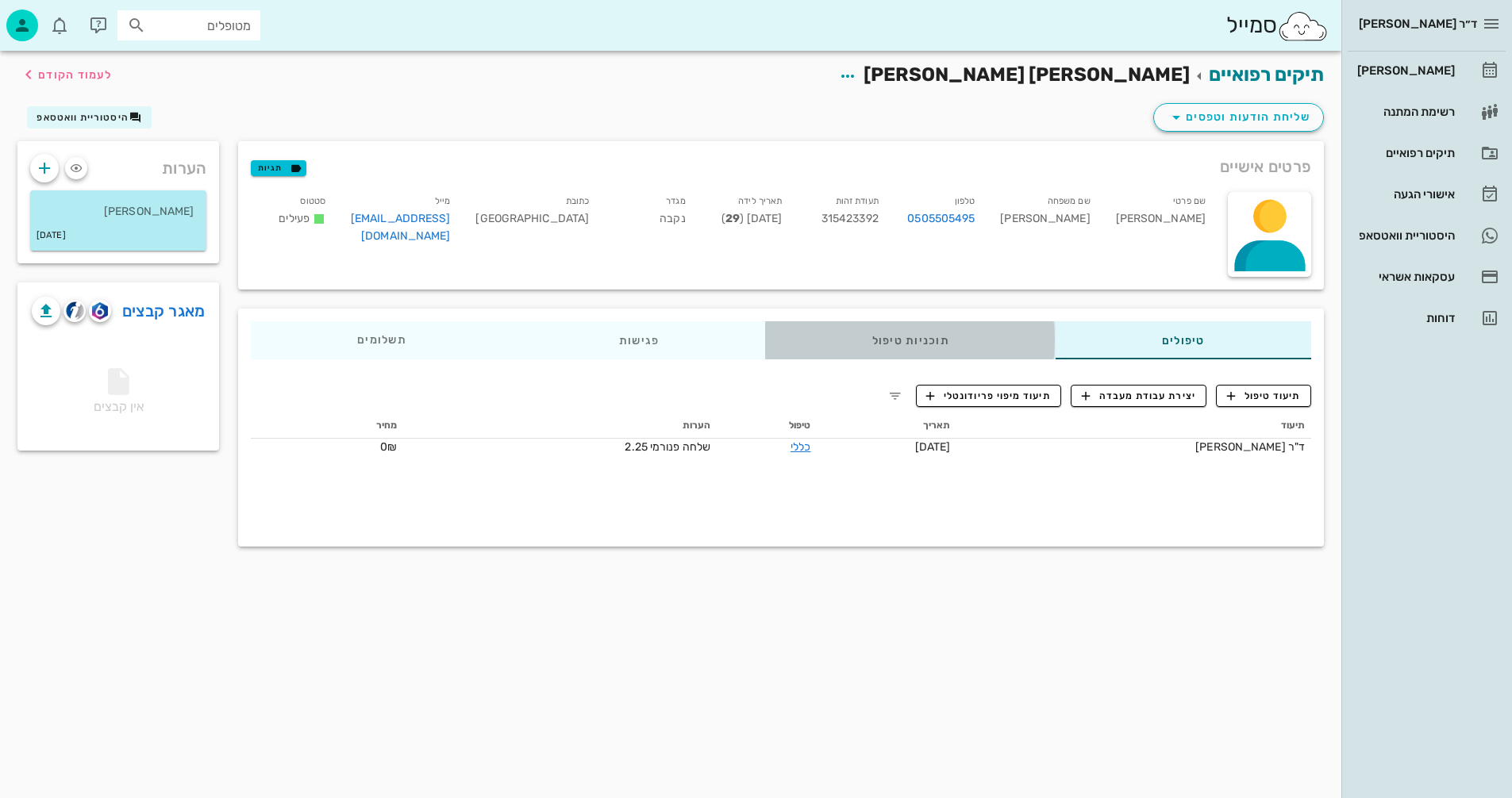
click at [898, 339] on div "תוכניות טיפול" at bounding box center [910, 340] width 289 height 38
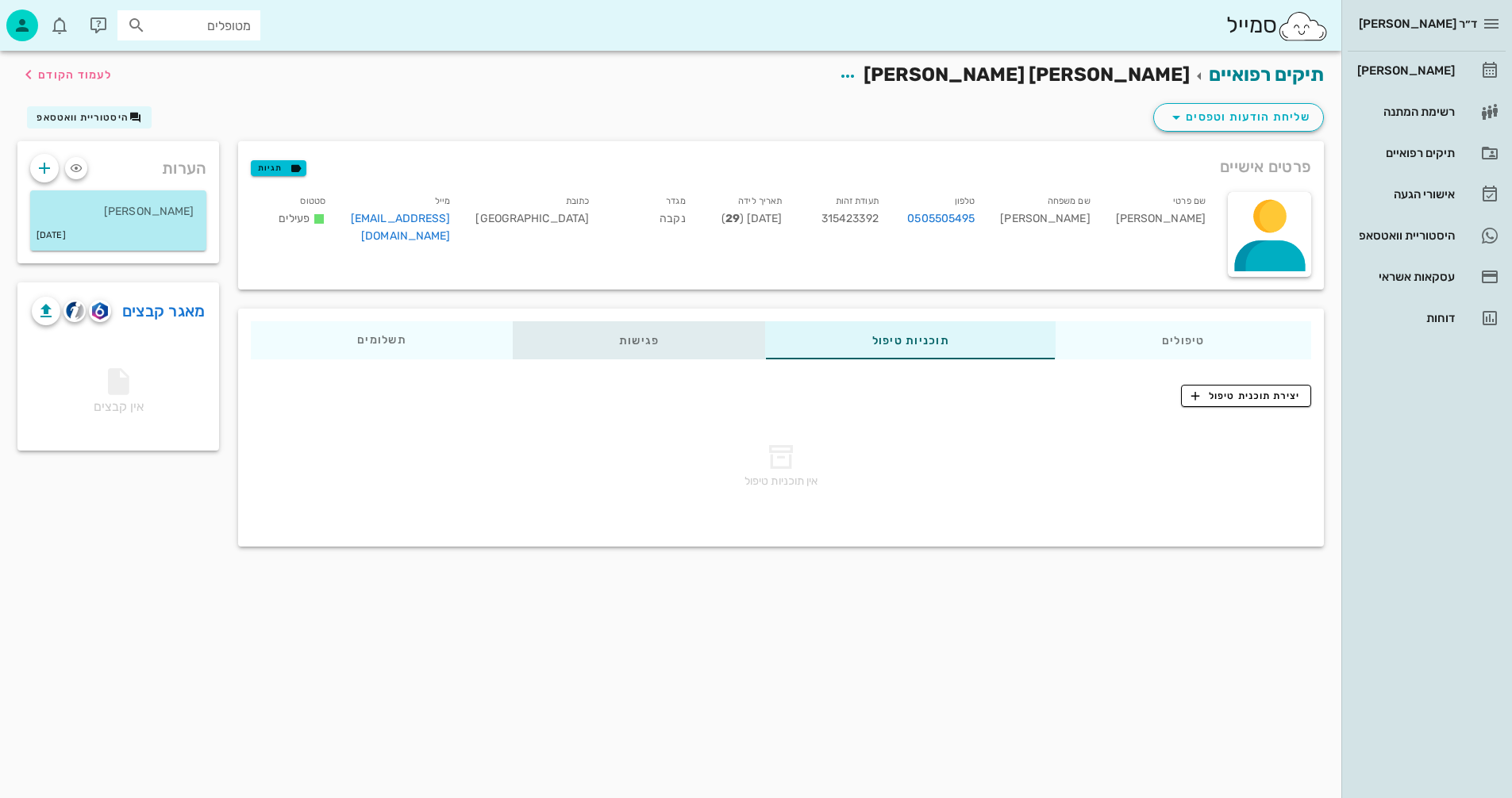
click at [631, 343] on div "פגישות" at bounding box center [639, 340] width 253 height 38
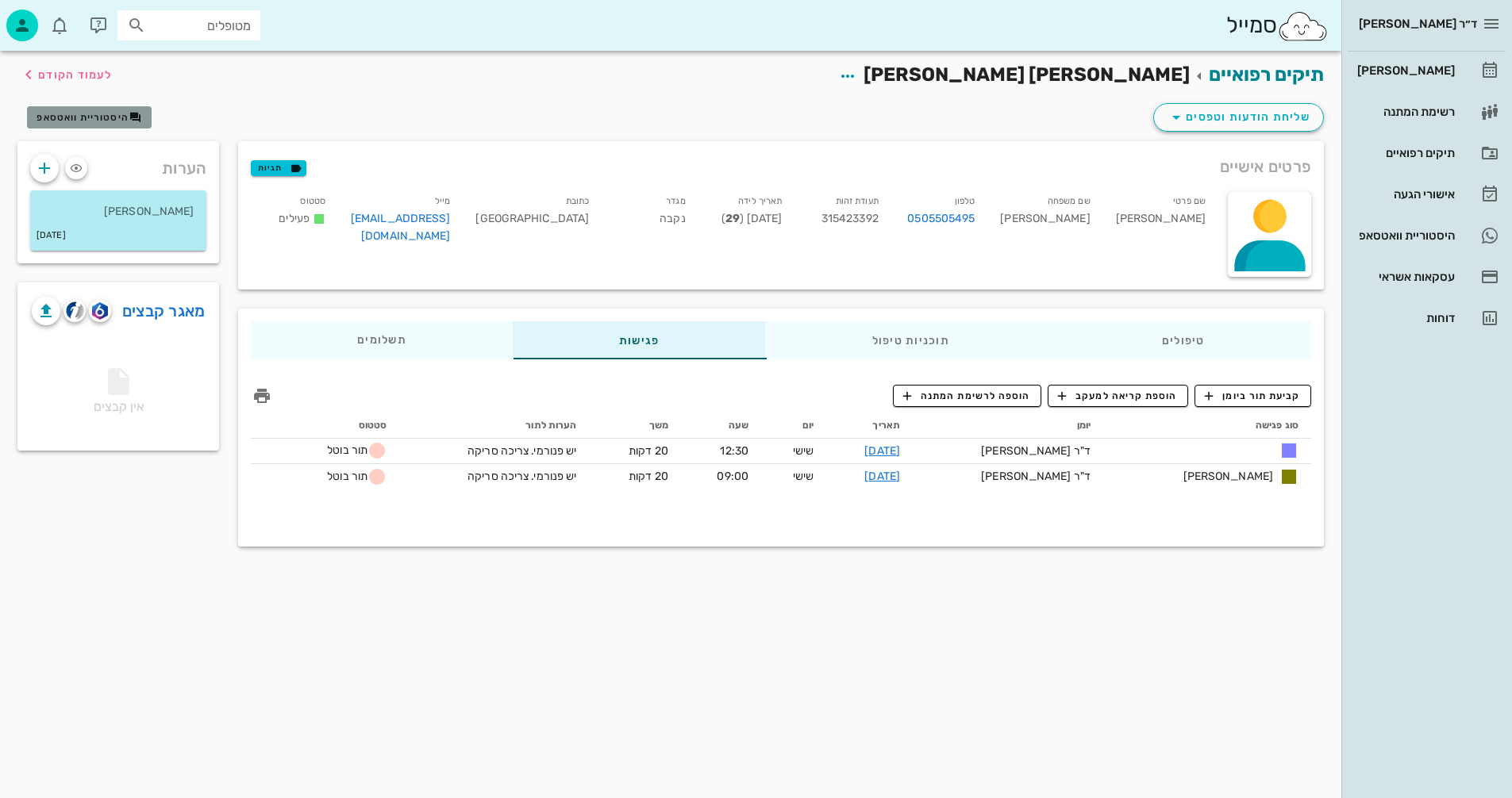
click at [85, 111] on span "היסטוריית וואטסאפ" at bounding box center [88, 117] width 104 height 12
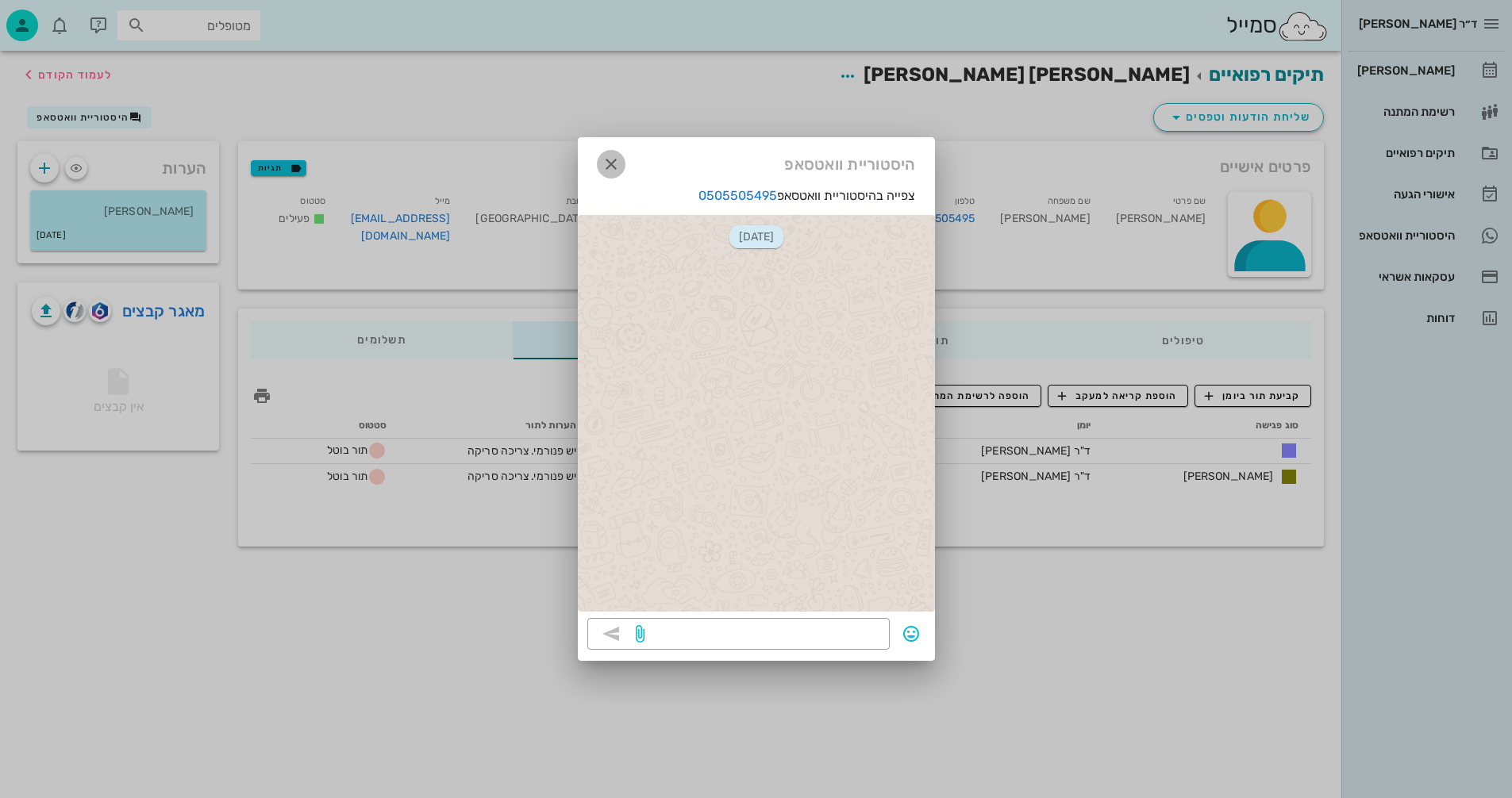
click at [609, 164] on icon "button" at bounding box center [611, 165] width 19 height 19
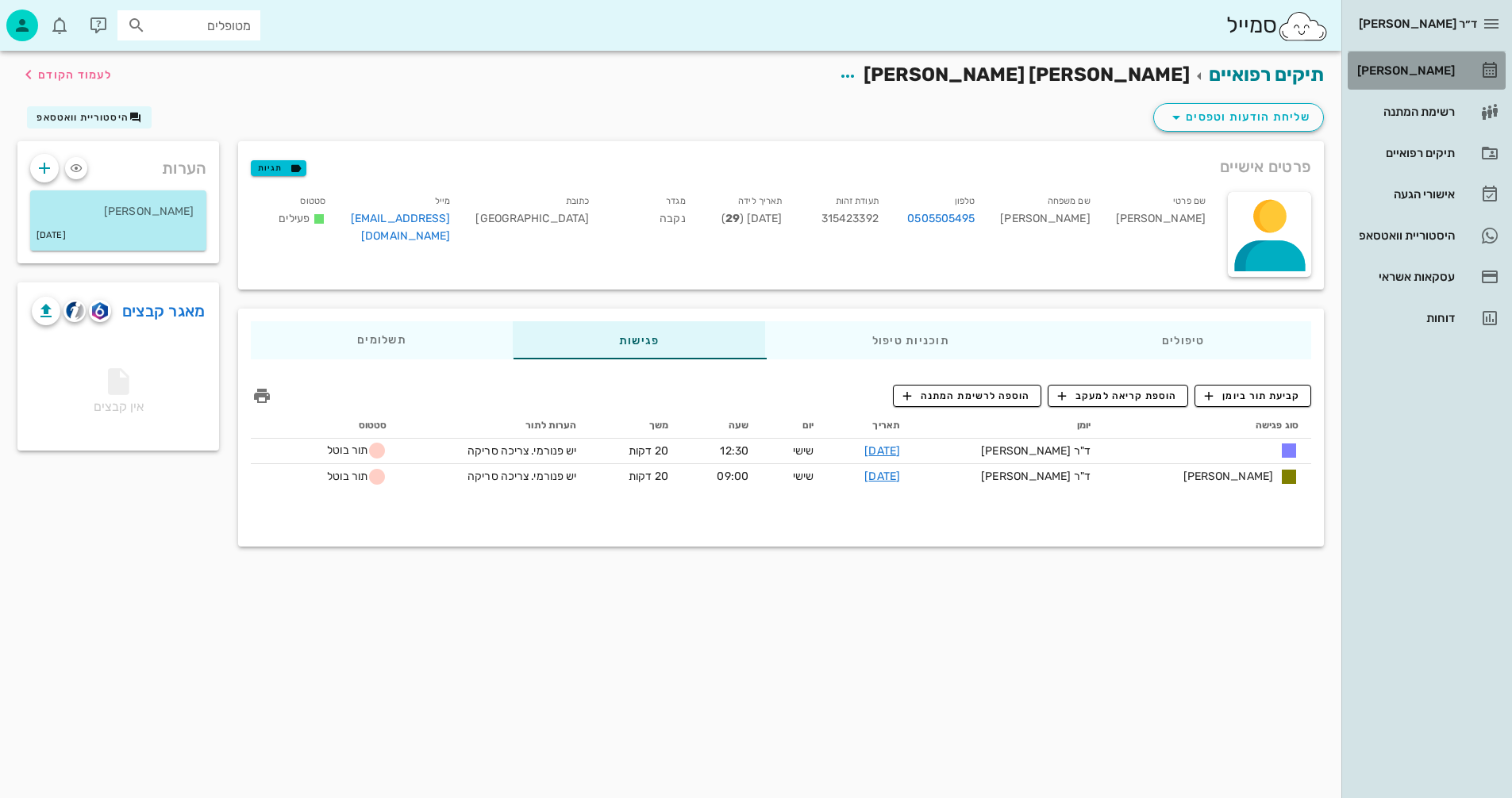
click at [1418, 67] on div "[PERSON_NAME]" at bounding box center [1404, 70] width 101 height 12
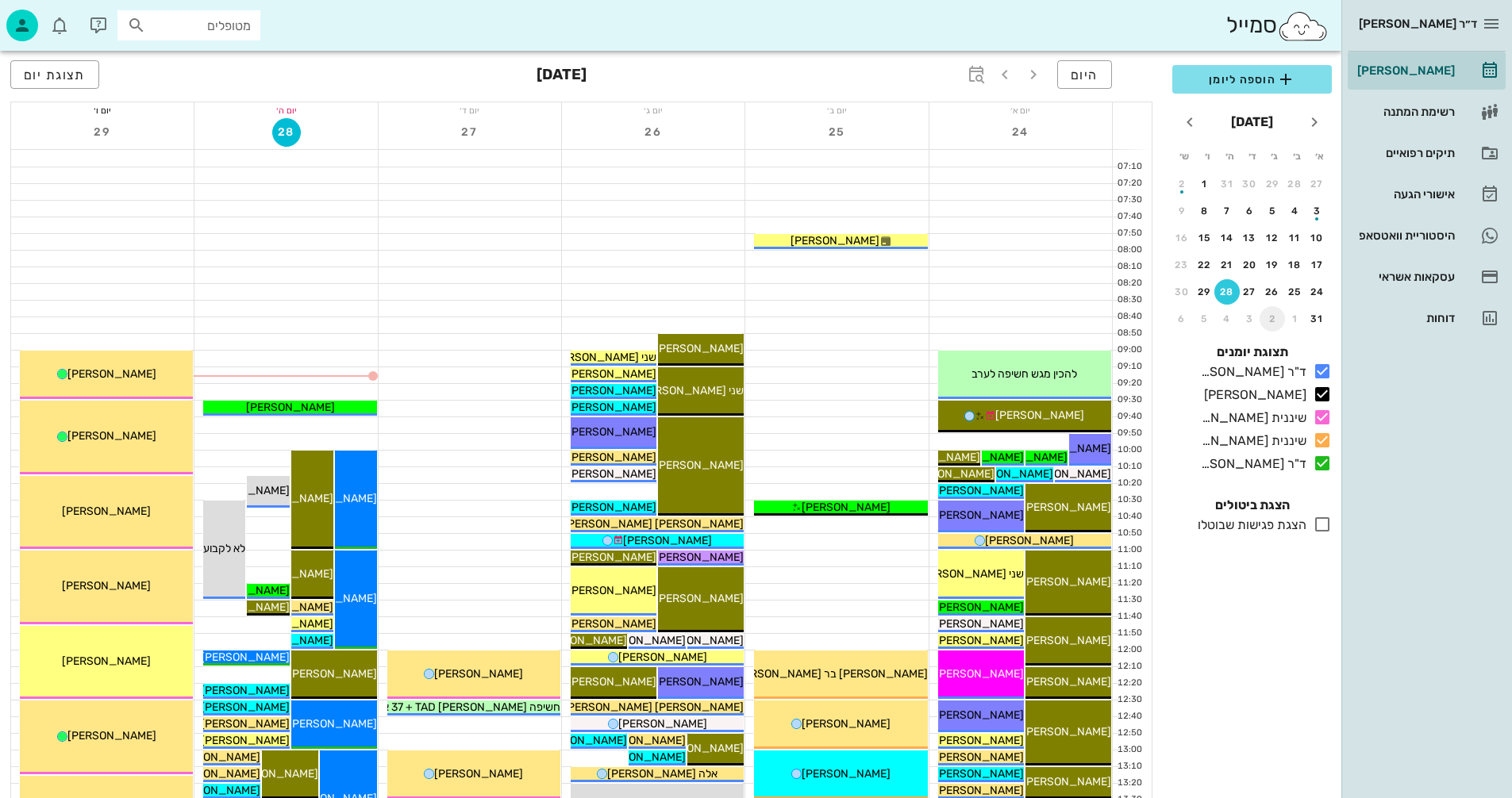
click at [1273, 317] on div "2" at bounding box center [1272, 319] width 26 height 11
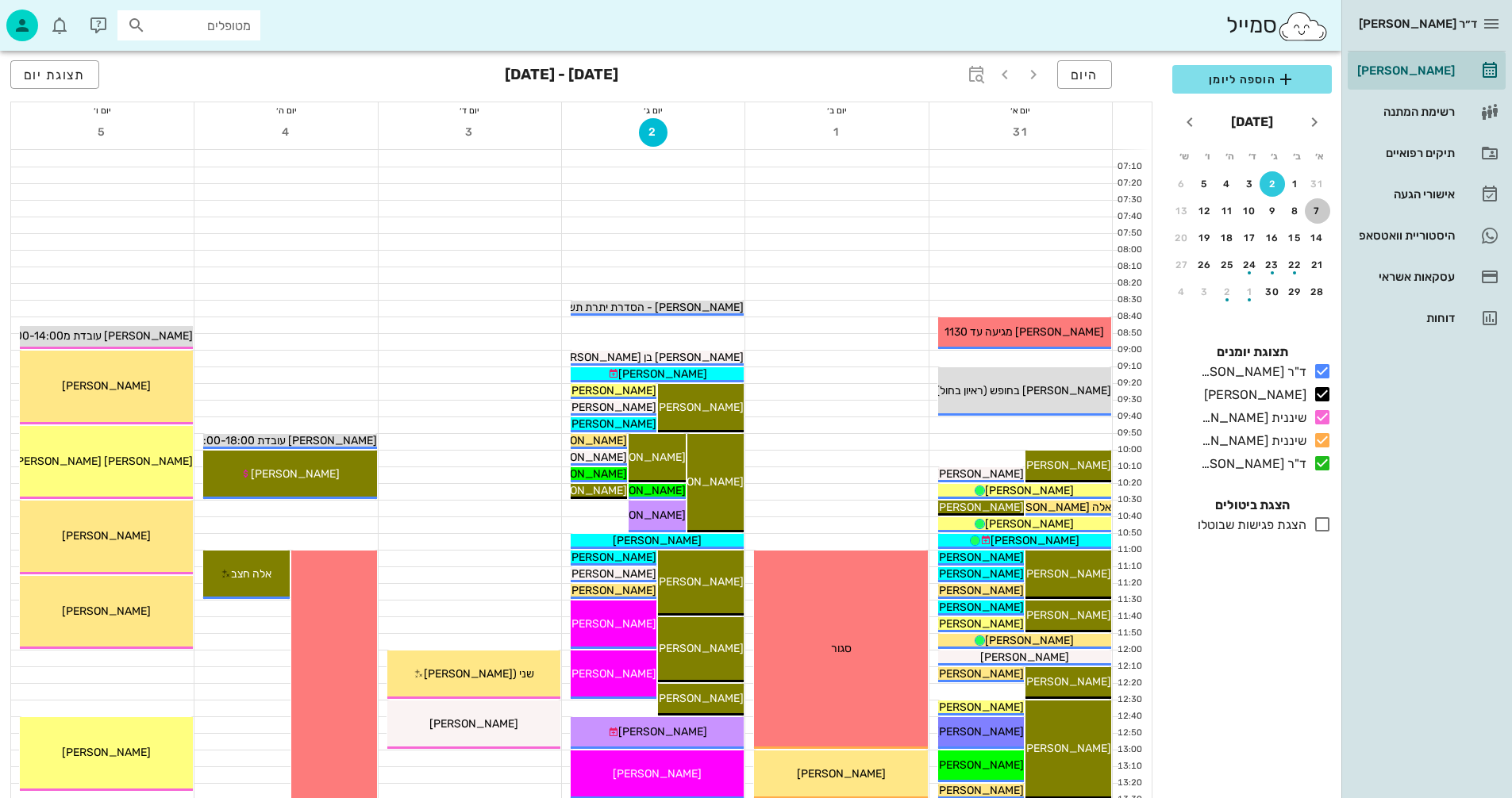
click at [1317, 208] on div "7" at bounding box center [1317, 212] width 26 height 11
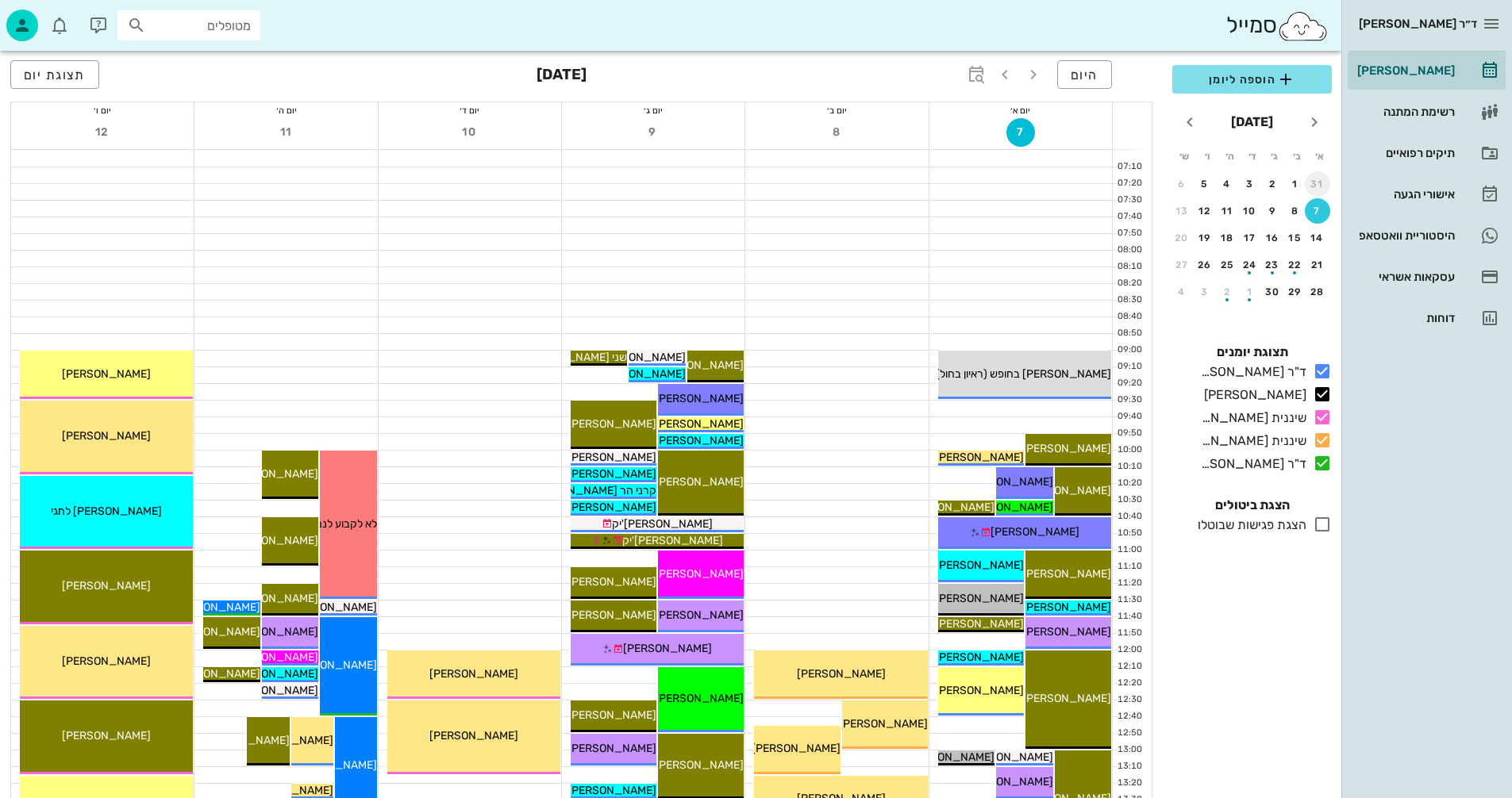
click at [1316, 186] on div "31" at bounding box center [1317, 184] width 26 height 11
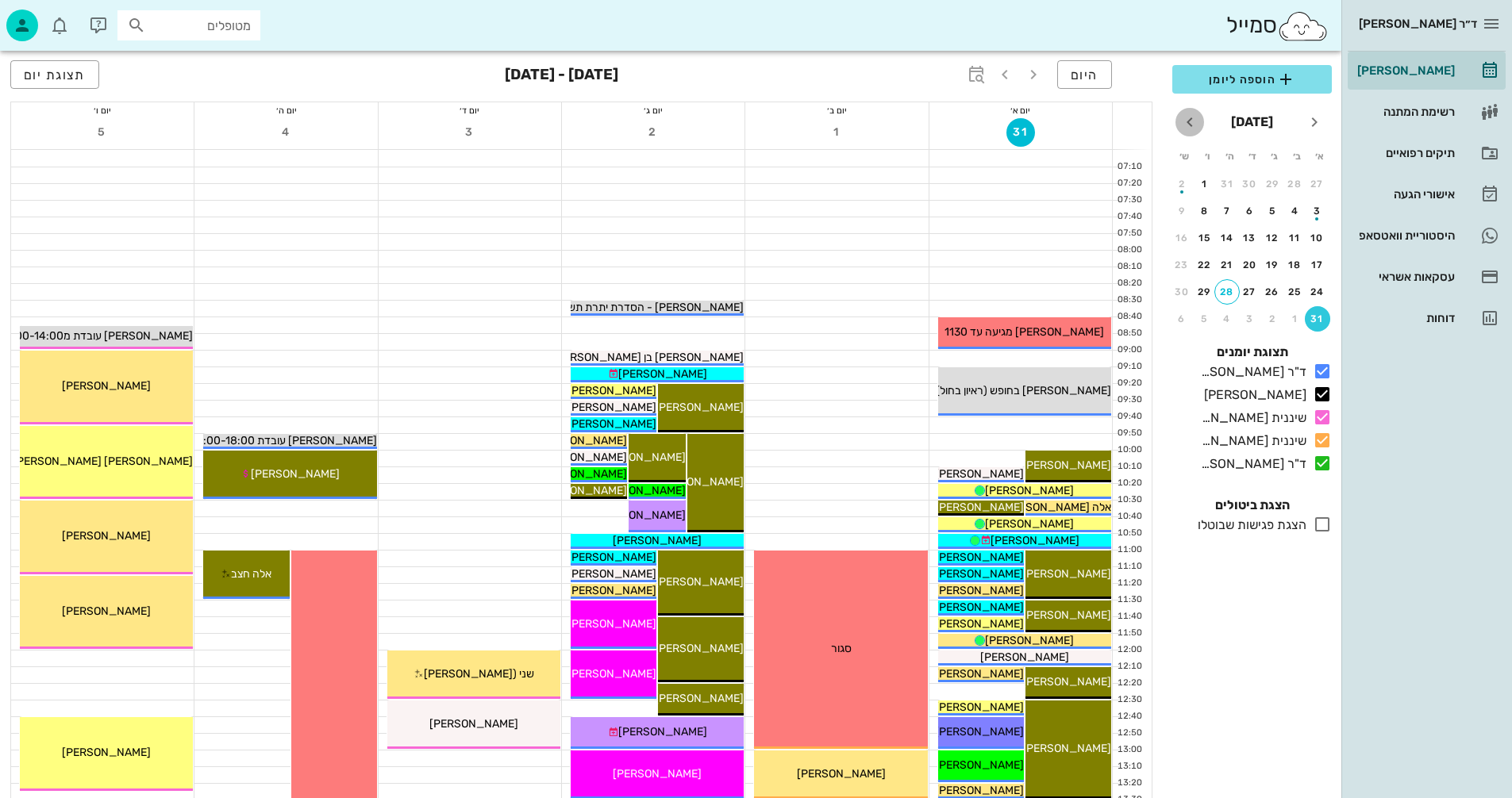
click at [1193, 119] on icon "חודש הבא" at bounding box center [1190, 123] width 19 height 19
click at [1272, 206] on div "9" at bounding box center [1272, 212] width 26 height 11
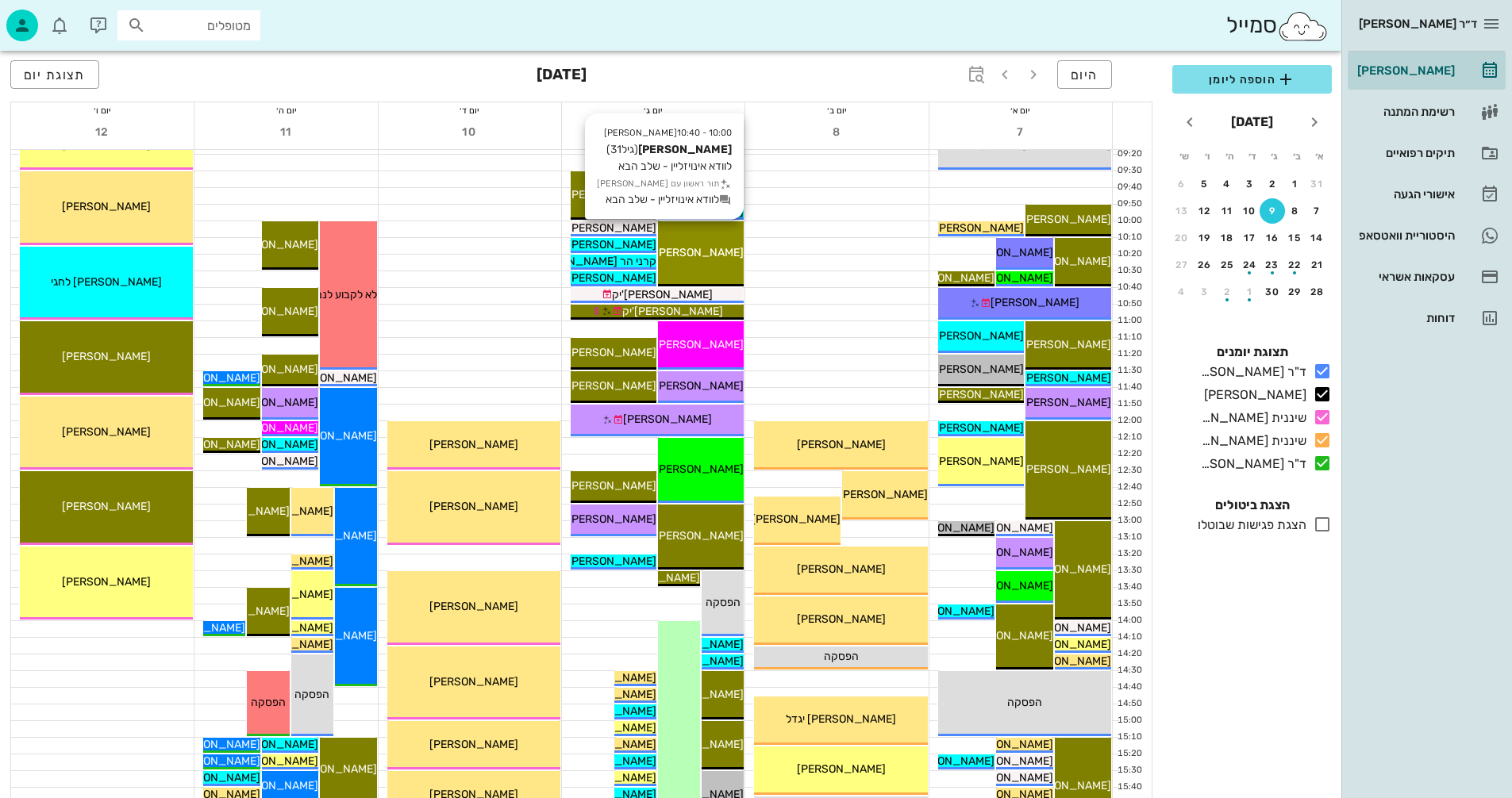
scroll to position [239, 0]
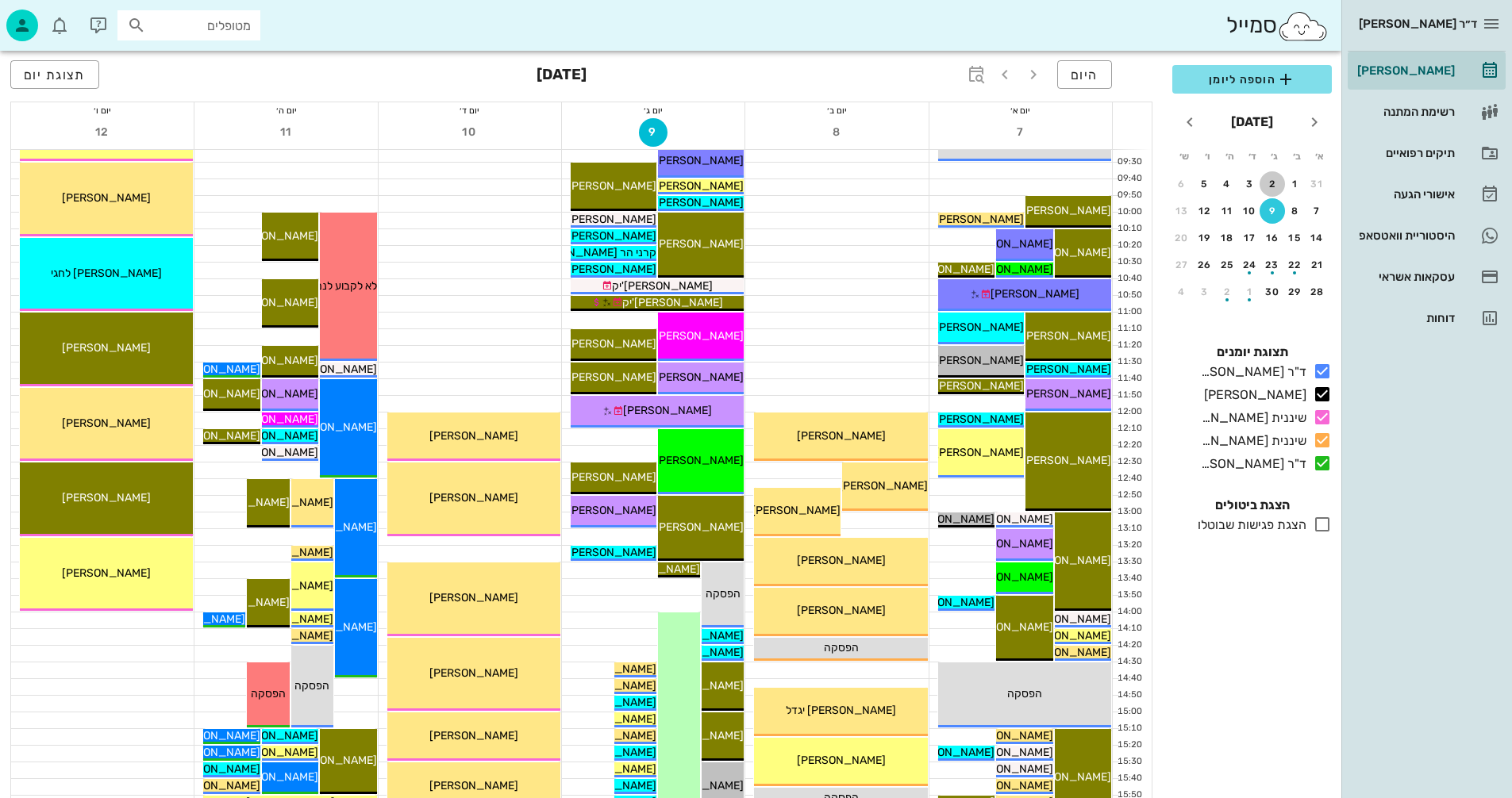
click at [1273, 181] on div "2" at bounding box center [1272, 184] width 26 height 11
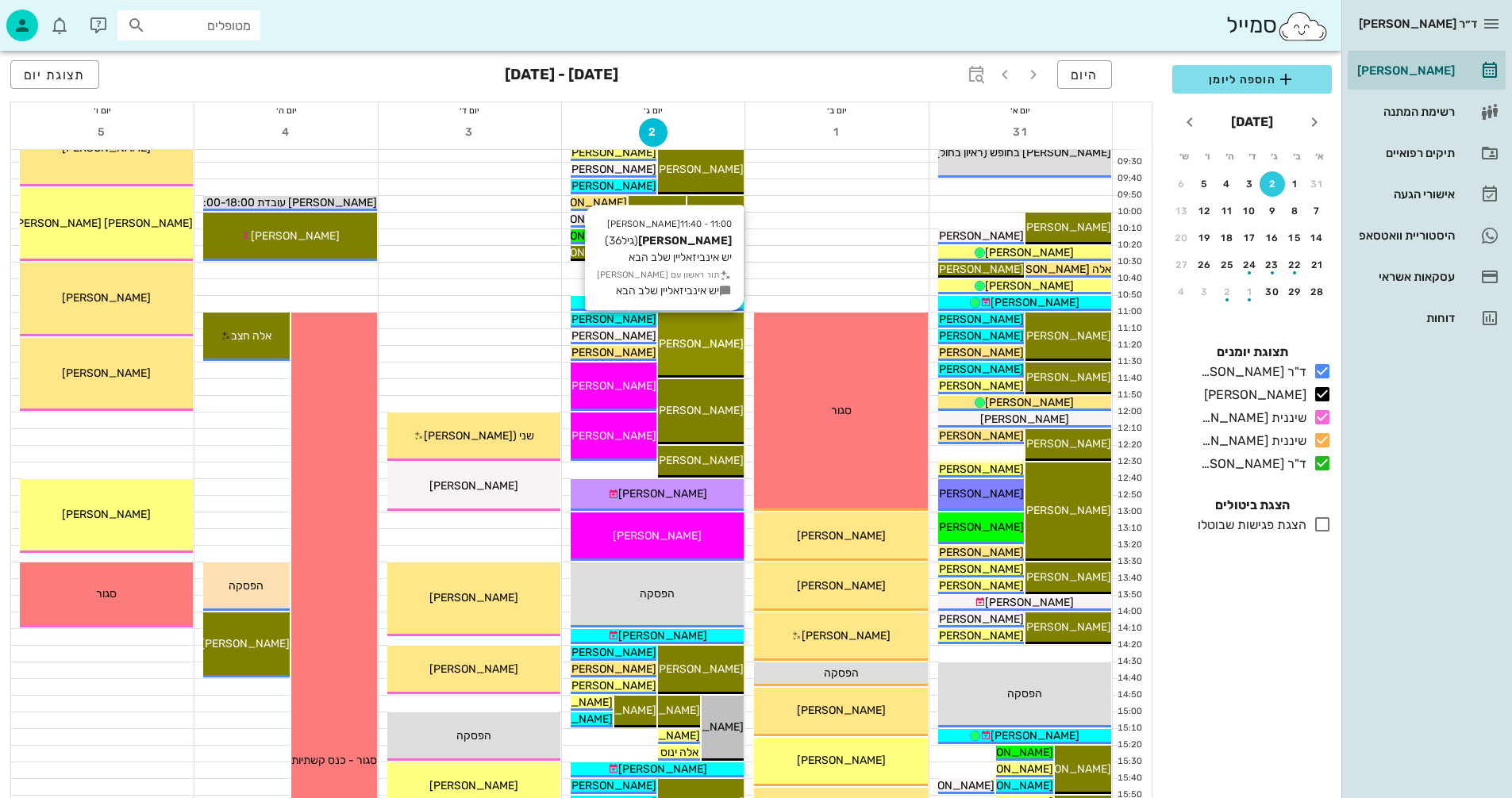
click at [715, 340] on span "[PERSON_NAME]" at bounding box center [699, 344] width 89 height 13
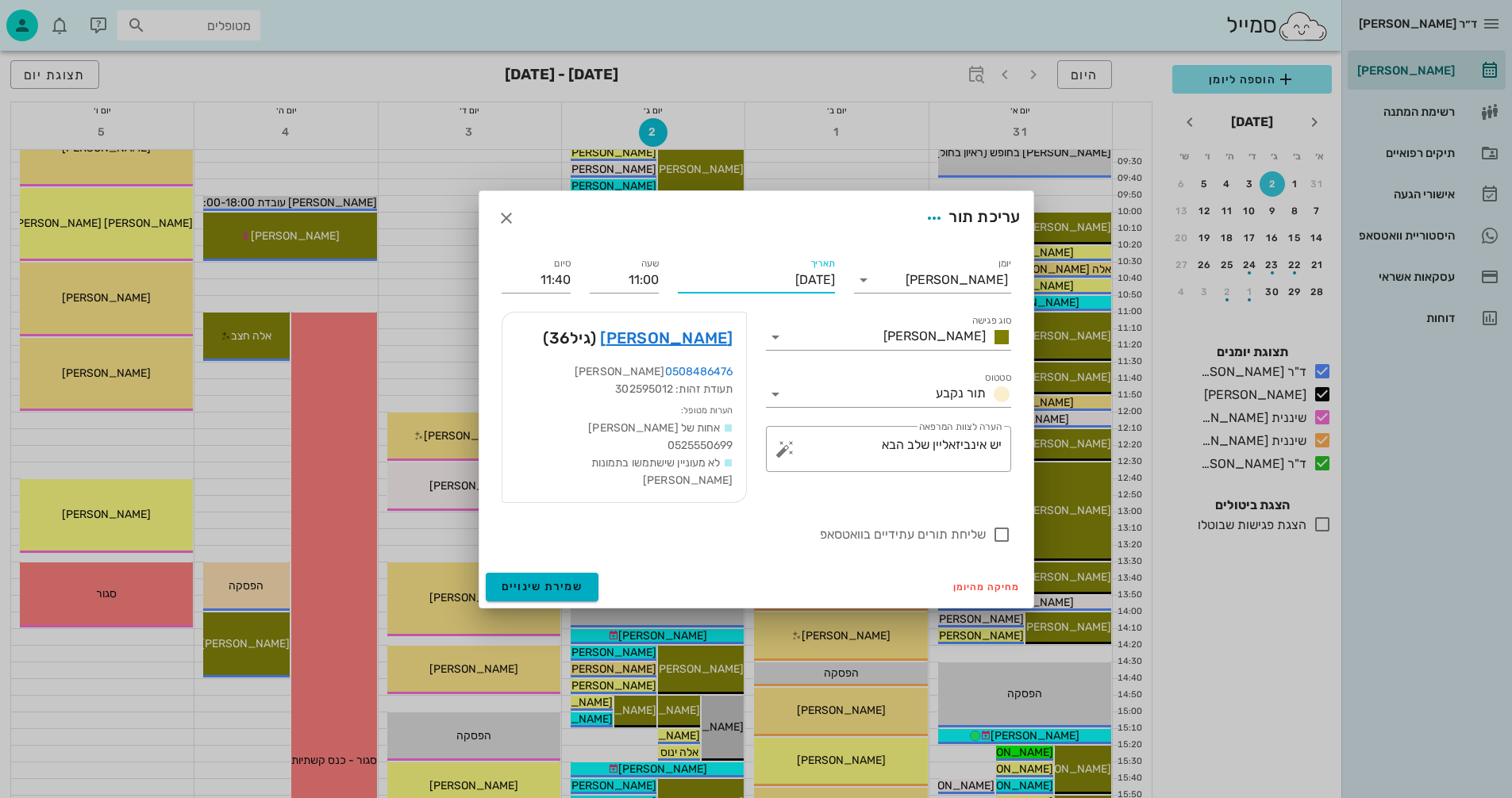
click at [744, 287] on input "[DATE]" at bounding box center [756, 280] width 157 height 26
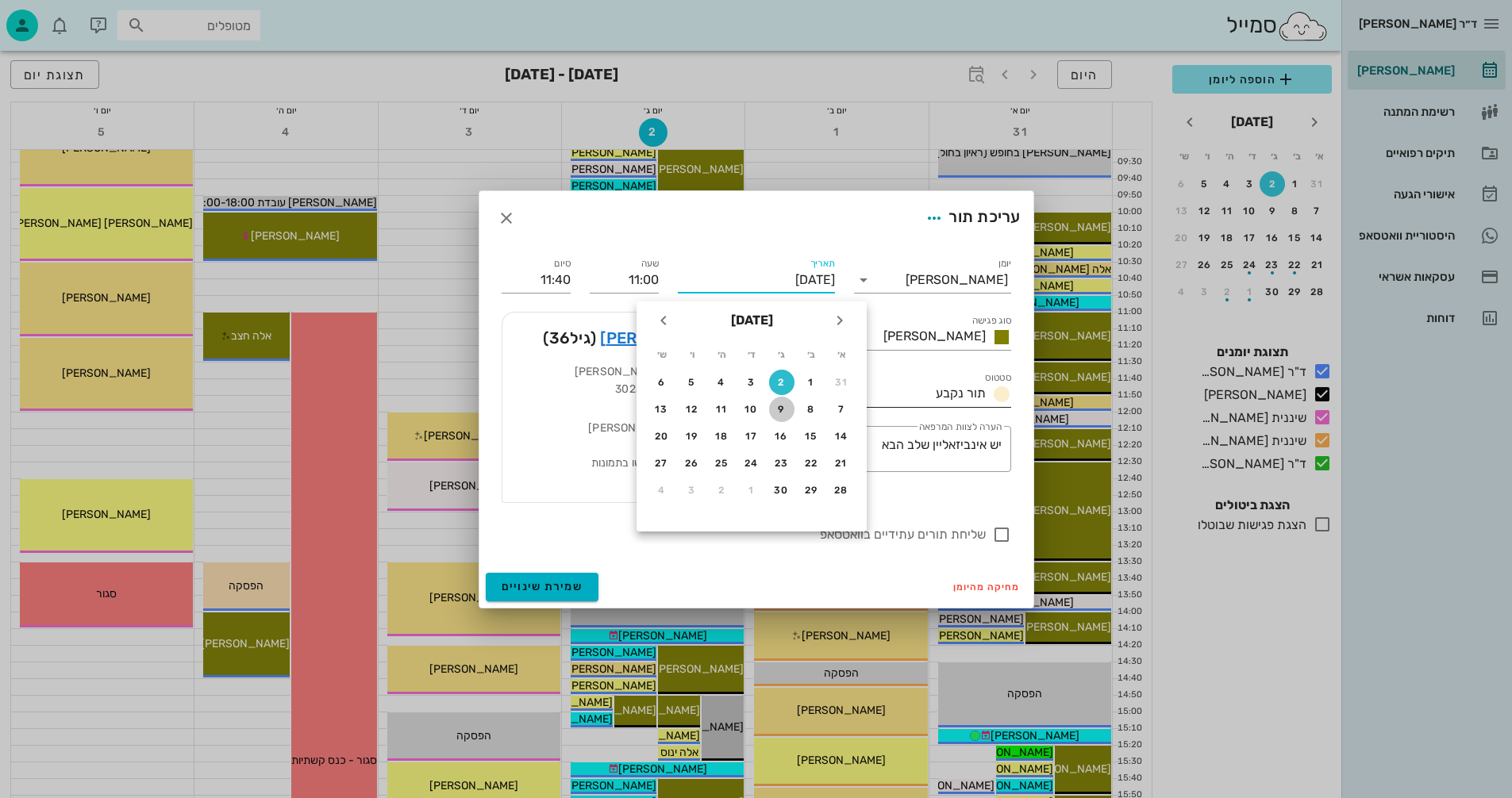
click at [784, 408] on div "9" at bounding box center [782, 410] width 26 height 11
type input "[DATE]"
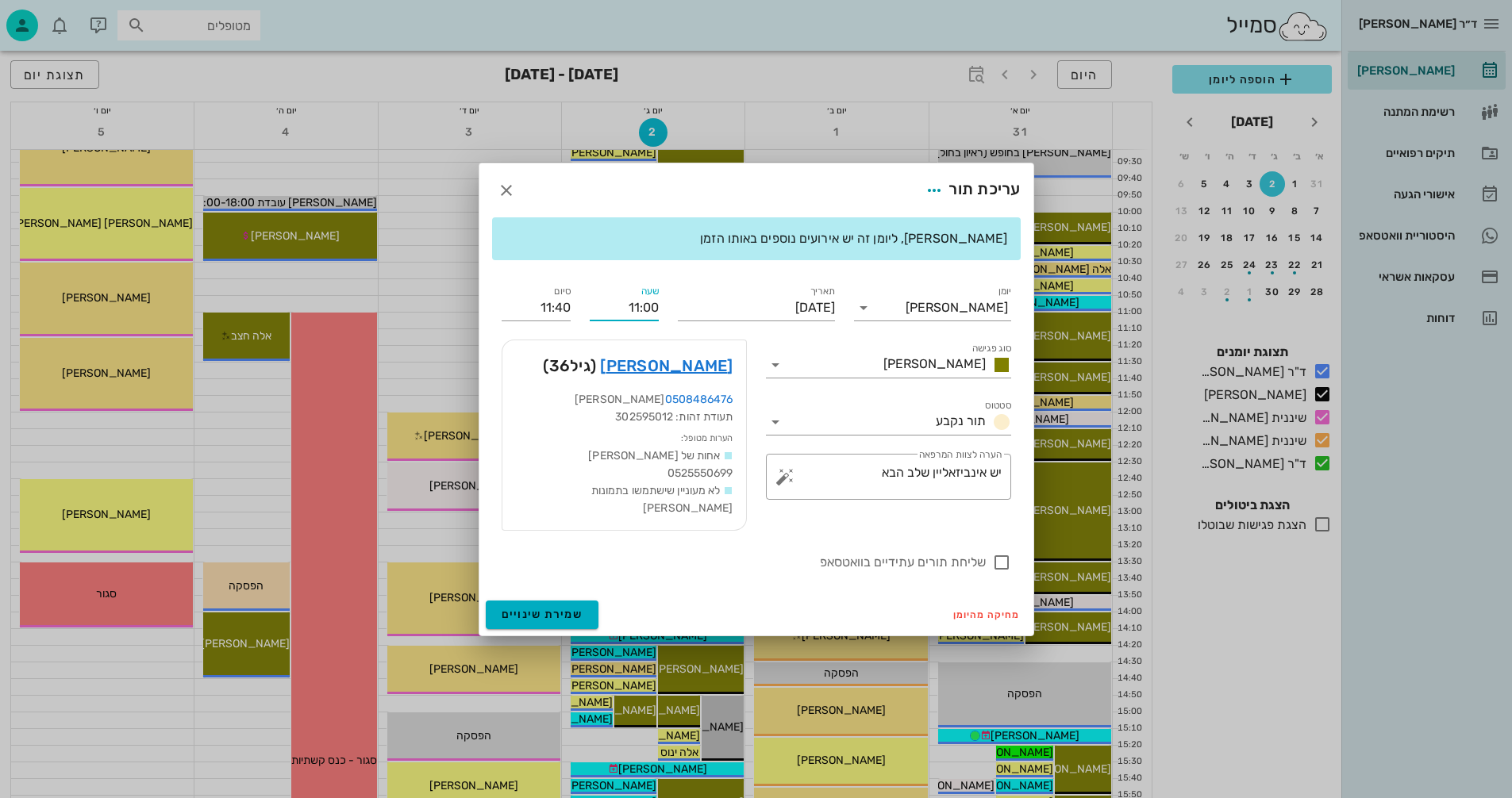
click at [648, 315] on input "11:00" at bounding box center [624, 308] width 69 height 26
click at [589, 308] on input "11:50" at bounding box center [624, 308] width 69 height 26
type input "11:50"
type input "12:30"
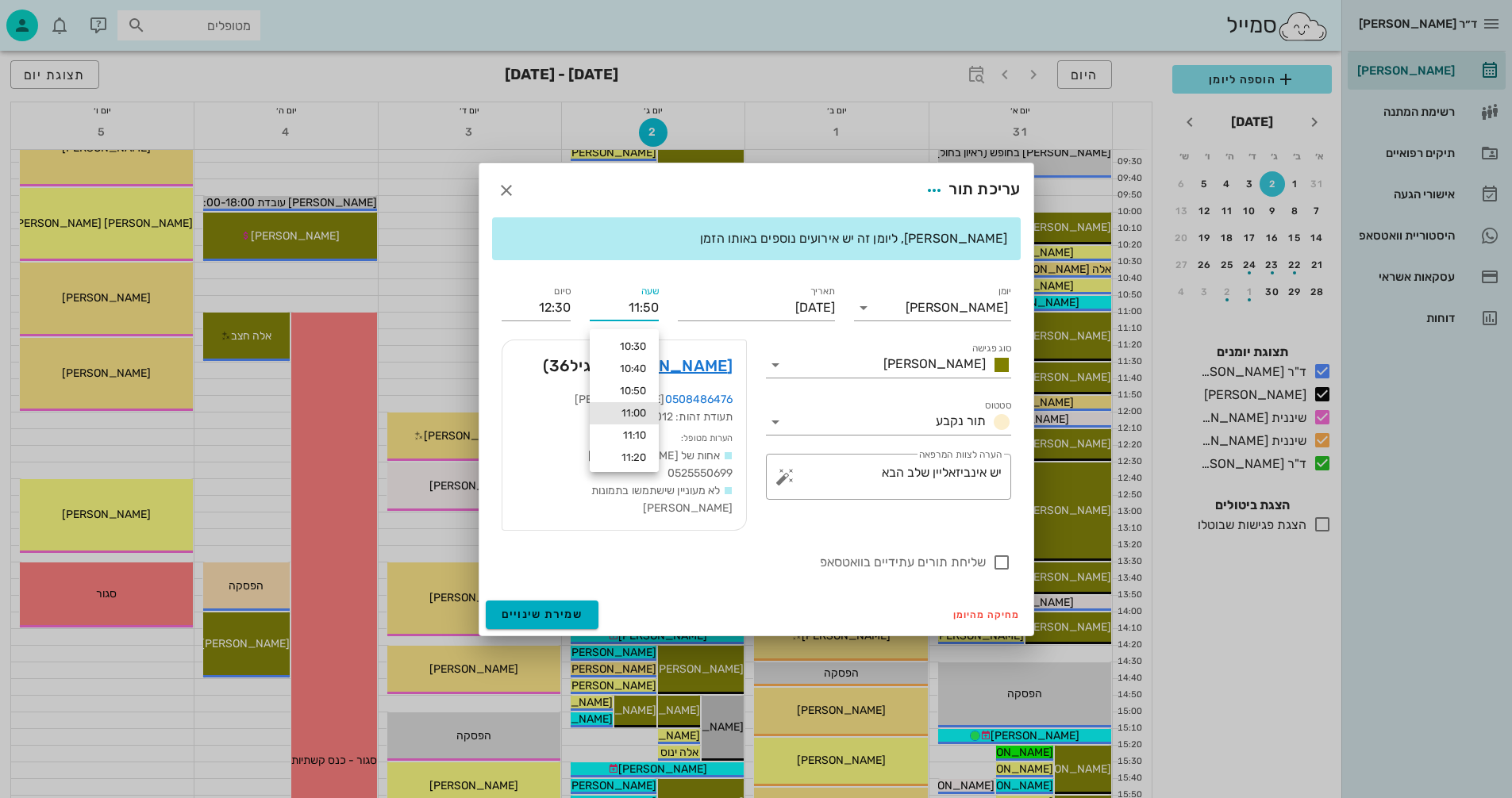
click at [684, 608] on div "ד״ר [PERSON_NAME] [PERSON_NAME] רשימת המתנה תיקים רפואיים אישורי הגעה היסטוריית…" at bounding box center [756, 536] width 1512 height 1550
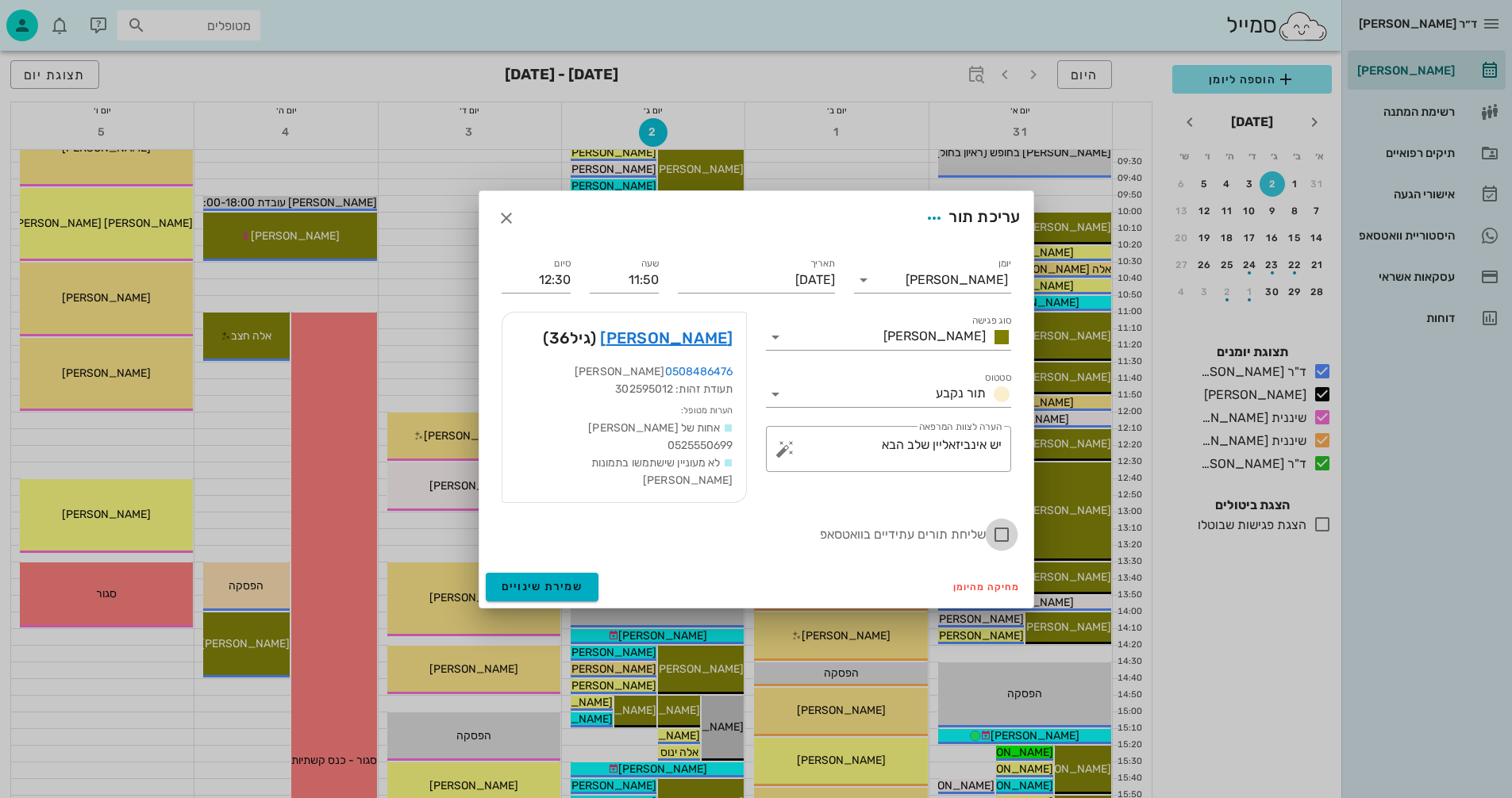
click at [1005, 529] on div at bounding box center [1001, 535] width 27 height 27
checkbox input "true"
click at [540, 581] on span "שמירת שינויים" at bounding box center [542, 587] width 81 height 13
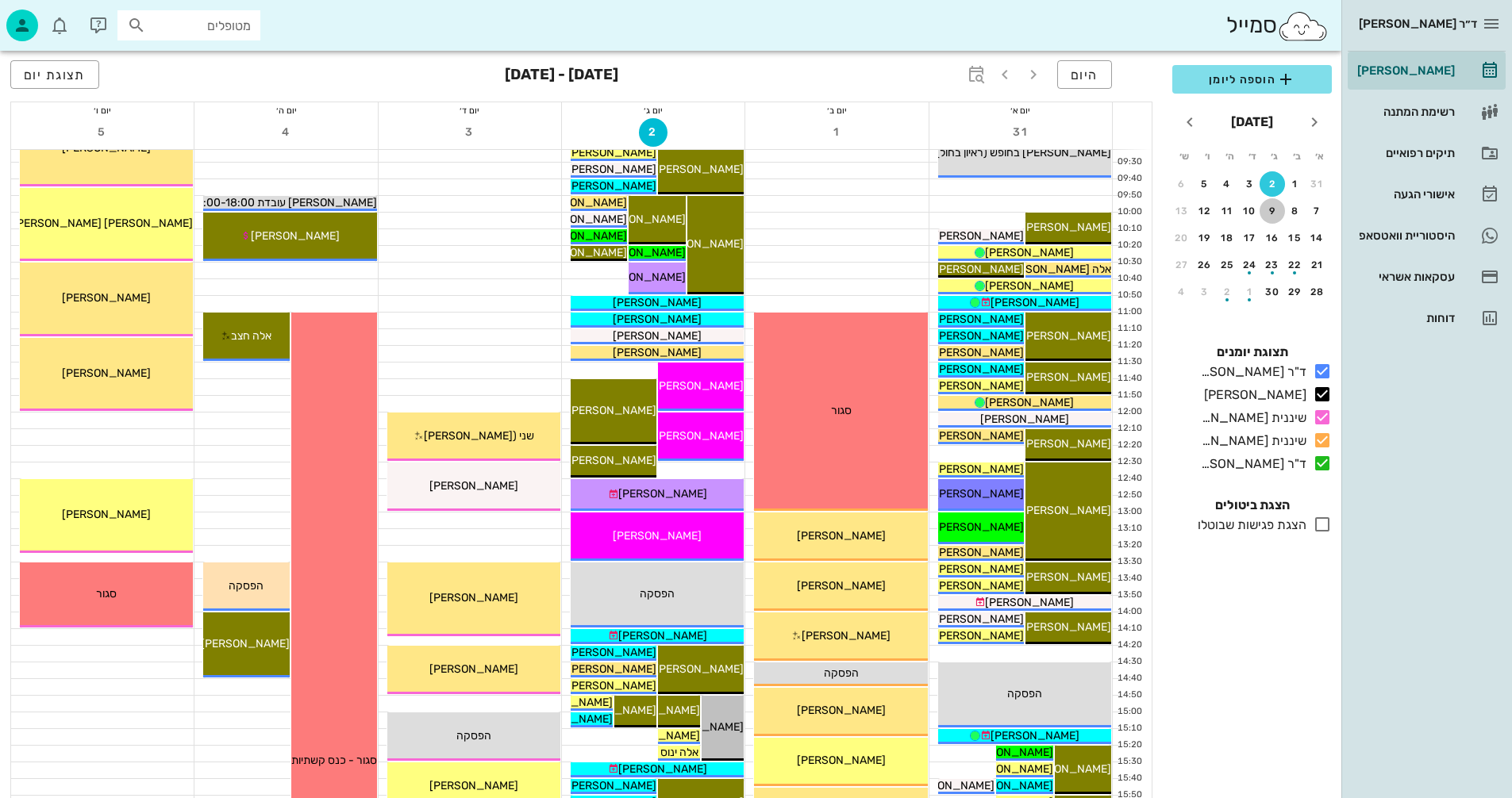
click at [1269, 212] on div "9" at bounding box center [1272, 212] width 26 height 11
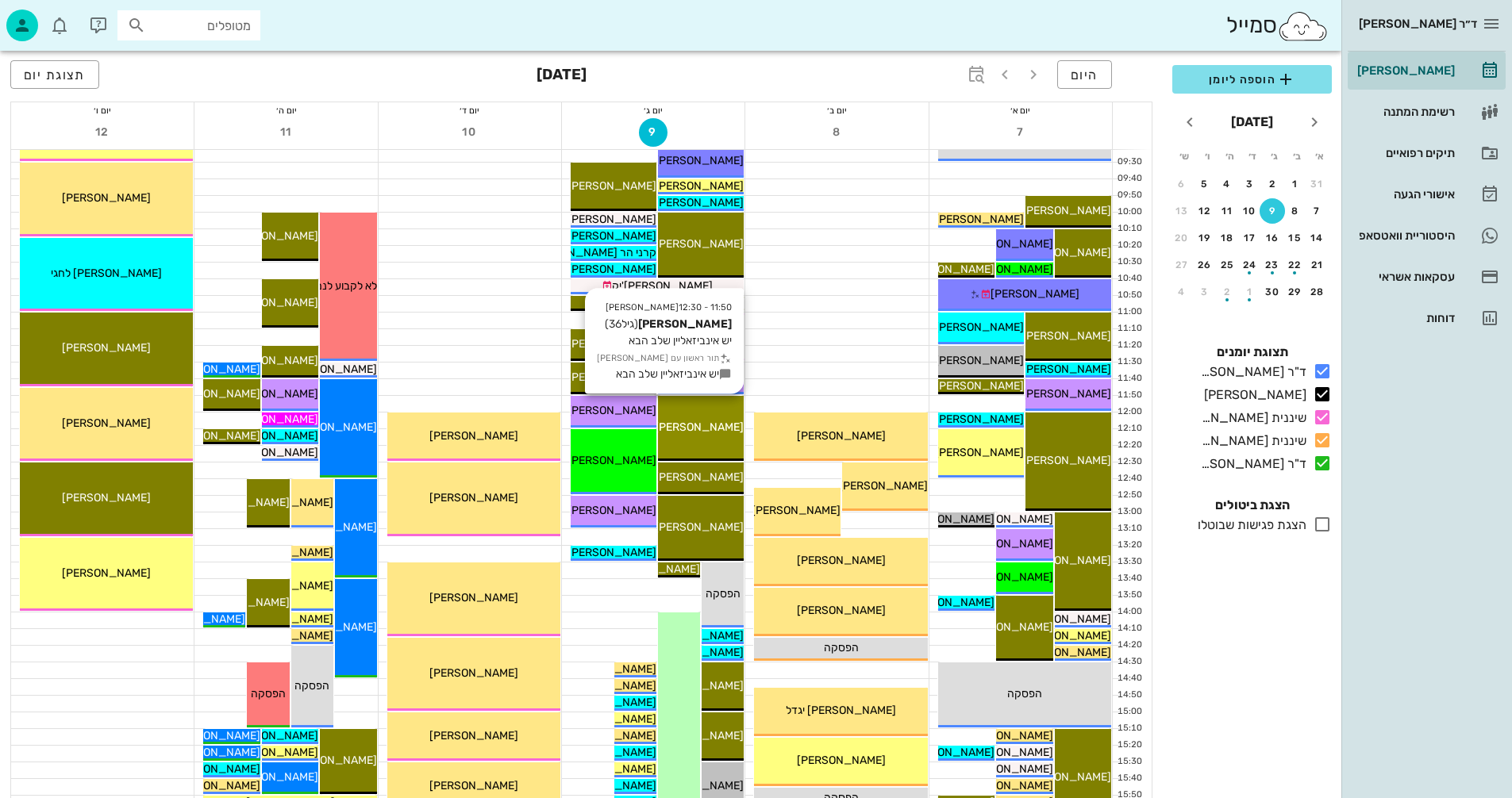
click at [723, 419] on div "[PERSON_NAME]" at bounding box center [700, 426] width 85 height 16
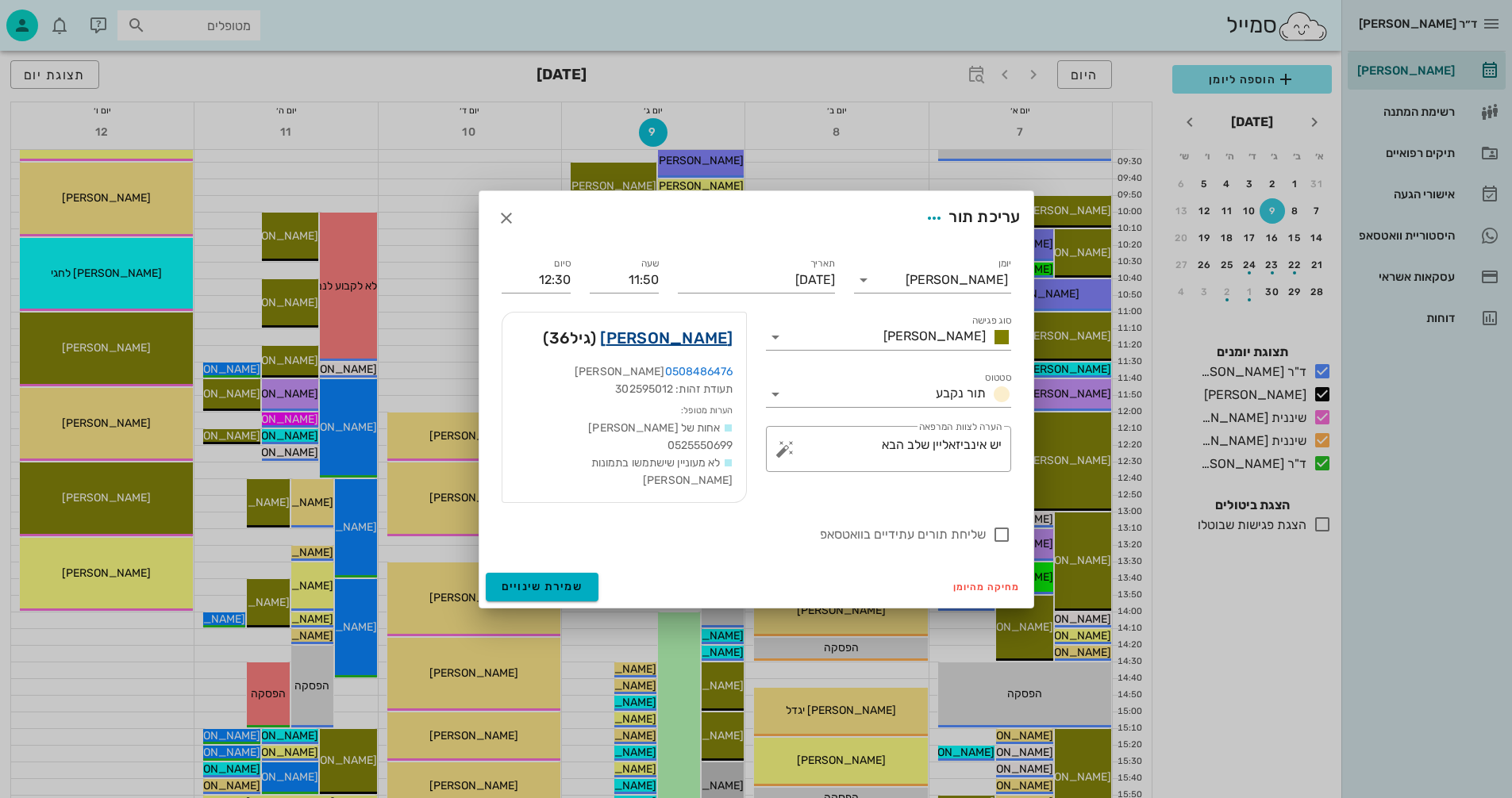
click at [707, 345] on link "[PERSON_NAME]" at bounding box center [666, 338] width 132 height 26
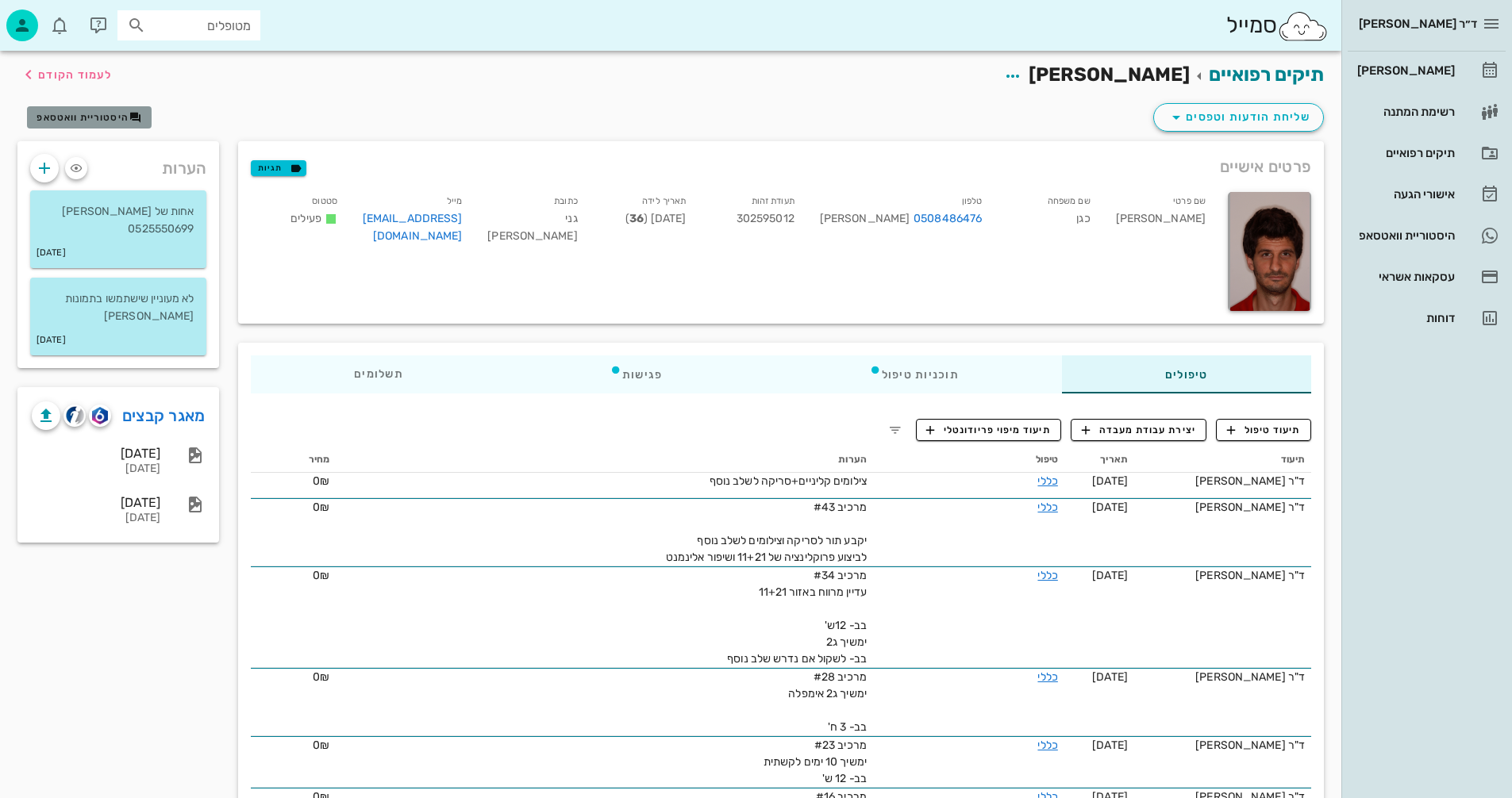
click at [96, 113] on span "היסטוריית וואטסאפ" at bounding box center [82, 118] width 92 height 11
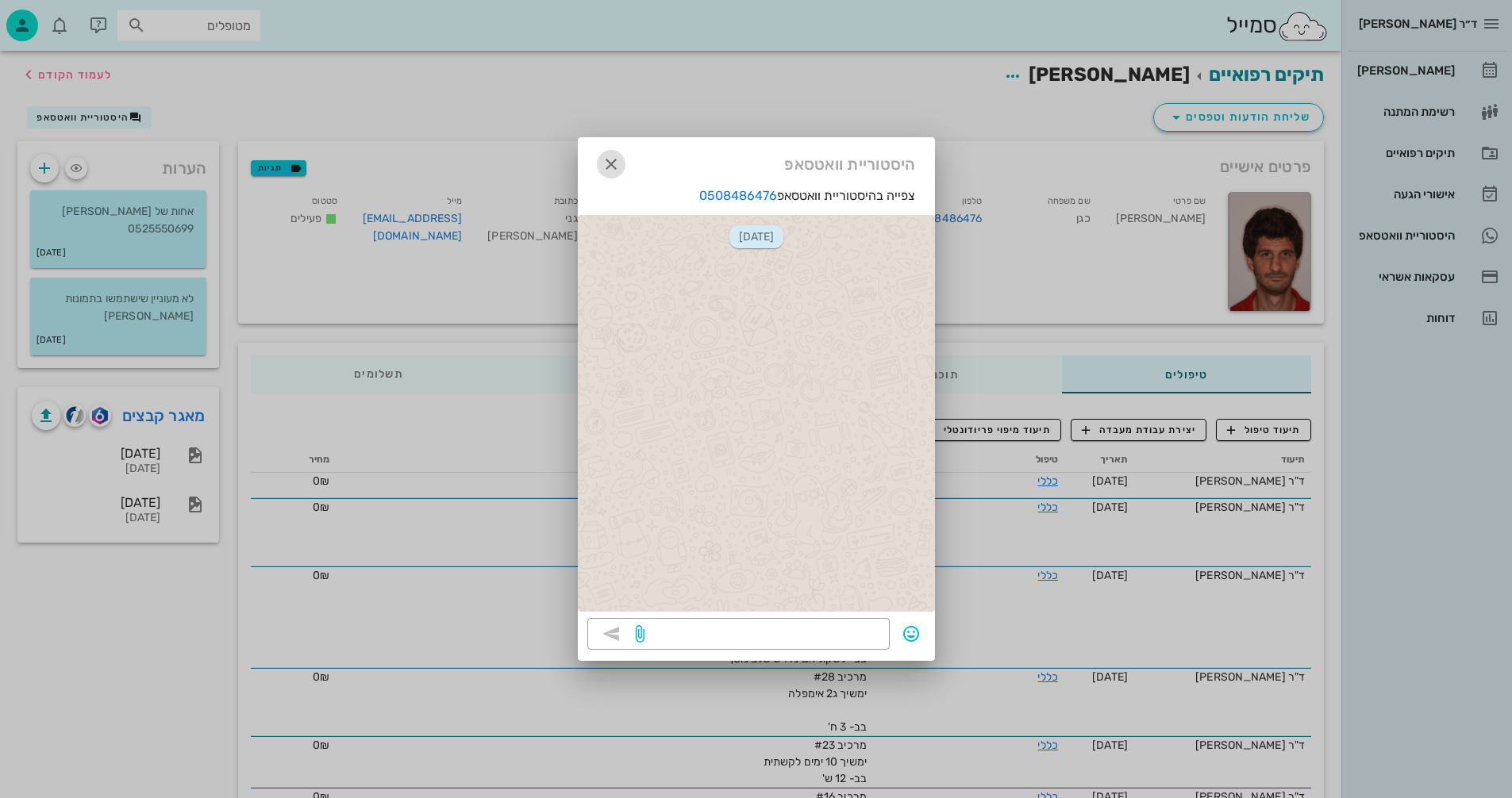
click at [612, 164] on icon "button" at bounding box center [611, 165] width 19 height 19
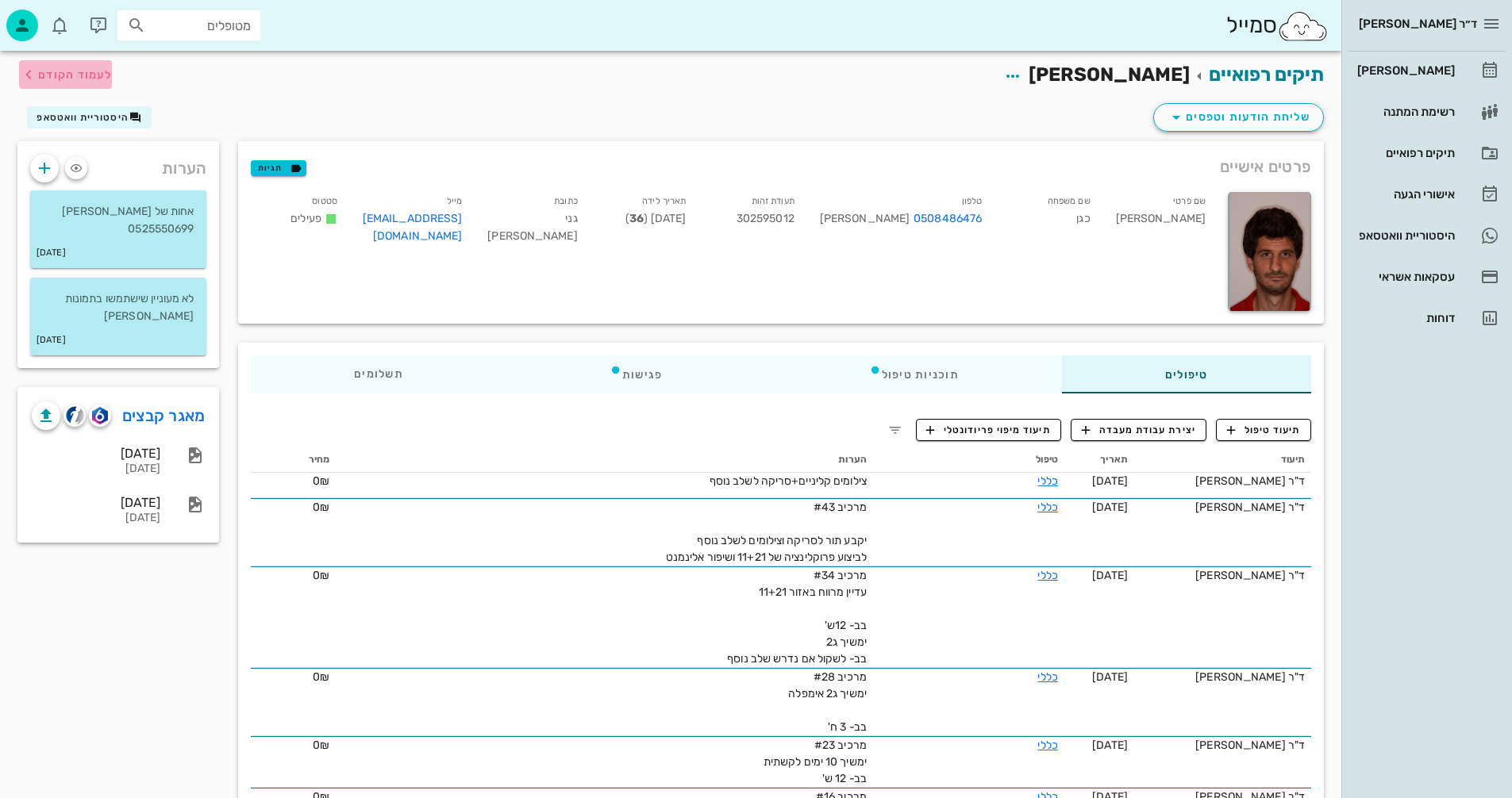
click at [67, 77] on span "לעמוד הקודם" at bounding box center [75, 75] width 74 height 13
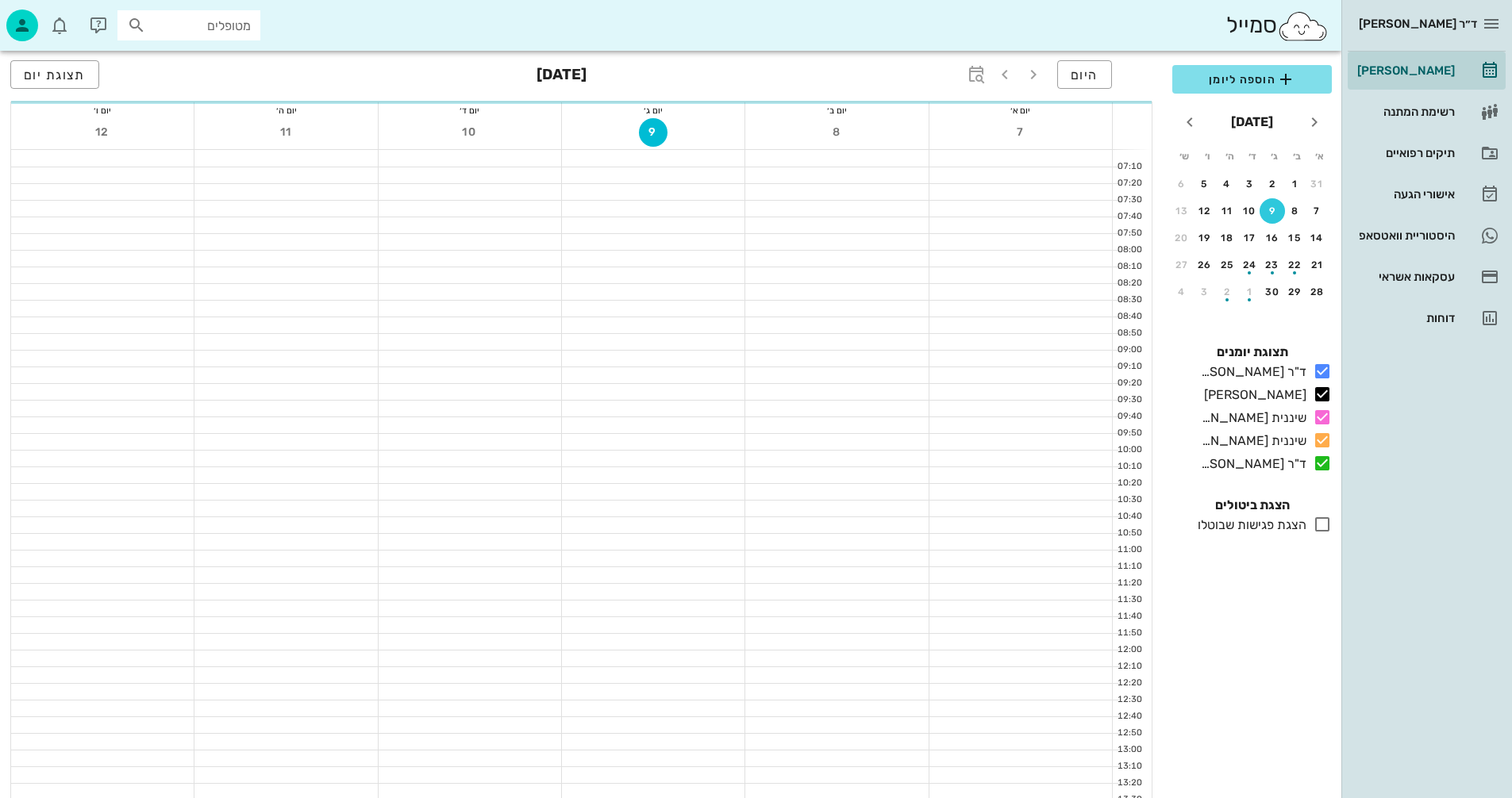
scroll to position [239, 0]
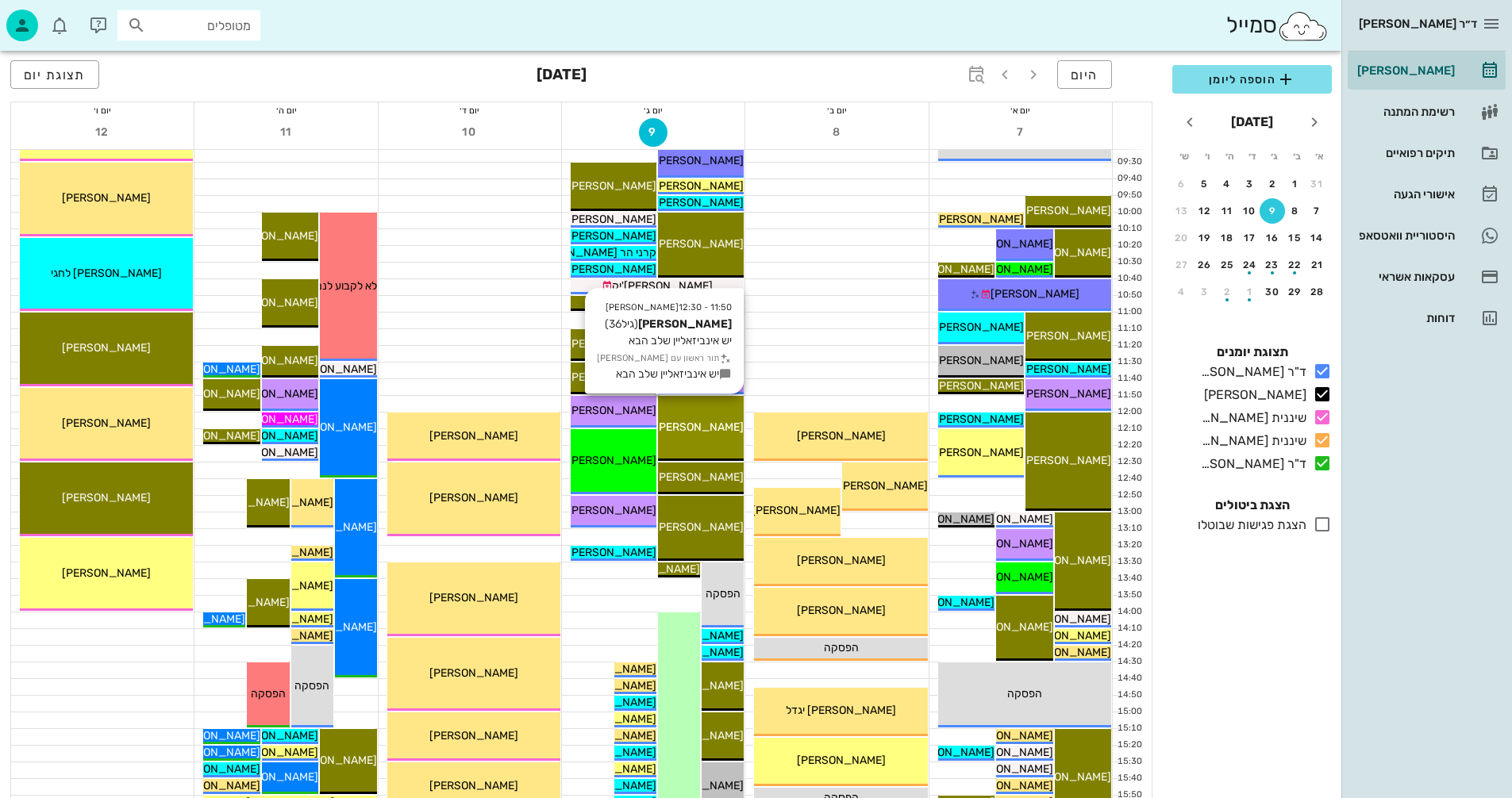
click at [714, 428] on span "[PERSON_NAME]" at bounding box center [699, 427] width 89 height 13
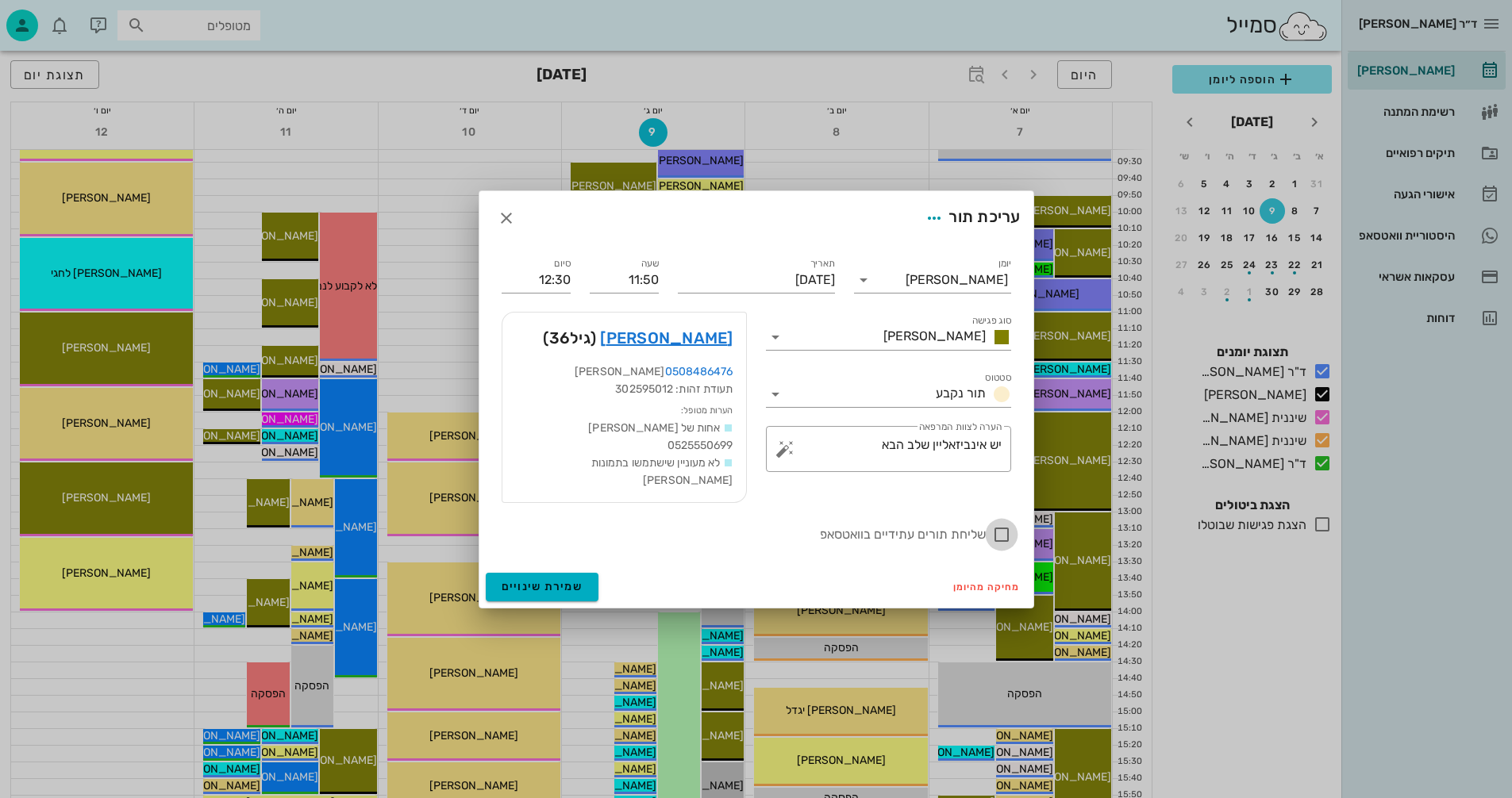
click at [1002, 527] on div at bounding box center [1001, 535] width 27 height 27
checkbox input "true"
click at [526, 581] on span "שמירת שינויים" at bounding box center [542, 587] width 81 height 13
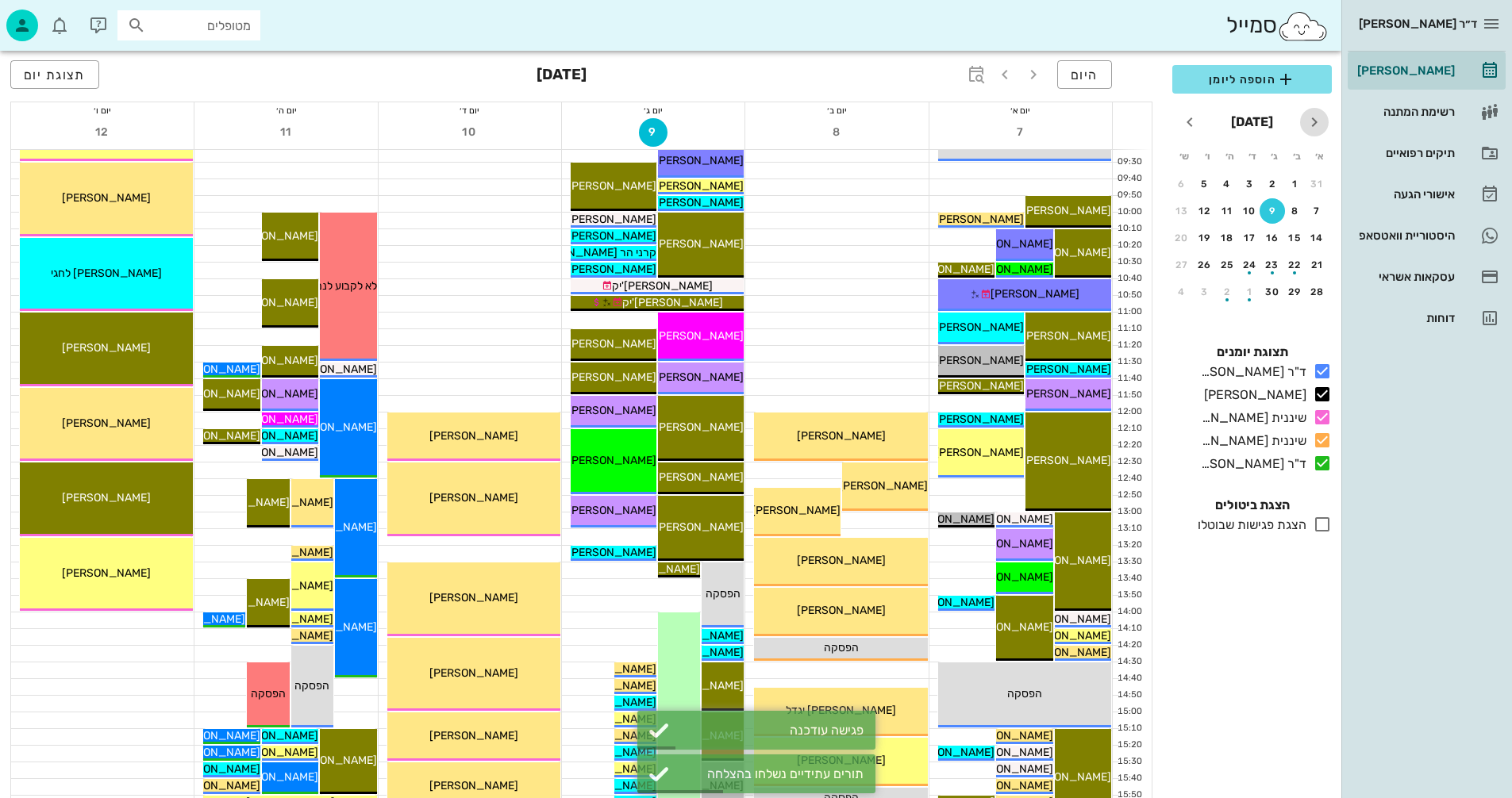
click at [1317, 125] on icon "חודש שעבר" at bounding box center [1315, 123] width 19 height 19
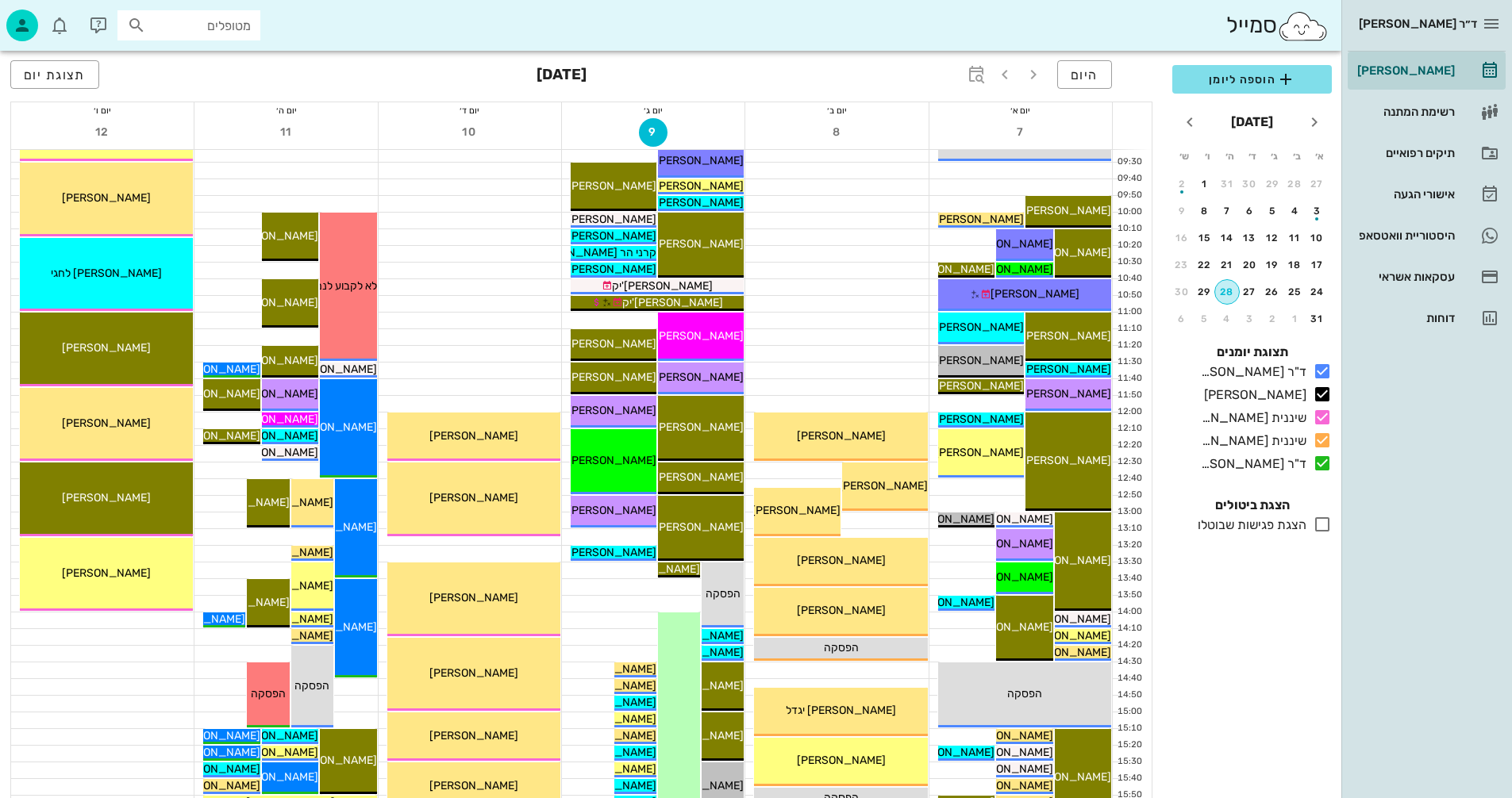
click at [1226, 290] on div "28" at bounding box center [1226, 292] width 24 height 11
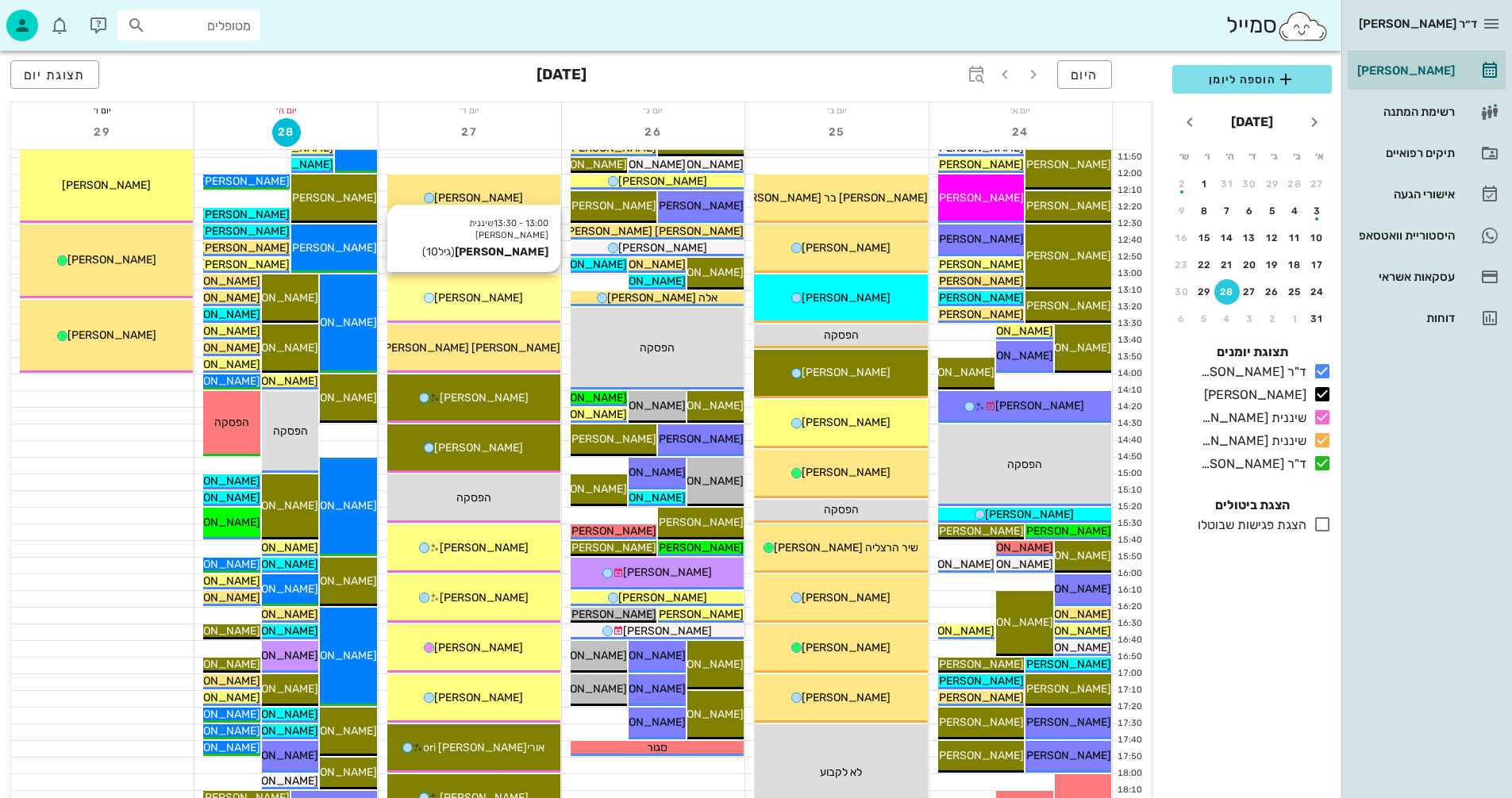
scroll to position [556, 0]
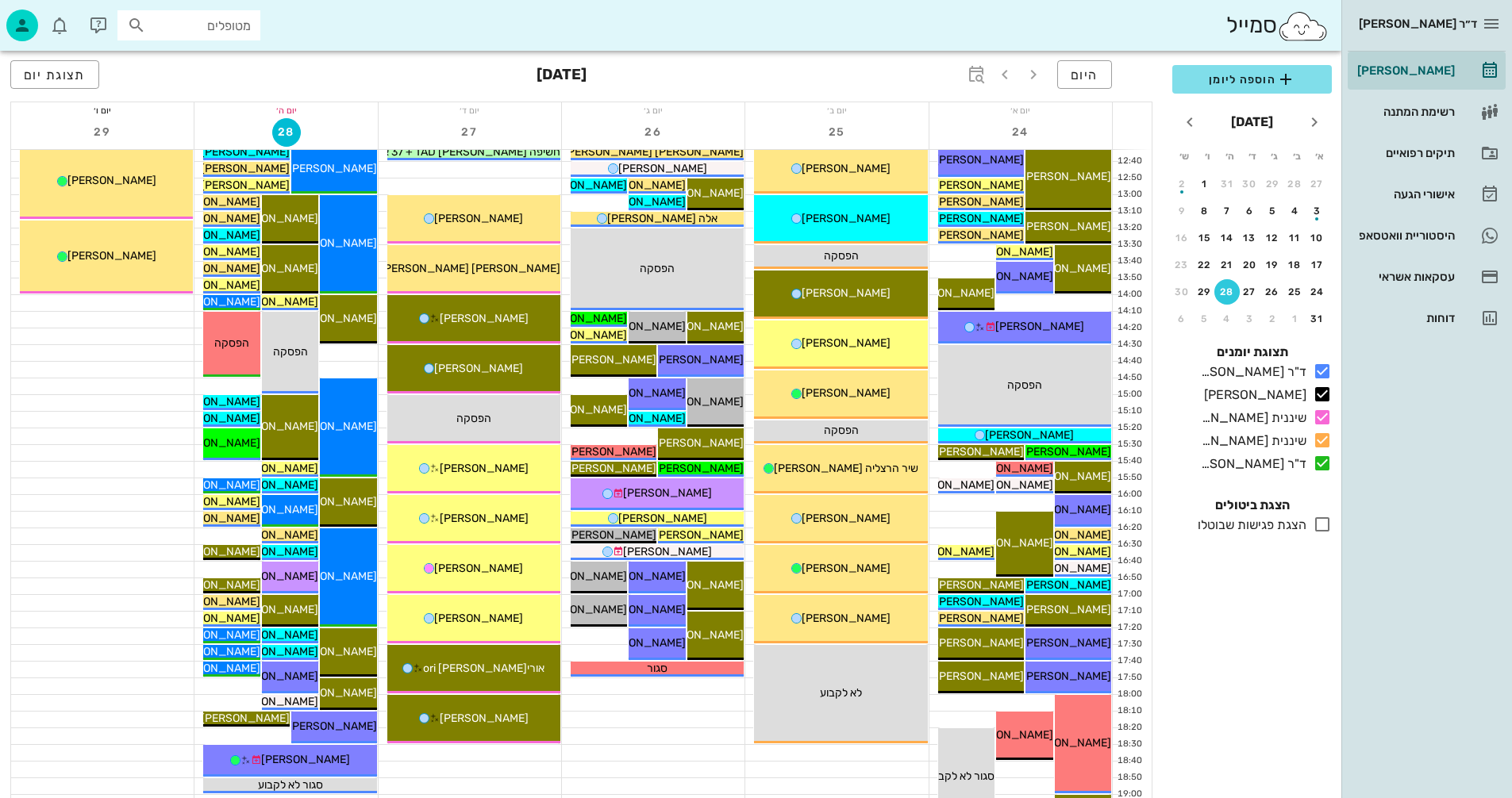
click at [1325, 523] on icon at bounding box center [1322, 525] width 19 height 19
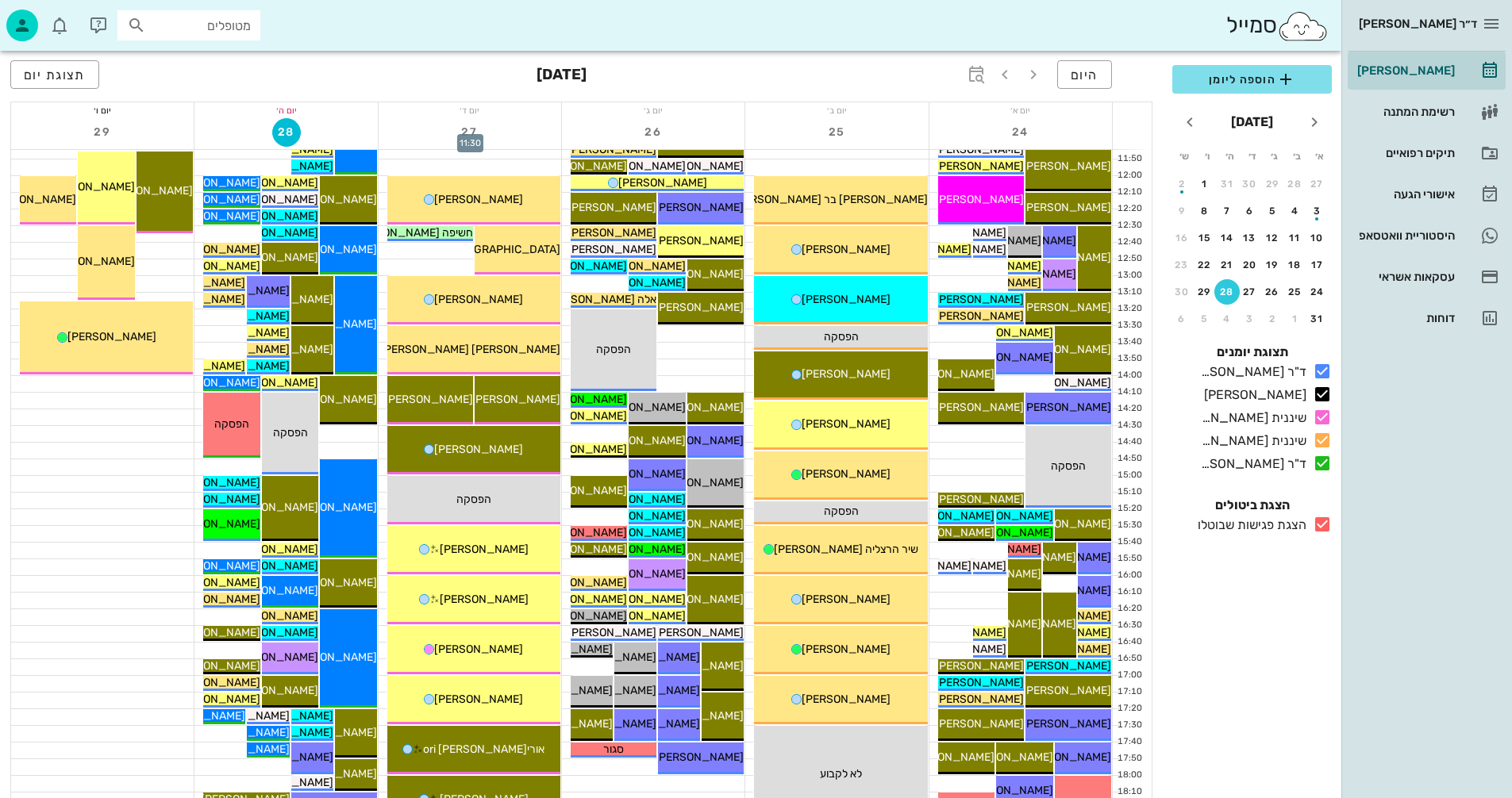
scroll to position [476, 0]
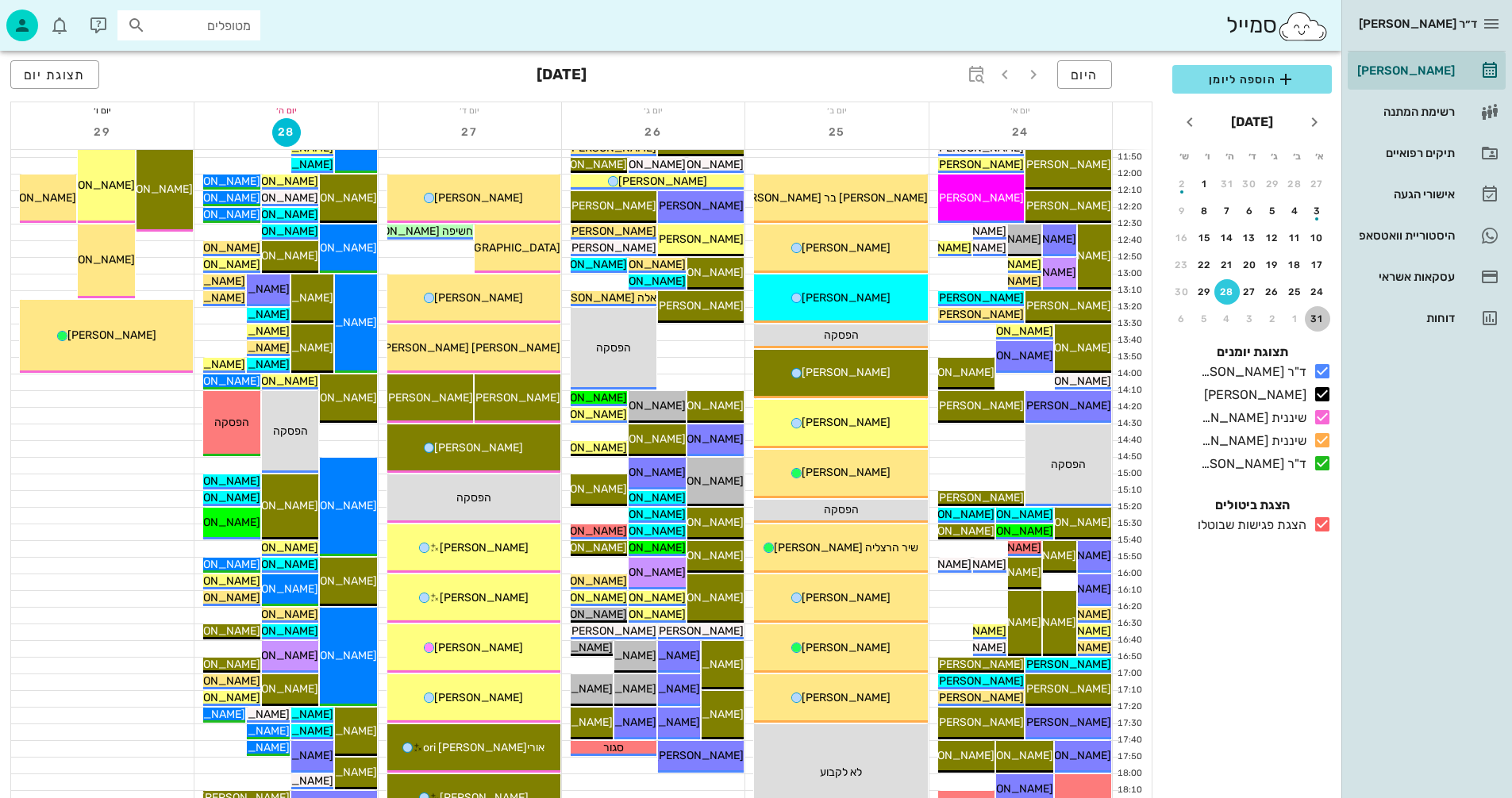
click at [1320, 320] on div "31" at bounding box center [1317, 319] width 26 height 11
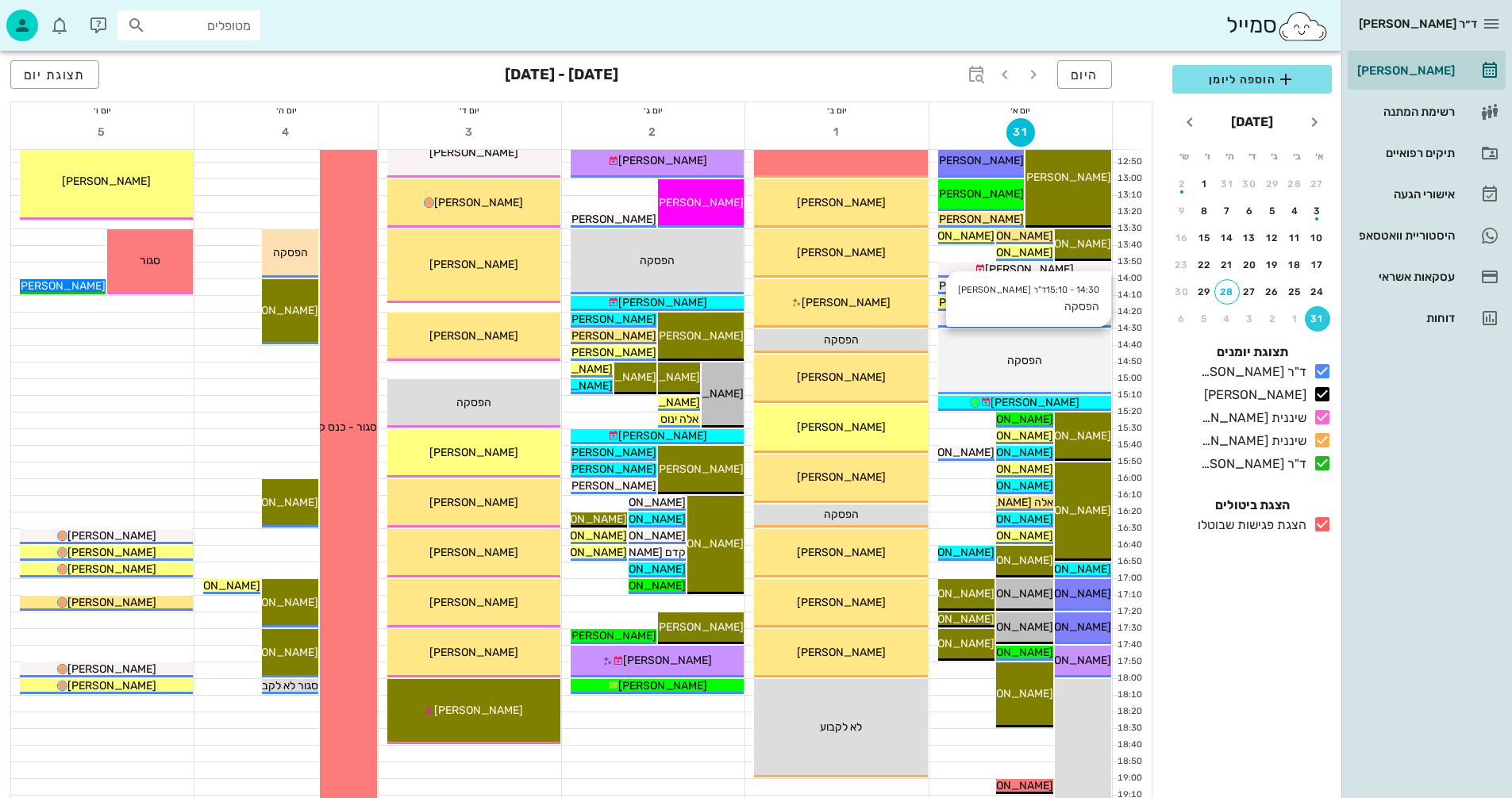
scroll to position [397, 0]
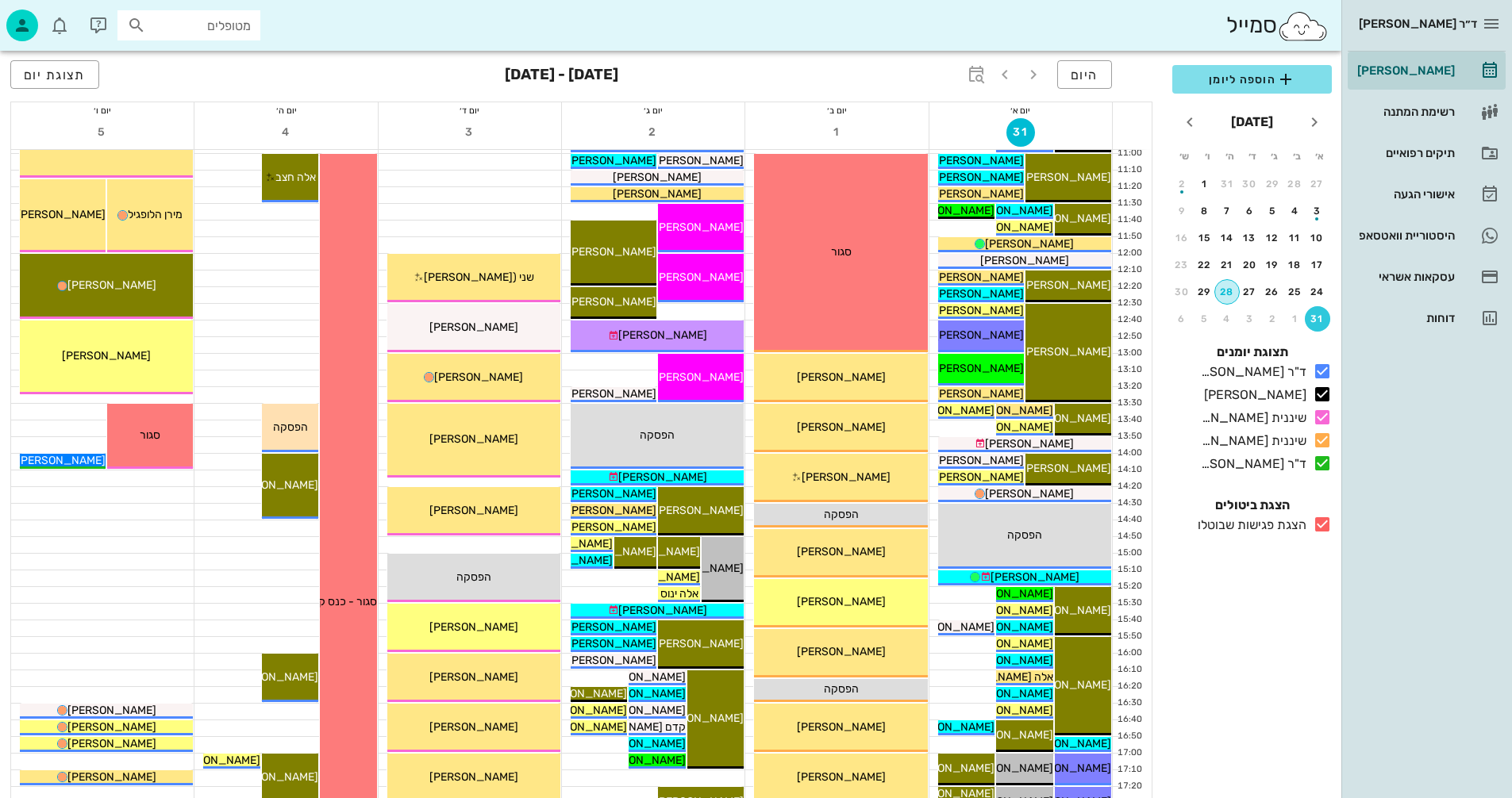
click at [1229, 291] on div "28" at bounding box center [1226, 292] width 24 height 11
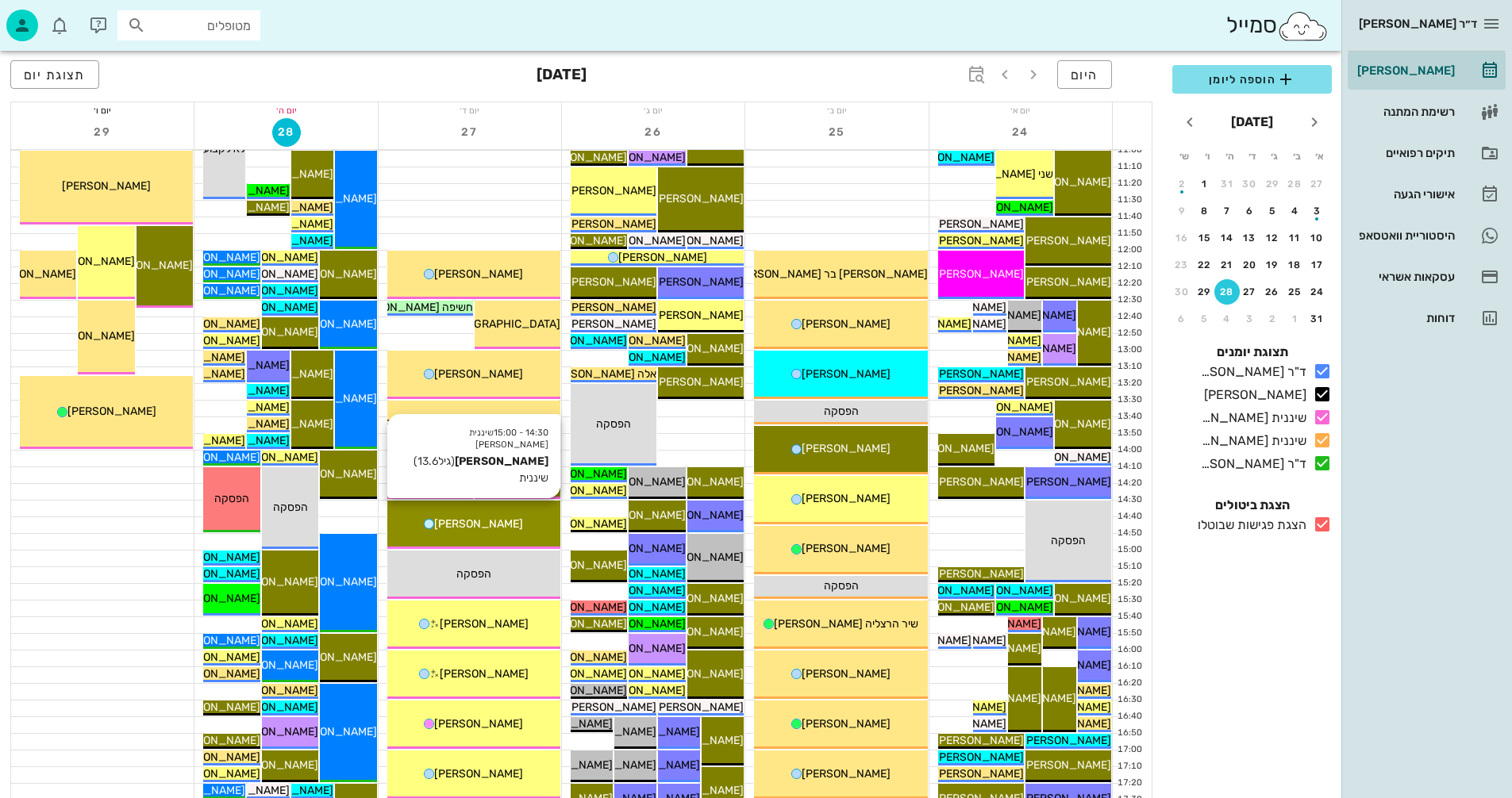
scroll to position [397, 0]
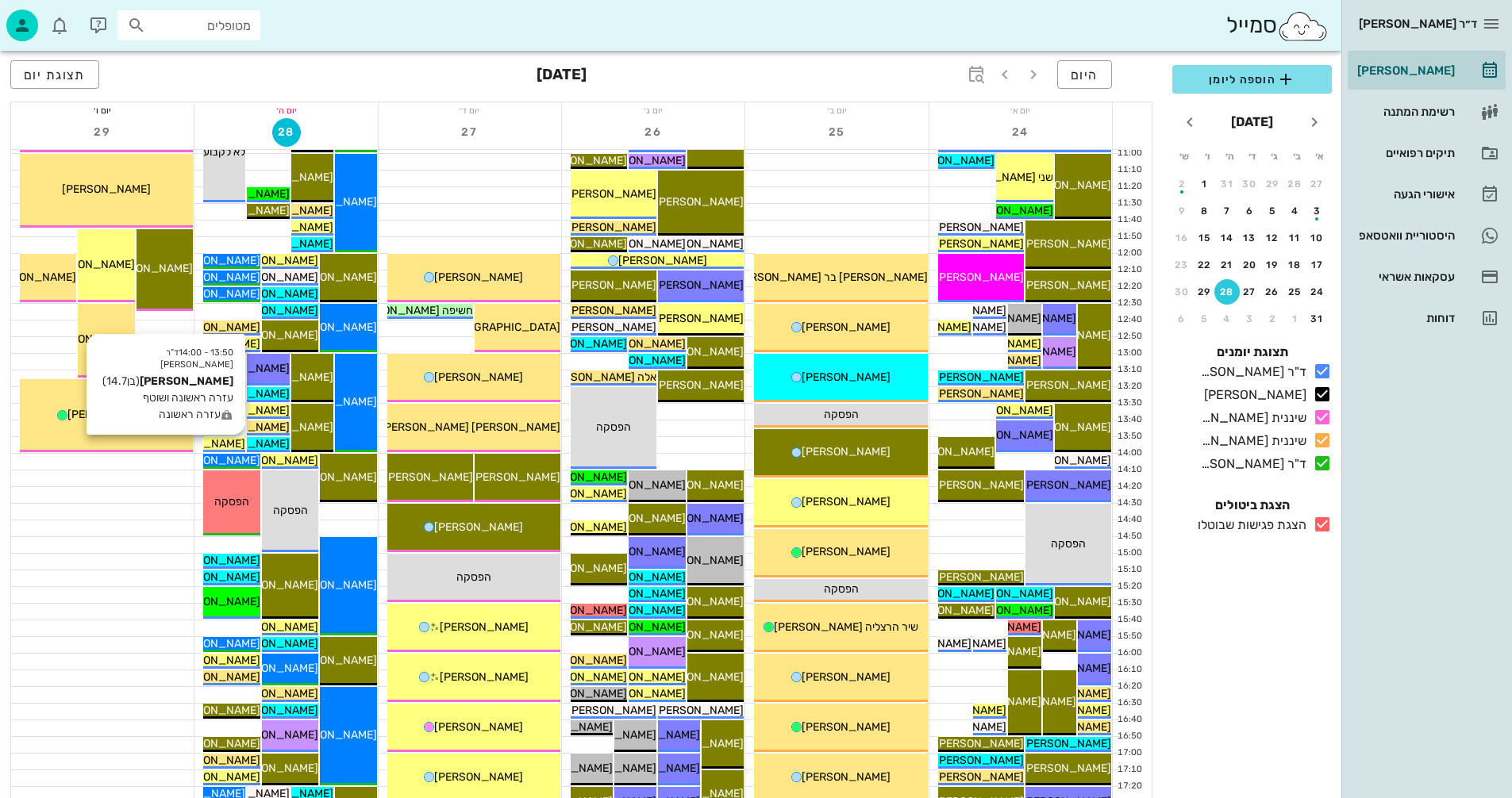
click at [229, 442] on span "[PERSON_NAME]" at bounding box center [200, 444] width 89 height 13
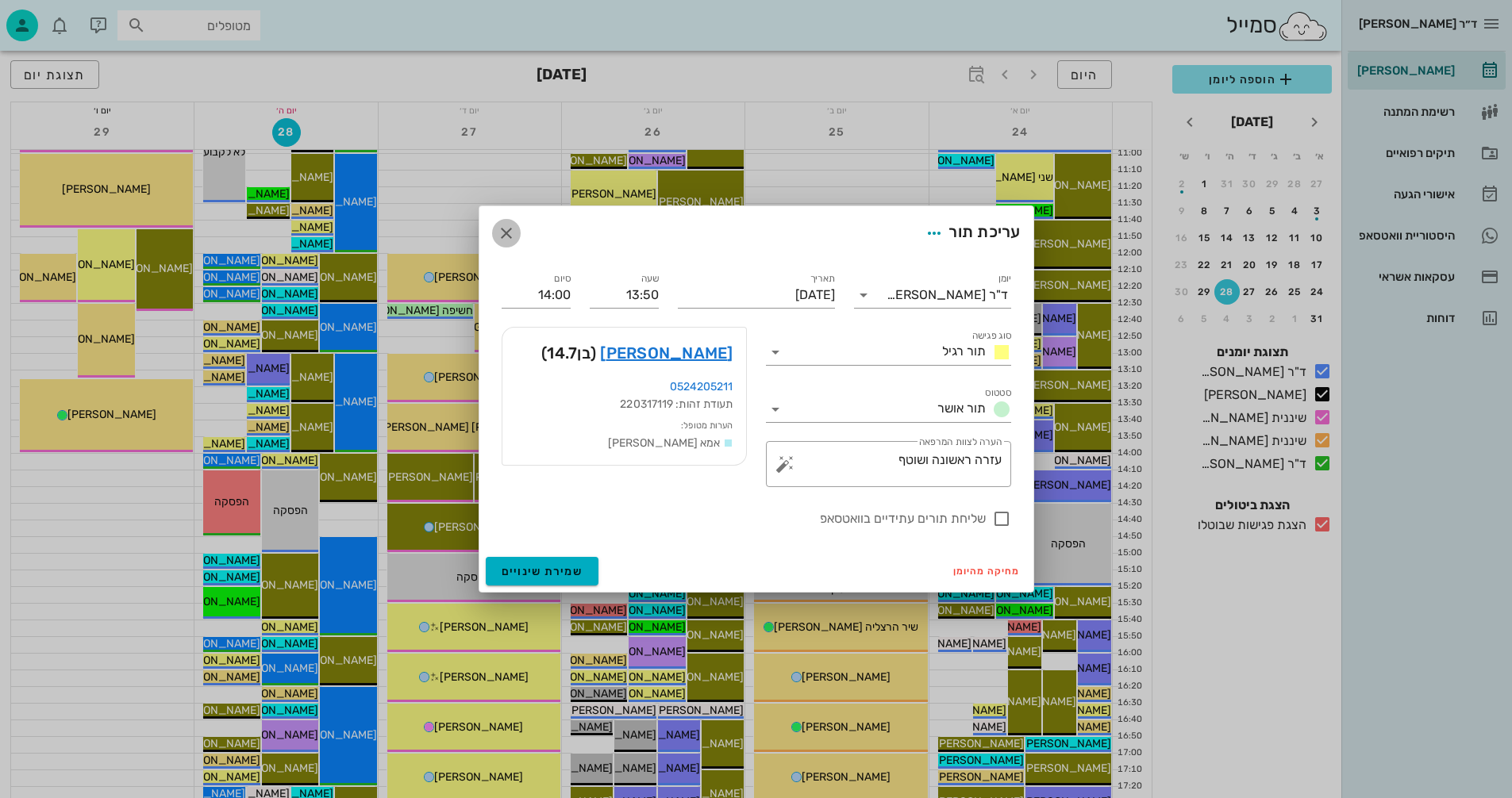
click at [509, 234] on icon "button" at bounding box center [507, 234] width 19 height 19
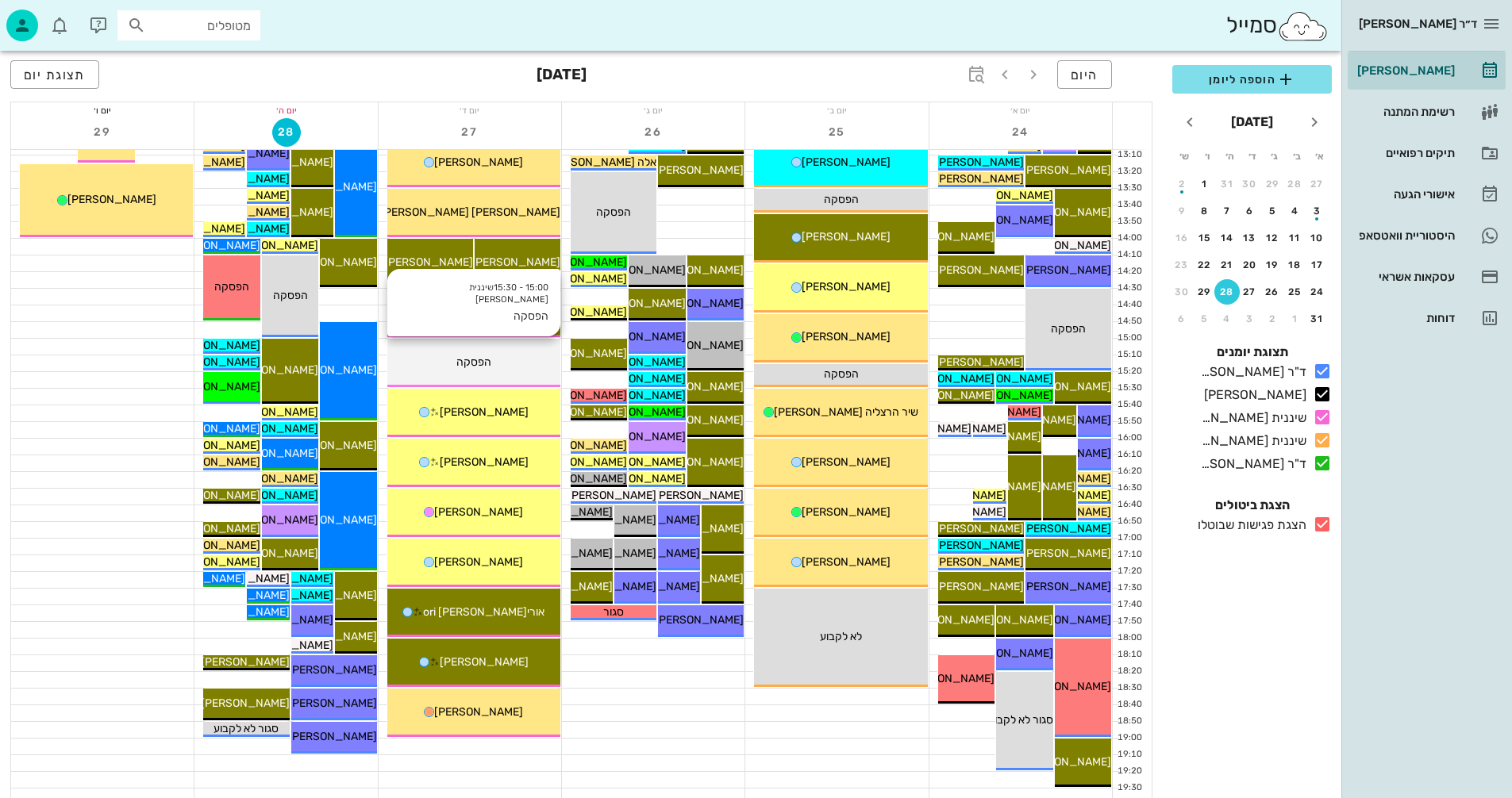
scroll to position [635, 0]
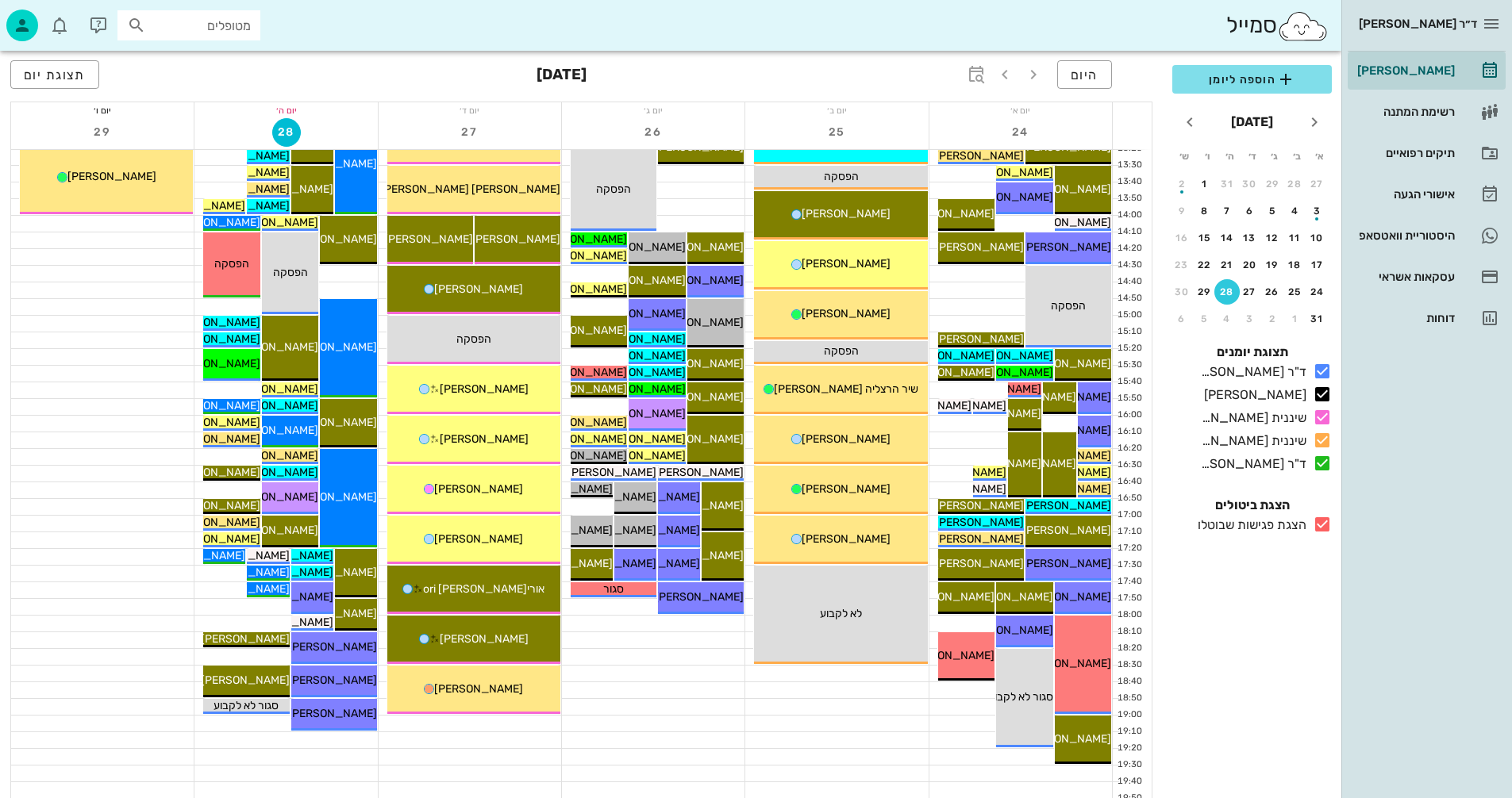
click at [1321, 525] on icon at bounding box center [1322, 525] width 19 height 19
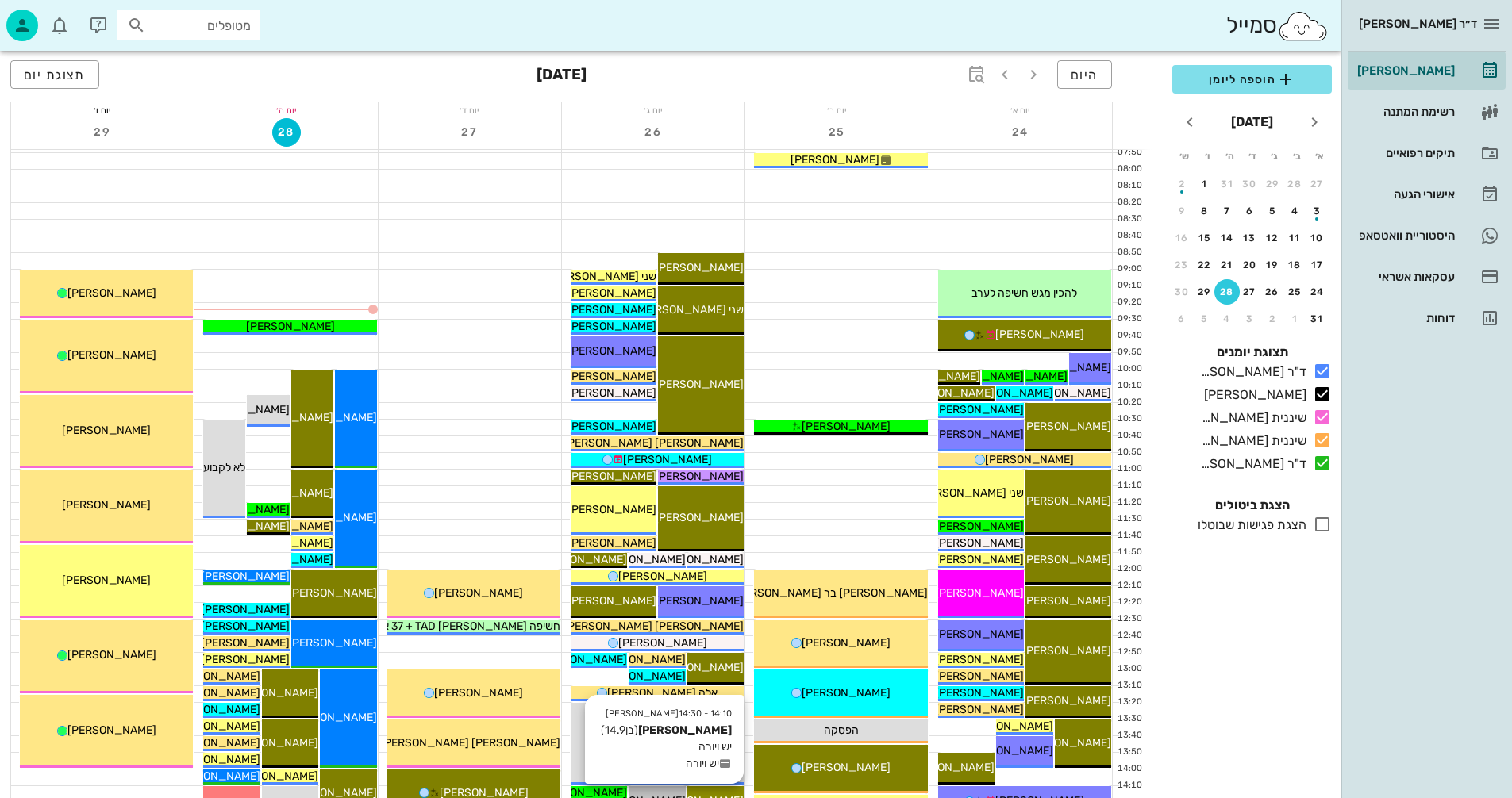
scroll to position [80, 0]
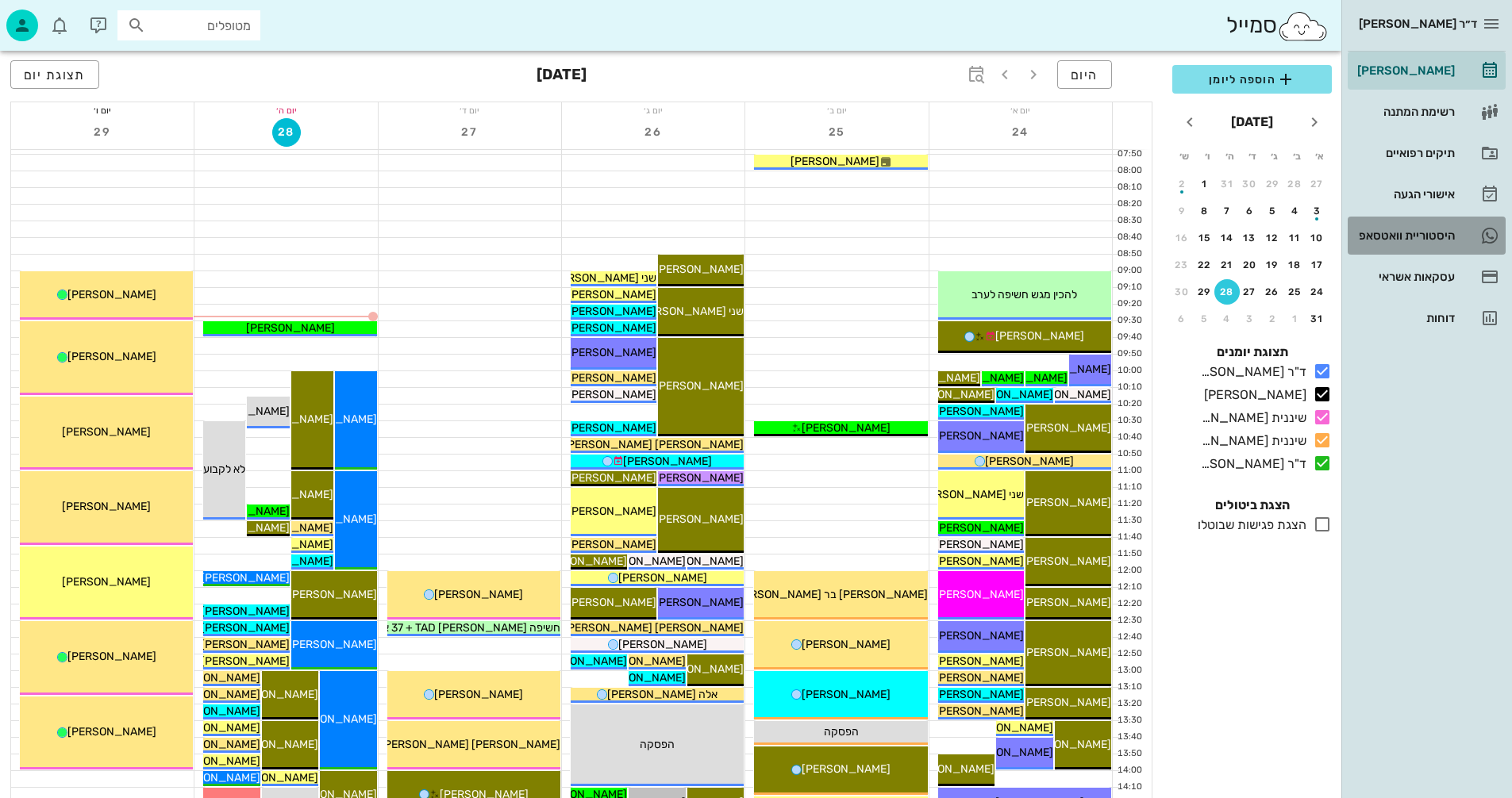
click at [1399, 230] on div "היסטוריית וואטסאפ" at bounding box center [1404, 235] width 101 height 12
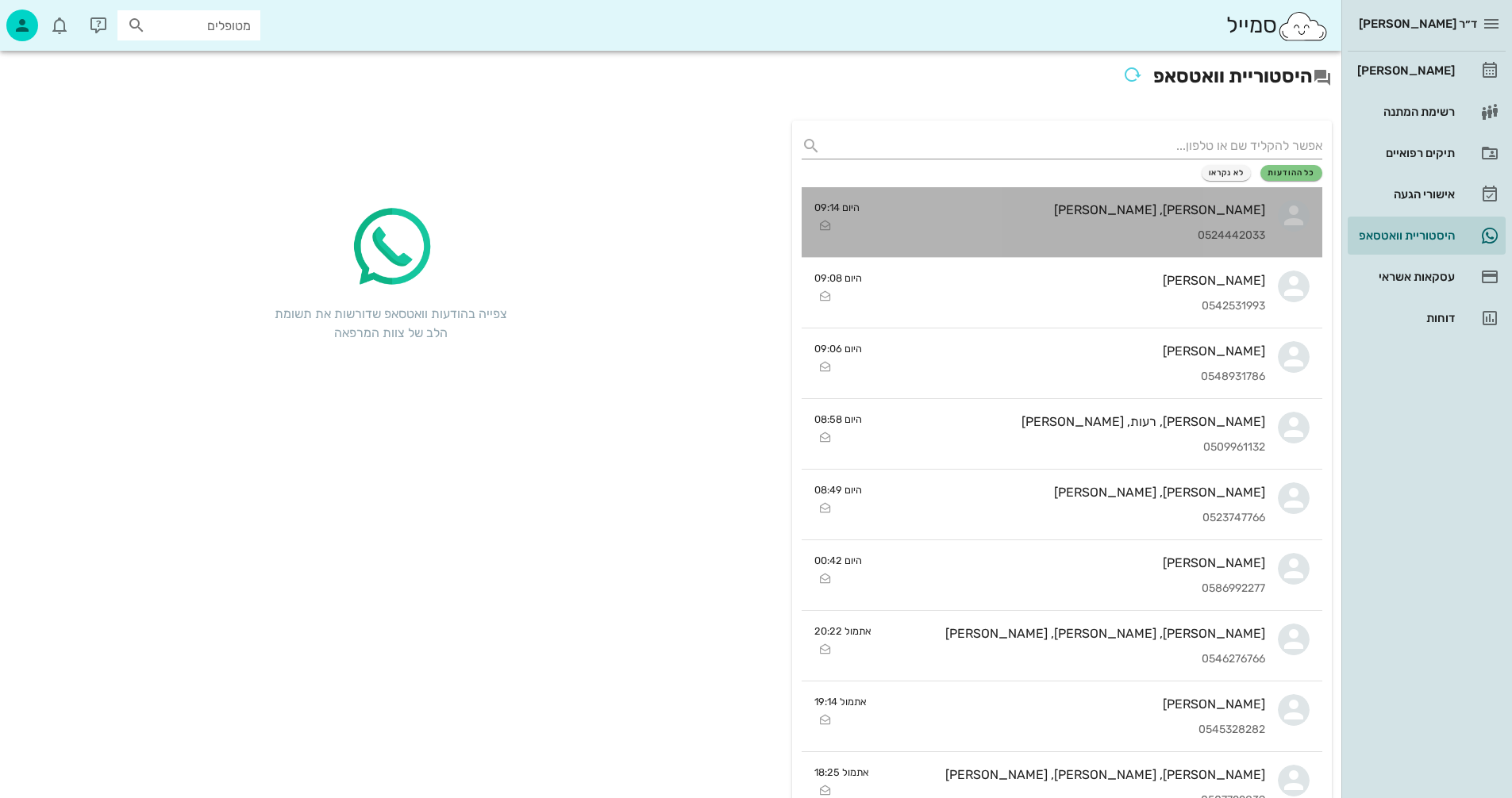
click at [1010, 207] on div "[PERSON_NAME], [PERSON_NAME]" at bounding box center [1068, 210] width 393 height 15
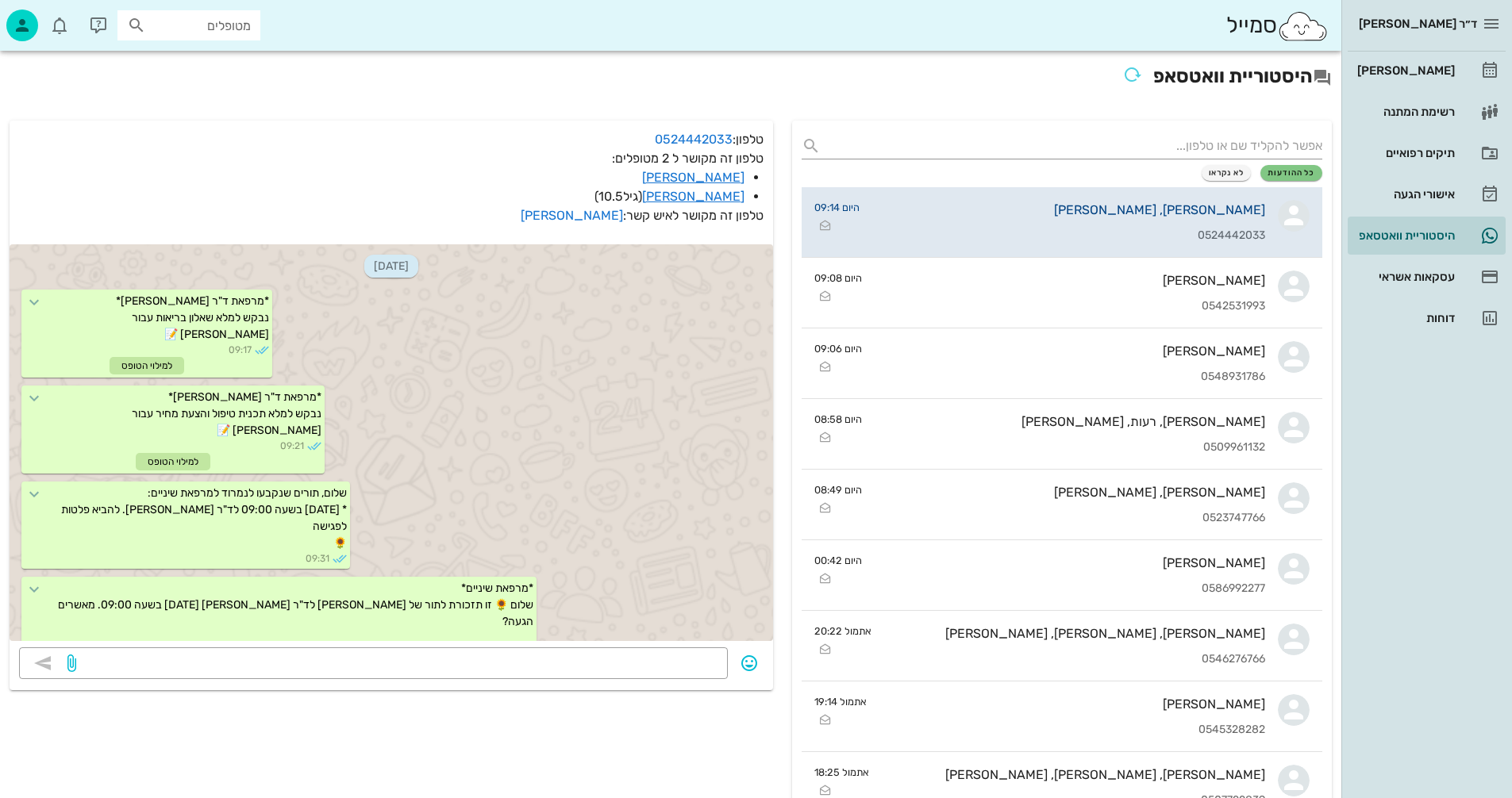
scroll to position [11411, 0]
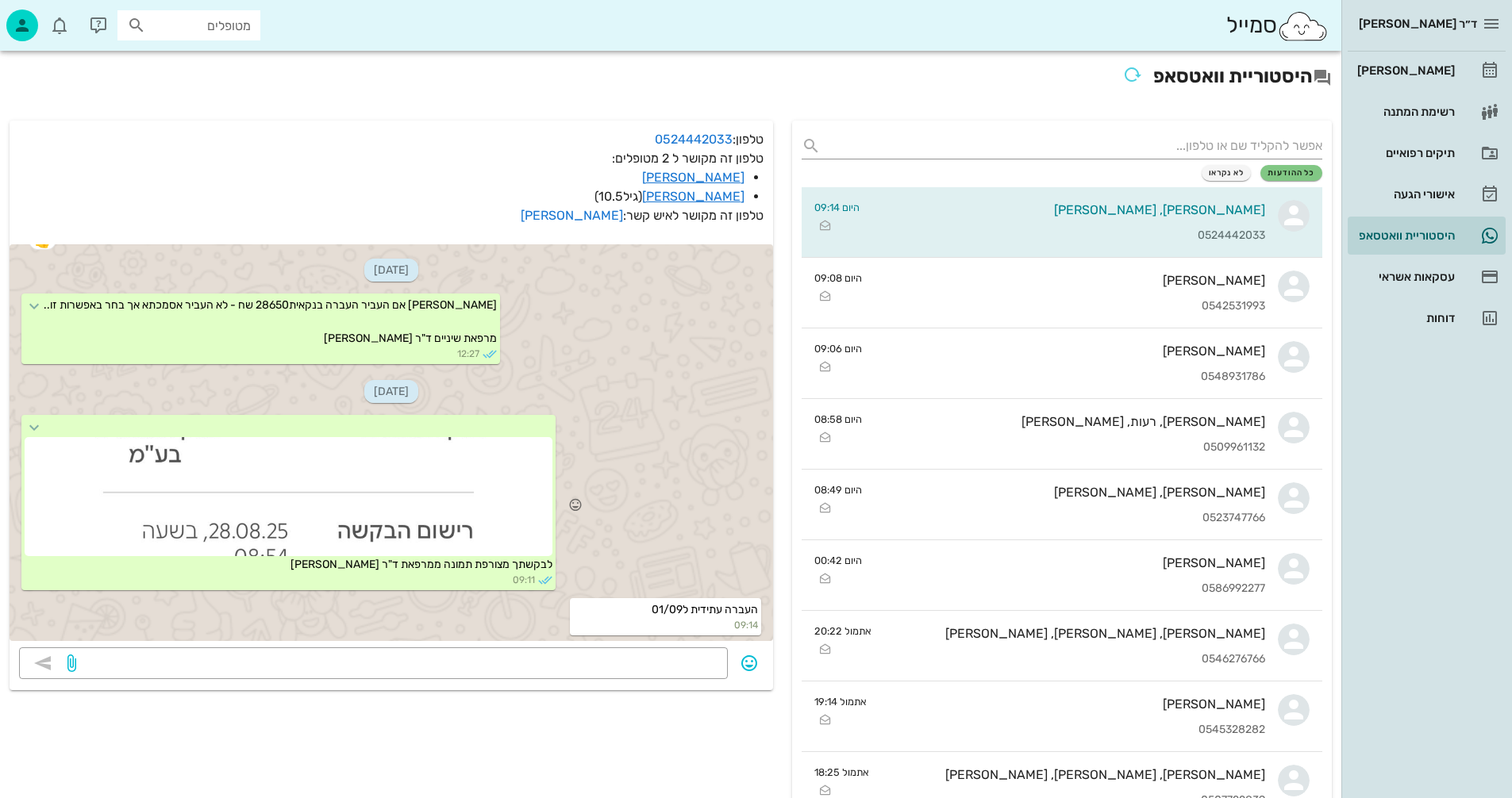
click at [396, 468] on div at bounding box center [288, 496] width 528 height 119
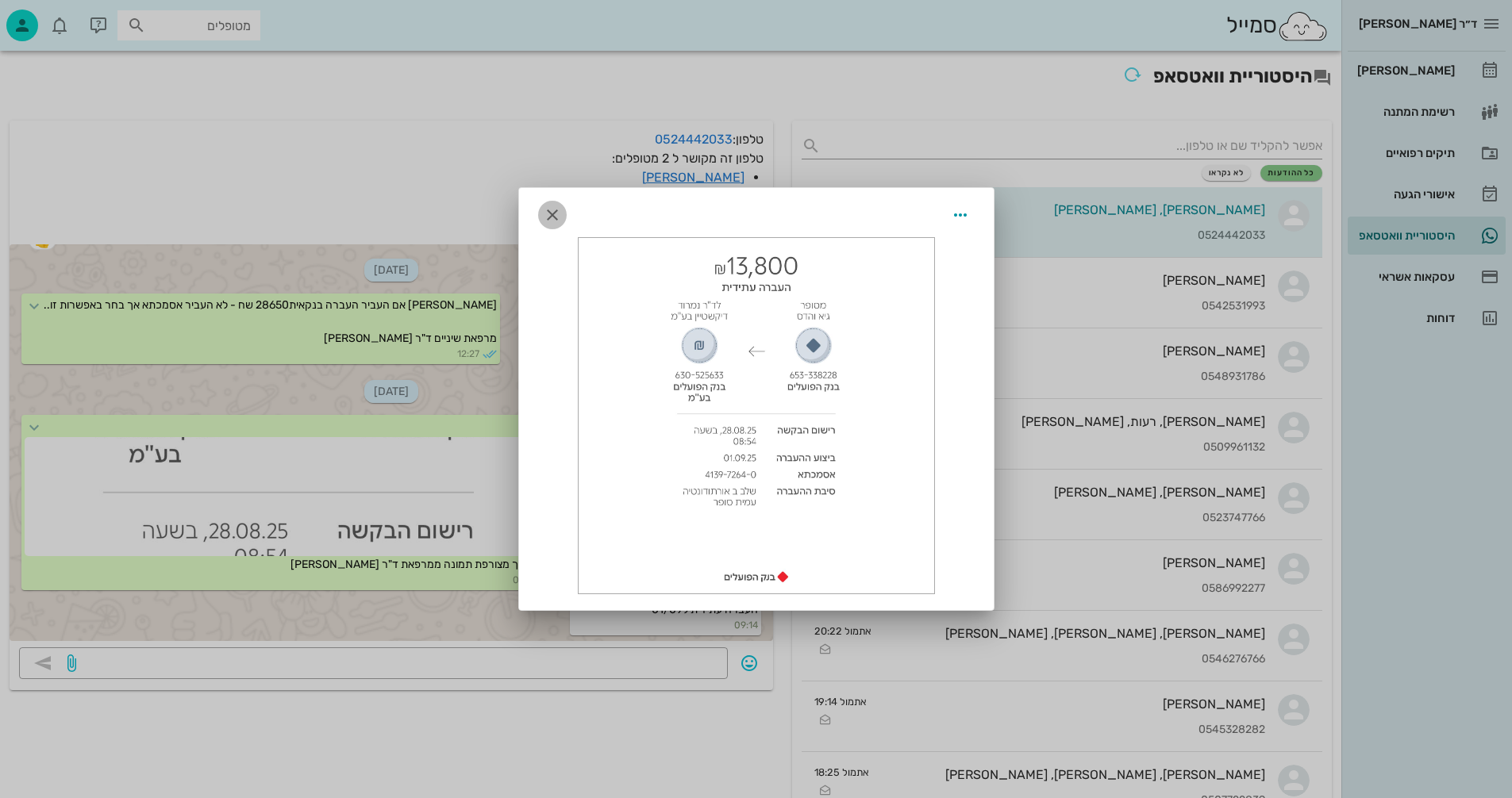
click at [556, 214] on icon "button" at bounding box center [553, 216] width 19 height 19
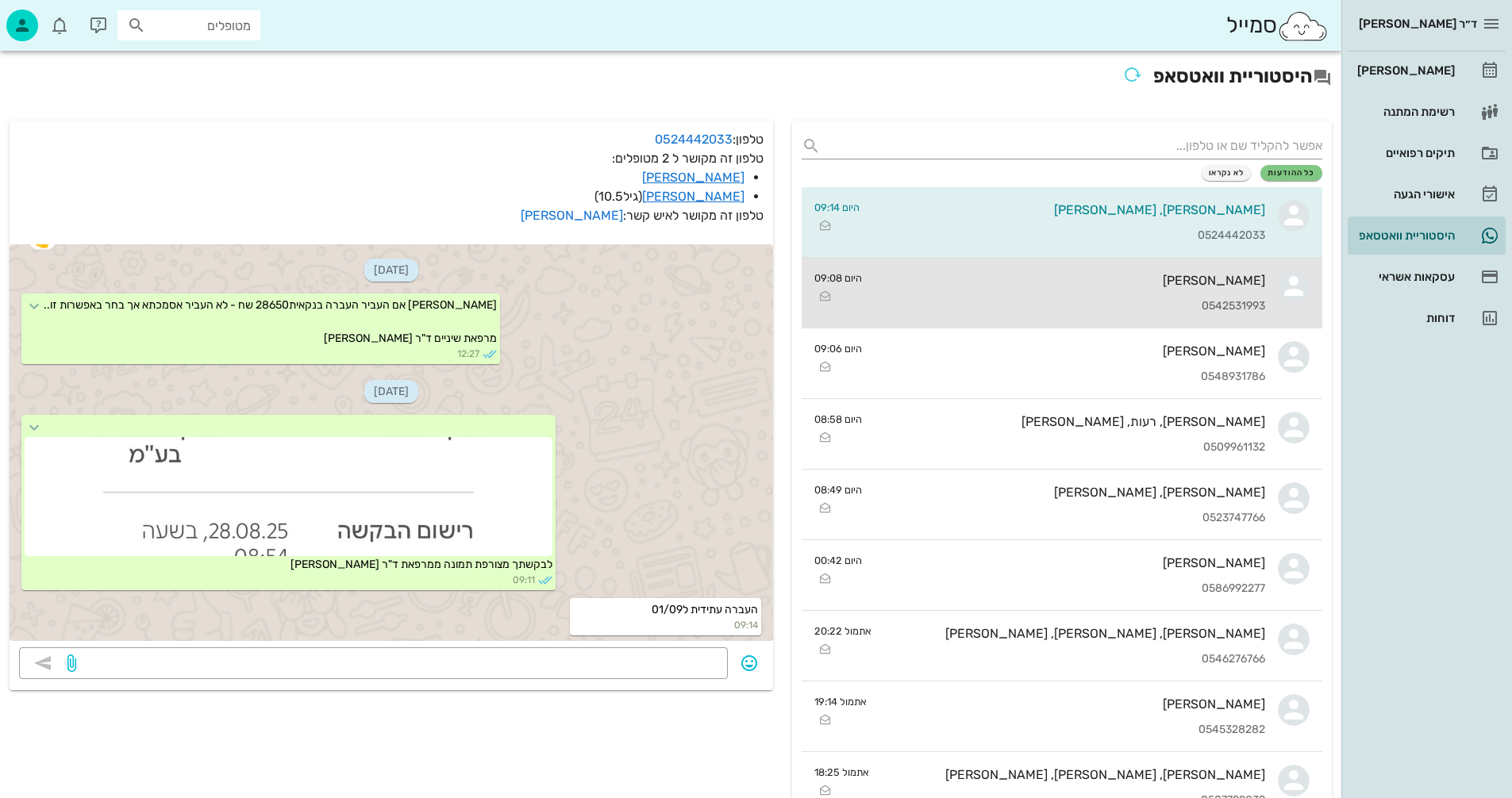
click at [1009, 296] on div "[PERSON_NAME] 0542531993" at bounding box center [1070, 292] width 391 height 70
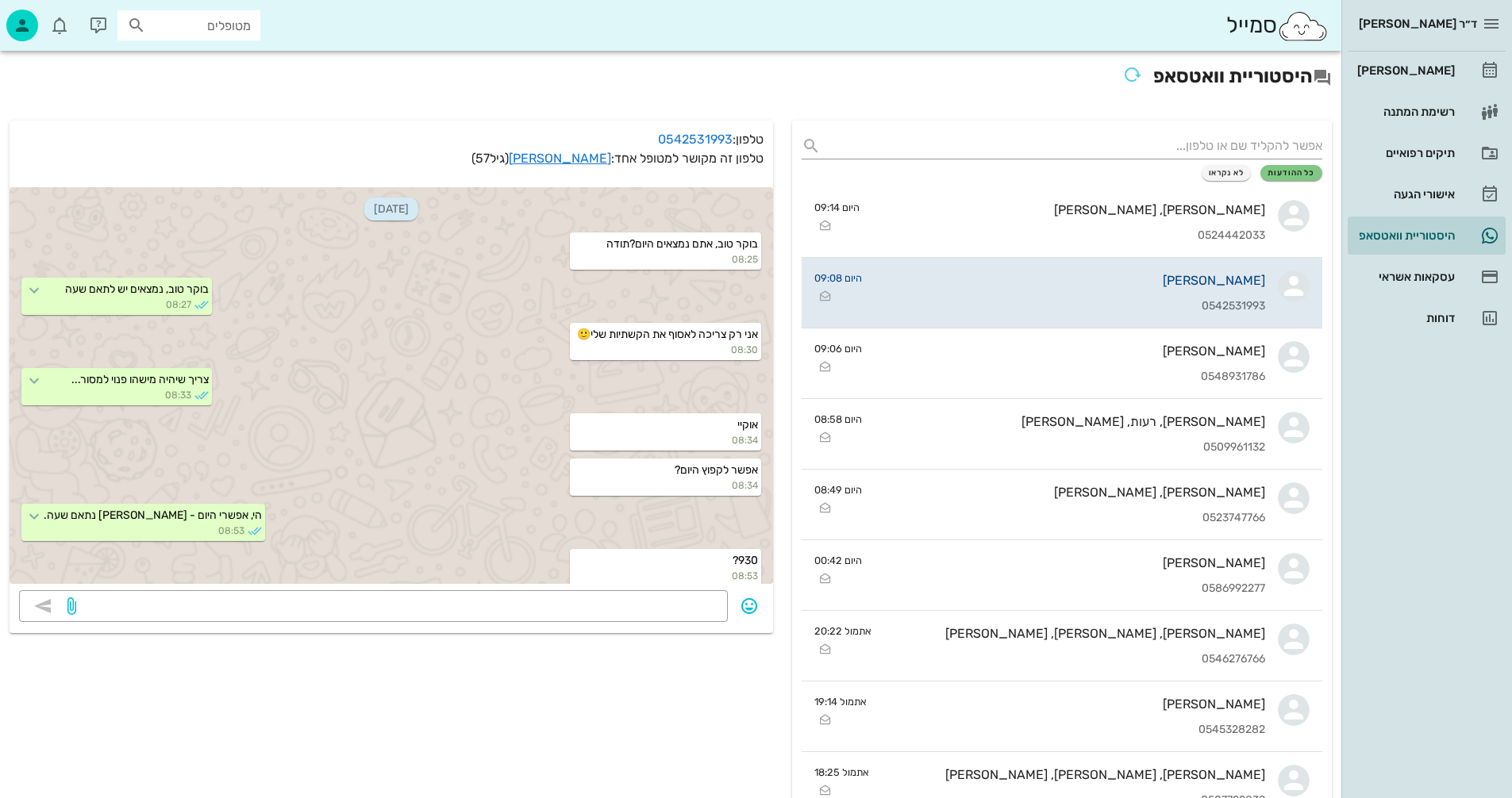
scroll to position [424, 0]
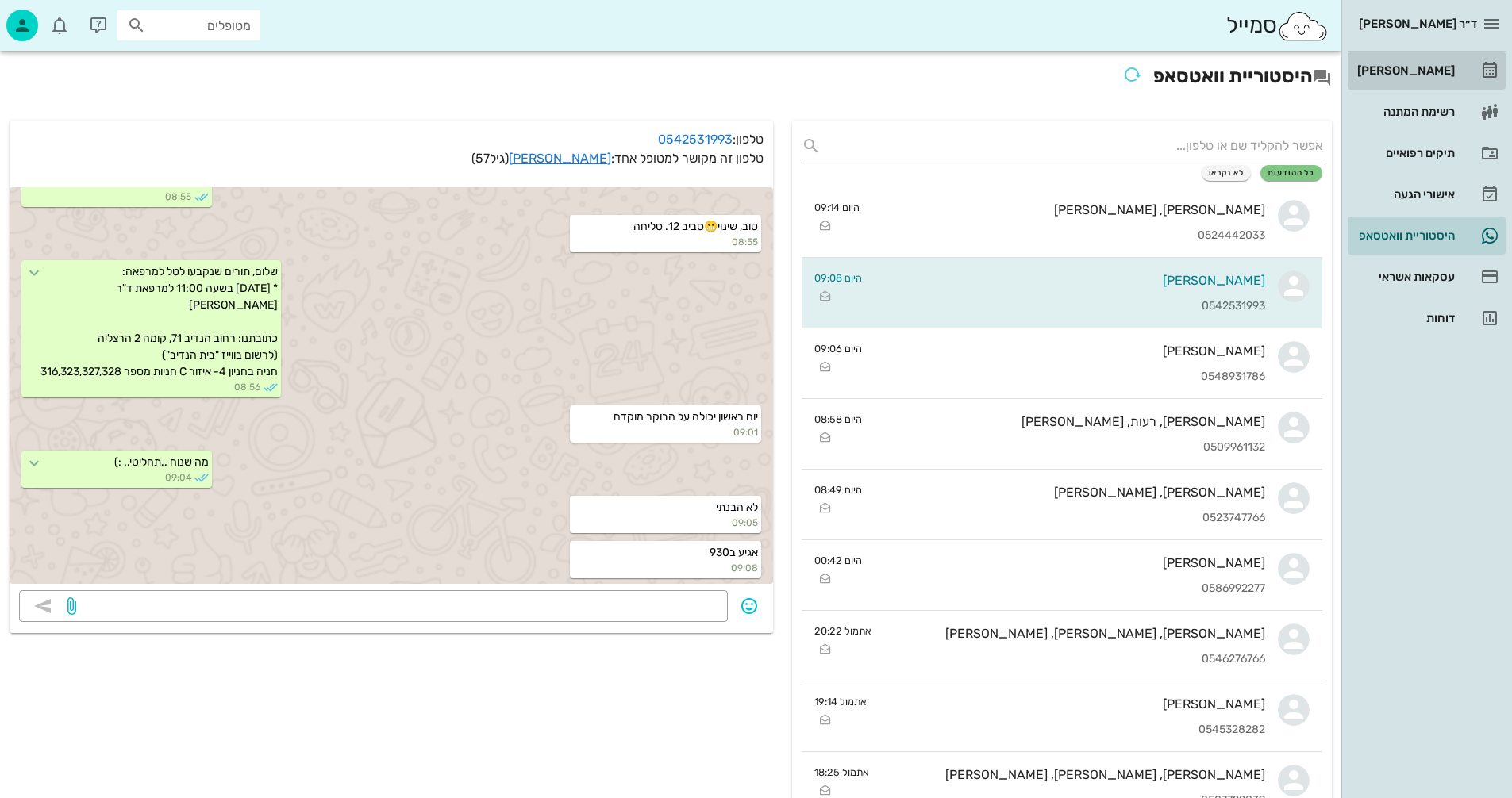
click at [1418, 66] on div "[PERSON_NAME]" at bounding box center [1404, 70] width 101 height 12
